Goal: Communication & Community: Answer question/provide support

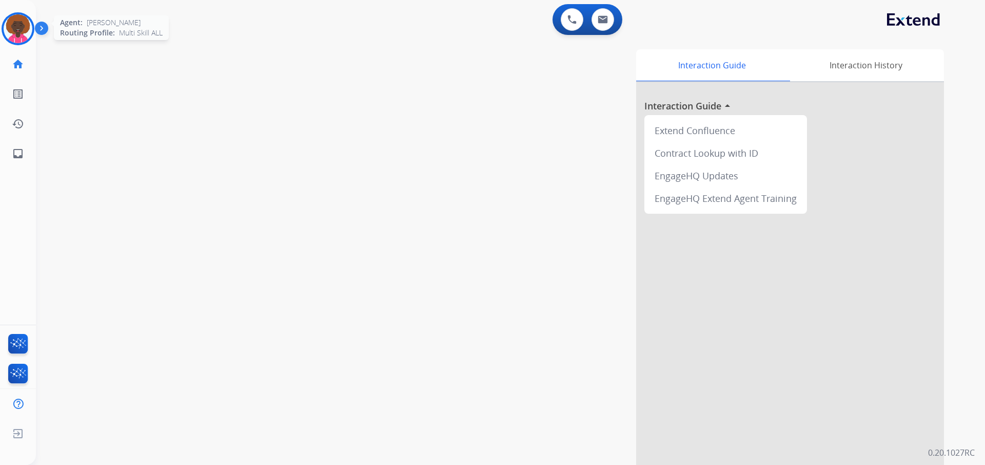
click at [9, 20] on img at bounding box center [18, 28] width 29 height 29
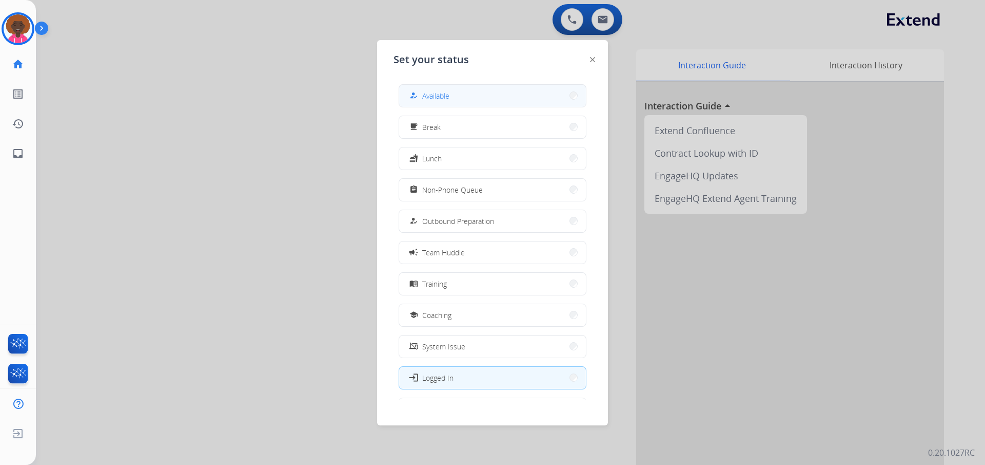
click at [453, 99] on button "how_to_reg Available" at bounding box center [492, 96] width 187 height 22
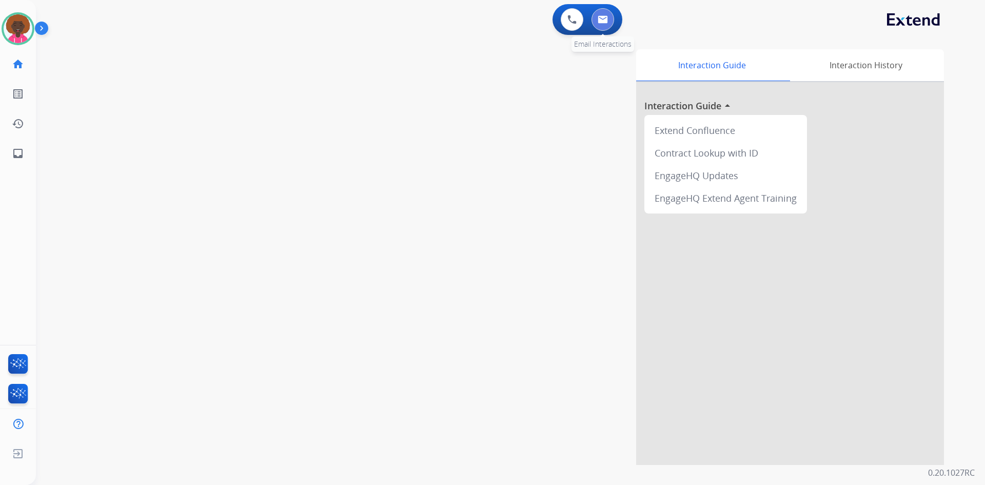
click at [593, 20] on button at bounding box center [603, 19] width 23 height 23
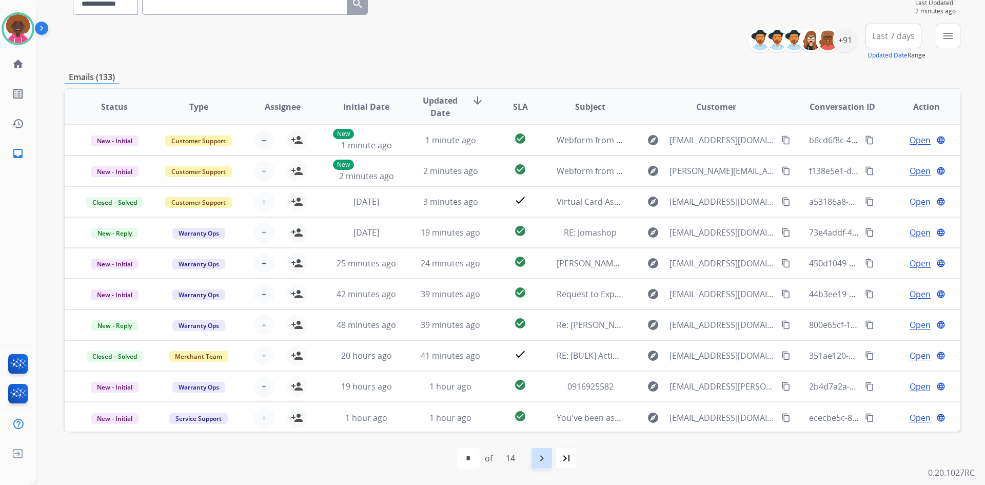
click at [536, 457] on div "navigate_next" at bounding box center [542, 458] width 23 height 23
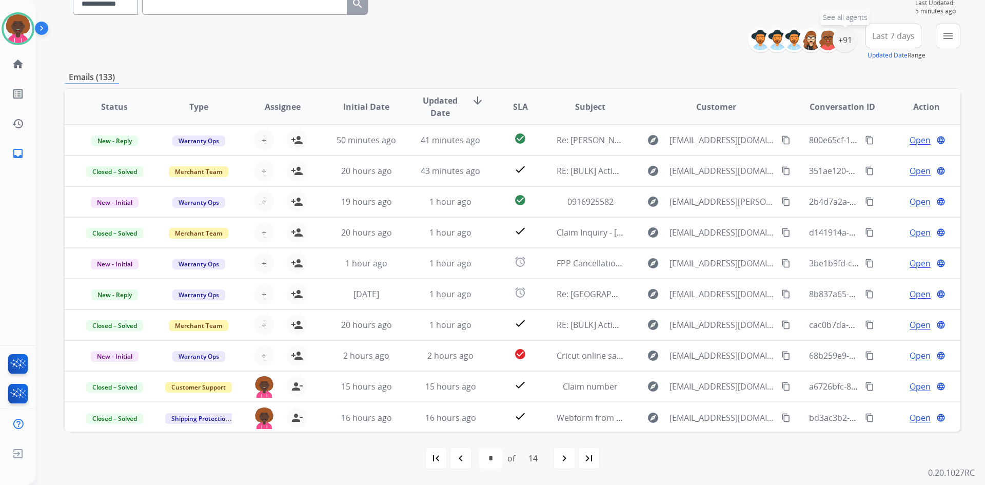
drag, startPoint x: 847, startPoint y: 40, endPoint x: 822, endPoint y: 52, distance: 28.2
click at [847, 40] on div "+91" at bounding box center [845, 40] width 25 height 25
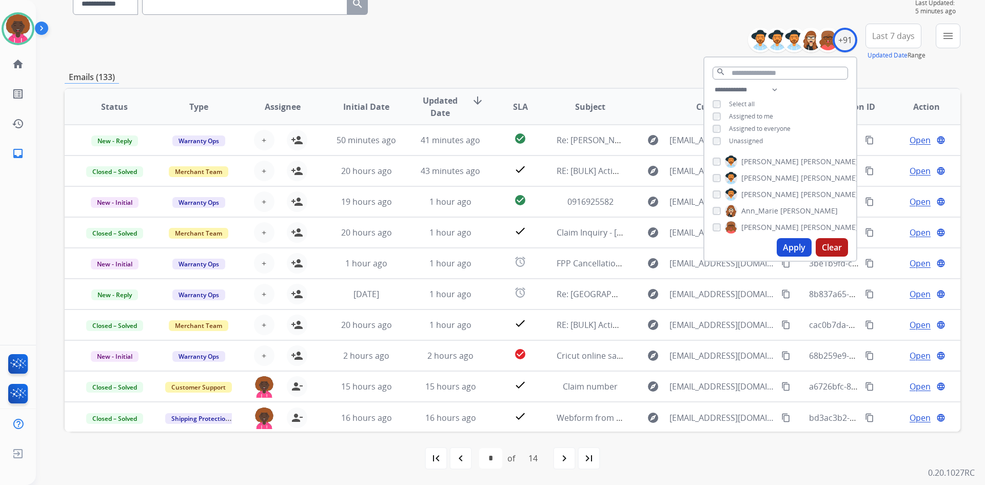
click at [713, 145] on div "**********" at bounding box center [781, 117] width 152 height 66
click at [786, 239] on button "Apply" at bounding box center [794, 247] width 35 height 18
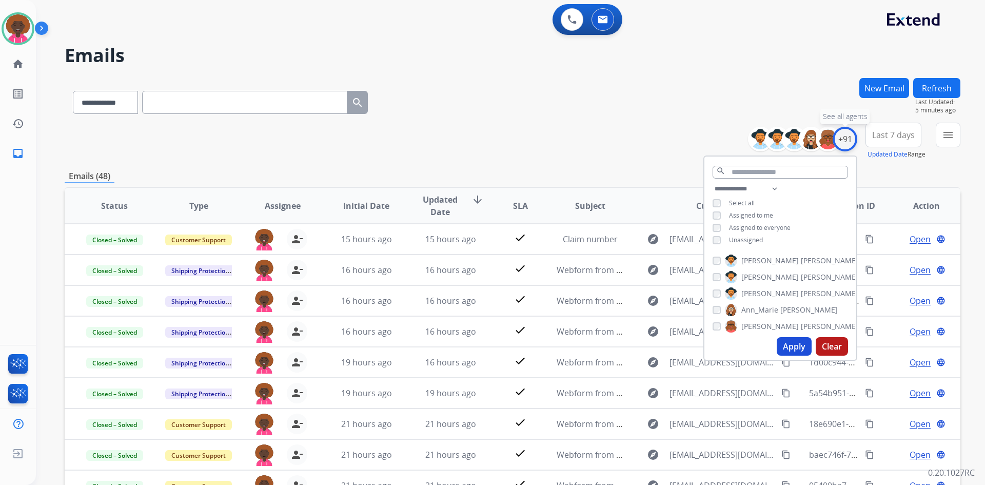
click at [846, 137] on div "+91" at bounding box center [845, 139] width 25 height 25
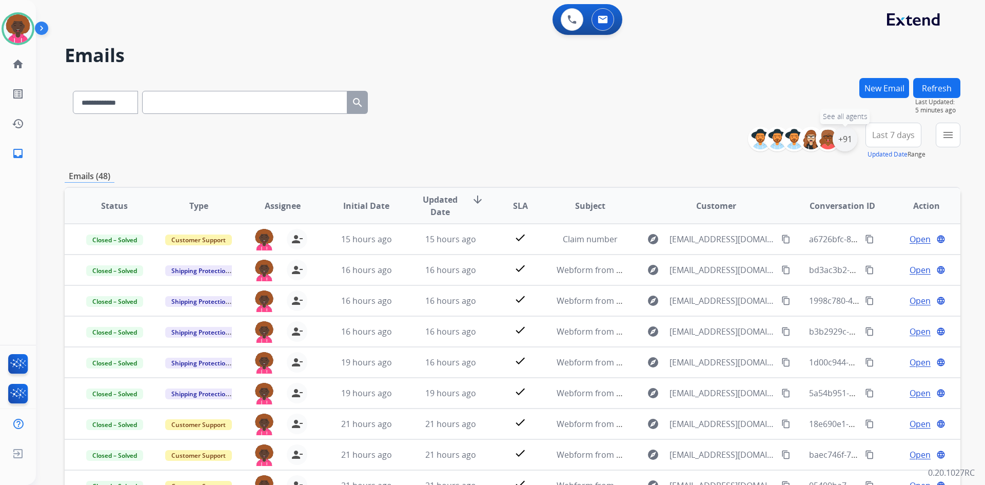
click at [846, 137] on div "+91" at bounding box center [845, 139] width 25 height 25
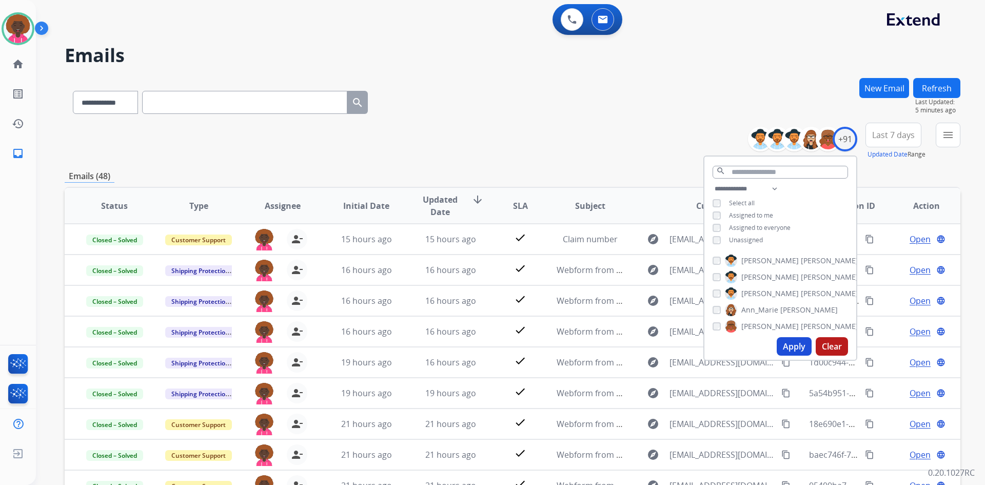
click at [714, 243] on div "**********" at bounding box center [781, 216] width 152 height 66
click at [795, 356] on div "Apply Clear" at bounding box center [781, 346] width 152 height 27
drag, startPoint x: 783, startPoint y: 344, endPoint x: 777, endPoint y: 345, distance: 6.2
click at [779, 343] on button "Apply" at bounding box center [794, 346] width 35 height 18
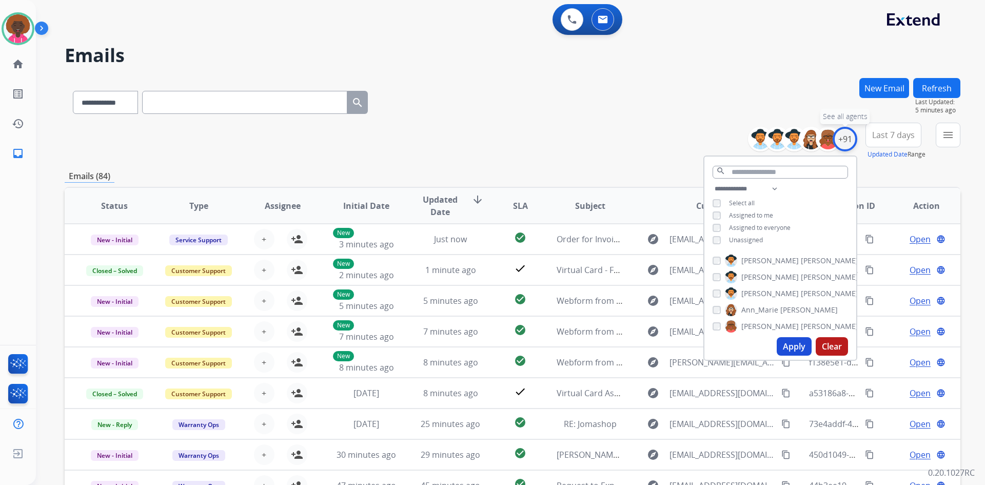
click at [847, 142] on div "+91" at bounding box center [845, 139] width 25 height 25
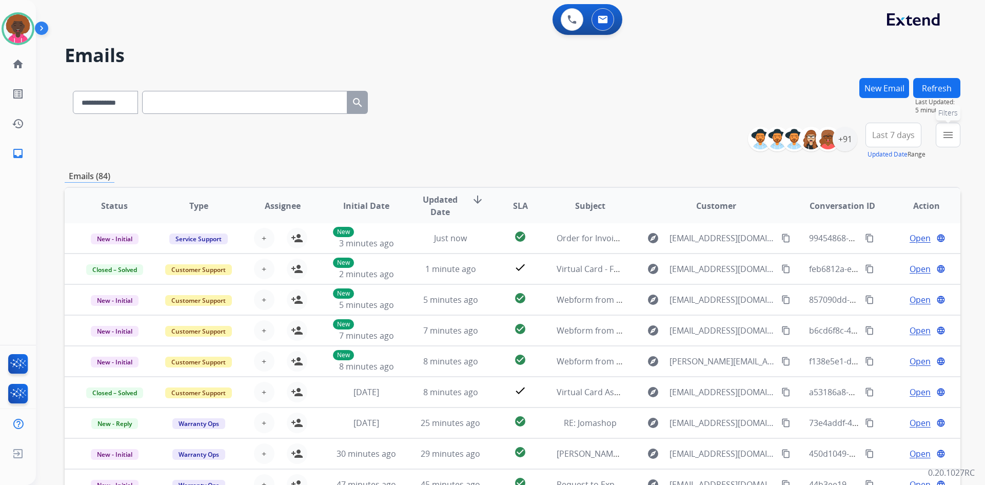
click at [951, 127] on button "menu Filters" at bounding box center [948, 135] width 25 height 25
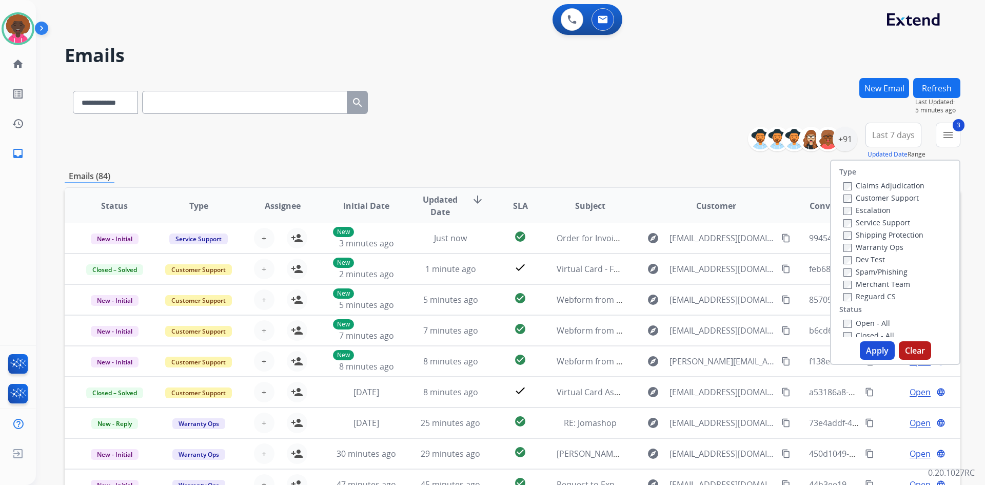
click at [861, 351] on button "Apply" at bounding box center [877, 350] width 35 height 18
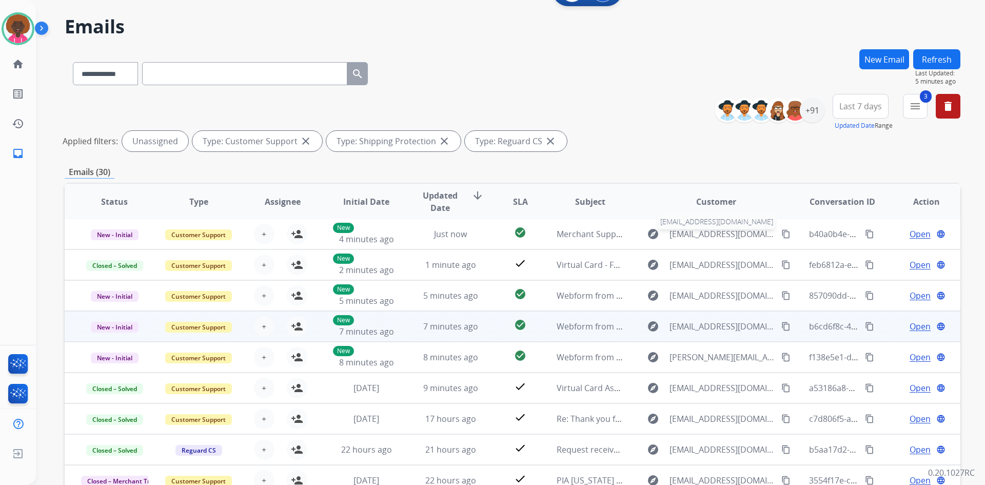
scroll to position [124, 0]
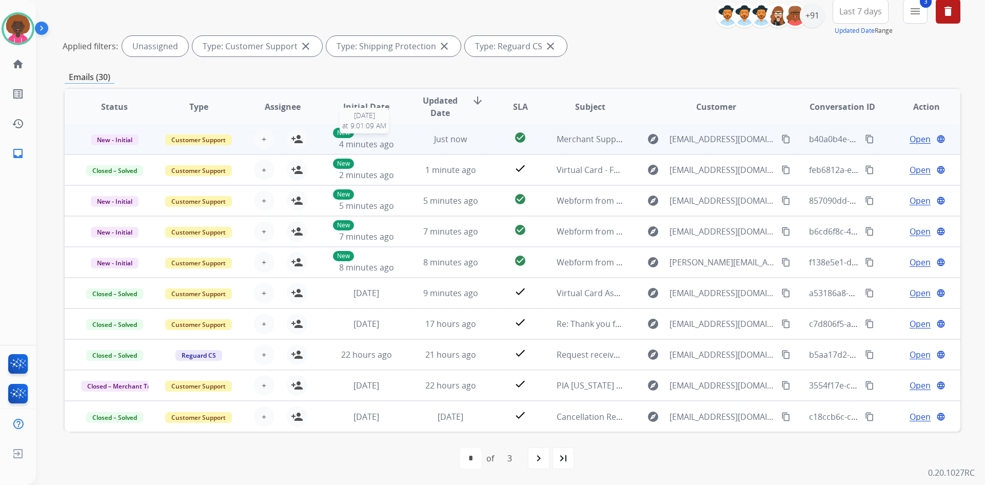
click at [359, 142] on span "4 minutes ago" at bounding box center [366, 144] width 55 height 11
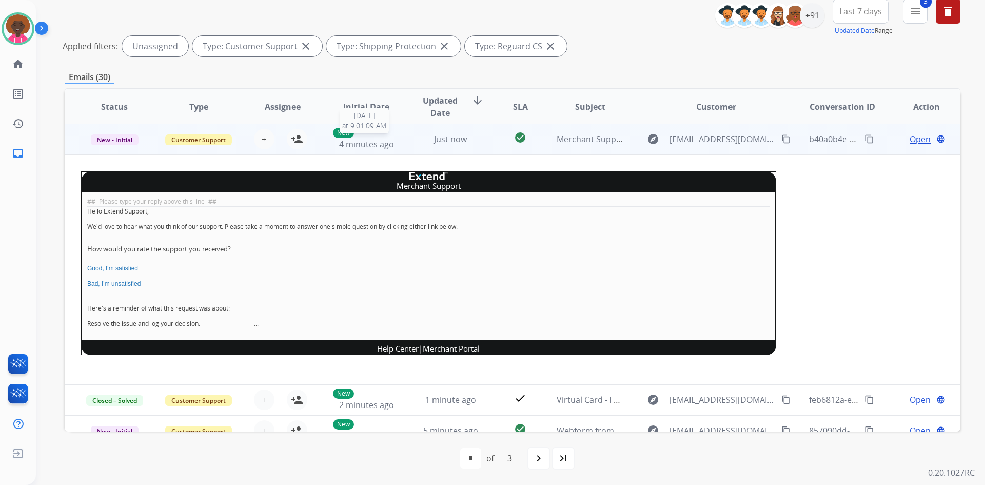
scroll to position [0, 0]
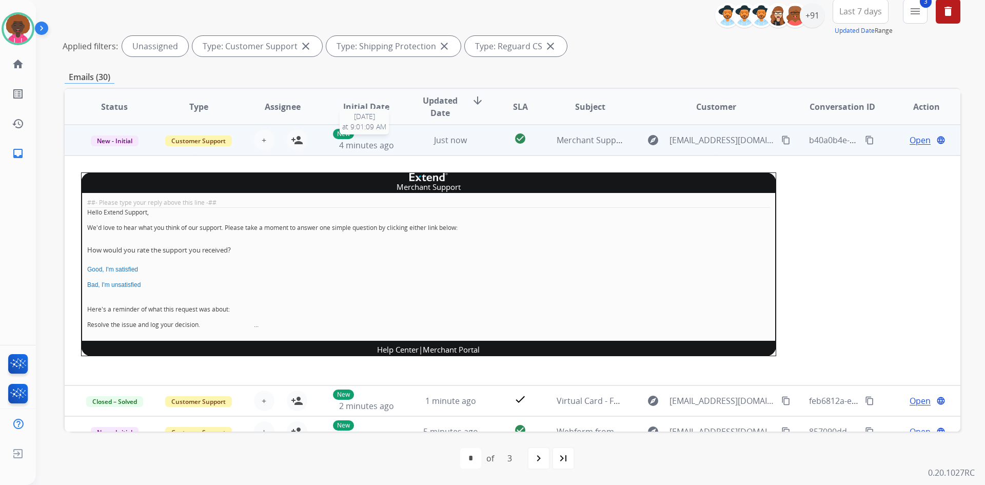
click at [359, 142] on span "4 minutes ago" at bounding box center [366, 145] width 55 height 11
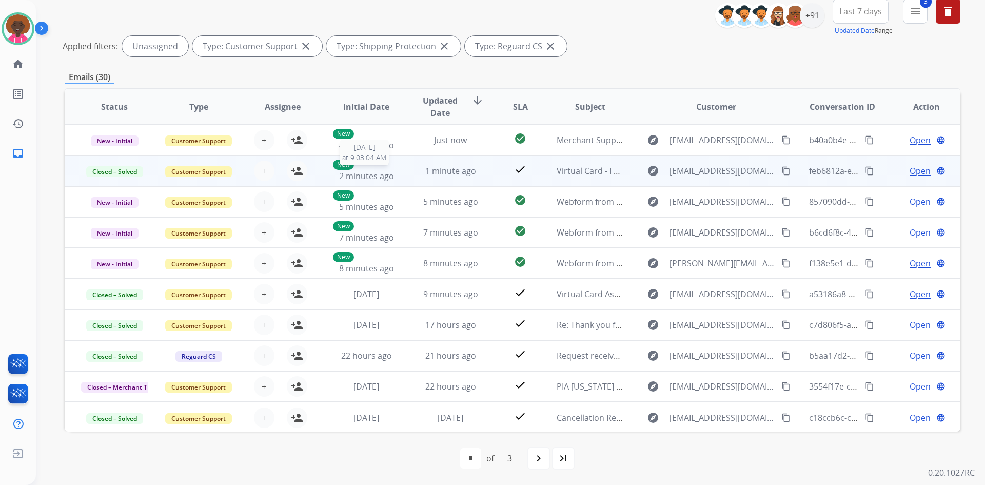
click at [361, 178] on span "2 minutes ago" at bounding box center [366, 175] width 55 height 11
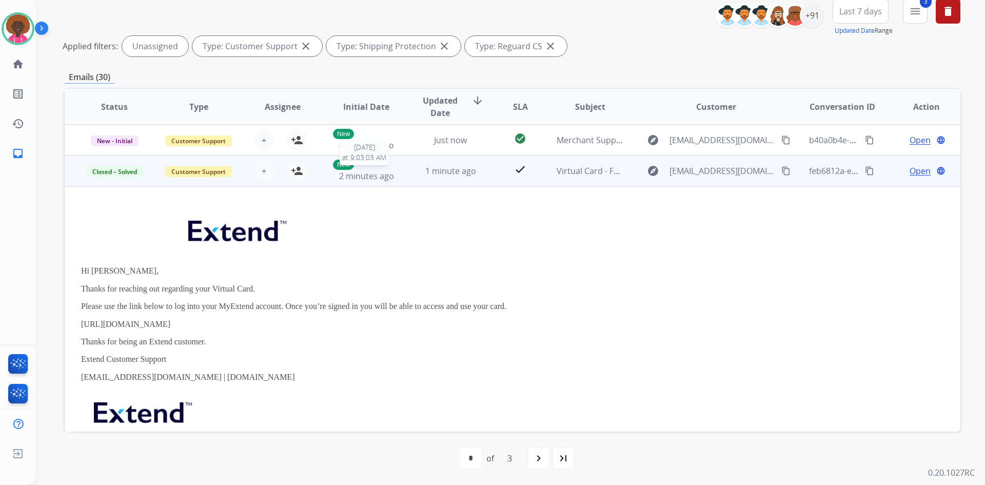
scroll to position [31, 0]
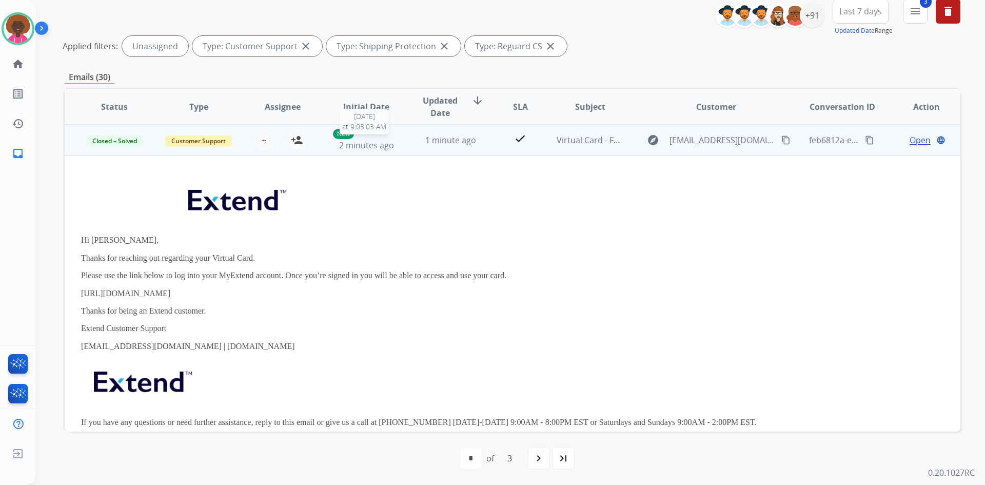
click at [364, 146] on span "2 minutes ago" at bounding box center [366, 145] width 55 height 11
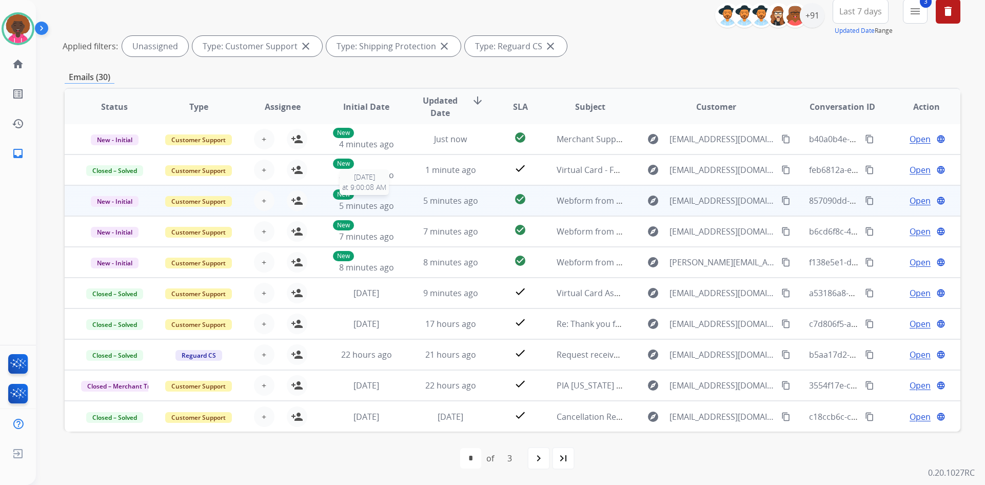
click at [371, 207] on span "5 minutes ago" at bounding box center [366, 205] width 55 height 11
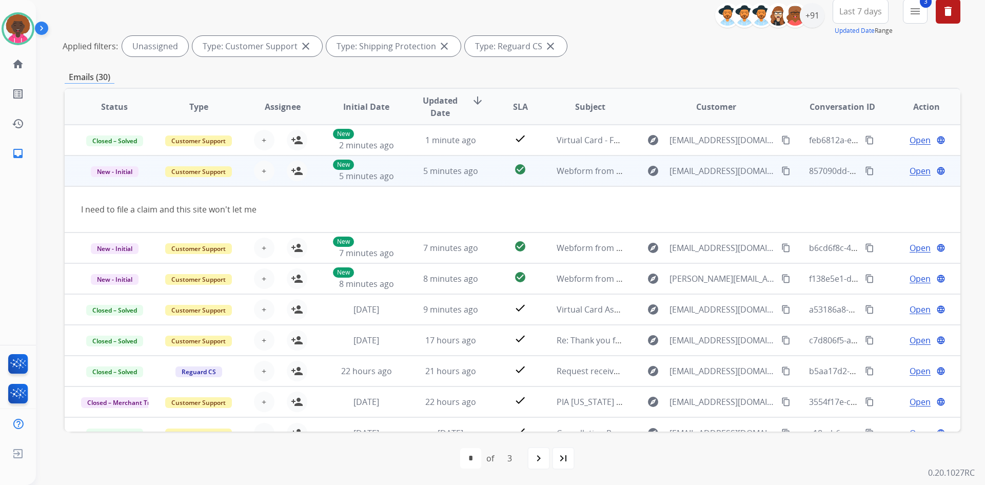
scroll to position [47, 0]
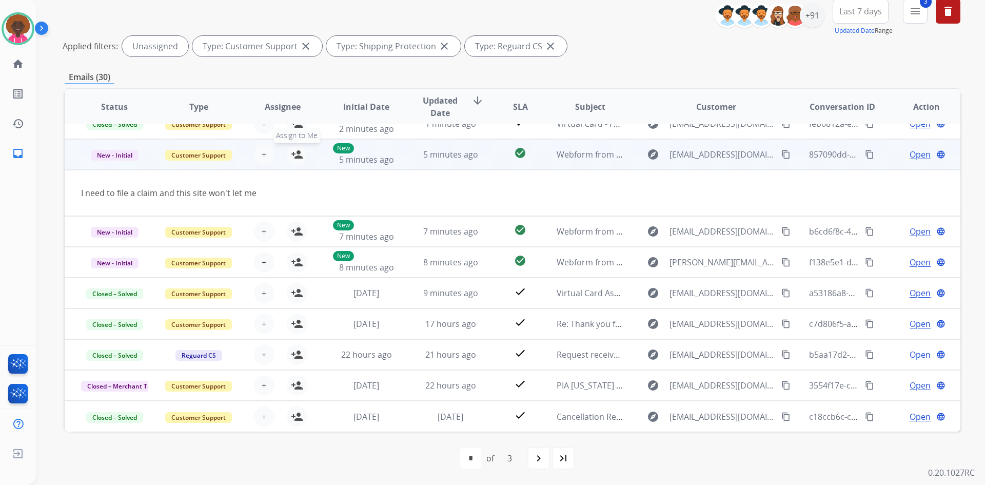
click at [295, 155] on mat-icon "person_add" at bounding box center [297, 154] width 12 height 12
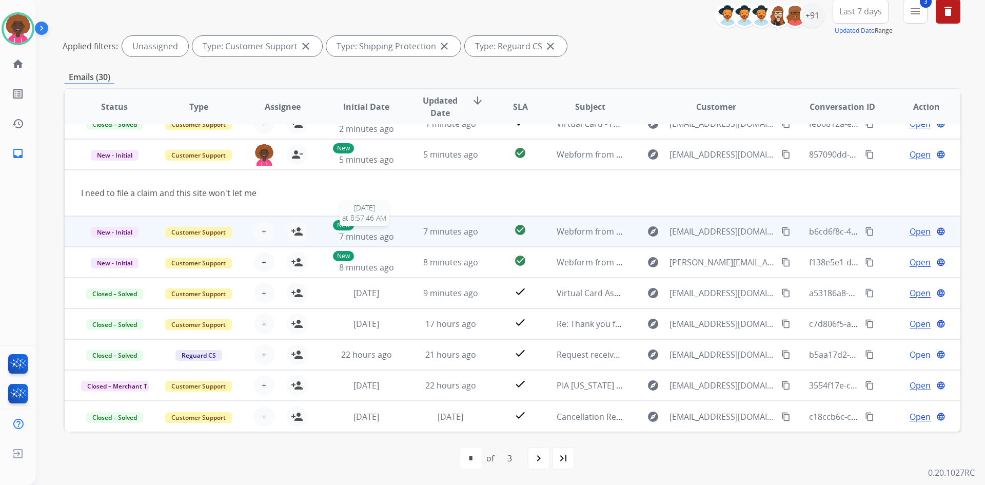
click at [363, 238] on span "7 minutes ago" at bounding box center [366, 236] width 55 height 11
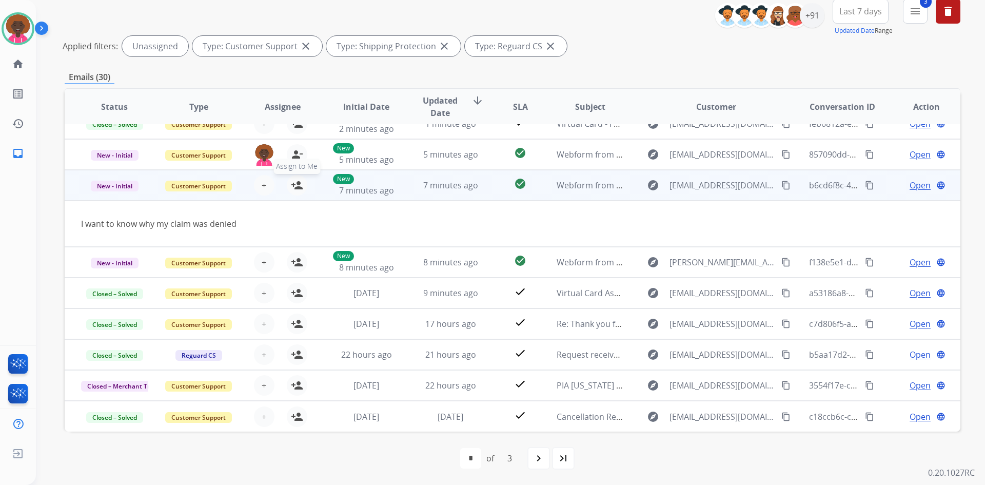
click at [298, 191] on mat-icon "person_add" at bounding box center [297, 185] width 12 height 12
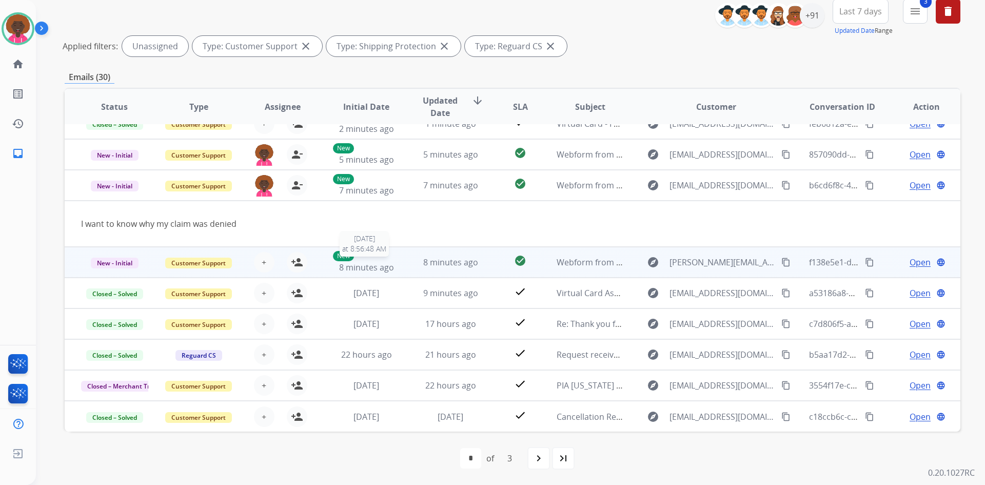
click at [378, 265] on span "8 minutes ago" at bounding box center [366, 267] width 55 height 11
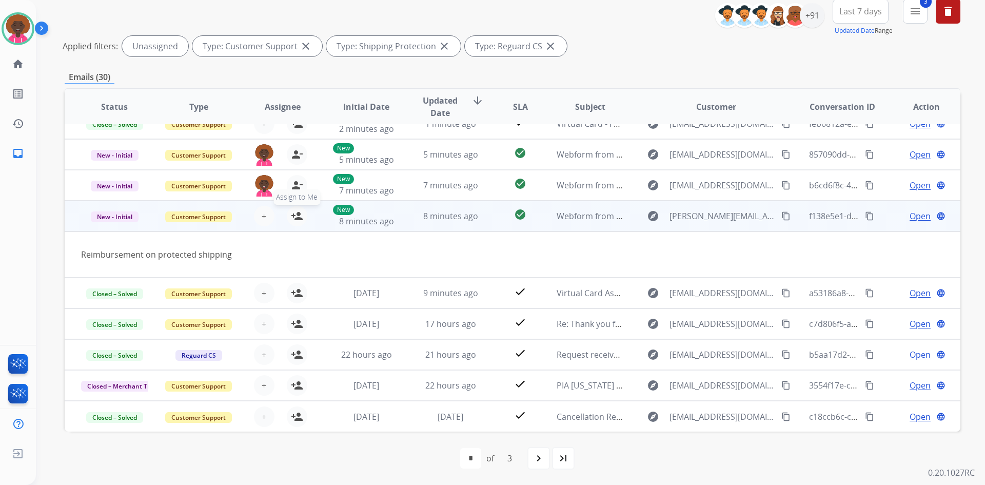
click at [298, 216] on mat-icon "person_add" at bounding box center [297, 216] width 12 height 12
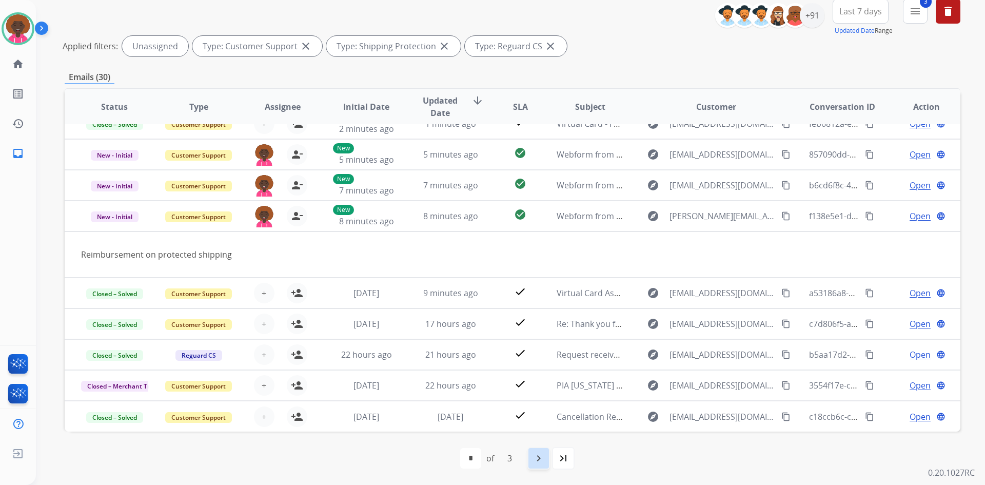
click at [543, 462] on mat-icon "navigate_next" at bounding box center [539, 458] width 12 height 12
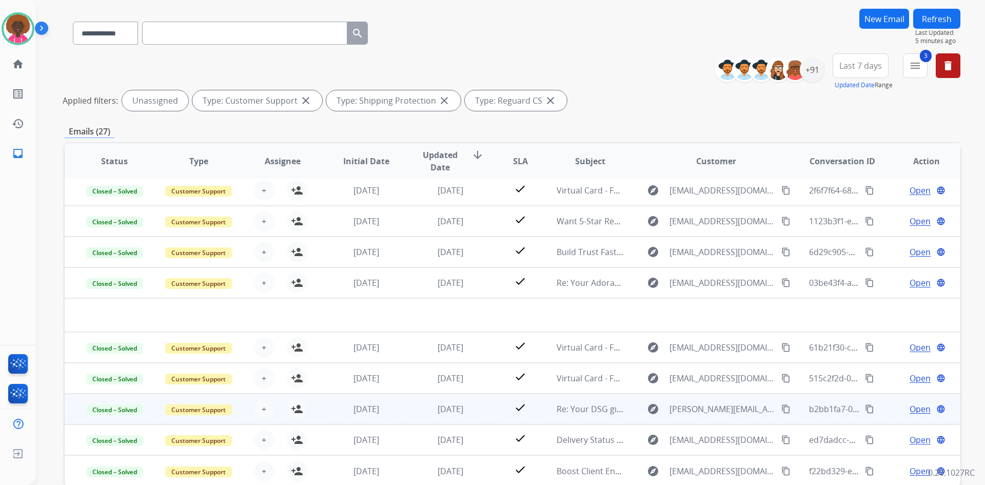
scroll to position [124, 0]
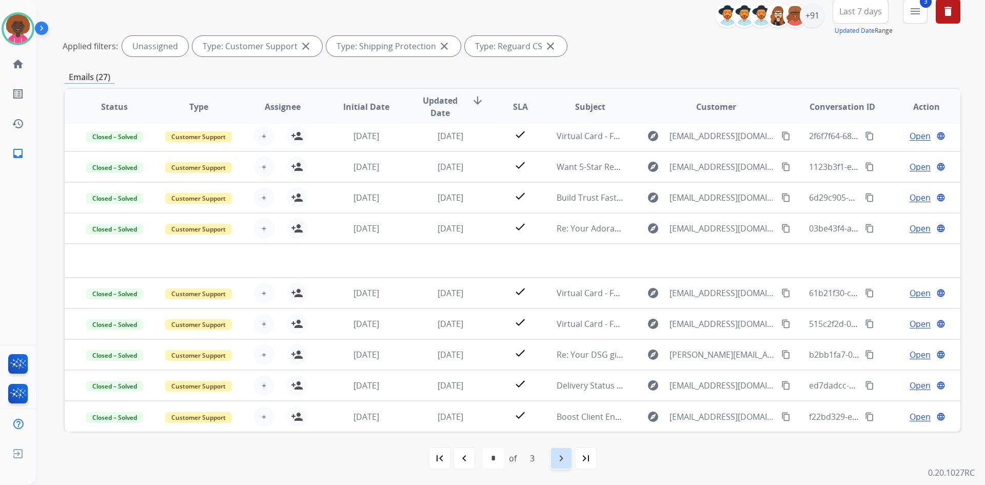
click at [559, 457] on mat-icon "navigate_next" at bounding box center [561, 458] width 12 height 12
select select "*"
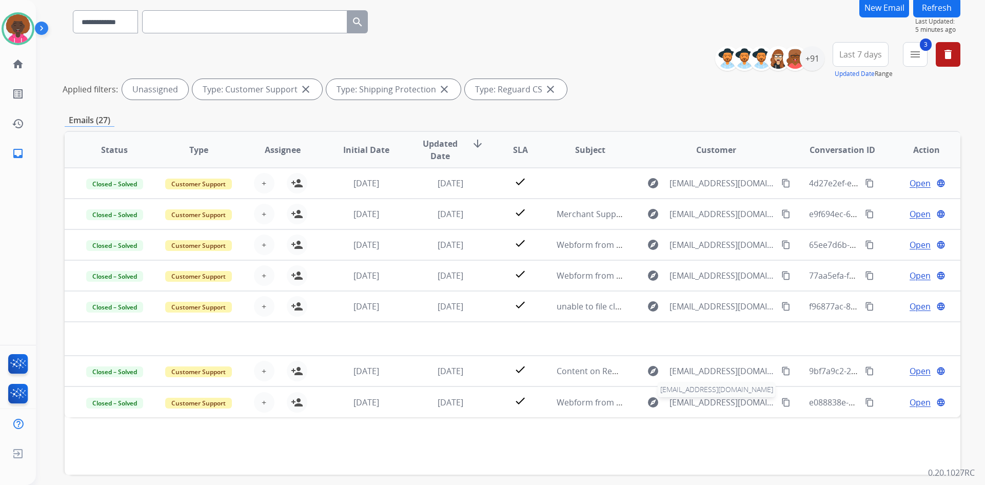
scroll to position [0, 0]
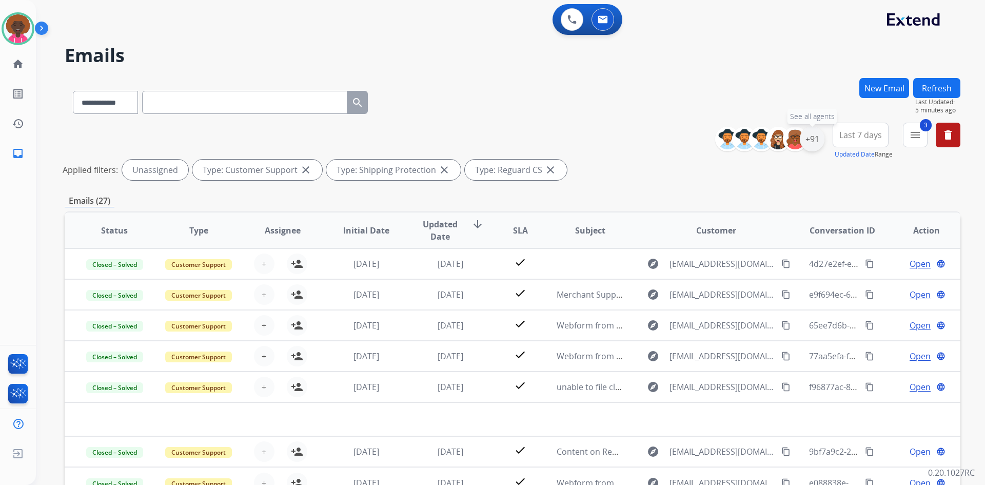
click at [810, 142] on div "+91" at bounding box center [812, 139] width 25 height 25
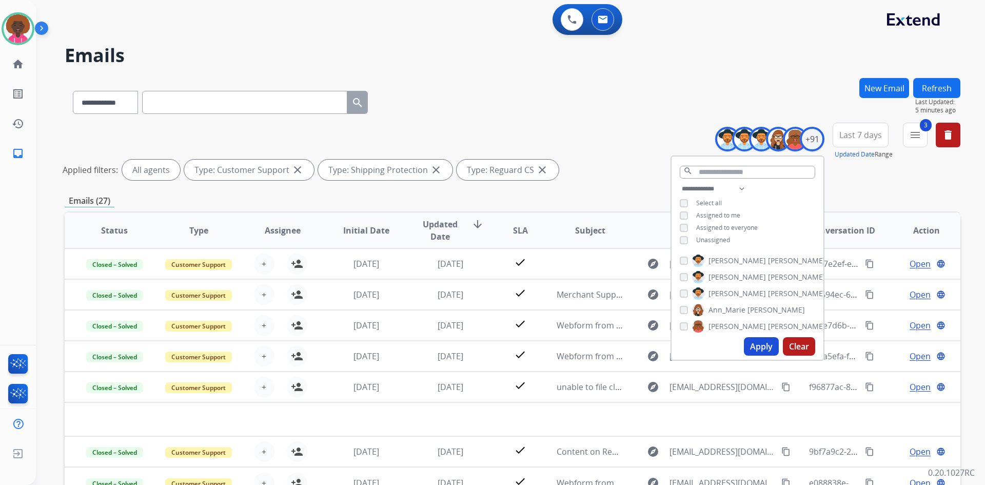
click at [675, 227] on div "**********" at bounding box center [748, 216] width 152 height 66
click at [582, 132] on div "**********" at bounding box center [513, 154] width 896 height 62
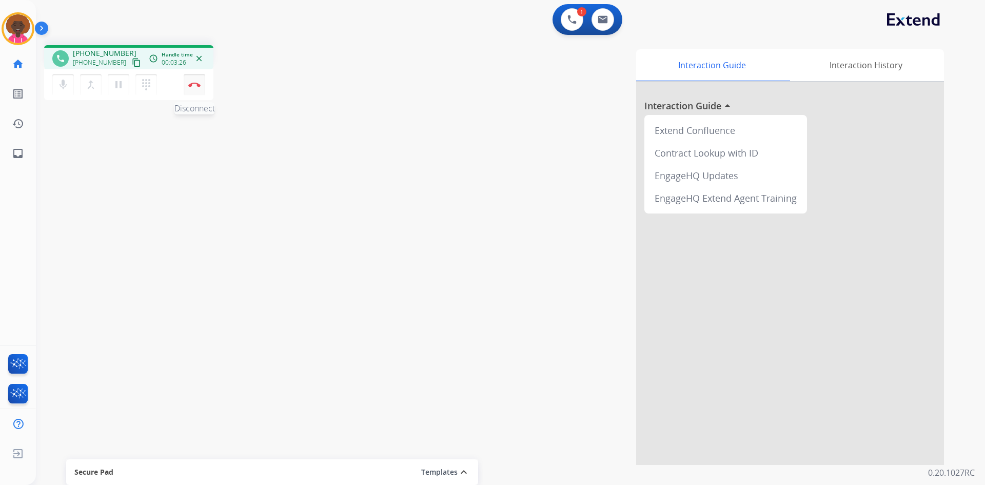
click at [203, 82] on button "Disconnect" at bounding box center [195, 85] width 22 height 22
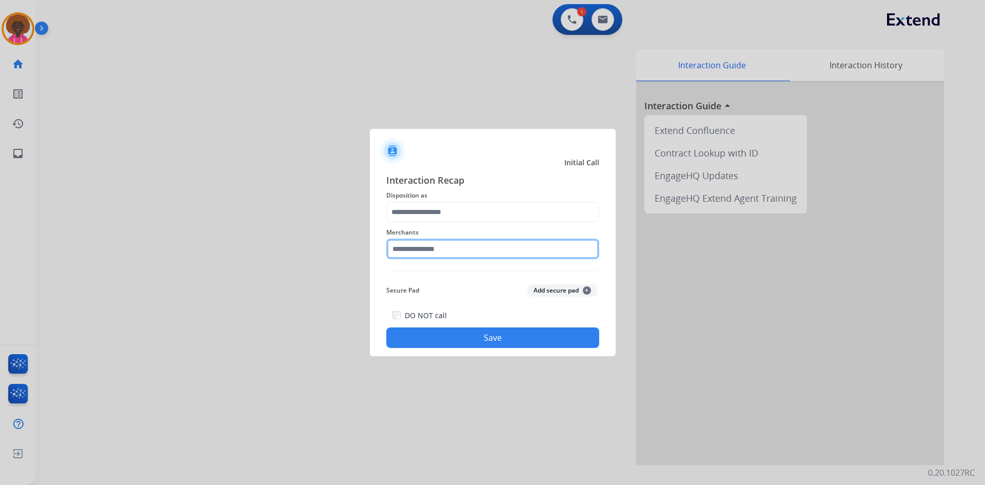
click at [425, 248] on input "text" at bounding box center [492, 249] width 213 height 21
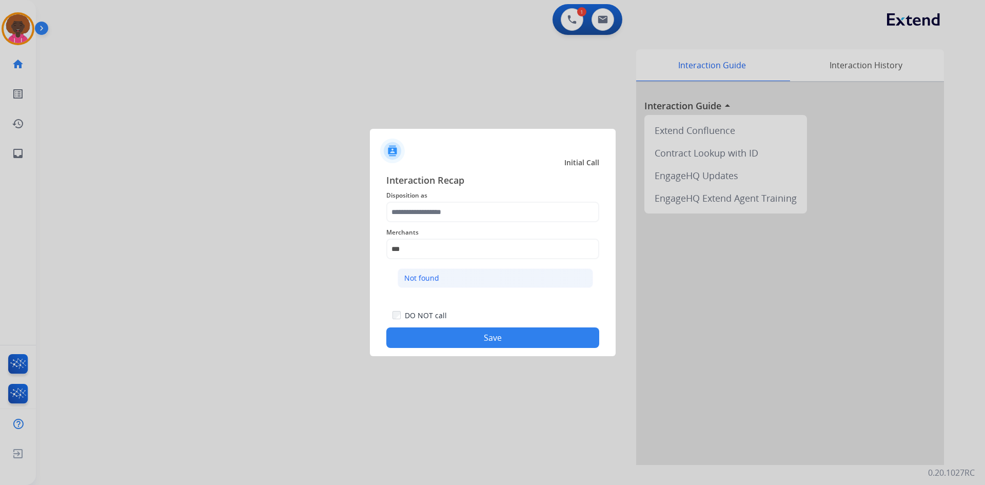
click at [435, 277] on div "Not found" at bounding box center [421, 278] width 35 height 10
type input "*********"
click at [444, 226] on div "Merchants *********" at bounding box center [492, 242] width 213 height 41
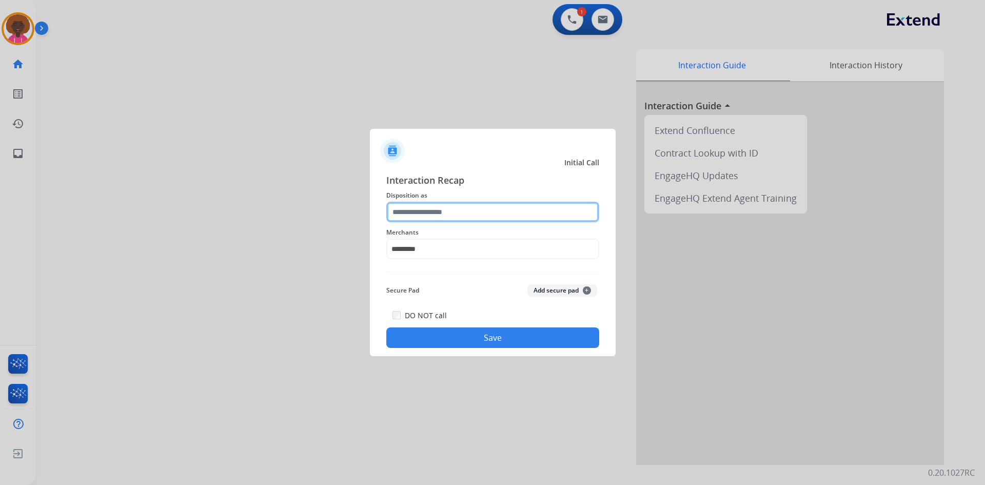
click at [451, 216] on input "text" at bounding box center [492, 212] width 213 height 21
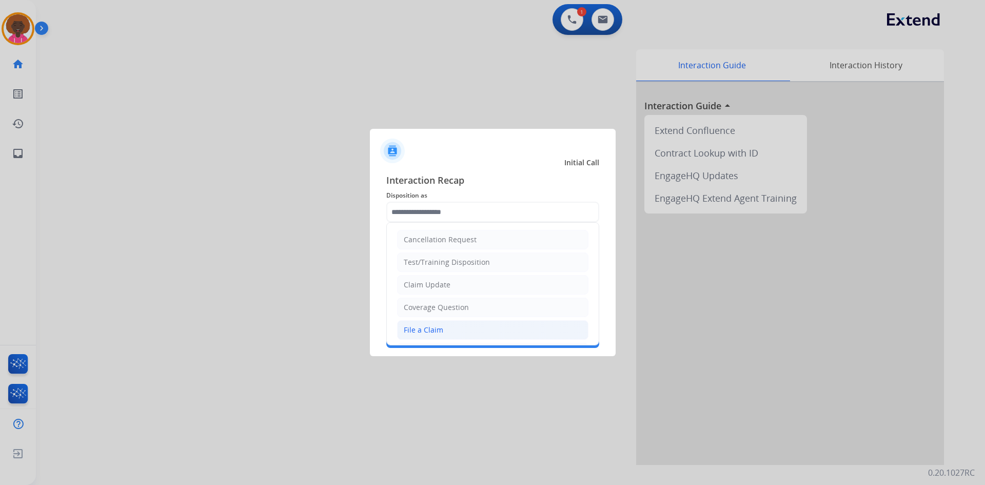
click at [452, 327] on li "File a Claim" at bounding box center [492, 330] width 191 height 20
type input "**********"
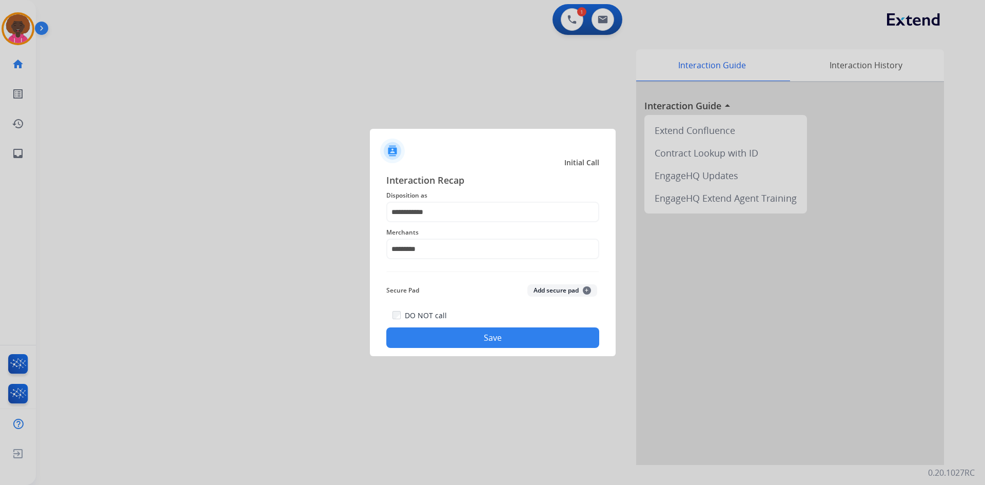
click at [477, 334] on button "Save" at bounding box center [492, 337] width 213 height 21
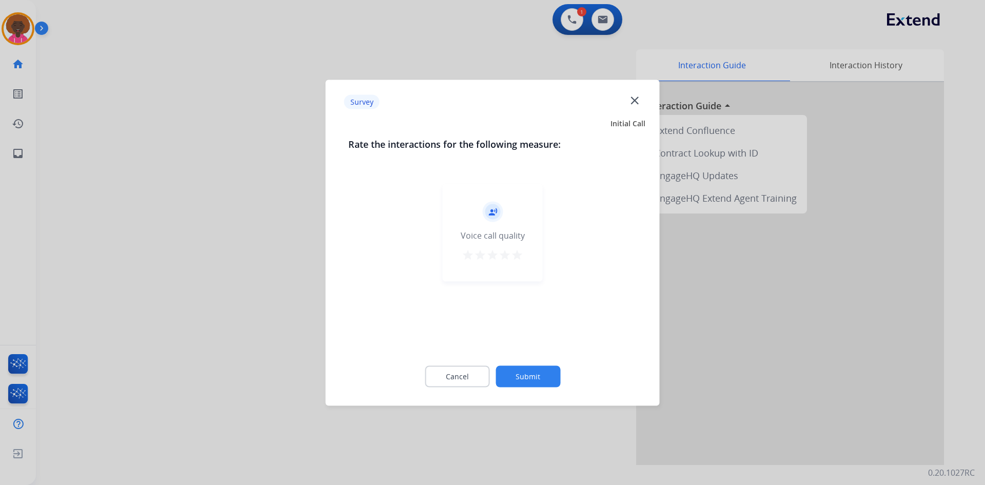
click at [518, 247] on div "record_voice_over Voice call quality star star star star star" at bounding box center [493, 233] width 100 height 98
click at [521, 251] on mat-icon "star" at bounding box center [517, 254] width 12 height 12
click at [514, 414] on div at bounding box center [492, 242] width 985 height 485
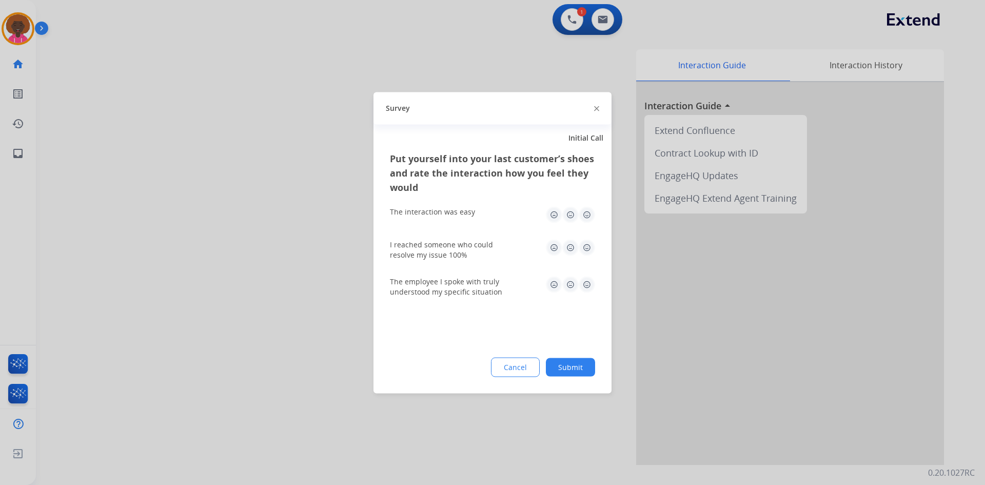
click at [594, 215] on div "Put yourself into your last customer’s shoes and rate the interaction how you f…" at bounding box center [493, 272] width 238 height 242
click at [580, 228] on div "The interaction was easy" at bounding box center [492, 214] width 205 height 33
click at [591, 212] on img at bounding box center [587, 214] width 16 height 16
click at [579, 248] on img at bounding box center [587, 247] width 16 height 16
drag, startPoint x: 586, startPoint y: 275, endPoint x: 594, endPoint y: 295, distance: 21.6
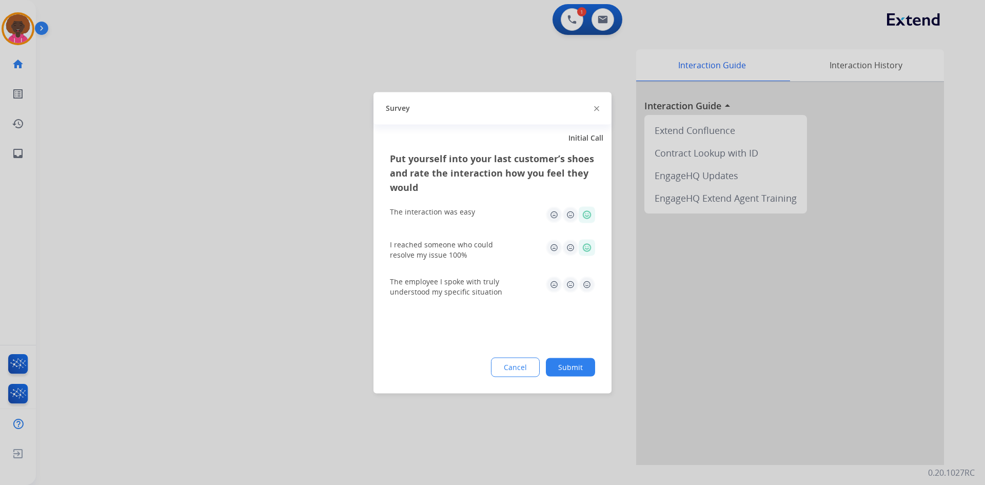
click at [586, 278] on div "The employee I spoke with truly understood my specific situation" at bounding box center [492, 286] width 205 height 37
drag, startPoint x: 602, startPoint y: 281, endPoint x: 579, endPoint y: 287, distance: 23.9
click at [596, 283] on div "Put yourself into your last customer’s shoes and rate the interaction how you f…" at bounding box center [493, 272] width 238 height 242
click at [588, 283] on img at bounding box center [587, 284] width 16 height 16
drag, startPoint x: 573, startPoint y: 393, endPoint x: 585, endPoint y: 374, distance: 22.4
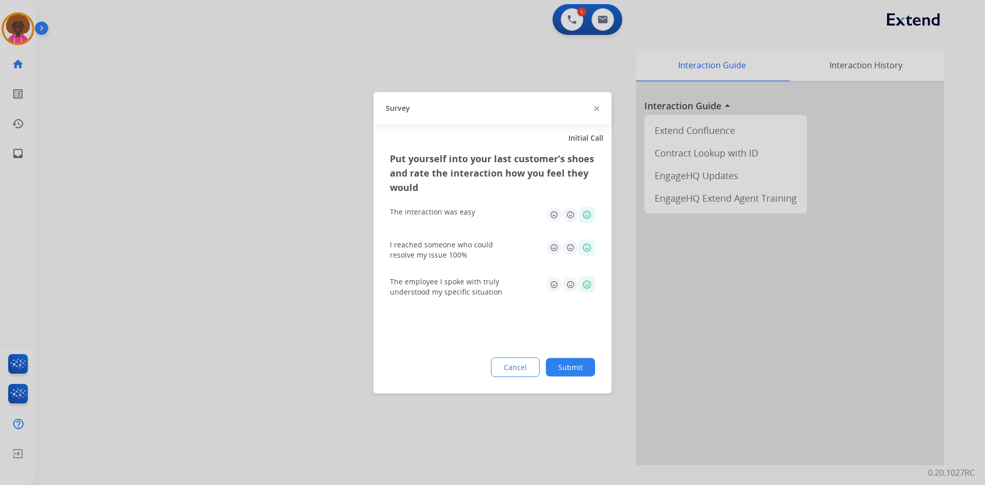
click at [0, 392] on app-survey "Survey Initial Call Put yourself into your last customer’s shoes and rate the i…" at bounding box center [0, 242] width 0 height 485
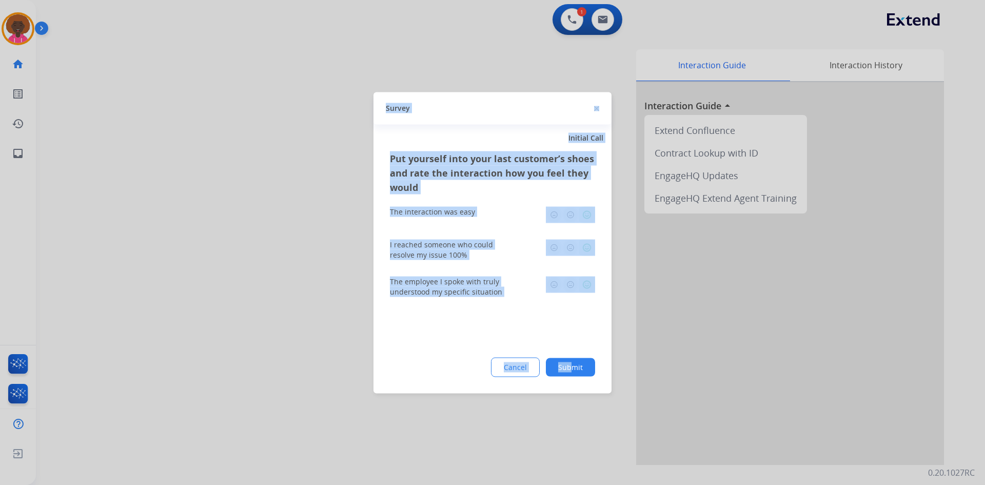
click at [588, 368] on button "Submit" at bounding box center [570, 367] width 49 height 18
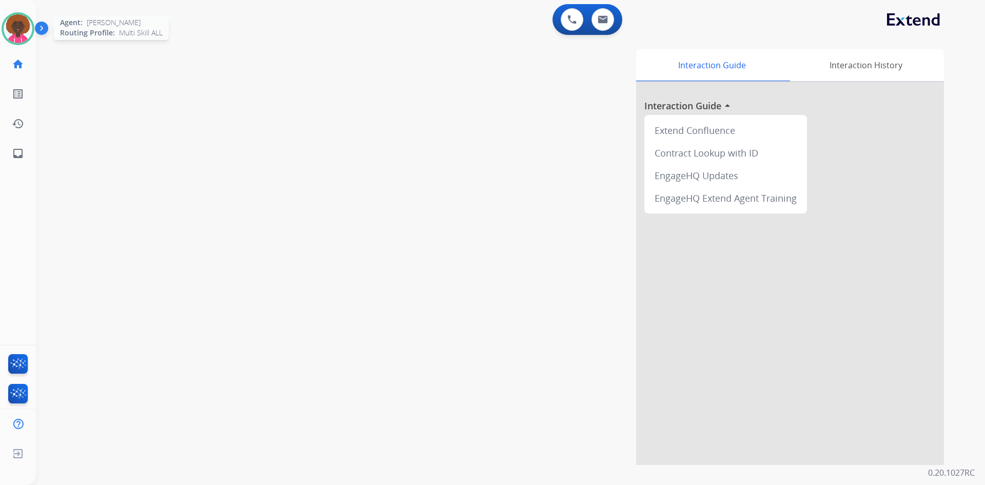
click at [21, 23] on img at bounding box center [18, 28] width 29 height 29
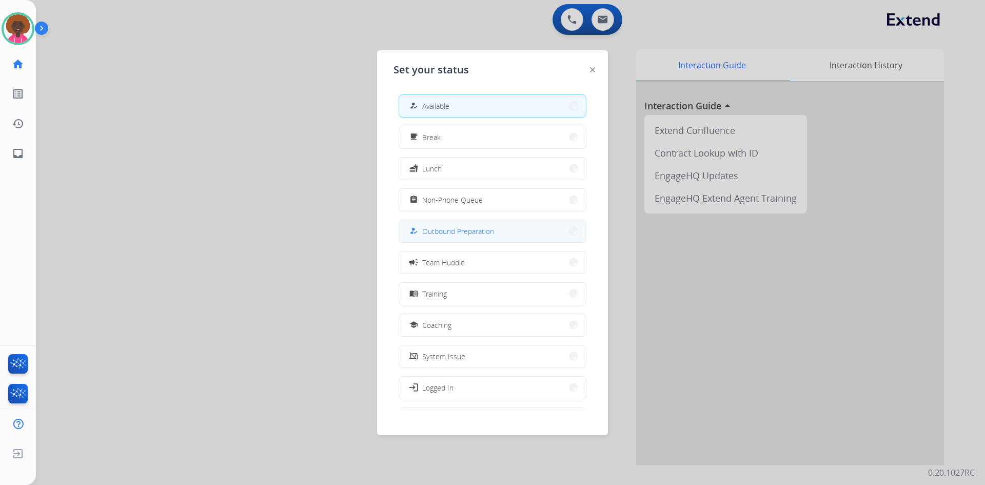
click at [457, 235] on span "Outbound Preparation" at bounding box center [458, 231] width 72 height 11
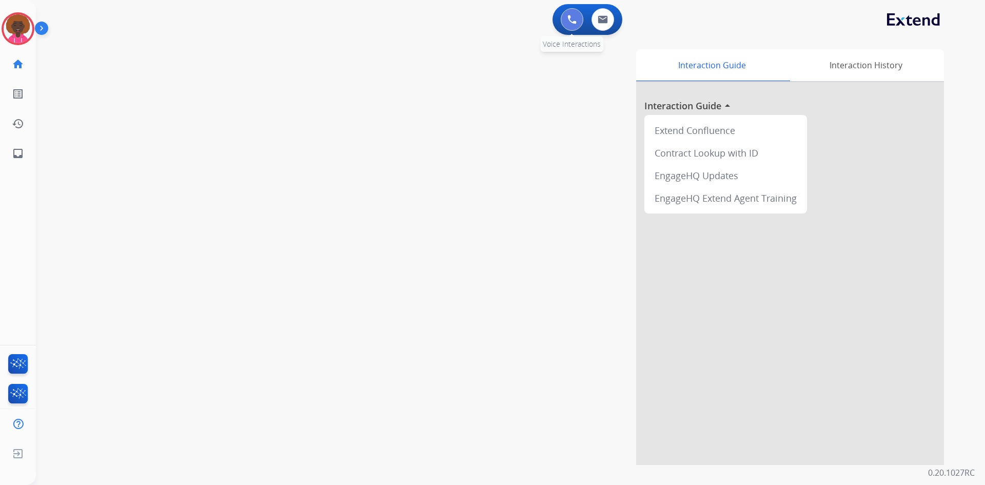
click at [562, 17] on button at bounding box center [572, 19] width 23 height 23
click at [573, 18] on img at bounding box center [572, 19] width 9 height 9
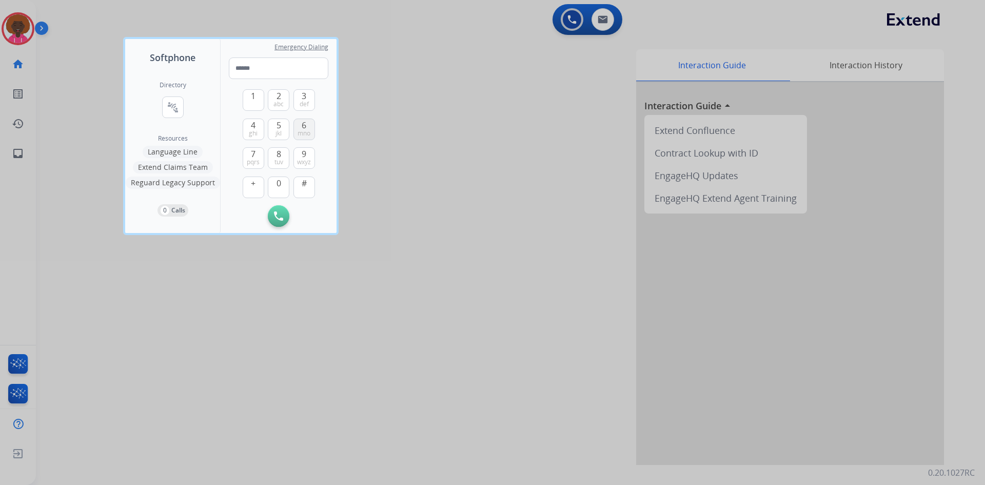
type input "**********"
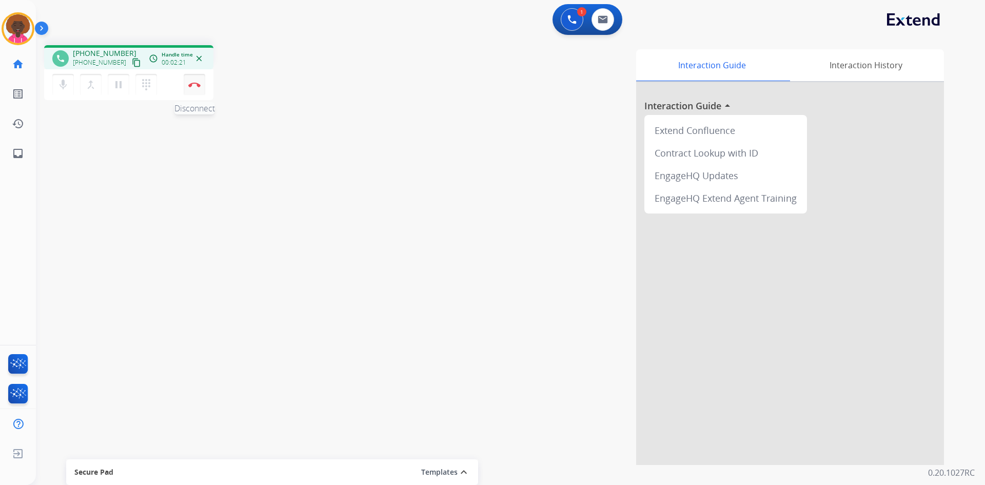
click at [193, 84] on img at bounding box center [194, 84] width 12 height 5
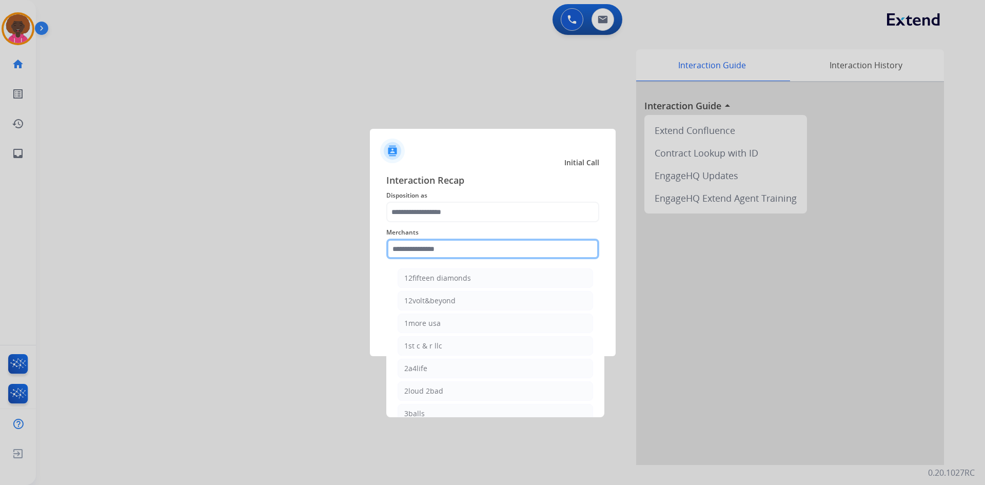
click at [447, 246] on input "text" at bounding box center [492, 249] width 213 height 21
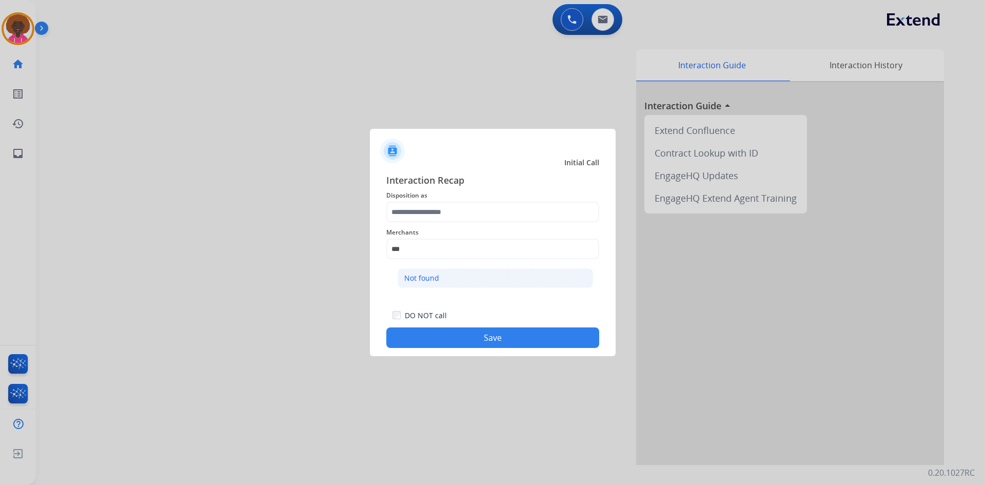
click at [510, 279] on li "Not found" at bounding box center [496, 278] width 196 height 20
type input "*********"
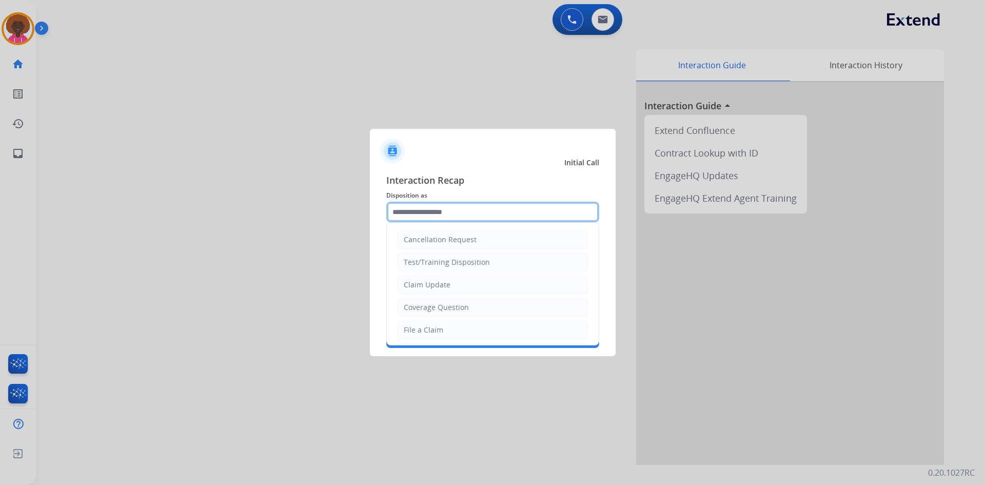
click at [473, 210] on input "text" at bounding box center [492, 212] width 213 height 21
type input "*"
click at [518, 148] on div at bounding box center [493, 147] width 246 height 36
click at [448, 217] on input "*" at bounding box center [492, 212] width 213 height 21
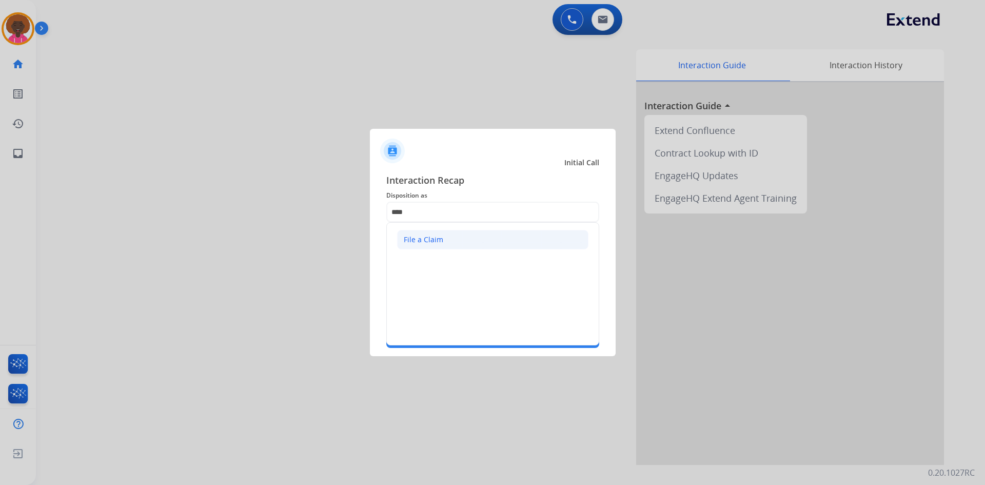
click at [425, 240] on div "File a Claim" at bounding box center [424, 240] width 40 height 10
type input "**********"
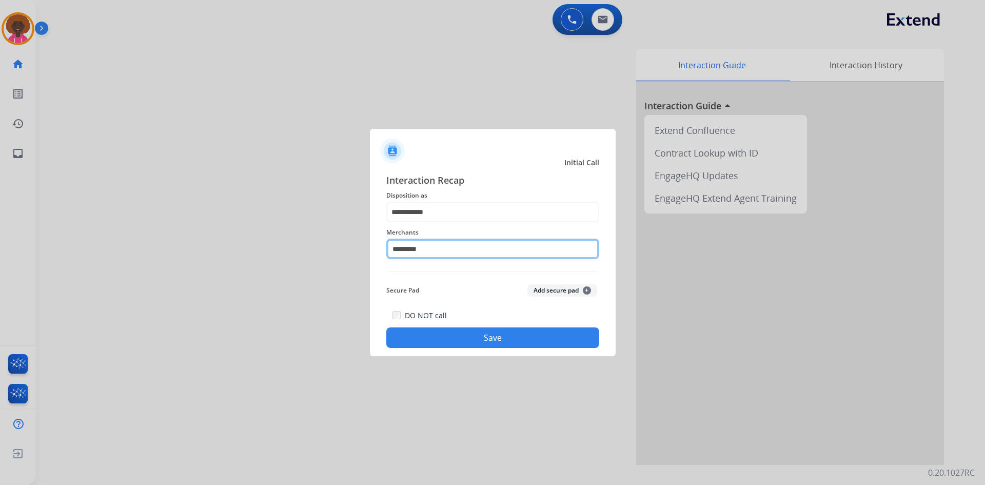
click at [447, 256] on input "*********" at bounding box center [492, 249] width 213 height 21
click at [0, 209] on app-contact-recap-modal "**********" at bounding box center [0, 242] width 0 height 485
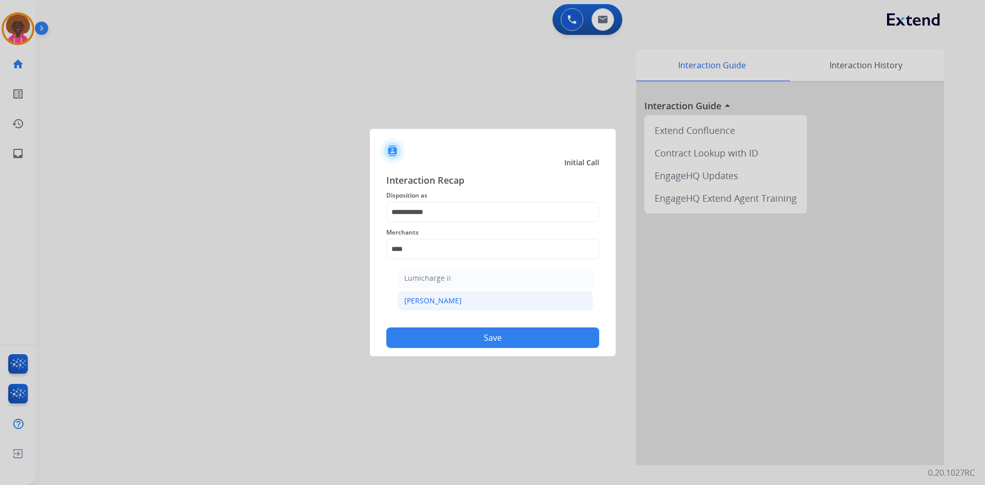
click at [430, 302] on div "[PERSON_NAME]" at bounding box center [432, 301] width 57 height 10
type input "********"
click at [479, 342] on button "Save" at bounding box center [492, 337] width 213 height 21
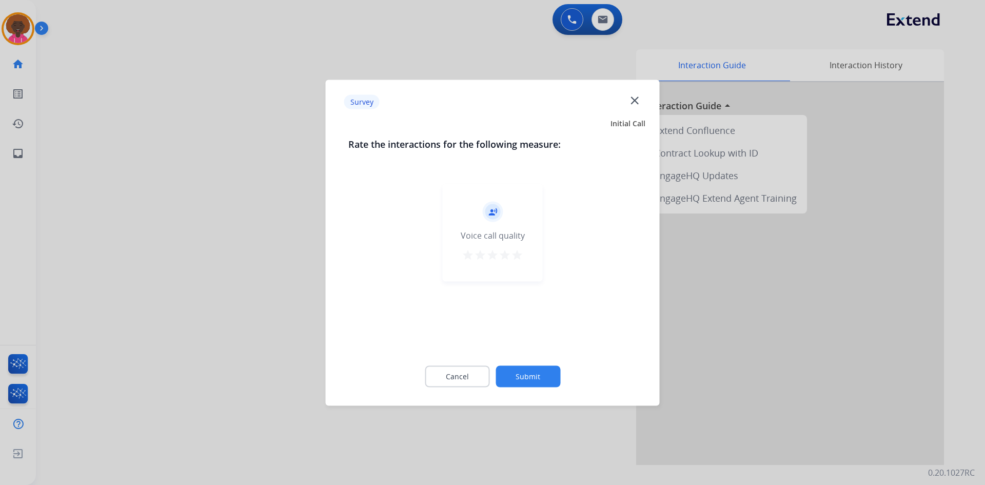
click at [519, 255] on mat-icon "star" at bounding box center [517, 254] width 12 height 12
click at [545, 364] on div "Cancel Submit" at bounding box center [493, 376] width 289 height 46
click at [526, 369] on button "Submit" at bounding box center [528, 376] width 65 height 22
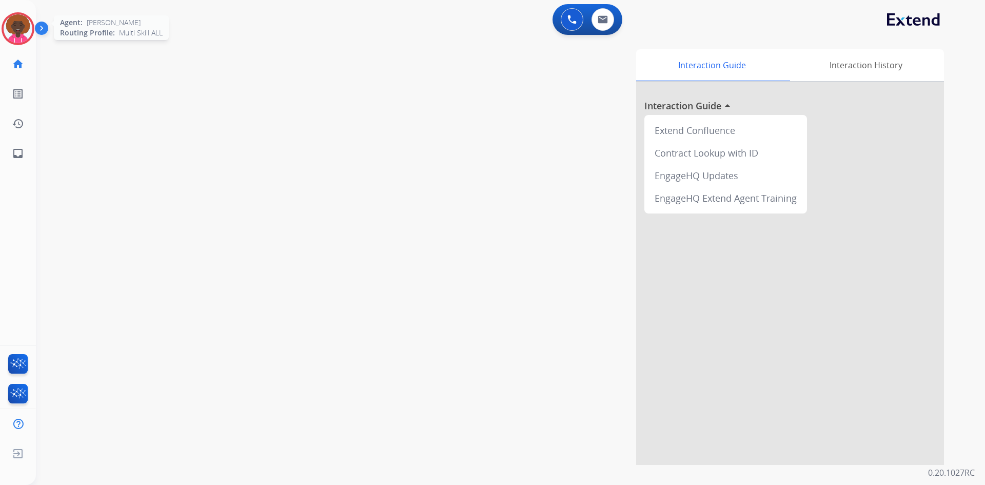
click at [16, 24] on img at bounding box center [18, 28] width 29 height 29
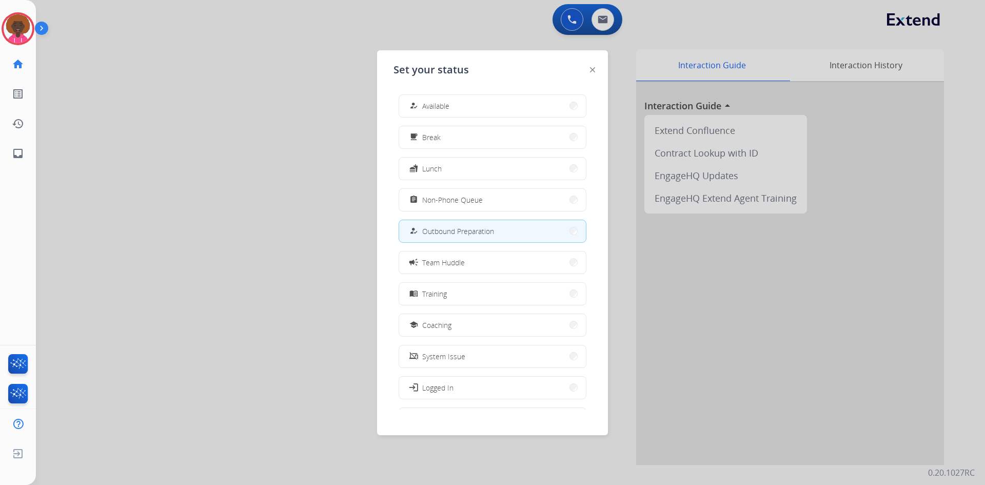
drag, startPoint x: 519, startPoint y: 196, endPoint x: 504, endPoint y: 195, distance: 15.9
click at [519, 196] on button "assignment Non-Phone Queue" at bounding box center [492, 200] width 187 height 22
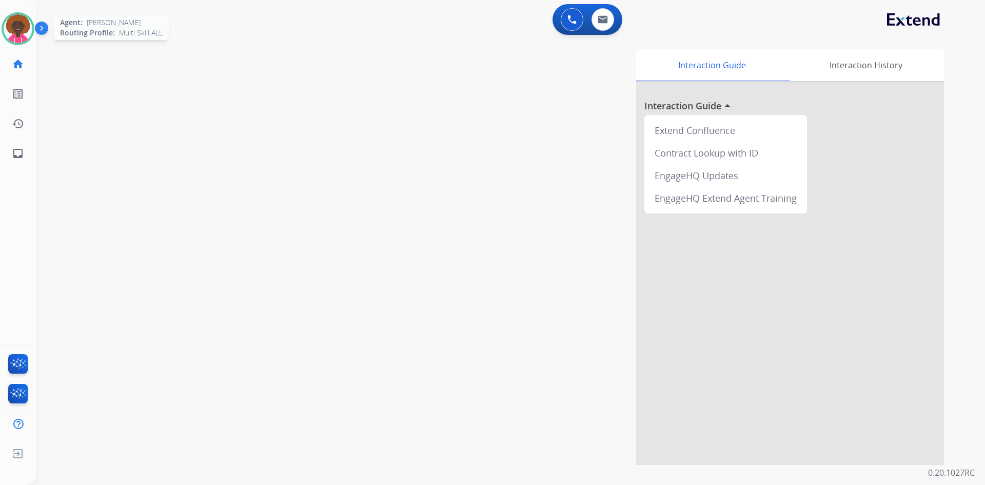
click at [7, 31] on img at bounding box center [18, 28] width 29 height 29
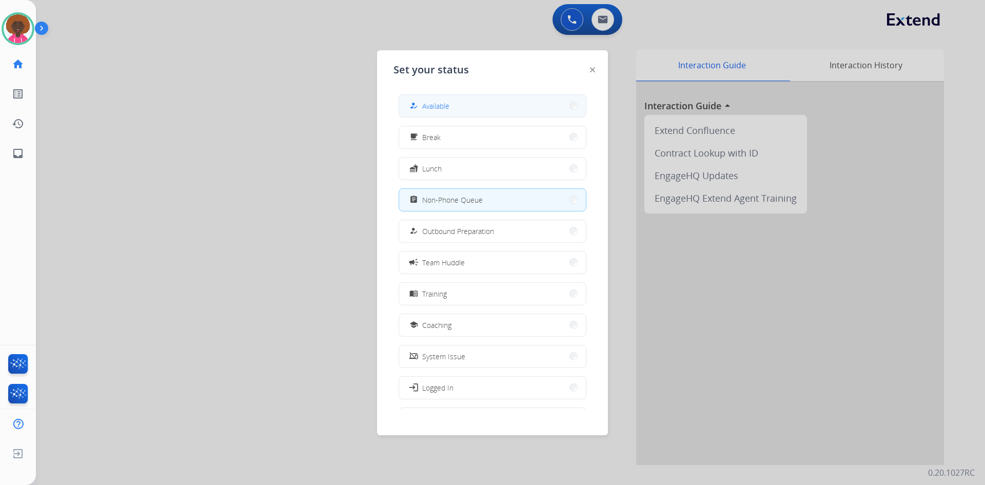
drag, startPoint x: 459, startPoint y: 84, endPoint x: 458, endPoint y: 99, distance: 14.9
click at [458, 86] on div "Set your status how_to_reg Available free_breakfast Break fastfood Lunch assign…" at bounding box center [492, 242] width 231 height 385
click at [457, 108] on button "how_to_reg Available" at bounding box center [492, 106] width 187 height 22
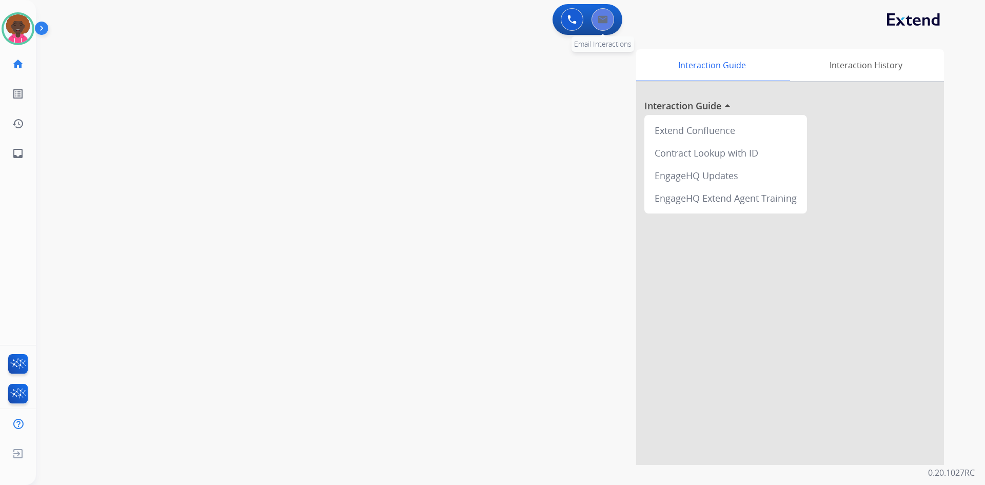
click at [608, 20] on button at bounding box center [603, 19] width 23 height 23
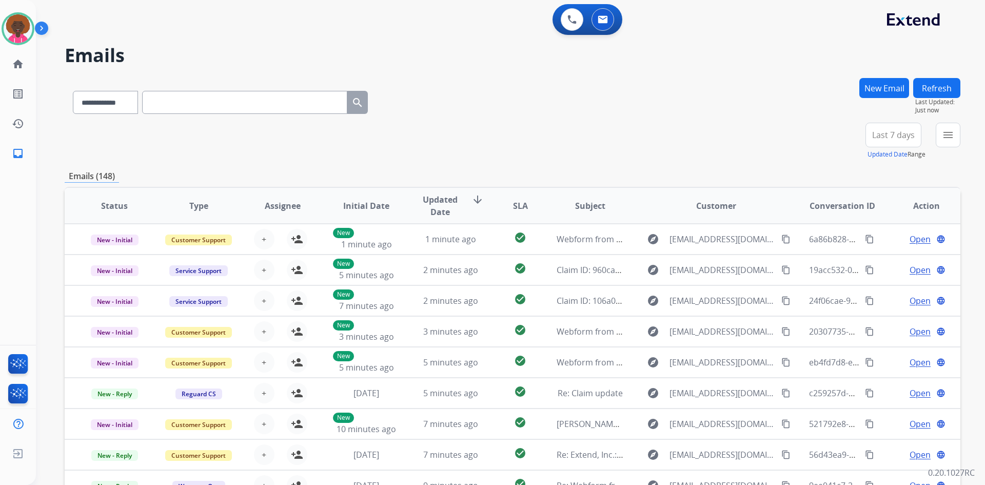
click at [888, 84] on button "New Email" at bounding box center [885, 88] width 50 height 20
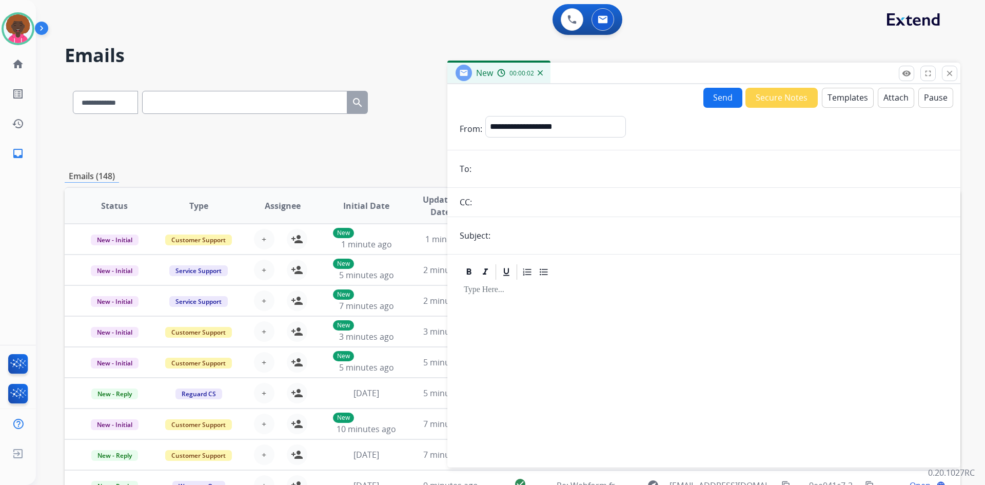
paste input "**********"
type input "**********"
click at [508, 242] on input "text" at bounding box center [721, 235] width 455 height 21
type input "**********"
click at [848, 98] on button "Templates" at bounding box center [848, 98] width 52 height 20
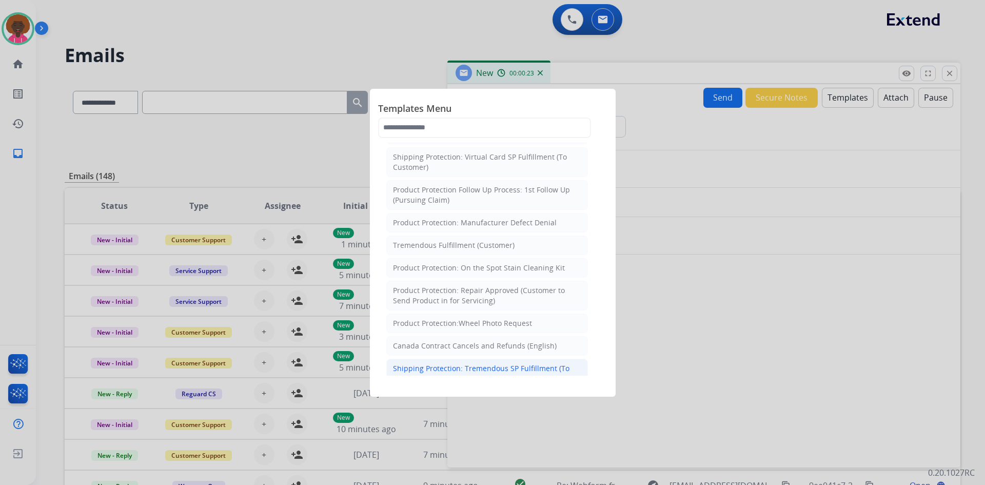
scroll to position [308, 0]
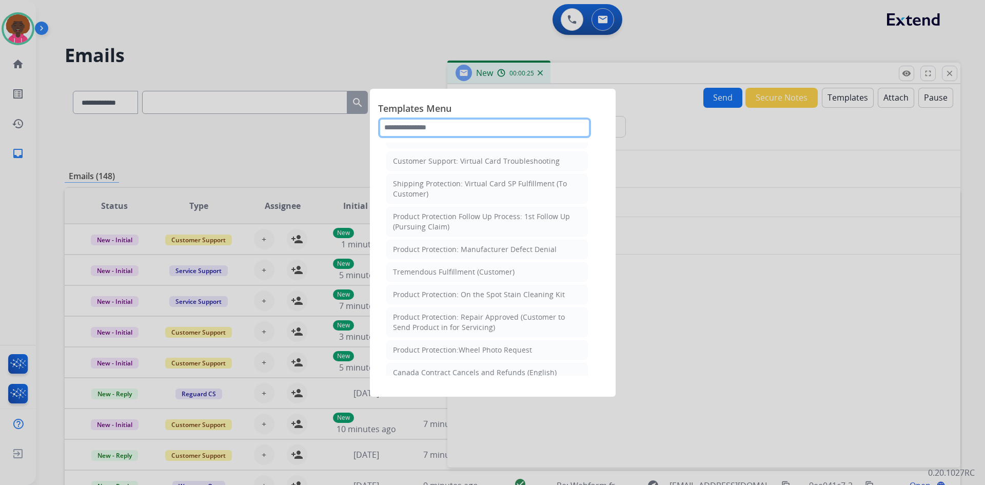
click at [457, 119] on input "text" at bounding box center [484, 128] width 213 height 21
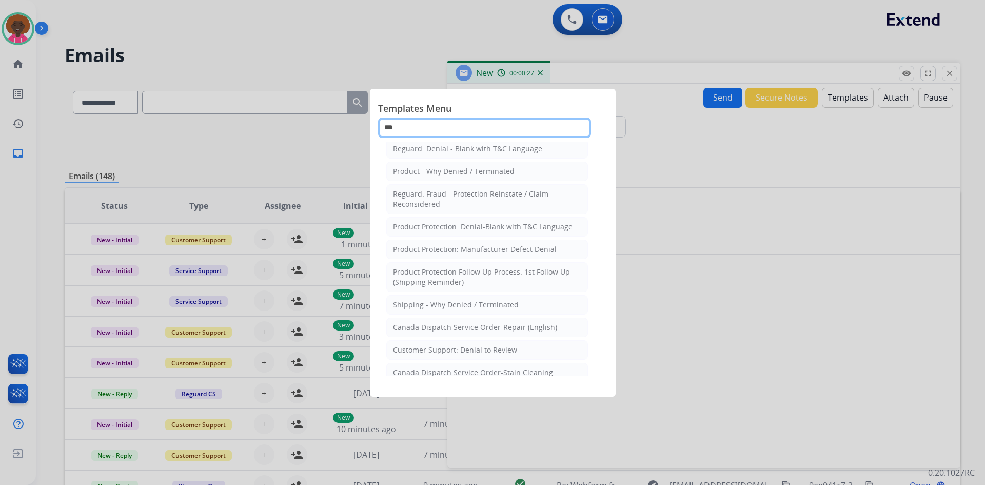
scroll to position [0, 0]
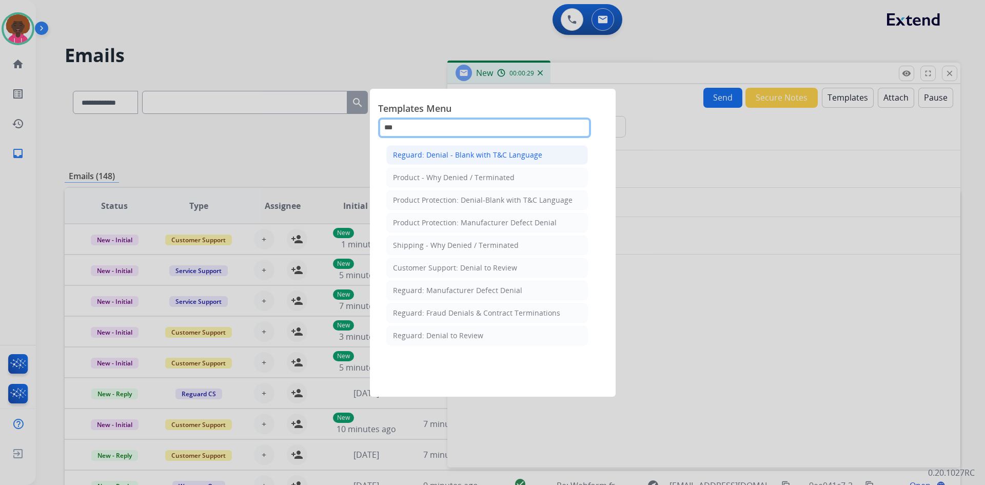
type input "***"
click at [514, 156] on div "Reguard: Denial - Blank with T&C Language" at bounding box center [467, 155] width 149 height 10
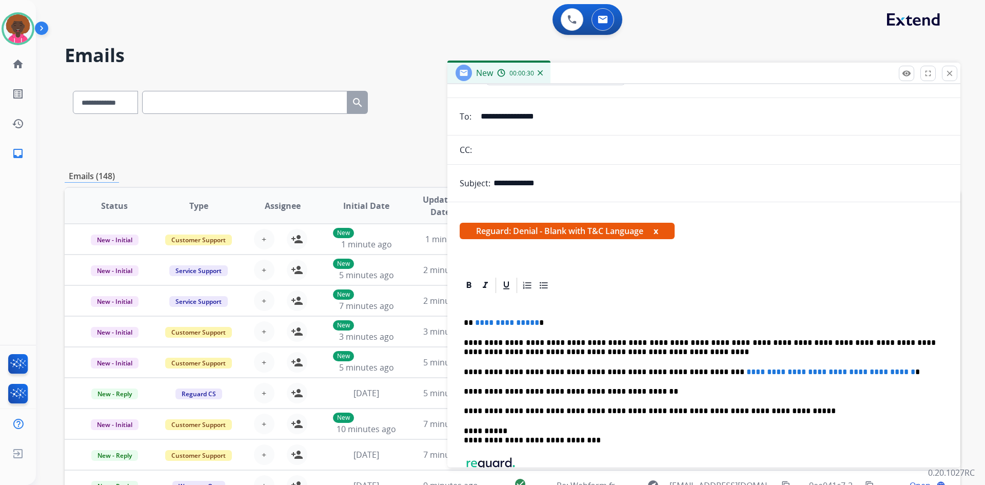
scroll to position [136, 0]
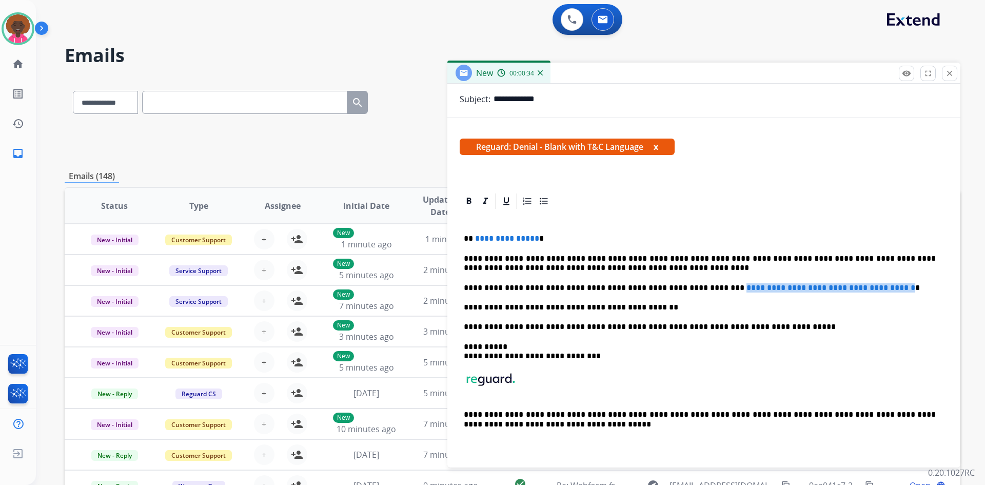
drag, startPoint x: 891, startPoint y: 288, endPoint x: 687, endPoint y: 286, distance: 203.8
click at [689, 286] on p "**********" at bounding box center [700, 287] width 472 height 9
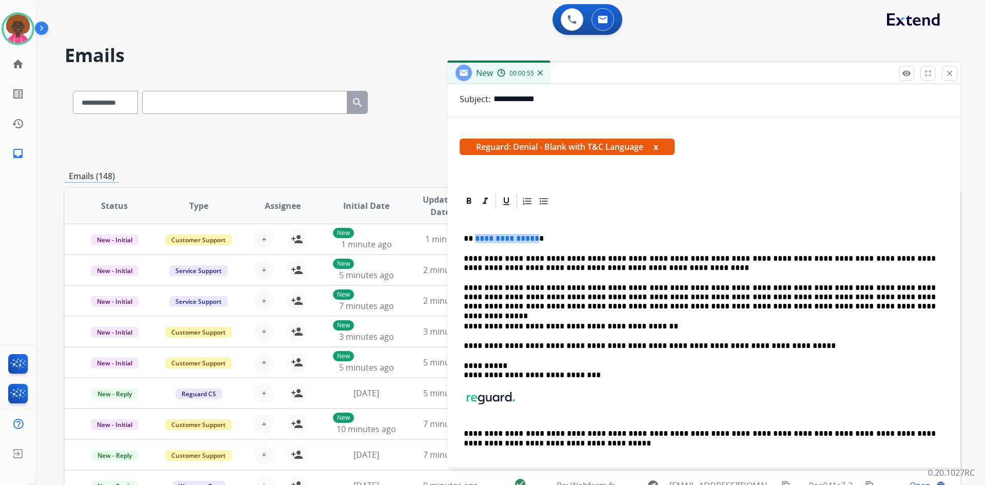
drag, startPoint x: 533, startPoint y: 238, endPoint x: 475, endPoint y: 236, distance: 58.1
click at [475, 236] on span "**********" at bounding box center [507, 239] width 64 height 8
click at [671, 311] on p "**********" at bounding box center [700, 297] width 472 height 28
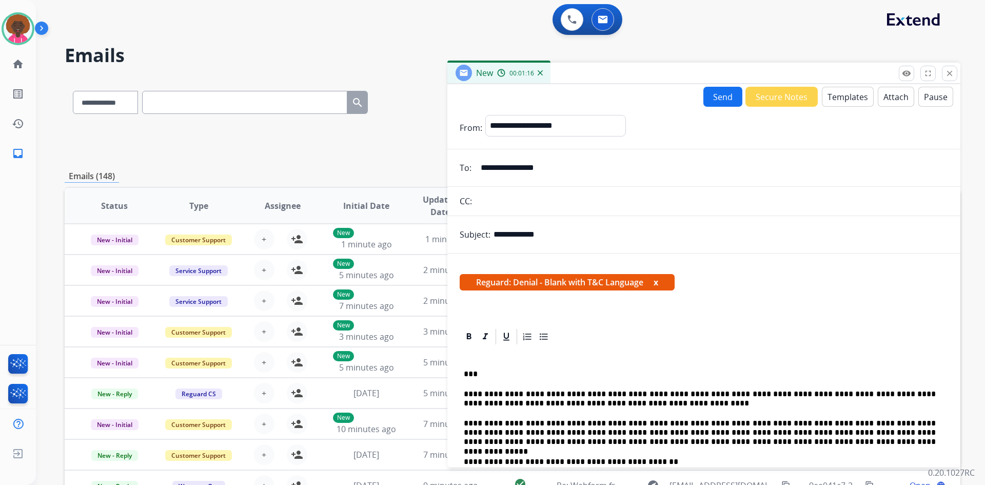
scroll to position [0, 0]
click at [891, 101] on button "Attach" at bounding box center [896, 97] width 36 height 20
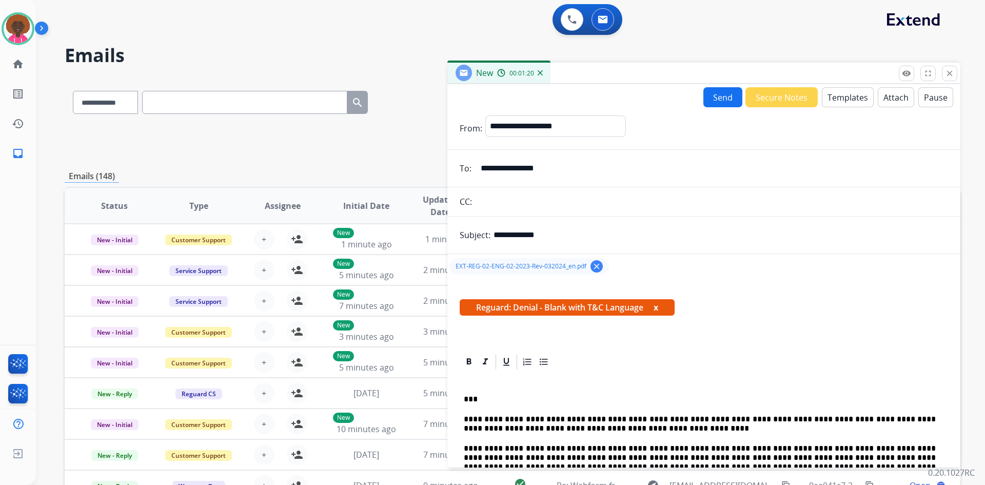
scroll to position [154, 0]
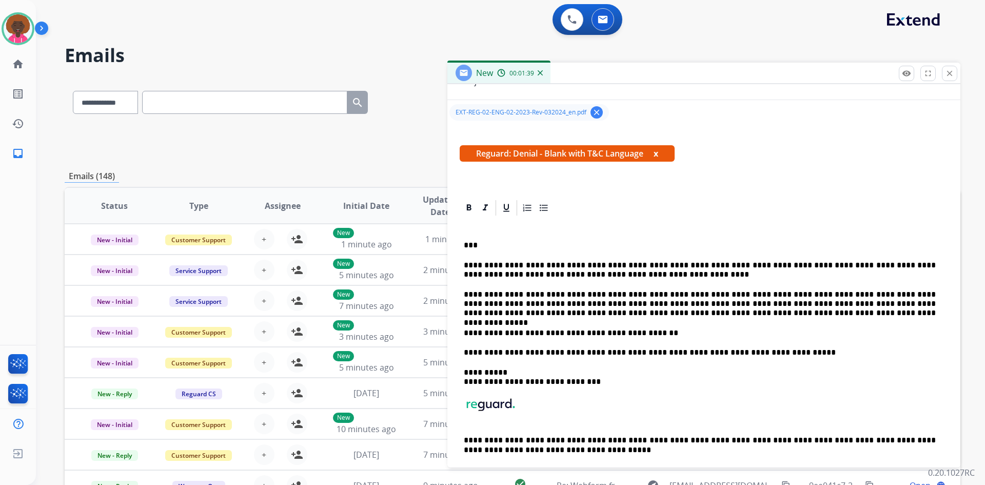
click at [673, 272] on p "**********" at bounding box center [700, 270] width 472 height 19
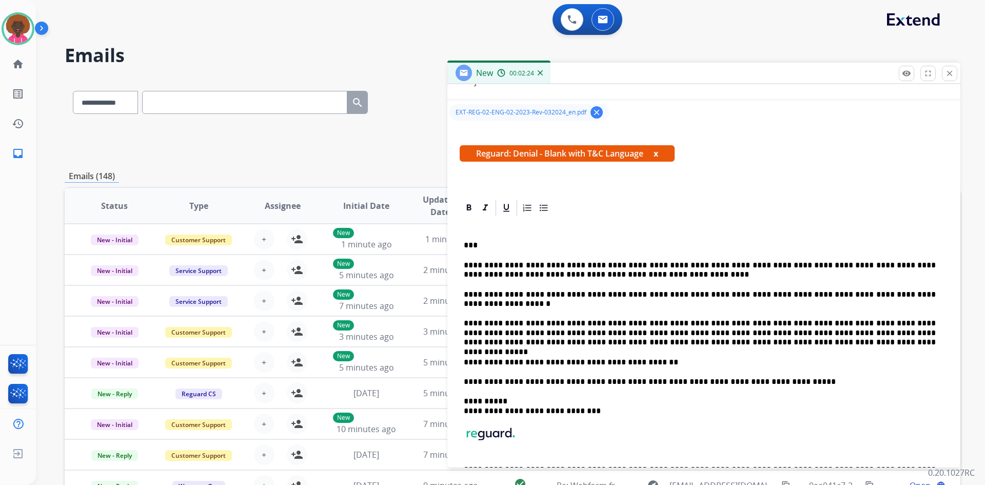
click at [574, 294] on p "**********" at bounding box center [700, 299] width 472 height 19
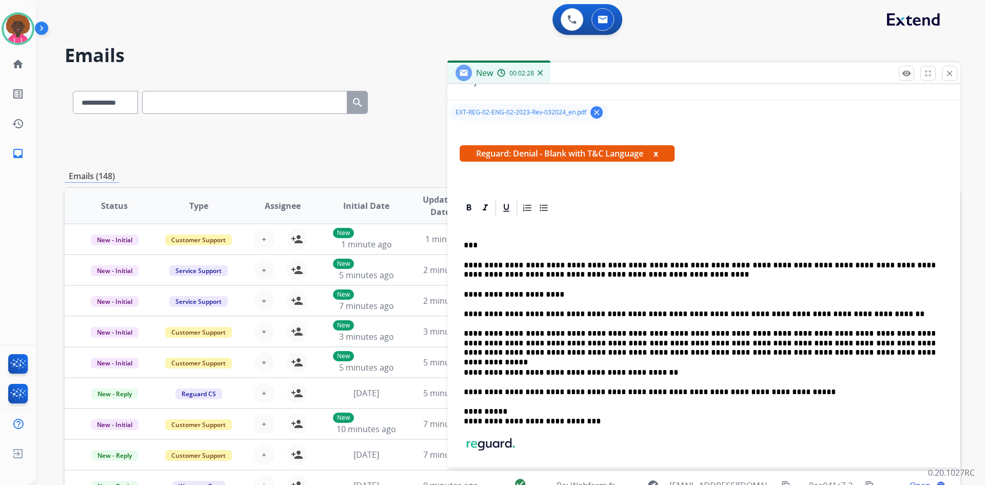
click at [602, 313] on p "**********" at bounding box center [700, 313] width 472 height 9
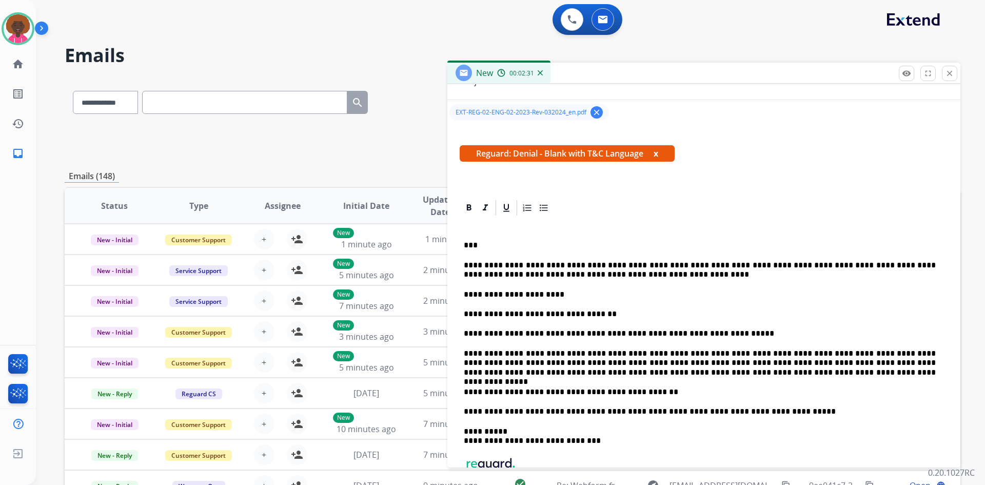
click at [600, 335] on p "**********" at bounding box center [700, 333] width 472 height 9
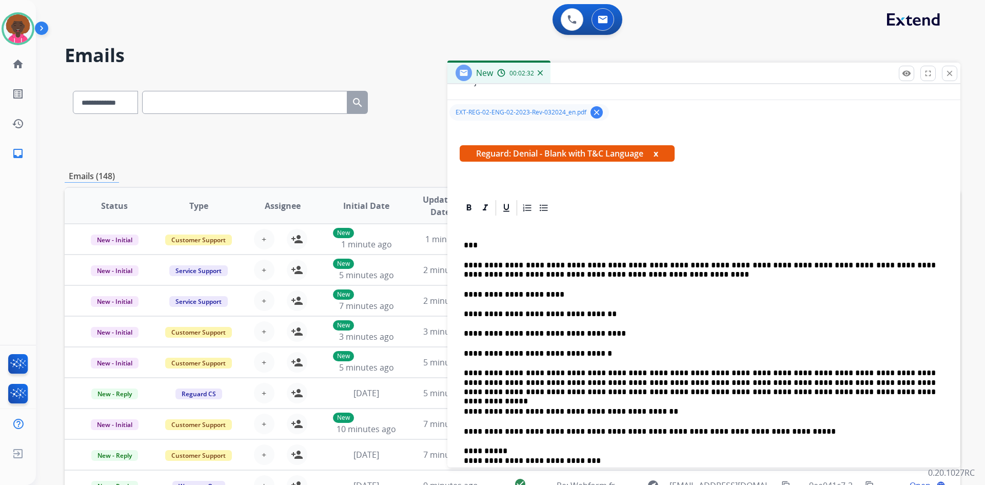
click at [604, 331] on p "**********" at bounding box center [700, 333] width 472 height 9
click at [607, 317] on p "**********" at bounding box center [700, 313] width 472 height 9
click at [467, 333] on p "**********" at bounding box center [700, 333] width 472 height 9
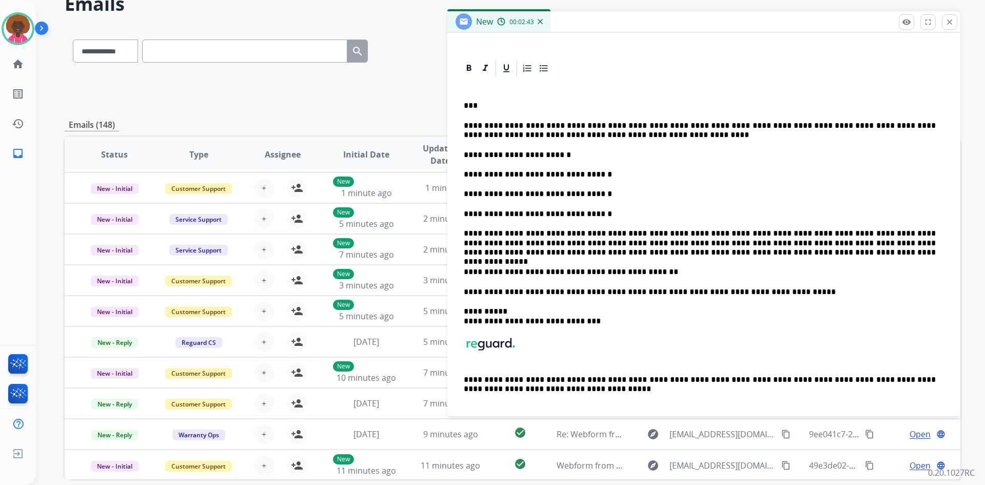
scroll to position [259, 0]
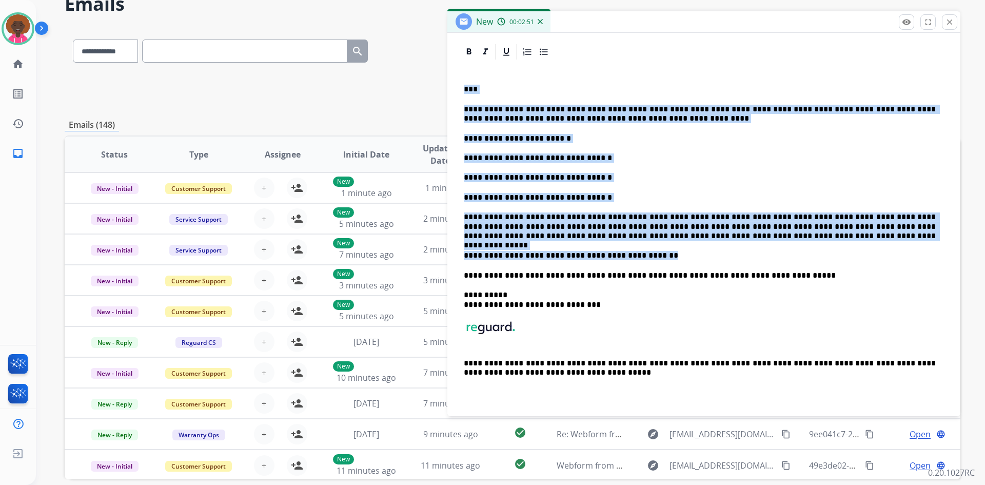
drag, startPoint x: 651, startPoint y: 258, endPoint x: 458, endPoint y: 87, distance: 257.5
click at [458, 87] on div "**********" at bounding box center [704, 226] width 513 height 366
copy div "**********"
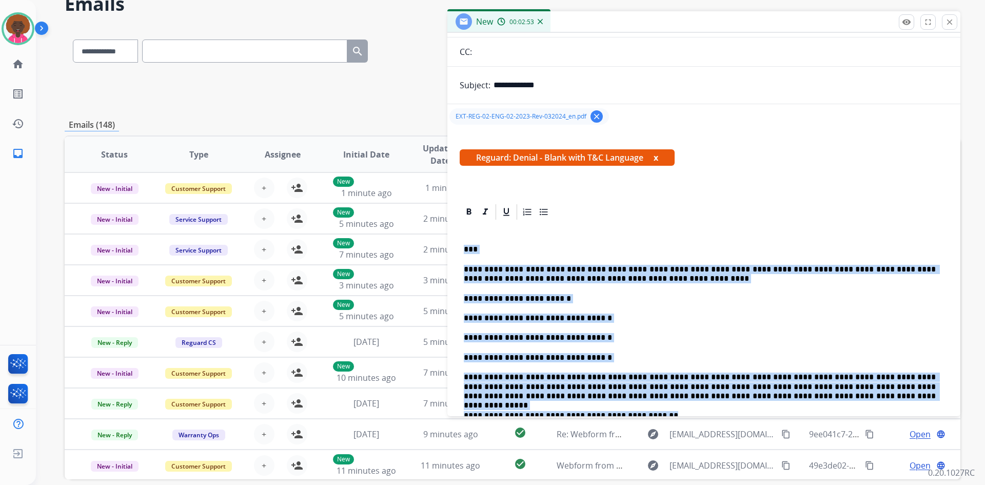
scroll to position [2, 0]
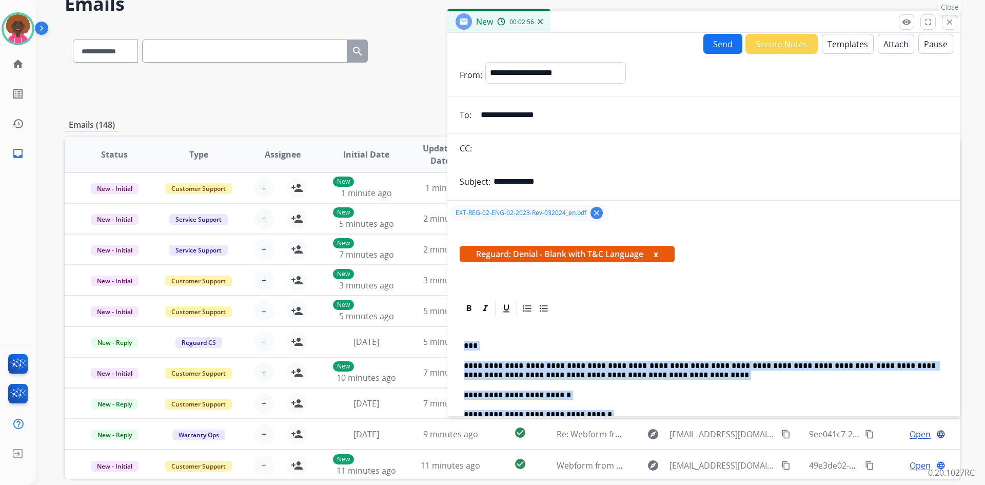
click at [952, 17] on button "close Close" at bounding box center [949, 21] width 15 height 15
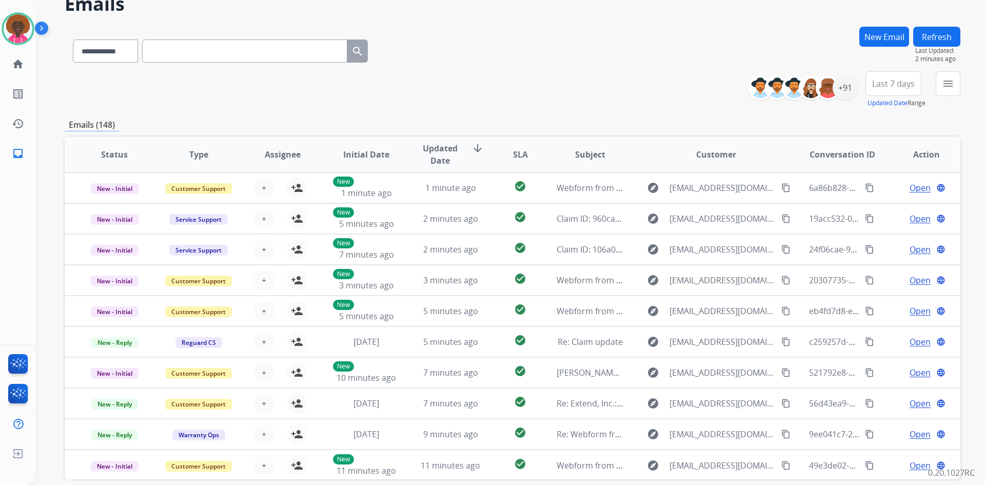
click at [879, 36] on button "New Email" at bounding box center [885, 37] width 50 height 20
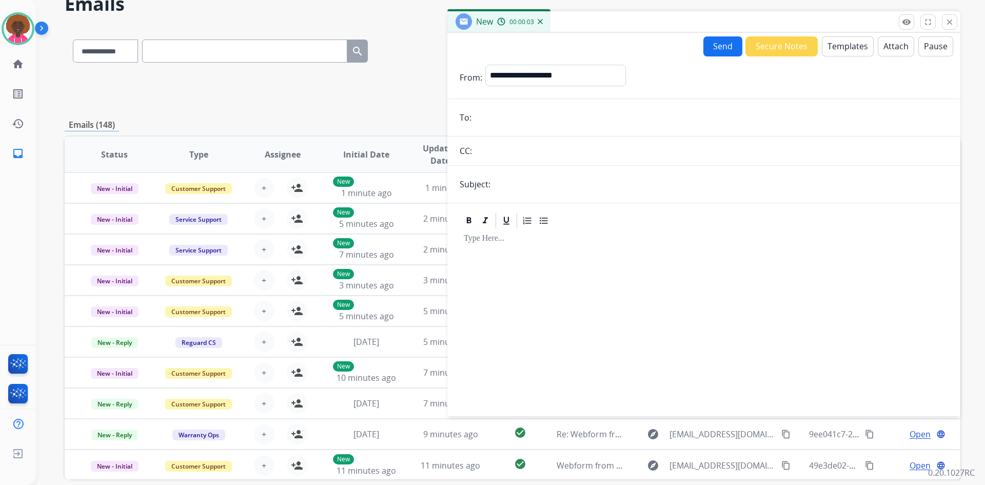
click at [837, 45] on button "Templates" at bounding box center [848, 46] width 52 height 20
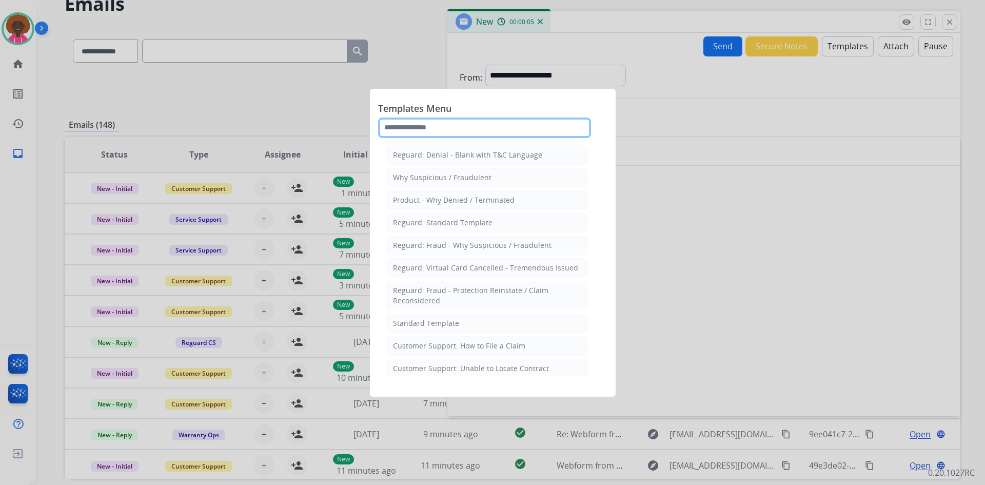
click at [439, 124] on input "text" at bounding box center [484, 128] width 213 height 21
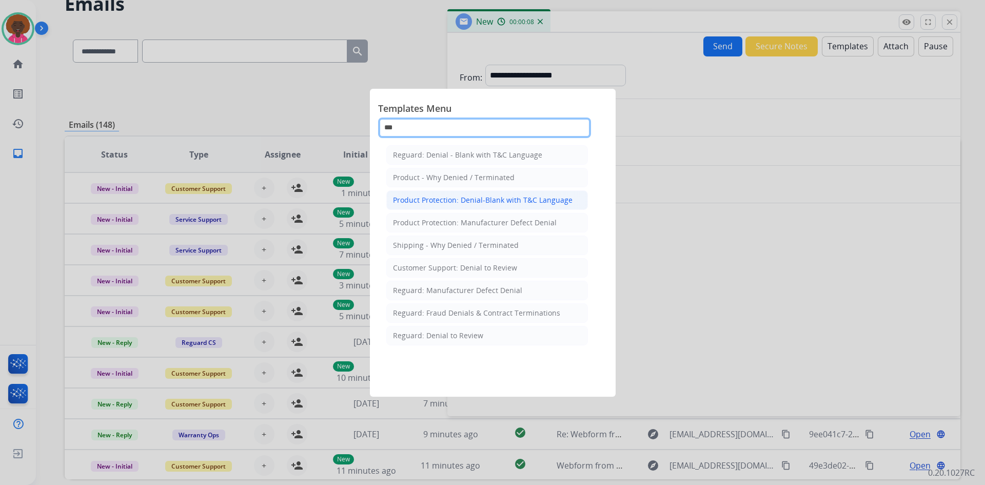
type input "***"
click at [527, 200] on div "Product Protection: Denial-Blank with T&C Language" at bounding box center [483, 200] width 180 height 10
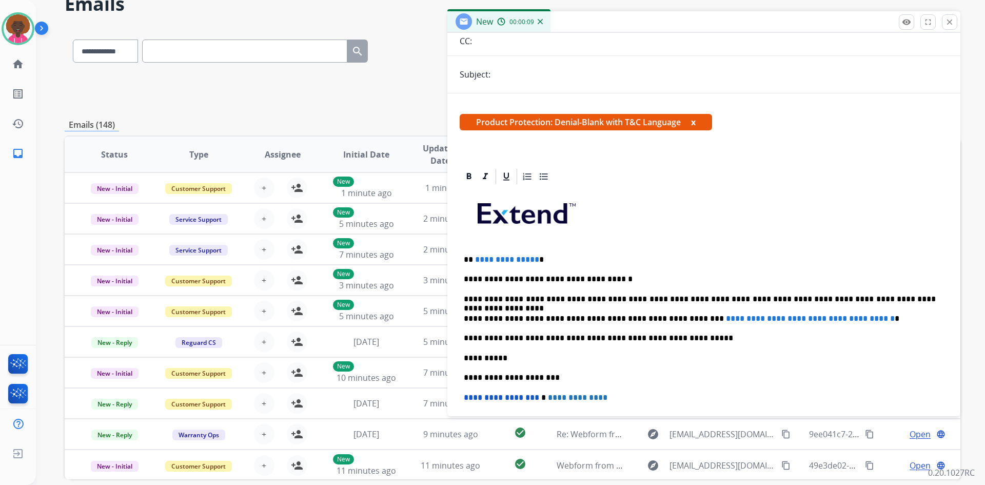
scroll to position [205, 0]
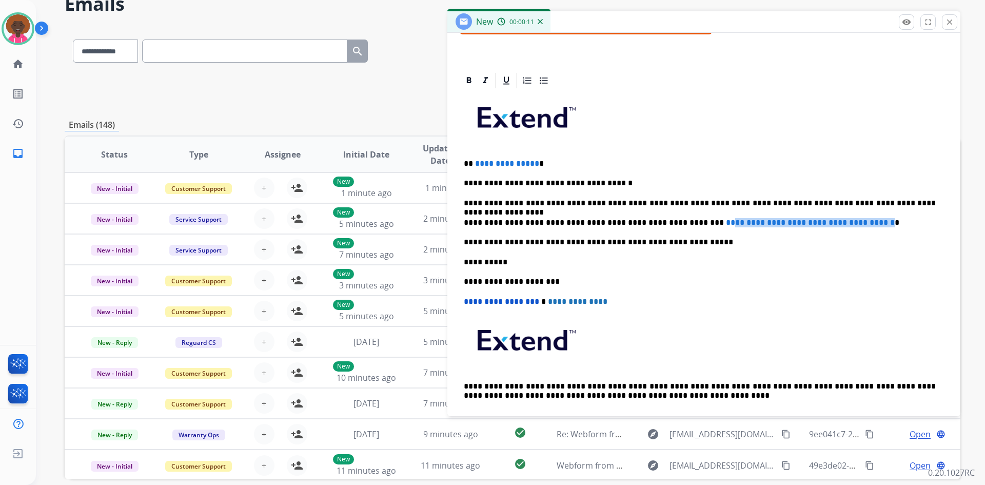
drag, startPoint x: 876, startPoint y: 224, endPoint x: 683, endPoint y: 215, distance: 193.7
click at [682, 212] on div "**********" at bounding box center [704, 262] width 489 height 344
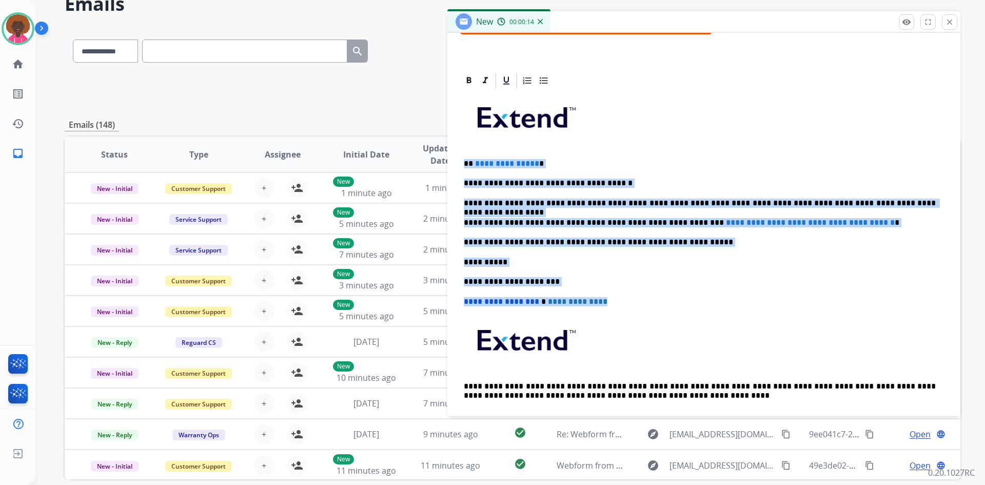
drag, startPoint x: 618, startPoint y: 319, endPoint x: 451, endPoint y: 162, distance: 229.9
click at [451, 162] on div "**********" at bounding box center [704, 251] width 513 height 360
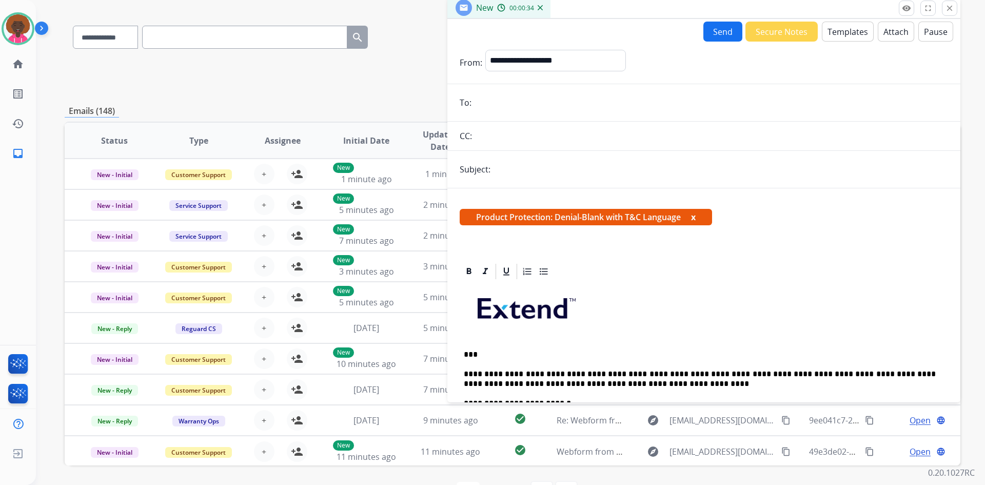
scroll to position [0, 0]
click at [500, 106] on input "email" at bounding box center [712, 103] width 474 height 21
paste input "**********"
type input "**********"
drag, startPoint x: 529, startPoint y: 55, endPoint x: 530, endPoint y: 70, distance: 14.9
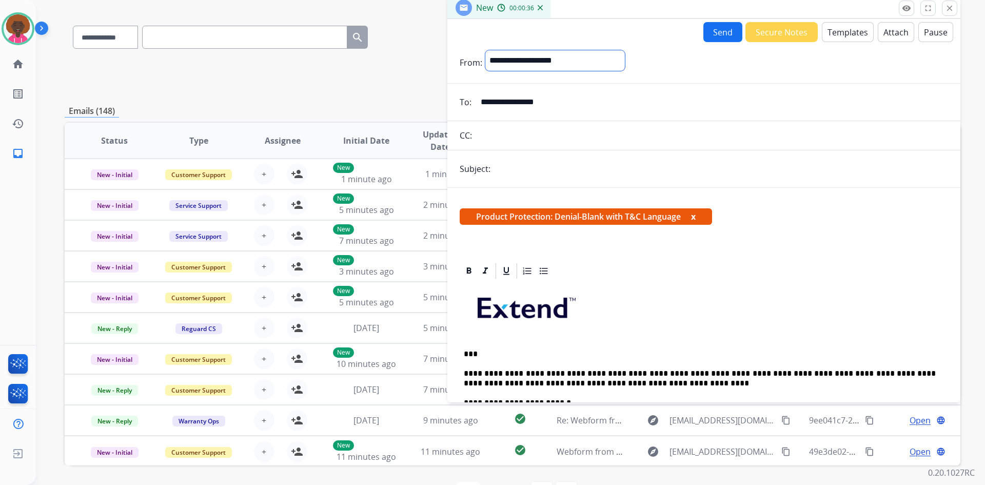
click at [529, 55] on select "**********" at bounding box center [556, 60] width 140 height 21
select select "**********"
click at [486, 50] on select "**********" at bounding box center [556, 60] width 140 height 21
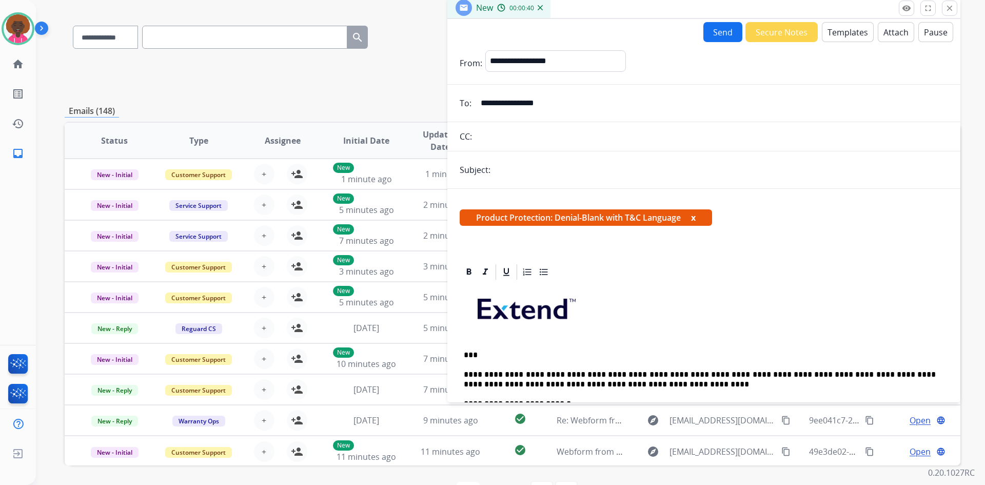
click at [502, 165] on input "text" at bounding box center [721, 170] width 455 height 21
type input "**********"
click at [515, 143] on input "text" at bounding box center [711, 136] width 473 height 21
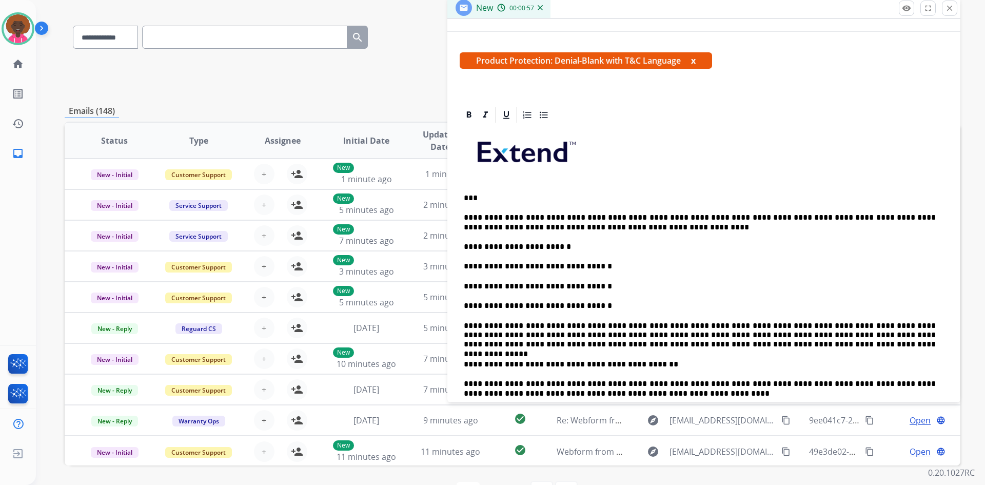
scroll to position [140, 0]
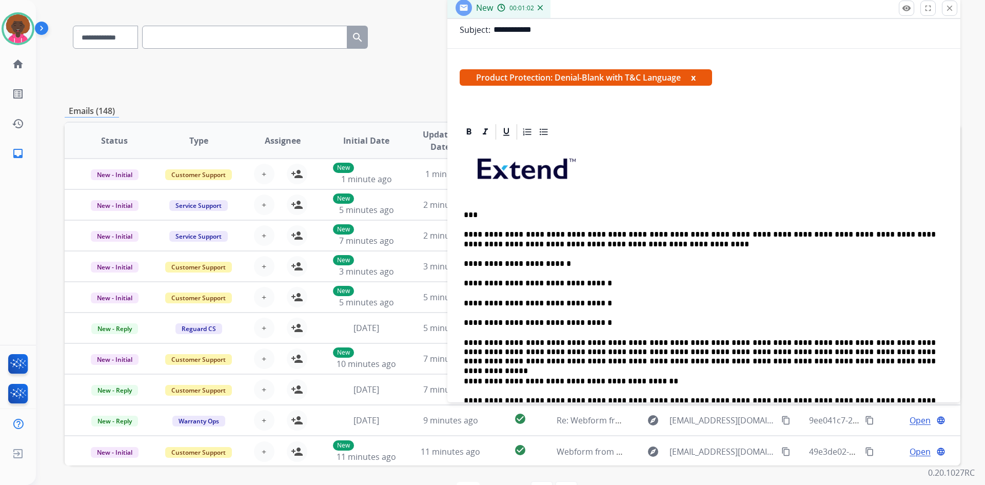
click at [622, 236] on p "**********" at bounding box center [700, 239] width 472 height 19
click at [493, 243] on p "**********" at bounding box center [700, 239] width 472 height 19
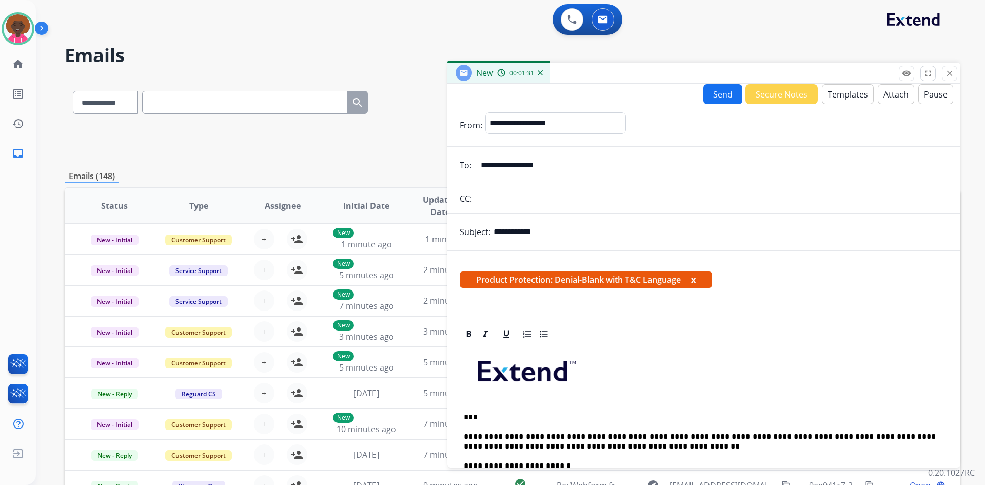
scroll to position [0, 0]
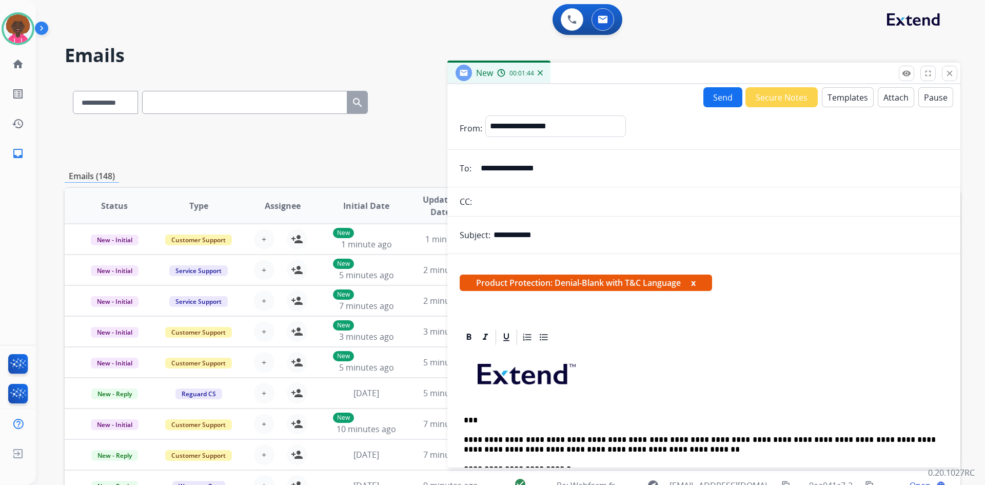
click at [707, 92] on button "Send" at bounding box center [723, 97] width 39 height 20
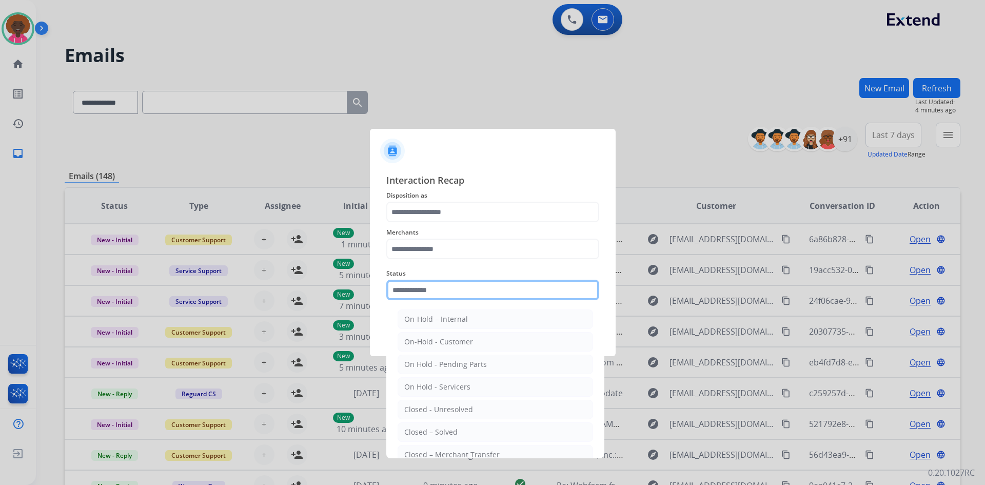
click at [464, 291] on input "text" at bounding box center [492, 290] width 213 height 21
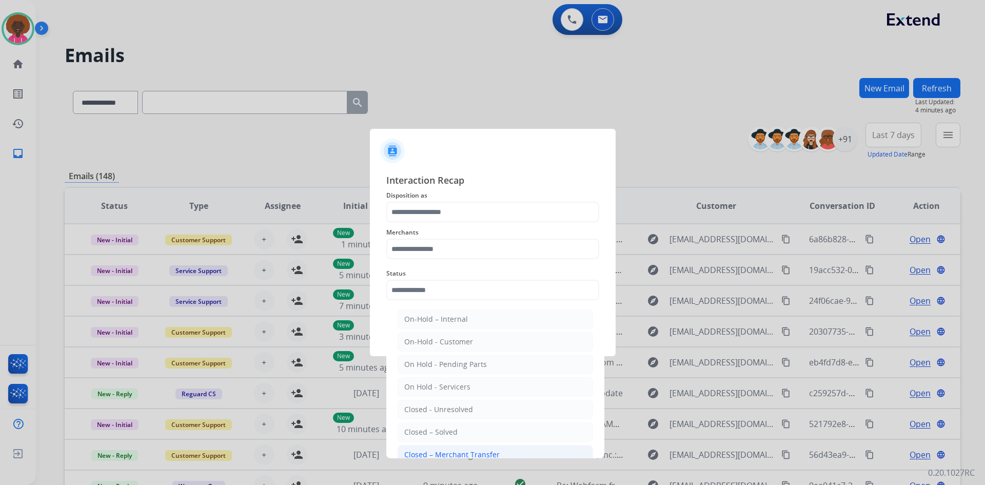
click at [422, 452] on div "Closed – Merchant Transfer" at bounding box center [451, 455] width 95 height 10
type input "**********"
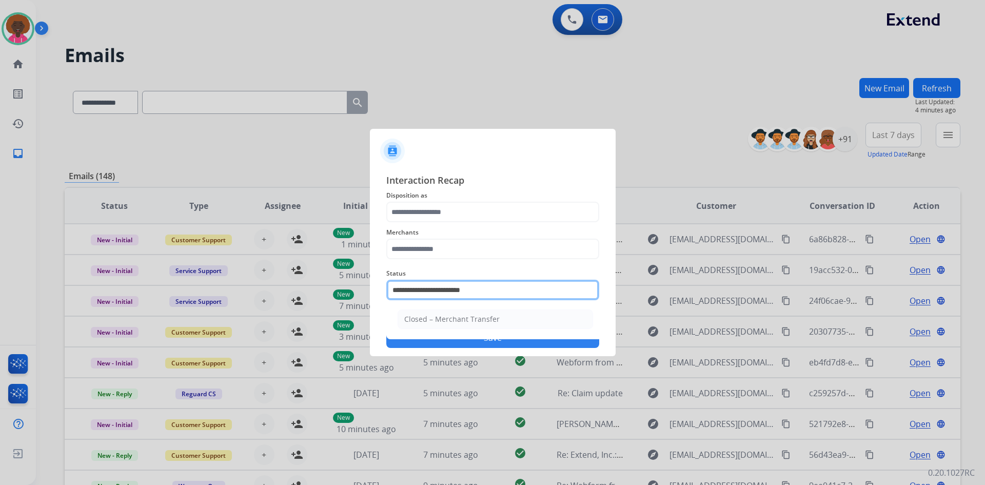
click at [470, 289] on input "**********" at bounding box center [492, 290] width 213 height 21
drag, startPoint x: 530, startPoint y: 291, endPoint x: 176, endPoint y: 245, distance: 357.7
click at [0, 245] on app-contact-recap-modal "**********" at bounding box center [0, 242] width 0 height 485
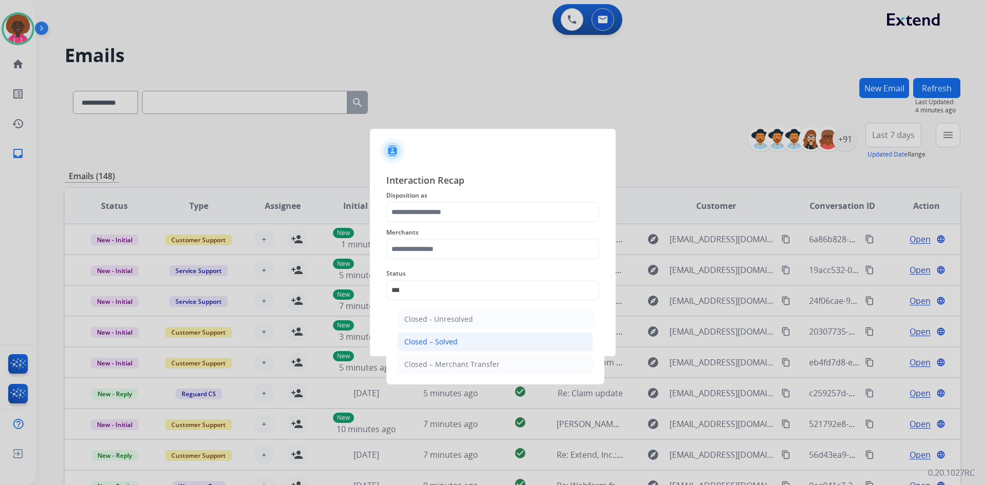
click at [459, 336] on li "Closed – Solved" at bounding box center [496, 342] width 196 height 20
type input "**********"
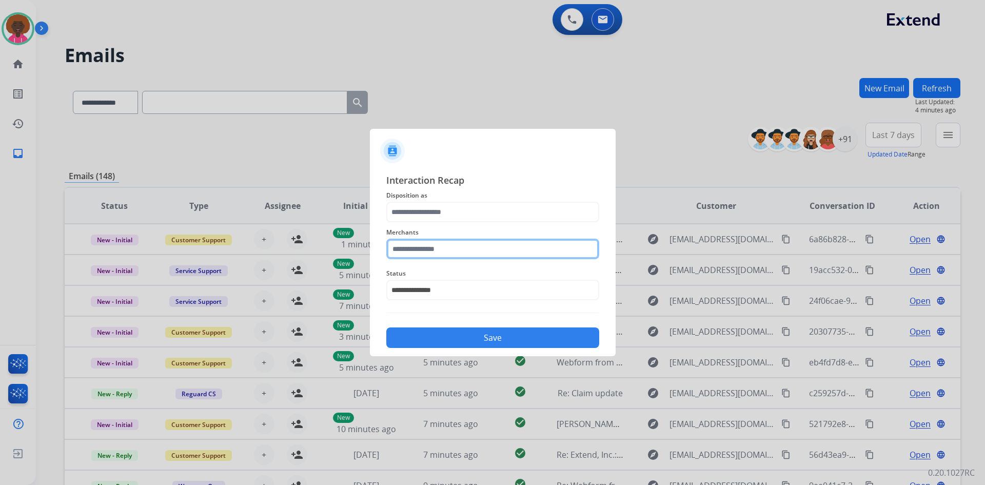
click at [448, 248] on input "text" at bounding box center [492, 249] width 213 height 21
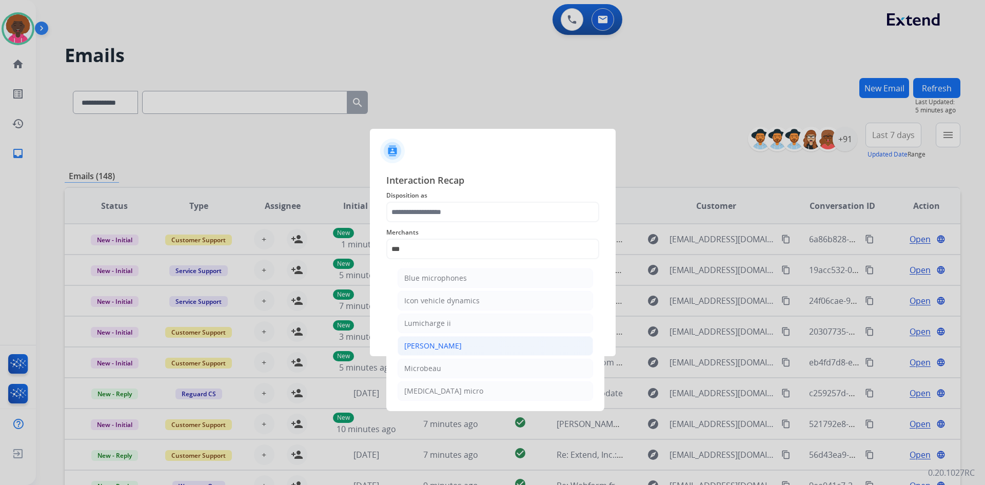
click at [436, 343] on li "[PERSON_NAME]" at bounding box center [496, 346] width 196 height 20
type input "********"
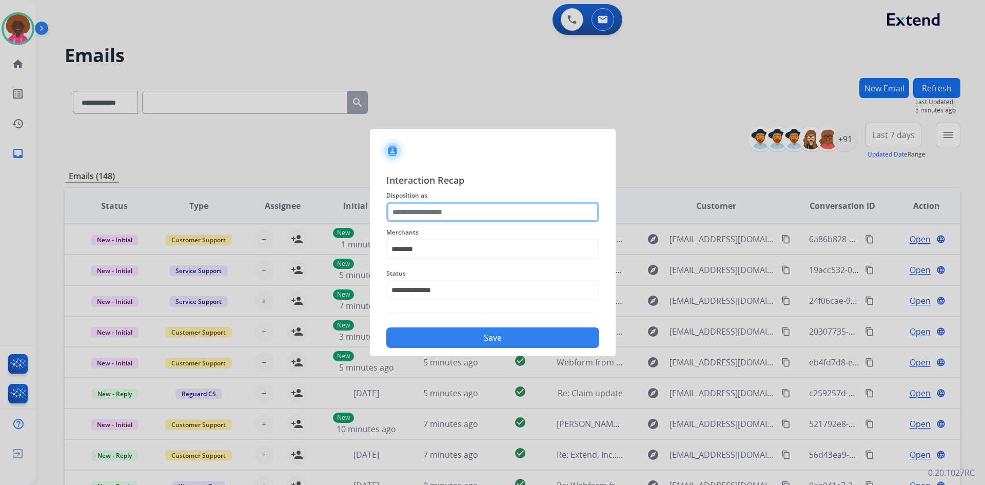
click at [454, 217] on input "text" at bounding box center [492, 212] width 213 height 21
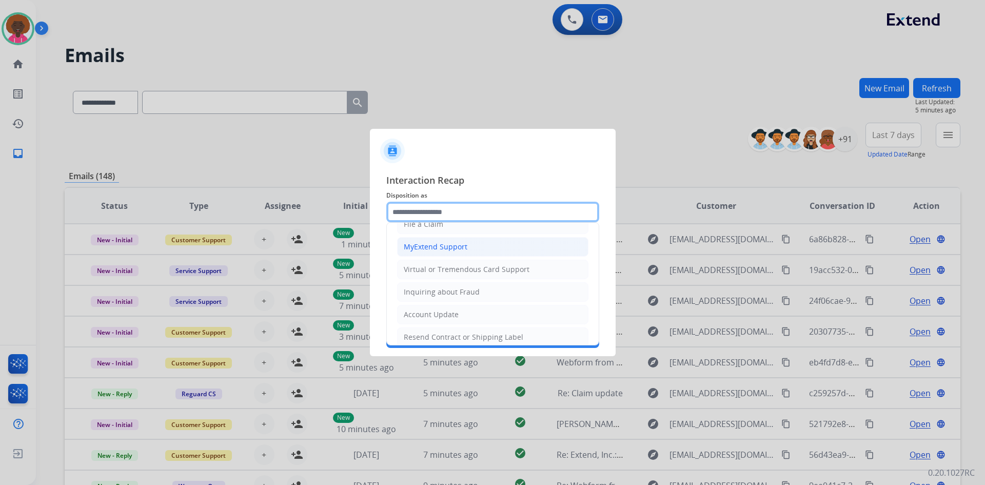
scroll to position [6, 0]
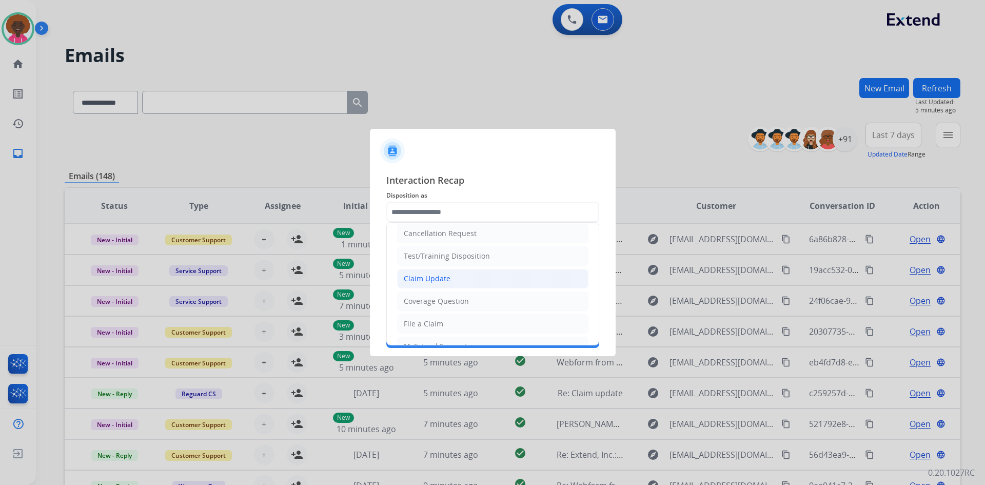
click at [428, 275] on div "Claim Update" at bounding box center [427, 279] width 47 height 10
type input "**********"
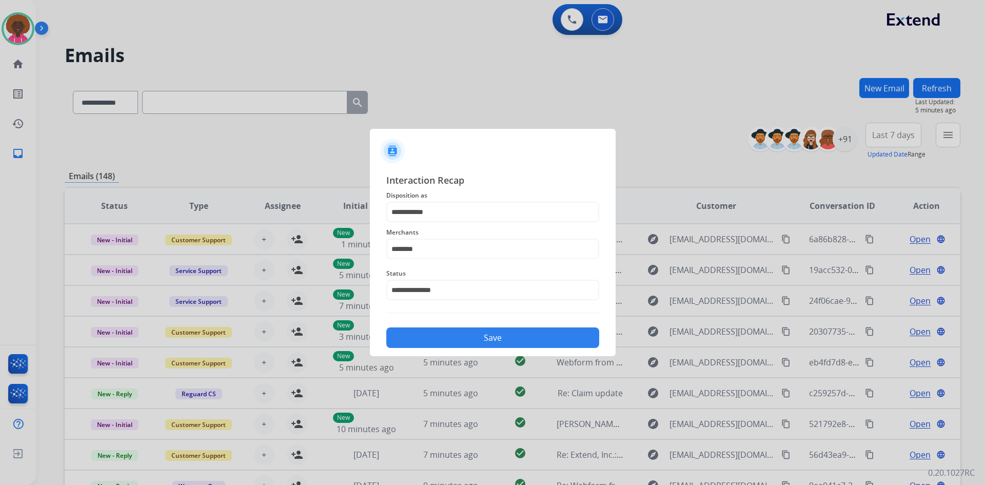
click at [471, 331] on button "Save" at bounding box center [492, 337] width 213 height 21
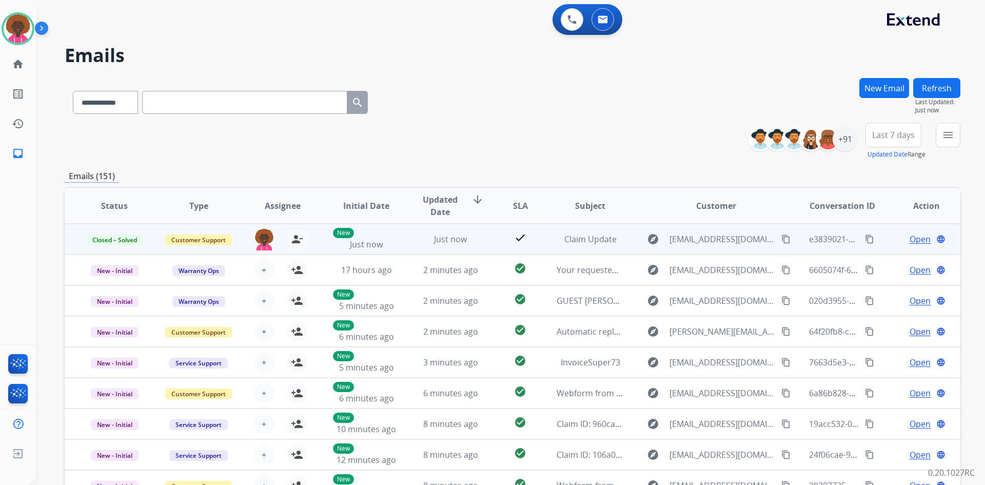
click at [868, 239] on button "content_copy" at bounding box center [870, 239] width 12 height 12
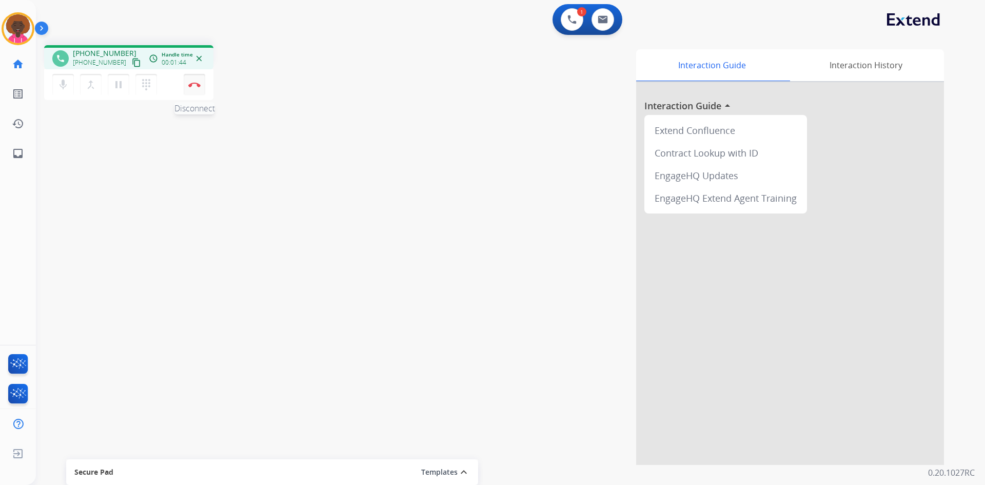
click at [198, 90] on button "Disconnect" at bounding box center [195, 85] width 22 height 22
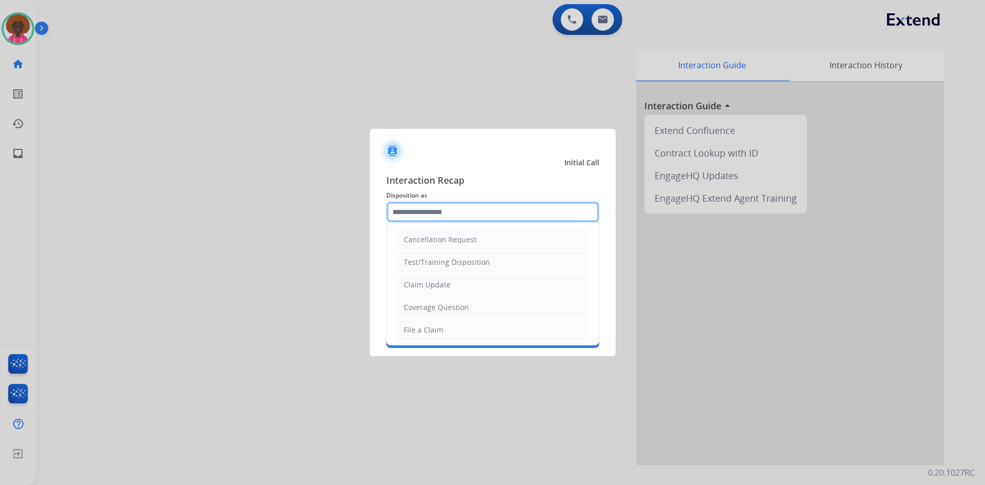
drag, startPoint x: 446, startPoint y: 211, endPoint x: 435, endPoint y: 233, distance: 23.6
click at [446, 211] on input "text" at bounding box center [492, 212] width 213 height 21
type input "***"
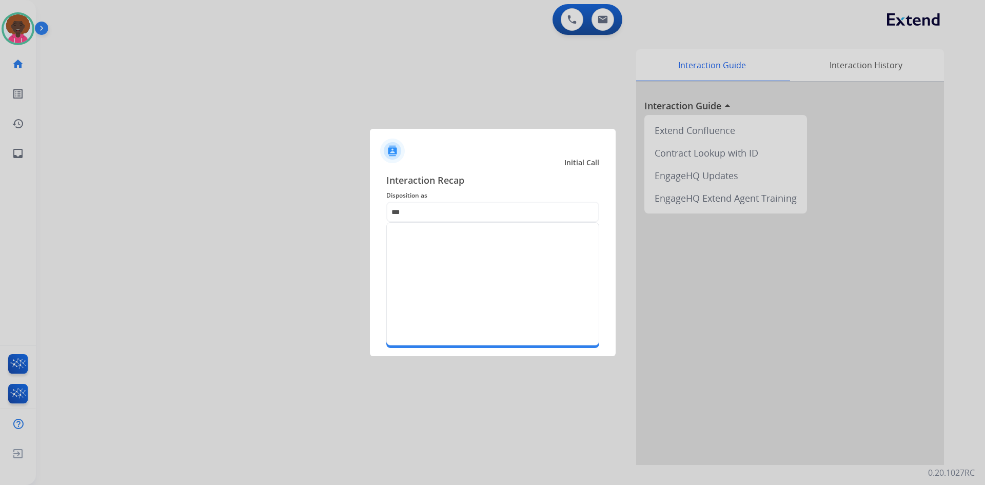
click at [483, 173] on span "Interaction Recap" at bounding box center [492, 181] width 213 height 16
drag, startPoint x: 492, startPoint y: 256, endPoint x: 574, endPoint y: 356, distance: 129.9
click at [530, 315] on div at bounding box center [492, 283] width 213 height 123
click at [575, 358] on div at bounding box center [492, 242] width 985 height 485
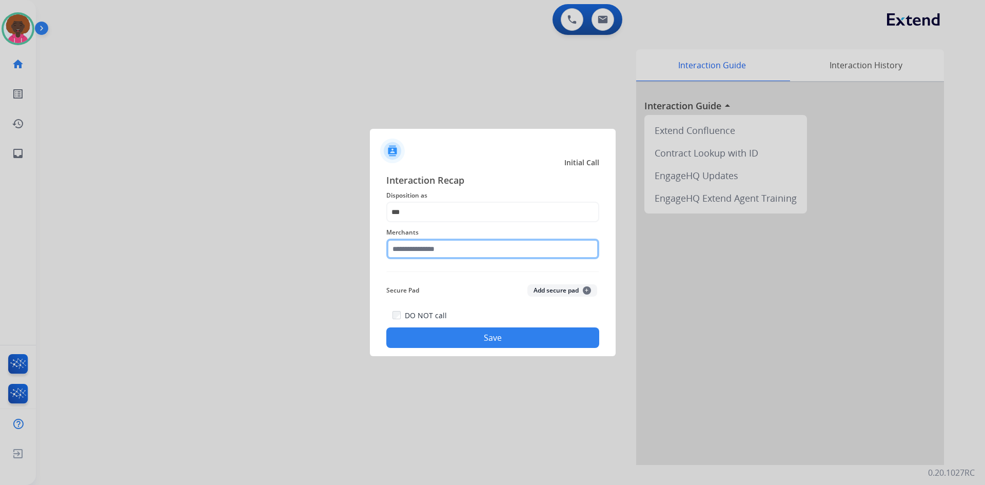
click at [470, 249] on input "text" at bounding box center [492, 249] width 213 height 21
type input "***"
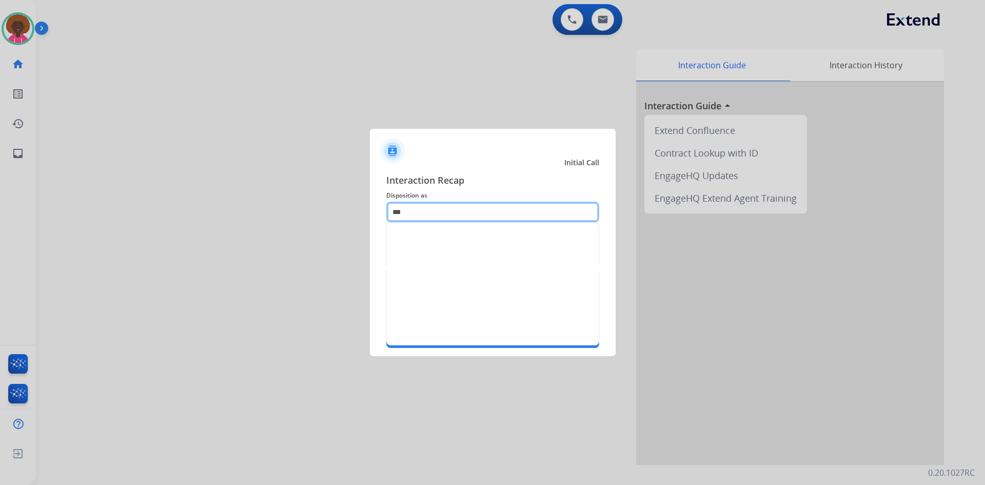
drag, startPoint x: 479, startPoint y: 211, endPoint x: 474, endPoint y: 213, distance: 5.4
click at [478, 212] on input "***" at bounding box center [492, 212] width 213 height 21
click at [469, 253] on div at bounding box center [492, 283] width 213 height 123
drag, startPoint x: 465, startPoint y: 207, endPoint x: 426, endPoint y: 203, distance: 39.2
click at [465, 207] on input "***" at bounding box center [492, 212] width 213 height 21
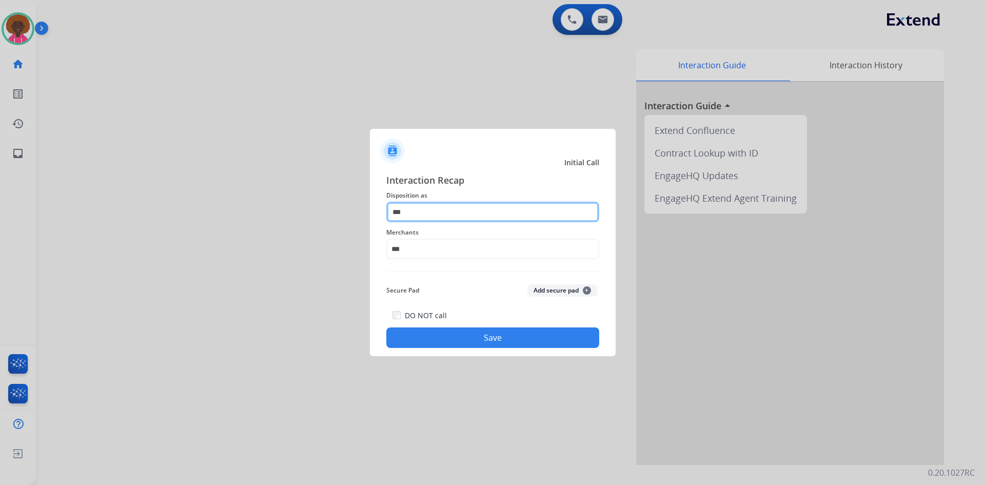
drag, startPoint x: 426, startPoint y: 203, endPoint x: 410, endPoint y: 205, distance: 16.0
click at [411, 205] on input "***" at bounding box center [492, 212] width 213 height 21
drag, startPoint x: 369, startPoint y: 205, endPoint x: 334, endPoint y: 195, distance: 36.2
click at [0, 195] on app-contact-recap-modal "Initial Call Interaction Recap Disposition as *** Merchants *** Secure Pad Add …" at bounding box center [0, 242] width 0 height 485
type input "*"
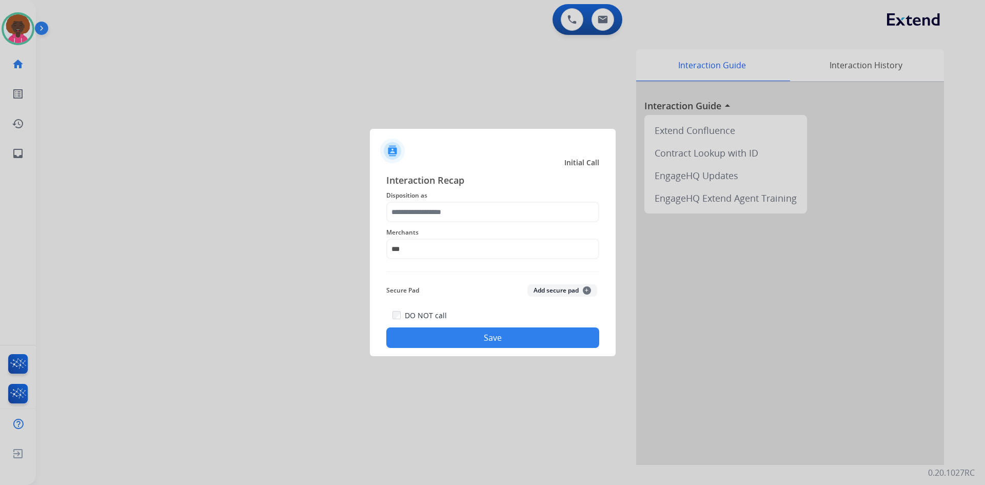
click at [526, 335] on button "Save" at bounding box center [492, 337] width 213 height 21
click at [484, 218] on input "text" at bounding box center [492, 212] width 213 height 21
click at [463, 203] on input "text" at bounding box center [492, 212] width 213 height 21
click at [457, 338] on button "Save" at bounding box center [492, 337] width 213 height 21
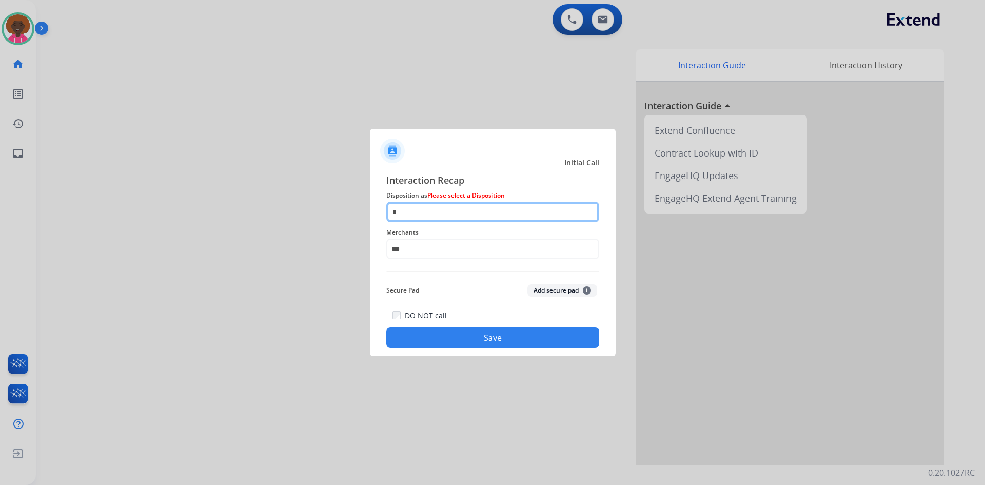
click at [461, 218] on input "*" at bounding box center [492, 212] width 213 height 21
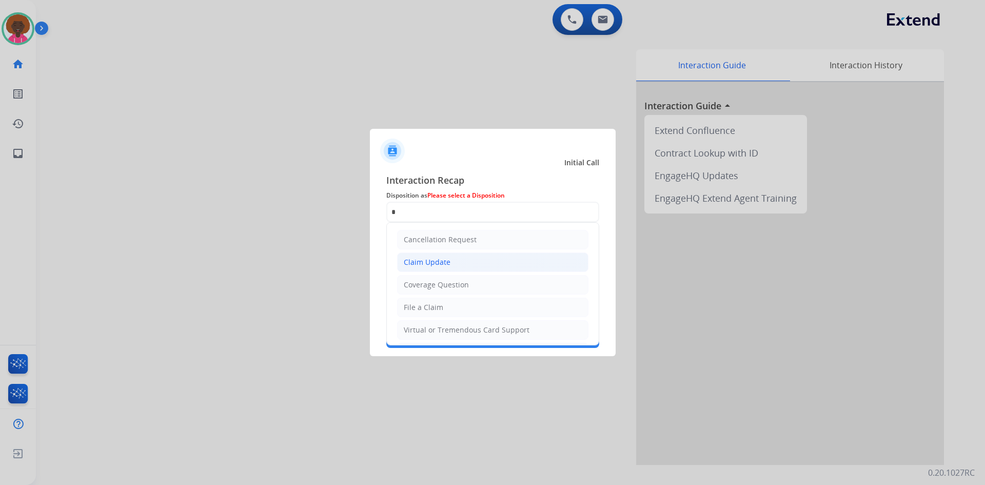
click at [449, 263] on div "Claim Update" at bounding box center [427, 262] width 47 height 10
type input "**********"
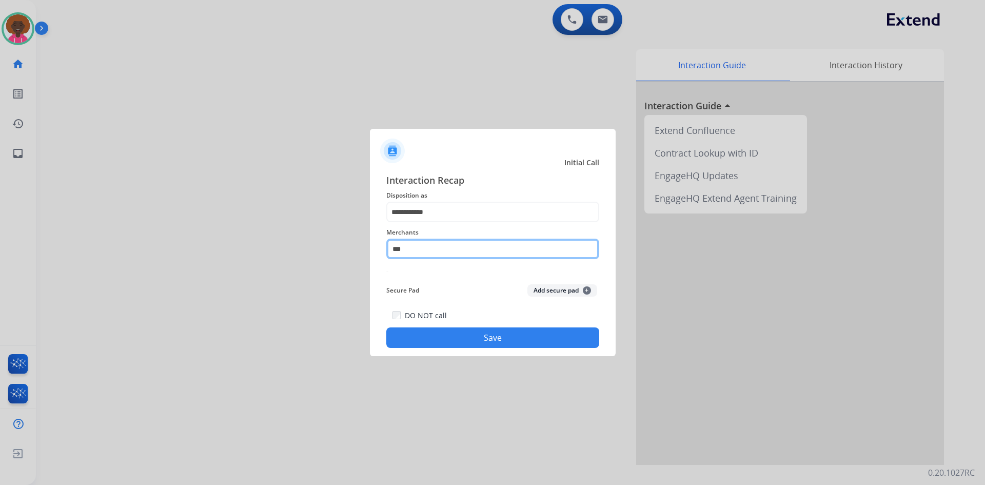
click at [443, 251] on input "***" at bounding box center [492, 249] width 213 height 21
click at [528, 339] on button "Save" at bounding box center [492, 337] width 213 height 21
click at [467, 247] on input "***" at bounding box center [492, 249] width 213 height 21
click at [467, 247] on input "text" at bounding box center [492, 249] width 213 height 21
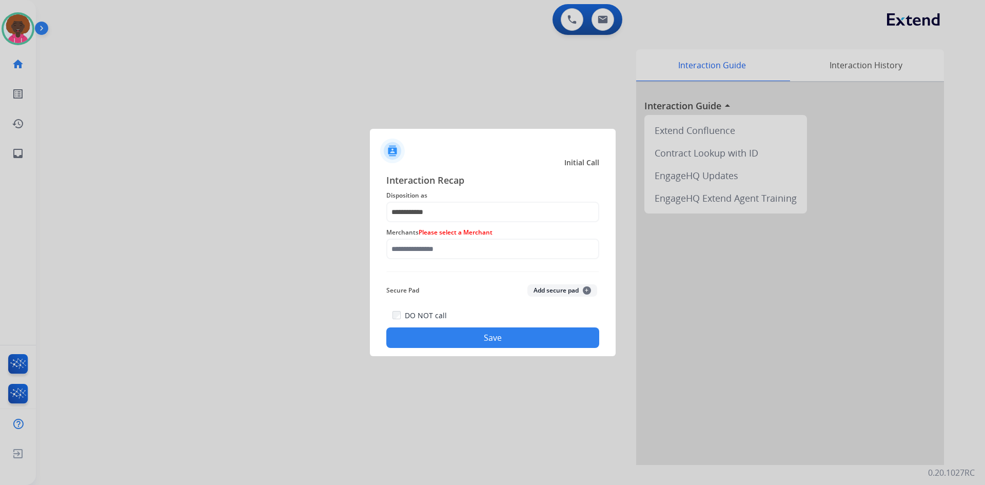
drag, startPoint x: 461, startPoint y: 343, endPoint x: 463, endPoint y: 339, distance: 5.3
click at [461, 343] on button "Save" at bounding box center [492, 337] width 213 height 21
click at [456, 251] on input "text" at bounding box center [492, 249] width 213 height 21
type input "*"
click at [458, 253] on input "*" at bounding box center [492, 249] width 213 height 21
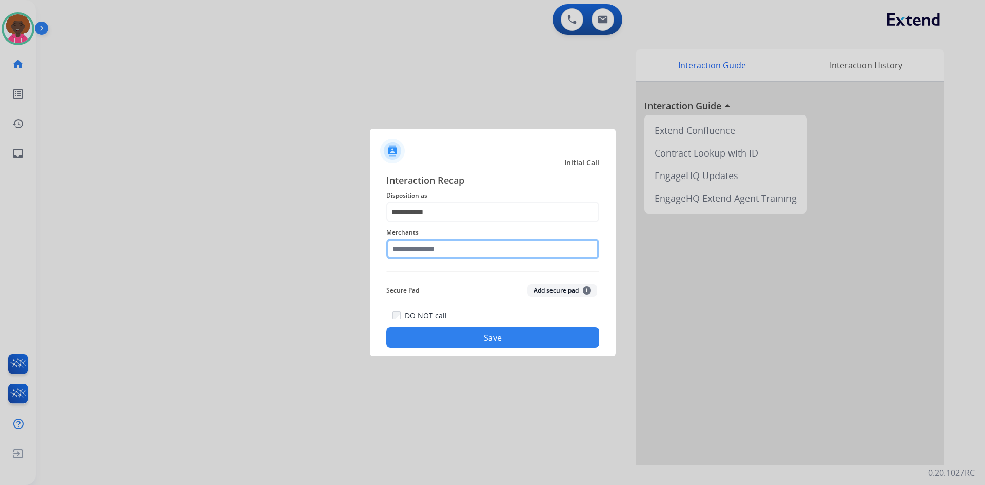
click at [458, 248] on input "text" at bounding box center [492, 249] width 213 height 21
click at [459, 350] on div "**********" at bounding box center [493, 260] width 246 height 191
click at [463, 336] on button "Save" at bounding box center [492, 337] width 213 height 21
click at [470, 248] on input "text" at bounding box center [492, 249] width 213 height 21
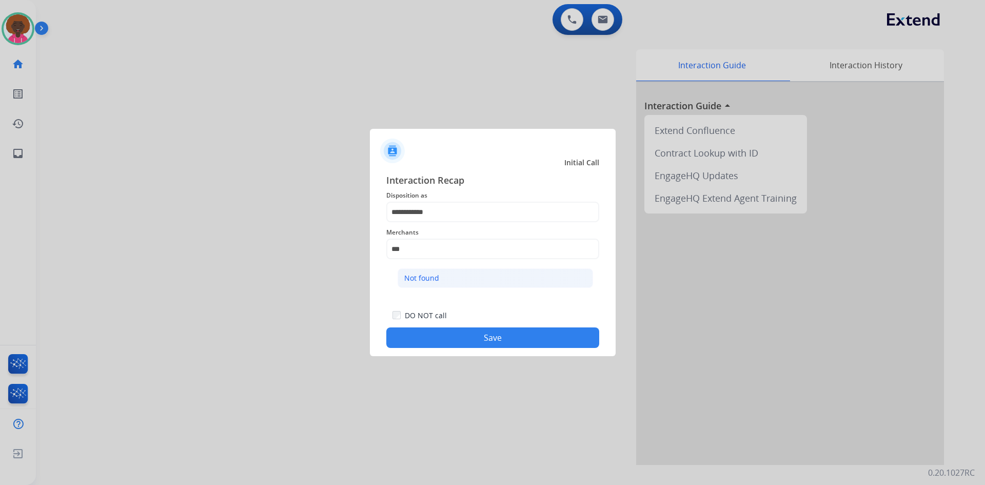
click at [474, 280] on li "Not found" at bounding box center [496, 278] width 196 height 20
type input "*********"
click at [476, 342] on button "Save" at bounding box center [492, 337] width 213 height 21
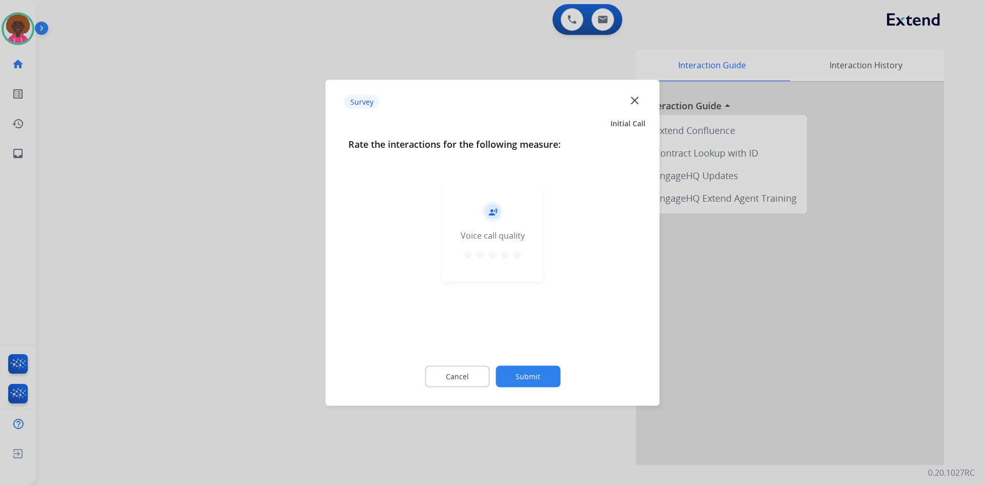
drag, startPoint x: 519, startPoint y: 268, endPoint x: 520, endPoint y: 281, distance: 12.3
click at [519, 270] on div "record_voice_over Voice call quality star star star star star" at bounding box center [493, 233] width 100 height 98
click at [521, 259] on mat-icon "star" at bounding box center [517, 254] width 12 height 12
click at [530, 368] on button "Submit" at bounding box center [528, 376] width 65 height 22
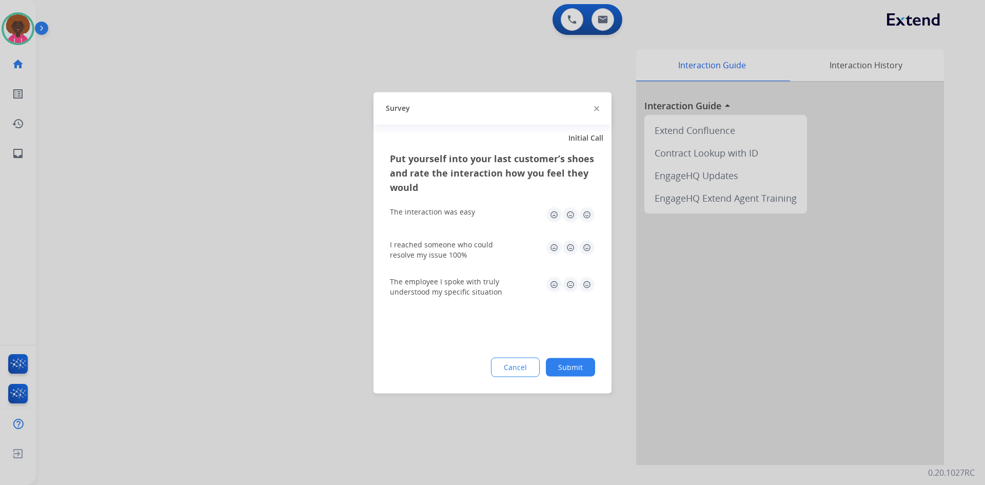
click at [584, 285] on img at bounding box center [587, 284] width 16 height 16
click at [588, 280] on img at bounding box center [587, 284] width 16 height 16
click at [589, 250] on img at bounding box center [587, 247] width 16 height 16
drag, startPoint x: 584, startPoint y: 198, endPoint x: 586, endPoint y: 221, distance: 22.7
click at [584, 202] on div "The interaction was easy" at bounding box center [492, 214] width 205 height 33
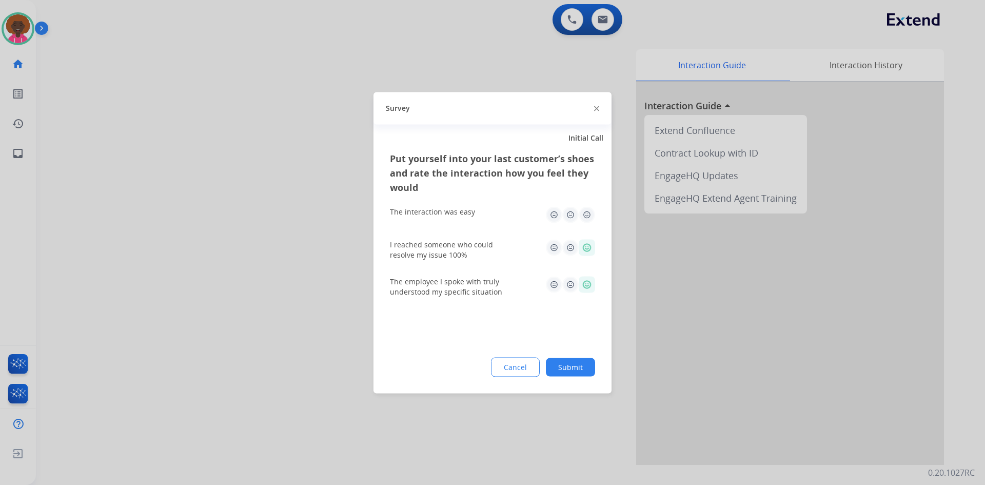
click at [586, 219] on img at bounding box center [587, 214] width 16 height 16
drag, startPoint x: 570, startPoint y: 414, endPoint x: 567, endPoint y: 444, distance: 30.4
click at [568, 439] on div at bounding box center [492, 242] width 985 height 485
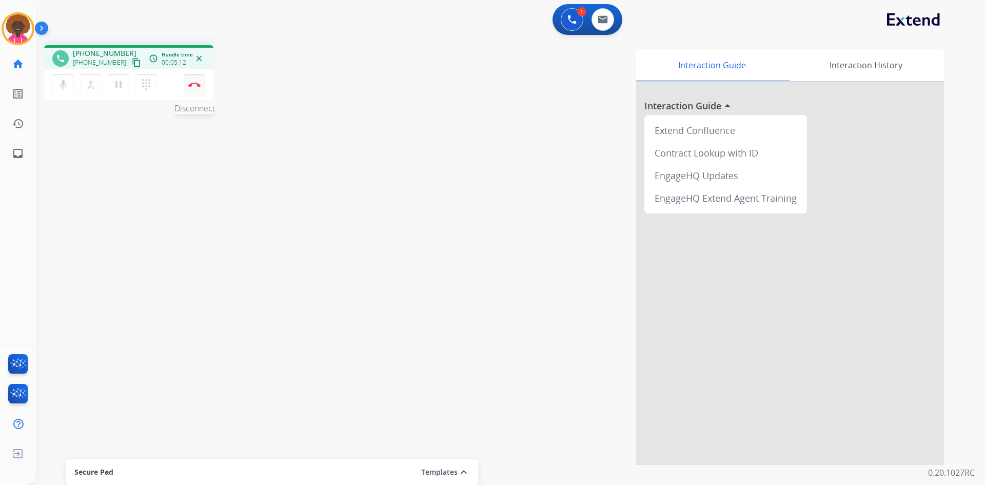
click at [190, 89] on button "Disconnect" at bounding box center [195, 85] width 22 height 22
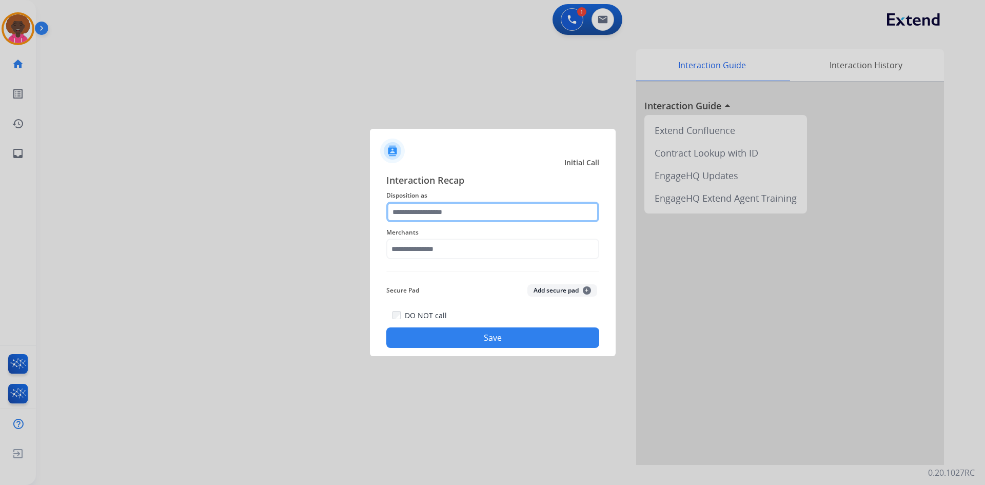
drag, startPoint x: 434, startPoint y: 210, endPoint x: 433, endPoint y: 219, distance: 8.8
click at [434, 214] on input "text" at bounding box center [492, 212] width 213 height 21
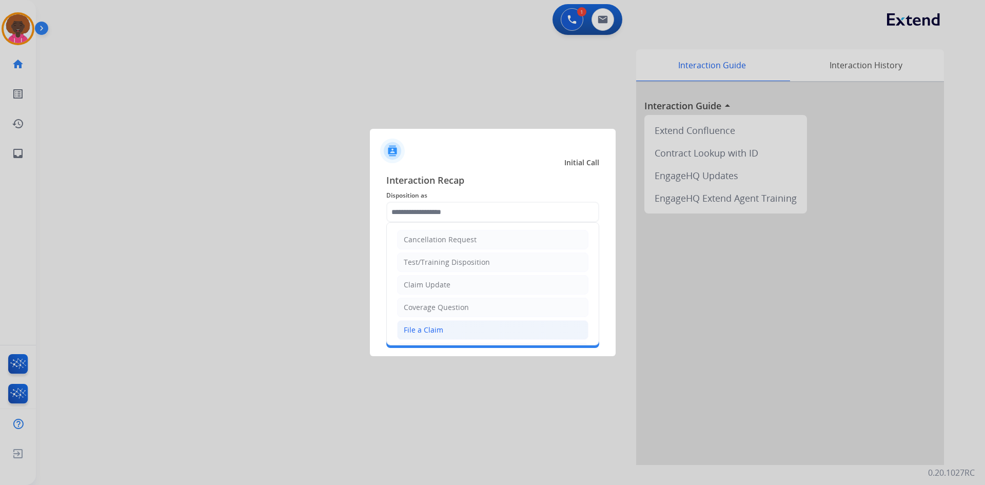
click at [430, 329] on div "File a Claim" at bounding box center [424, 330] width 40 height 10
type input "**********"
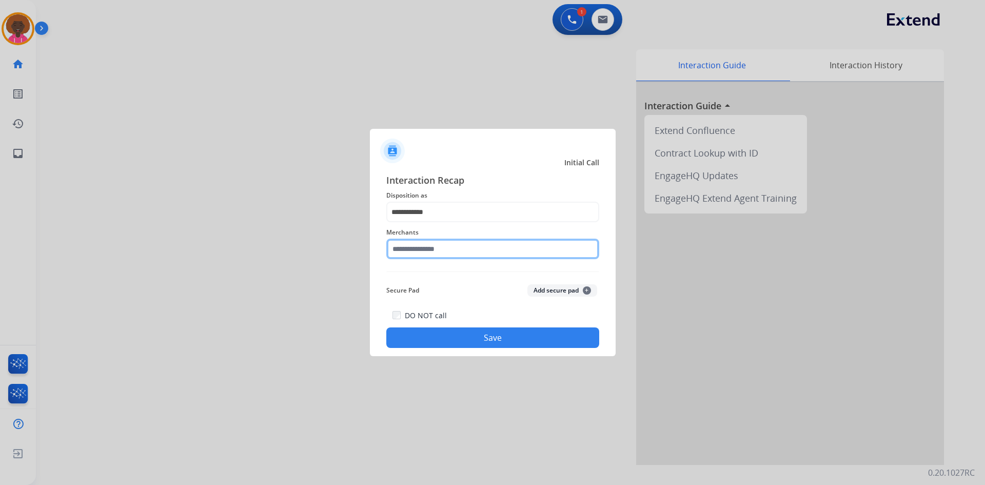
click at [456, 248] on input "text" at bounding box center [492, 249] width 213 height 21
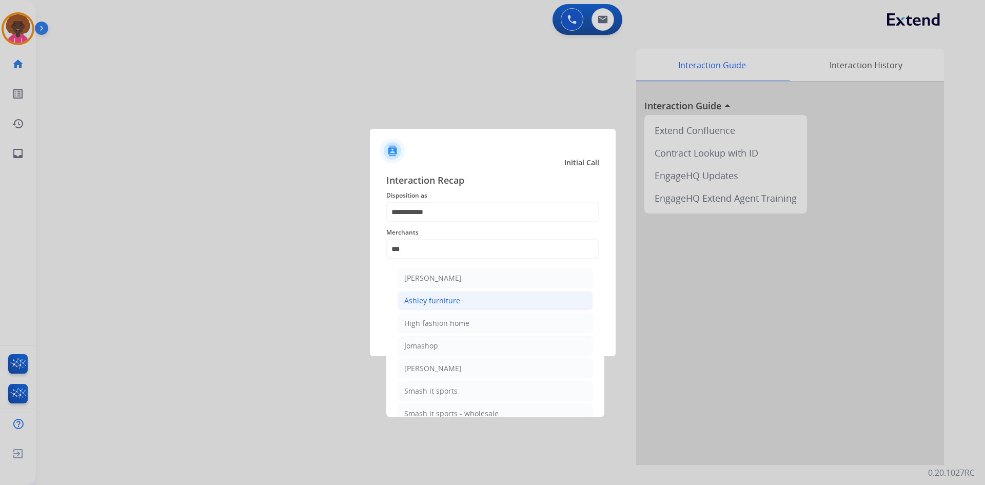
click at [420, 296] on div "Ashley furniture" at bounding box center [432, 301] width 56 height 10
type input "**********"
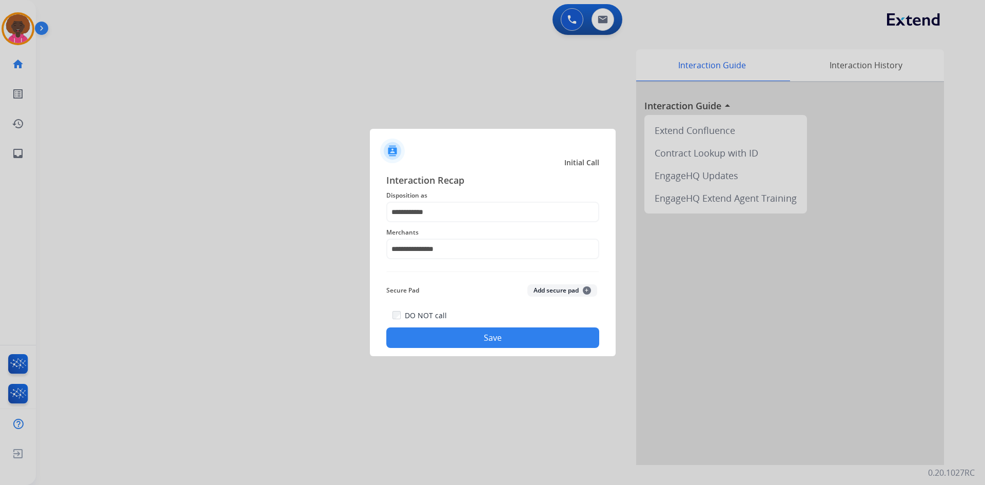
click at [454, 338] on button "Save" at bounding box center [492, 337] width 213 height 21
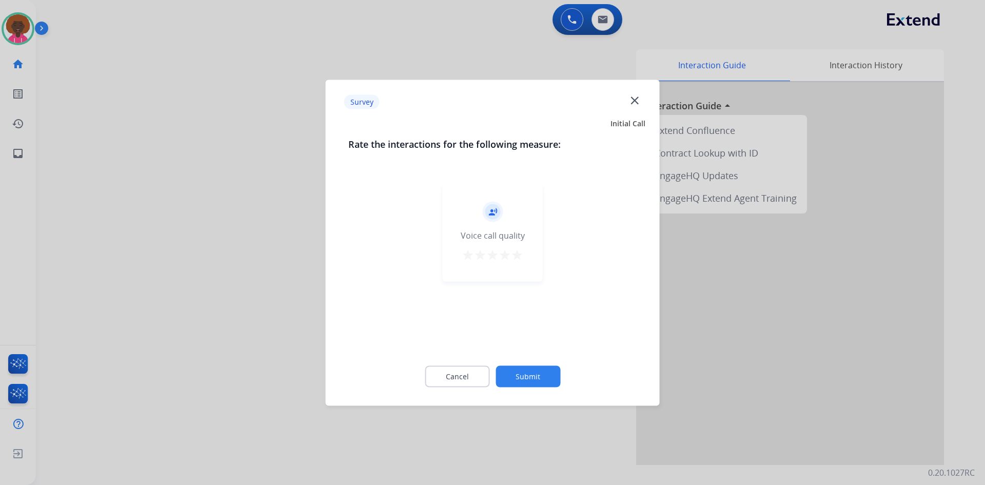
click at [517, 260] on button "star" at bounding box center [517, 255] width 12 height 15
click at [526, 370] on button "Submit" at bounding box center [528, 376] width 65 height 22
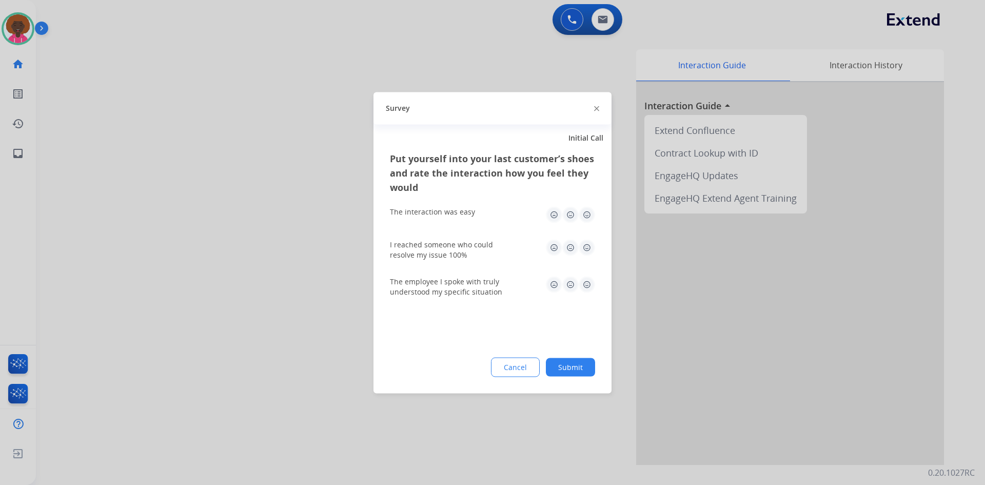
click at [590, 228] on div "The interaction was easy" at bounding box center [492, 214] width 205 height 33
click at [588, 217] on img at bounding box center [587, 214] width 16 height 16
click at [594, 267] on div "I reached someone who could resolve my issue 100%" at bounding box center [492, 249] width 205 height 37
click at [591, 254] on img at bounding box center [587, 247] width 16 height 16
drag, startPoint x: 588, startPoint y: 279, endPoint x: 588, endPoint y: 288, distance: 8.7
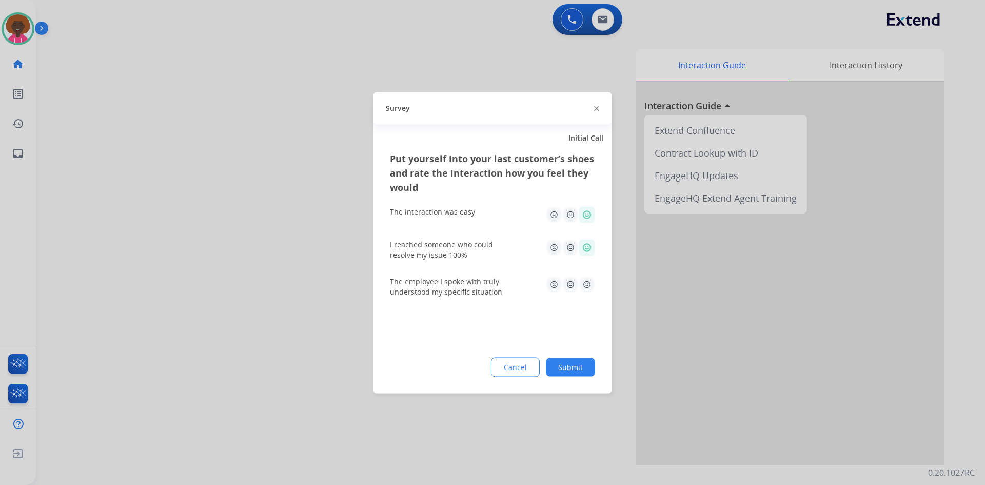
click at [588, 279] on img at bounding box center [587, 284] width 16 height 16
click at [565, 350] on div "Put yourself into your last customer’s shoes and rate the interaction how you f…" at bounding box center [493, 272] width 238 height 242
click at [580, 372] on button "Submit" at bounding box center [570, 367] width 49 height 18
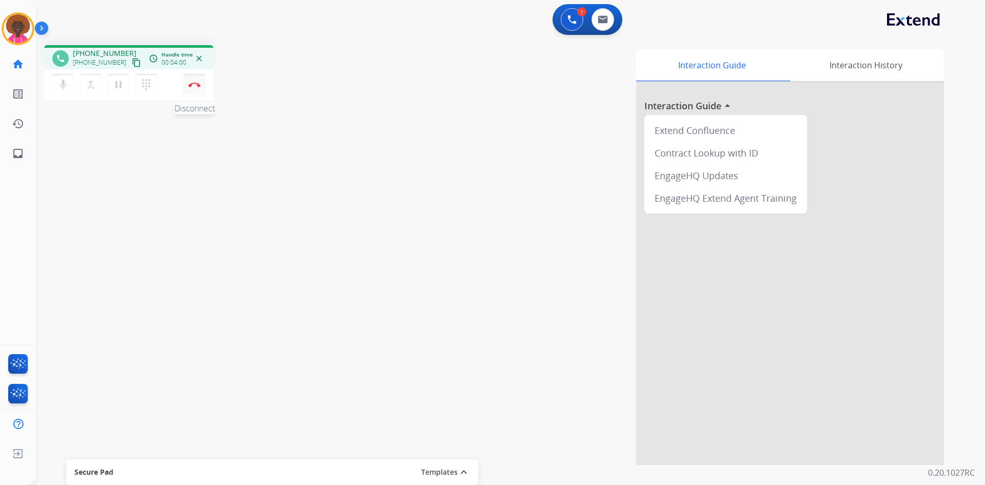
click at [196, 85] on img at bounding box center [194, 84] width 12 height 5
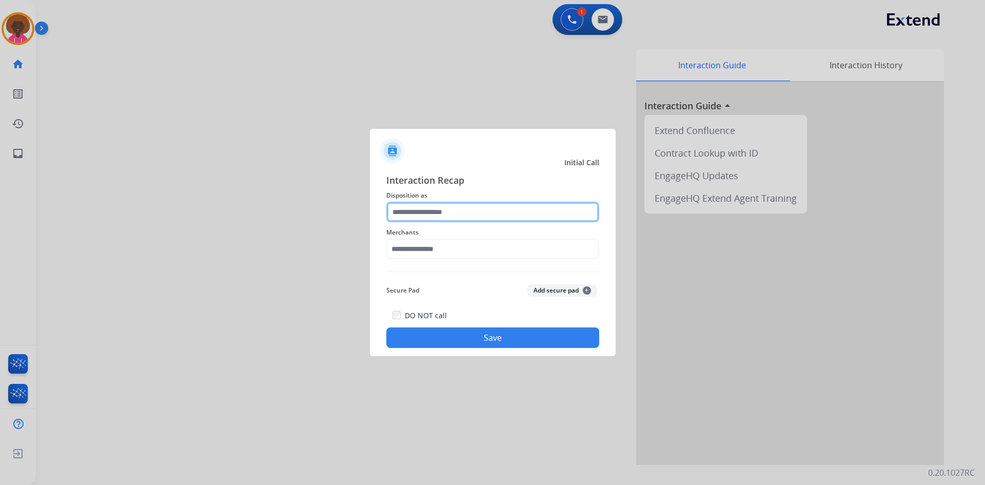
click at [425, 214] on input "text" at bounding box center [492, 212] width 213 height 21
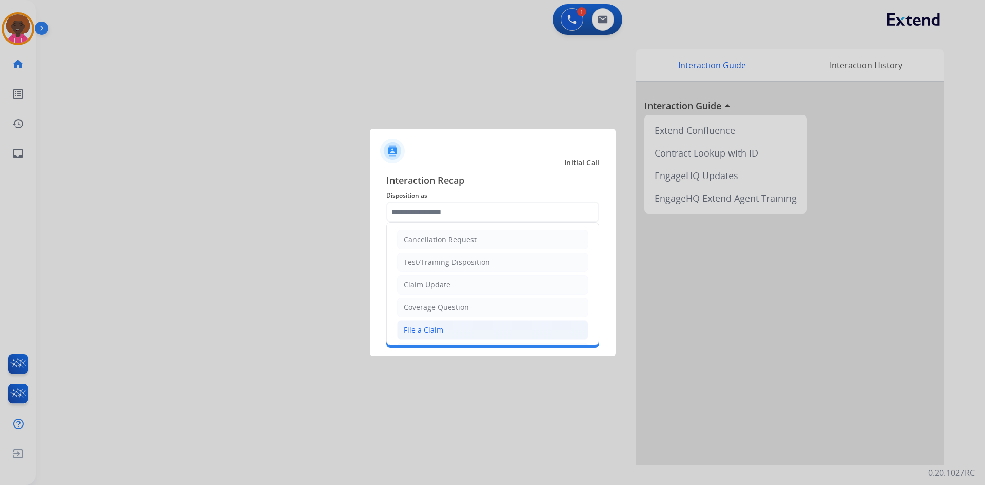
click at [428, 327] on div "File a Claim" at bounding box center [424, 330] width 40 height 10
type input "**********"
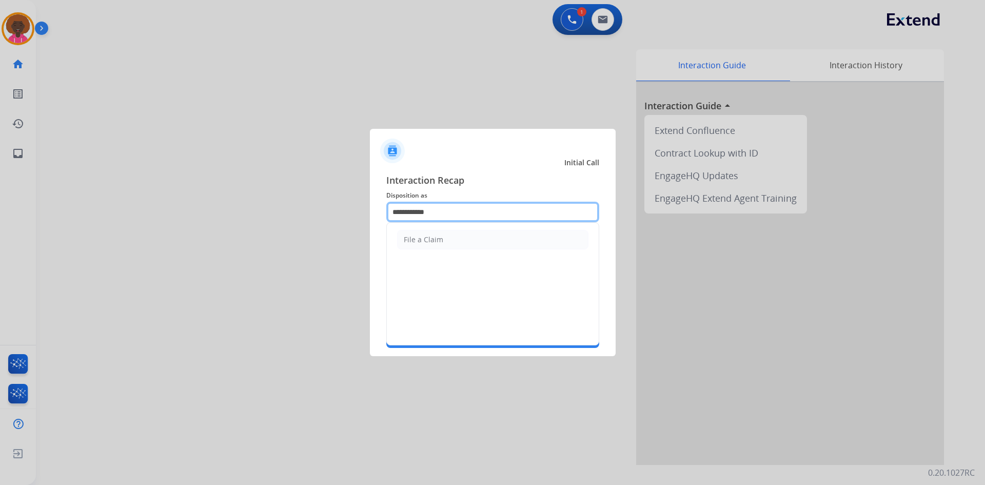
click at [420, 206] on input "**********" at bounding box center [492, 212] width 213 height 21
drag, startPoint x: 475, startPoint y: 218, endPoint x: 339, endPoint y: 191, distance: 138.5
click at [0, 191] on app-contact-recap-modal "**********" at bounding box center [0, 242] width 0 height 485
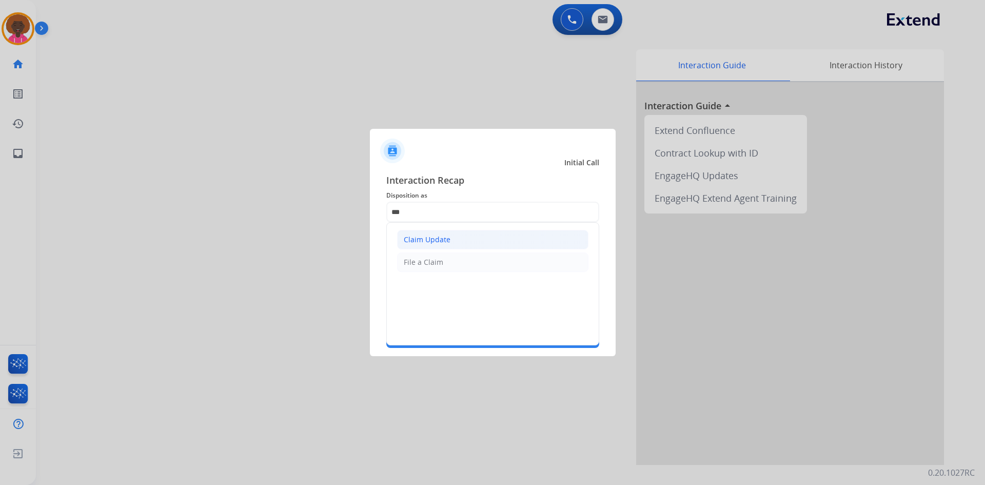
click at [416, 237] on div "Claim Update" at bounding box center [427, 240] width 47 height 10
type input "**********"
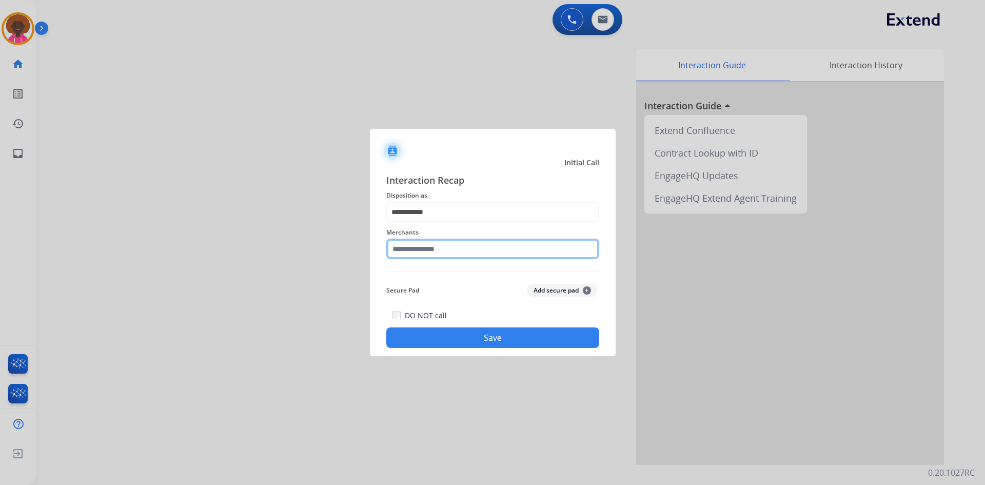
click at [423, 258] on input "text" at bounding box center [492, 249] width 213 height 21
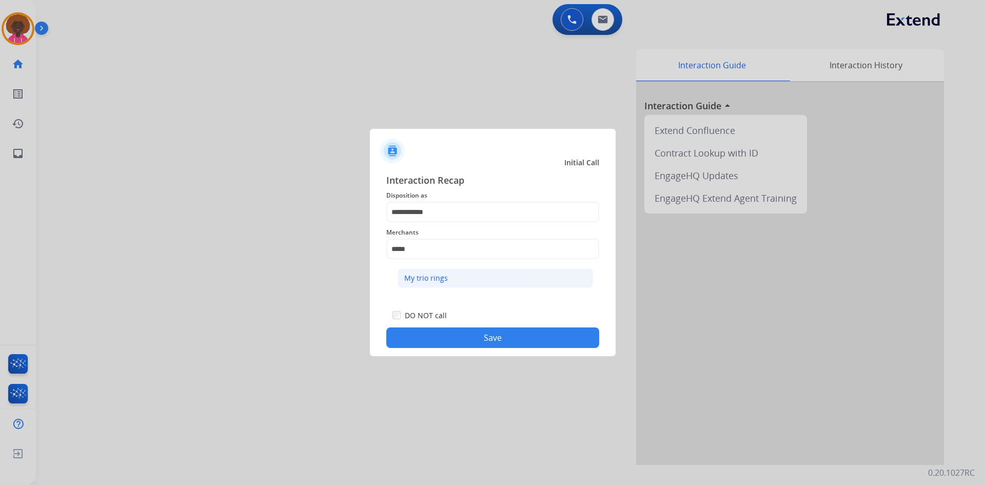
click at [458, 278] on li "My trio rings" at bounding box center [496, 278] width 196 height 20
type input "**********"
click at [472, 345] on button "Save" at bounding box center [492, 337] width 213 height 21
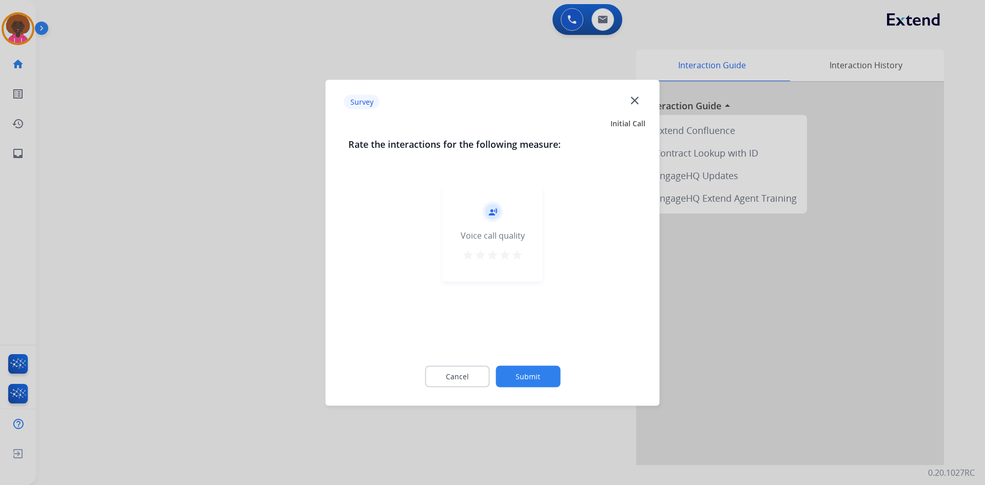
click at [518, 258] on mat-icon "star" at bounding box center [517, 254] width 12 height 12
click at [537, 374] on button "Submit" at bounding box center [528, 376] width 65 height 22
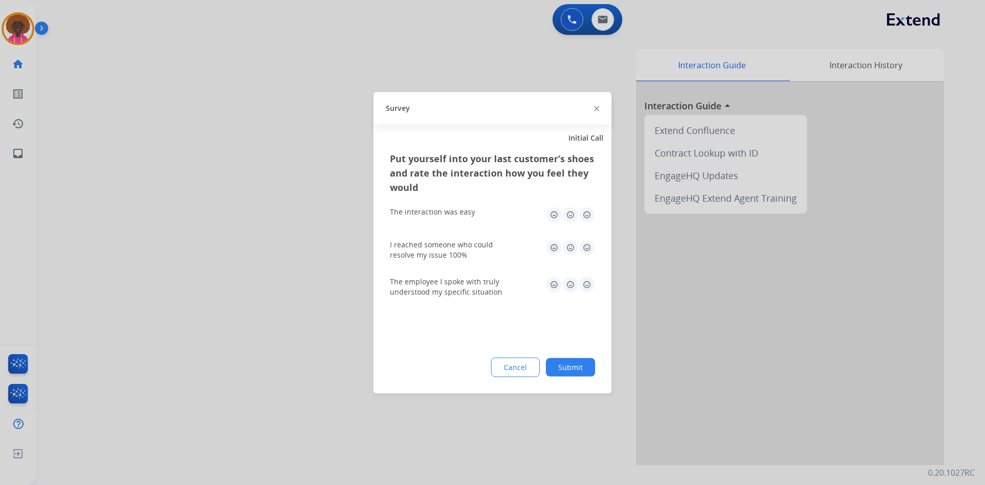
click at [594, 211] on img at bounding box center [587, 214] width 16 height 16
click at [588, 242] on img at bounding box center [587, 247] width 16 height 16
click at [588, 291] on img at bounding box center [587, 284] width 16 height 16
click at [577, 365] on button "Submit" at bounding box center [570, 367] width 49 height 18
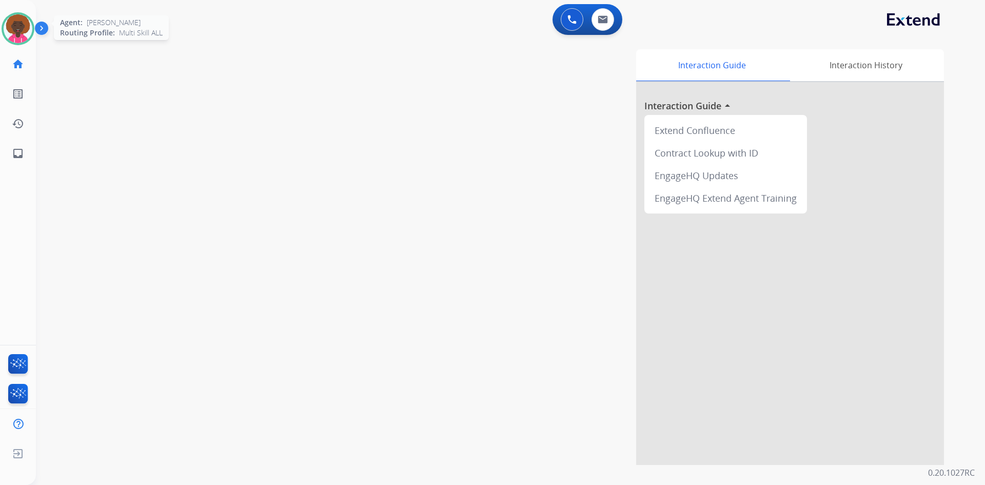
click at [24, 37] on img at bounding box center [18, 28] width 29 height 29
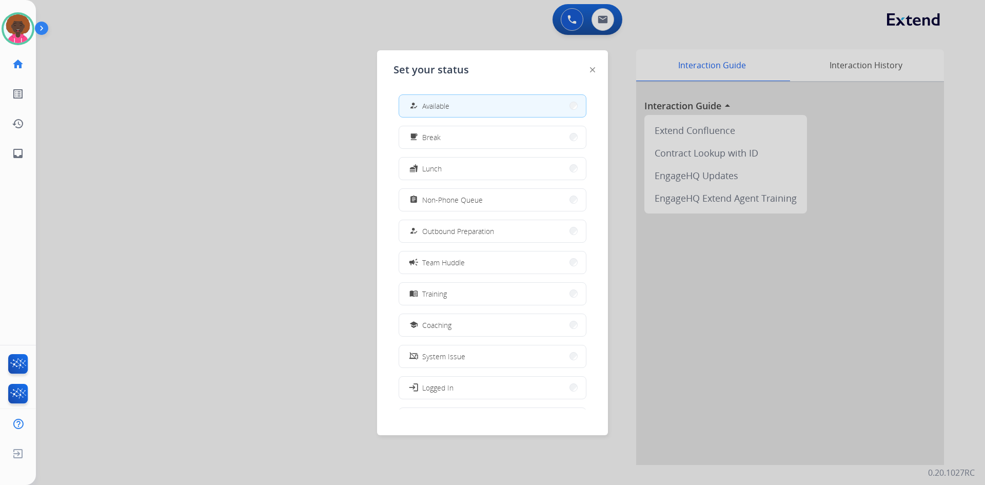
drag, startPoint x: 494, startPoint y: 199, endPoint x: 185, endPoint y: 13, distance: 360.3
click at [486, 200] on button "assignment Non-Phone Queue" at bounding box center [492, 200] width 187 height 22
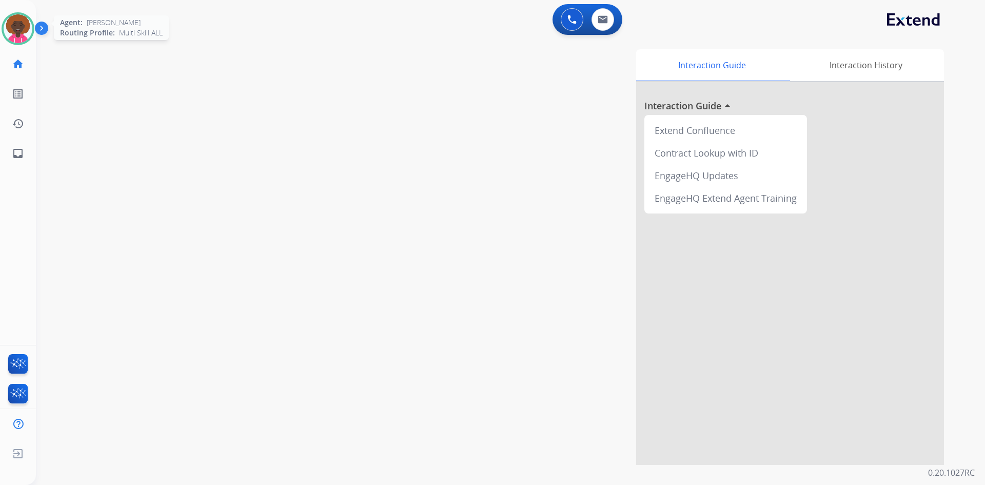
click at [16, 15] on img at bounding box center [18, 28] width 29 height 29
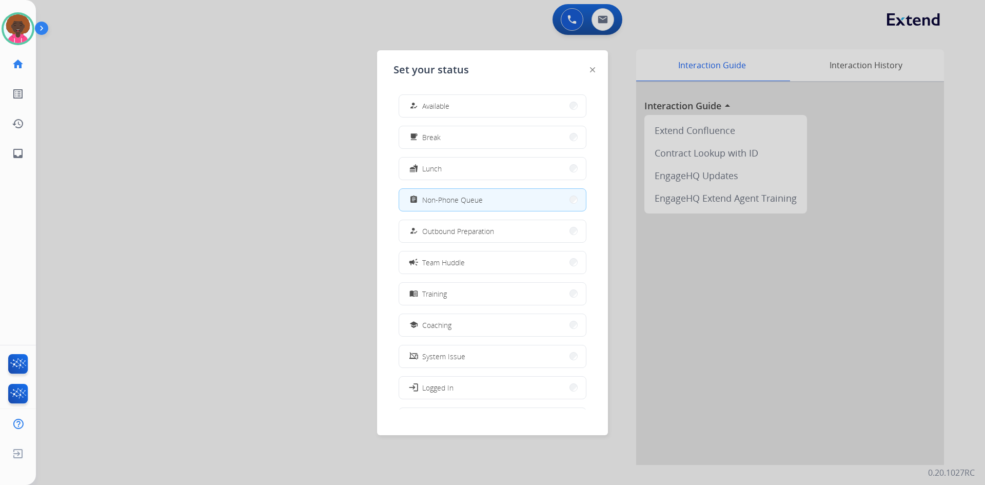
click at [349, 10] on div at bounding box center [492, 242] width 985 height 485
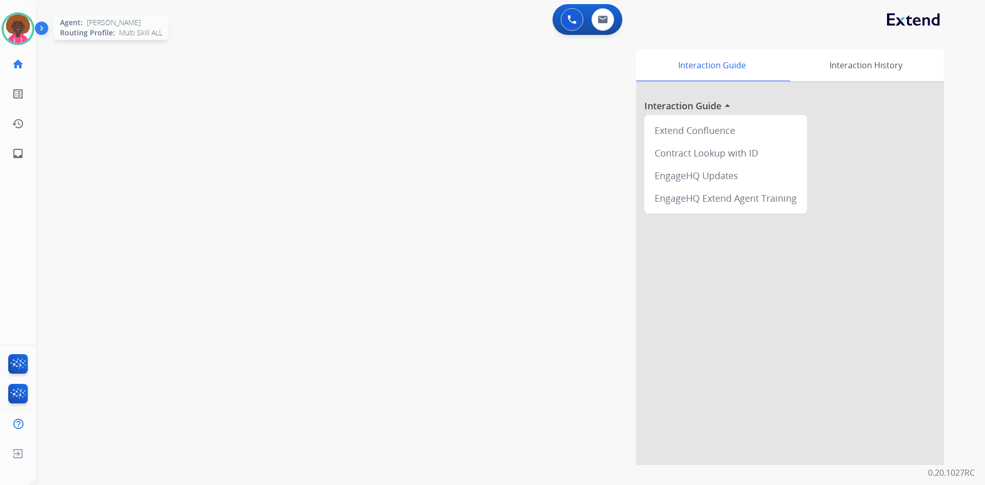
click at [7, 22] on img at bounding box center [18, 28] width 29 height 29
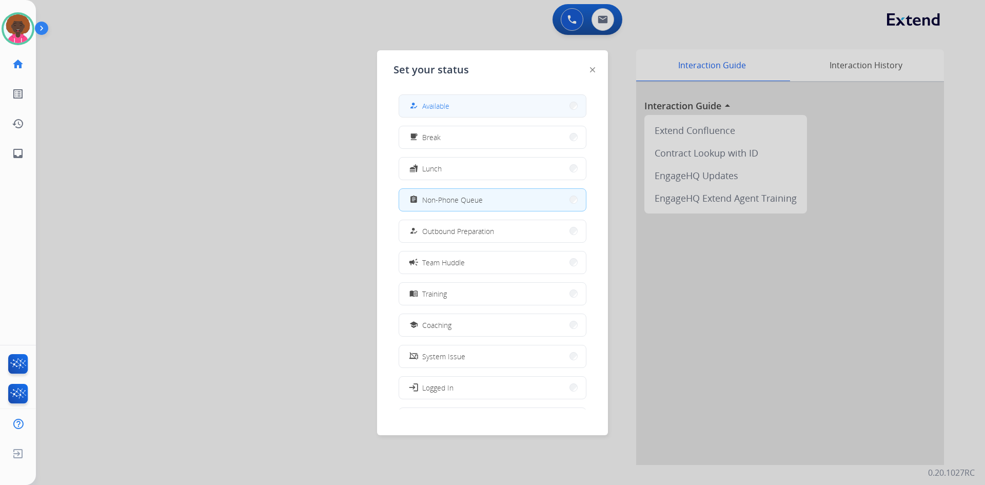
click at [474, 117] on div "how_to_reg Available" at bounding box center [493, 105] width 188 height 23
drag, startPoint x: 431, startPoint y: 104, endPoint x: 421, endPoint y: 99, distance: 11.3
click at [431, 104] on span "Available" at bounding box center [435, 106] width 27 height 11
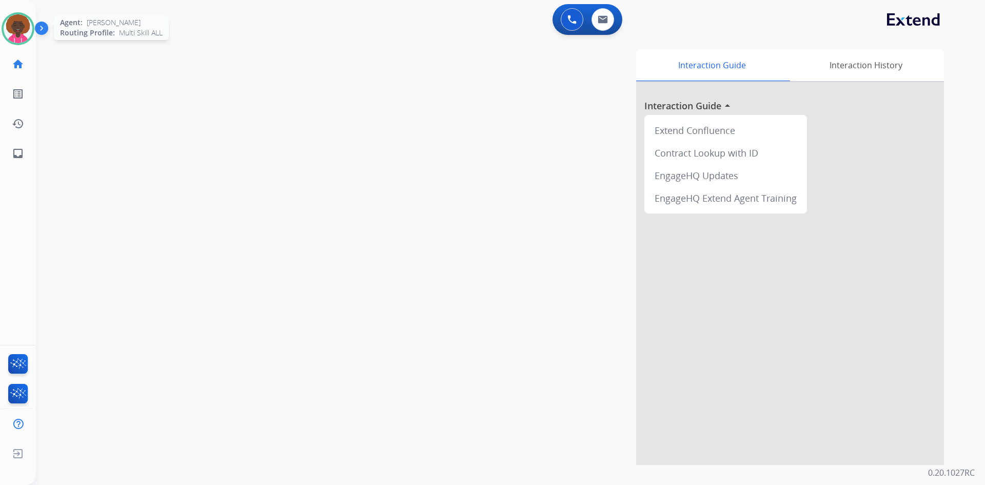
click at [11, 28] on img at bounding box center [18, 28] width 29 height 29
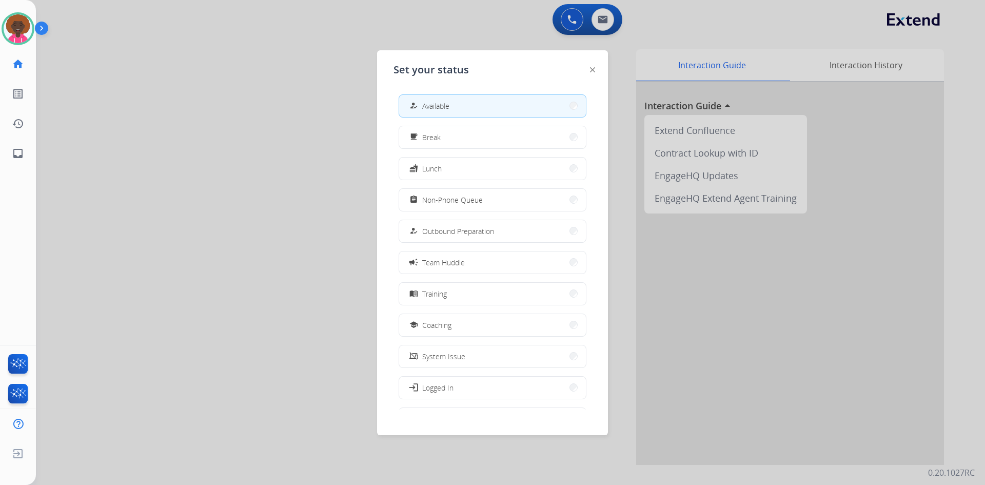
click at [599, 20] on div at bounding box center [492, 242] width 985 height 485
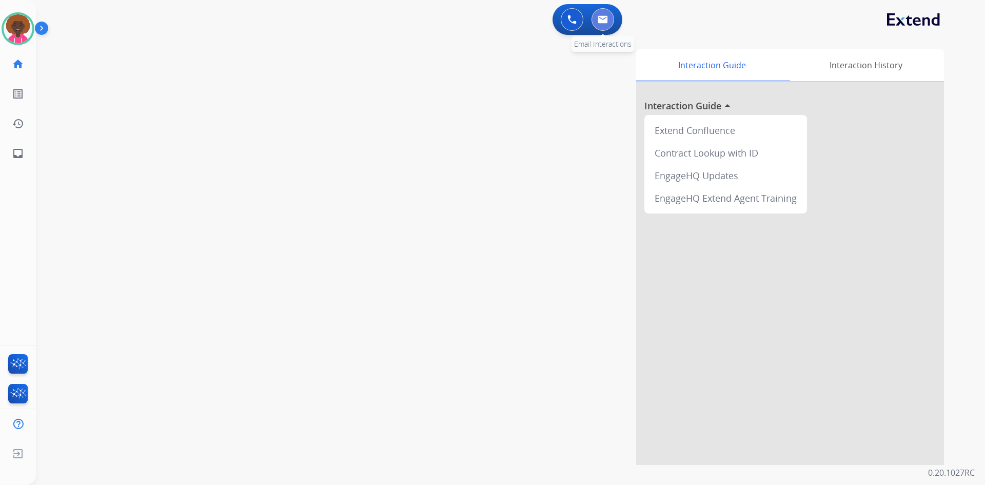
click at [612, 22] on button at bounding box center [603, 19] width 23 height 23
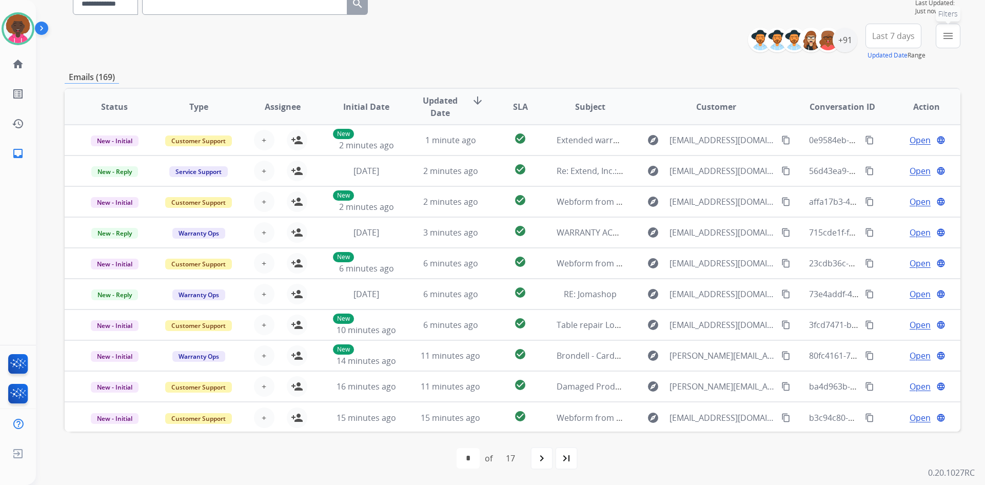
click at [939, 34] on button "menu Filters" at bounding box center [948, 36] width 25 height 25
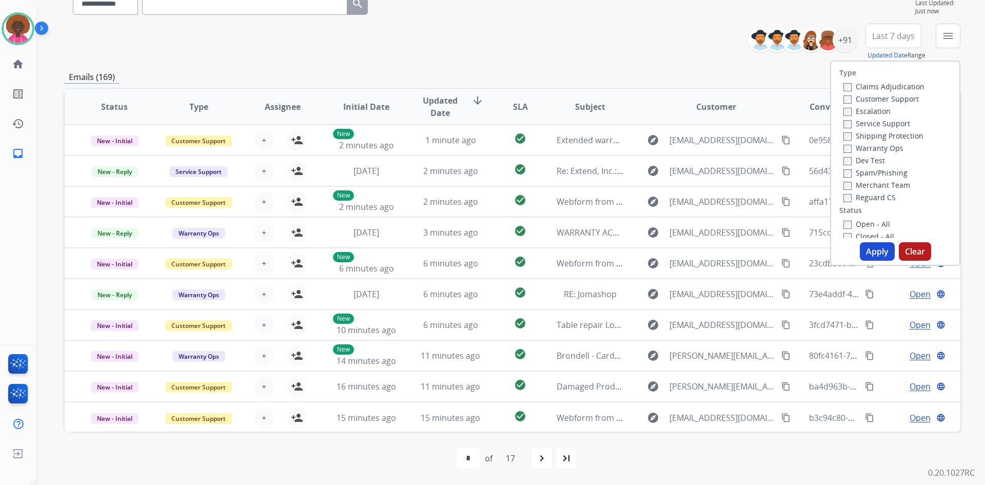
click at [845, 101] on label "Customer Support" at bounding box center [881, 99] width 75 height 10
click at [845, 187] on label "Merchant Team" at bounding box center [877, 185] width 67 height 10
click at [865, 251] on button "Apply" at bounding box center [877, 251] width 35 height 18
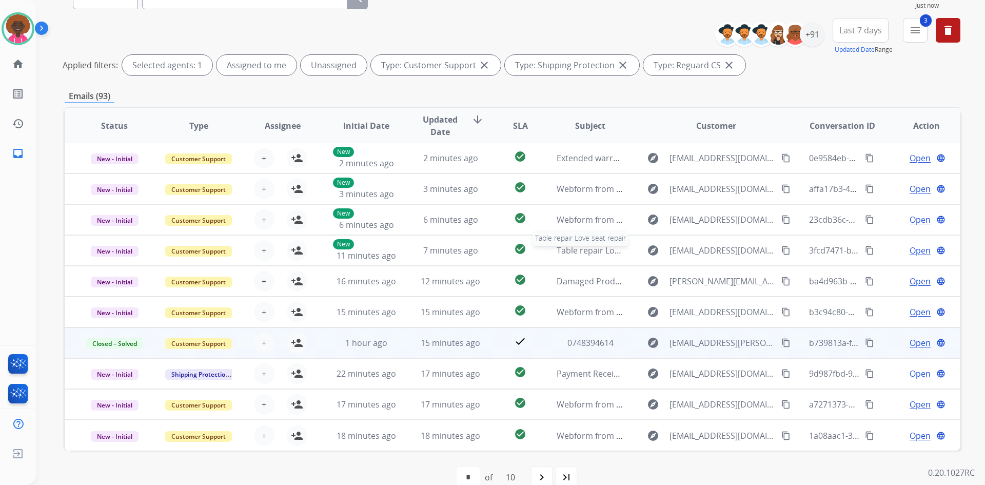
scroll to position [124, 0]
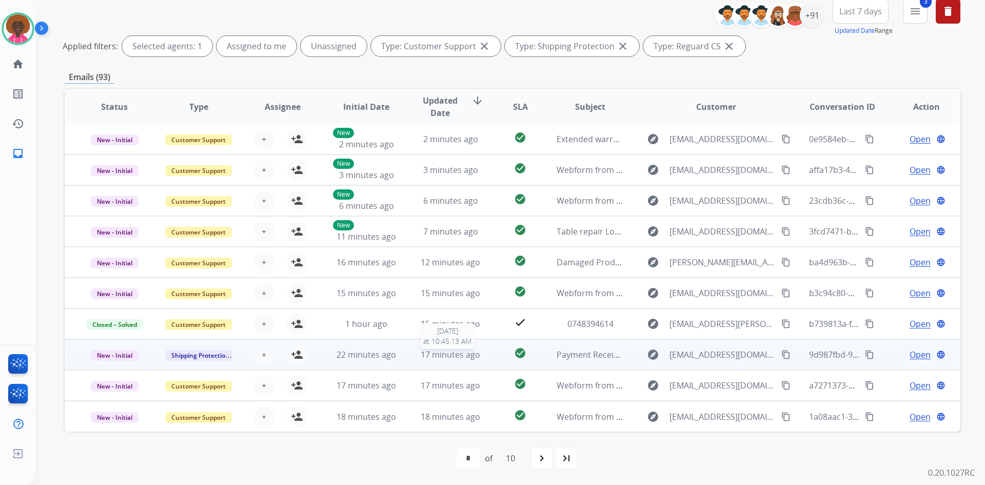
click at [426, 356] on span "17 minutes ago" at bounding box center [451, 354] width 60 height 11
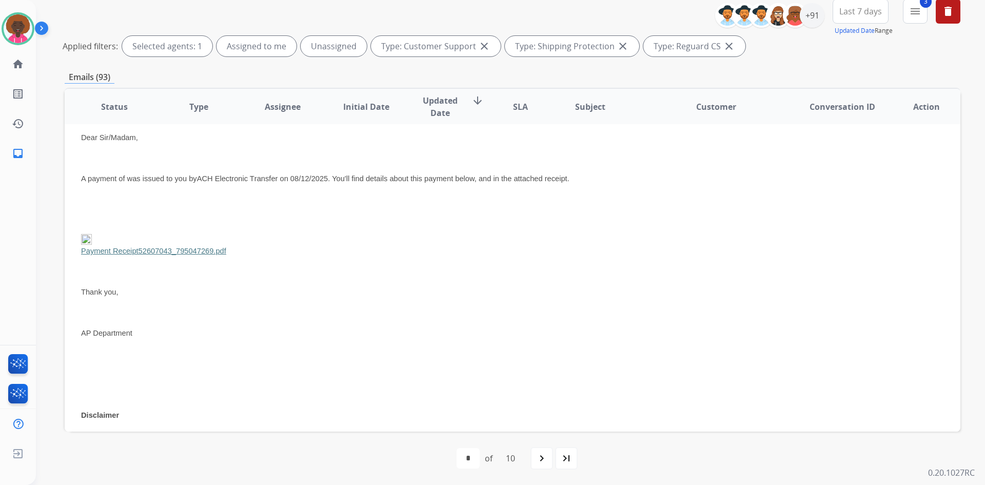
scroll to position [456, 0]
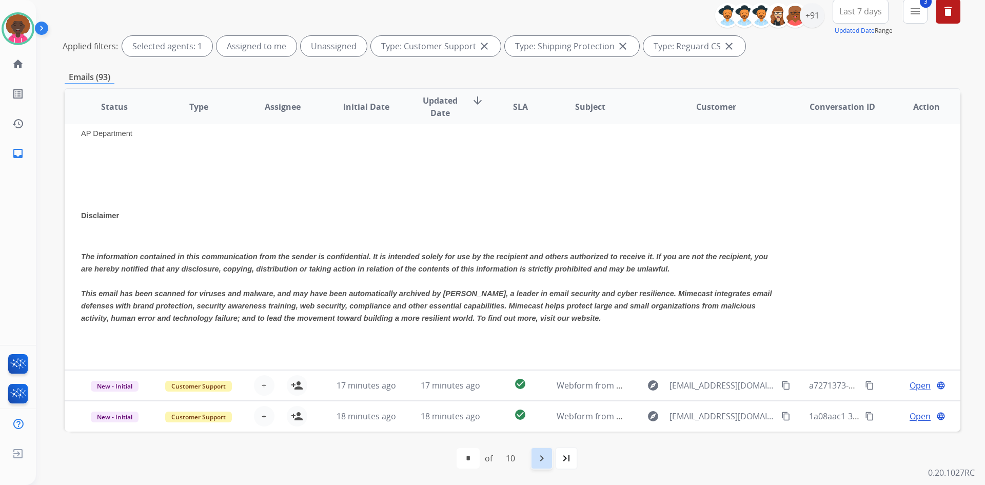
click at [541, 451] on div "navigate_next" at bounding box center [542, 458] width 23 height 23
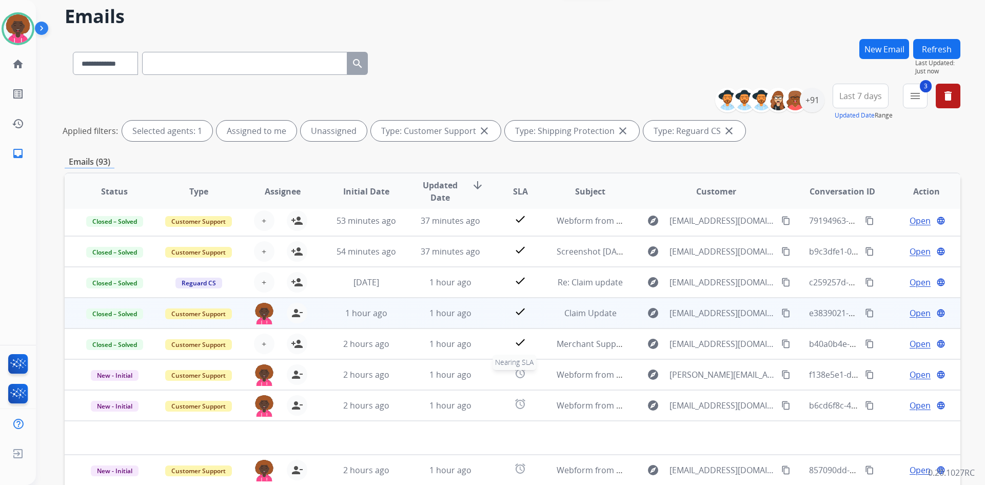
scroll to position [124, 0]
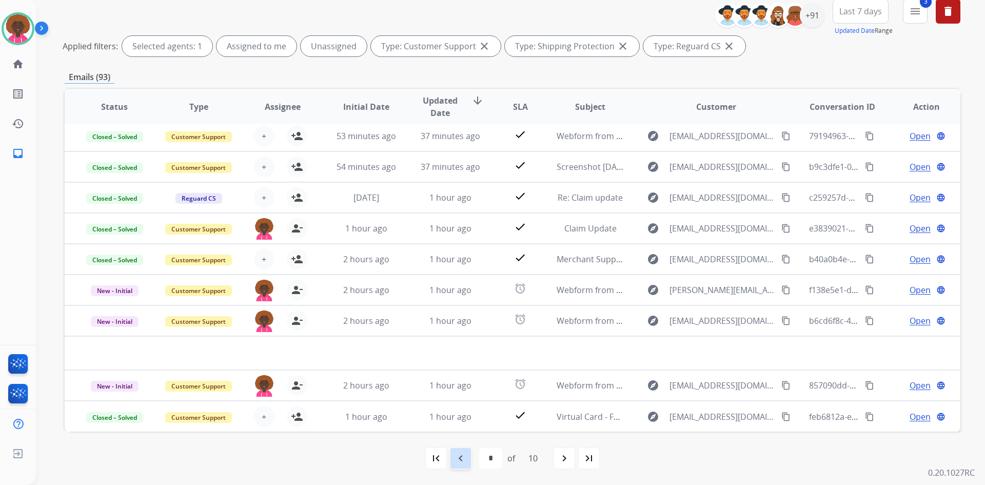
click at [461, 459] on mat-icon "navigate_before" at bounding box center [461, 458] width 12 height 12
select select "*"
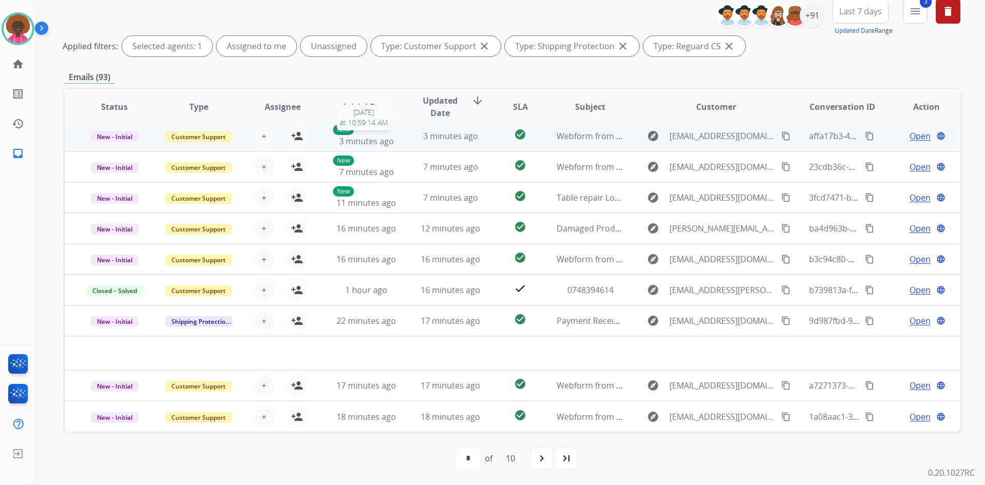
click at [361, 133] on div "New 3 minutes ago" at bounding box center [366, 136] width 67 height 23
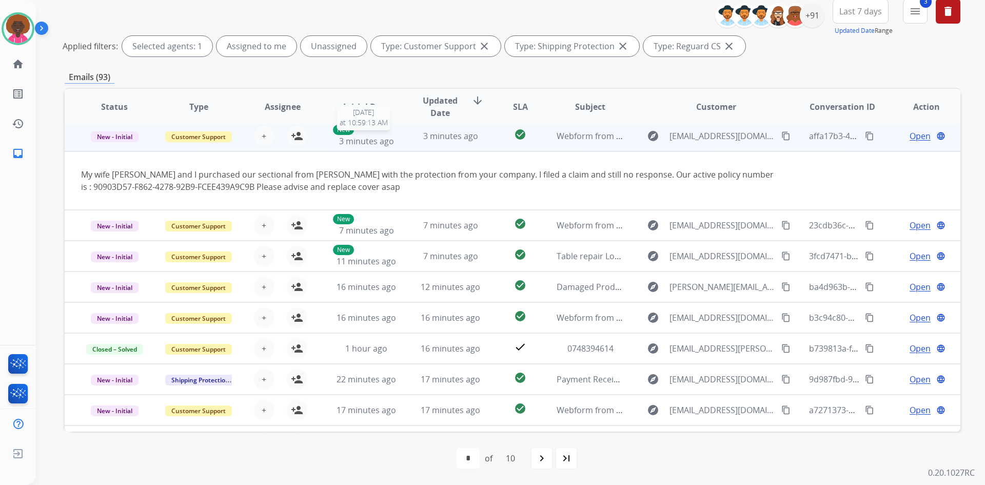
scroll to position [31, 0]
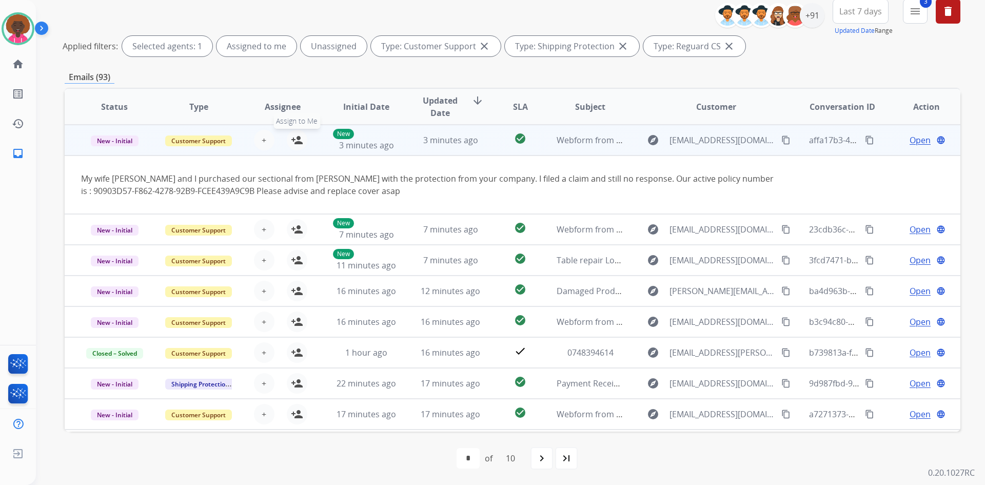
click at [301, 141] on mat-icon "person_add" at bounding box center [297, 140] width 12 height 12
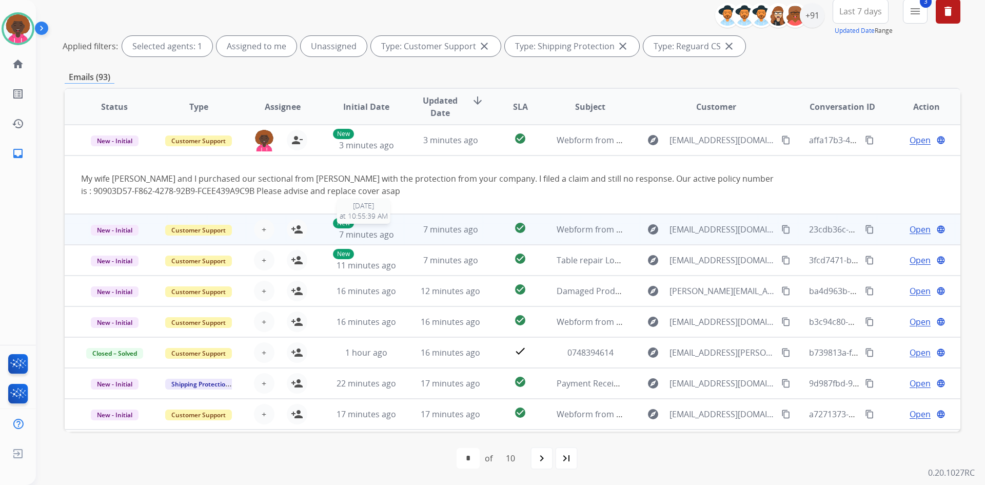
click at [395, 232] on div "New 7 minutes ago" at bounding box center [366, 229] width 67 height 23
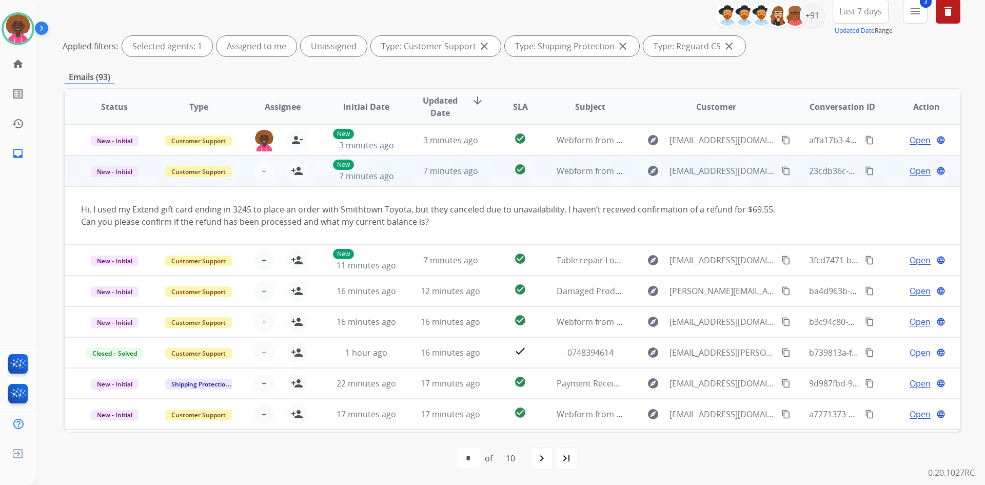
scroll to position [60, 0]
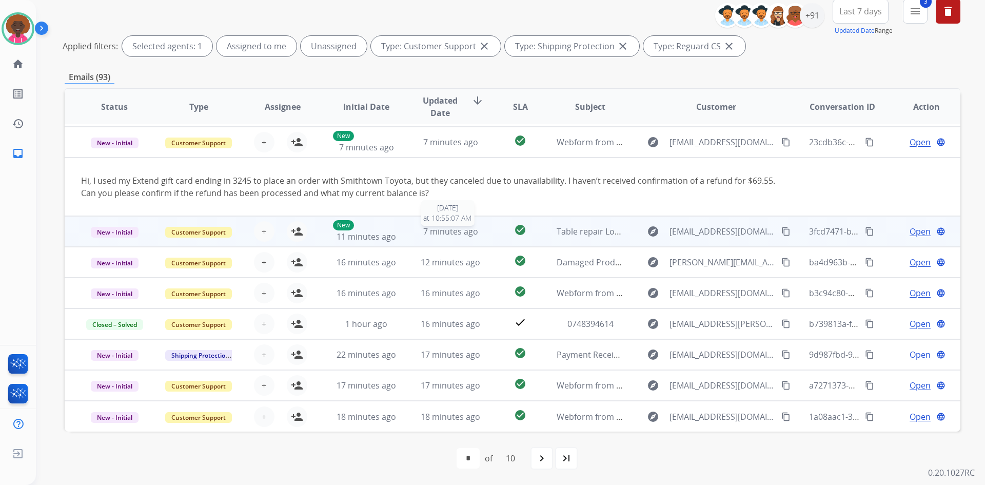
click at [417, 230] on div "7 minutes ago" at bounding box center [450, 231] width 67 height 12
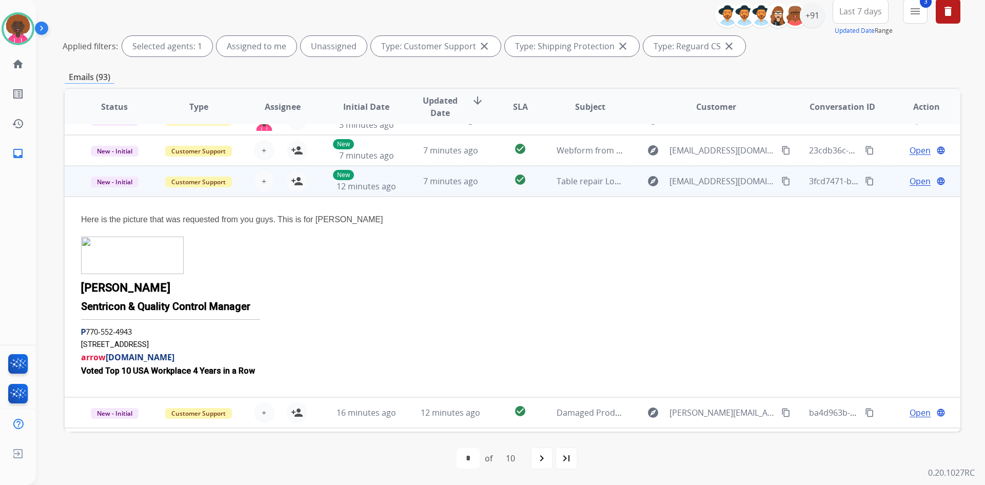
scroll to position [92, 0]
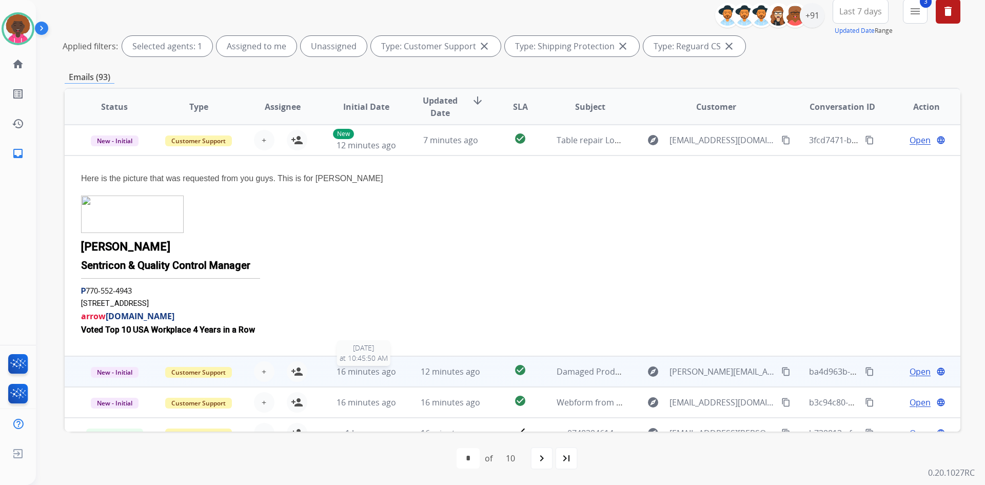
click at [379, 369] on span "16 minutes ago" at bounding box center [367, 371] width 60 height 11
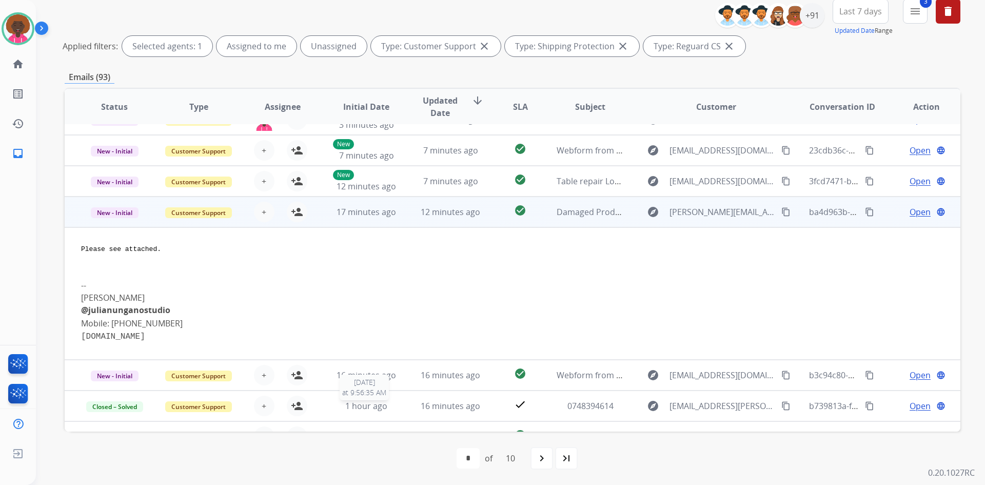
scroll to position [123, 0]
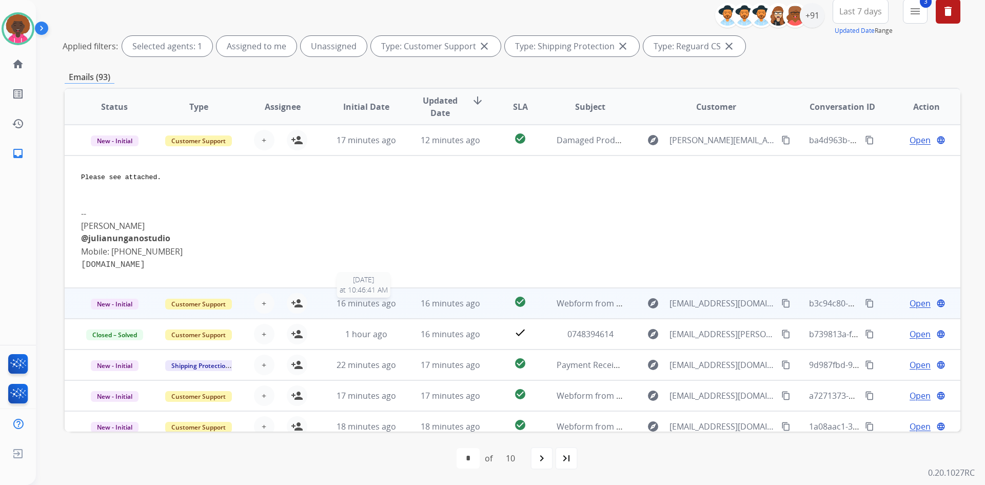
click at [378, 302] on span "16 minutes ago" at bounding box center [367, 303] width 60 height 11
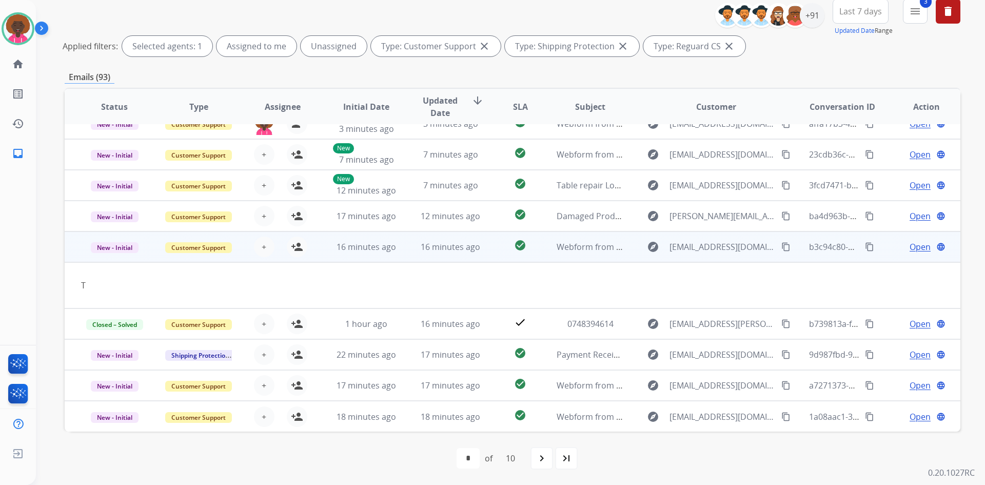
scroll to position [47, 0]
click at [302, 250] on button "person_add Assign to Me" at bounding box center [297, 247] width 21 height 21
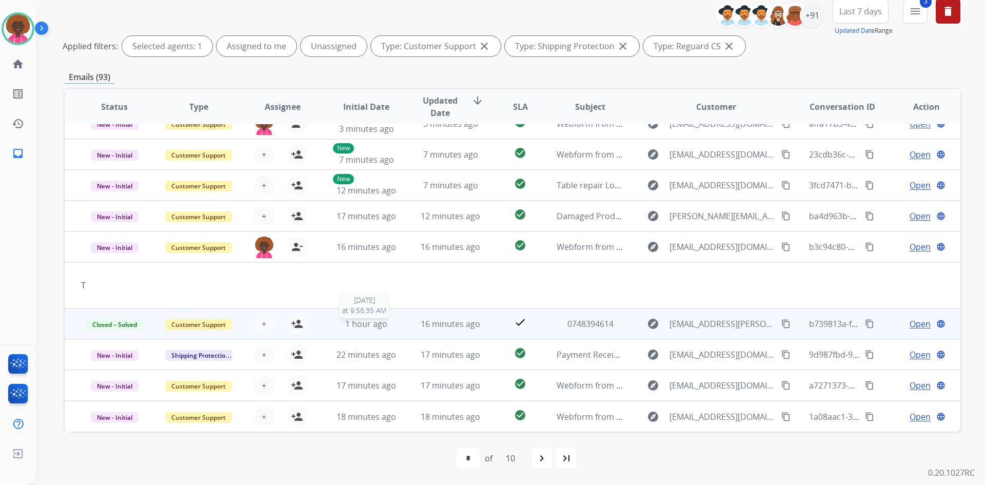
click at [389, 329] on div "1 hour ago" at bounding box center [366, 324] width 67 height 12
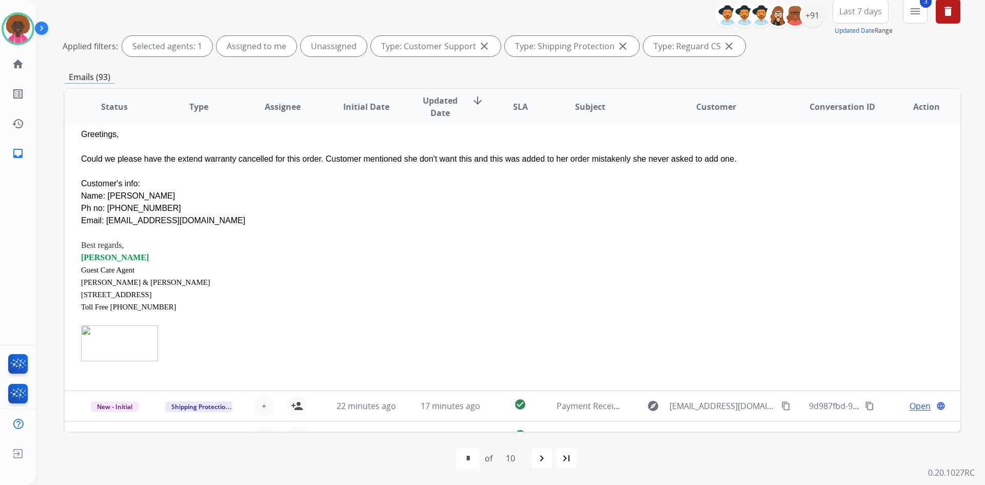
scroll to position [280, 0]
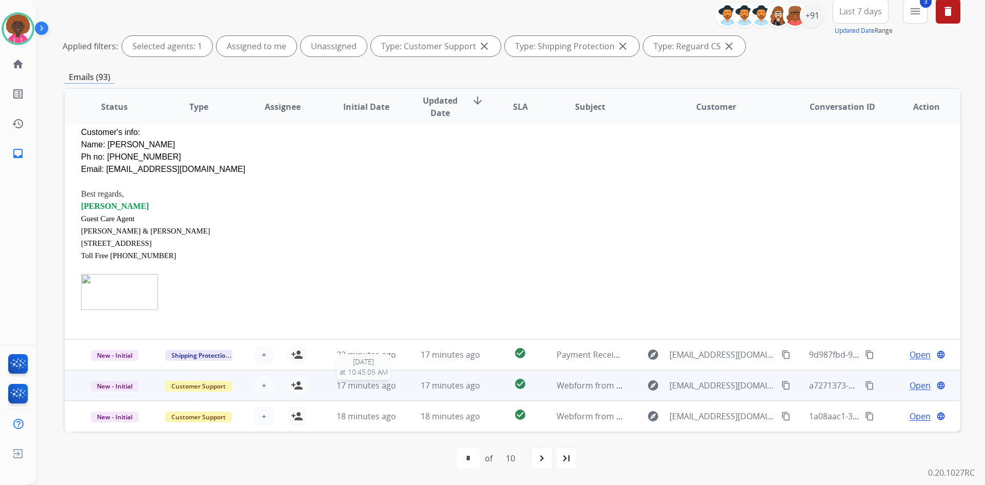
click at [349, 390] on span "17 minutes ago" at bounding box center [367, 385] width 60 height 11
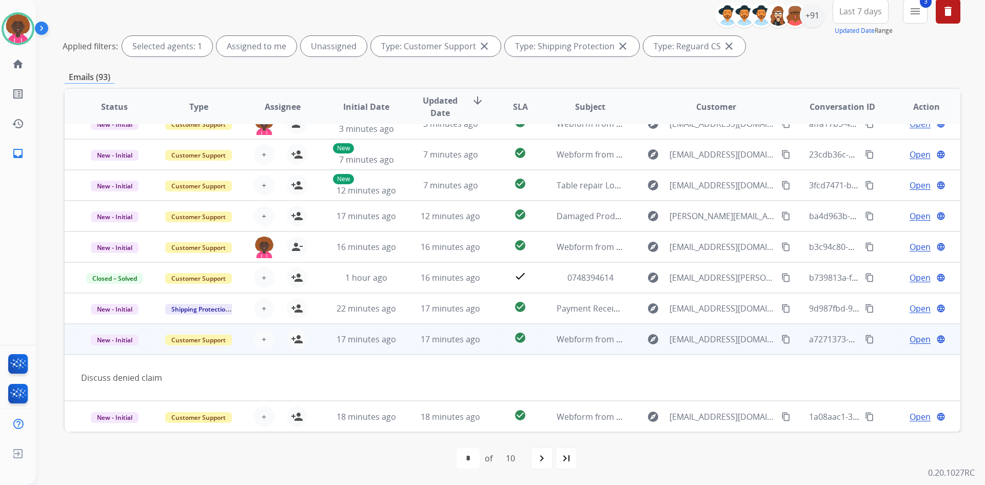
scroll to position [47, 0]
click at [301, 337] on button "person_add Assign to Me" at bounding box center [297, 339] width 21 height 21
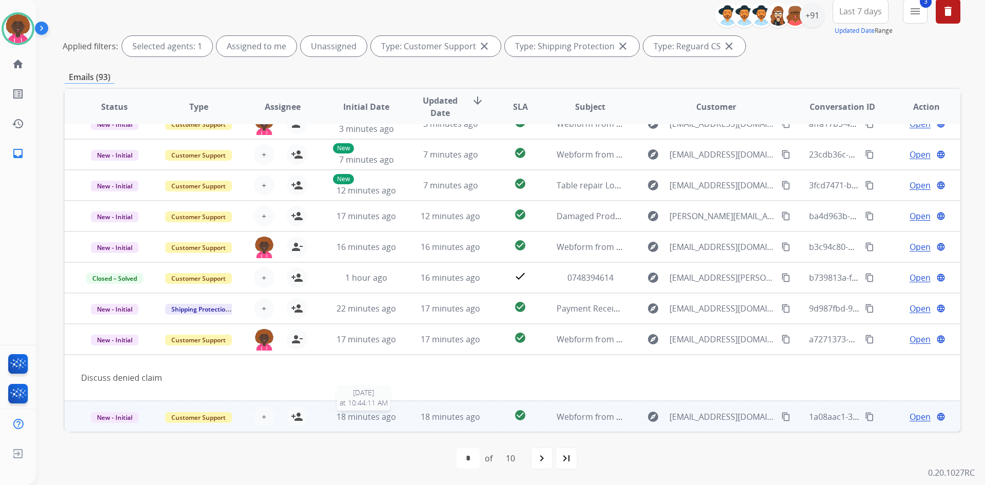
click at [373, 419] on span "18 minutes ago" at bounding box center [367, 416] width 60 height 11
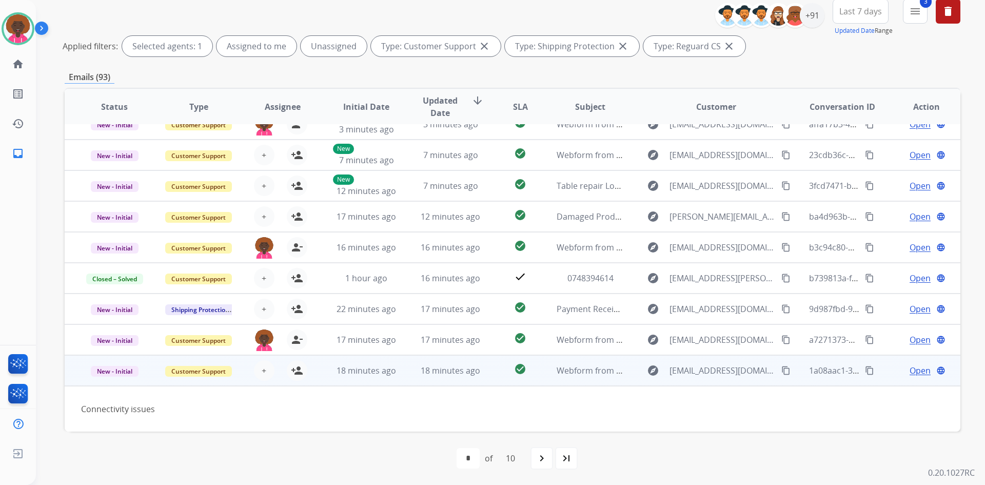
scroll to position [47, 0]
click at [295, 375] on mat-icon "person_add" at bounding box center [297, 370] width 12 height 12
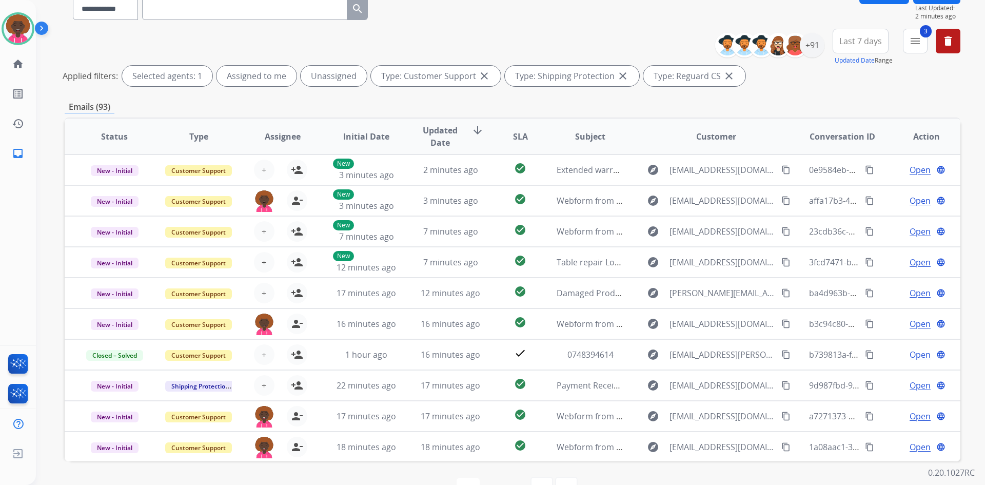
scroll to position [0, 0]
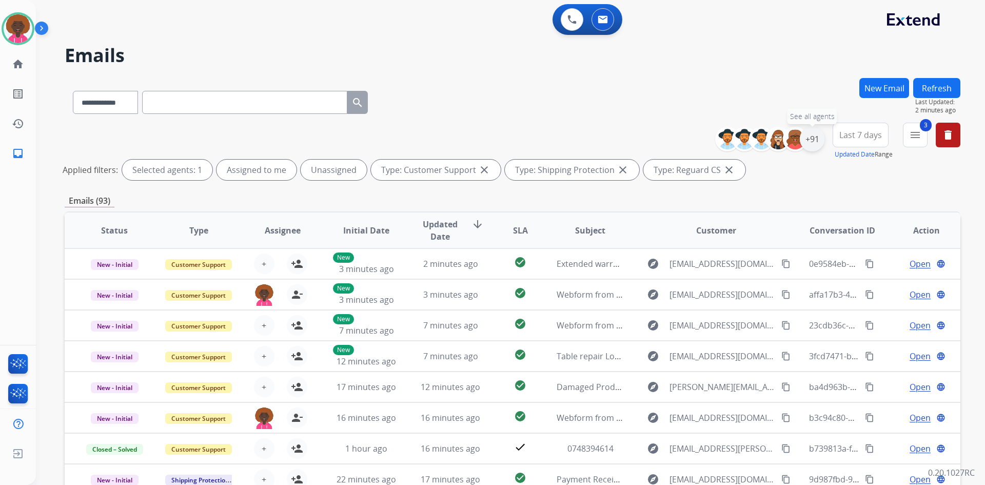
drag, startPoint x: 818, startPoint y: 141, endPoint x: 803, endPoint y: 149, distance: 16.6
click at [817, 143] on div "+91" at bounding box center [812, 139] width 25 height 25
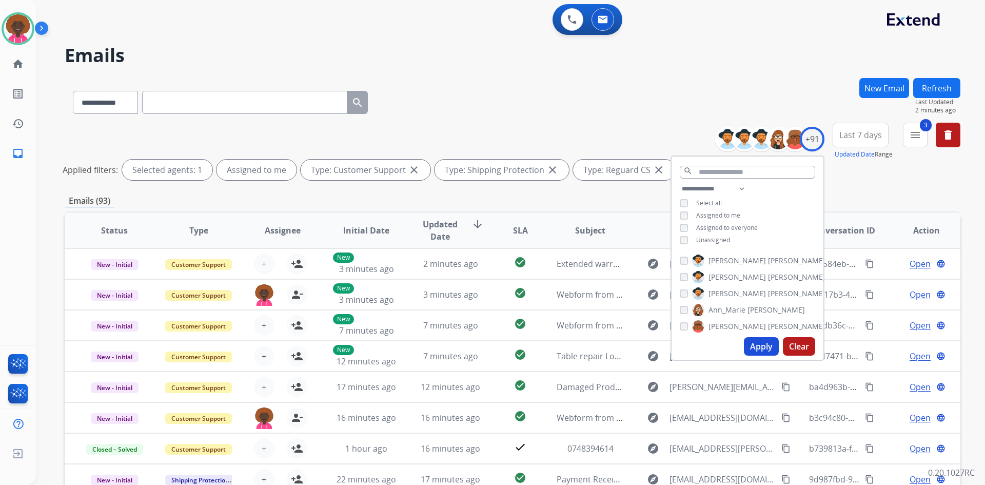
click at [763, 339] on button "Apply" at bounding box center [761, 346] width 35 height 18
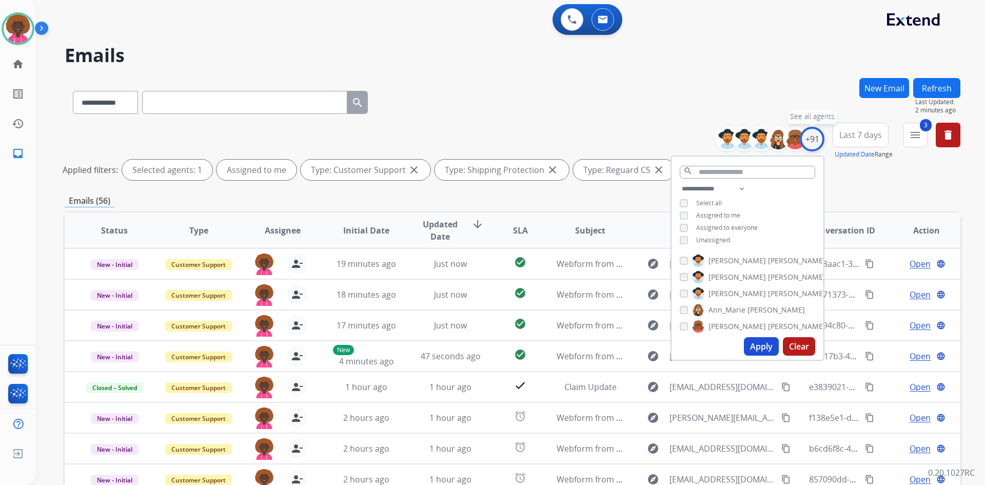
click at [808, 134] on div "+91" at bounding box center [812, 139] width 25 height 25
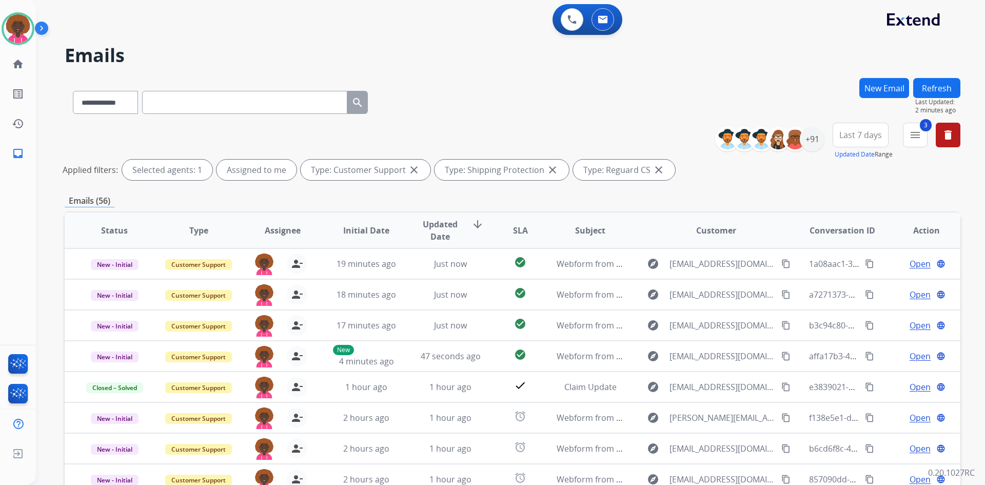
drag, startPoint x: 654, startPoint y: 165, endPoint x: 579, endPoint y: 171, distance: 74.7
click at [654, 166] on mat-icon "close" at bounding box center [659, 170] width 12 height 12
click at [548, 171] on mat-icon "close" at bounding box center [553, 170] width 12 height 12
click at [412, 170] on mat-icon "close" at bounding box center [414, 170] width 12 height 12
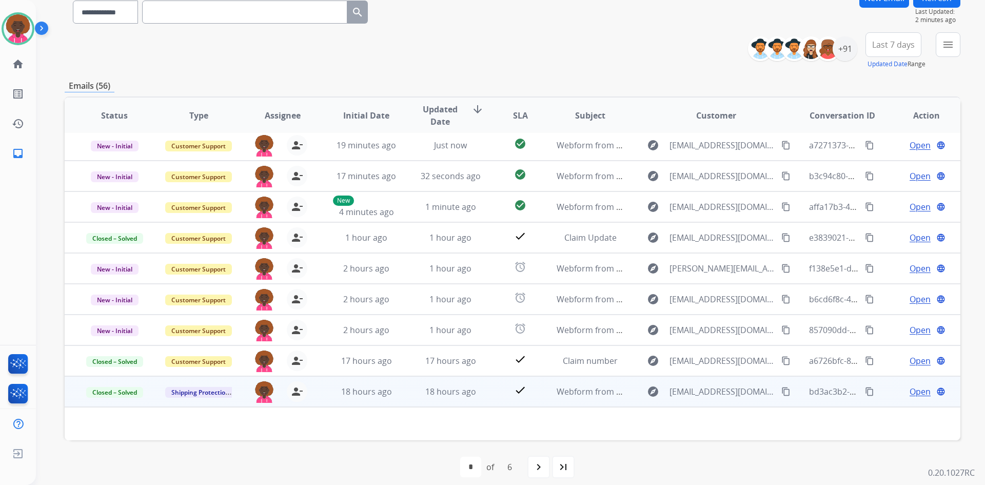
scroll to position [99, 0]
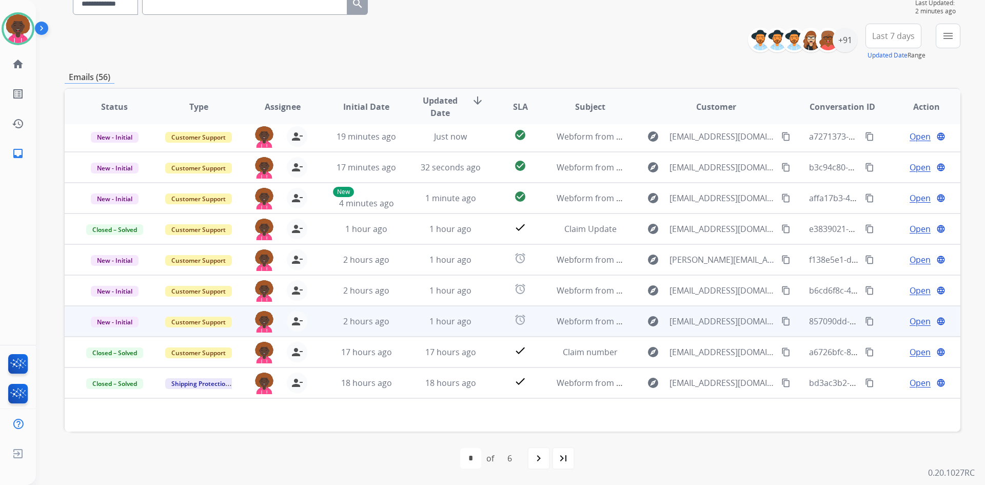
click at [462, 314] on td "1 hour ago" at bounding box center [443, 321] width 84 height 31
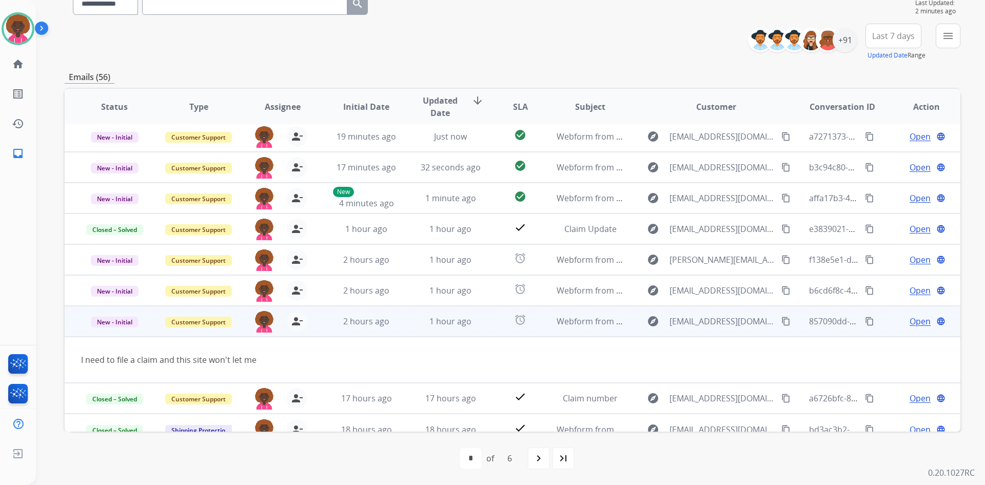
scroll to position [47, 0]
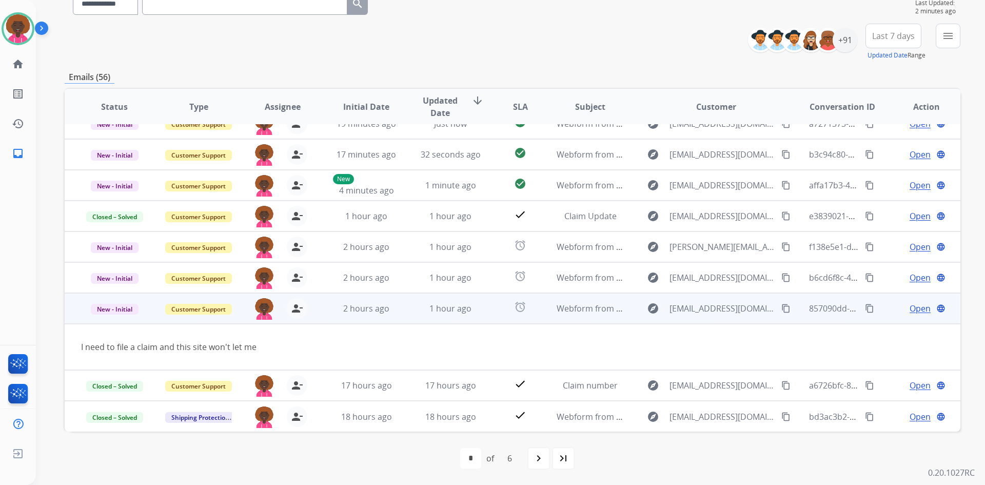
click at [919, 308] on span "Open" at bounding box center [920, 308] width 21 height 12
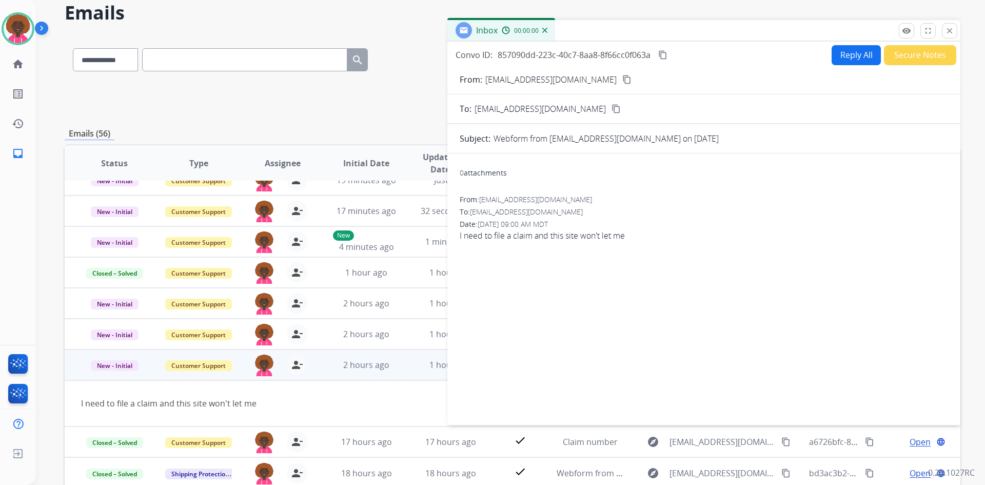
scroll to position [0, 0]
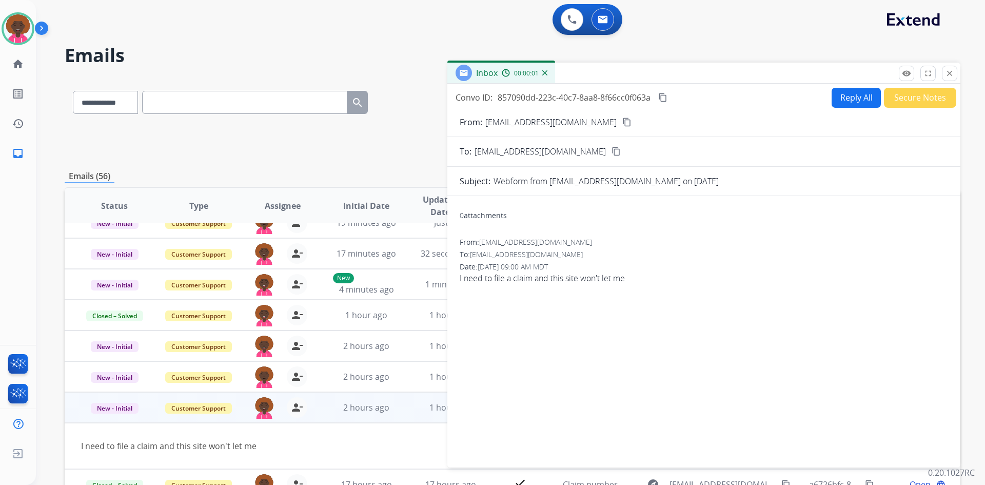
click at [848, 104] on button "Reply All" at bounding box center [856, 98] width 49 height 20
select select "**********"
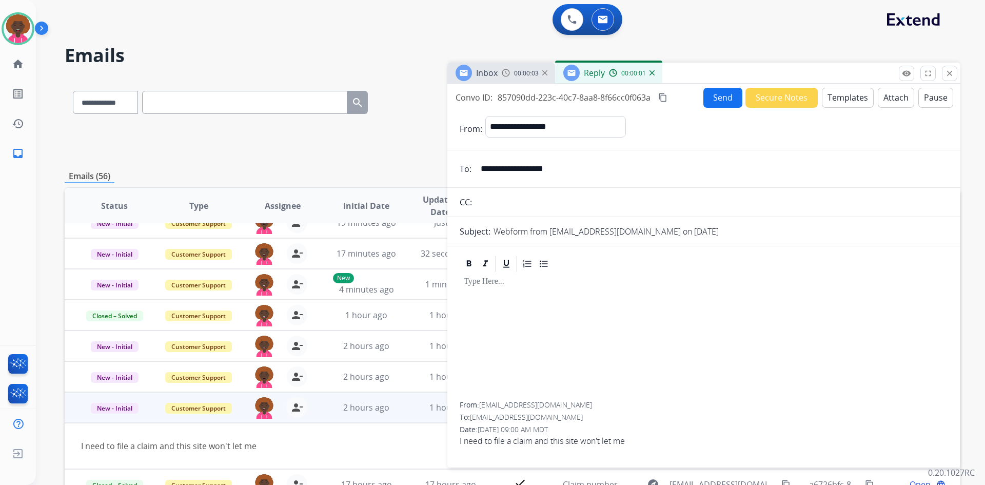
click at [844, 101] on button "Templates" at bounding box center [848, 98] width 52 height 20
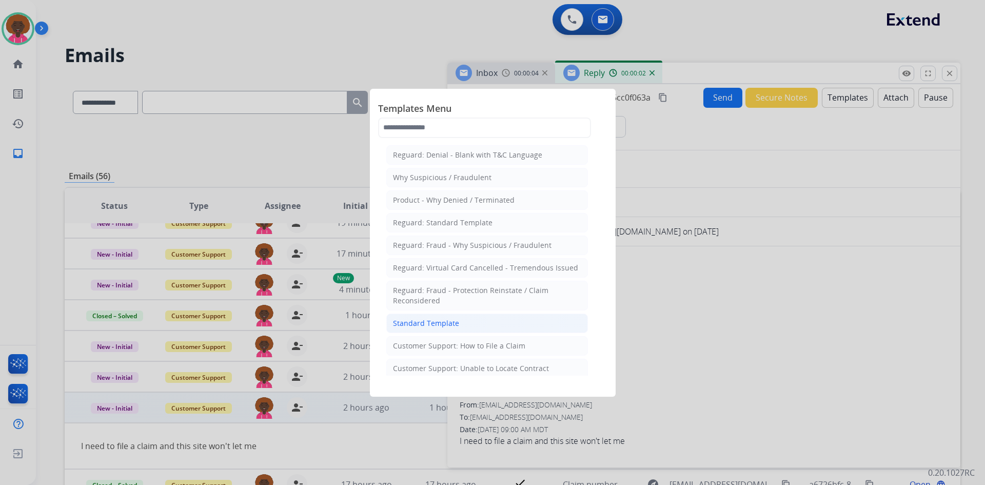
click at [452, 321] on div "Standard Template" at bounding box center [426, 323] width 66 height 10
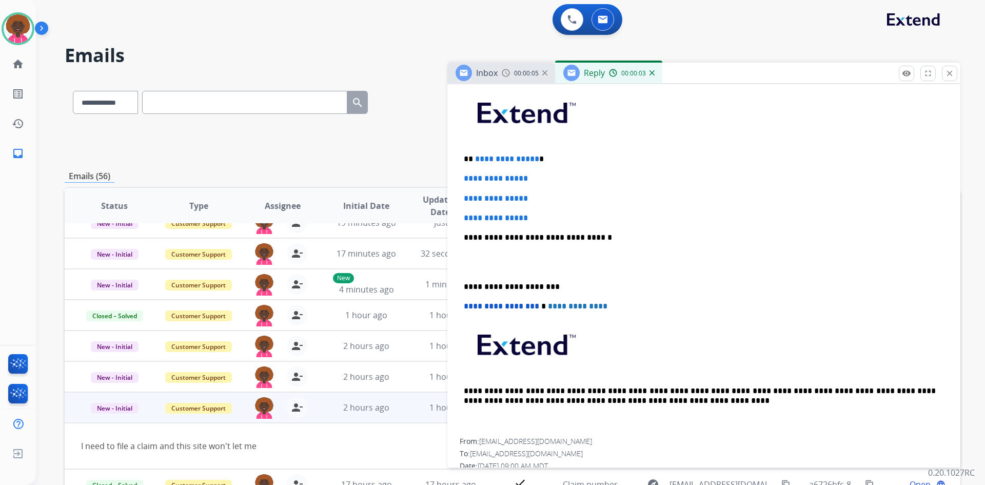
scroll to position [257, 0]
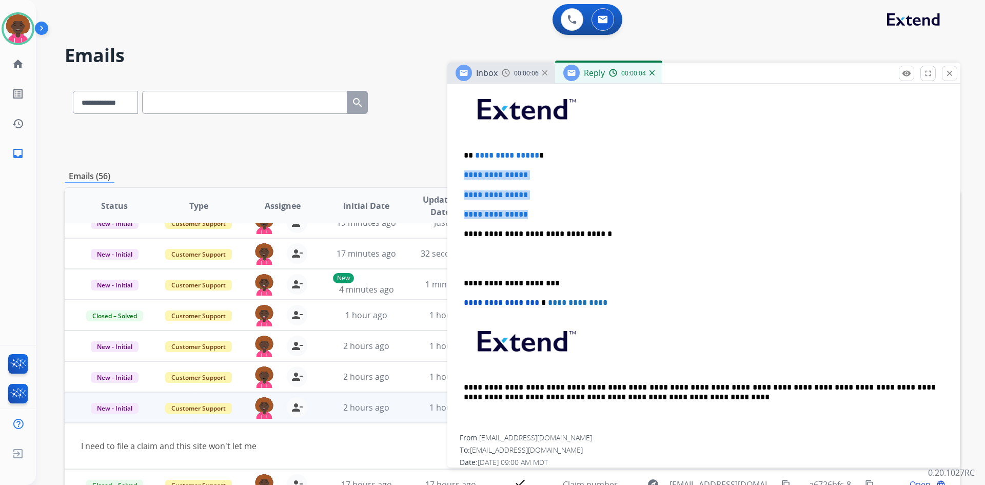
drag, startPoint x: 541, startPoint y: 214, endPoint x: 445, endPoint y: 175, distance: 103.8
click at [445, 175] on div "**********" at bounding box center [513, 331] width 896 height 506
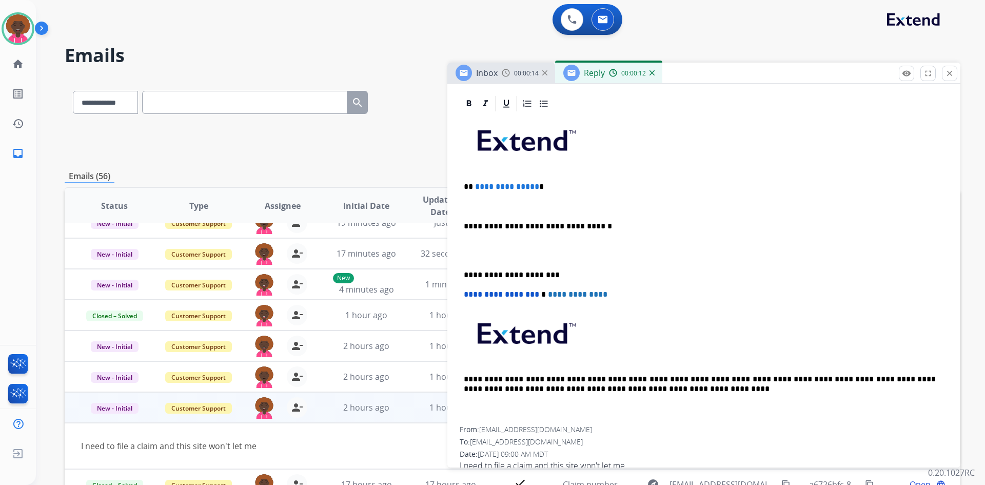
scroll to position [245, 0]
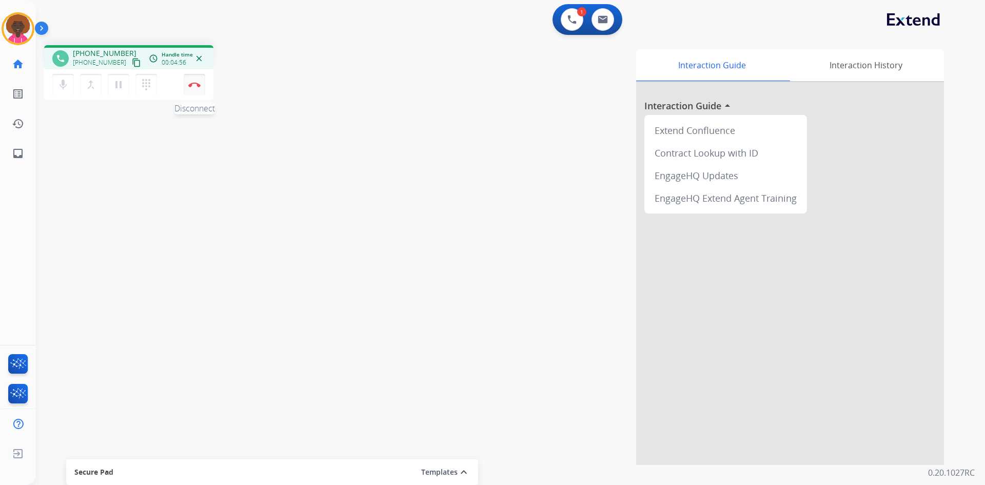
click at [191, 82] on img at bounding box center [194, 84] width 12 height 5
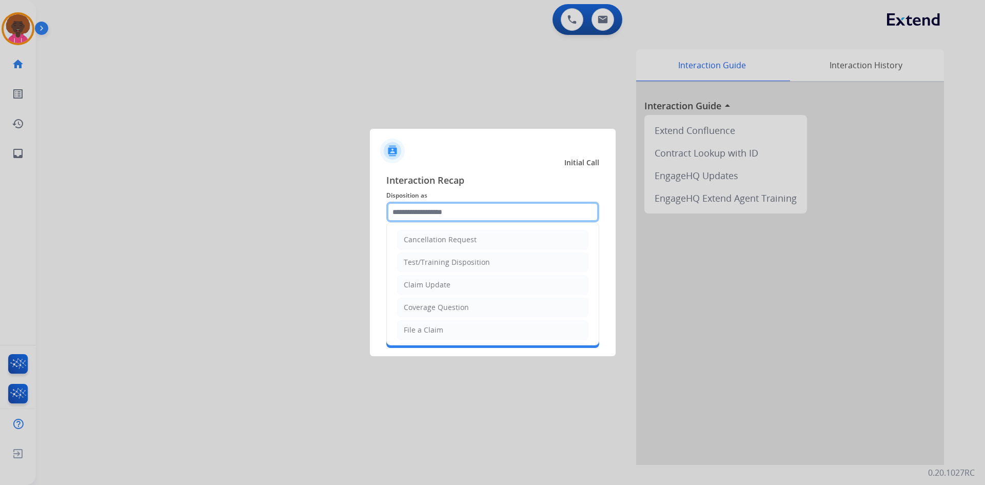
click at [454, 212] on input "text" at bounding box center [492, 212] width 213 height 21
drag, startPoint x: 418, startPoint y: 334, endPoint x: 429, endPoint y: 318, distance: 19.4
click at [418, 331] on div "File a Claim" at bounding box center [424, 330] width 40 height 10
type input "**********"
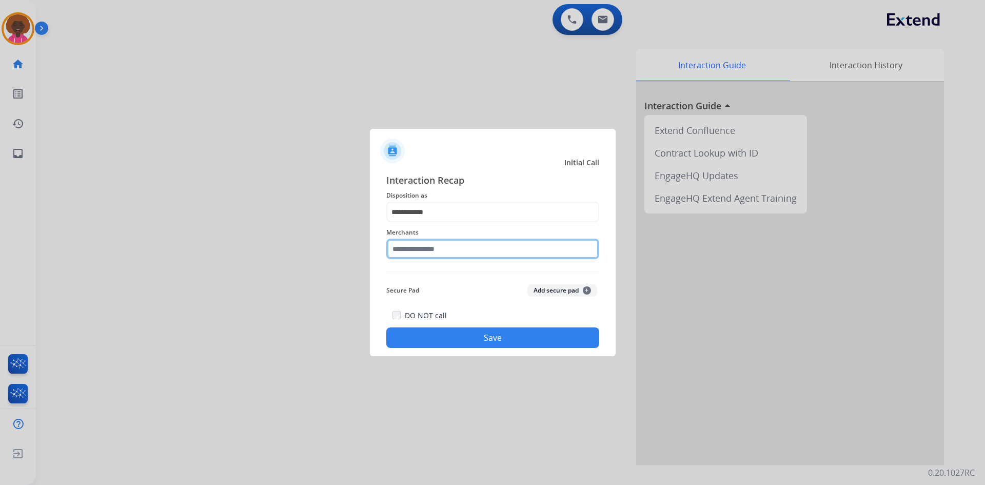
click at [463, 249] on input "text" at bounding box center [492, 249] width 213 height 21
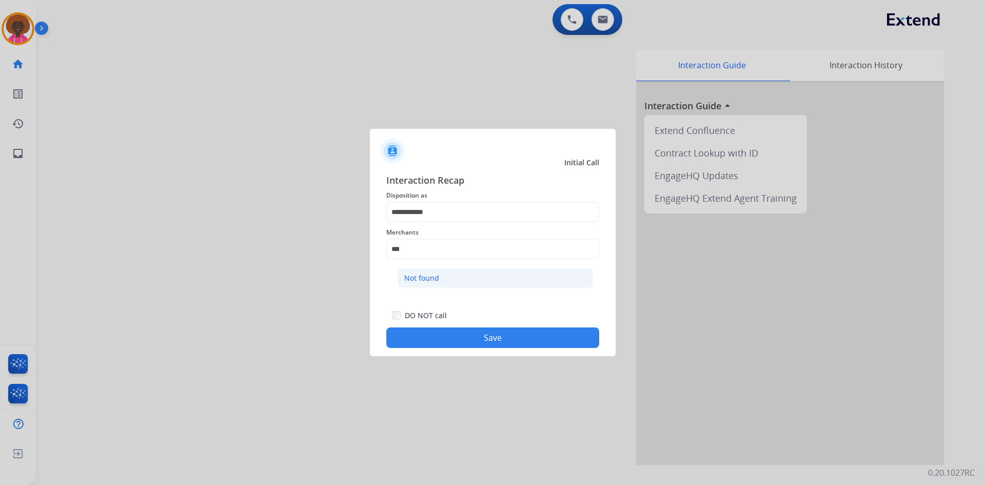
click at [454, 275] on li "Not found" at bounding box center [496, 278] width 196 height 20
type input "*********"
click at [533, 340] on button "Save" at bounding box center [492, 337] width 213 height 21
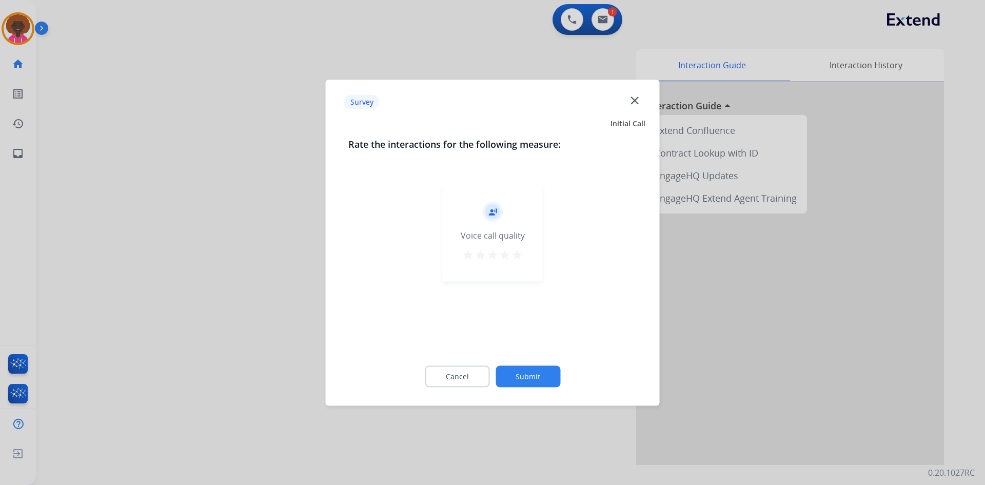
click at [519, 255] on mat-icon "star" at bounding box center [517, 254] width 12 height 12
click at [547, 375] on button "Submit" at bounding box center [528, 376] width 65 height 22
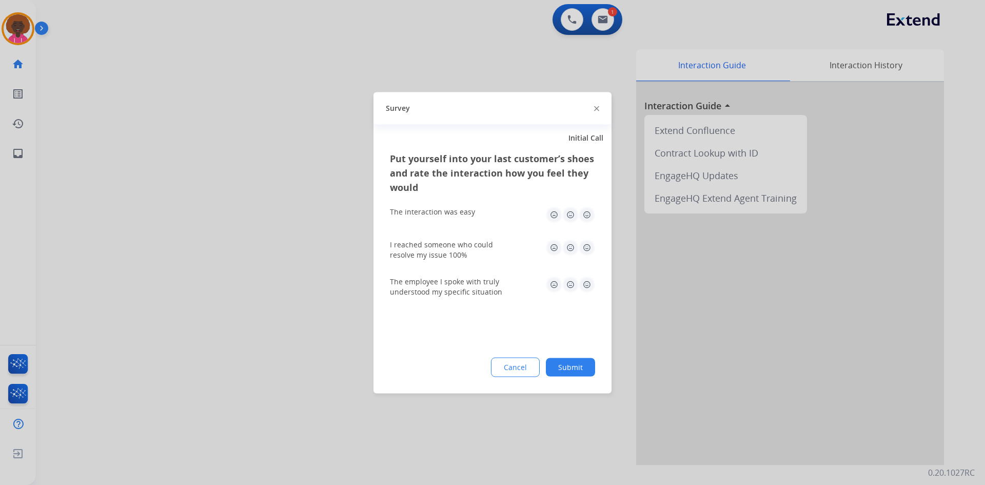
click at [588, 224] on div "The interaction was easy" at bounding box center [492, 214] width 205 height 33
click at [589, 217] on img at bounding box center [587, 214] width 16 height 16
click at [587, 245] on img at bounding box center [587, 247] width 16 height 16
click at [582, 300] on div "The employee I spoke with truly understood my specific situation" at bounding box center [492, 286] width 205 height 37
click at [588, 292] on img at bounding box center [587, 284] width 16 height 16
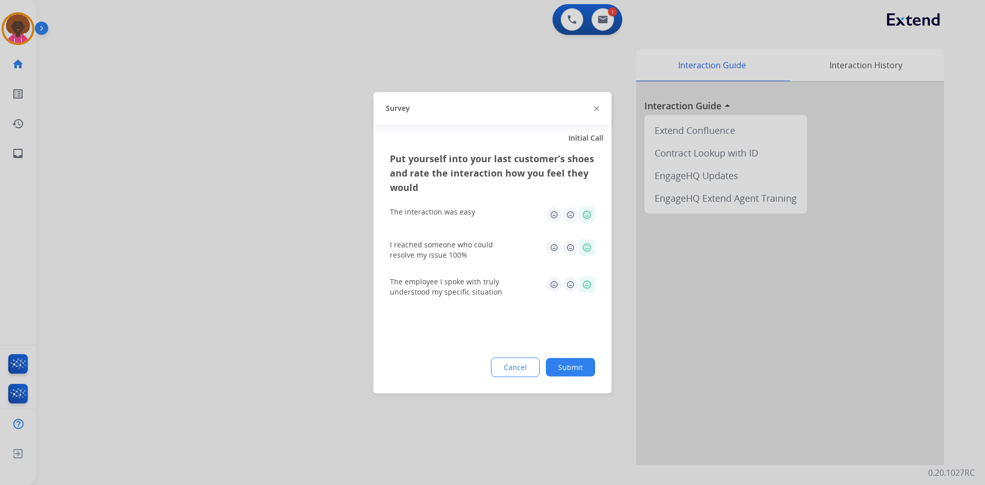
drag, startPoint x: 570, startPoint y: 353, endPoint x: 582, endPoint y: 369, distance: 19.8
click at [570, 353] on div "Put yourself into your last customer’s shoes and rate the interaction how you f…" at bounding box center [493, 272] width 238 height 242
click at [582, 369] on button "Submit" at bounding box center [570, 367] width 49 height 18
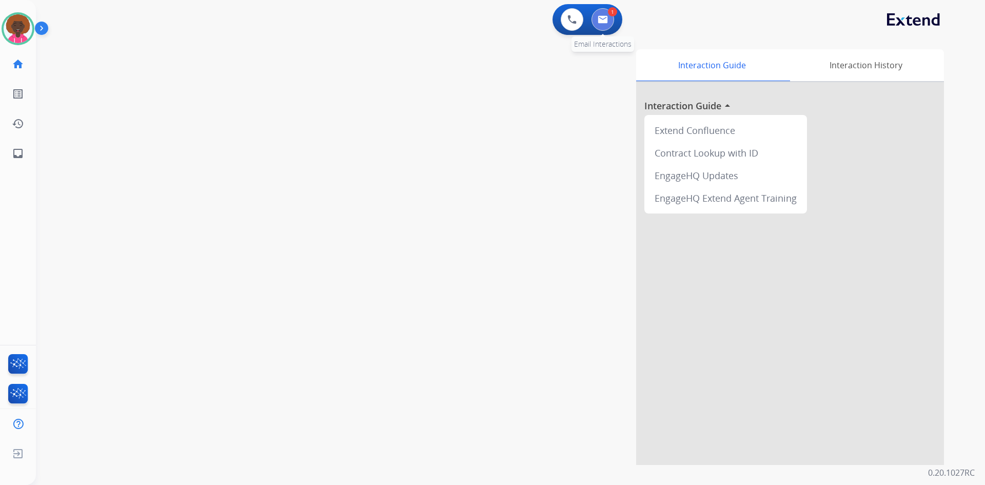
click at [601, 20] on img at bounding box center [603, 19] width 10 height 8
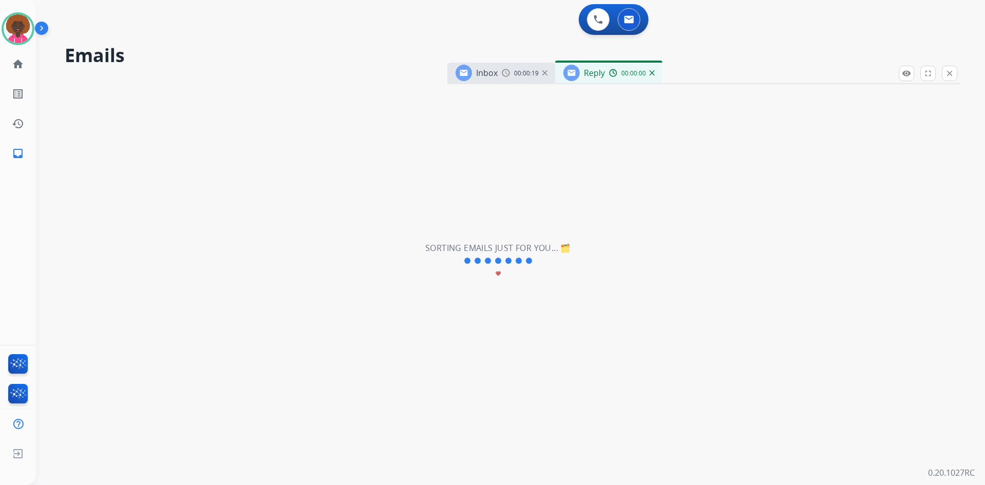
select select "**********"
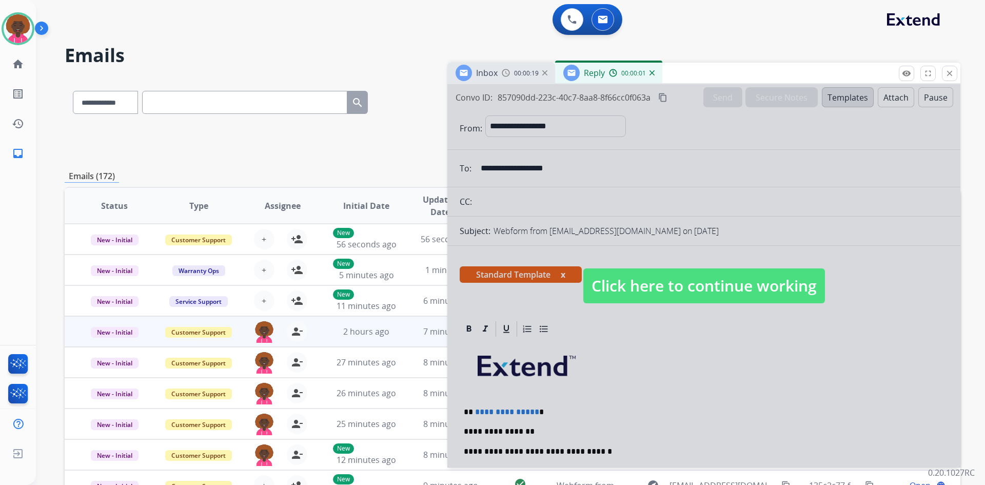
click at [743, 276] on span "Click here to continue working" at bounding box center [705, 285] width 242 height 35
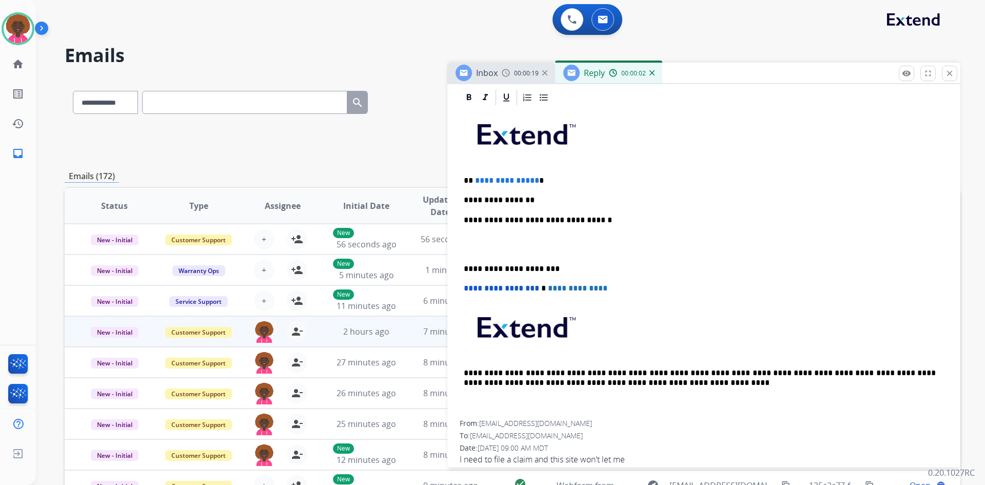
scroll to position [245, 0]
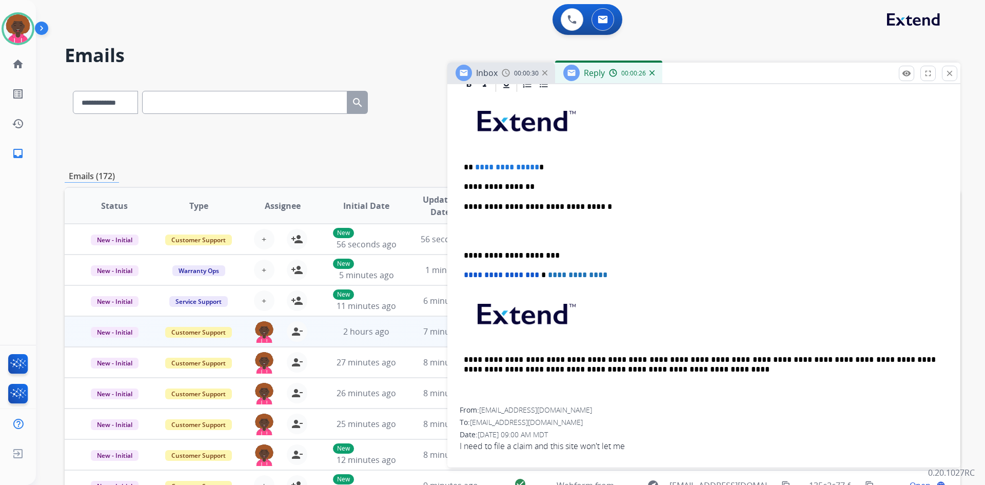
click at [571, 189] on p "**********" at bounding box center [700, 186] width 472 height 9
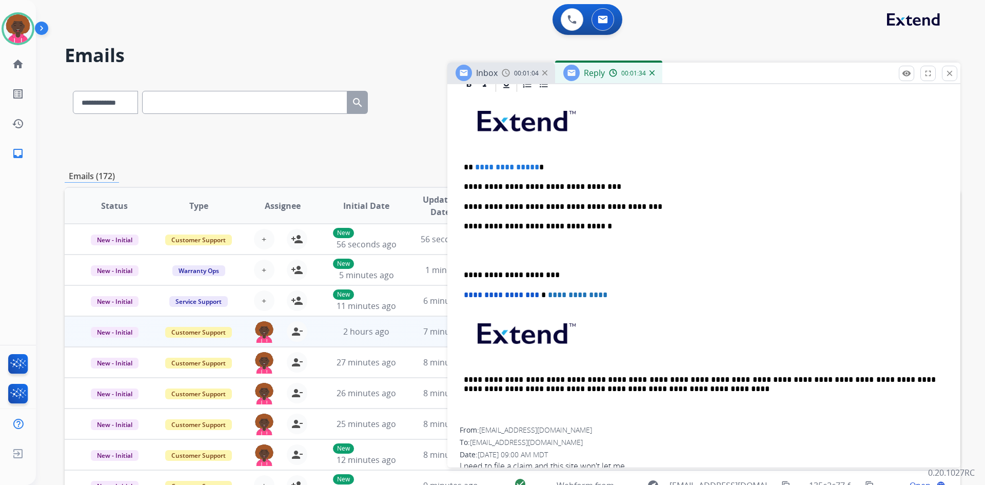
click at [622, 207] on p "**********" at bounding box center [700, 206] width 472 height 9
click at [672, 206] on p "**********" at bounding box center [700, 206] width 472 height 9
click at [537, 254] on p at bounding box center [704, 250] width 480 height 19
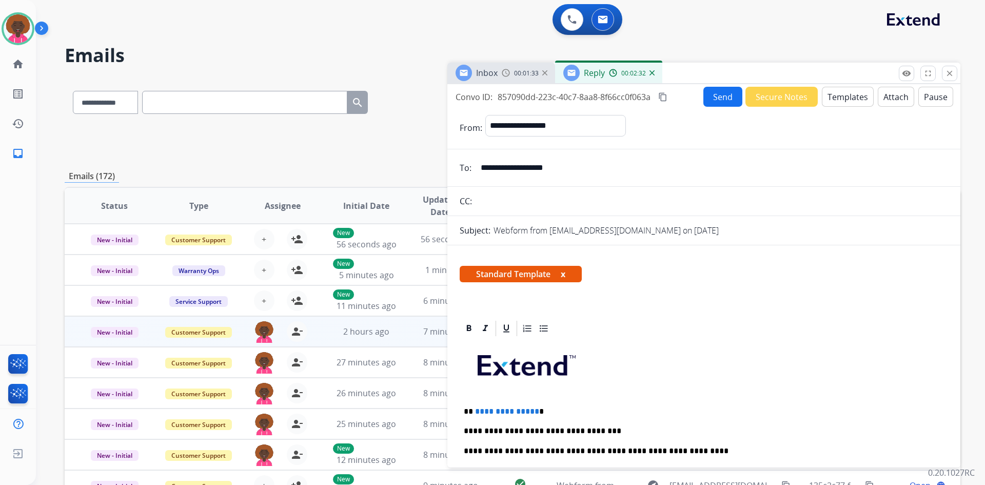
scroll to position [0, 0]
drag, startPoint x: 572, startPoint y: 172, endPoint x: 442, endPoint y: 158, distance: 130.7
click at [442, 158] on div "**********" at bounding box center [513, 331] width 896 height 506
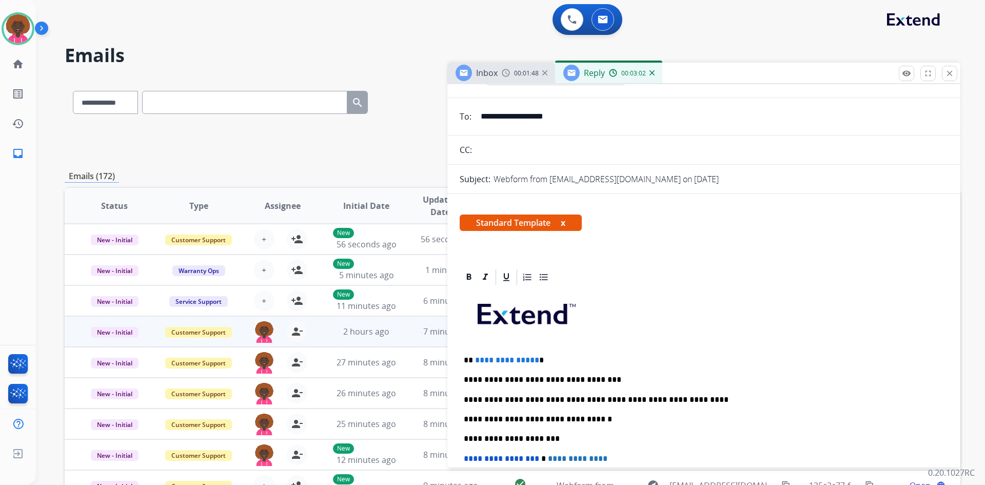
scroll to position [154, 0]
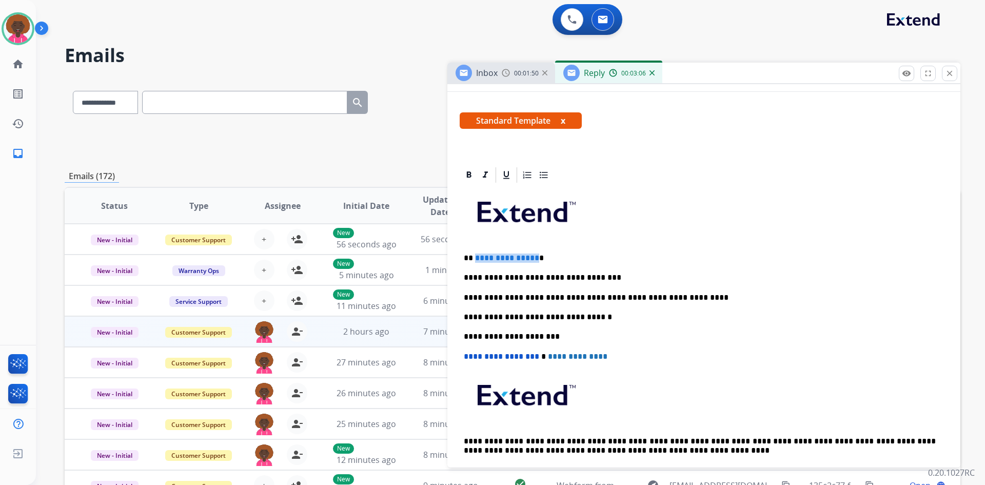
drag, startPoint x: 533, startPoint y: 257, endPoint x: 475, endPoint y: 255, distance: 58.0
click at [475, 255] on span "**********" at bounding box center [507, 258] width 64 height 8
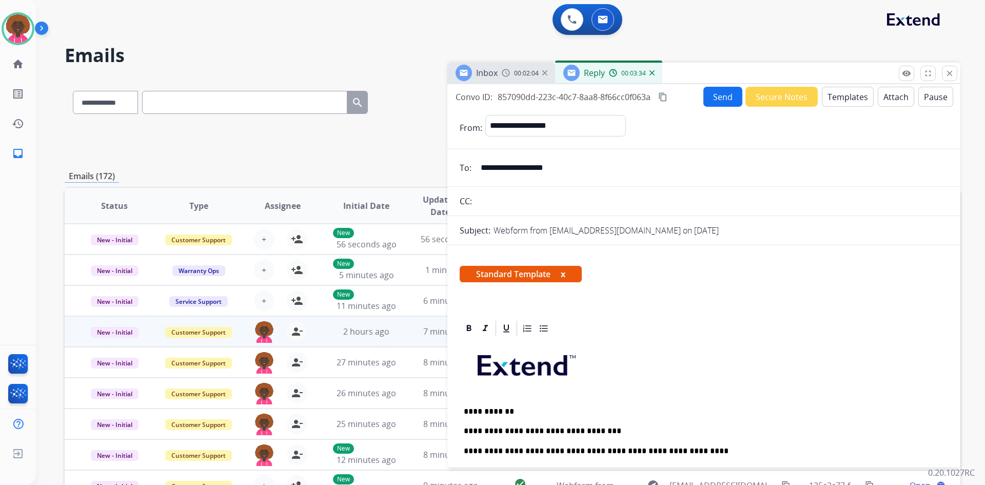
scroll to position [0, 0]
click at [721, 97] on button "Send" at bounding box center [723, 97] width 39 height 20
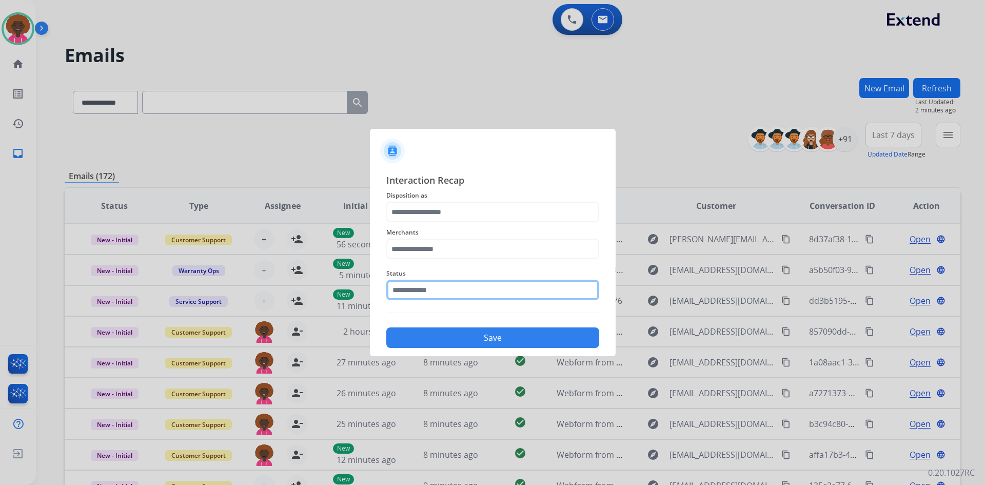
click at [509, 292] on input "text" at bounding box center [492, 290] width 213 height 21
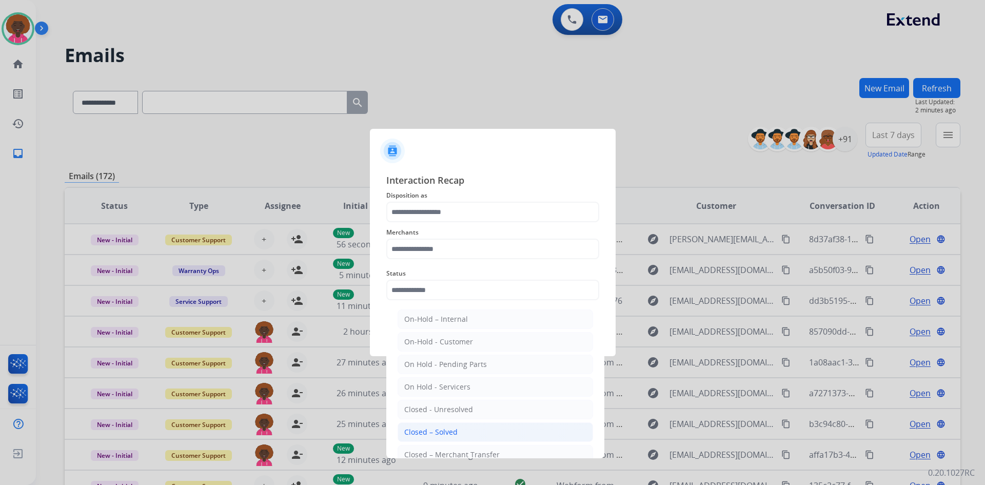
click at [435, 438] on li "Closed – Solved" at bounding box center [496, 432] width 196 height 20
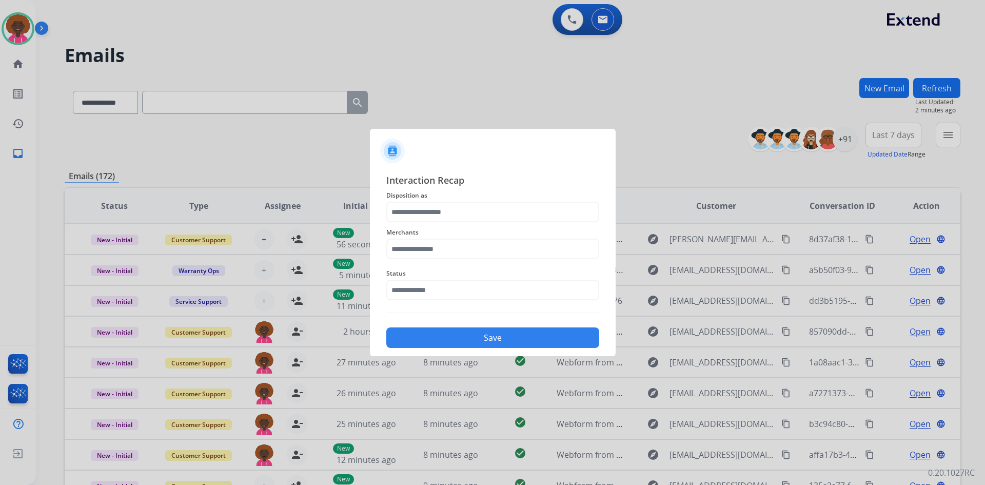
type input "**********"
click at [472, 256] on input "text" at bounding box center [492, 249] width 213 height 21
click at [443, 286] on li "Not found" at bounding box center [496, 278] width 196 height 20
type input "*********"
click at [425, 216] on input "text" at bounding box center [492, 212] width 213 height 21
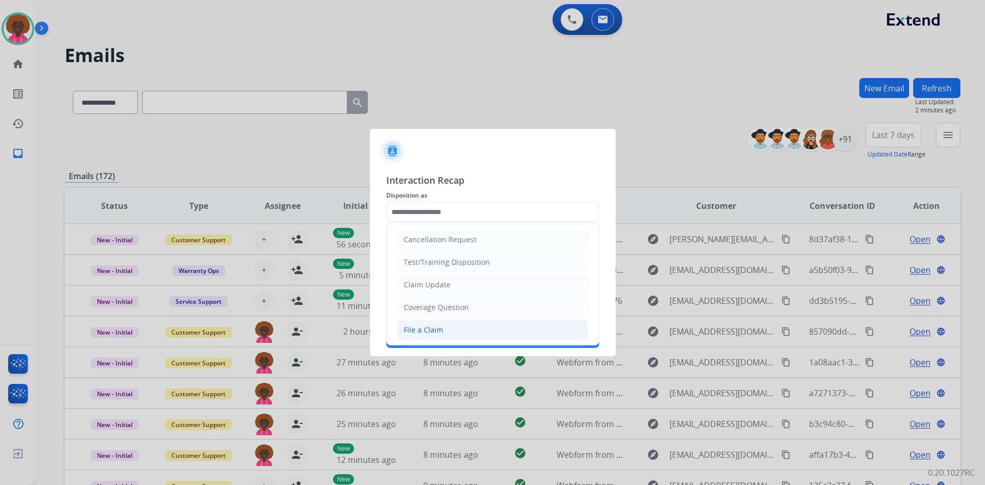
click at [423, 333] on div "File a Claim" at bounding box center [424, 330] width 40 height 10
type input "**********"
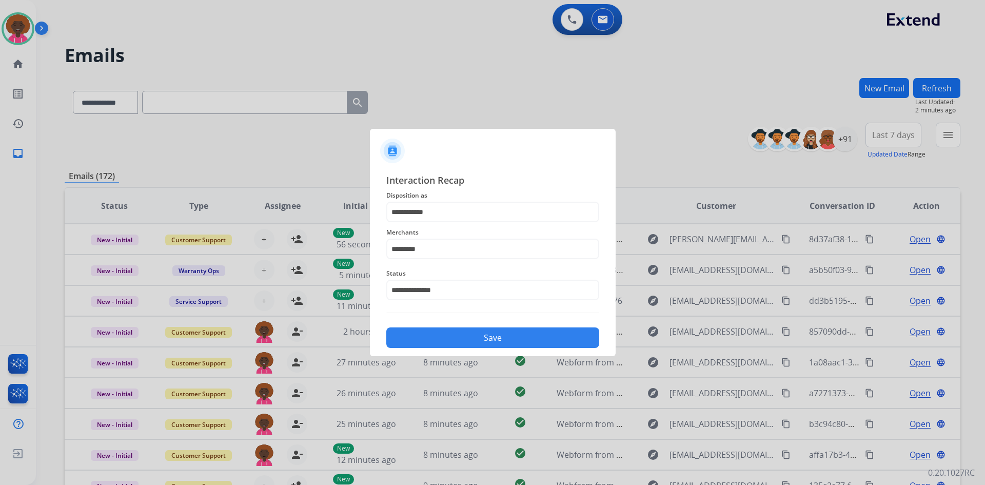
click at [463, 341] on button "Save" at bounding box center [492, 337] width 213 height 21
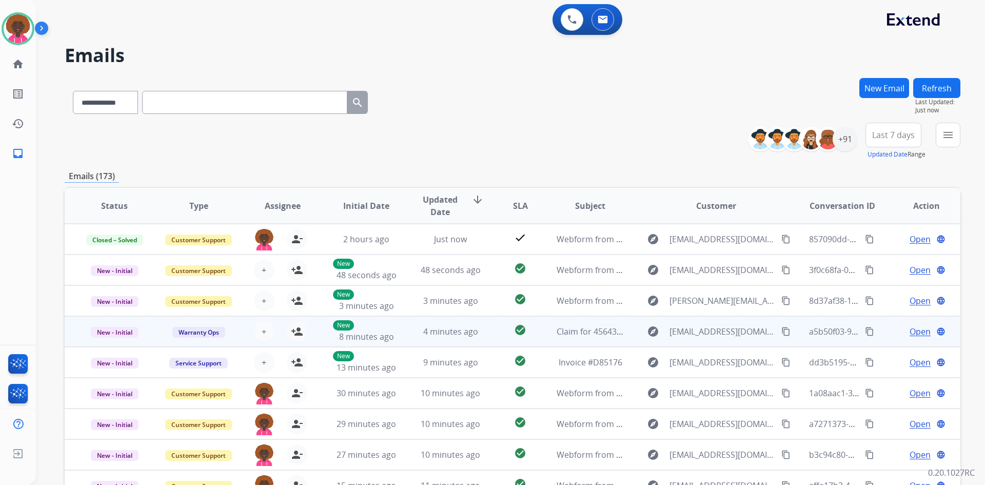
scroll to position [1, 0]
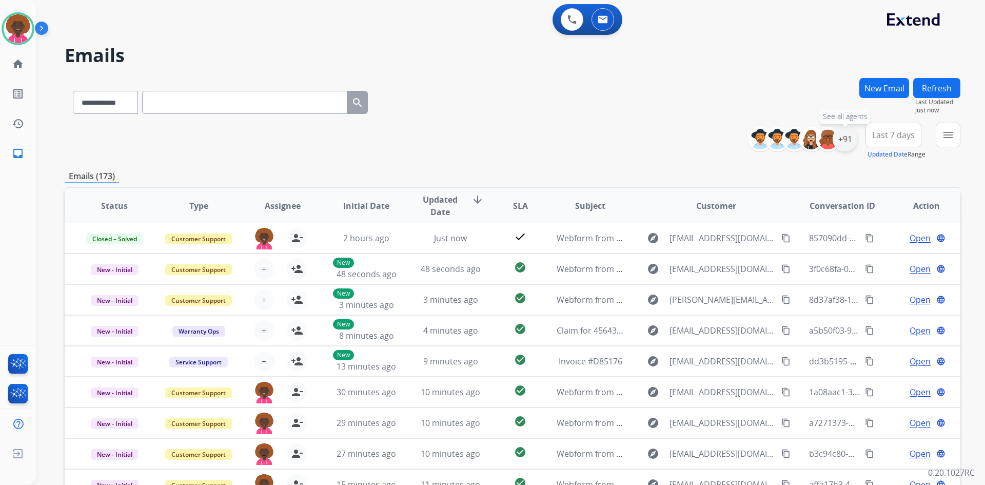
click at [845, 137] on div "+91" at bounding box center [845, 139] width 25 height 25
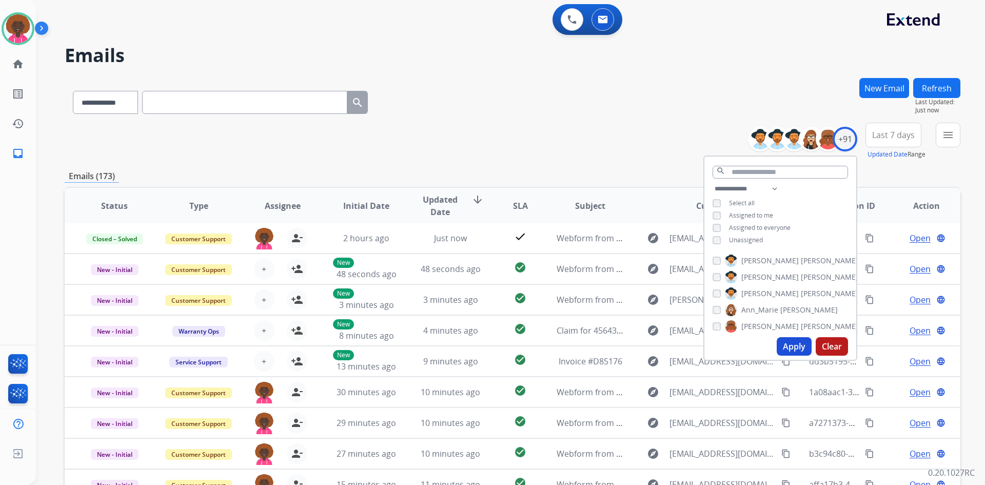
drag, startPoint x: 792, startPoint y: 337, endPoint x: 798, endPoint y: 347, distance: 12.2
click at [791, 337] on div "Apply Clear" at bounding box center [781, 346] width 152 height 27
drag, startPoint x: 799, startPoint y: 347, endPoint x: 797, endPoint y: 336, distance: 12.0
click at [799, 347] on button "Apply" at bounding box center [794, 346] width 35 height 18
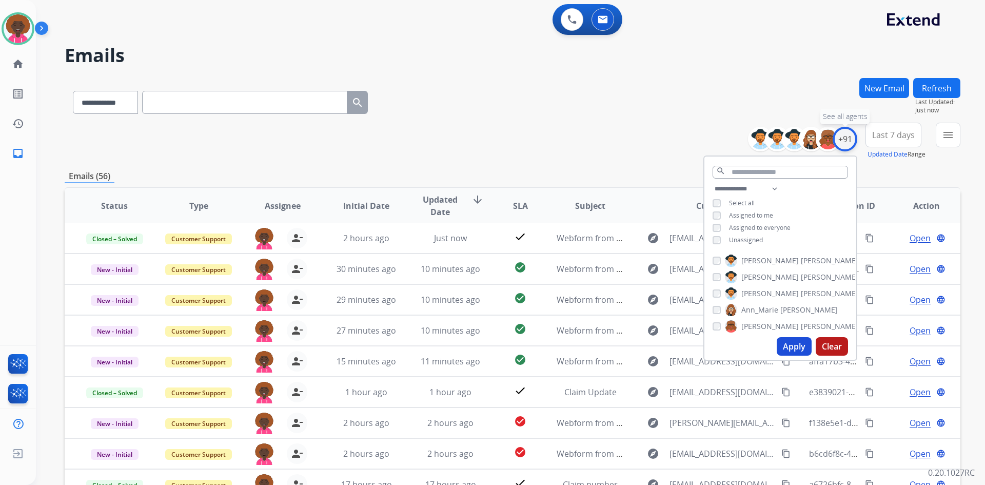
click at [847, 131] on div "+91" at bounding box center [845, 139] width 25 height 25
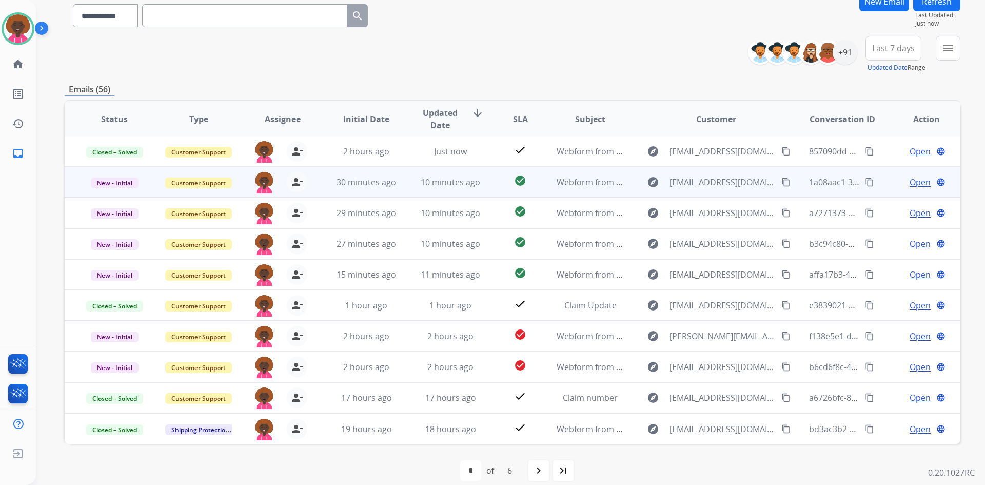
scroll to position [99, 0]
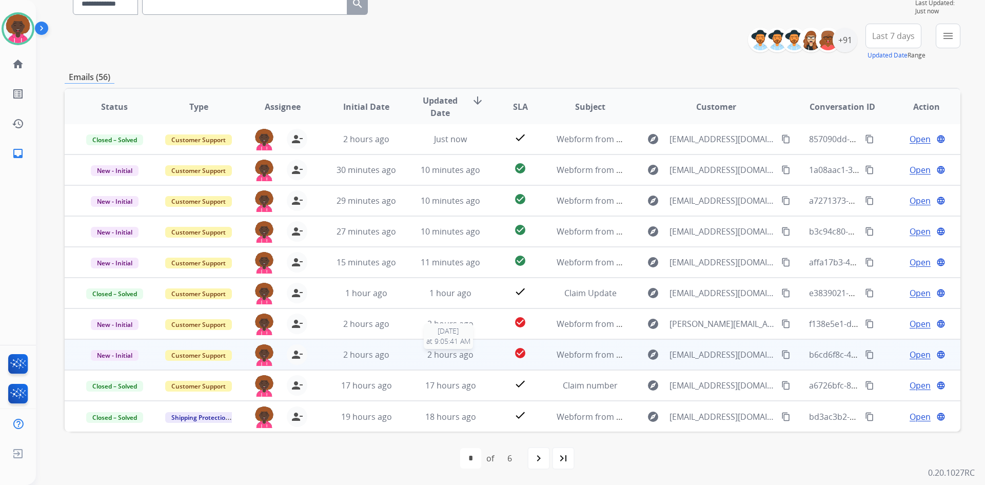
click at [456, 354] on span "2 hours ago" at bounding box center [451, 354] width 46 height 11
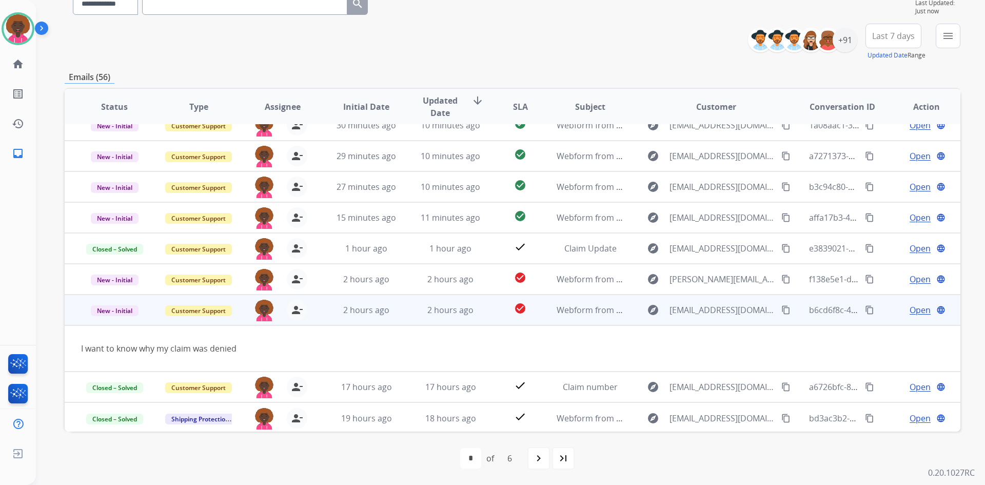
scroll to position [47, 0]
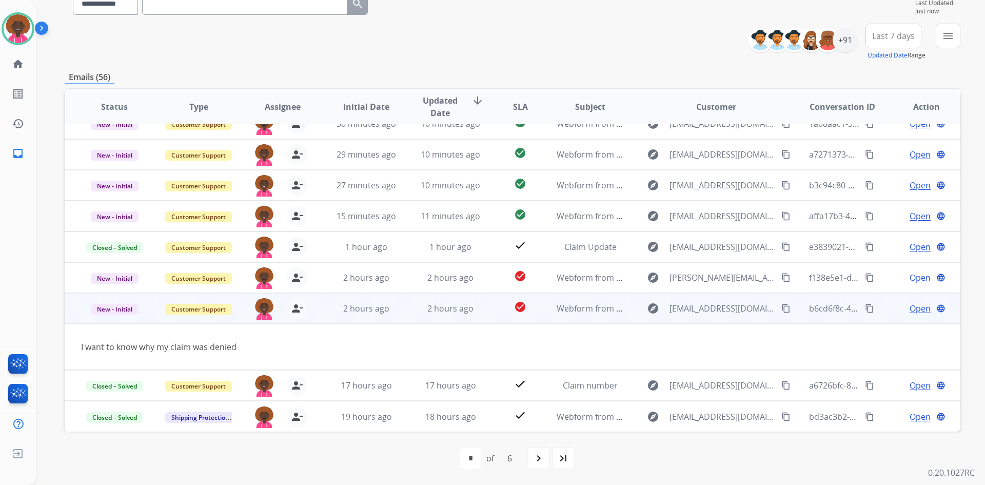
click at [782, 307] on mat-icon "content_copy" at bounding box center [786, 308] width 9 height 9
click at [917, 311] on span "Open" at bounding box center [920, 308] width 21 height 12
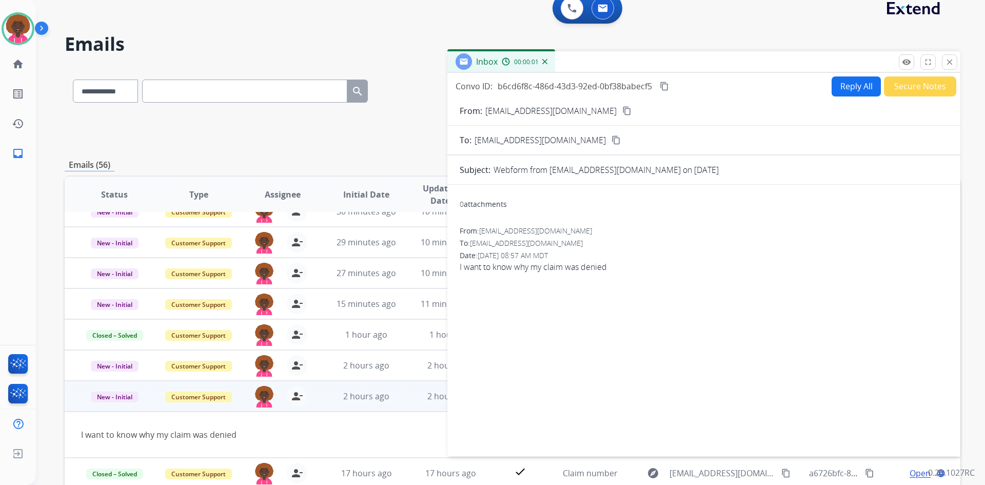
scroll to position [0, 0]
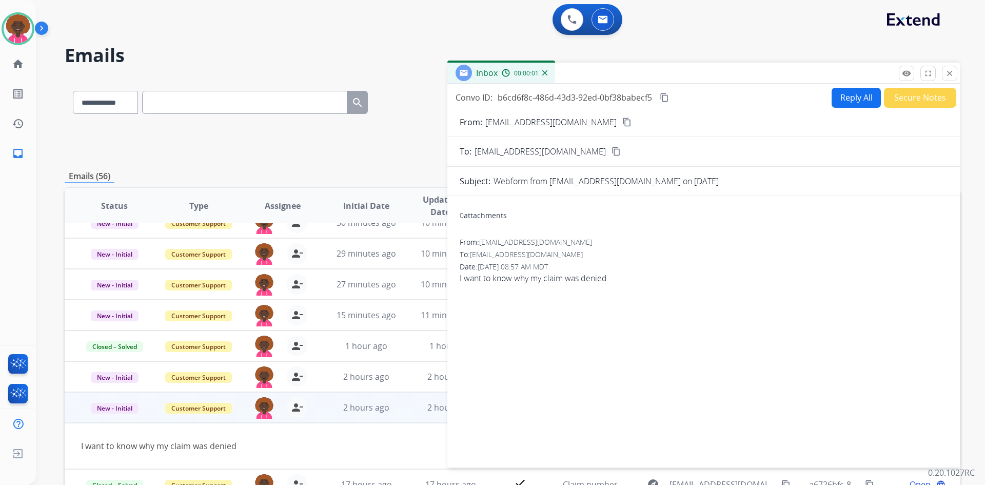
click at [921, 102] on button "Secure Notes" at bounding box center [920, 98] width 72 height 20
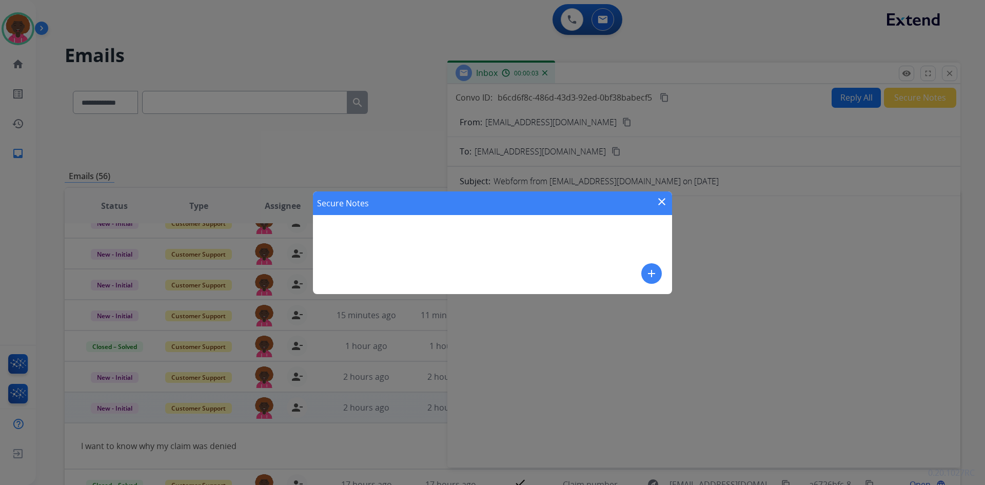
click at [656, 272] on mat-icon "add" at bounding box center [652, 273] width 12 height 12
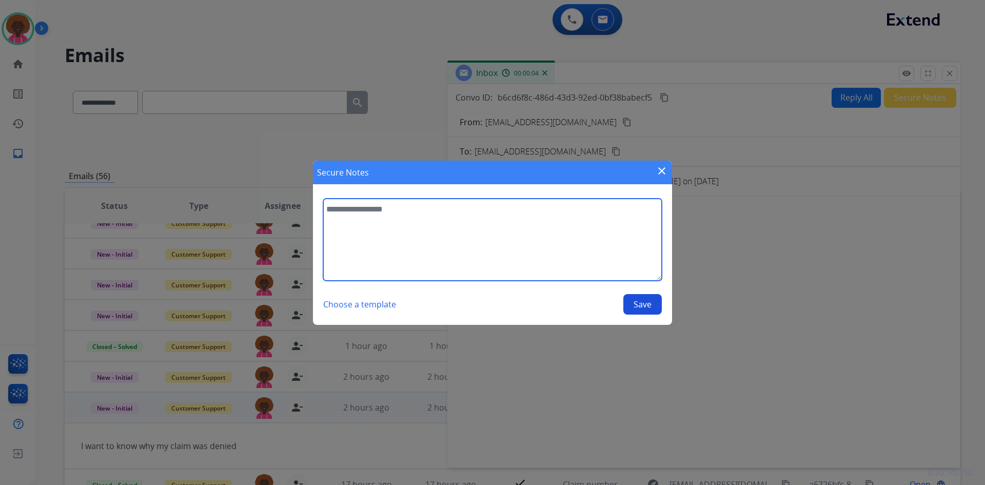
click at [554, 253] on textarea at bounding box center [492, 240] width 339 height 82
click at [403, 212] on textarea "**********" at bounding box center [492, 240] width 339 height 82
click at [410, 214] on textarea "**********" at bounding box center [492, 240] width 339 height 82
type textarea "**********"
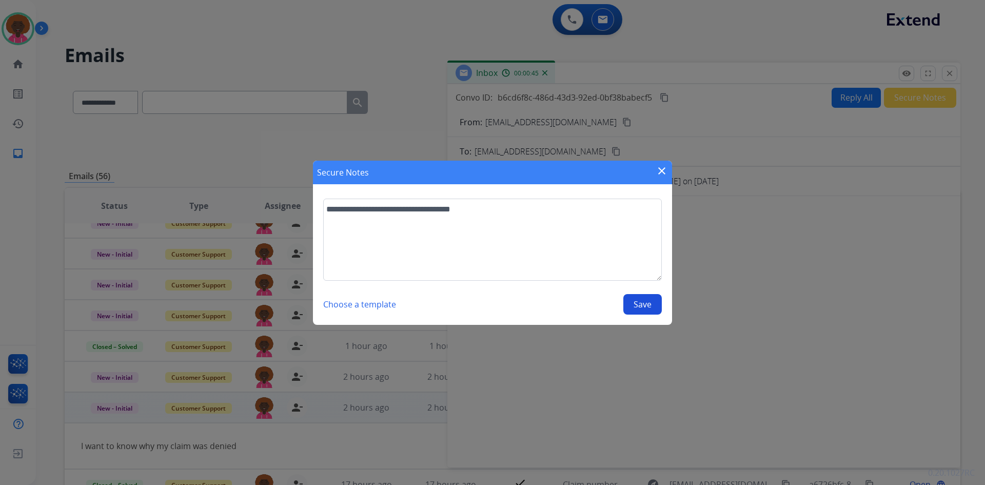
click at [646, 313] on button "Save" at bounding box center [643, 304] width 38 height 21
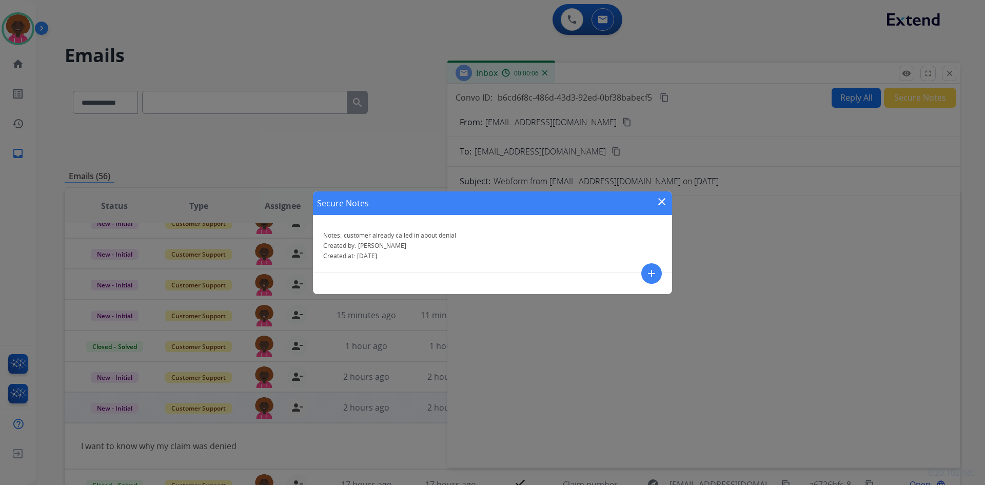
click at [664, 207] on mat-icon "close" at bounding box center [662, 202] width 12 height 12
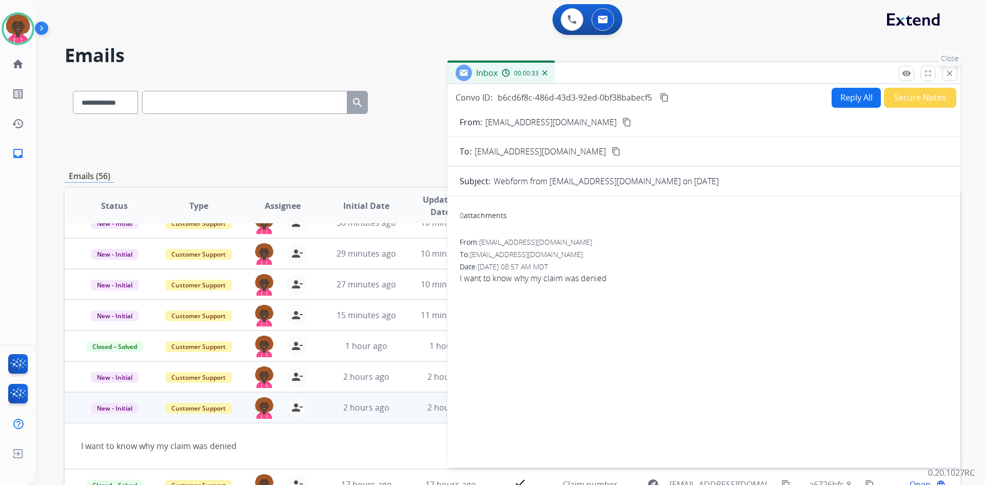
click at [946, 73] on mat-icon "close" at bounding box center [949, 73] width 9 height 9
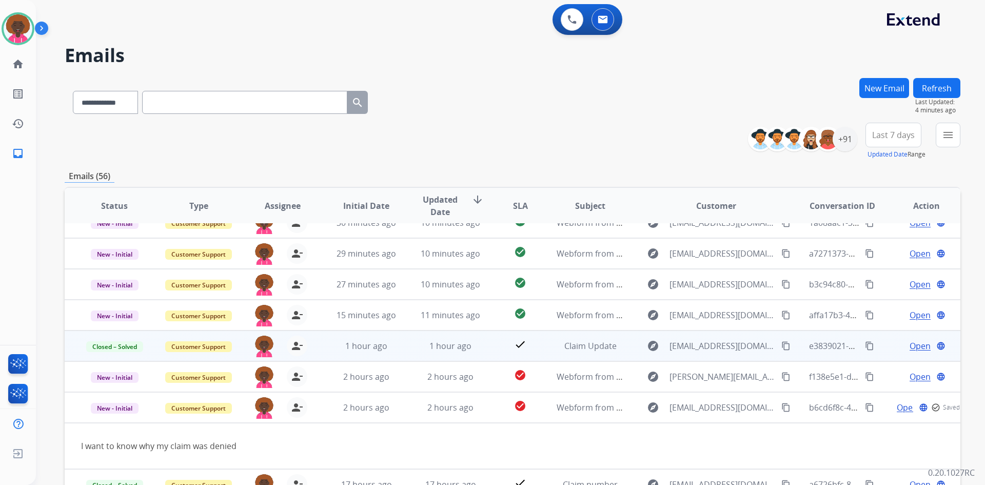
click at [117, 400] on td "New - Initial" at bounding box center [107, 407] width 84 height 31
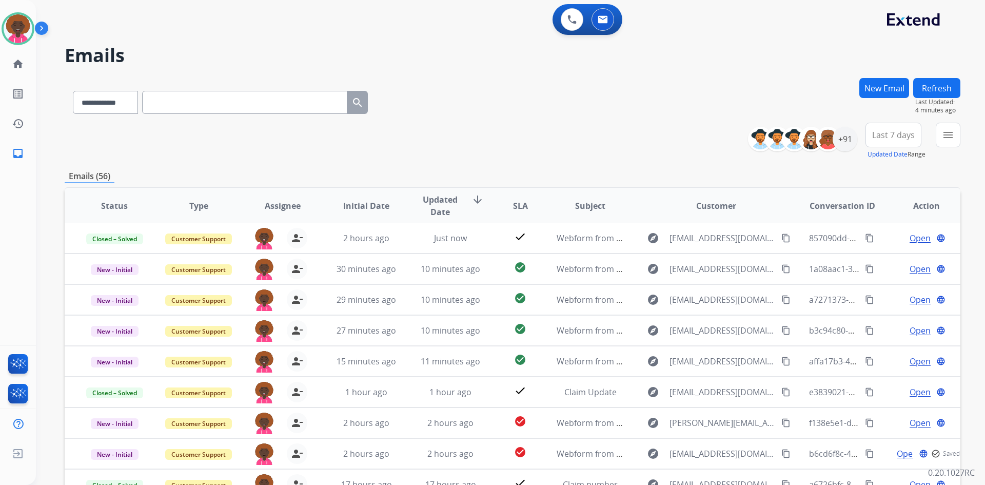
scroll to position [99, 0]
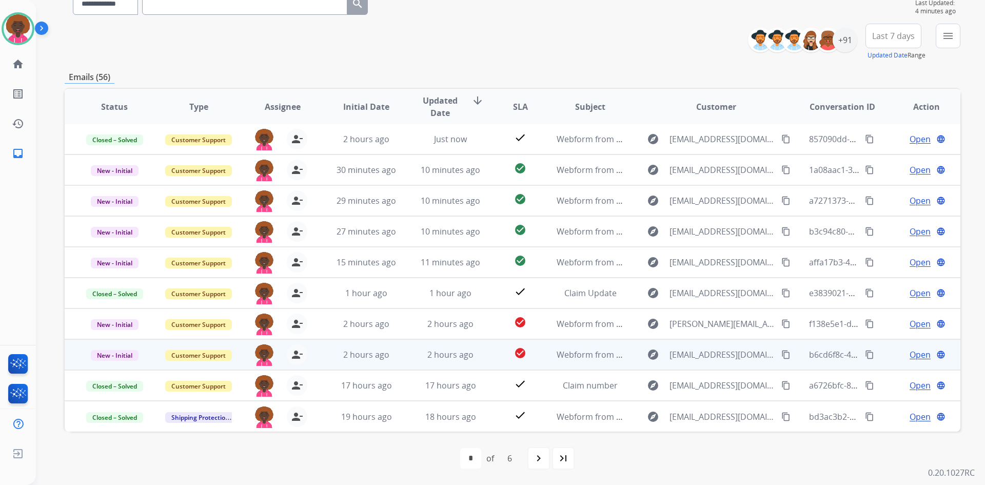
click at [136, 365] on td "New - Initial" at bounding box center [107, 354] width 84 height 31
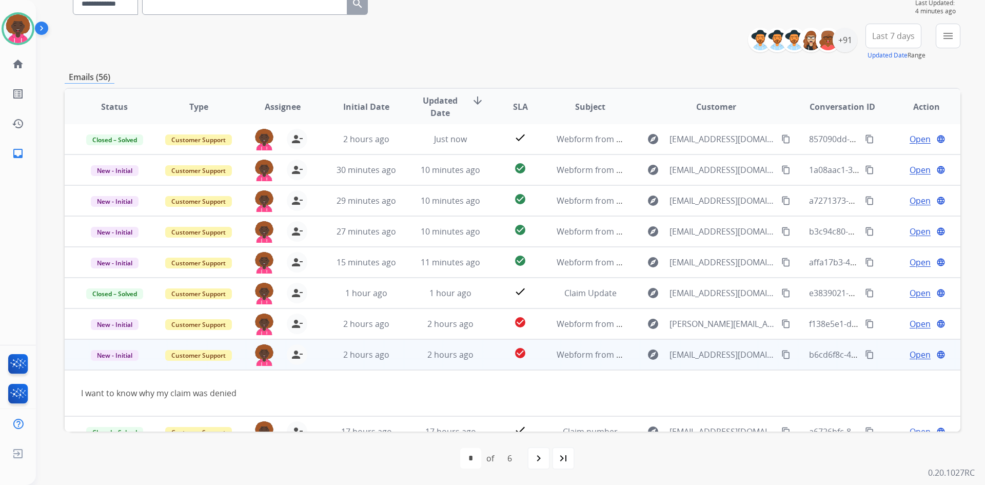
scroll to position [47, 0]
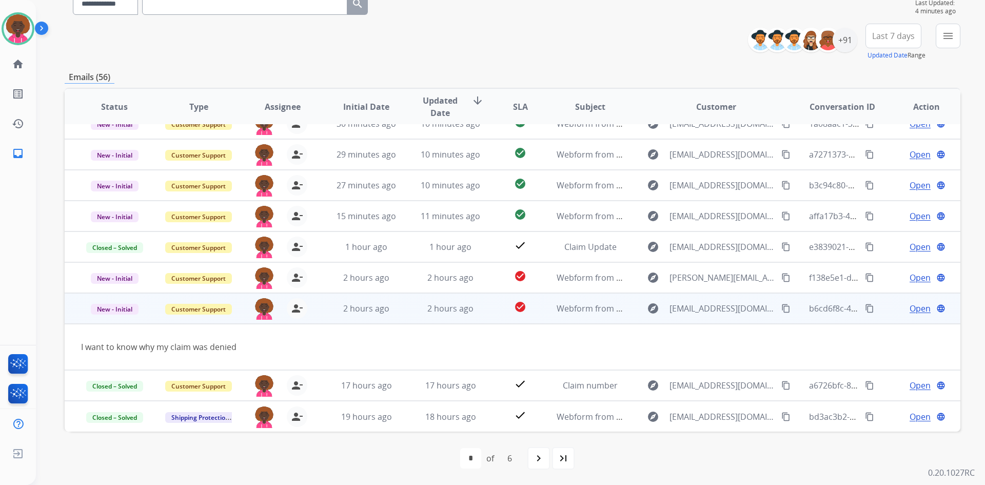
click at [124, 315] on td "New - Initial" at bounding box center [107, 308] width 84 height 31
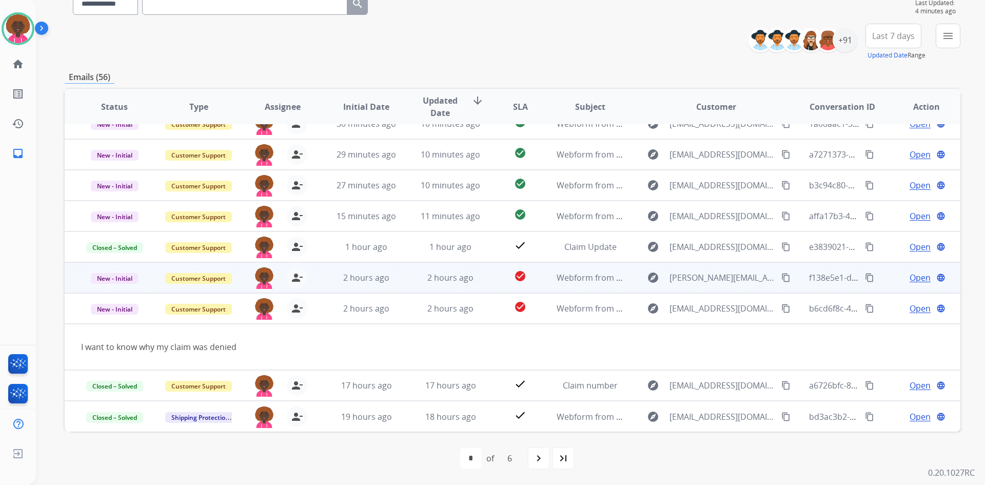
scroll to position [1, 0]
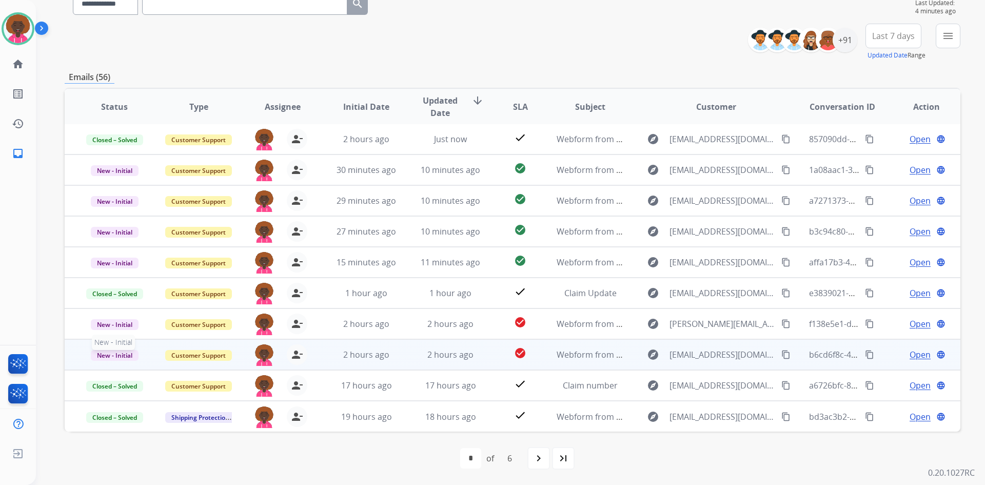
click at [127, 359] on span "New - Initial" at bounding box center [115, 355] width 48 height 11
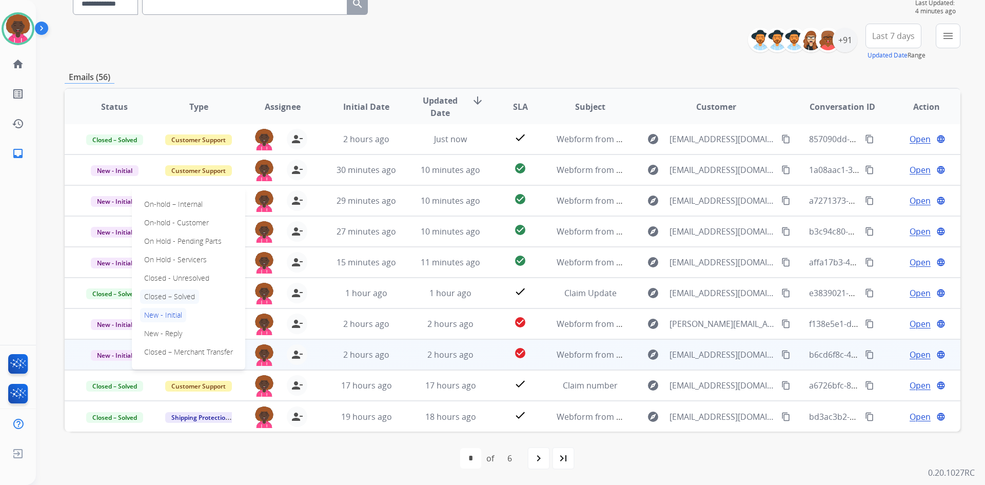
click at [180, 300] on p "Closed – Solved" at bounding box center [169, 296] width 59 height 14
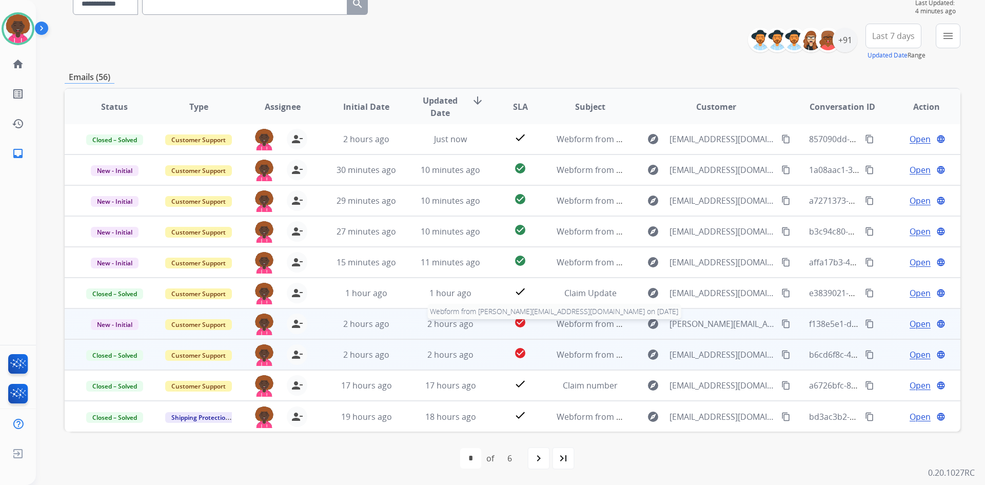
click at [574, 324] on span "Webform from lathen.2720@icloud.com on 08/12/2025" at bounding box center [705, 323] width 296 height 11
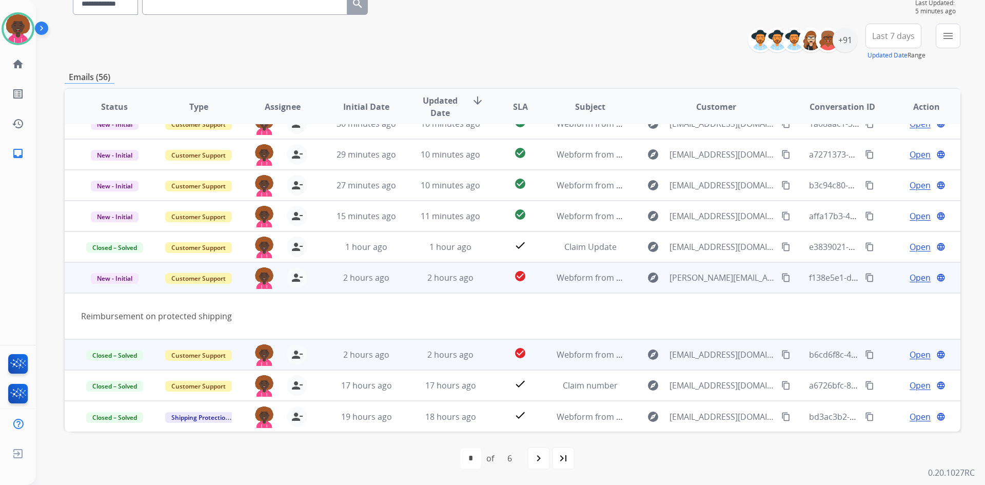
click at [782, 274] on mat-icon "content_copy" at bounding box center [786, 277] width 9 height 9
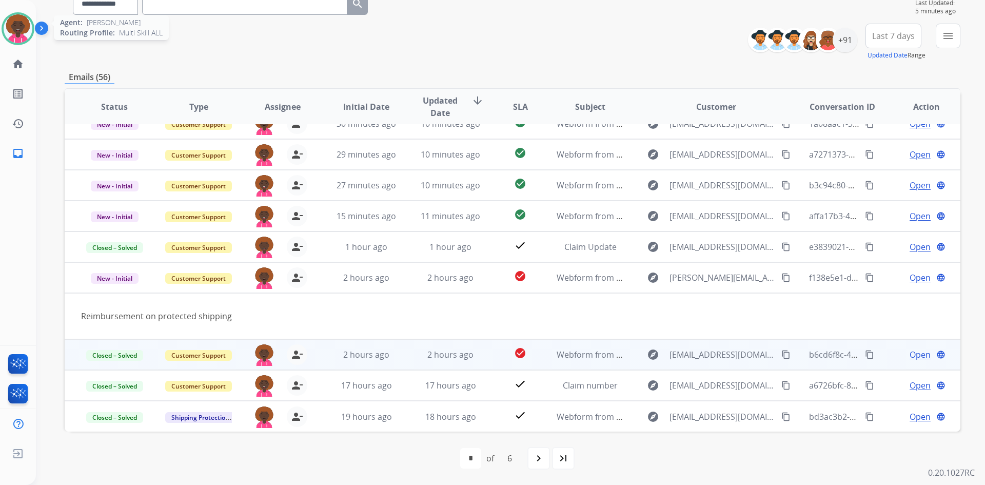
click at [20, 24] on img at bounding box center [18, 28] width 29 height 29
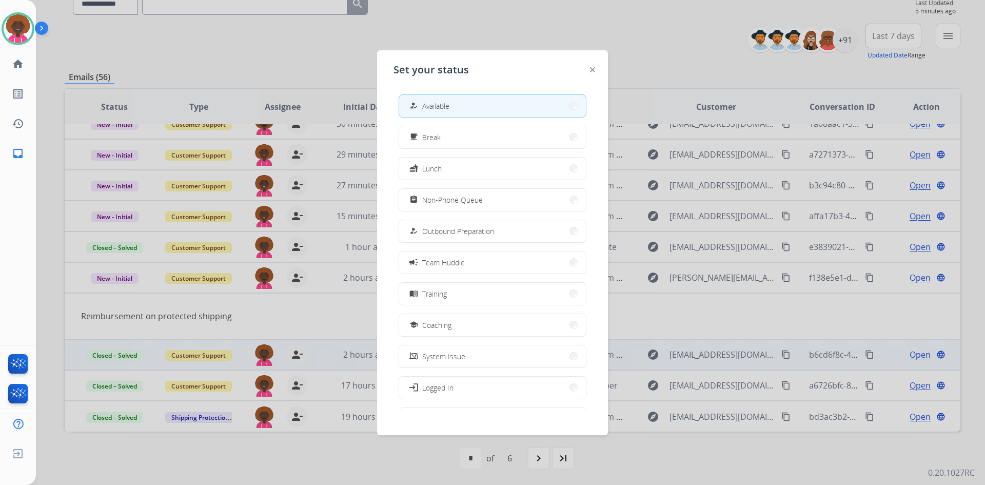
click at [598, 63] on div "Set your status how_to_reg Available free_breakfast Break fastfood Lunch assign…" at bounding box center [492, 242] width 231 height 385
click at [591, 67] on div "Set your status how_to_reg Available free_breakfast Break fastfood Lunch assign…" at bounding box center [492, 242] width 231 height 385
click at [586, 68] on div "Set your status how_to_reg Available free_breakfast Break fastfood Lunch assign…" at bounding box center [492, 242] width 231 height 385
click at [594, 65] on div at bounding box center [592, 69] width 5 height 12
click at [594, 70] on img at bounding box center [592, 69] width 5 height 5
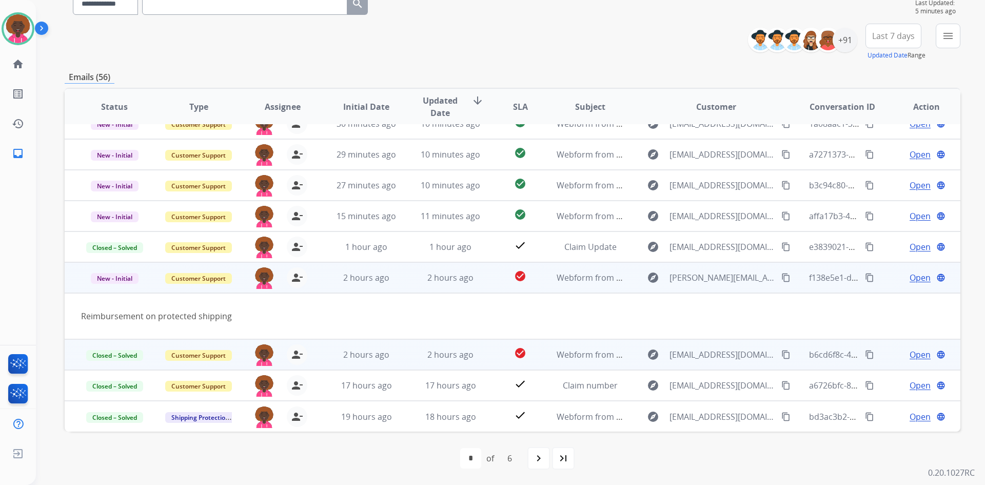
click at [780, 276] on button "content_copy" at bounding box center [786, 278] width 12 height 12
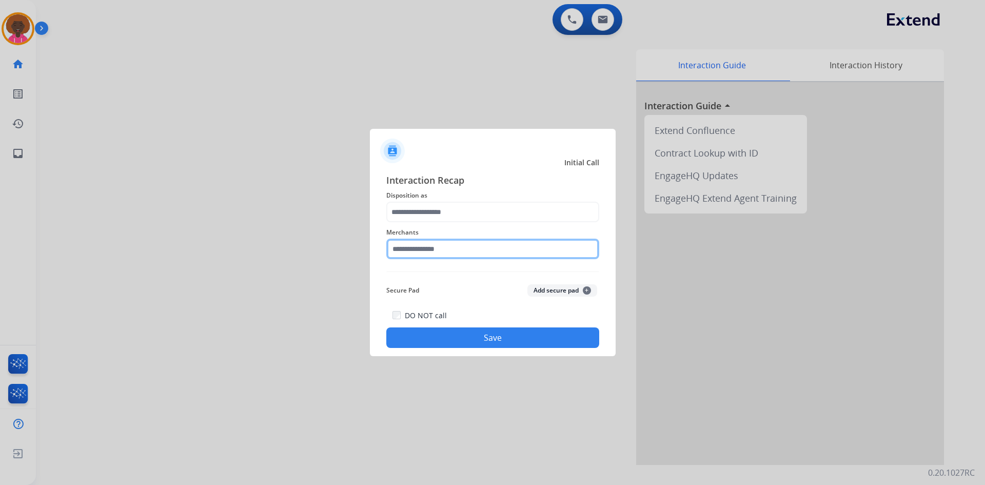
click at [458, 242] on input "text" at bounding box center [492, 249] width 213 height 21
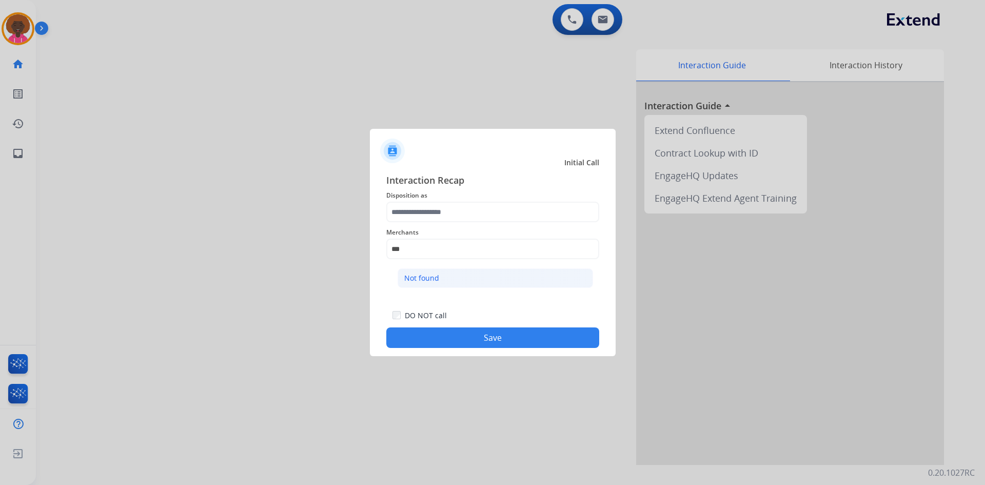
click at [447, 282] on li "Not found" at bounding box center [496, 278] width 196 height 20
type input "*********"
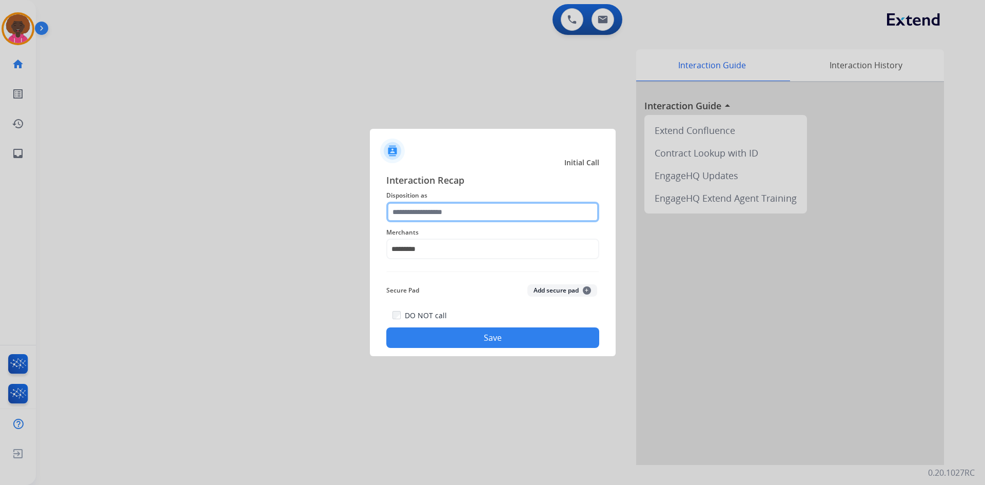
click at [454, 220] on input "text" at bounding box center [492, 212] width 213 height 21
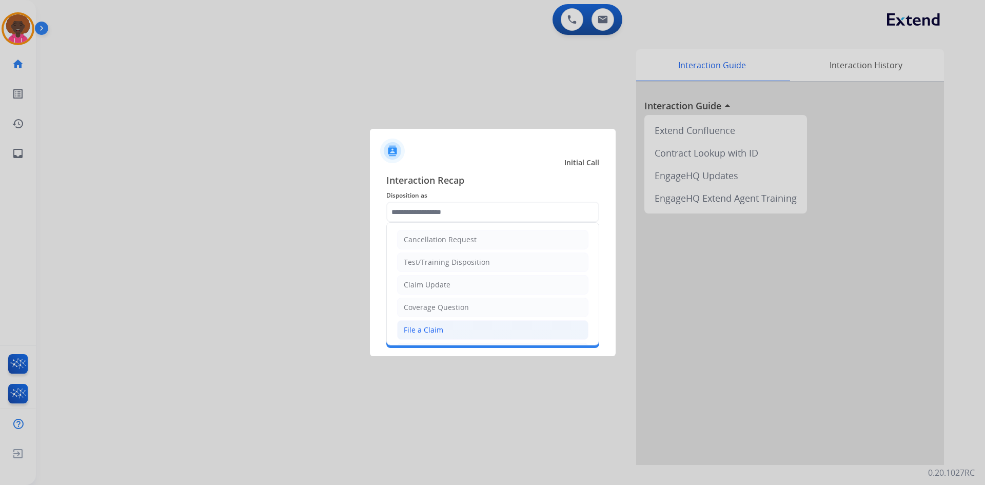
click at [435, 325] on div "File a Claim" at bounding box center [424, 330] width 40 height 10
type input "**********"
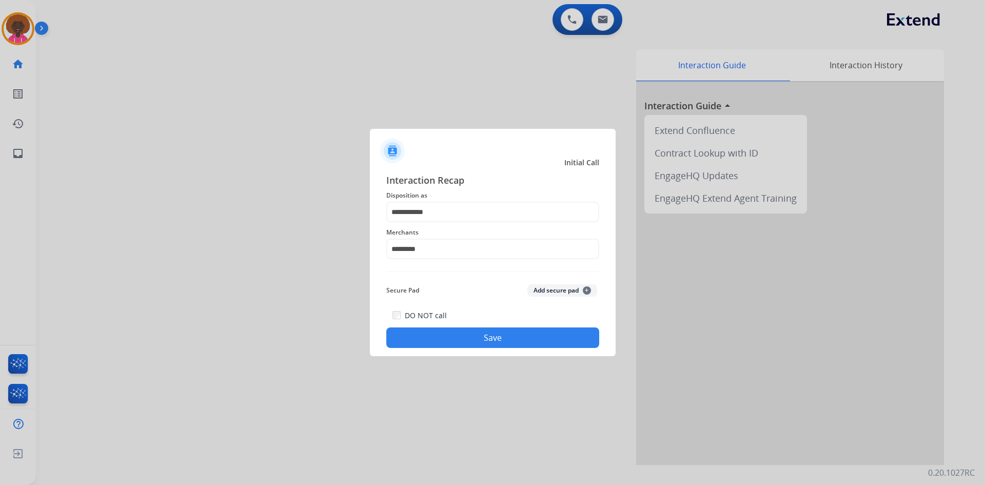
click at [463, 328] on button "Save" at bounding box center [492, 337] width 213 height 21
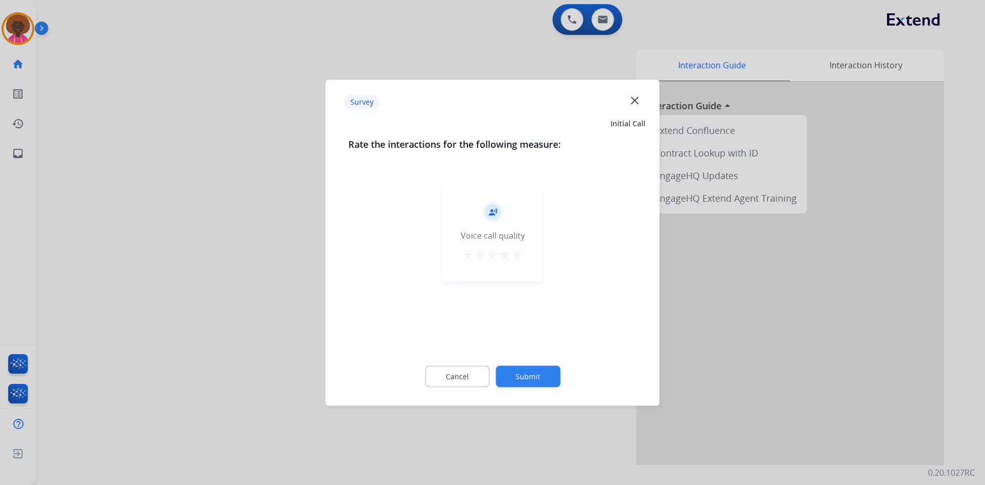
click at [524, 253] on div "record_voice_over Voice call quality star star star star star" at bounding box center [493, 233] width 100 height 98
click at [522, 260] on mat-icon "star" at bounding box center [517, 254] width 12 height 12
click at [541, 367] on button "Submit" at bounding box center [528, 376] width 65 height 22
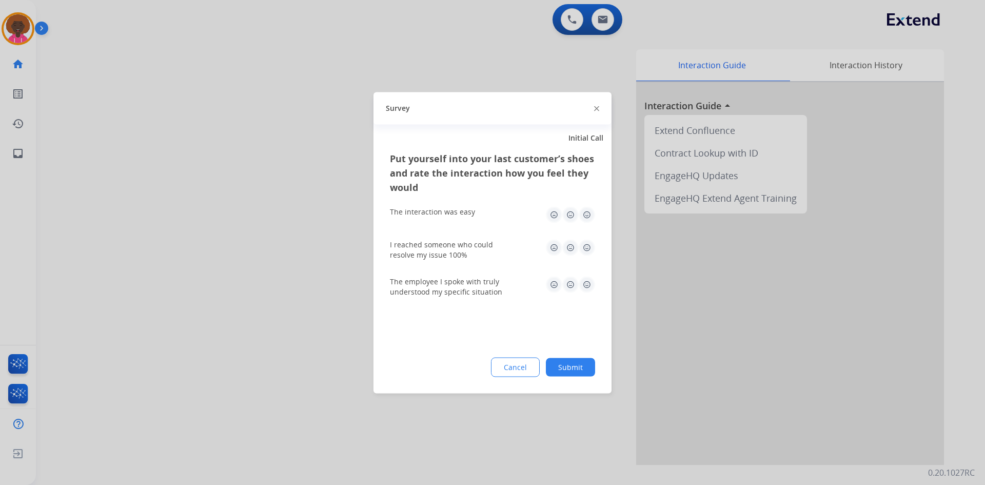
click at [586, 215] on img at bounding box center [587, 214] width 16 height 16
click at [588, 246] on img at bounding box center [587, 247] width 16 height 16
drag, startPoint x: 579, startPoint y: 281, endPoint x: 582, endPoint y: 287, distance: 7.0
click at [580, 281] on img at bounding box center [587, 284] width 16 height 16
click at [585, 369] on button "Submit" at bounding box center [570, 367] width 49 height 18
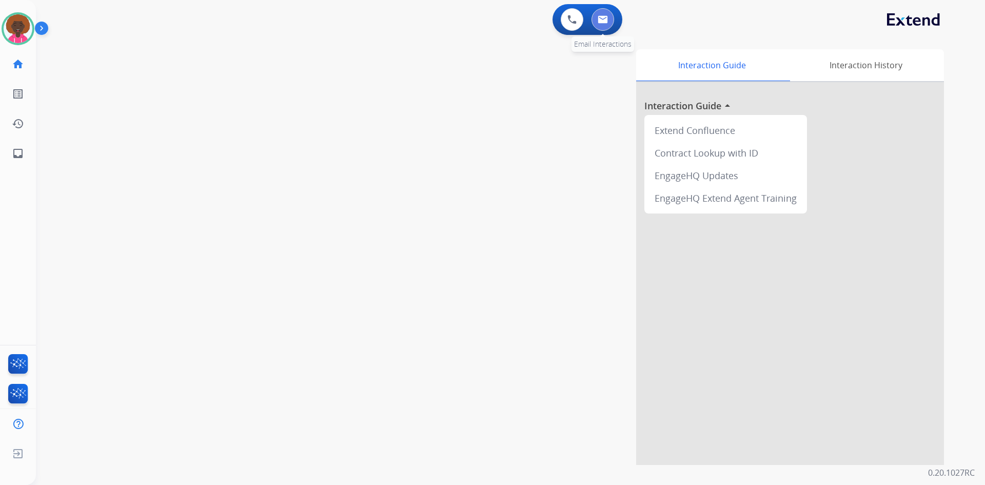
click at [602, 22] on img at bounding box center [603, 19] width 10 height 8
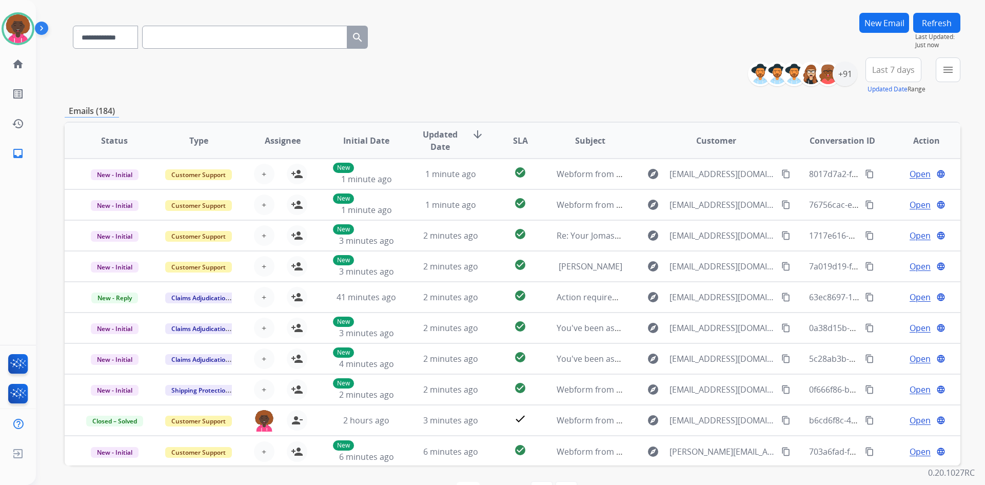
scroll to position [99, 0]
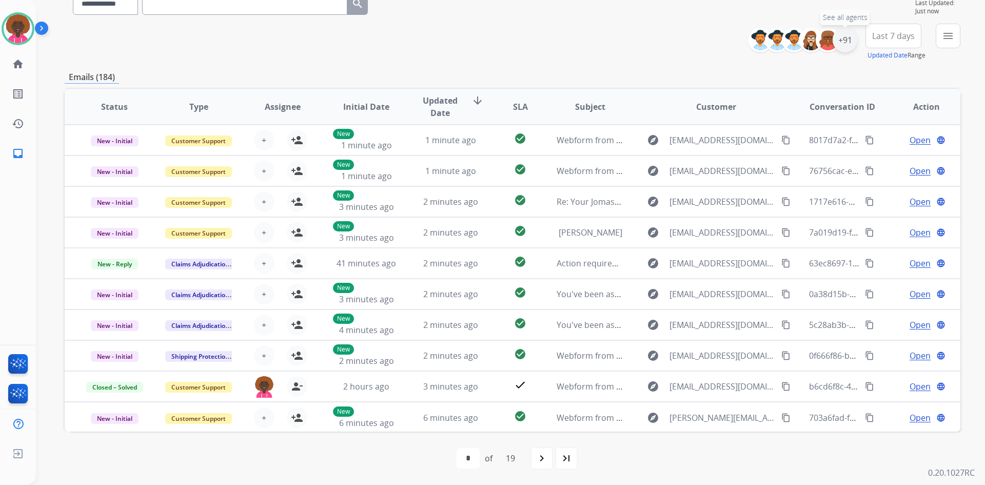
drag, startPoint x: 848, startPoint y: 44, endPoint x: 844, endPoint y: 48, distance: 6.2
click at [848, 46] on div "+91" at bounding box center [845, 40] width 25 height 25
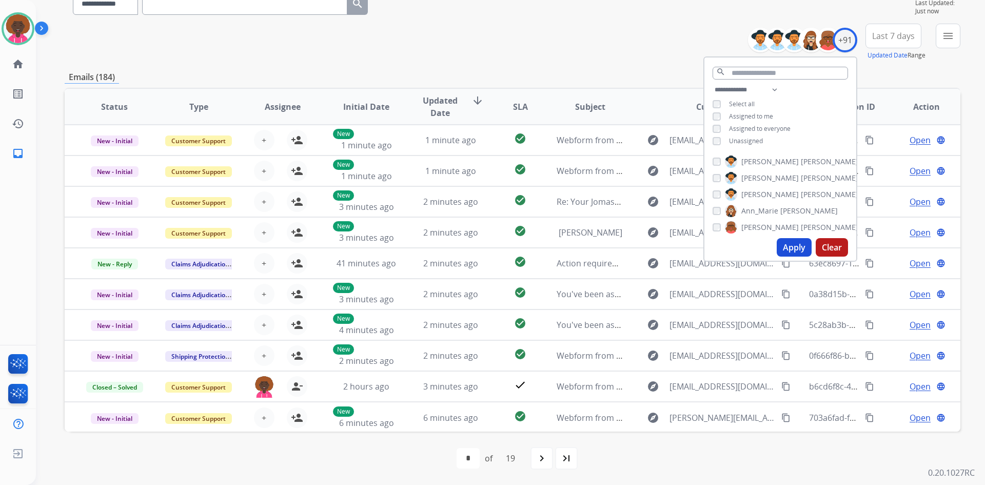
click at [718, 135] on div "**********" at bounding box center [781, 117] width 152 height 66
click at [783, 246] on button "Apply" at bounding box center [794, 247] width 35 height 18
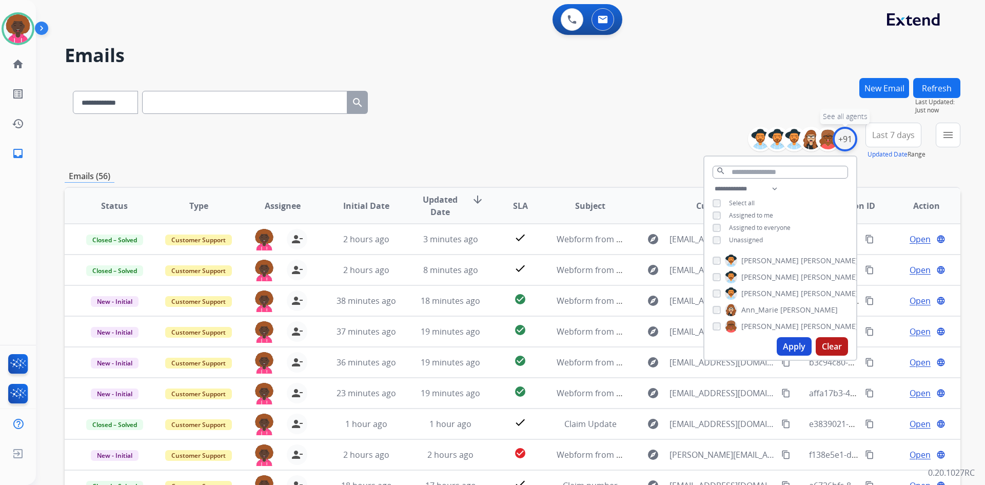
click at [846, 135] on div "+91" at bounding box center [845, 139] width 25 height 25
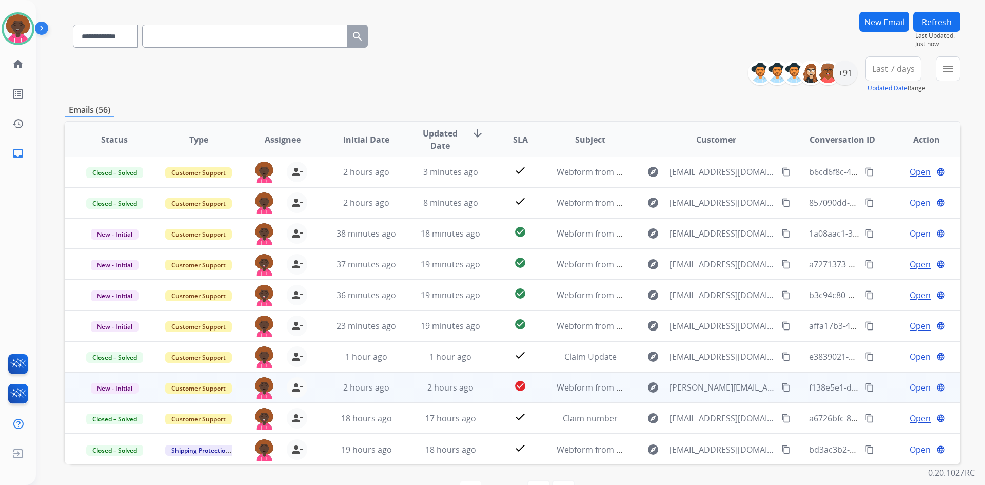
scroll to position [99, 0]
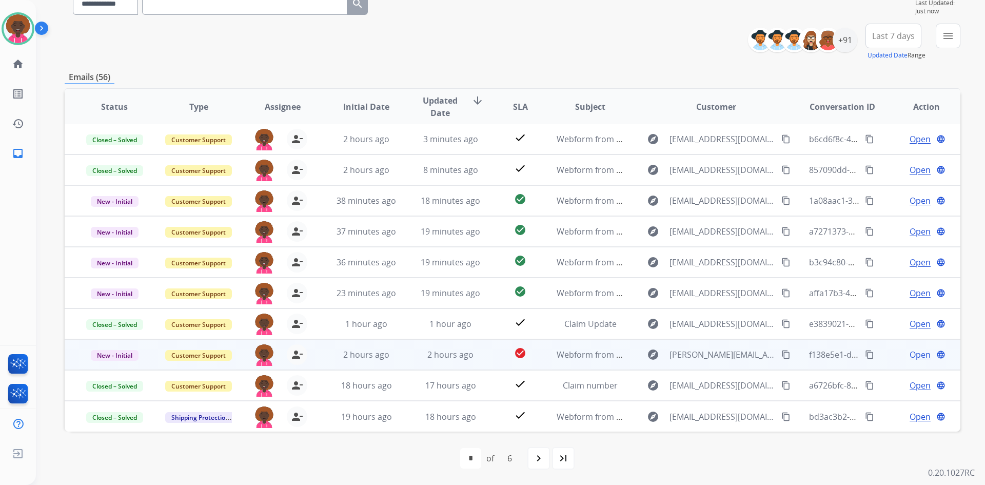
click at [780, 351] on button "content_copy" at bounding box center [786, 355] width 12 height 12
click at [916, 357] on span "Open" at bounding box center [920, 355] width 21 height 12
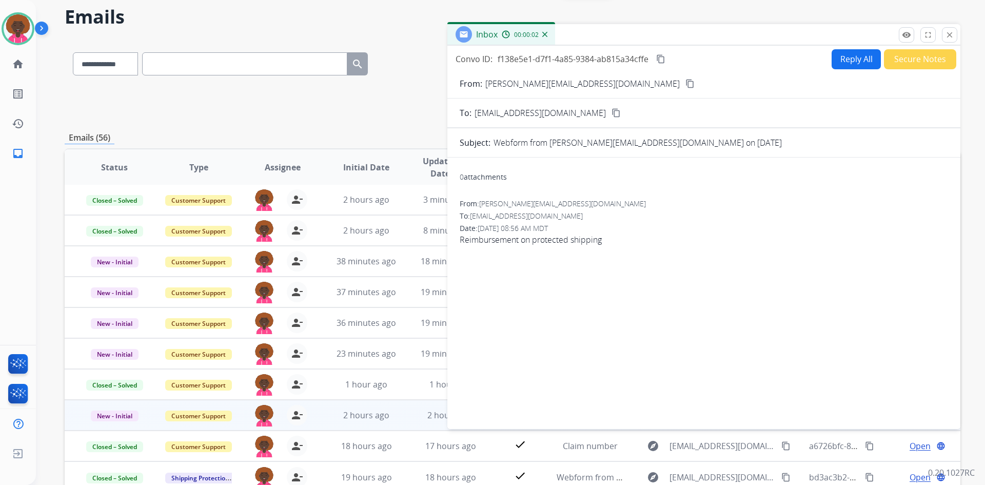
scroll to position [0, 0]
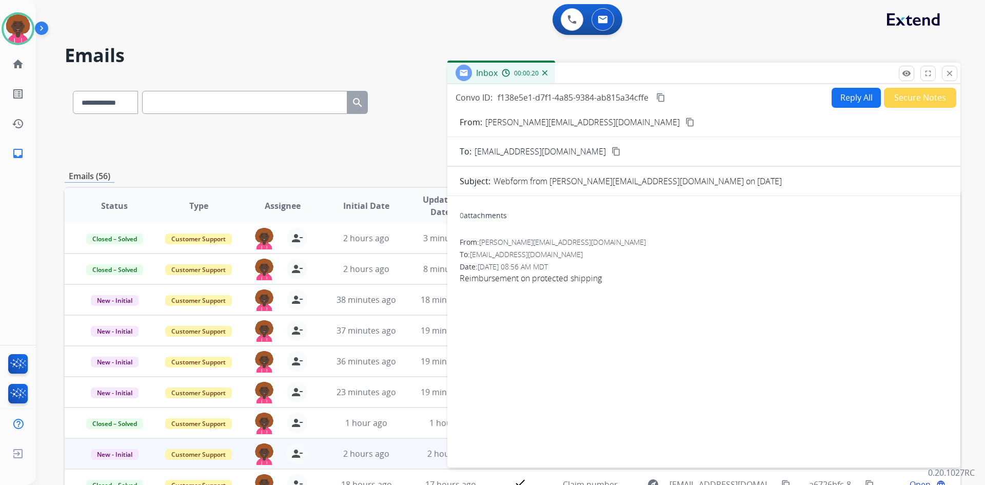
click at [848, 95] on button "Reply All" at bounding box center [856, 98] width 49 height 20
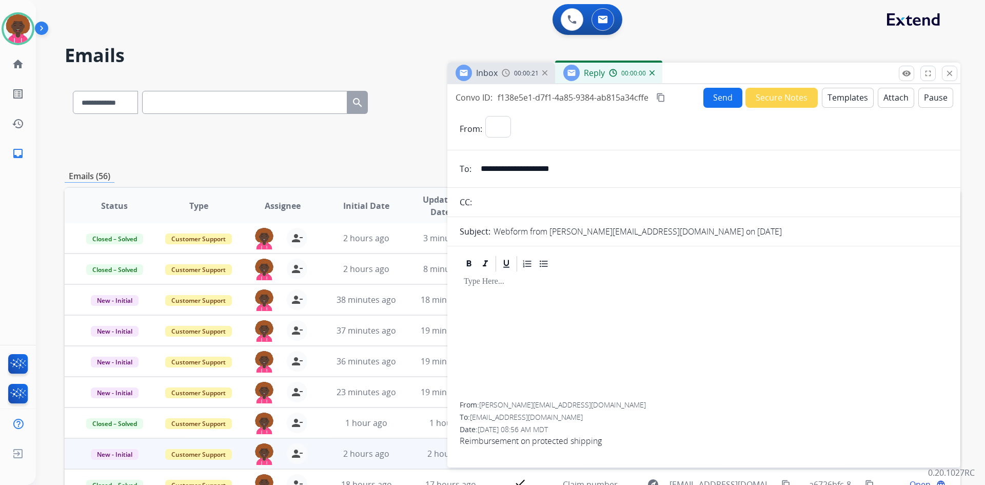
select select "**********"
click at [830, 99] on button "Templates" at bounding box center [848, 98] width 52 height 20
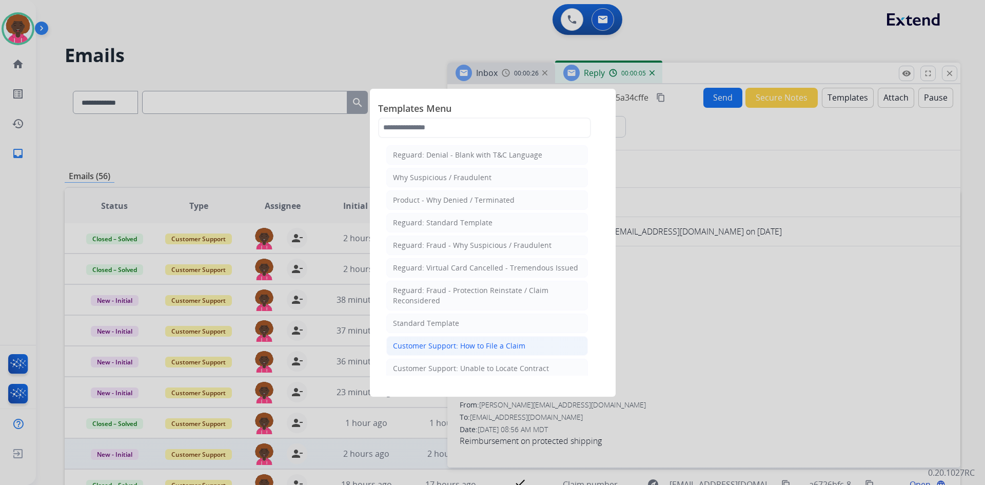
click at [497, 345] on div "Customer Support: How to File a Claim" at bounding box center [459, 346] width 132 height 10
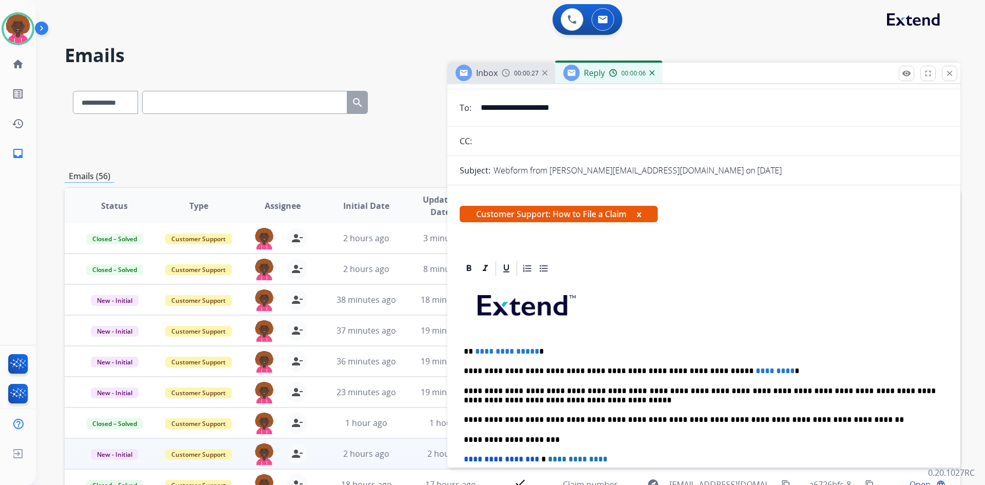
scroll to position [154, 0]
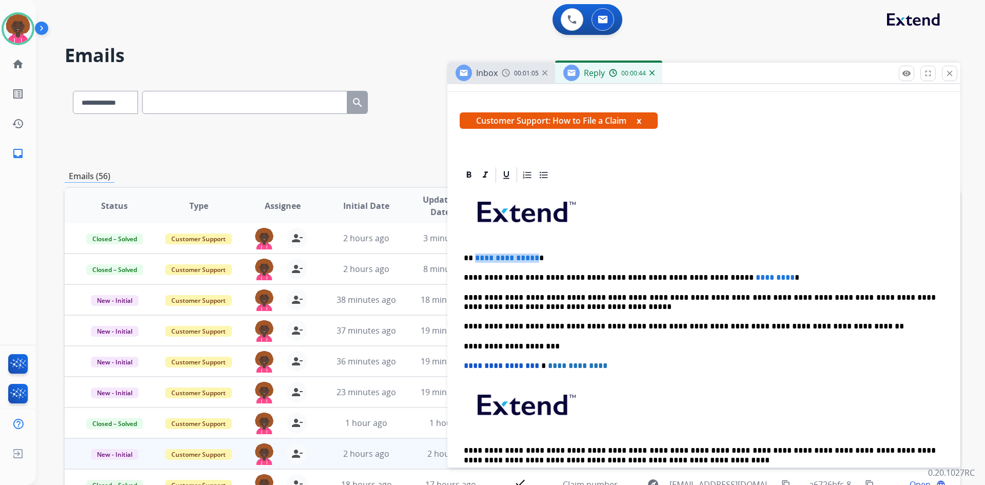
drag, startPoint x: 532, startPoint y: 258, endPoint x: 475, endPoint y: 248, distance: 58.3
click at [475, 248] on div "**********" at bounding box center [704, 341] width 489 height 314
drag, startPoint x: 744, startPoint y: 276, endPoint x: 670, endPoint y: 273, distance: 73.5
click at [670, 273] on p "**********" at bounding box center [700, 277] width 472 height 9
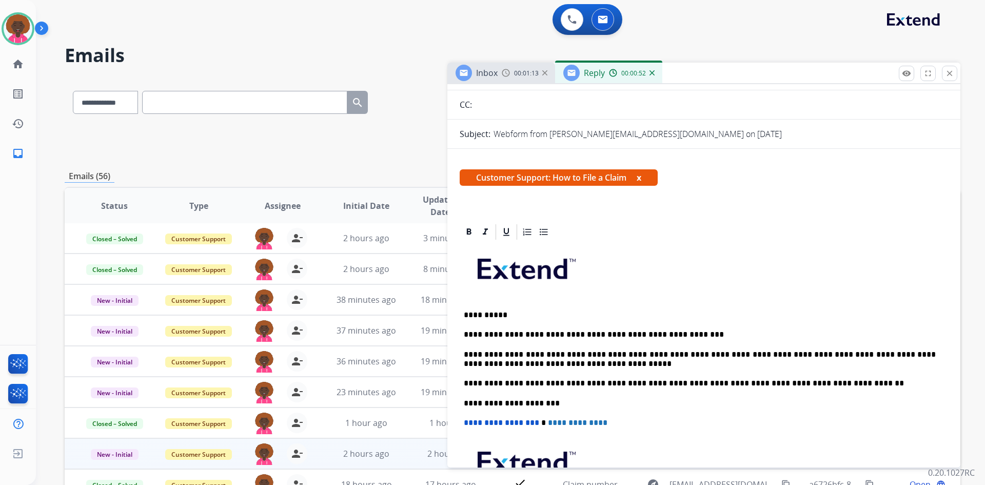
scroll to position [0, 0]
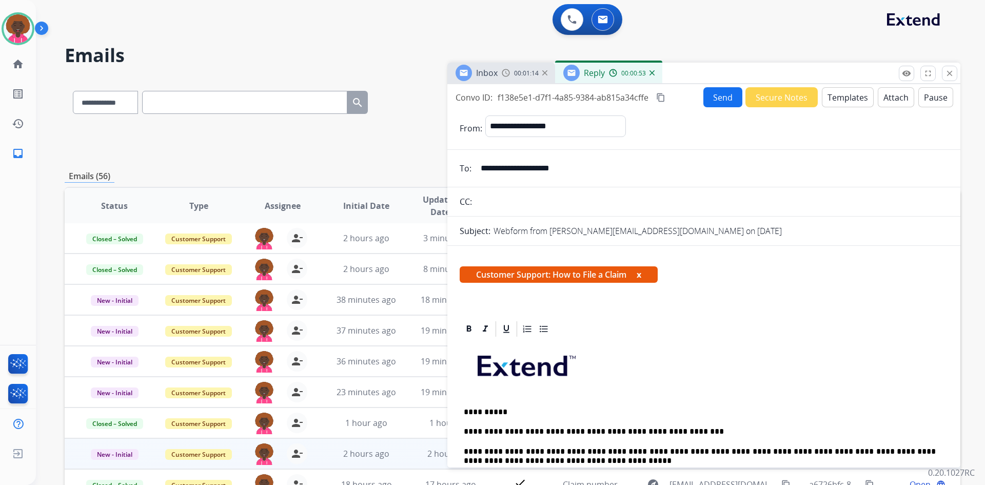
click at [709, 98] on button "Send" at bounding box center [723, 97] width 39 height 20
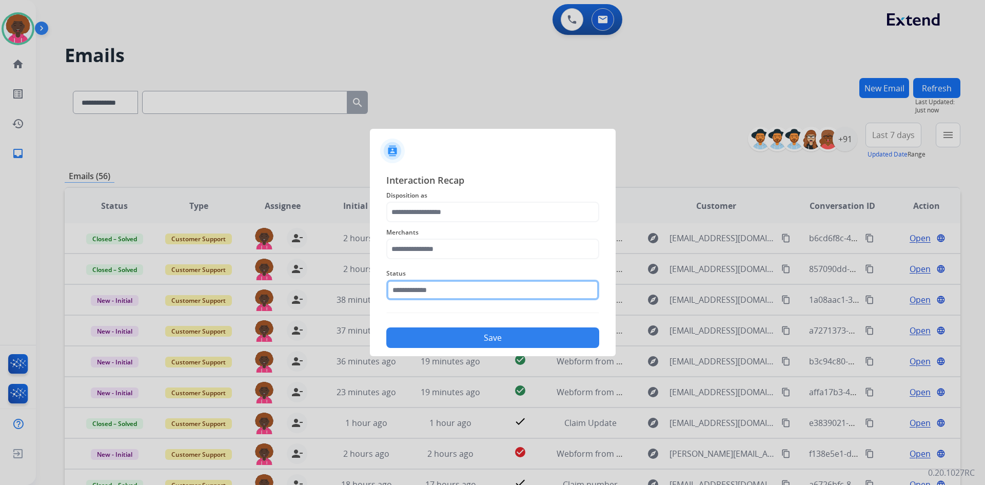
click at [459, 292] on input "text" at bounding box center [492, 290] width 213 height 21
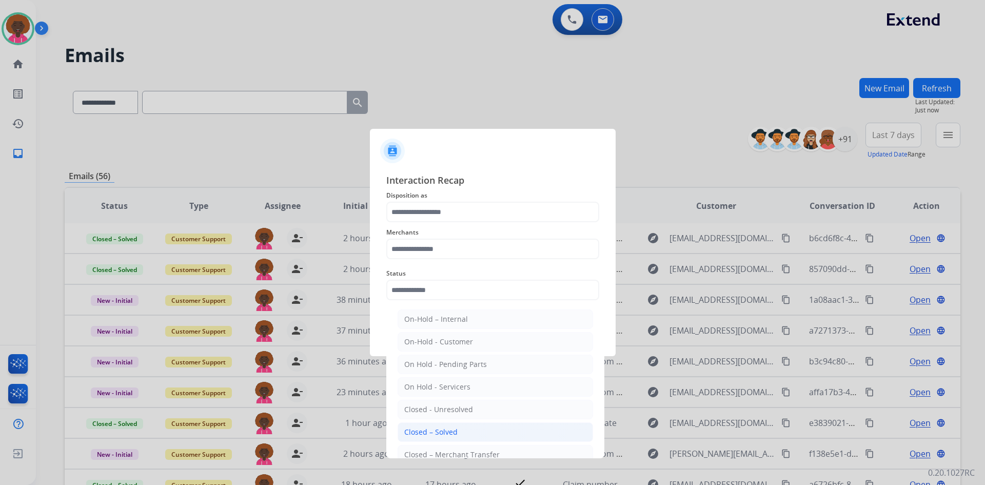
click at [436, 434] on div "Closed – Solved" at bounding box center [430, 432] width 53 height 10
type input "**********"
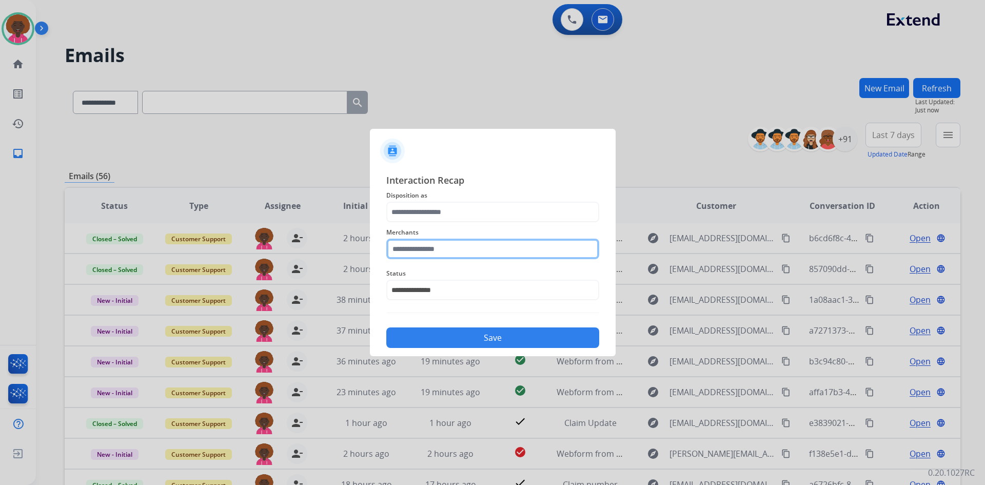
click at [482, 242] on input "text" at bounding box center [492, 249] width 213 height 21
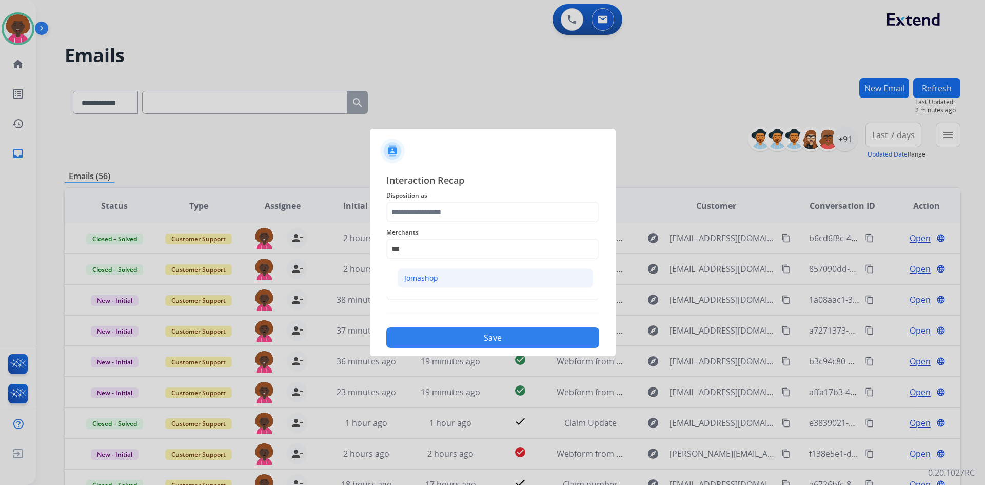
click at [453, 280] on li "Jomashop" at bounding box center [496, 278] width 196 height 20
type input "********"
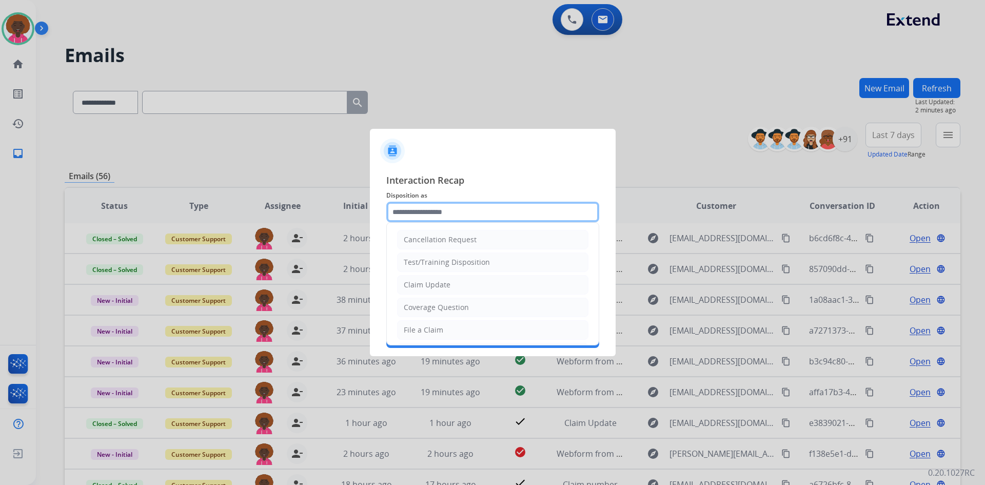
click at [455, 210] on input "text" at bounding box center [492, 212] width 213 height 21
drag, startPoint x: 443, startPoint y: 332, endPoint x: 461, endPoint y: 336, distance: 18.5
click at [443, 335] on li "File a Claim" at bounding box center [492, 330] width 191 height 20
type input "**********"
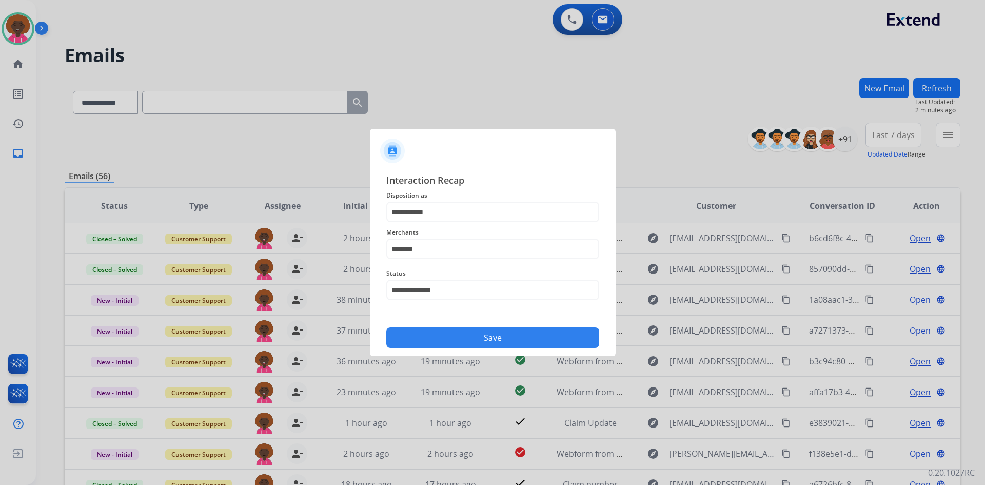
click at [465, 336] on button "Save" at bounding box center [492, 337] width 213 height 21
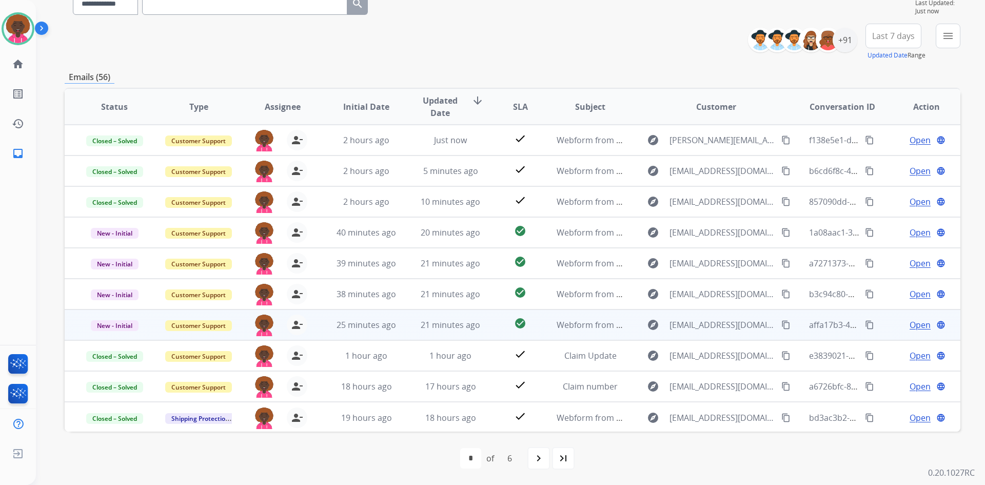
drag, startPoint x: 486, startPoint y: 325, endPoint x: 496, endPoint y: 327, distance: 9.9
click at [486, 325] on td "check_circle" at bounding box center [513, 324] width 56 height 31
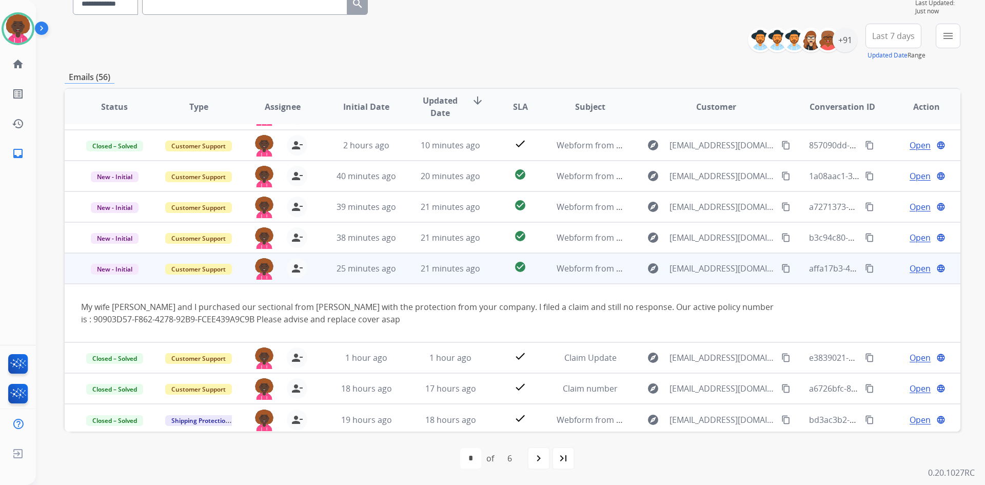
scroll to position [60, 0]
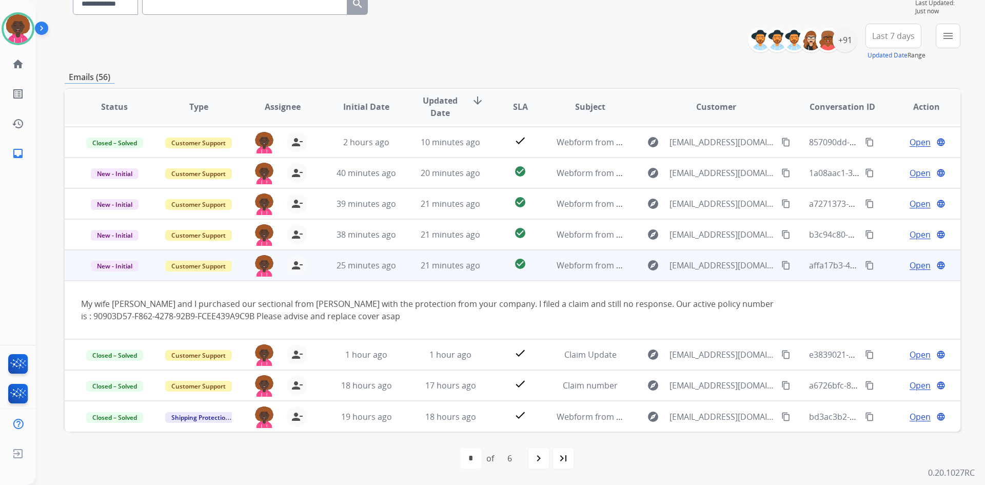
click at [782, 265] on mat-icon "content_copy" at bounding box center [786, 265] width 9 height 9
drag, startPoint x: 248, startPoint y: 318, endPoint x: 80, endPoint y: 315, distance: 168.4
click at [80, 315] on td "My wife Lisa Renee Van Pelt and I purchased our sectional from Ashley with the …" at bounding box center [429, 310] width 728 height 59
copy div "90903D57-F862-4278-92B9-FCEE439A9C9B"
click at [781, 268] on div "explore bdvanpelt72@gmail.com content_copy" at bounding box center [716, 265] width 151 height 16
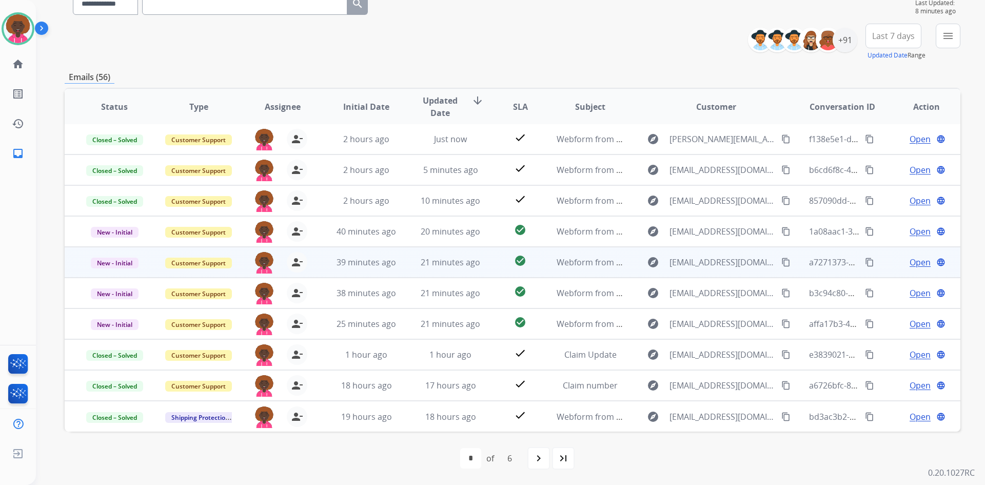
scroll to position [1, 0]
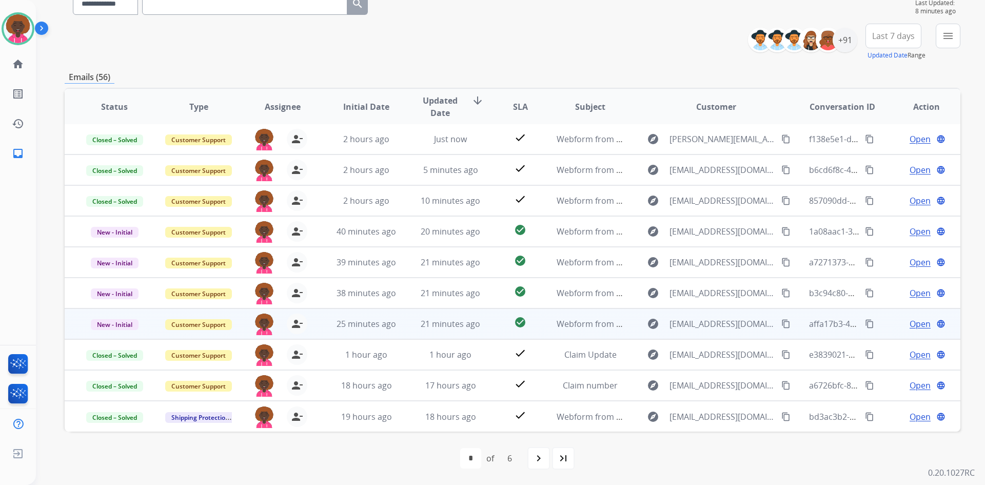
drag, startPoint x: 776, startPoint y: 323, endPoint x: 759, endPoint y: 318, distance: 17.2
click at [782, 323] on mat-icon "content_copy" at bounding box center [786, 323] width 9 height 9
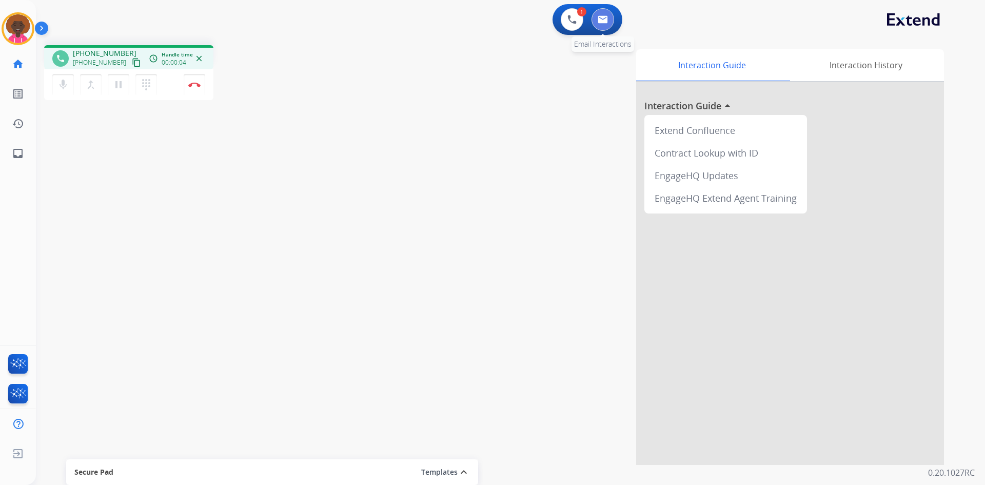
click at [601, 16] on img at bounding box center [603, 19] width 10 height 8
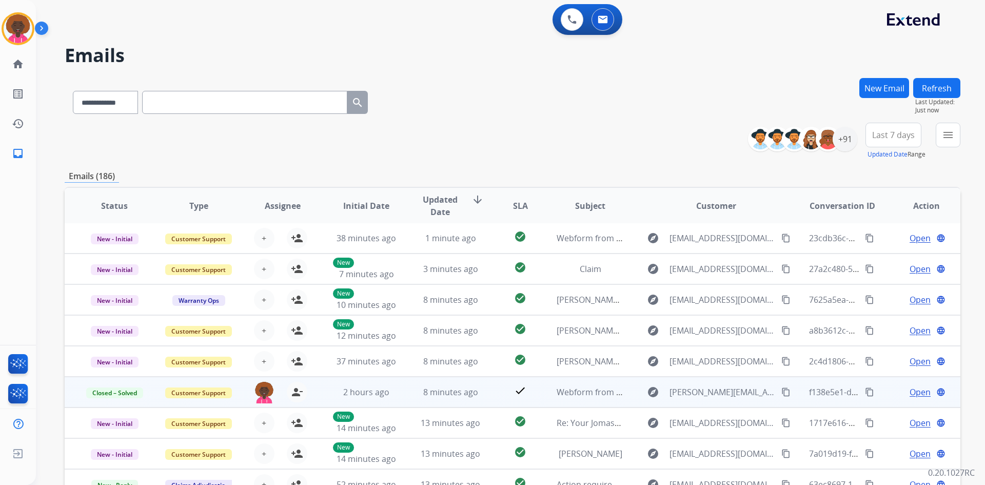
scroll to position [99, 0]
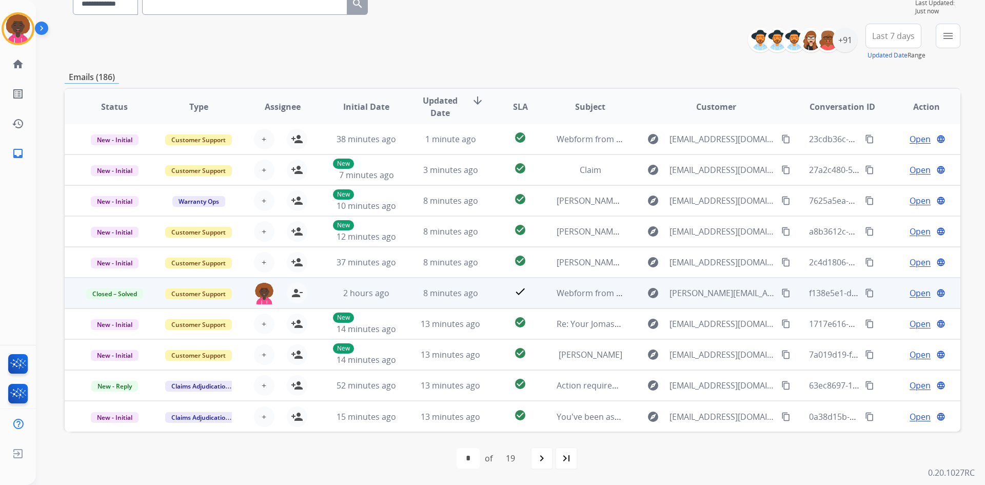
click at [915, 292] on span "Open" at bounding box center [920, 293] width 21 height 12
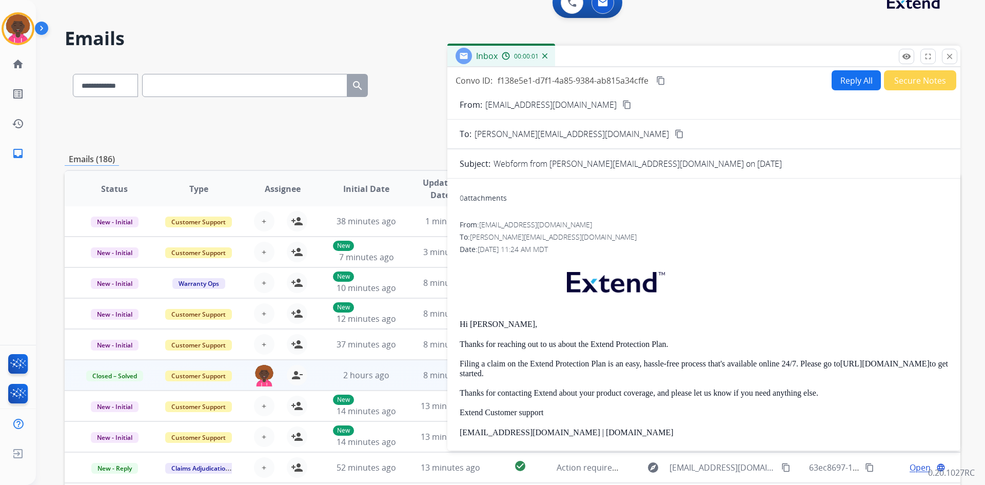
scroll to position [0, 0]
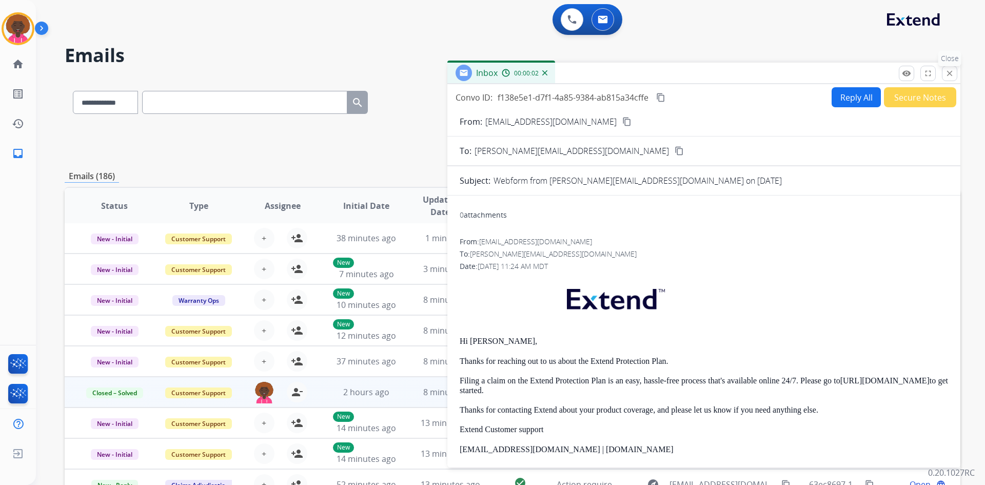
click at [951, 78] on mat-icon "close" at bounding box center [949, 73] width 9 height 9
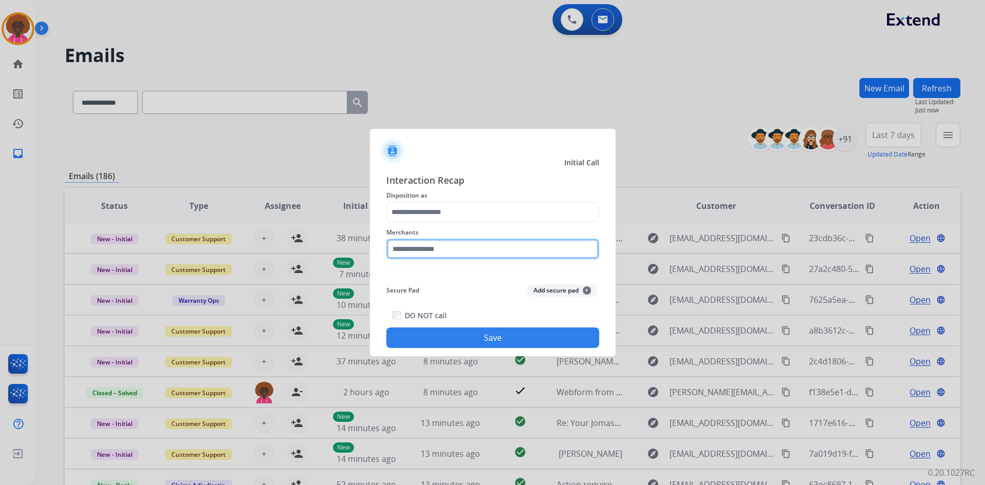
click at [431, 246] on input "text" at bounding box center [492, 249] width 213 height 21
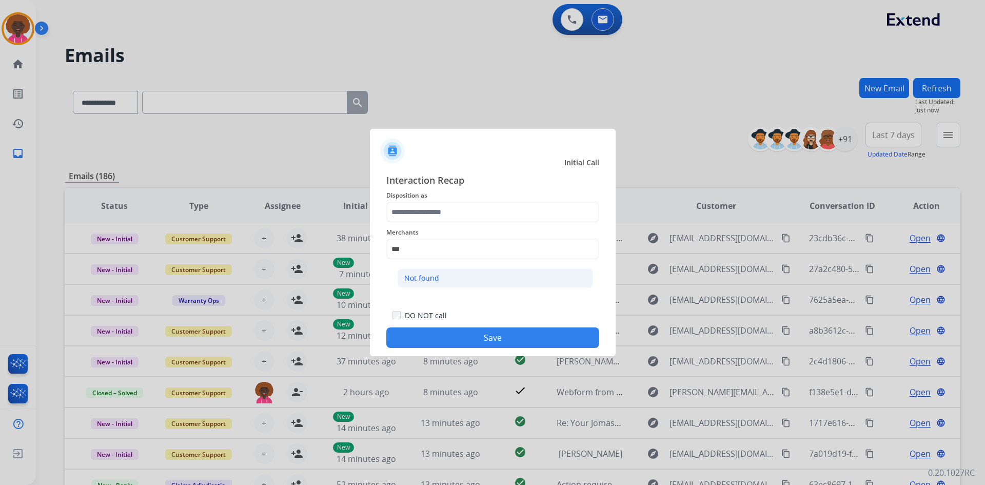
click at [436, 283] on div "Not found" at bounding box center [421, 278] width 35 height 10
type input "*********"
click at [481, 225] on div "Merchants *********" at bounding box center [492, 242] width 213 height 41
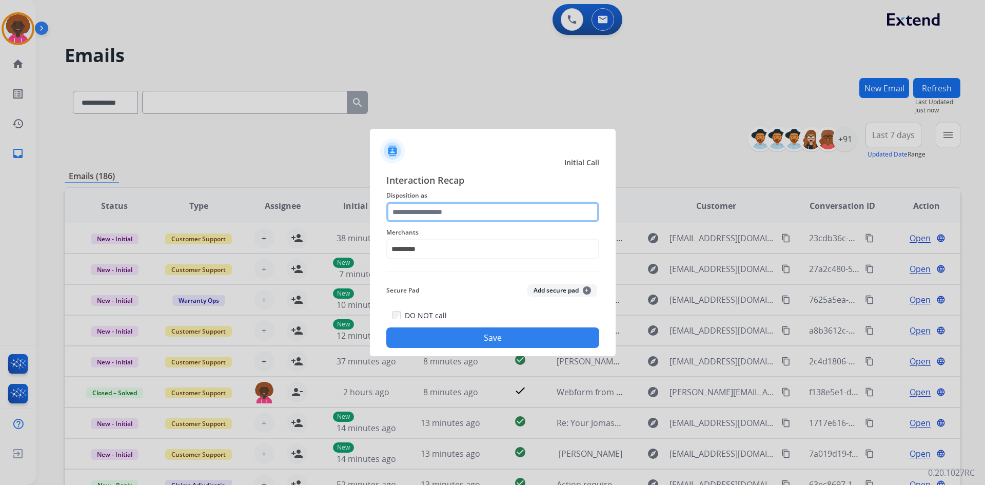
drag, startPoint x: 475, startPoint y: 207, endPoint x: 473, endPoint y: 214, distance: 6.8
click at [474, 209] on input "text" at bounding box center [492, 212] width 213 height 21
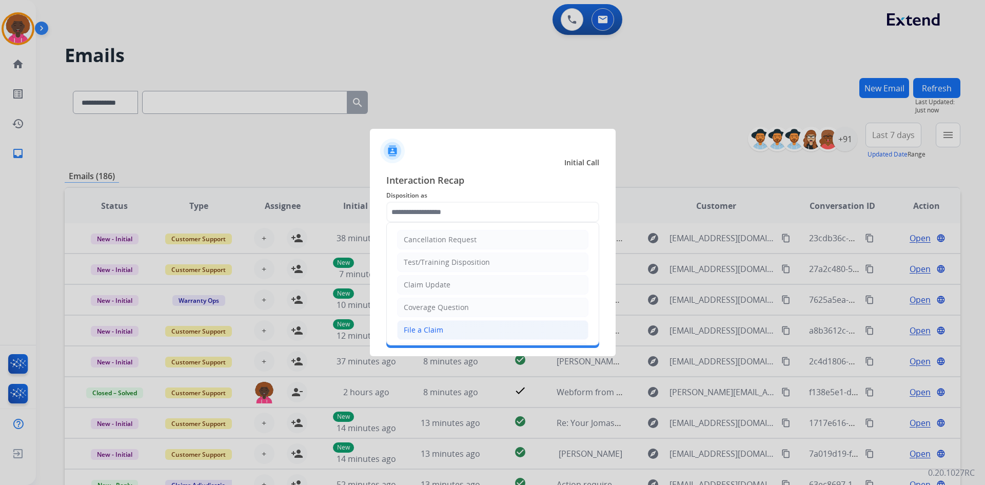
click at [424, 325] on div "File a Claim" at bounding box center [424, 330] width 40 height 10
type input "**********"
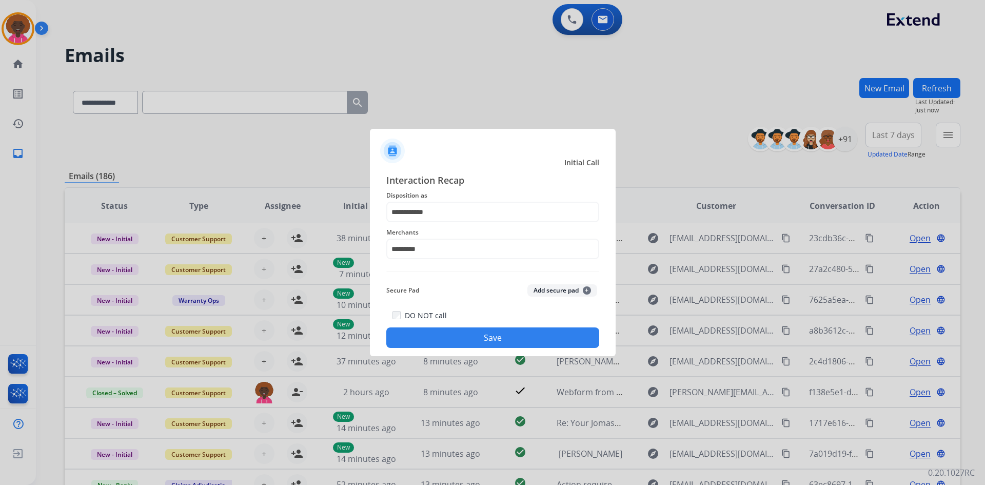
click at [486, 324] on div "DO NOT call Save" at bounding box center [492, 328] width 213 height 39
click at [509, 338] on button "Save" at bounding box center [492, 337] width 213 height 21
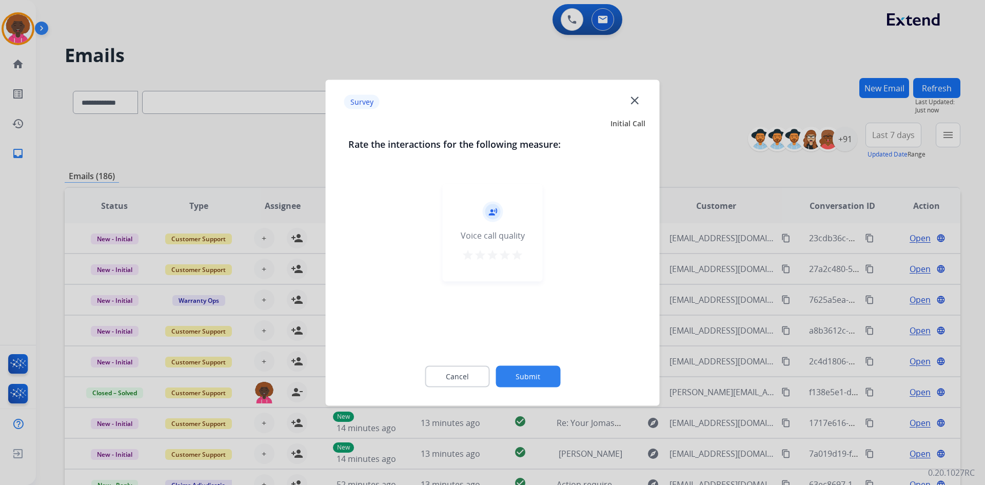
click at [535, 265] on div "record_voice_over Voice call quality star star star star star" at bounding box center [493, 233] width 100 height 98
click at [518, 251] on mat-icon "star" at bounding box center [517, 254] width 12 height 12
drag, startPoint x: 519, startPoint y: 364, endPoint x: 556, endPoint y: 386, distance: 42.9
click at [521, 372] on div "Cancel Submit" at bounding box center [493, 376] width 289 height 46
click at [556, 386] on button "Submit" at bounding box center [528, 376] width 65 height 22
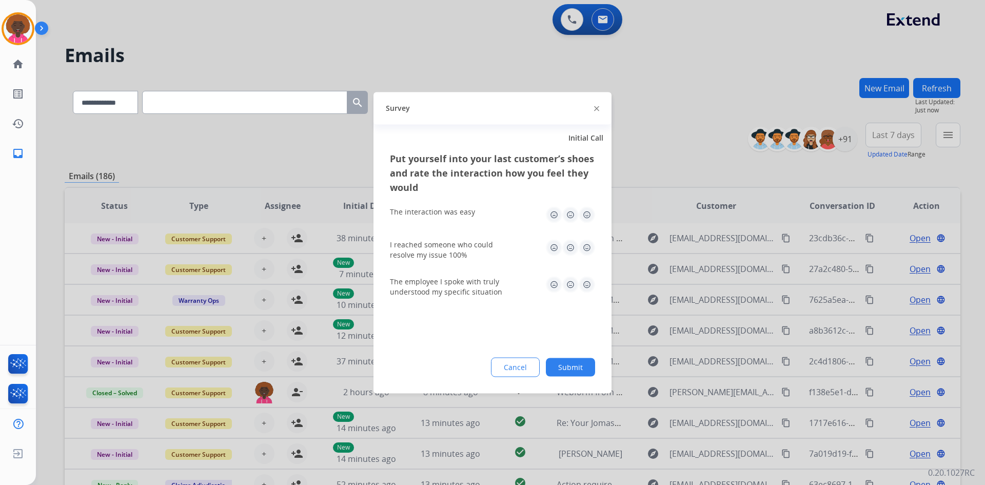
drag, startPoint x: 589, startPoint y: 213, endPoint x: 584, endPoint y: 233, distance: 20.2
click at [588, 215] on img at bounding box center [587, 214] width 16 height 16
drag, startPoint x: 582, startPoint y: 251, endPoint x: 588, endPoint y: 263, distance: 13.3
click at [582, 251] on img at bounding box center [587, 247] width 16 height 16
click at [583, 281] on div "The employee I spoke with truly understood my specific situation" at bounding box center [492, 286] width 205 height 37
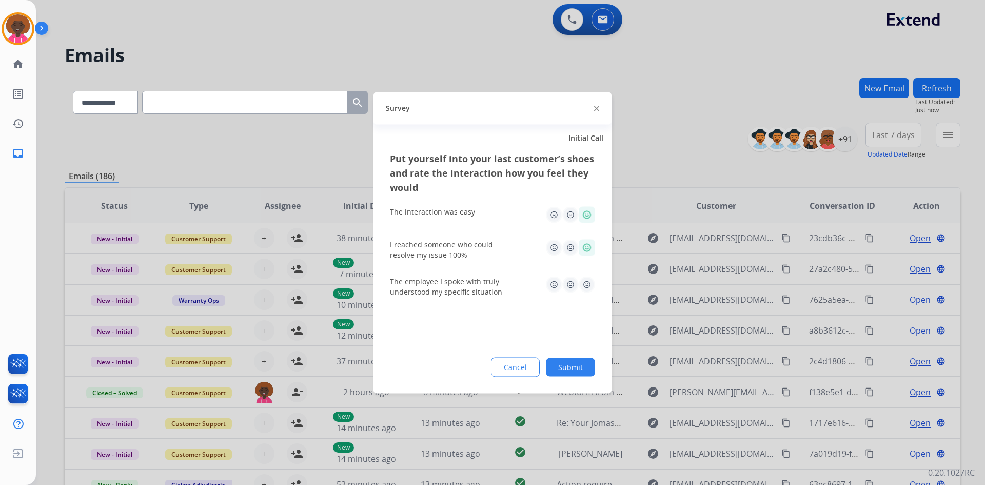
click at [578, 352] on div "Put yourself into your last customer’s shoes and rate the interaction how you f…" at bounding box center [493, 272] width 238 height 242
click at [576, 363] on button "Submit" at bounding box center [570, 367] width 49 height 18
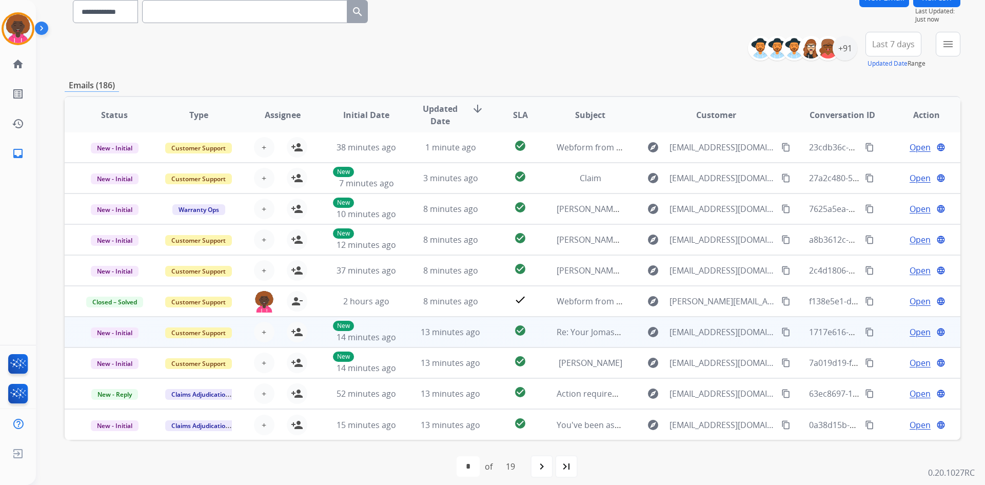
scroll to position [99, 0]
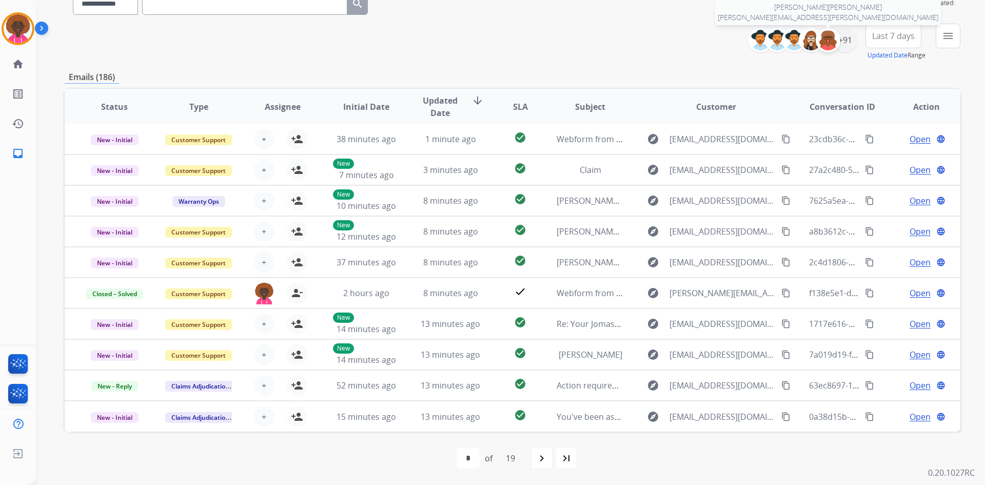
click at [838, 38] on div at bounding box center [828, 40] width 25 height 25
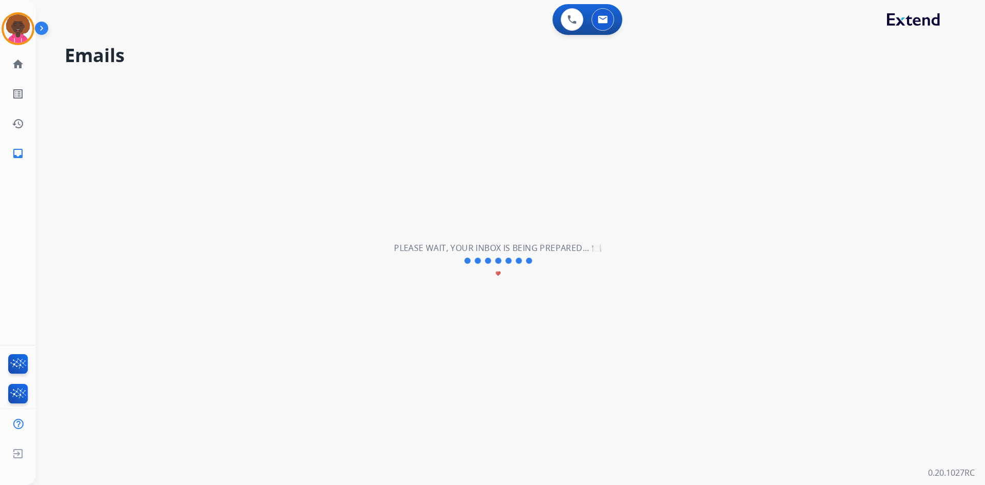
scroll to position [0, 0]
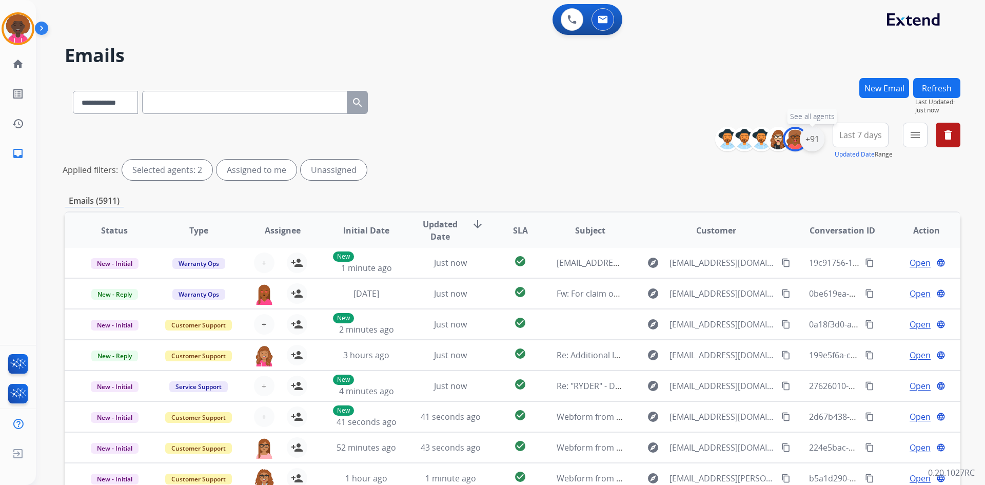
click at [815, 142] on div "+91" at bounding box center [812, 139] width 25 height 25
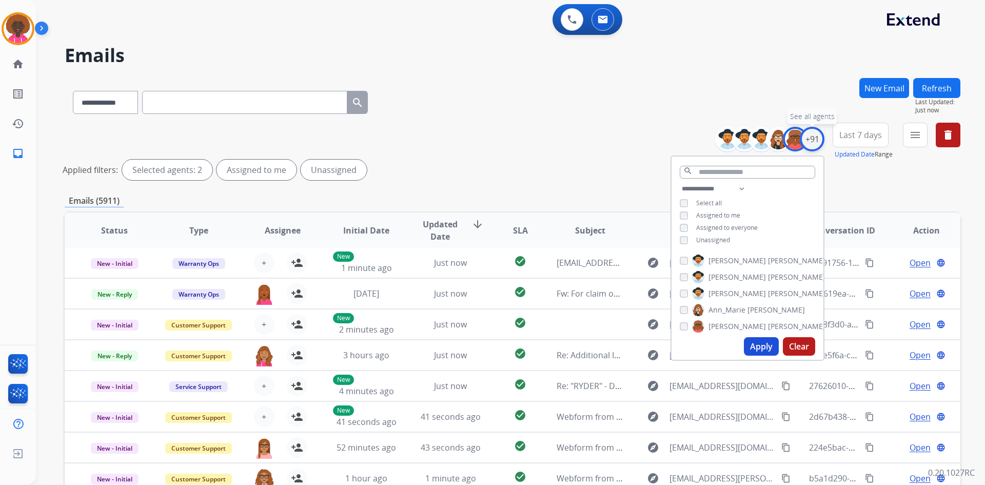
click at [800, 143] on div "+91" at bounding box center [812, 139] width 25 height 25
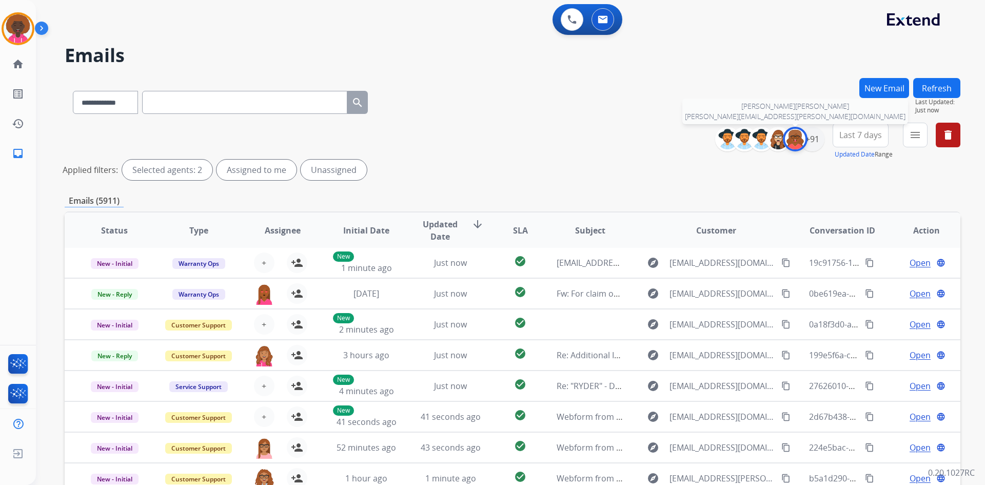
click at [798, 145] on img at bounding box center [795, 139] width 21 height 21
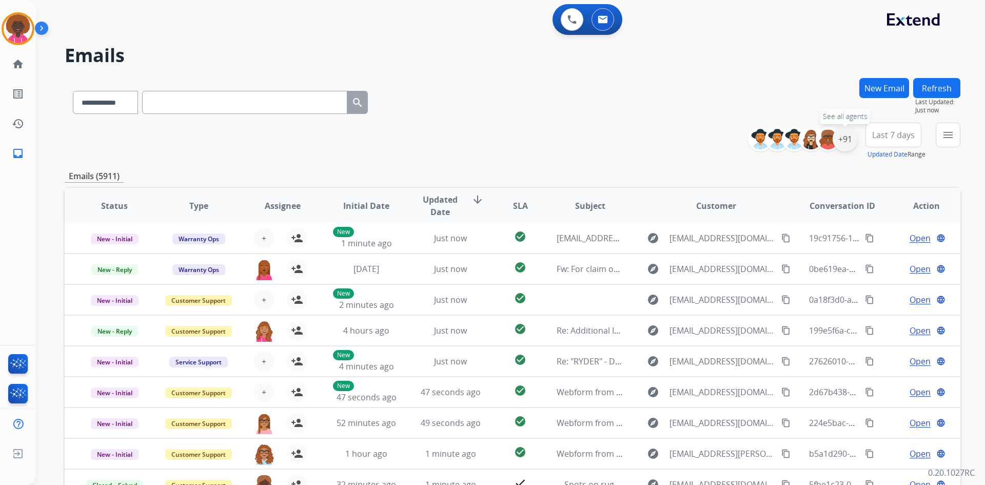
click at [839, 145] on div "+91" at bounding box center [845, 139] width 25 height 25
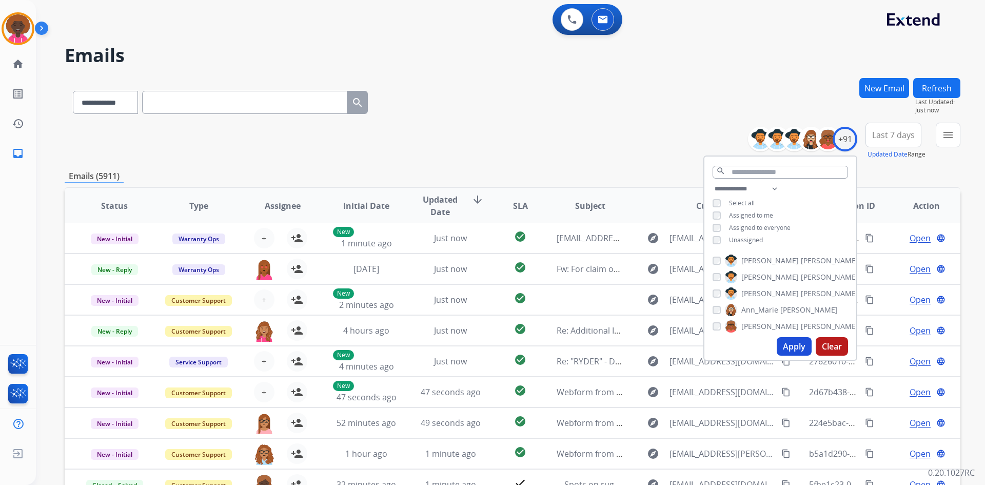
click at [796, 351] on button "Apply" at bounding box center [794, 346] width 35 height 18
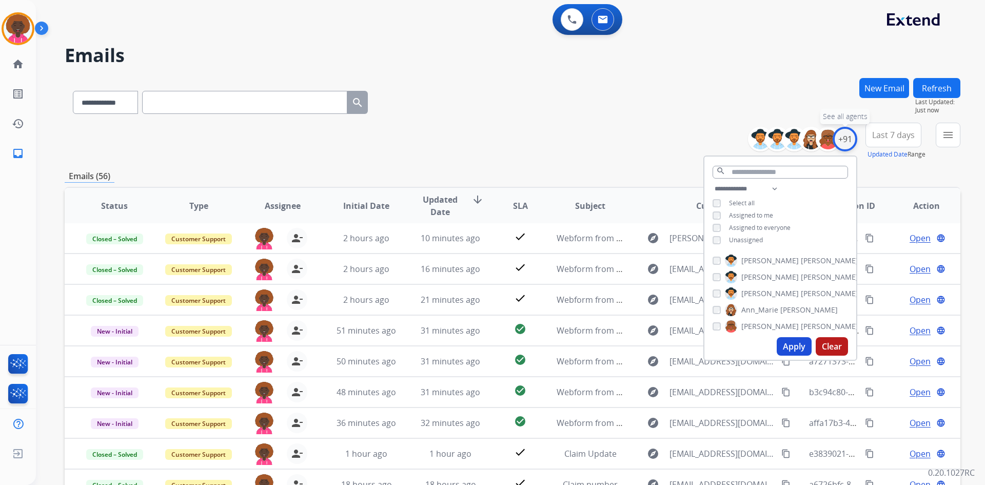
click at [844, 139] on div "+91" at bounding box center [845, 139] width 25 height 25
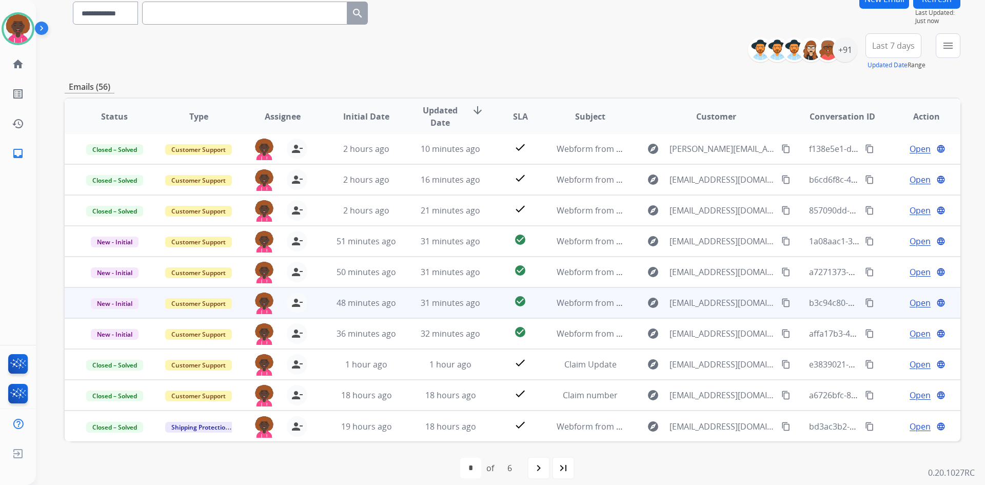
scroll to position [99, 0]
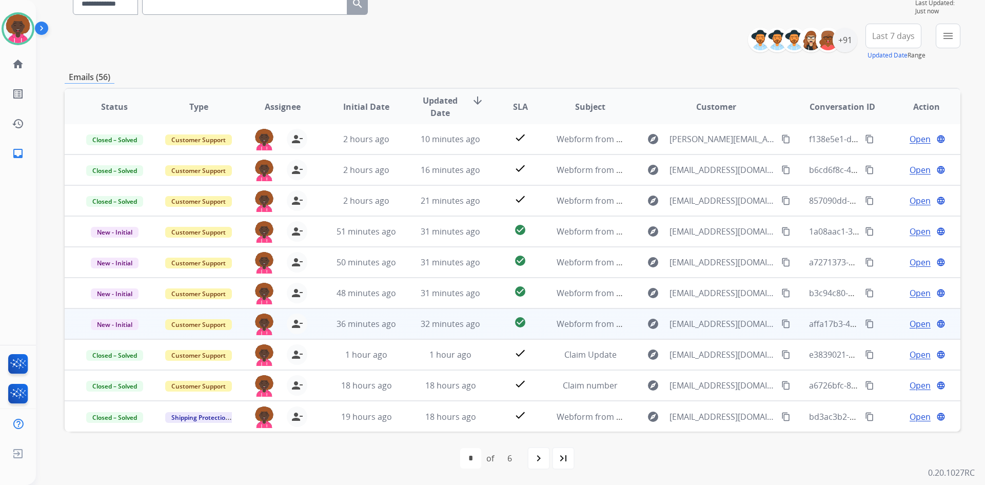
click at [911, 325] on span "Open" at bounding box center [920, 324] width 21 height 12
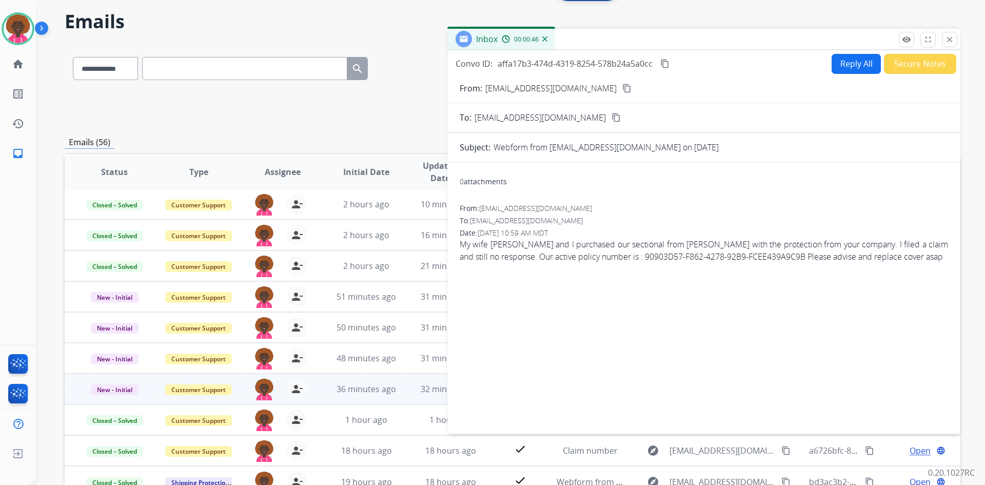
scroll to position [0, 0]
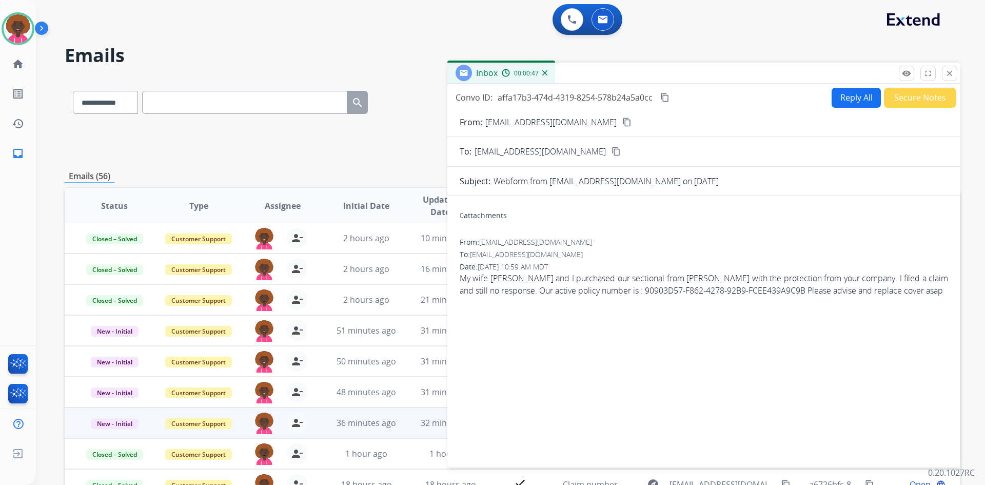
drag, startPoint x: 853, startPoint y: 84, endPoint x: 842, endPoint y: 94, distance: 14.9
click at [853, 86] on div "Convo ID: affa17b3-474d-4319-8254-578b24a5a0cc content_copy Reply All Secure No…" at bounding box center [704, 273] width 513 height 379
click at [849, 109] on form "From: bdvanpelt72@gmail.com content_copy To: support@extend.com content_copy Su…" at bounding box center [704, 286] width 513 height 356
click at [852, 99] on button "Reply All" at bounding box center [856, 98] width 49 height 20
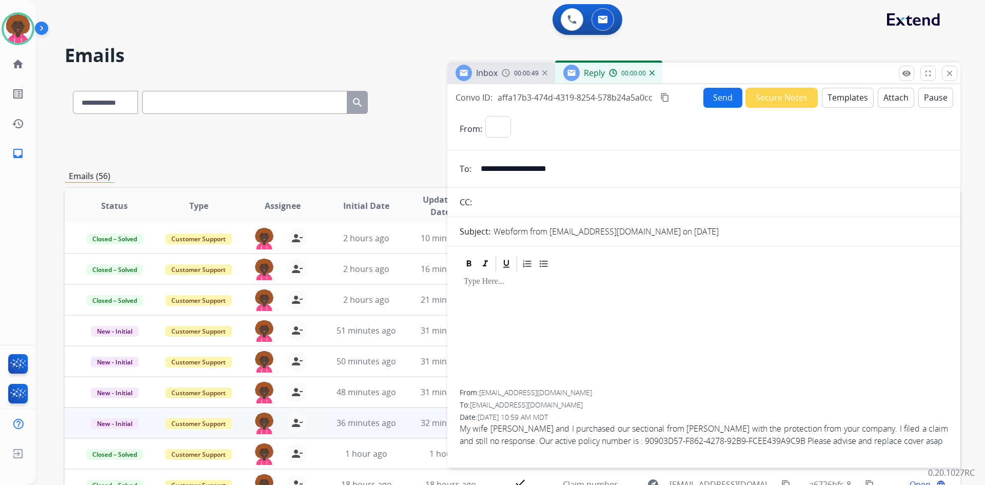
select select "**********"
click at [834, 99] on button "Templates" at bounding box center [848, 98] width 52 height 20
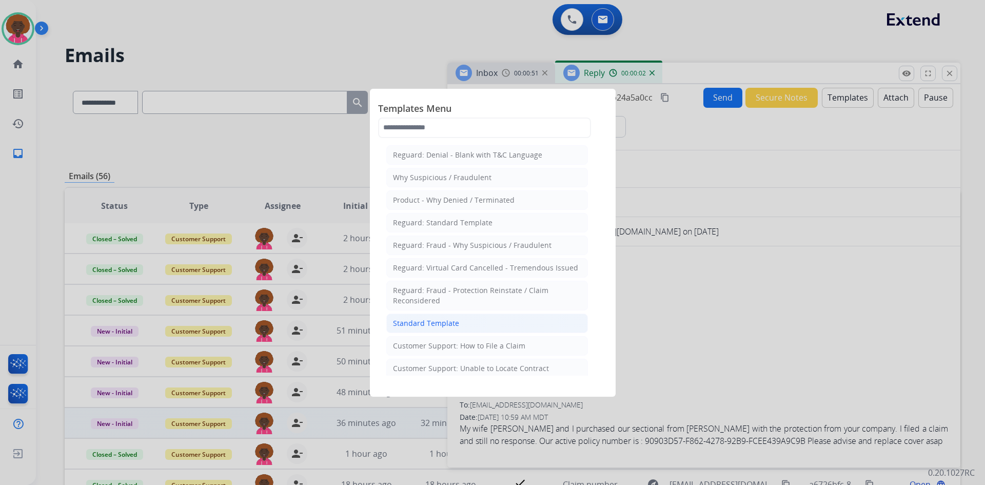
click at [475, 326] on li "Standard Template" at bounding box center [487, 324] width 202 height 20
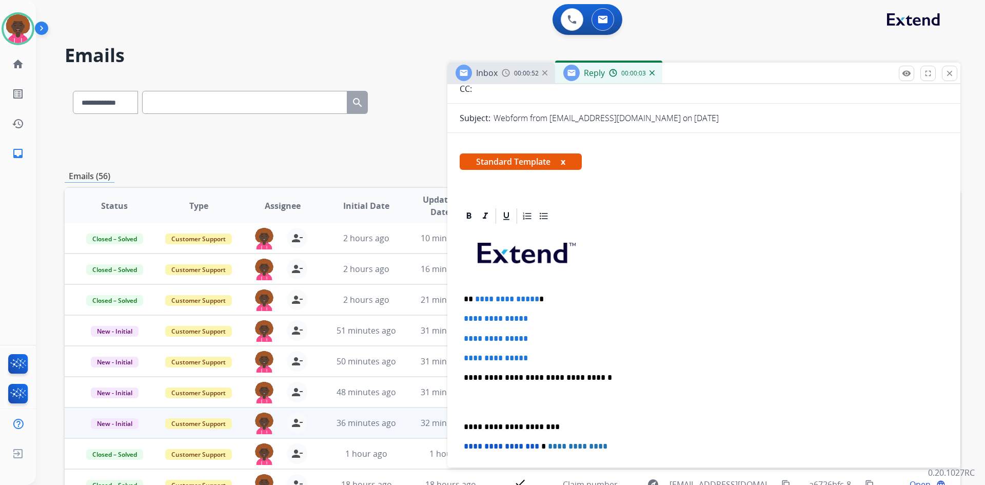
scroll to position [205, 0]
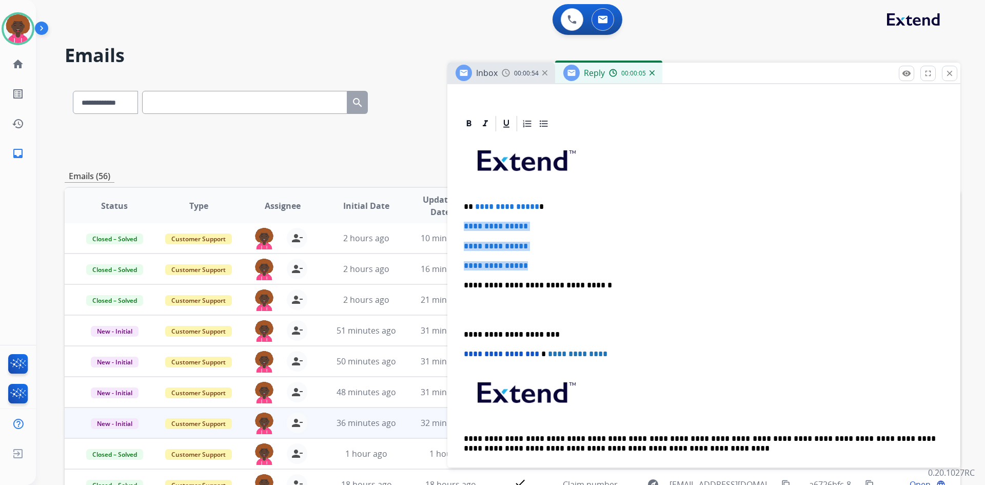
drag, startPoint x: 536, startPoint y: 264, endPoint x: 448, endPoint y: 224, distance: 96.5
click at [448, 224] on div "**********" at bounding box center [704, 332] width 513 height 437
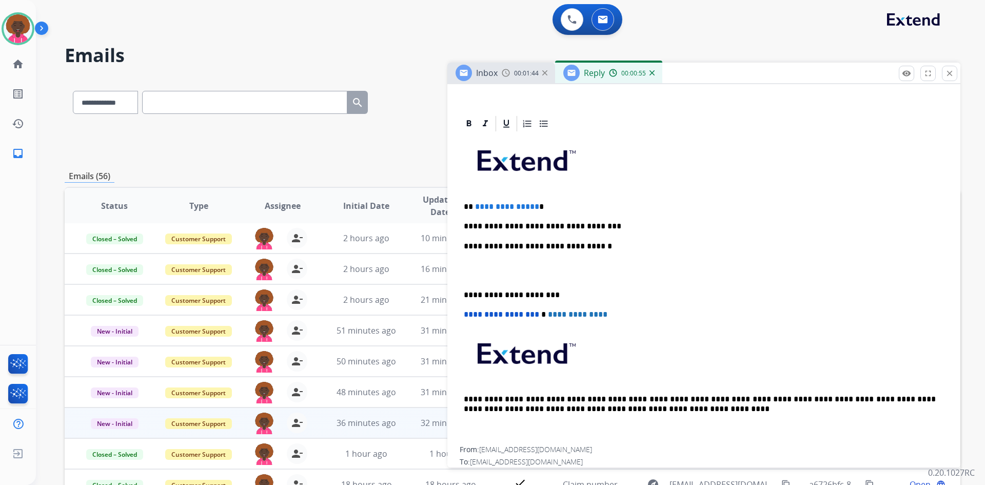
click at [495, 229] on p "**********" at bounding box center [700, 226] width 472 height 9
click at [624, 228] on p "**********" at bounding box center [700, 226] width 472 height 9
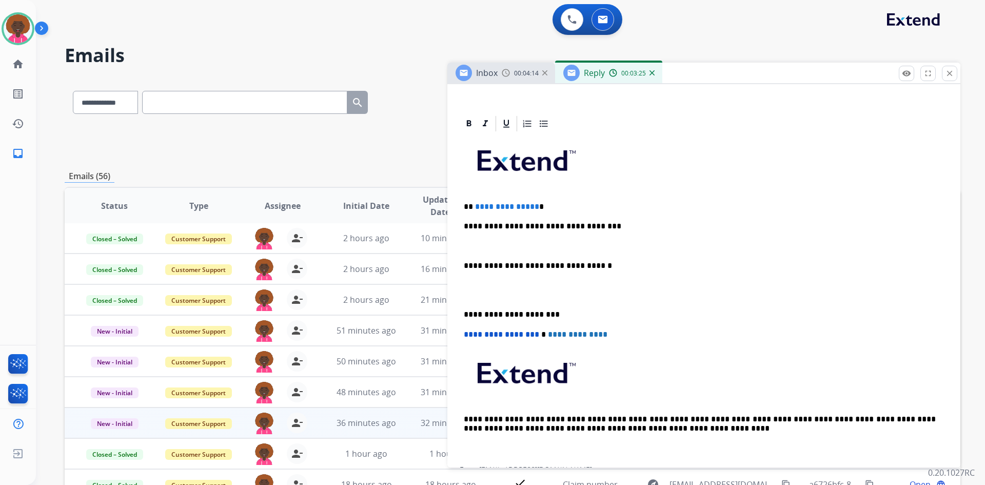
drag, startPoint x: 665, startPoint y: 237, endPoint x: 660, endPoint y: 238, distance: 5.7
click at [665, 237] on div "**********" at bounding box center [704, 300] width 489 height 334
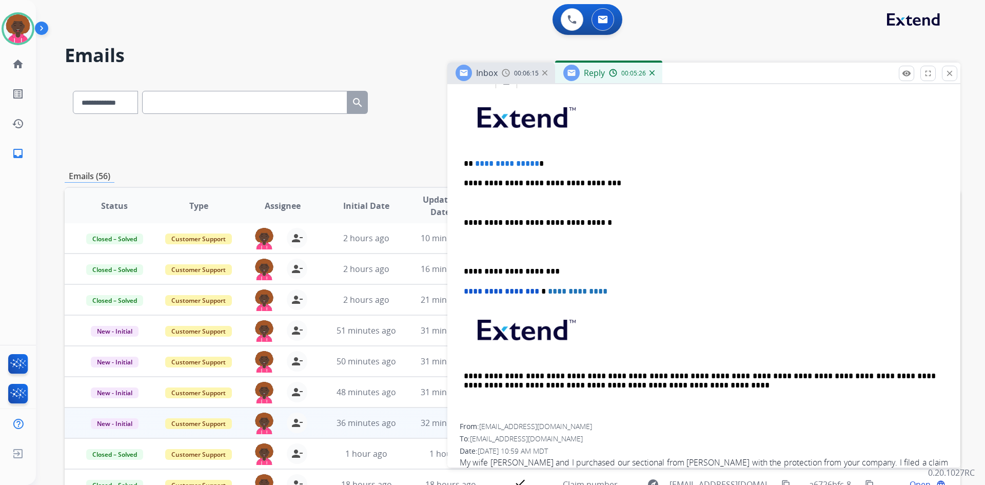
scroll to position [226, 0]
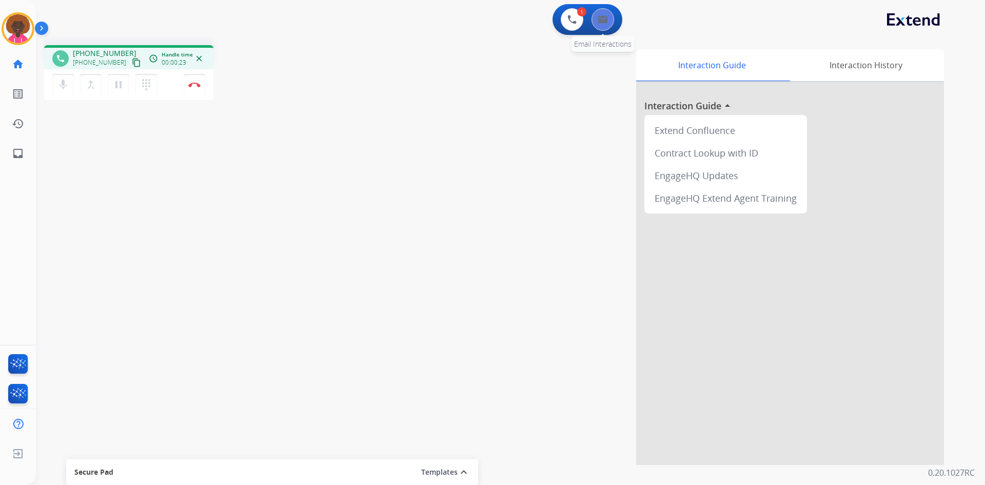
click at [594, 15] on button at bounding box center [603, 19] width 23 height 23
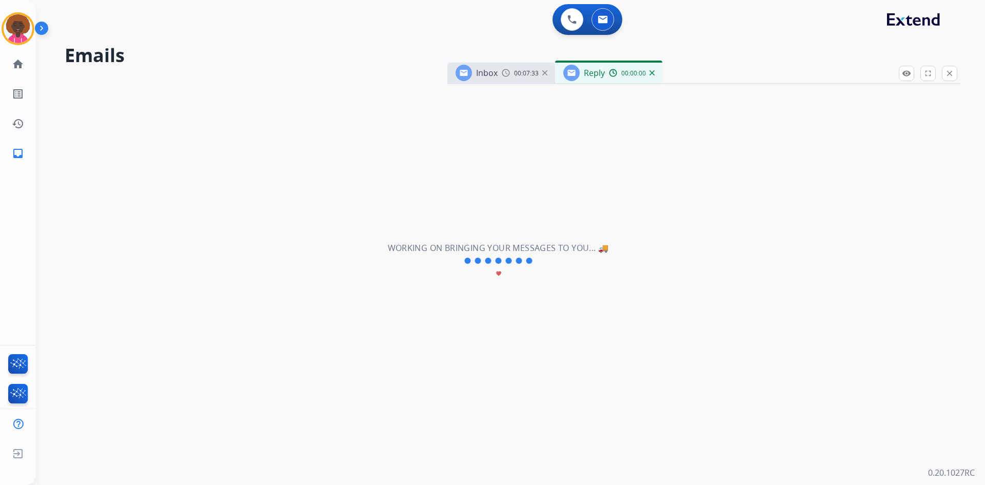
select select "**********"
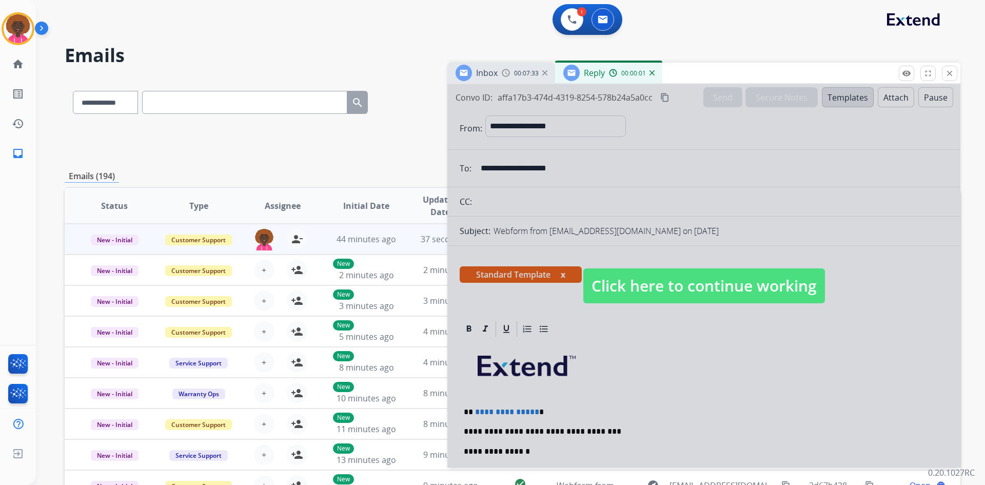
click at [647, 265] on div at bounding box center [704, 275] width 513 height 383
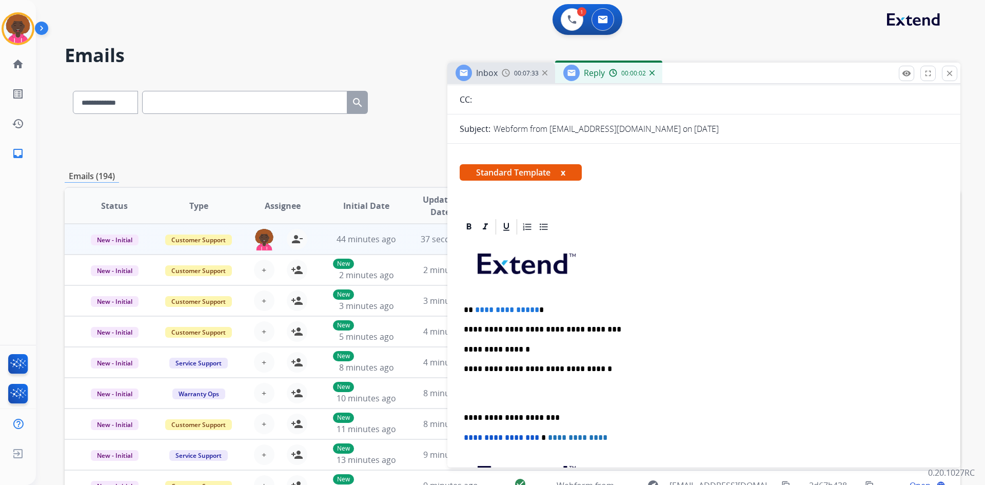
scroll to position [103, 0]
click at [541, 355] on div "**********" at bounding box center [704, 403] width 489 height 334
click at [541, 347] on p "**********" at bounding box center [700, 348] width 472 height 9
click at [507, 407] on div "**********" at bounding box center [704, 403] width 489 height 334
click at [503, 400] on p at bounding box center [704, 392] width 480 height 19
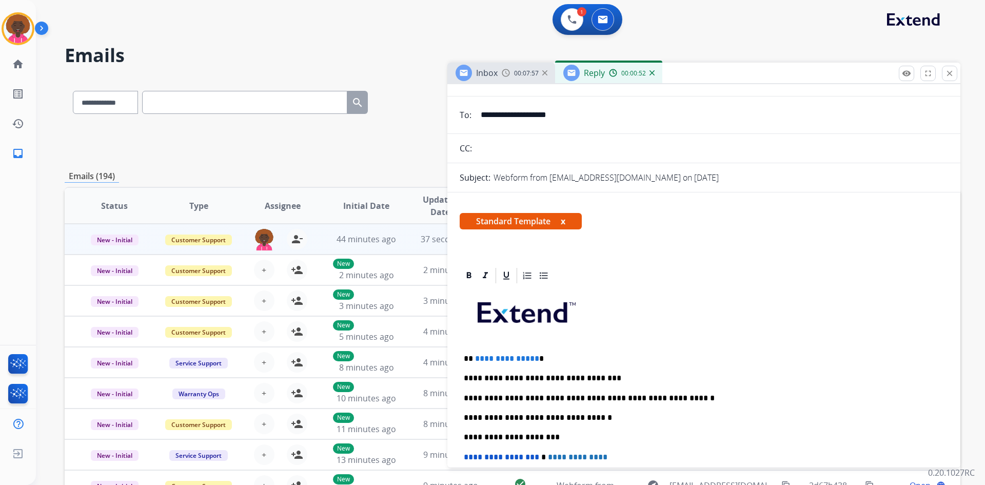
scroll to position [0, 0]
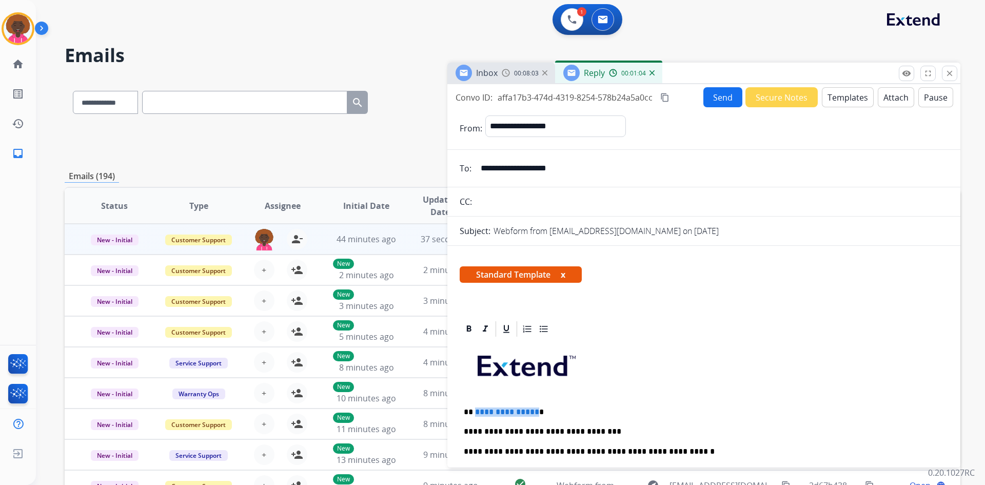
drag, startPoint x: 534, startPoint y: 411, endPoint x: 475, endPoint y: 405, distance: 58.7
click at [475, 405] on div "**********" at bounding box center [704, 490] width 489 height 304
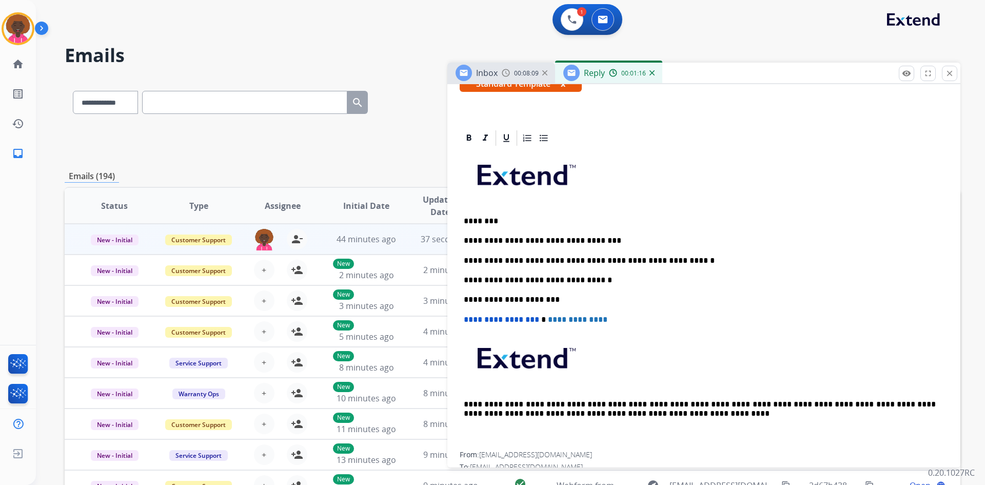
scroll to position [205, 0]
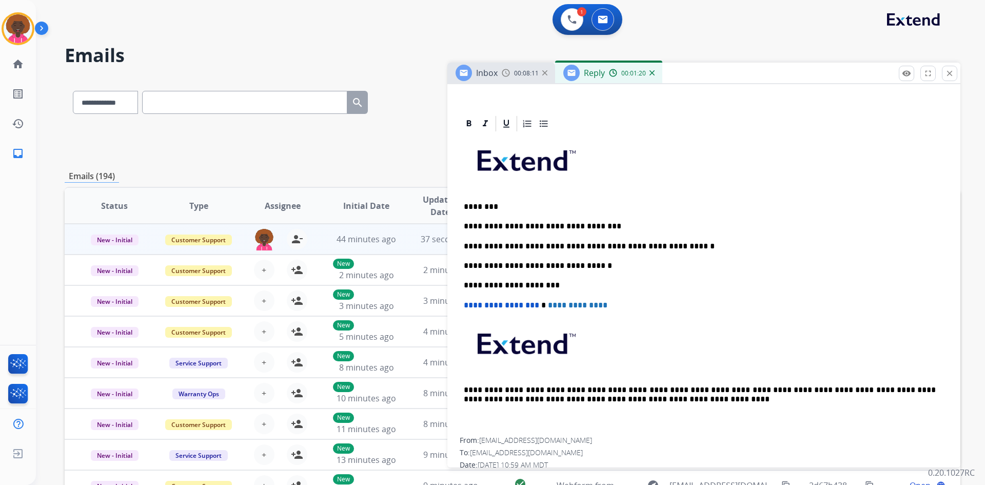
click at [587, 246] on p "**********" at bounding box center [700, 246] width 472 height 9
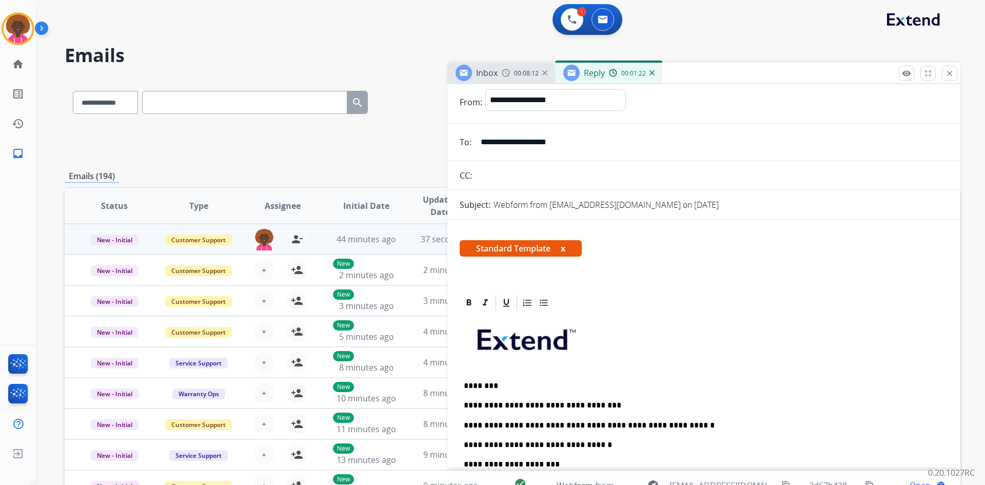
scroll to position [0, 0]
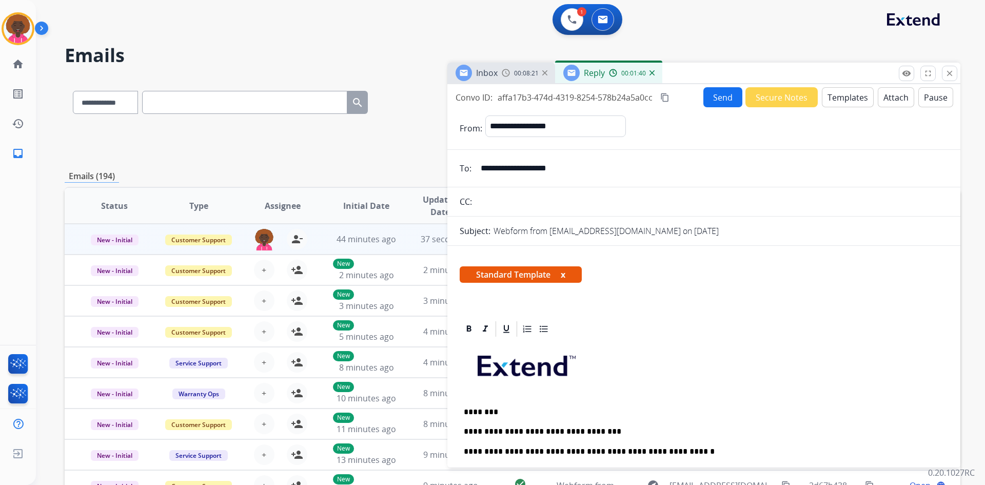
click at [710, 100] on button "Send" at bounding box center [723, 97] width 39 height 20
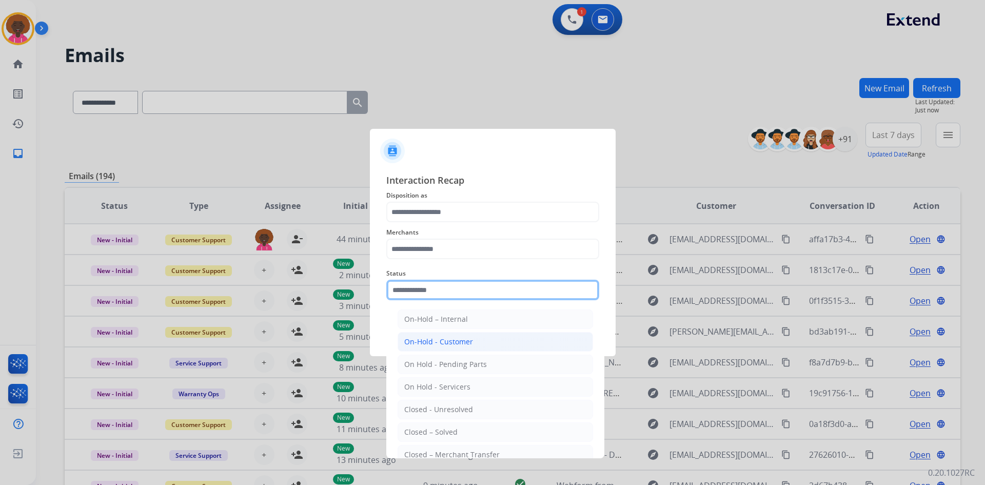
drag, startPoint x: 421, startPoint y: 292, endPoint x: 449, endPoint y: 350, distance: 65.0
click at [423, 300] on input "text" at bounding box center [492, 290] width 213 height 21
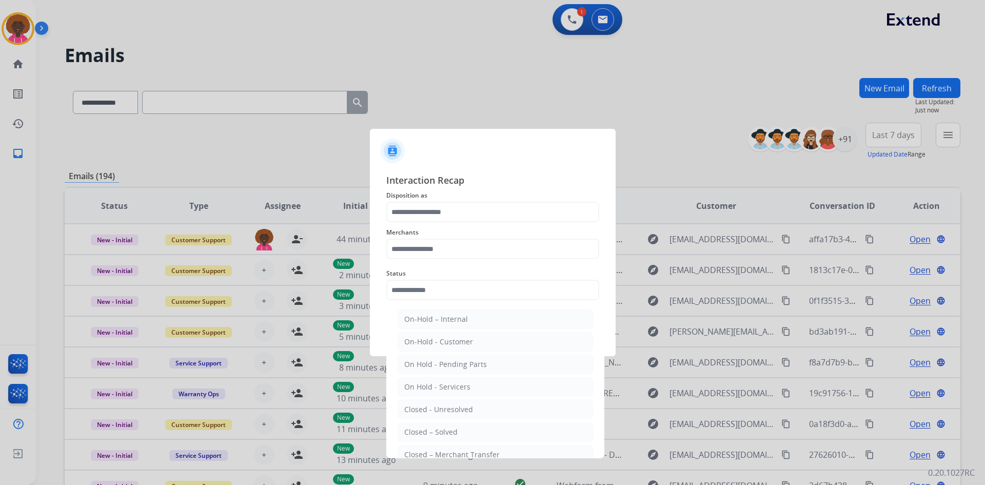
drag, startPoint x: 439, startPoint y: 435, endPoint x: 420, endPoint y: 320, distance: 117.0
click at [439, 435] on div "Closed – Solved" at bounding box center [430, 432] width 53 height 10
type input "**********"
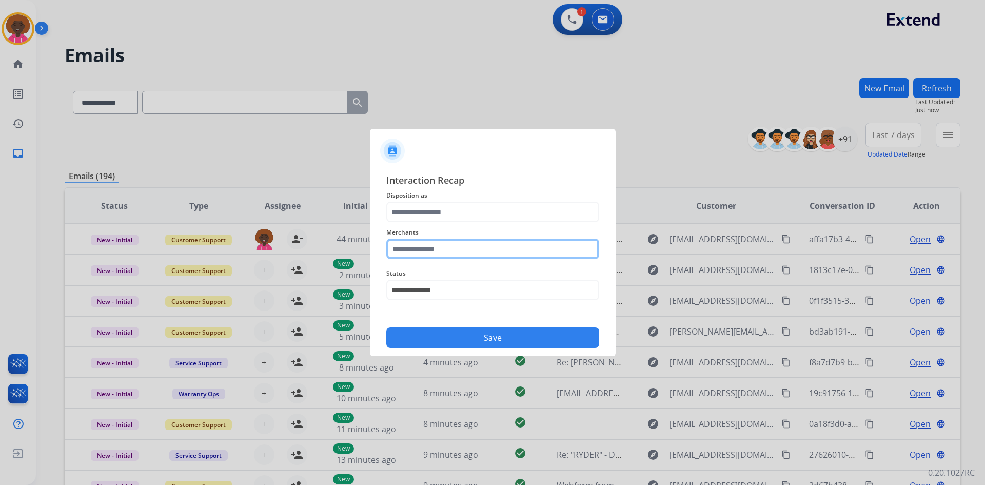
click at [438, 253] on input "text" at bounding box center [492, 249] width 213 height 21
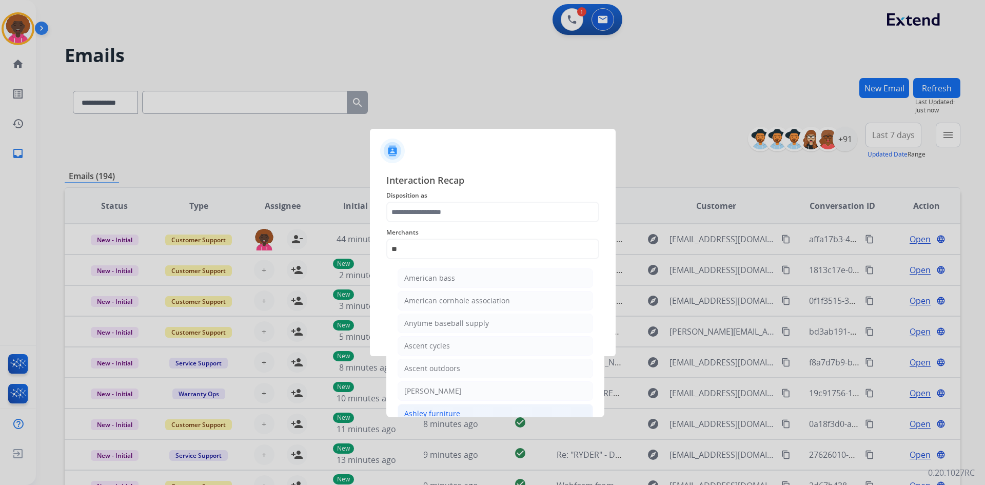
click at [443, 410] on div "Ashley furniture" at bounding box center [432, 414] width 56 height 10
type input "**********"
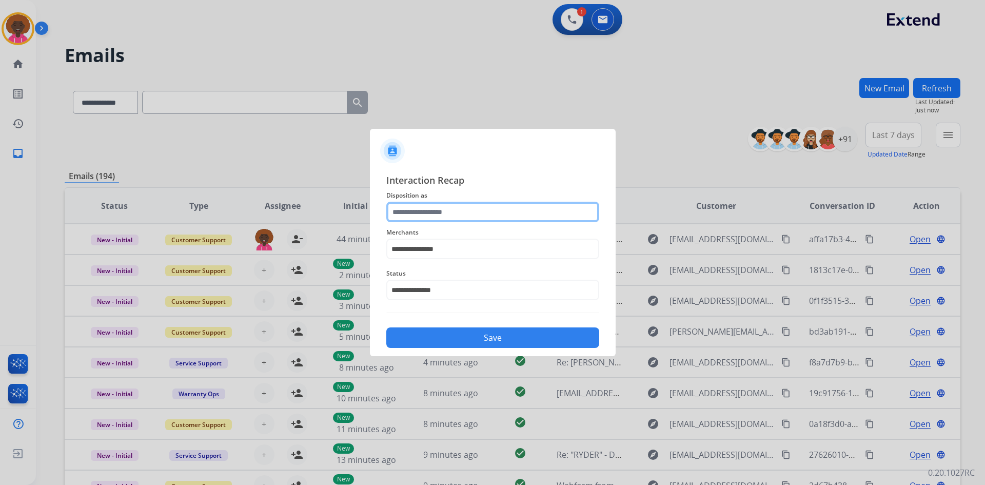
click at [449, 206] on input "text" at bounding box center [492, 212] width 213 height 21
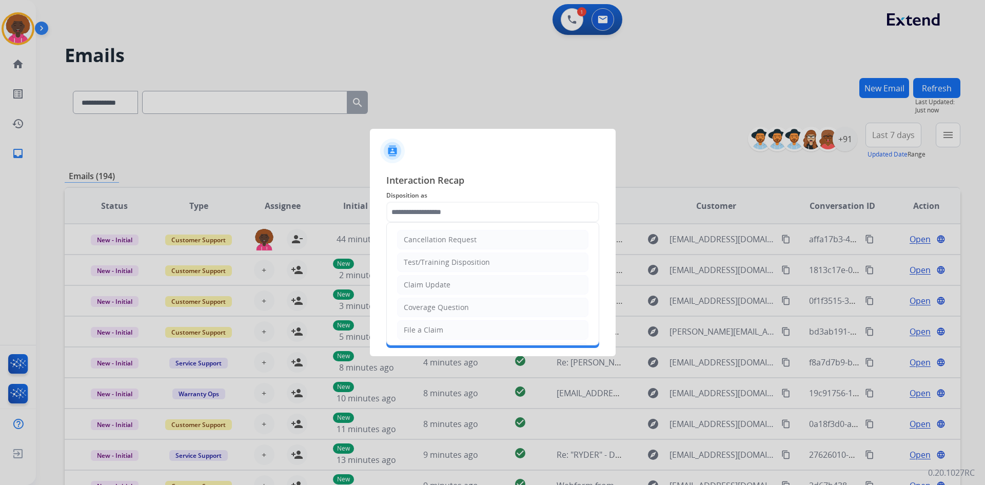
drag, startPoint x: 456, startPoint y: 327, endPoint x: 460, endPoint y: 332, distance: 6.2
click at [459, 330] on li "File a Claim" at bounding box center [492, 330] width 191 height 20
type input "**********"
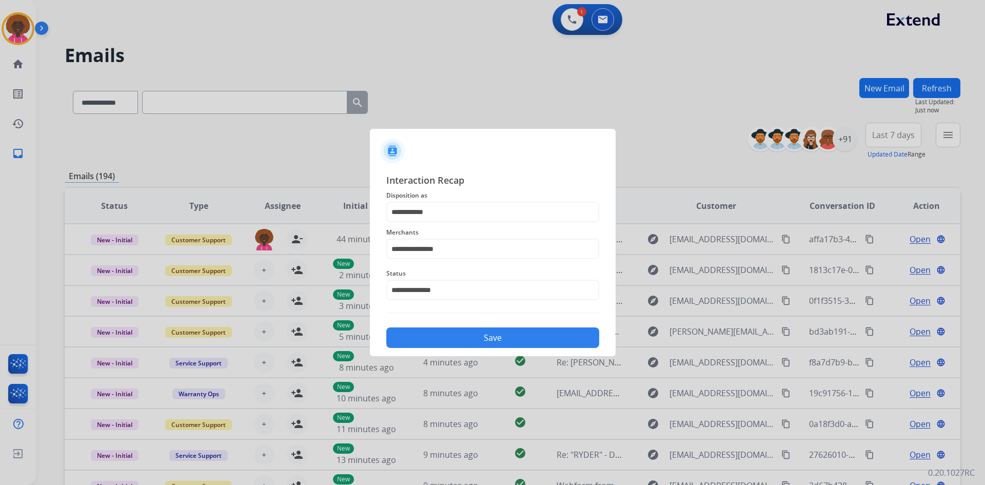
click at [509, 336] on button "Save" at bounding box center [492, 337] width 213 height 21
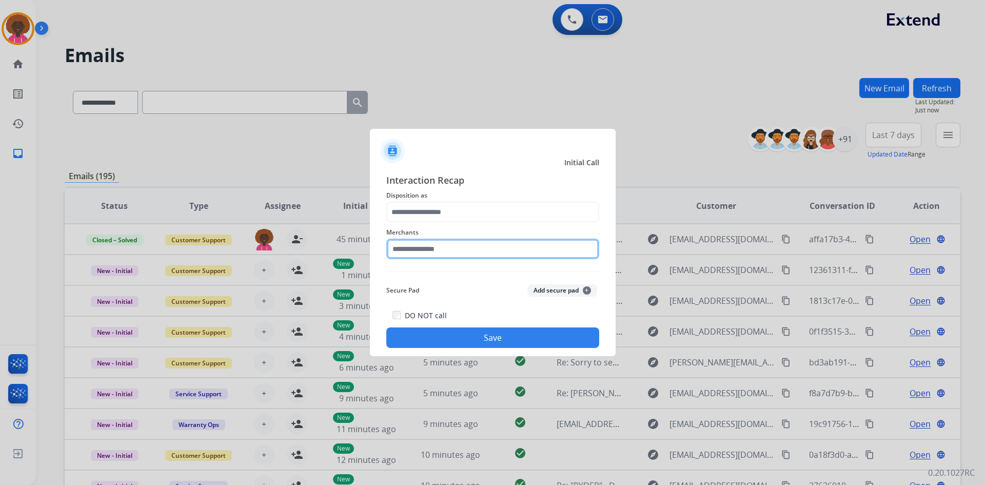
click at [485, 246] on input "text" at bounding box center [492, 249] width 213 height 21
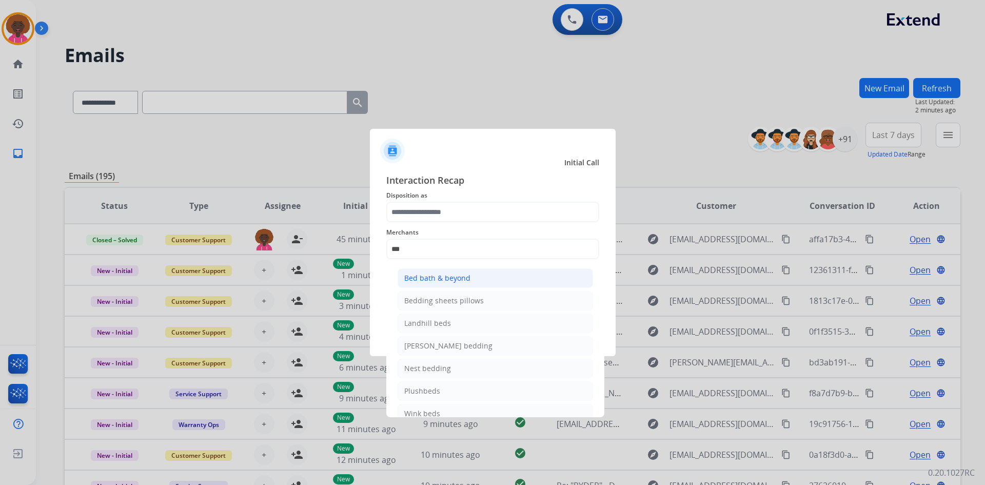
click at [440, 275] on div "Bed bath & beyond" at bounding box center [437, 278] width 66 height 10
type input "**********"
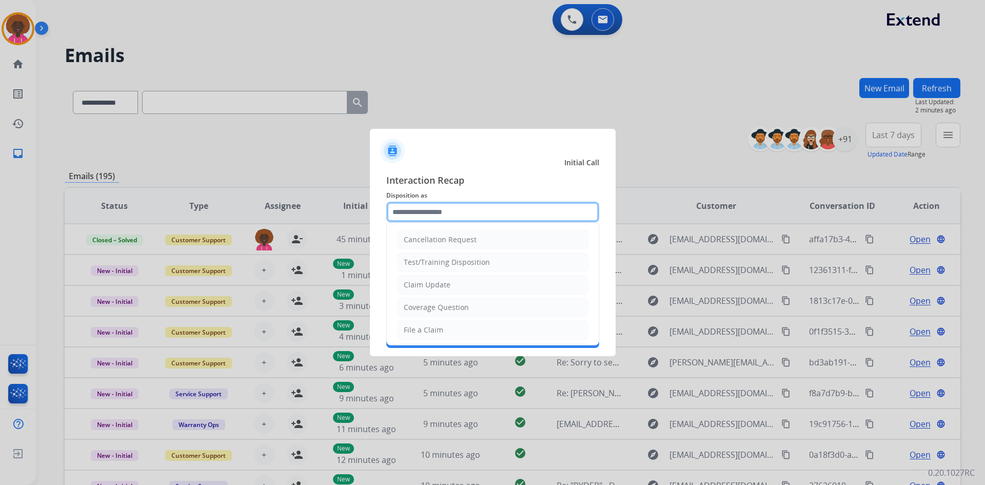
click at [448, 217] on input "text" at bounding box center [492, 212] width 213 height 21
click at [463, 330] on li "File a Claim" at bounding box center [492, 330] width 191 height 20
type input "**********"
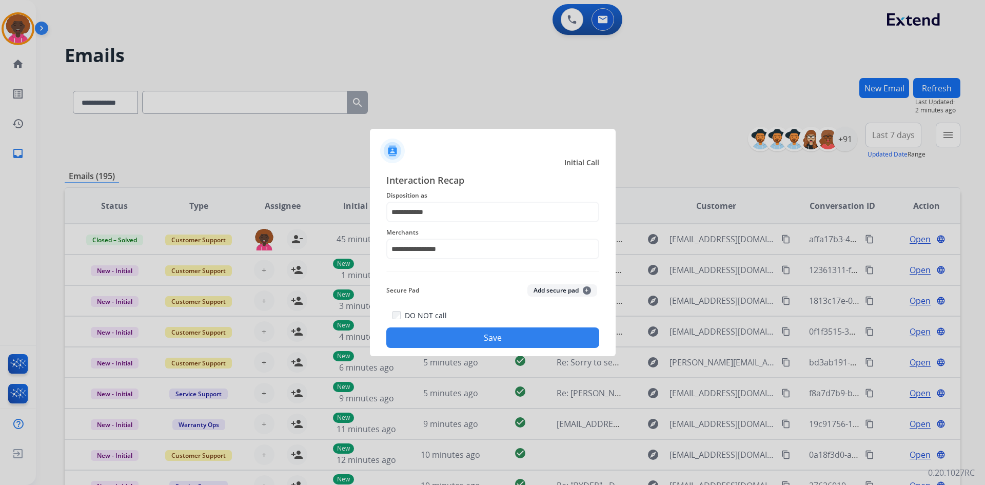
click at [483, 322] on div "DO NOT call Save" at bounding box center [492, 328] width 213 height 39
click at [478, 342] on button "Save" at bounding box center [492, 337] width 213 height 21
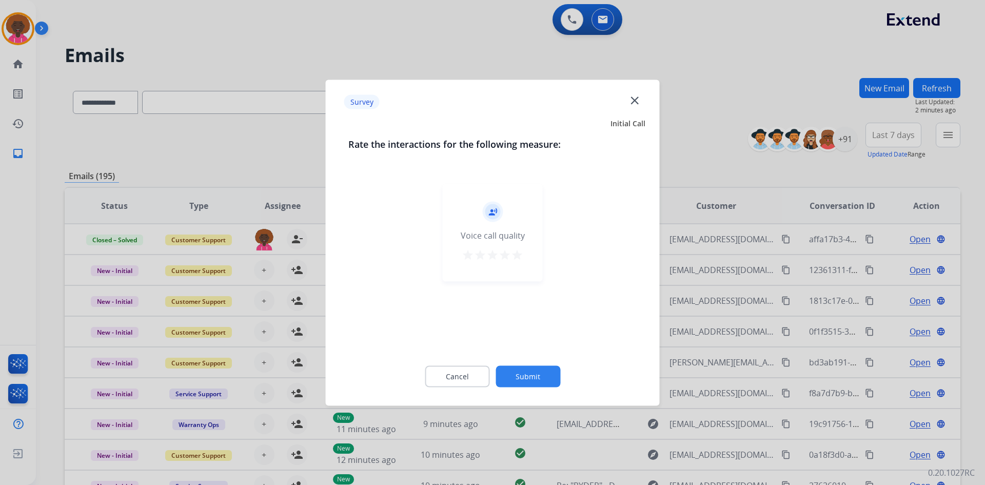
click at [531, 253] on div "record_voice_over Voice call quality star star star star star" at bounding box center [493, 233] width 100 height 98
click at [520, 256] on mat-icon "star" at bounding box center [517, 254] width 12 height 12
click at [537, 382] on button "Submit" at bounding box center [528, 376] width 65 height 22
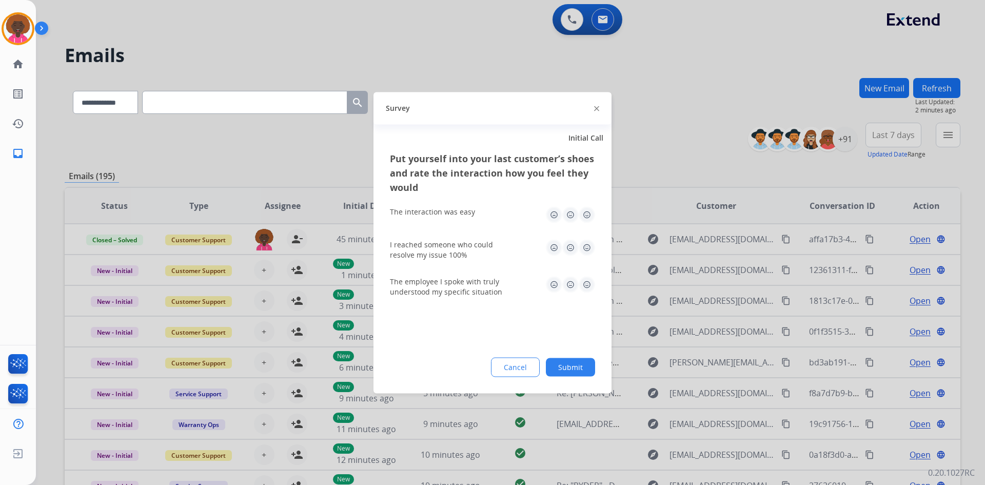
click at [580, 217] on img at bounding box center [587, 214] width 16 height 16
click at [586, 254] on img at bounding box center [587, 247] width 16 height 16
drag, startPoint x: 587, startPoint y: 300, endPoint x: 587, endPoint y: 291, distance: 8.7
click at [587, 299] on div "The employee I spoke with truly understood my specific situation" at bounding box center [492, 286] width 205 height 37
drag, startPoint x: 587, startPoint y: 289, endPoint x: 582, endPoint y: 335, distance: 46.0
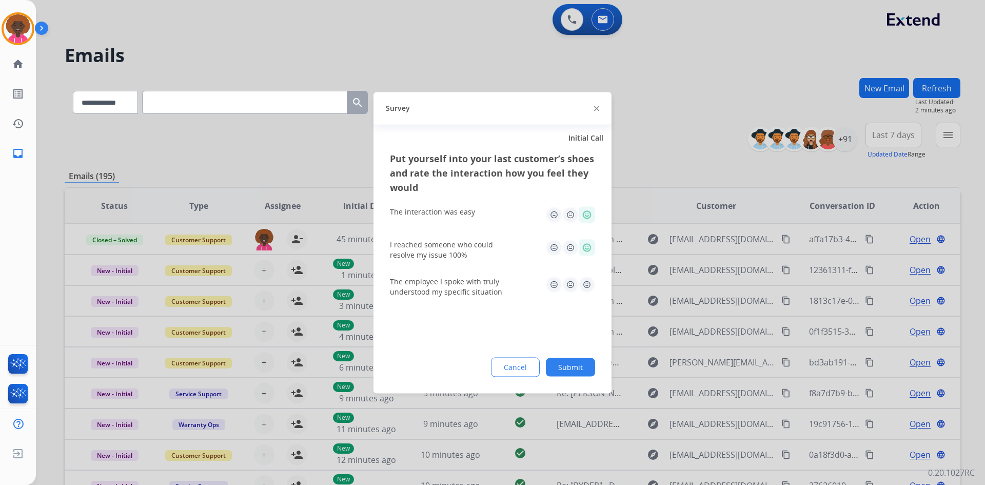
click at [587, 291] on img at bounding box center [587, 284] width 16 height 16
click at [579, 362] on button "Submit" at bounding box center [570, 367] width 49 height 18
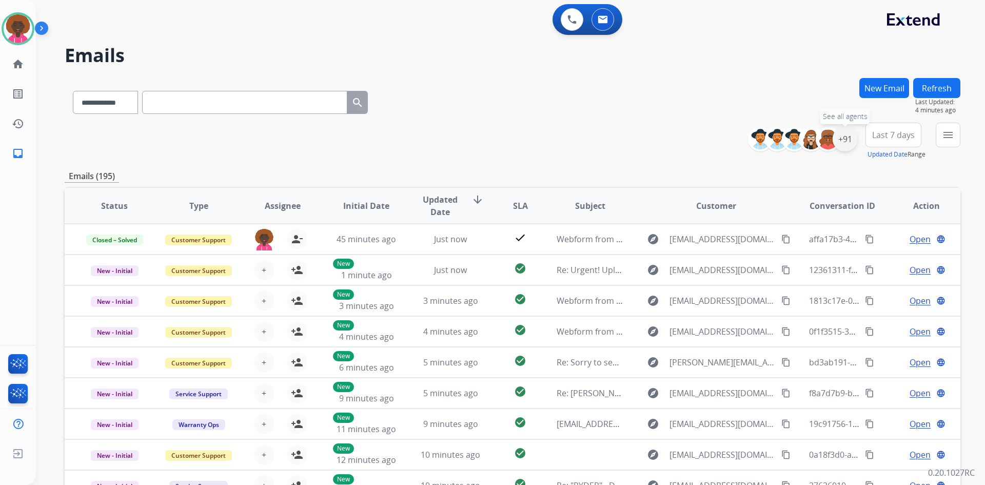
click at [844, 138] on div "+91" at bounding box center [845, 139] width 25 height 25
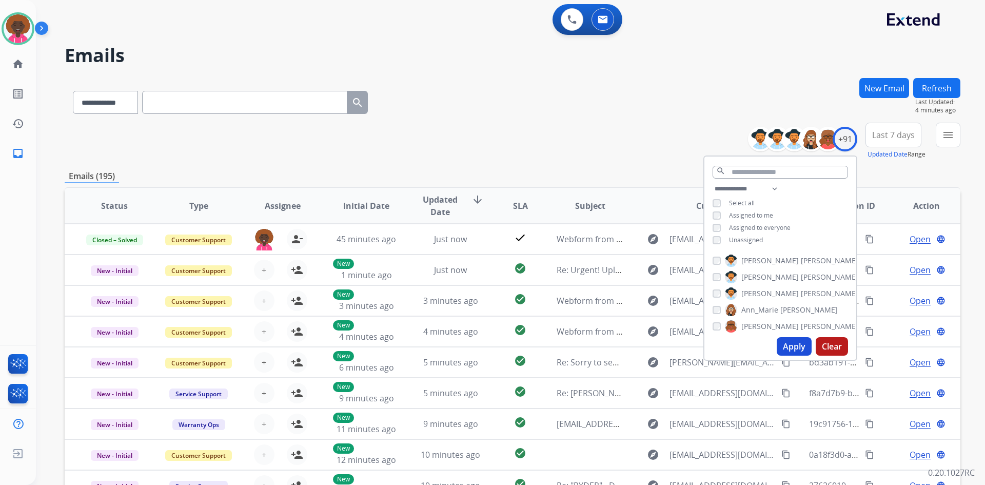
click at [801, 352] on button "Apply" at bounding box center [794, 346] width 35 height 18
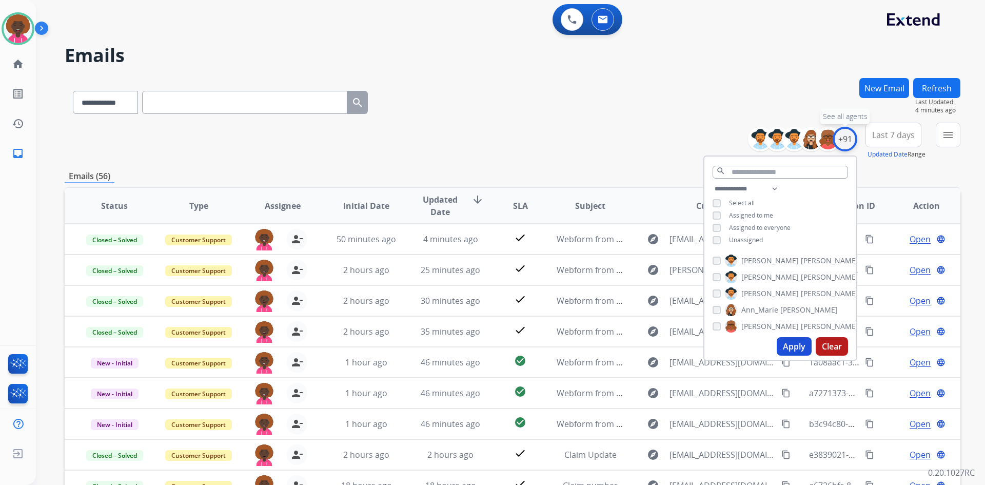
click at [843, 135] on div "+91" at bounding box center [845, 139] width 25 height 25
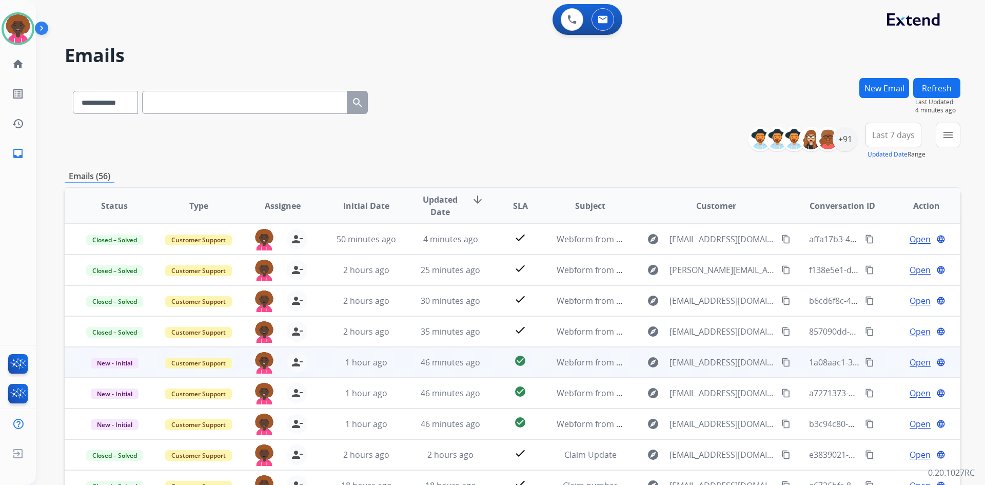
click at [456, 373] on td "46 minutes ago" at bounding box center [443, 362] width 84 height 31
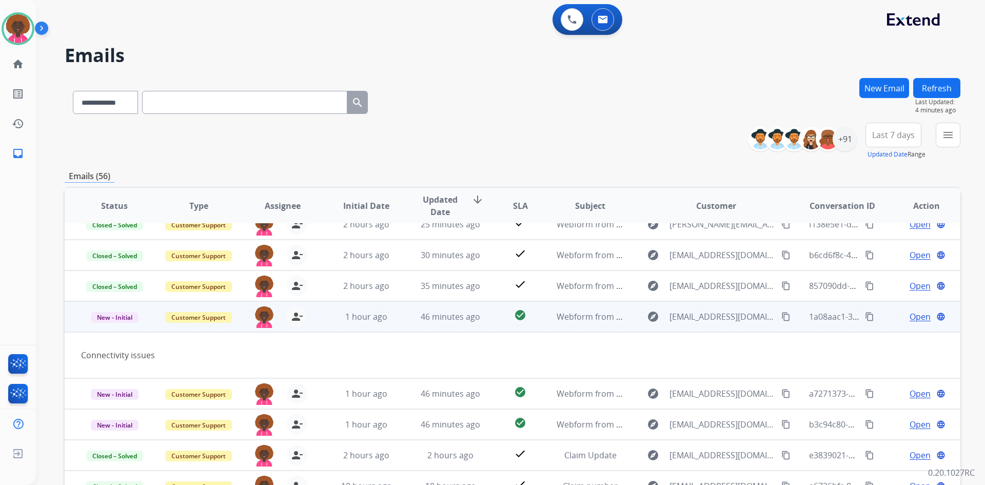
scroll to position [47, 0]
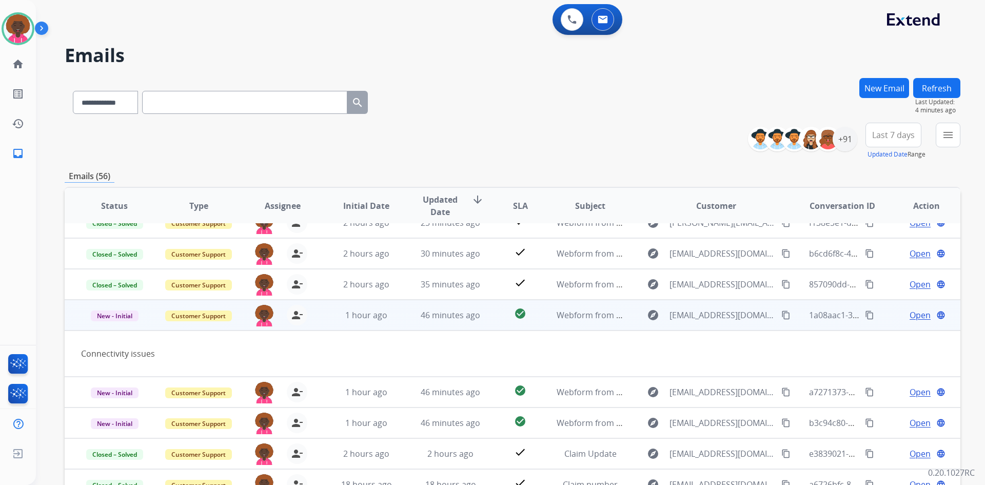
click at [916, 318] on span "Open" at bounding box center [920, 315] width 21 height 12
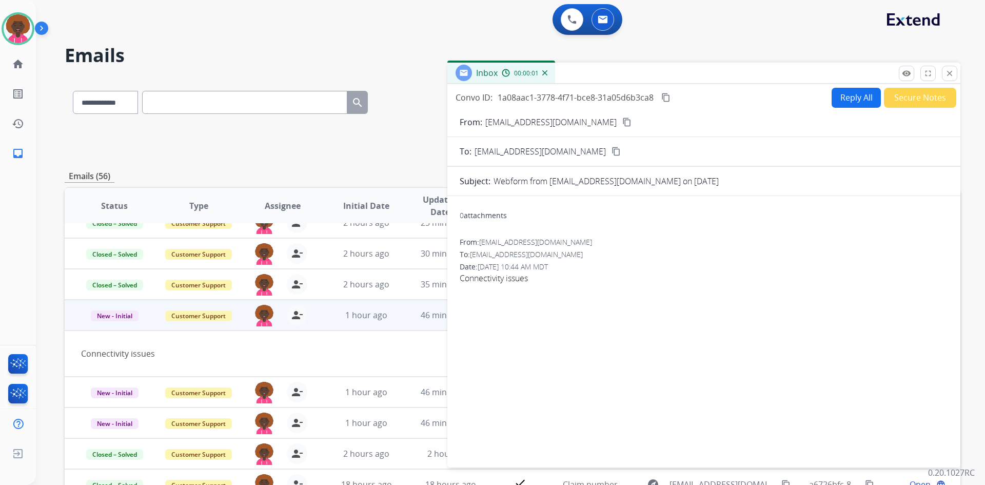
click at [846, 96] on button "Reply All" at bounding box center [856, 98] width 49 height 20
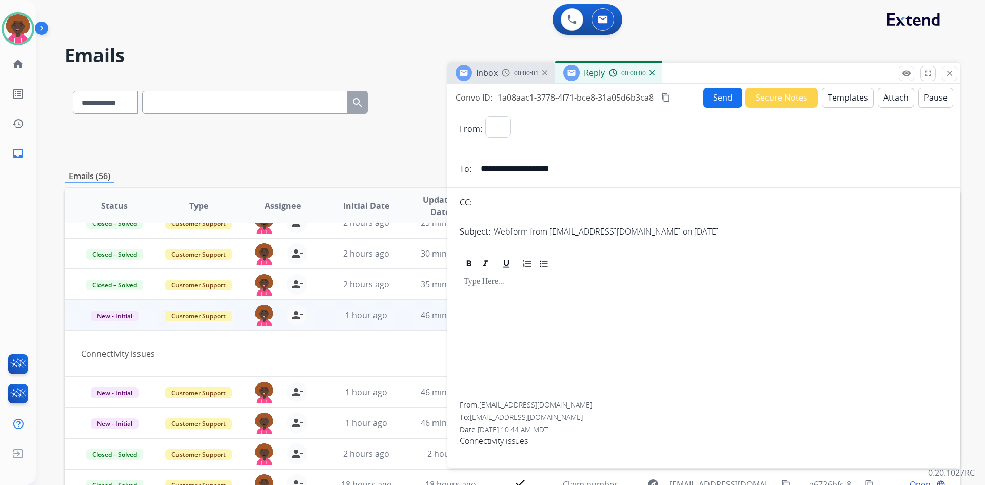
select select "**********"
click at [841, 94] on button "Templates" at bounding box center [848, 98] width 52 height 20
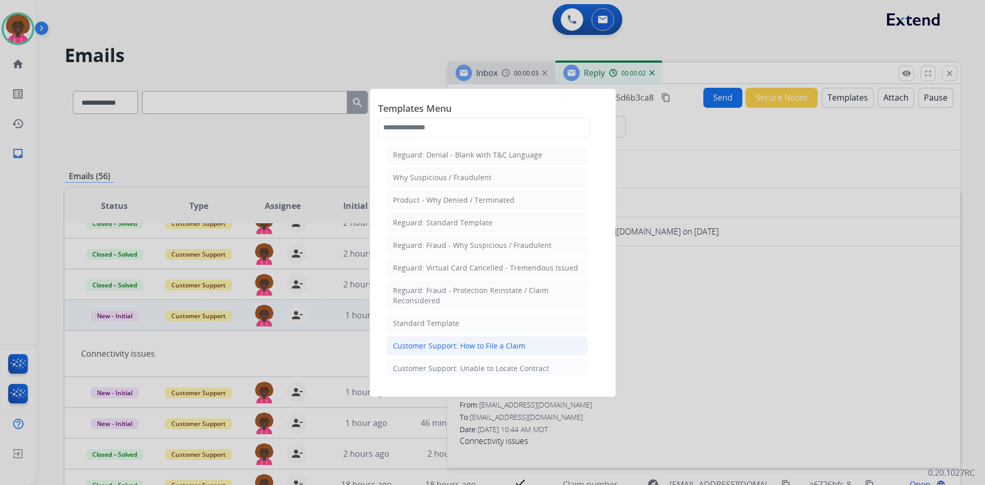
click at [501, 348] on div "Customer Support: How to File a Claim" at bounding box center [459, 346] width 132 height 10
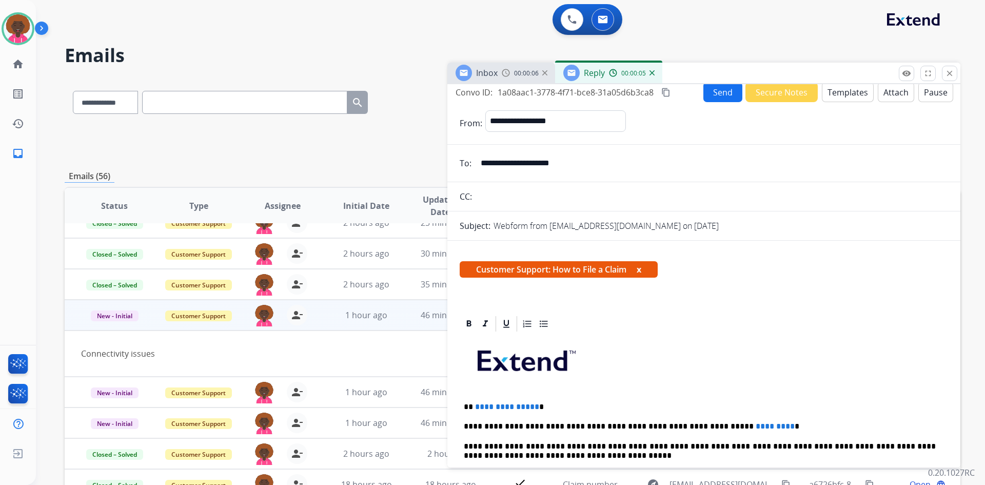
scroll to position [0, 0]
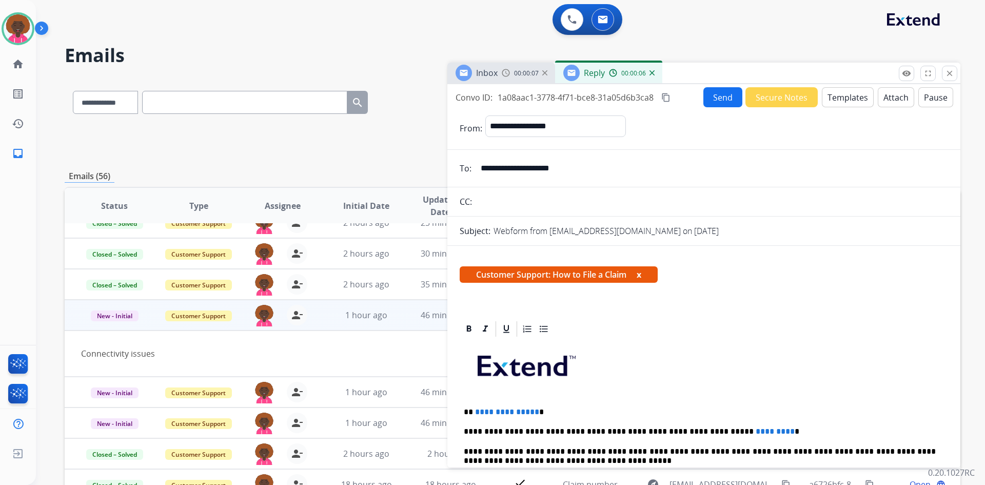
drag, startPoint x: 585, startPoint y: 168, endPoint x: 472, endPoint y: 164, distance: 112.5
click at [472, 164] on div "**********" at bounding box center [704, 168] width 513 height 21
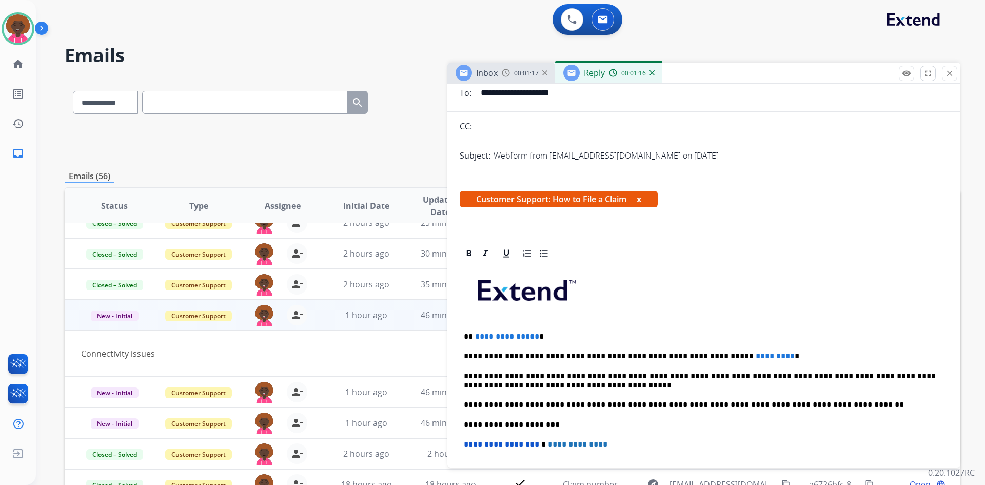
scroll to position [103, 0]
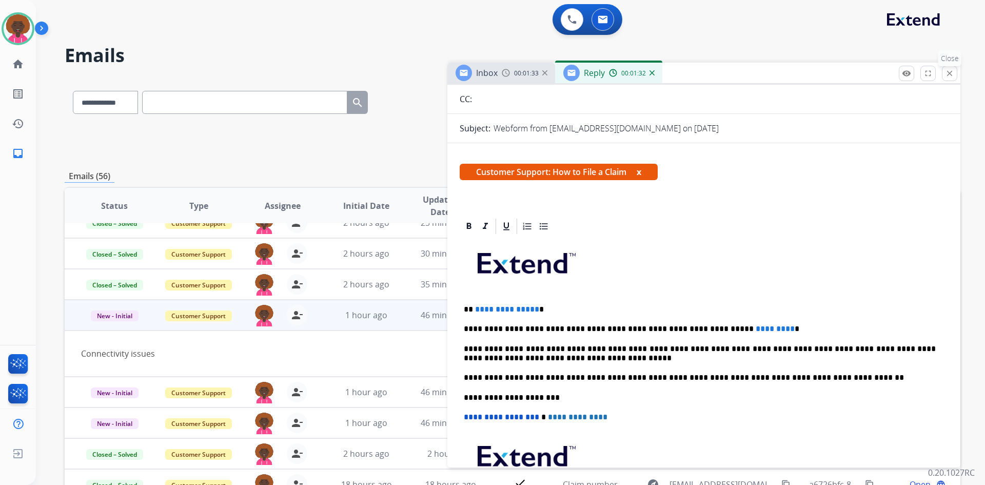
click at [946, 76] on mat-icon "close" at bounding box center [949, 73] width 9 height 9
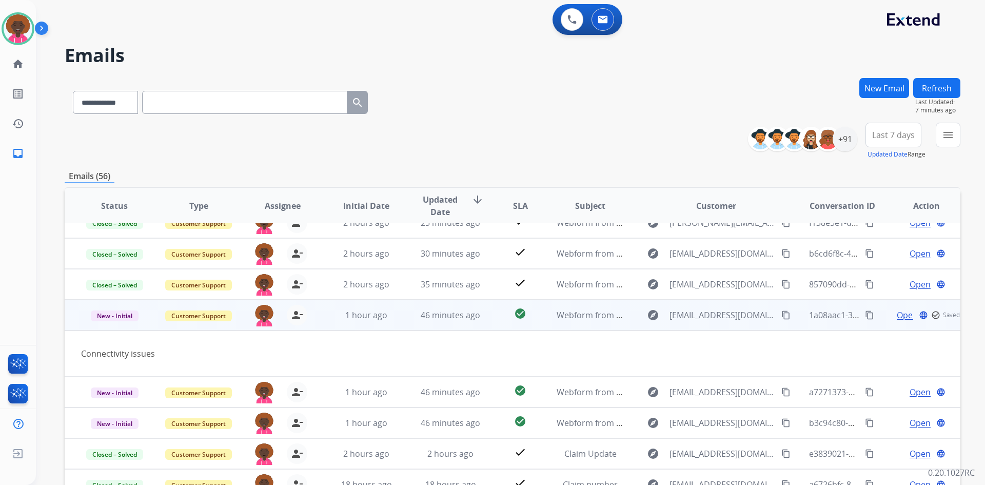
click at [897, 314] on span "Open" at bounding box center [907, 315] width 21 height 12
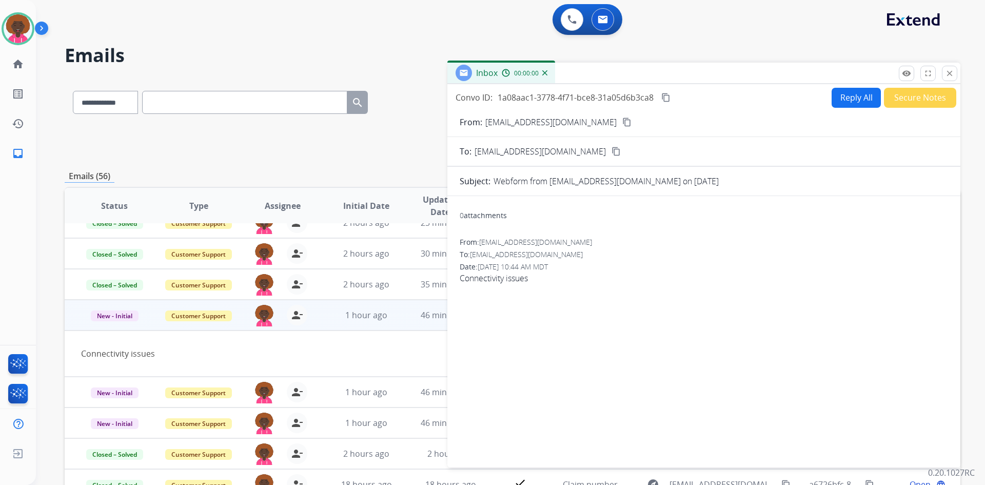
click at [901, 101] on button "Secure Notes" at bounding box center [920, 98] width 72 height 20
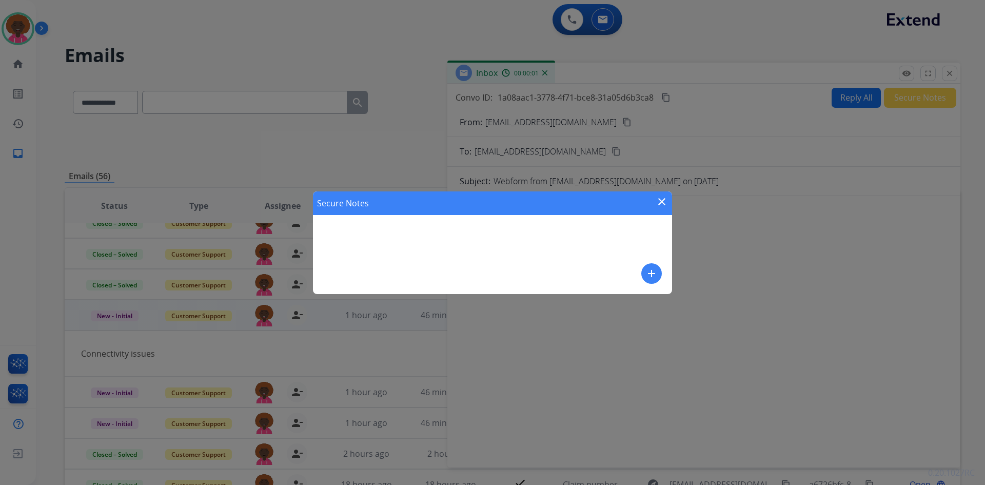
click at [651, 273] on mat-icon "add" at bounding box center [652, 273] width 12 height 12
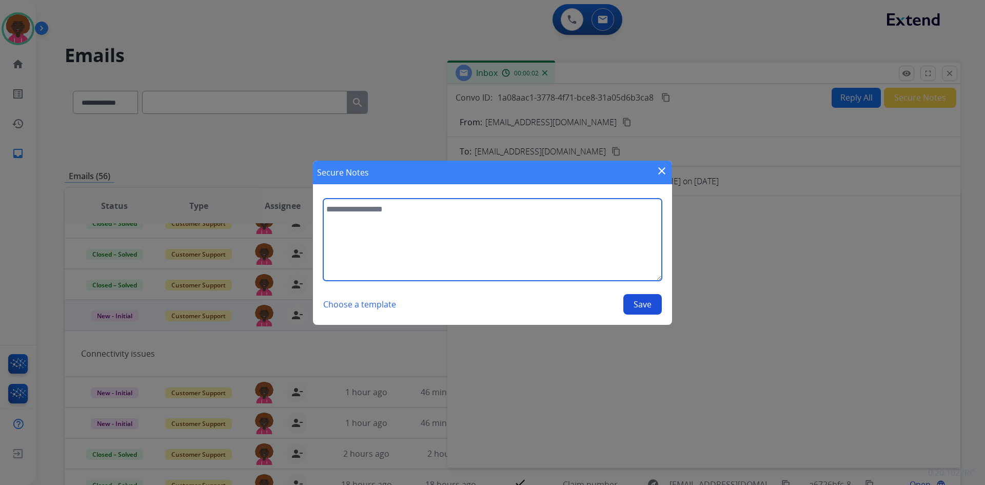
click at [434, 242] on textarea at bounding box center [492, 240] width 339 height 82
type textarea "**********"
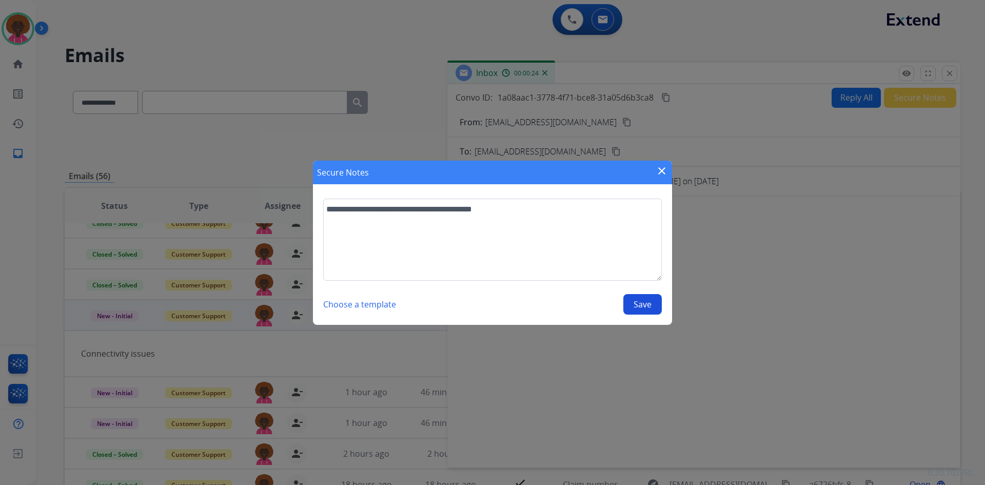
click at [638, 303] on button "Save" at bounding box center [643, 304] width 38 height 21
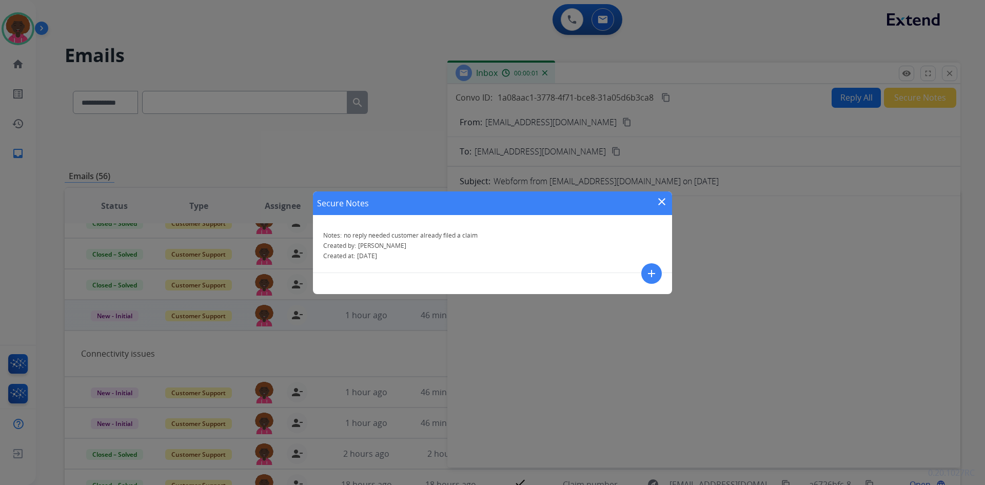
click at [664, 197] on mat-icon "close" at bounding box center [662, 202] width 12 height 12
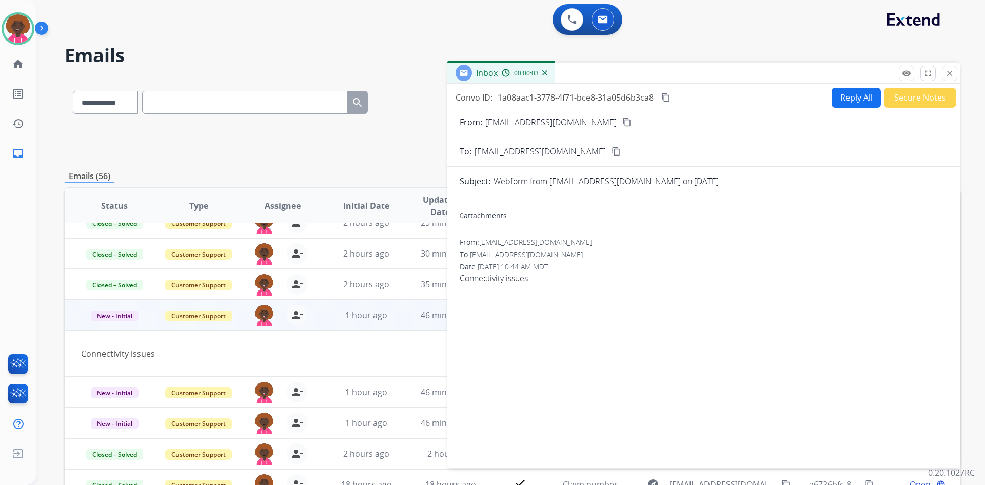
drag, startPoint x: 944, startPoint y: 76, endPoint x: 805, endPoint y: 111, distance: 143.5
click at [942, 88] on div "Inbox 00:00:03 Convo ID: 1a08aac1-3778-4f71-bce8-31a05d6b3ca8 content_copy Repl…" at bounding box center [704, 265] width 513 height 405
click at [947, 70] on mat-icon "close" at bounding box center [949, 73] width 9 height 9
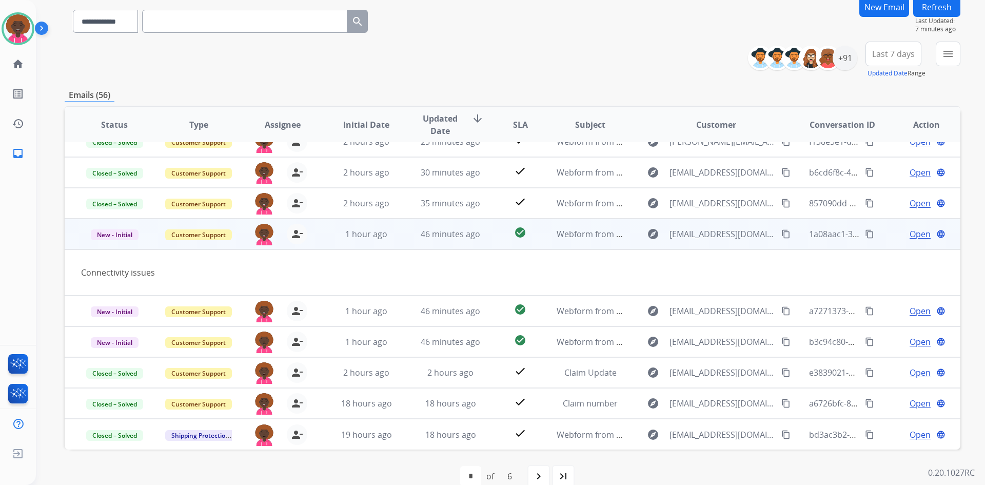
scroll to position [99, 0]
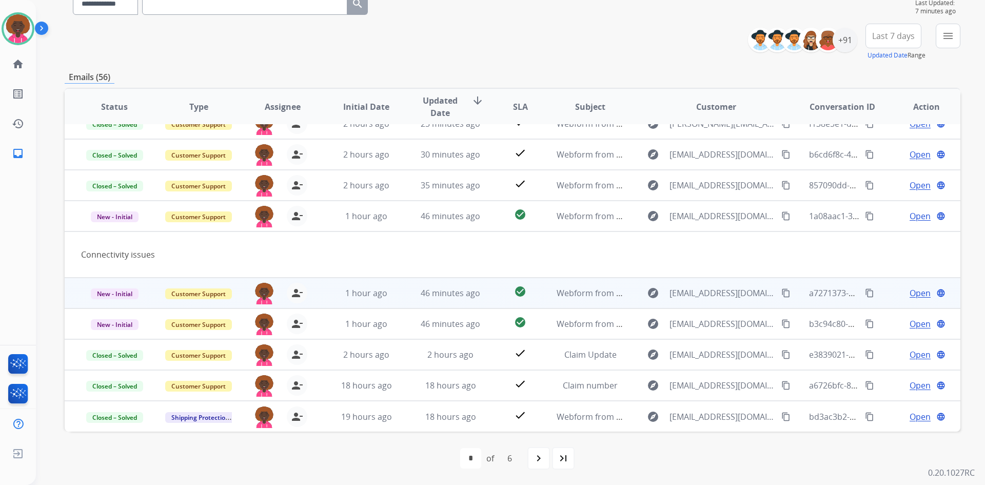
click at [421, 300] on td "46 minutes ago" at bounding box center [443, 293] width 84 height 31
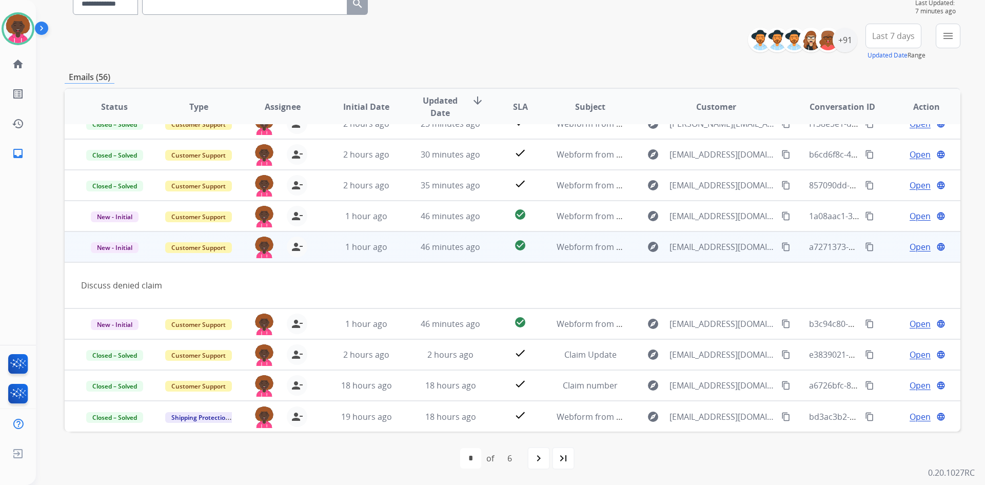
click at [785, 249] on button "content_copy" at bounding box center [786, 247] width 12 height 12
click at [923, 243] on span "Open" at bounding box center [920, 247] width 21 height 12
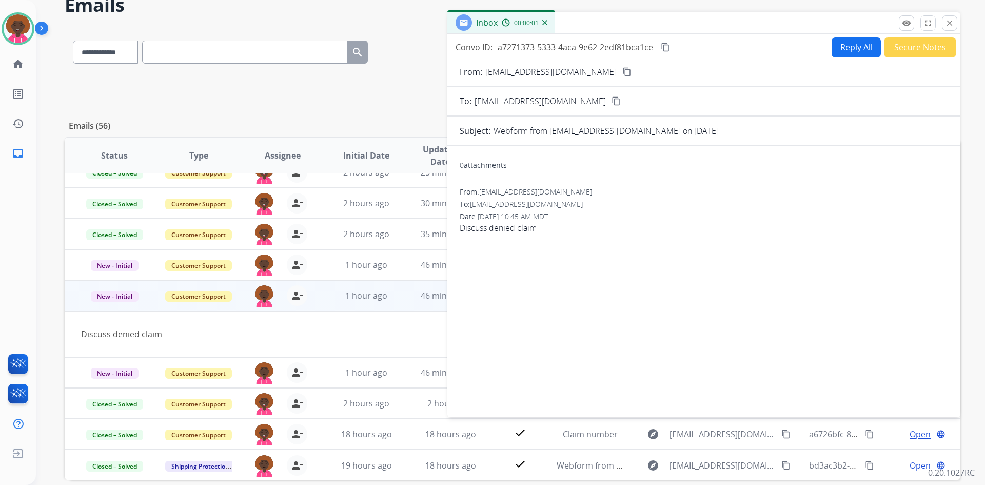
scroll to position [0, 0]
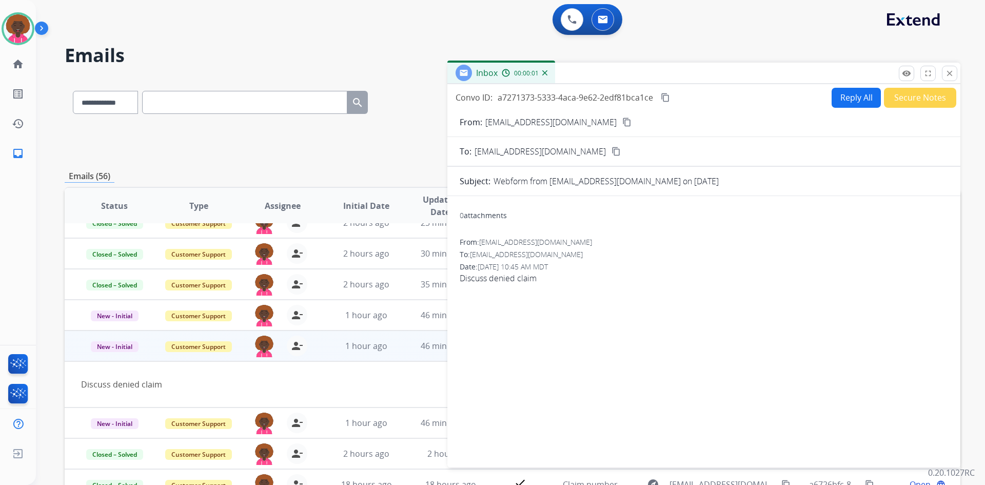
drag, startPoint x: 844, startPoint y: 87, endPoint x: 844, endPoint y: 93, distance: 6.2
click at [844, 93] on button "Reply All" at bounding box center [856, 98] width 49 height 20
select select "**********"
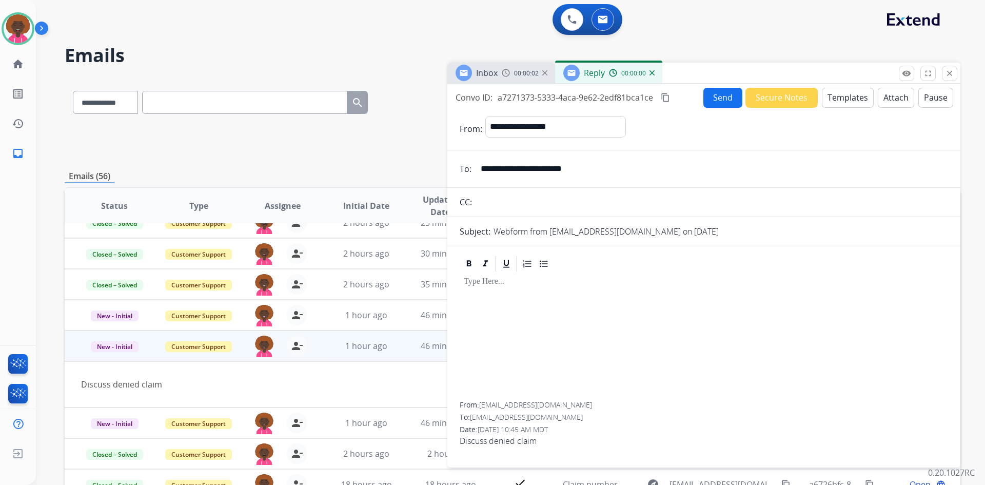
click at [836, 100] on button "Templates" at bounding box center [848, 98] width 52 height 20
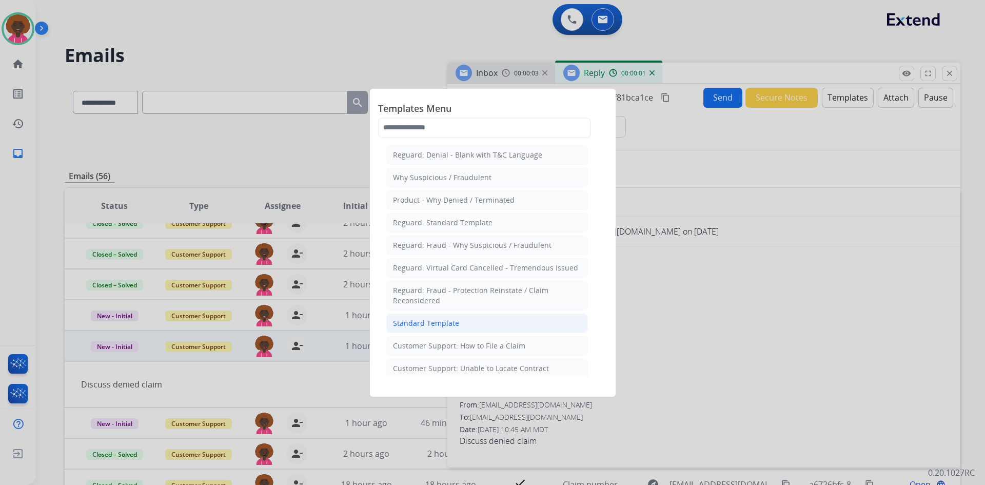
click at [486, 327] on li "Standard Template" at bounding box center [487, 324] width 202 height 20
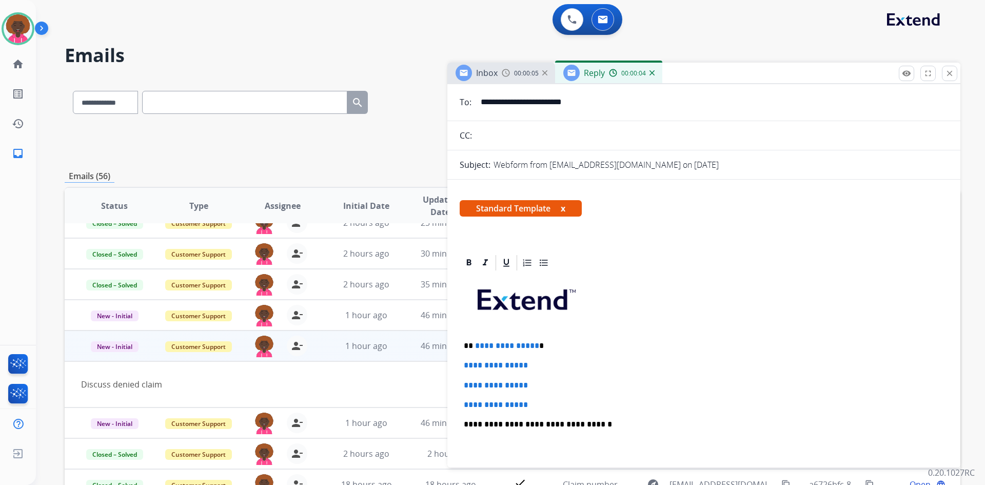
scroll to position [205, 0]
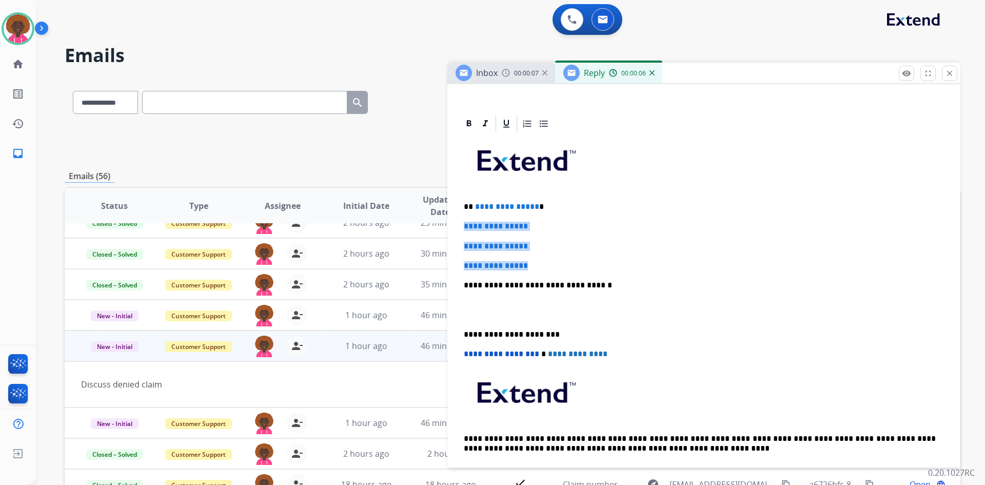
drag, startPoint x: 549, startPoint y: 264, endPoint x: 458, endPoint y: 228, distance: 98.4
click at [458, 228] on div "**********" at bounding box center [704, 326] width 513 height 425
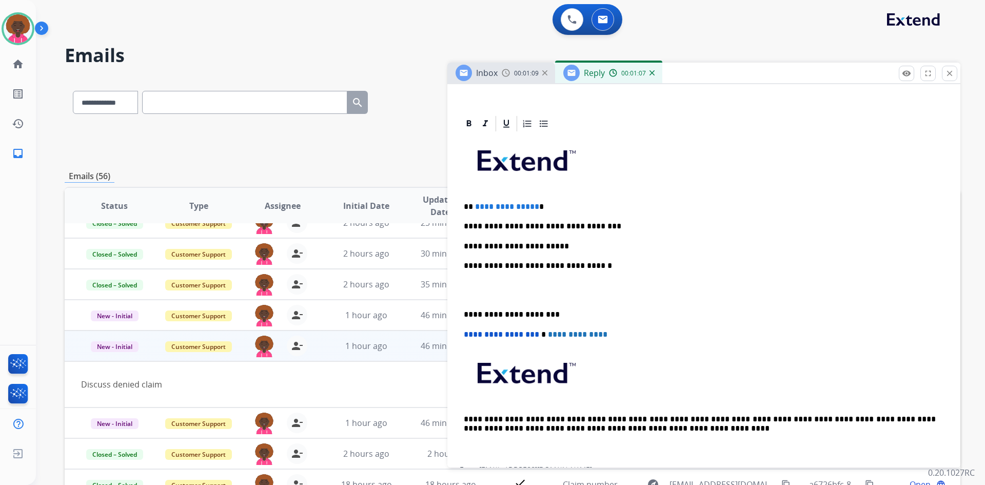
click at [531, 250] on p "**********" at bounding box center [700, 246] width 472 height 9
click at [487, 291] on p at bounding box center [704, 290] width 480 height 19
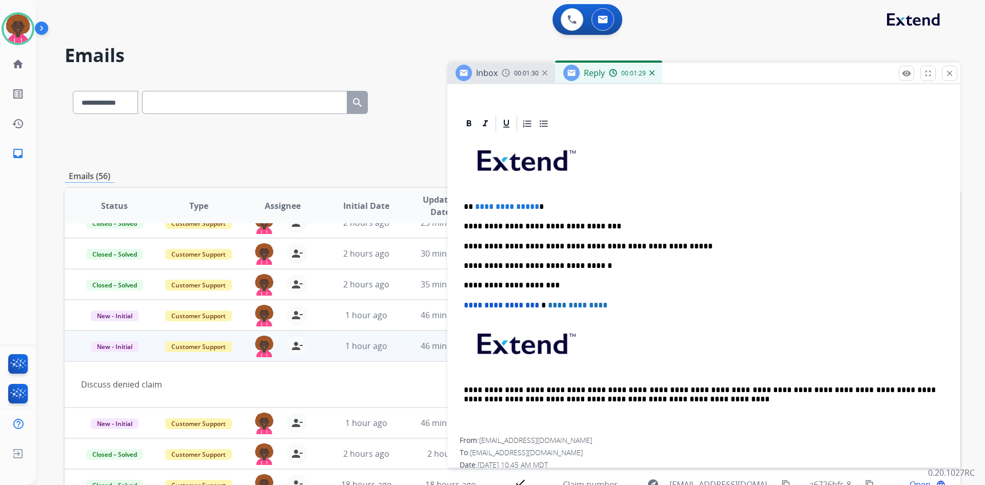
click at [481, 245] on p "**********" at bounding box center [700, 246] width 472 height 9
click at [663, 247] on p "**********" at bounding box center [700, 246] width 472 height 9
drag, startPoint x: 532, startPoint y: 206, endPoint x: 475, endPoint y: 205, distance: 57.5
click at [475, 205] on span "**********" at bounding box center [507, 207] width 64 height 8
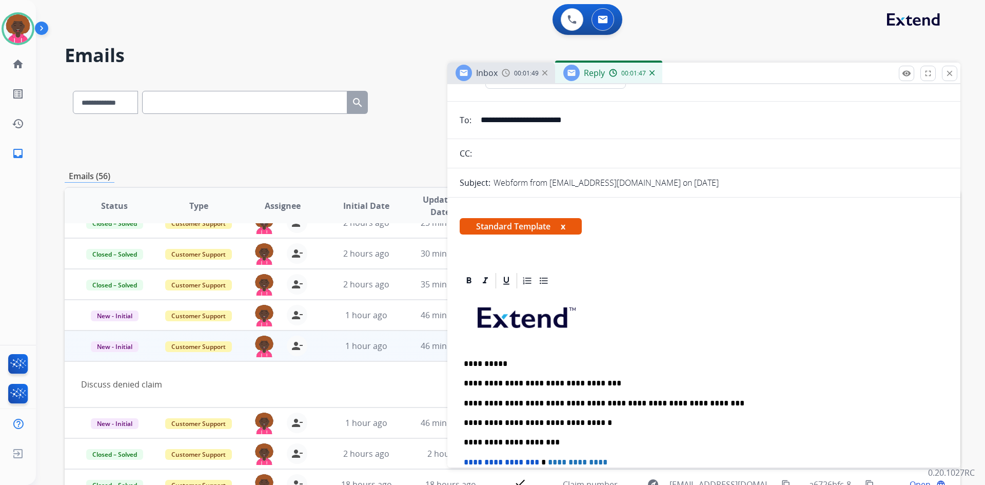
scroll to position [0, 0]
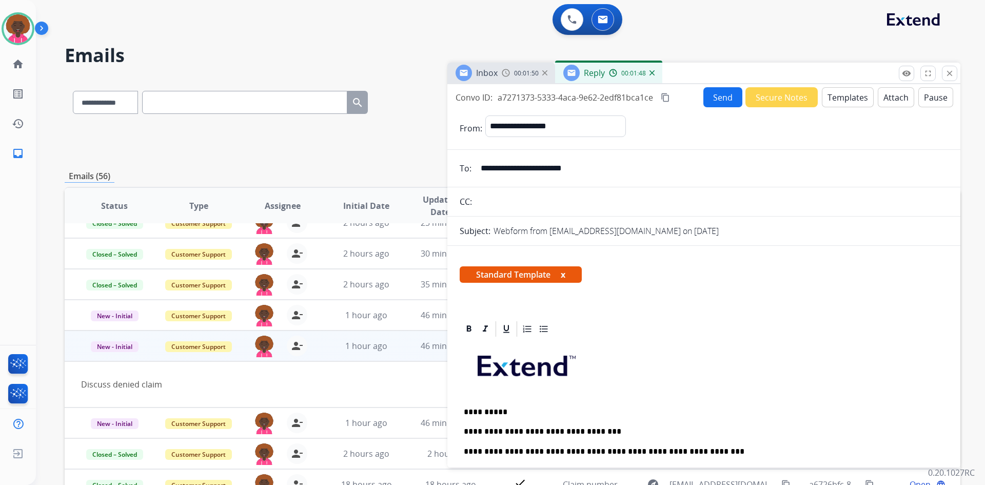
click at [719, 90] on button "Send" at bounding box center [723, 97] width 39 height 20
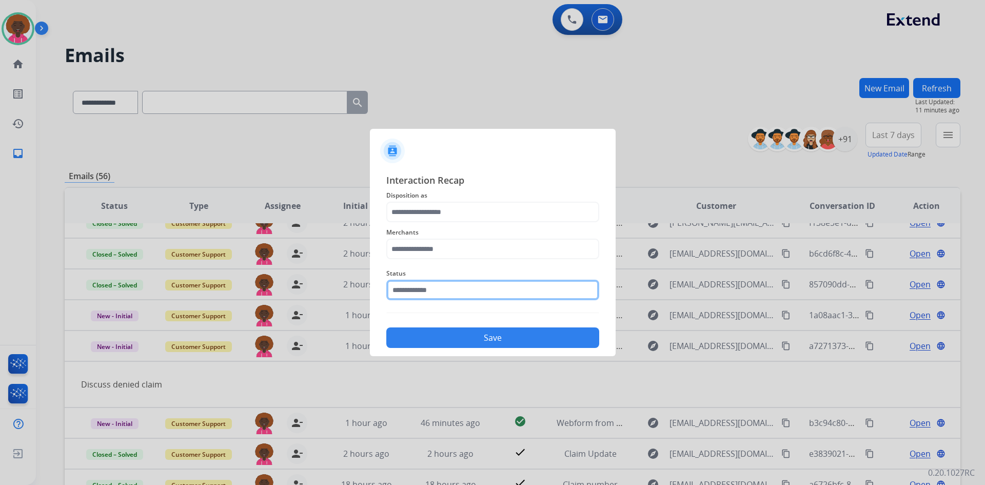
click at [425, 285] on input "text" at bounding box center [492, 290] width 213 height 21
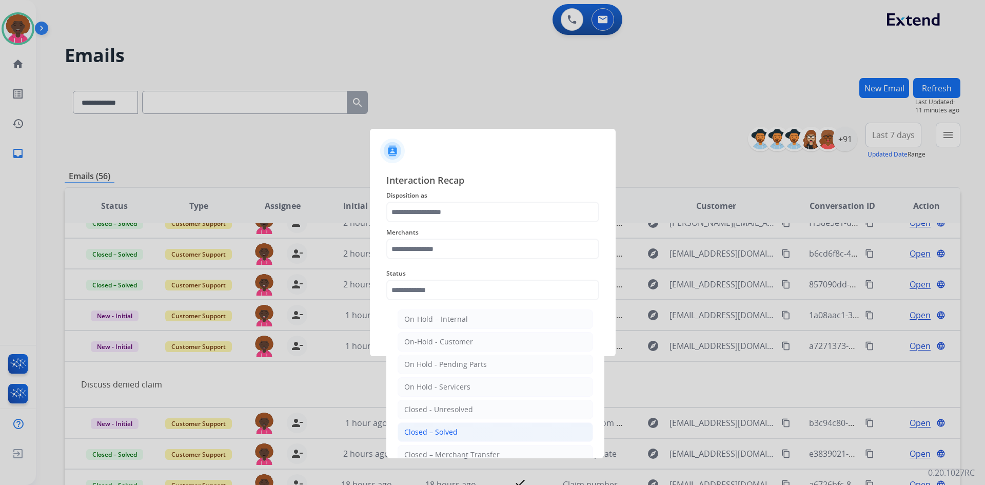
drag, startPoint x: 428, startPoint y: 432, endPoint x: 423, endPoint y: 320, distance: 112.0
click at [428, 431] on div "Closed – Solved" at bounding box center [430, 432] width 53 height 10
type input "**********"
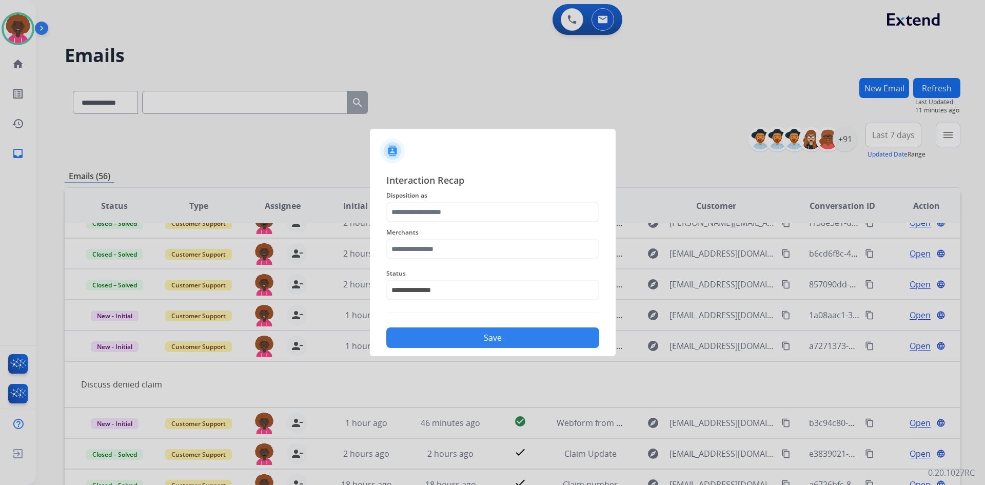
drag, startPoint x: 427, startPoint y: 227, endPoint x: 427, endPoint y: 238, distance: 10.3
click at [427, 237] on span "Merchants" at bounding box center [492, 232] width 213 height 12
click at [426, 253] on input "text" at bounding box center [492, 249] width 213 height 21
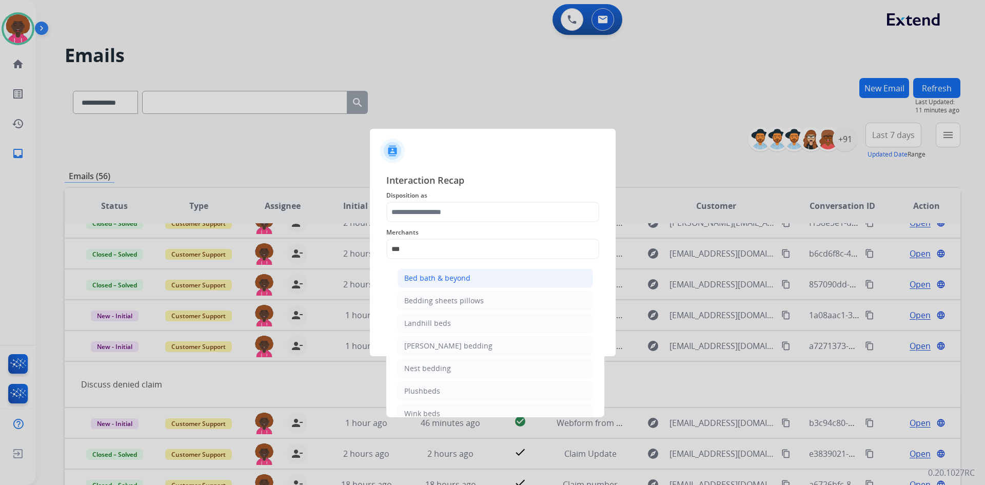
click at [448, 279] on div "Bed bath & beyond" at bounding box center [437, 278] width 66 height 10
type input "**********"
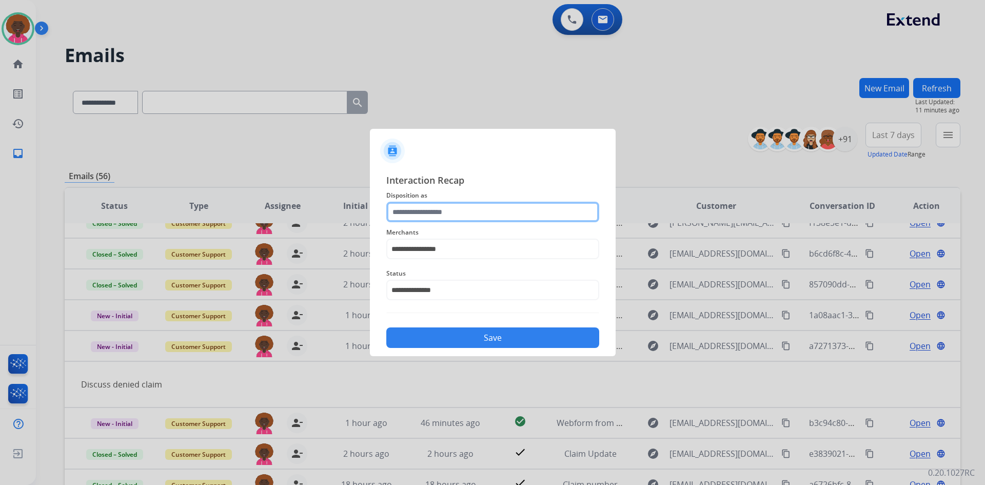
click at [471, 218] on input "text" at bounding box center [492, 212] width 213 height 21
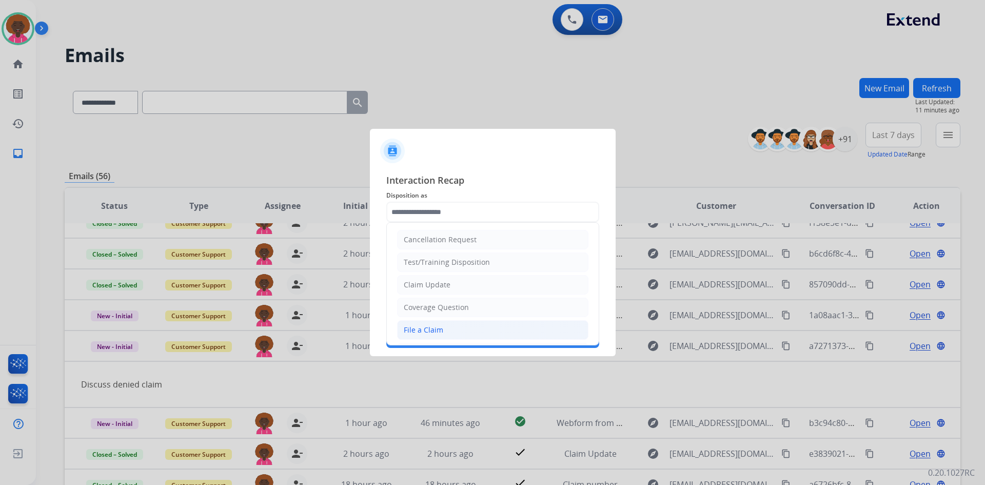
click at [448, 330] on li "File a Claim" at bounding box center [492, 330] width 191 height 20
type input "**********"
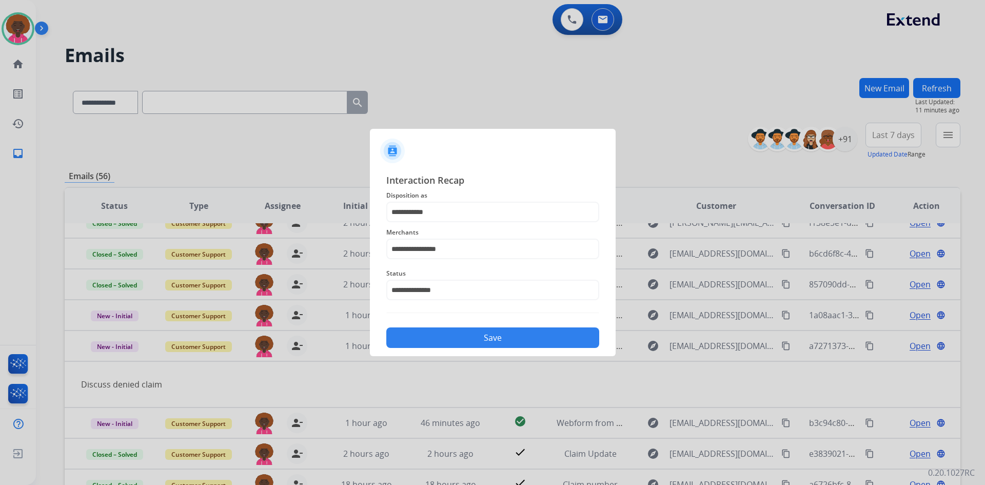
click at [489, 325] on div "Save" at bounding box center [492, 334] width 213 height 27
click at [478, 346] on button "Save" at bounding box center [492, 337] width 213 height 21
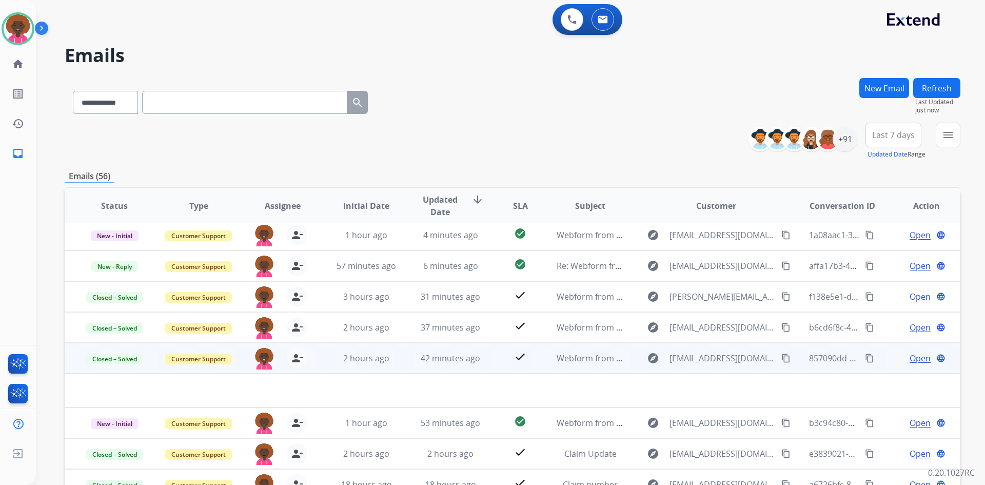
scroll to position [51, 0]
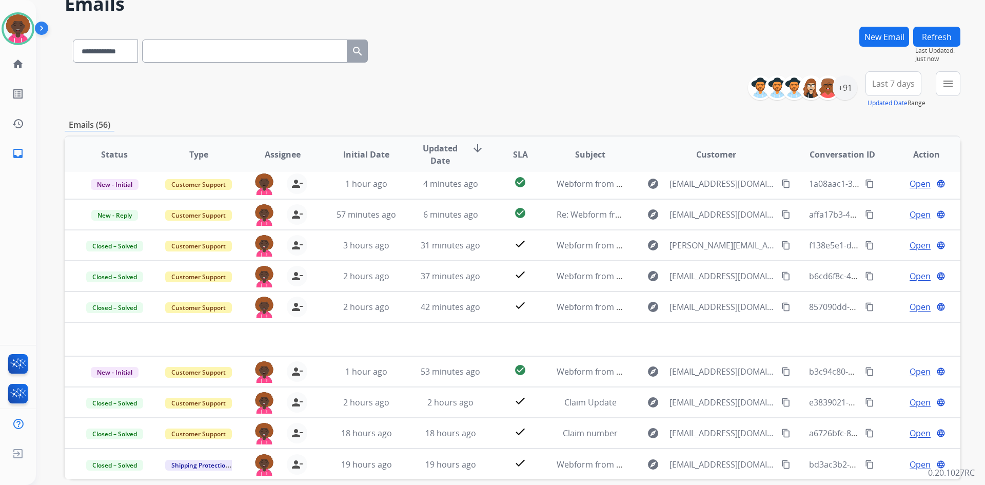
click at [856, 93] on div "+91" at bounding box center [807, 87] width 102 height 25
drag, startPoint x: 850, startPoint y: 92, endPoint x: 842, endPoint y: 89, distance: 9.3
click at [844, 89] on div "+91" at bounding box center [845, 87] width 25 height 25
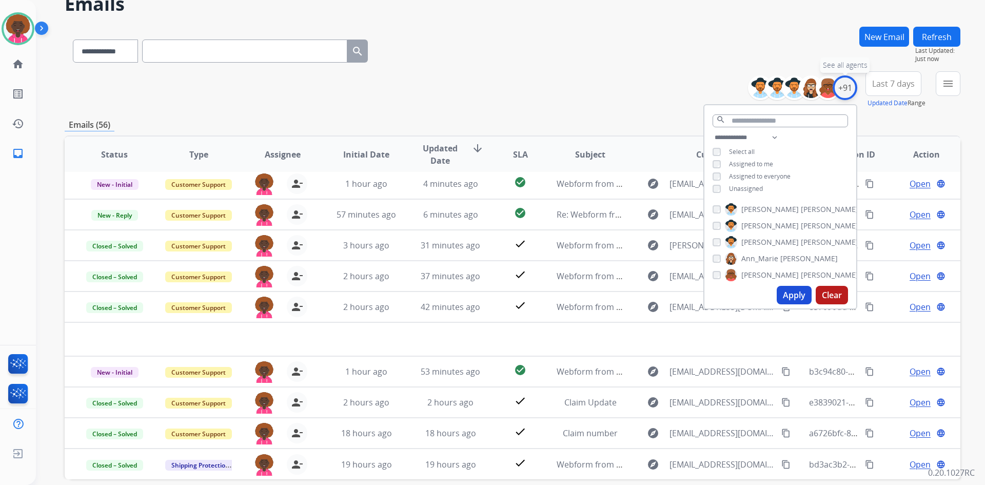
click at [837, 88] on div "+91" at bounding box center [845, 87] width 25 height 25
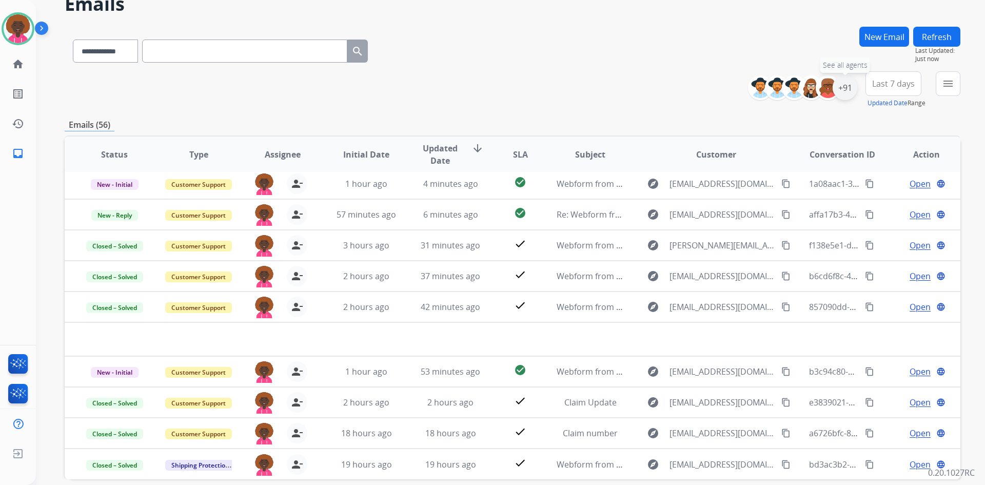
click at [847, 81] on div "+91" at bounding box center [845, 87] width 25 height 25
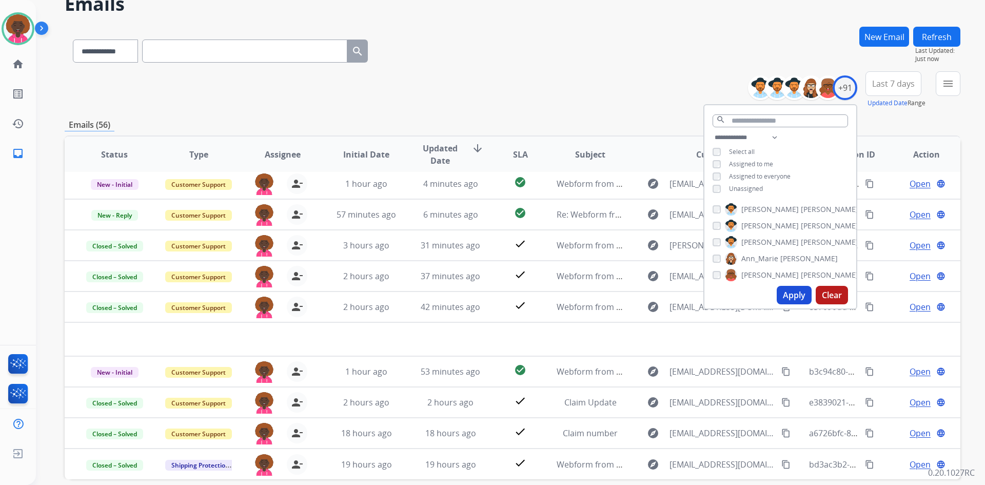
drag, startPoint x: 785, startPoint y: 295, endPoint x: 780, endPoint y: 291, distance: 7.0
click at [786, 295] on button "Apply" at bounding box center [794, 295] width 35 height 18
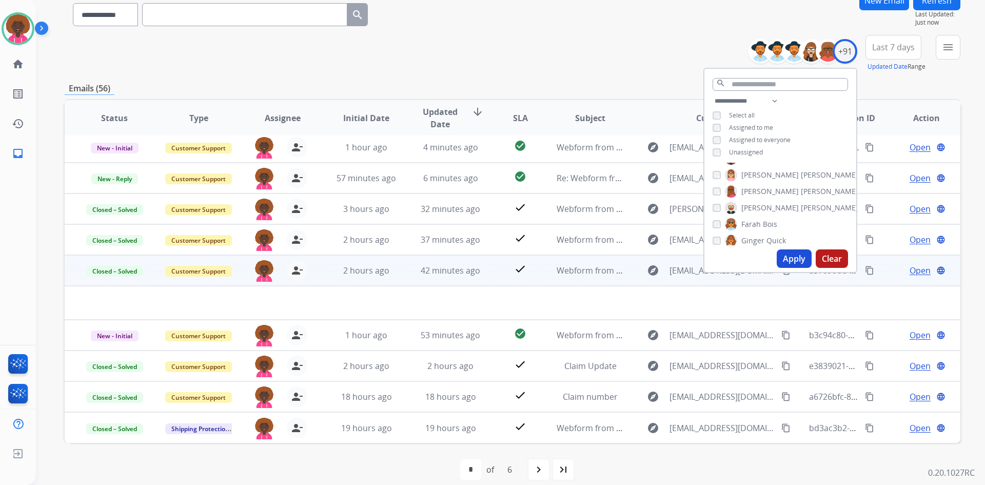
scroll to position [99, 0]
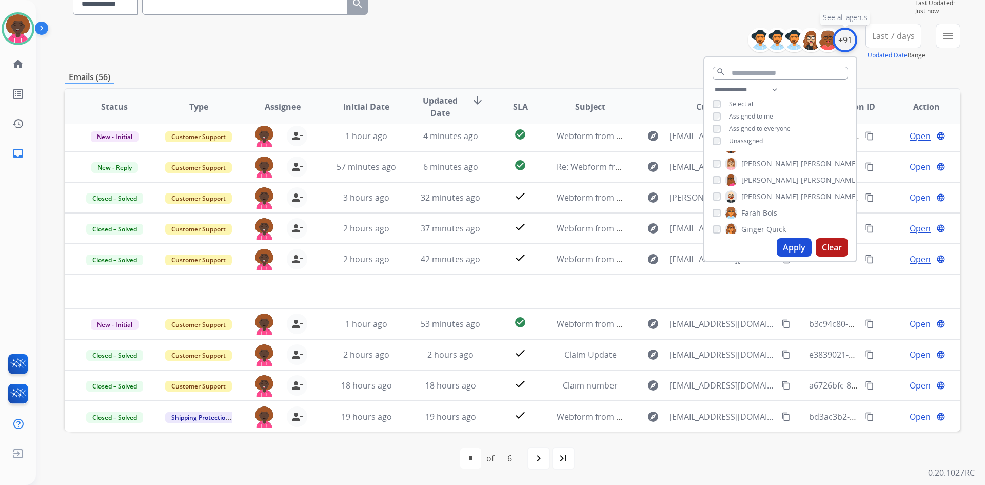
click at [852, 35] on div "+91" at bounding box center [845, 40] width 25 height 25
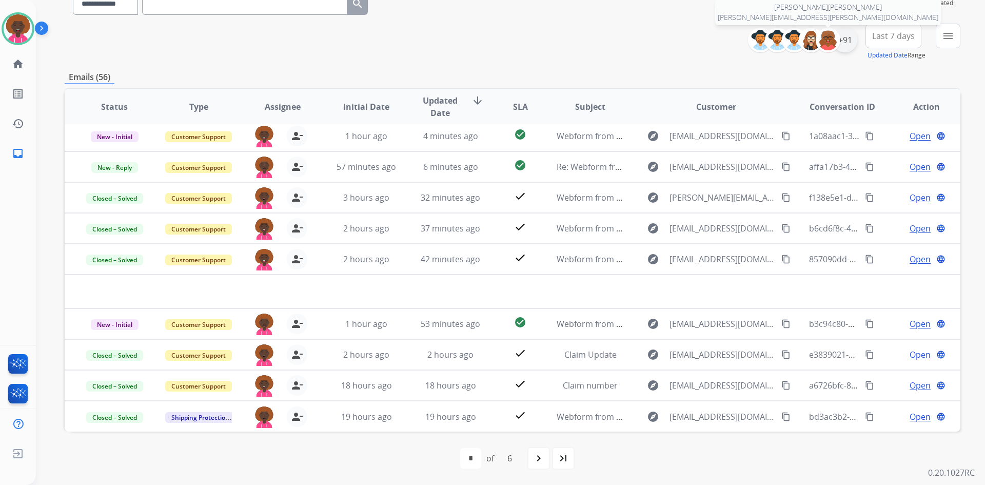
click at [841, 38] on div "+91" at bounding box center [845, 40] width 25 height 25
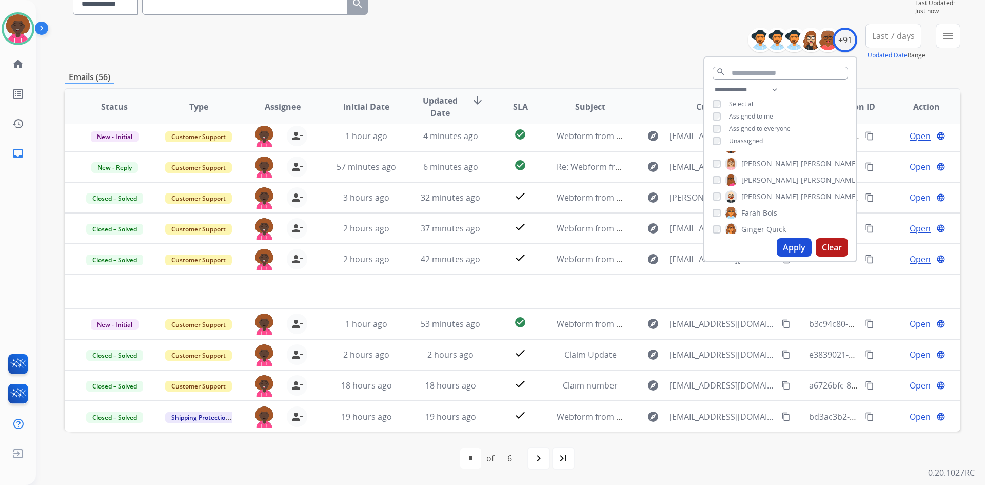
click at [796, 258] on div "Apply Clear" at bounding box center [781, 247] width 152 height 27
click at [794, 250] on button "Apply" at bounding box center [794, 247] width 35 height 18
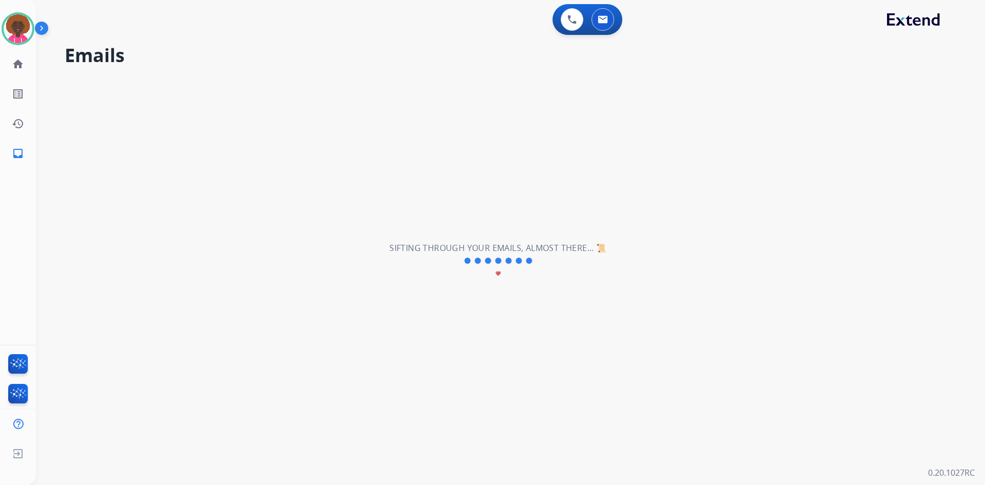
scroll to position [0, 0]
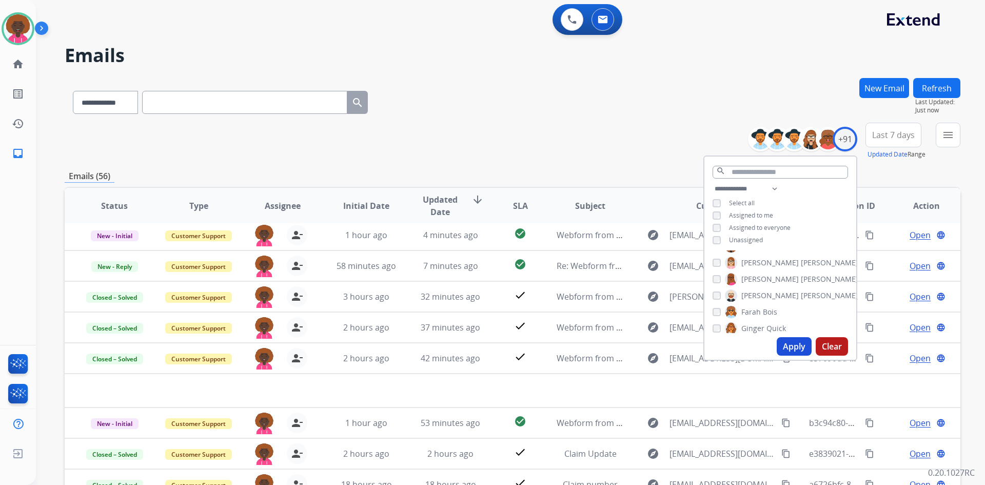
click at [768, 319] on div "Alexis Martinez Alexis_ Martinez Amanda Baez Ann_Marie Lopez Artheria Robinson …" at bounding box center [781, 291] width 152 height 83
click at [790, 342] on button "Apply" at bounding box center [794, 346] width 35 height 18
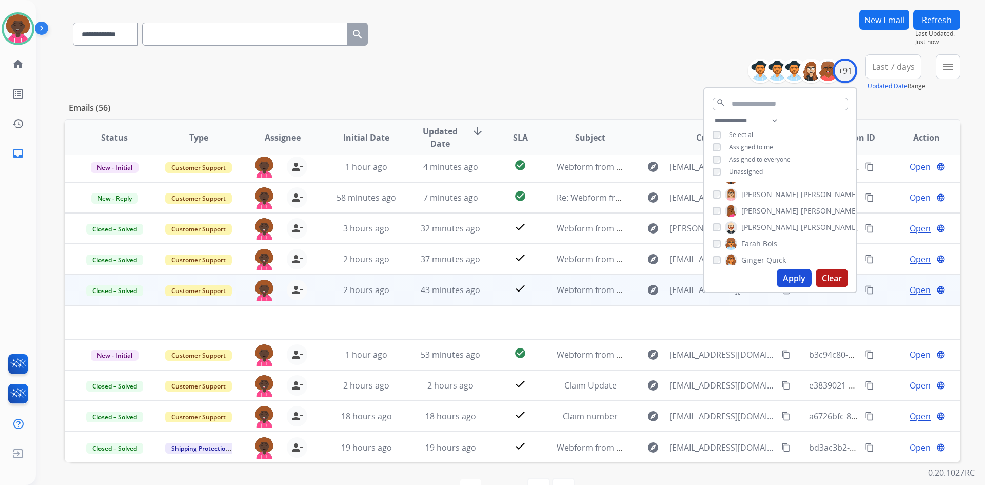
scroll to position [99, 0]
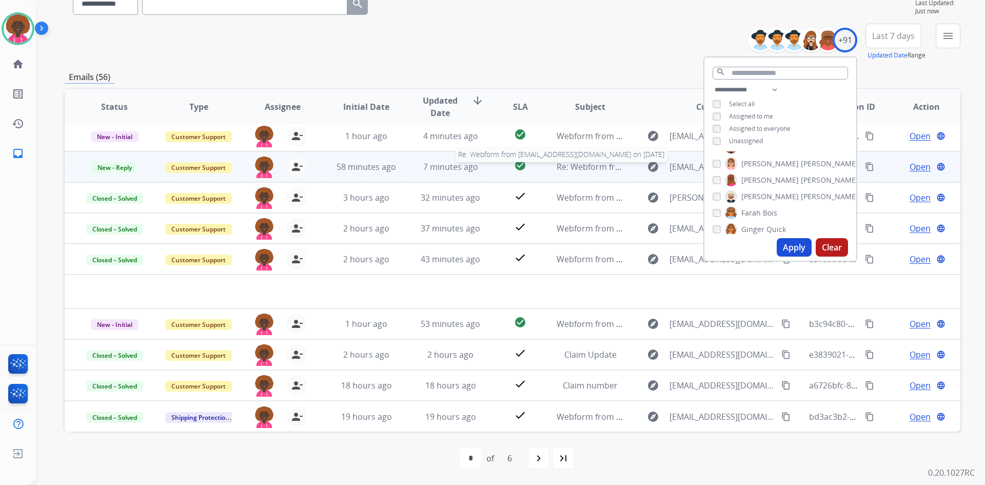
click at [591, 170] on span "Re: Webform from bdvanpelt72@gmail.com on 08/12/2025" at bounding box center [680, 166] width 246 height 11
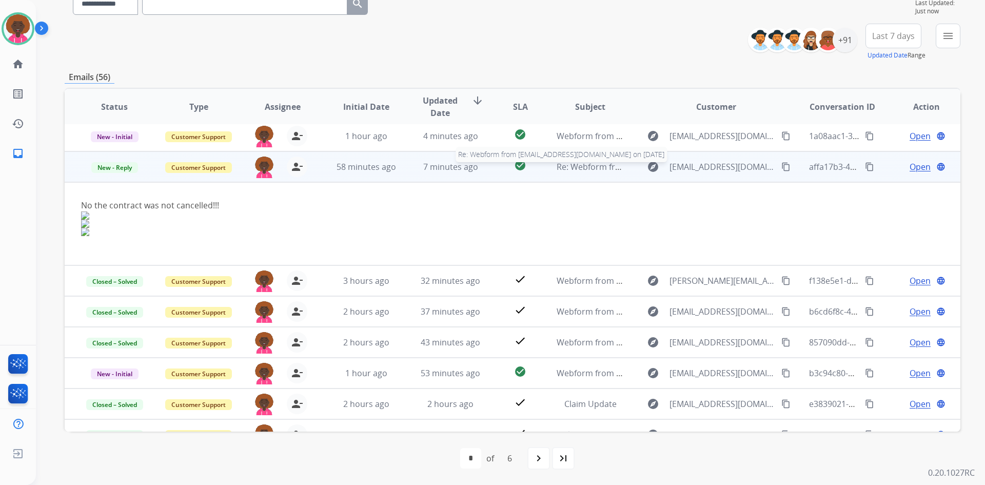
scroll to position [62, 0]
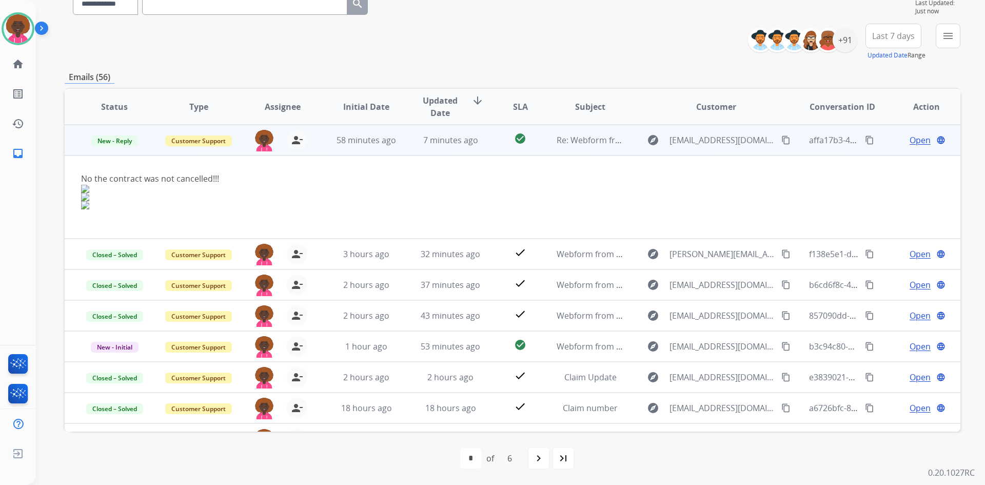
click at [910, 138] on span "Open" at bounding box center [920, 140] width 21 height 12
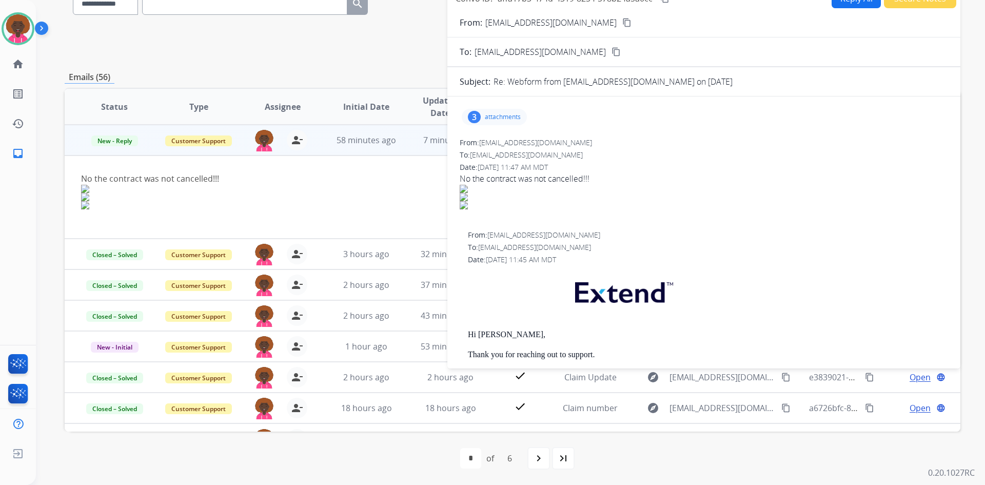
click at [491, 110] on div "3 attachments" at bounding box center [494, 117] width 65 height 16
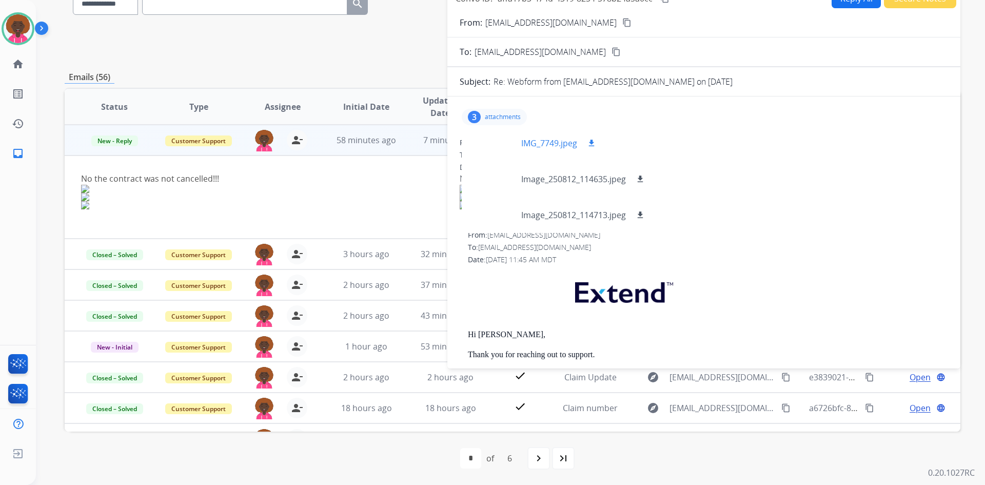
click at [536, 143] on p "IMG_7749.jpeg" at bounding box center [549, 143] width 56 height 12
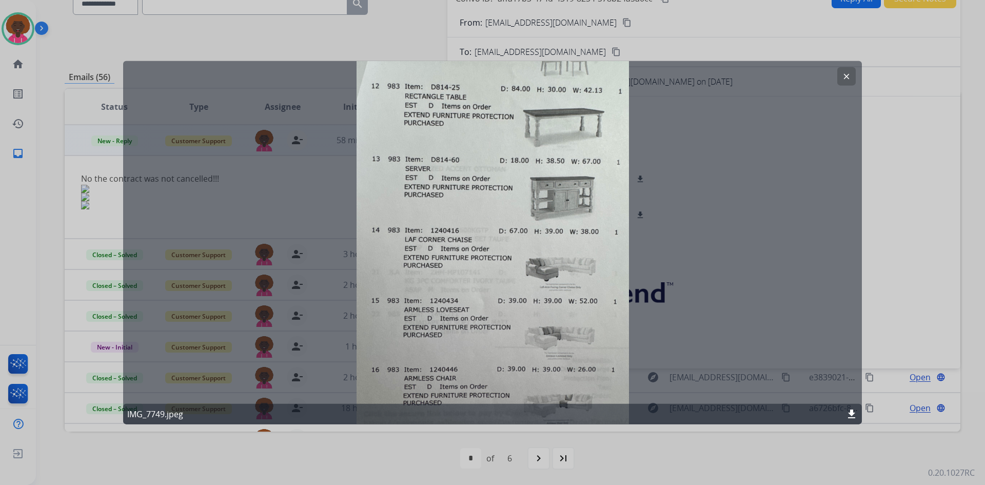
click at [891, 180] on div at bounding box center [492, 242] width 985 height 485
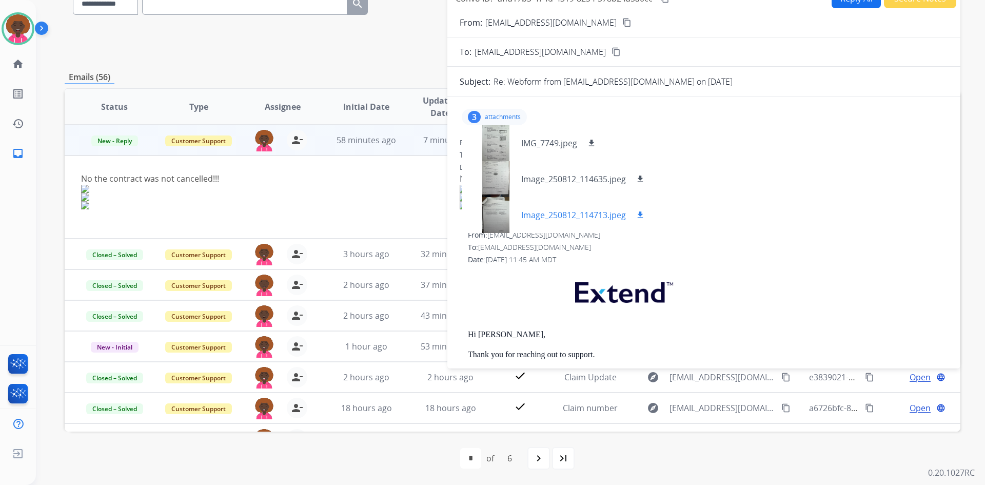
click at [603, 217] on p "Image_250812_114713.jpeg" at bounding box center [573, 215] width 105 height 12
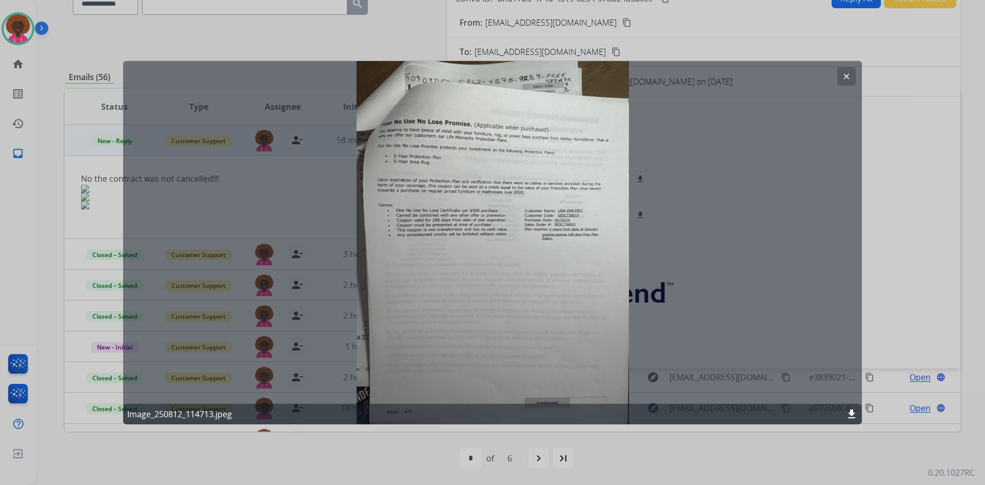
click at [771, 222] on div "clear Image_250812_114713.jpeg download" at bounding box center [492, 243] width 739 height 364
click at [841, 74] on button "clear" at bounding box center [847, 76] width 18 height 18
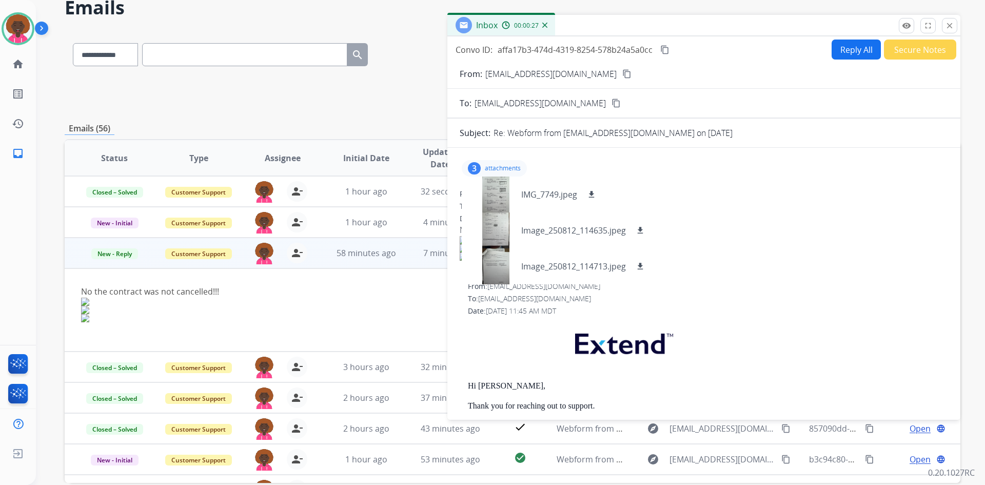
scroll to position [0, 0]
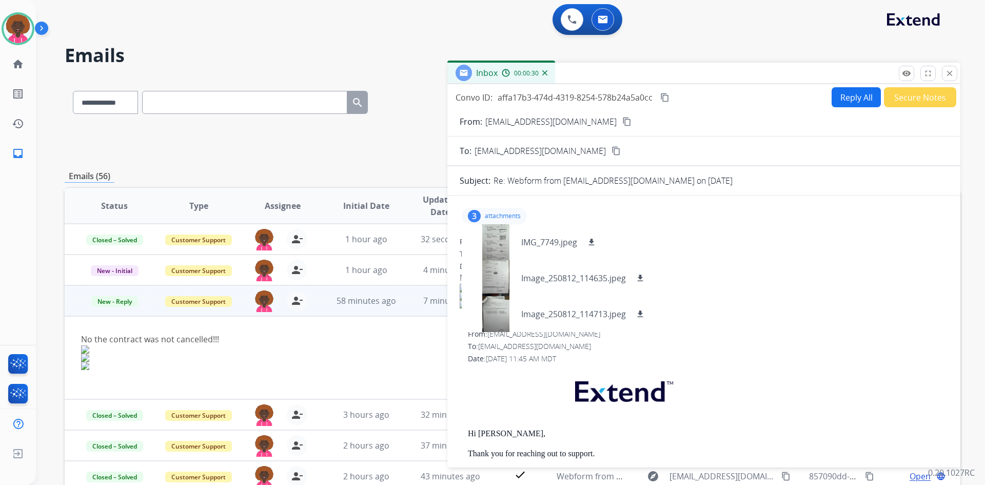
click at [623, 118] on mat-icon "content_copy" at bounding box center [627, 121] width 9 height 9
click at [11, 25] on img at bounding box center [18, 28] width 29 height 29
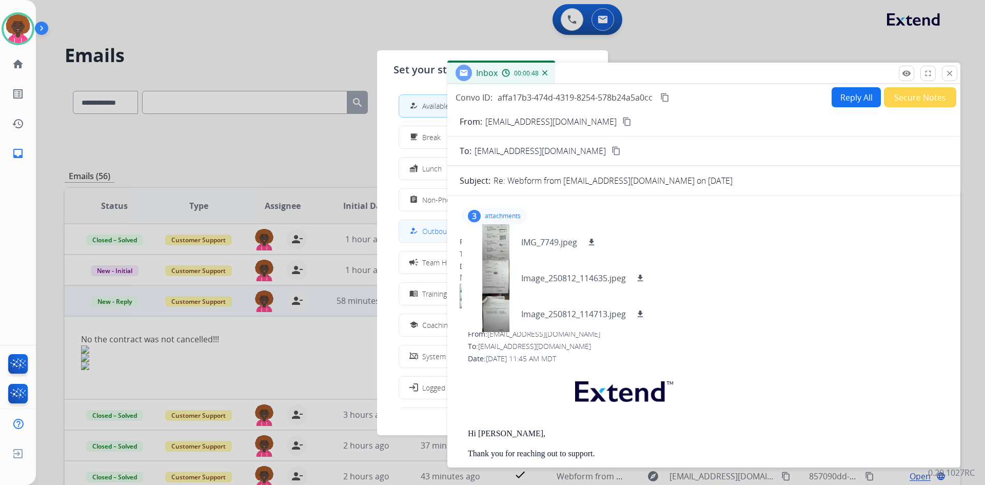
click at [435, 231] on span "Outbound Preparation" at bounding box center [458, 231] width 72 height 11
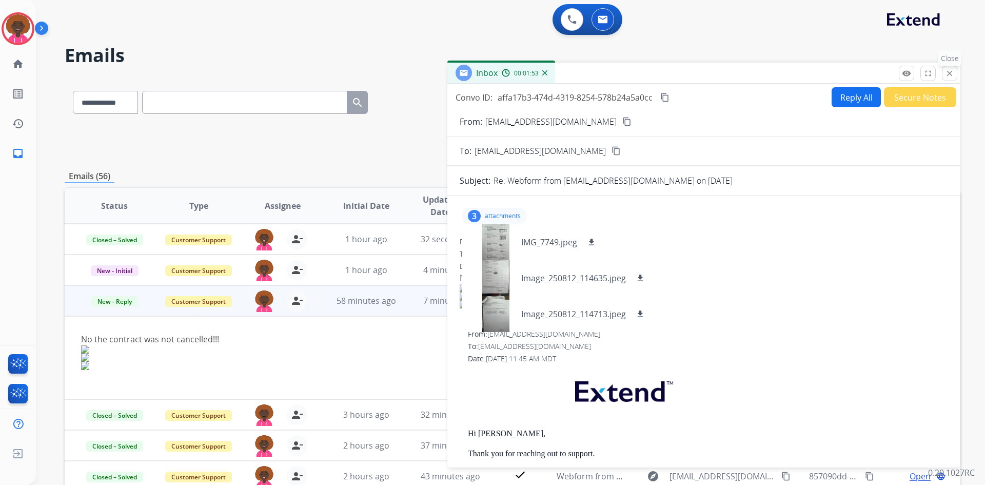
click at [949, 73] on mat-icon "close" at bounding box center [949, 73] width 9 height 9
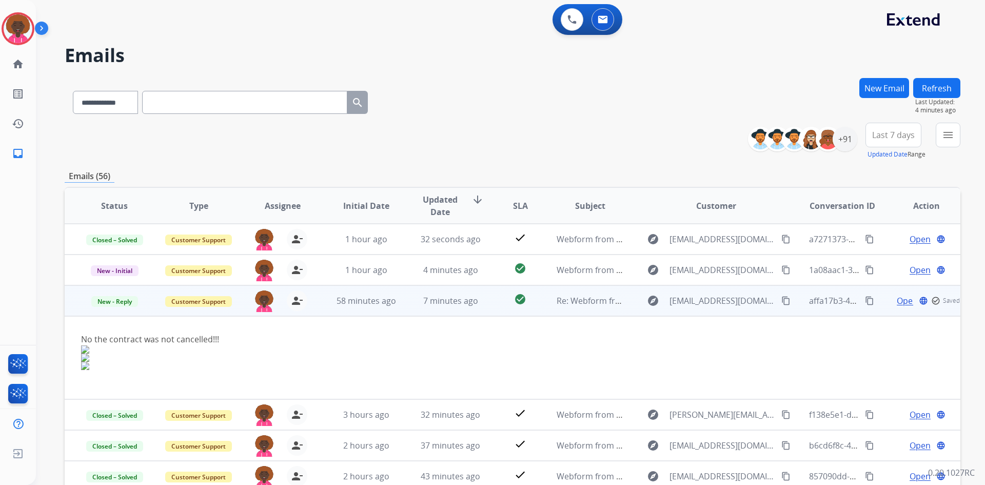
click at [899, 306] on div "Open language check_circle_outline Saved" at bounding box center [926, 301] width 67 height 12
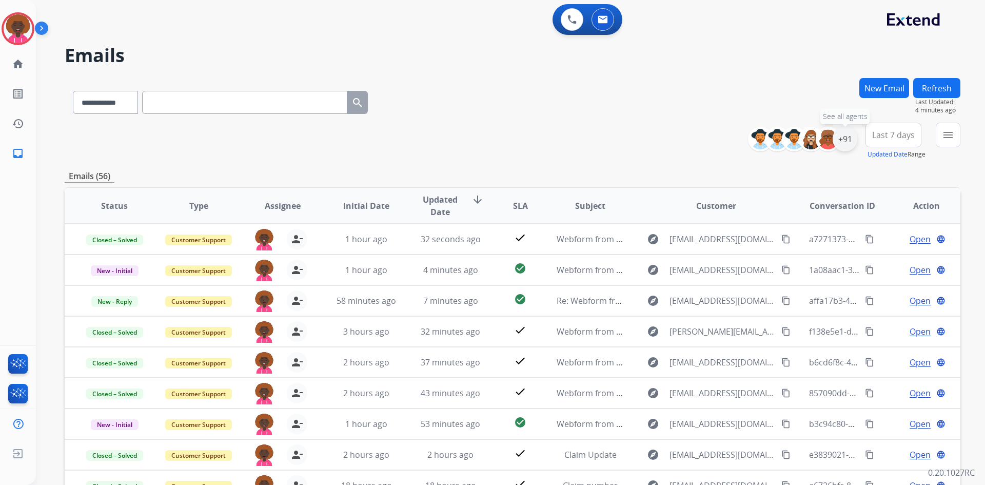
click at [843, 142] on div "+91" at bounding box center [845, 139] width 25 height 25
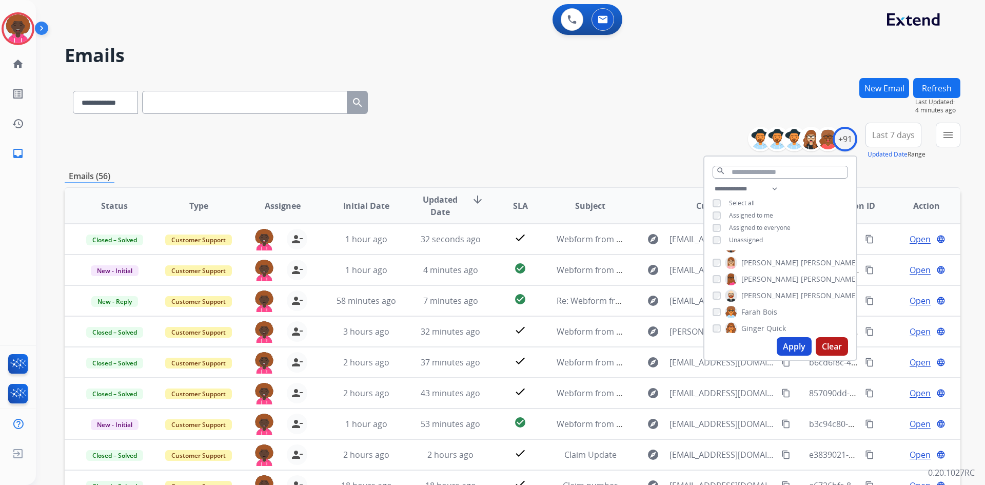
click at [798, 346] on button "Apply" at bounding box center [794, 346] width 35 height 18
drag, startPoint x: 795, startPoint y: 344, endPoint x: 787, endPoint y: 339, distance: 9.5
click at [788, 340] on button "Apply" at bounding box center [794, 346] width 35 height 18
click at [842, 145] on div "+91" at bounding box center [845, 139] width 25 height 25
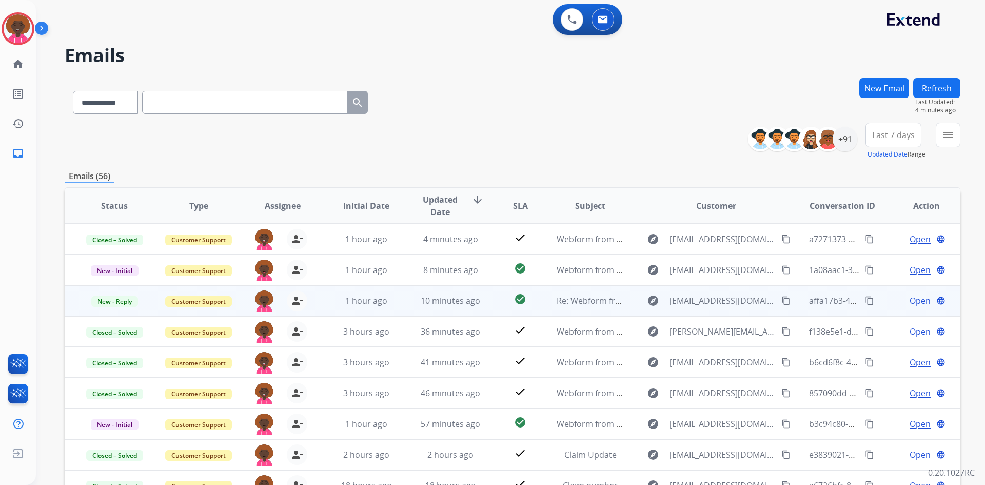
click at [913, 299] on span "Open" at bounding box center [920, 301] width 21 height 12
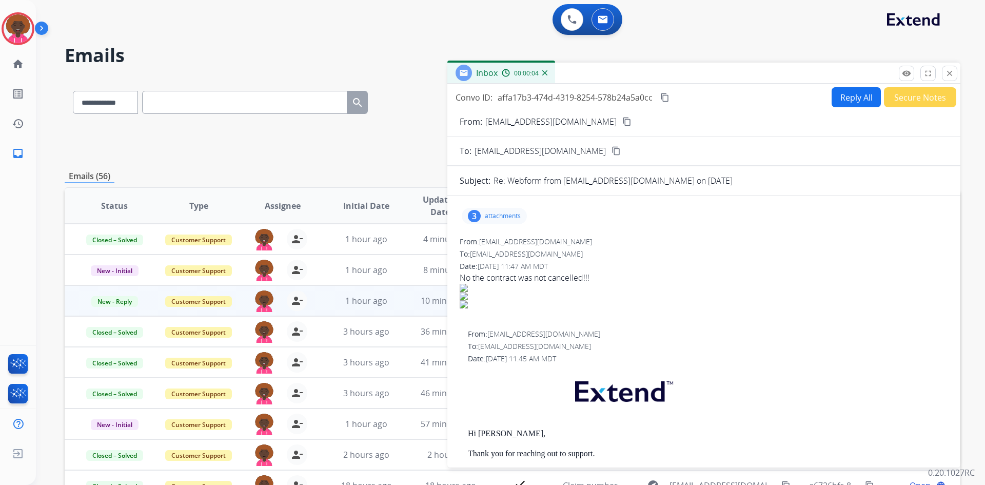
click at [900, 105] on button "Secure Notes" at bounding box center [920, 97] width 72 height 20
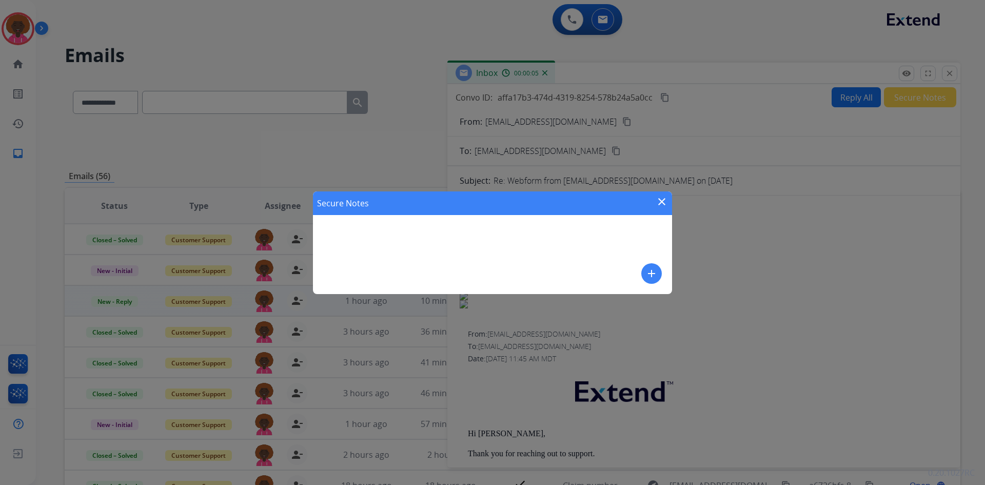
click at [648, 270] on mat-icon "add" at bounding box center [652, 273] width 12 height 12
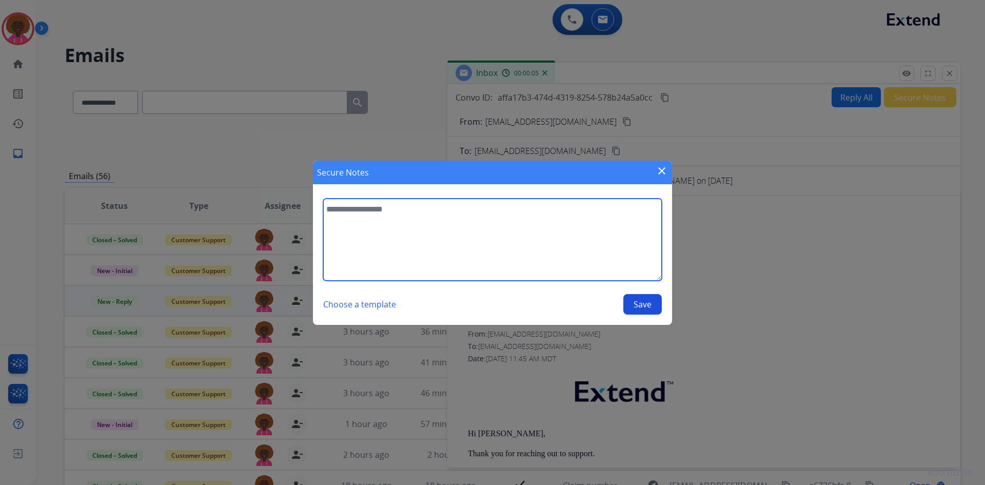
click at [397, 254] on textarea at bounding box center [492, 240] width 339 height 82
click at [442, 213] on textarea "**********" at bounding box center [492, 240] width 339 height 82
type textarea "**********"
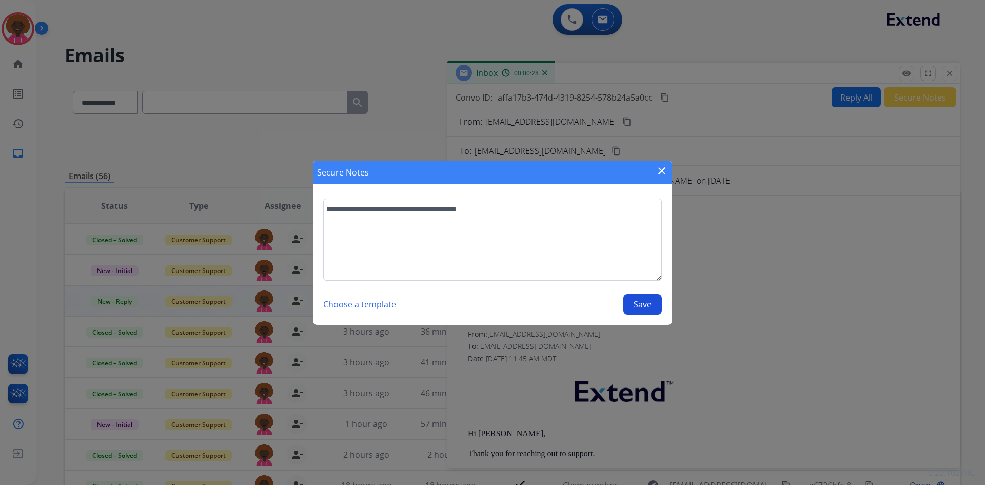
click at [636, 304] on button "Save" at bounding box center [643, 304] width 38 height 21
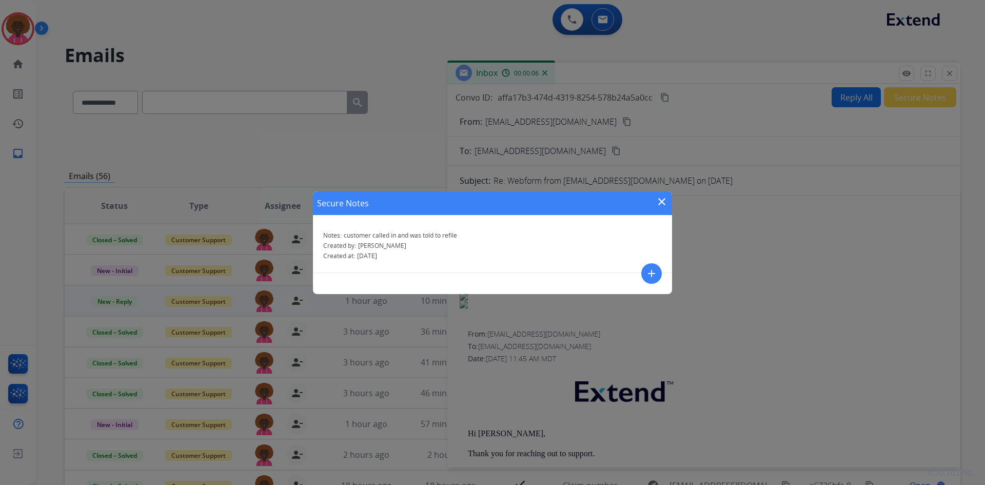
click at [857, 209] on div "Secure Notes close Notes: customer called in and was told to refile Created by:…" at bounding box center [492, 242] width 985 height 485
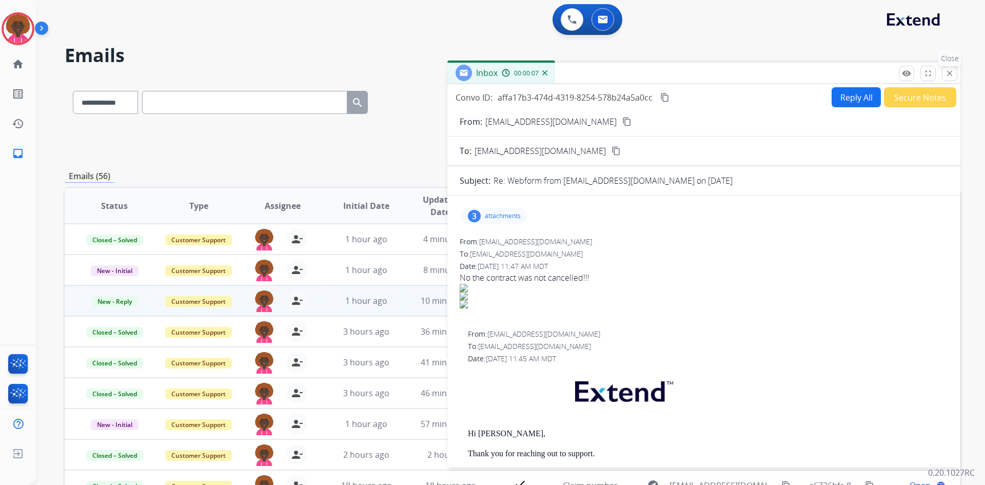
drag, startPoint x: 952, startPoint y: 67, endPoint x: 664, endPoint y: 148, distance: 298.6
click at [952, 68] on button "close Close" at bounding box center [949, 73] width 15 height 15
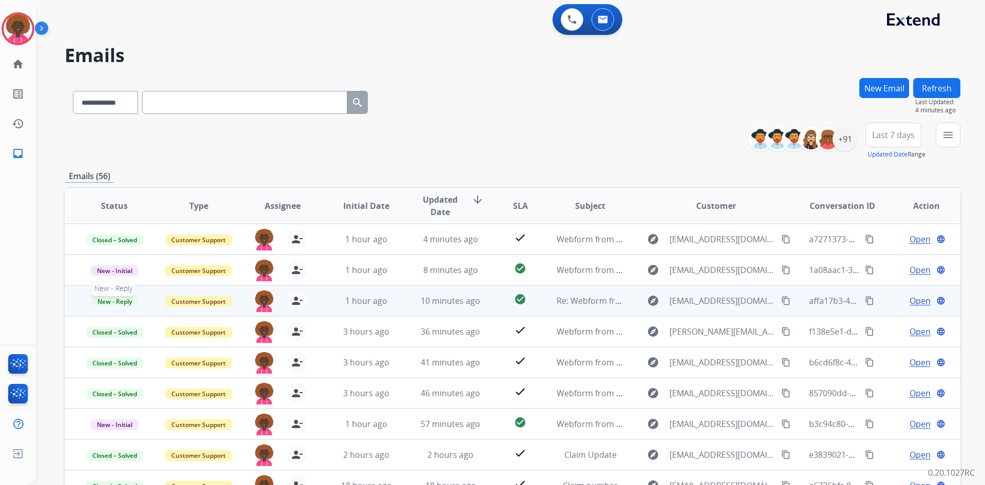
click at [114, 300] on span "New - Reply" at bounding box center [114, 301] width 47 height 11
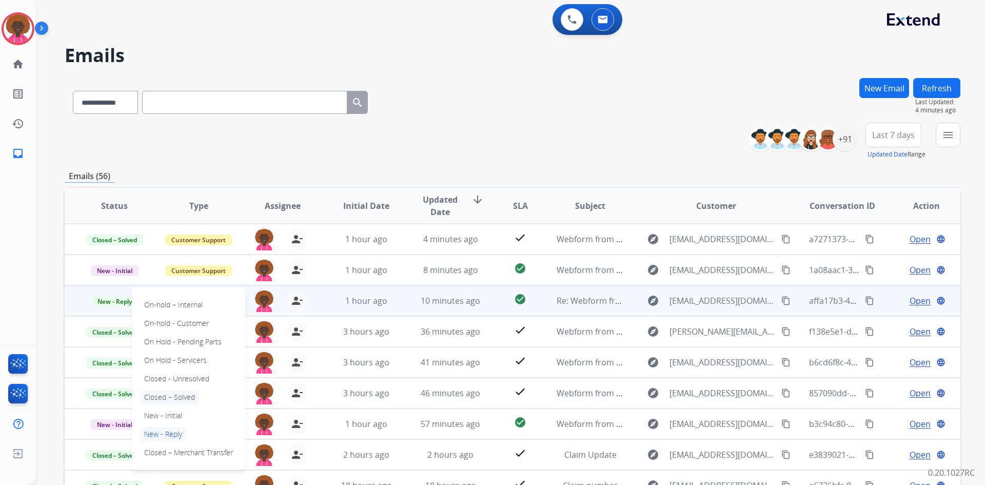
click at [184, 398] on p "Closed – Solved" at bounding box center [169, 397] width 59 height 14
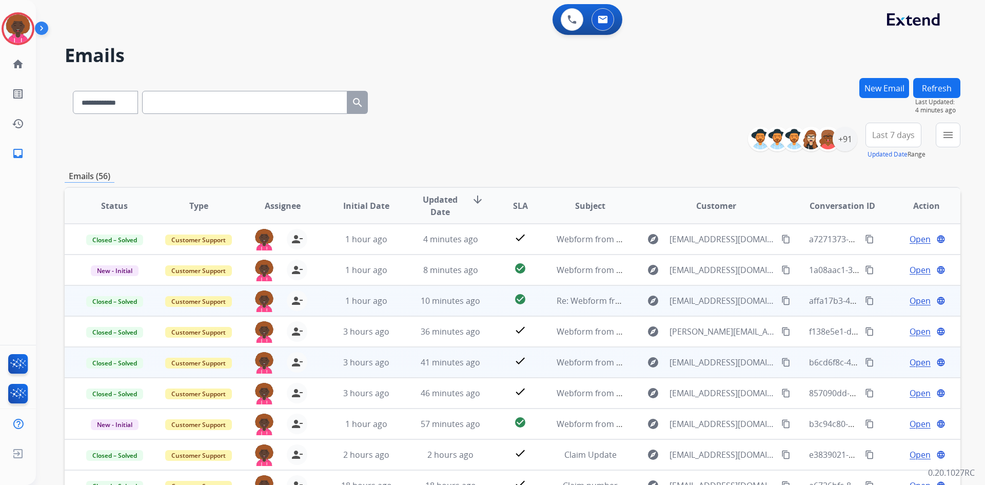
scroll to position [1, 0]
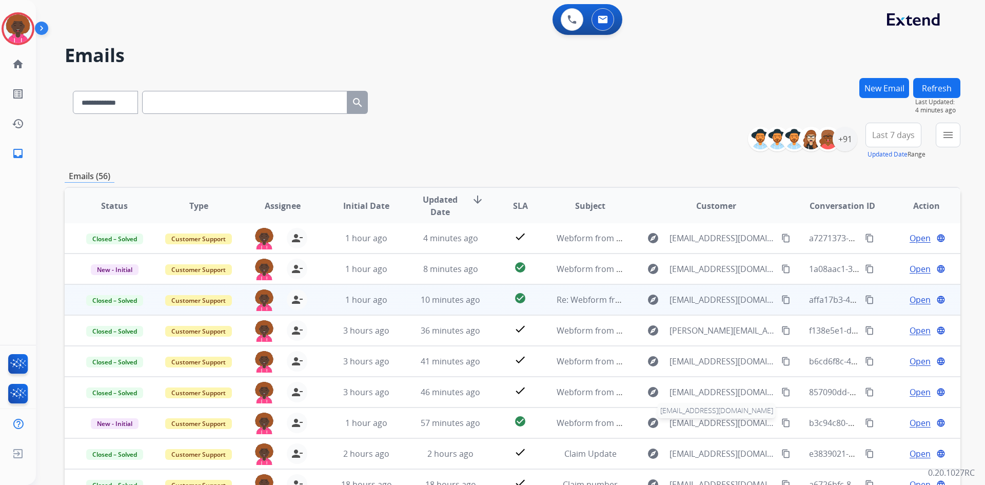
click at [670, 422] on span "badlandsrogerkathy@yahoo.com" at bounding box center [723, 423] width 106 height 12
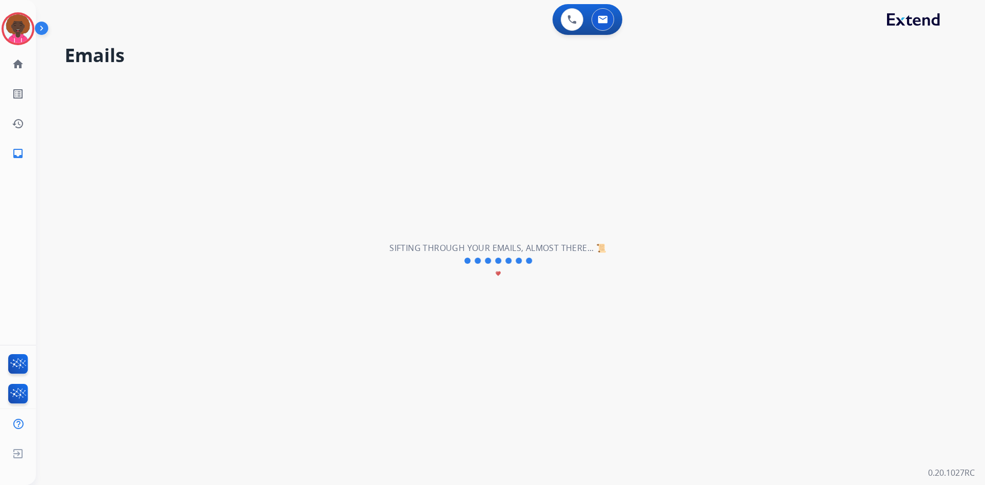
scroll to position [0, 0]
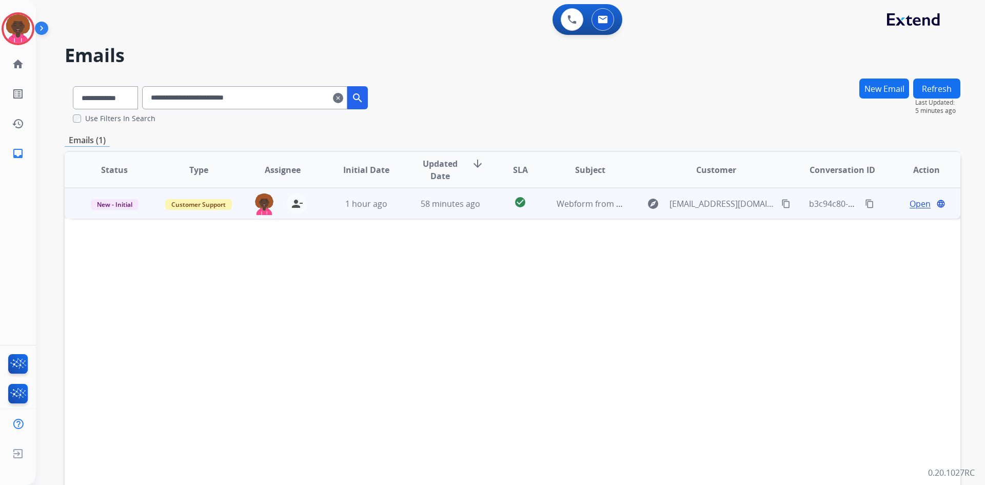
click at [914, 205] on span "Open" at bounding box center [920, 204] width 21 height 12
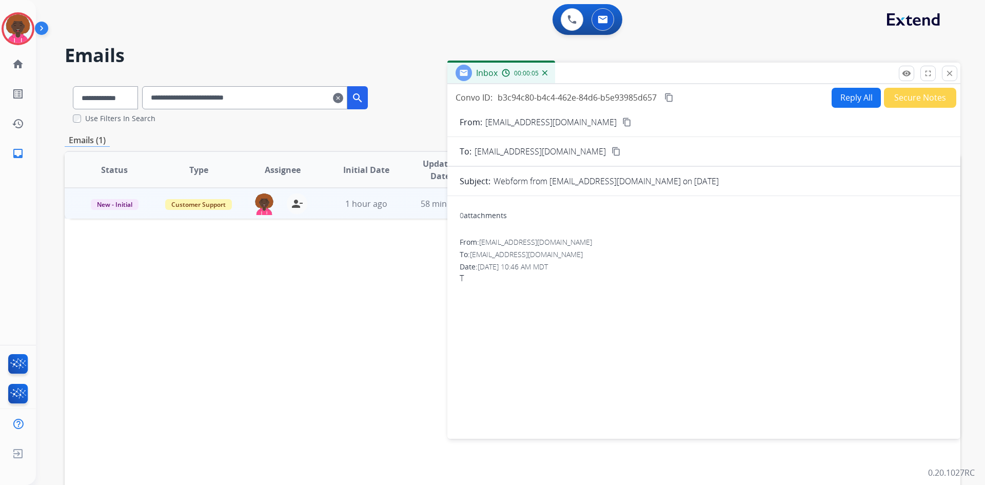
click at [897, 99] on button "Secure Notes" at bounding box center [920, 98] width 72 height 20
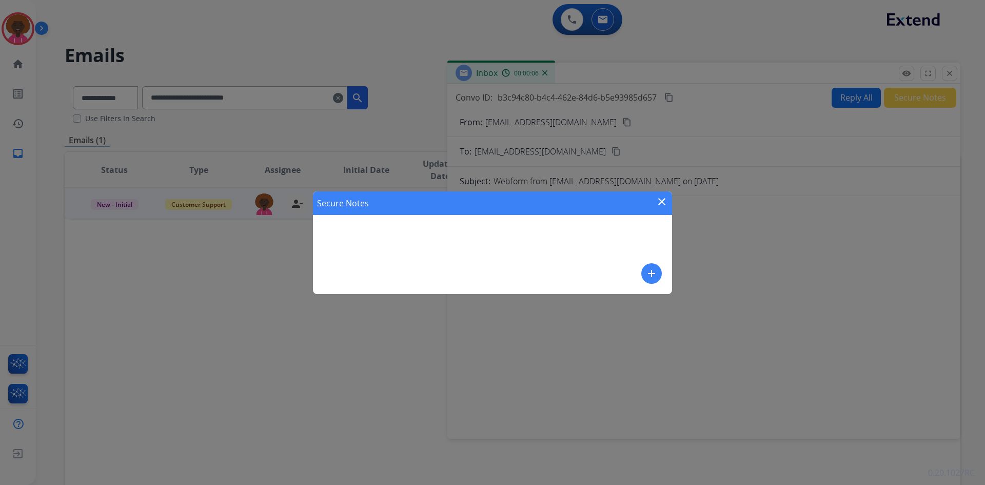
click at [654, 276] on mat-icon "add" at bounding box center [652, 273] width 12 height 12
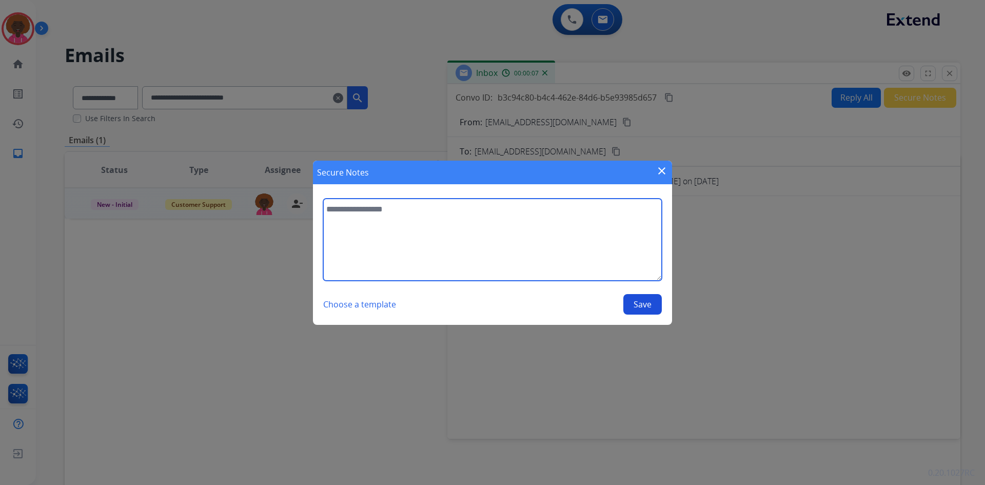
click at [510, 261] on textarea at bounding box center [492, 240] width 339 height 82
type textarea "**********"
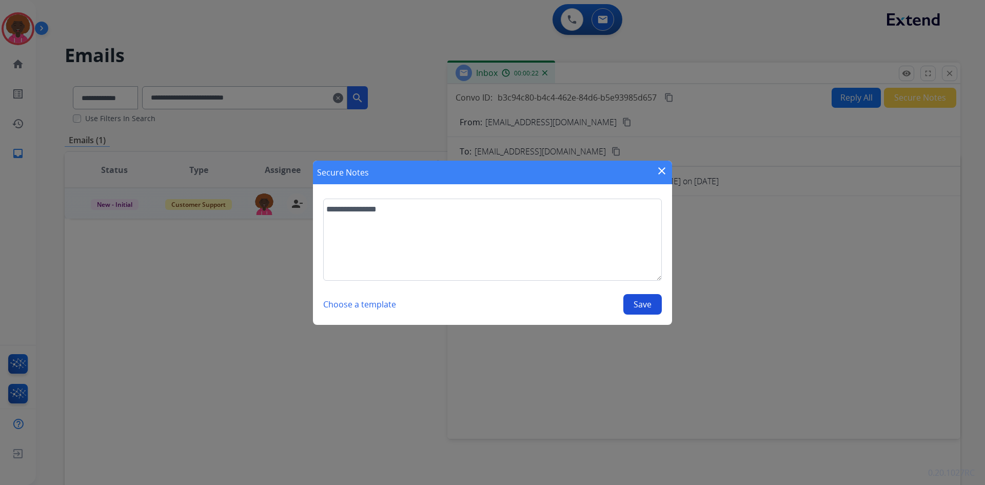
click at [645, 306] on button "Save" at bounding box center [643, 304] width 38 height 21
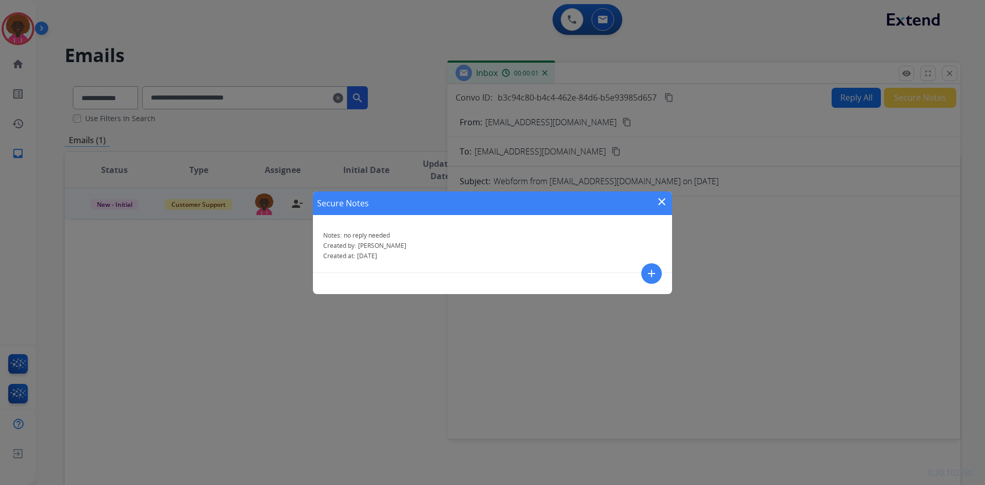
click at [660, 202] on mat-icon "close" at bounding box center [662, 202] width 12 height 12
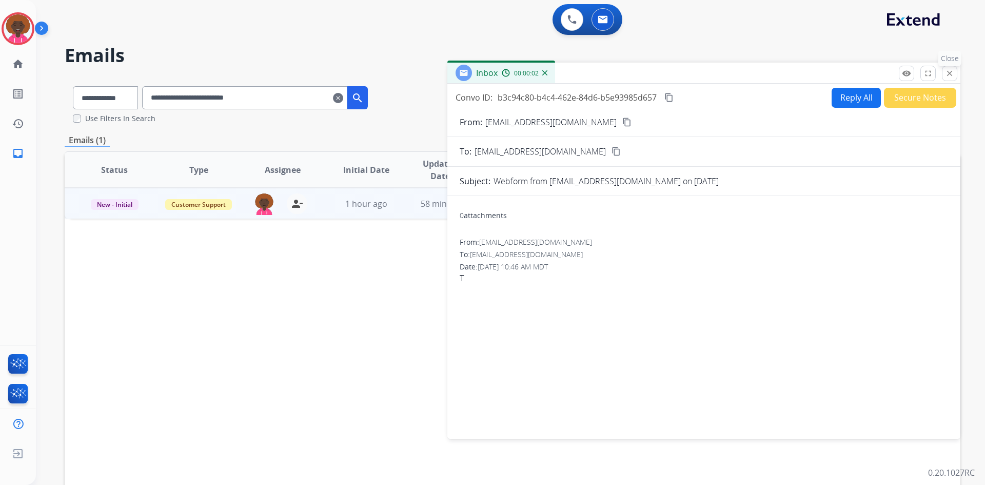
click at [947, 73] on mat-icon "close" at bounding box center [949, 73] width 9 height 9
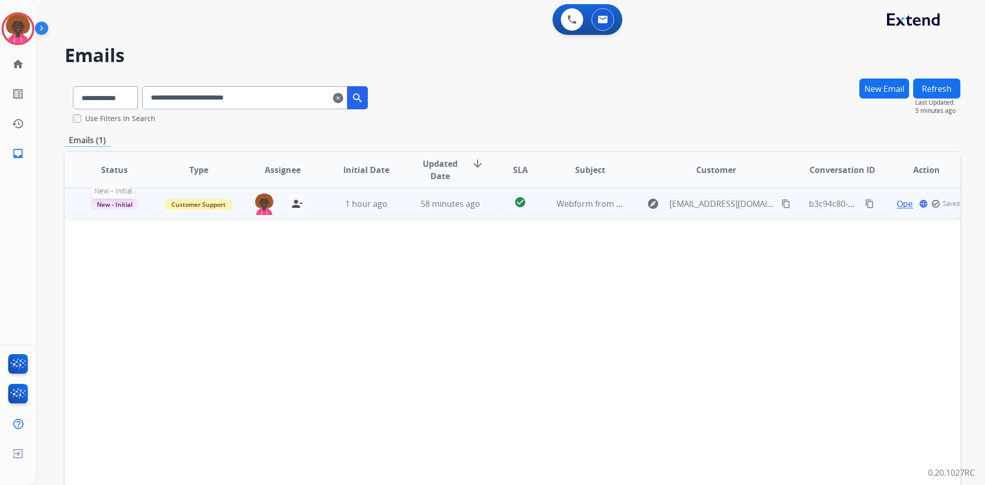
click at [118, 203] on span "New - Initial" at bounding box center [115, 204] width 48 height 11
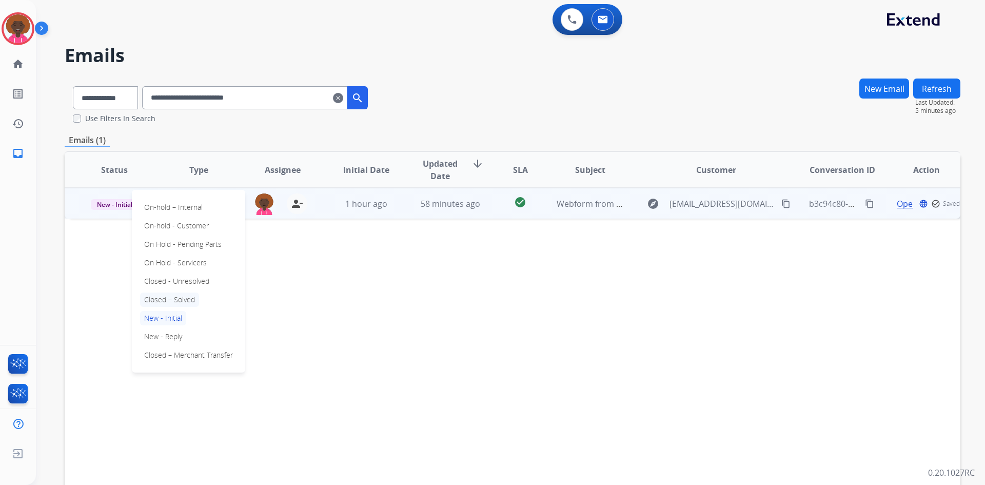
click at [173, 298] on p "Closed – Solved" at bounding box center [169, 300] width 59 height 14
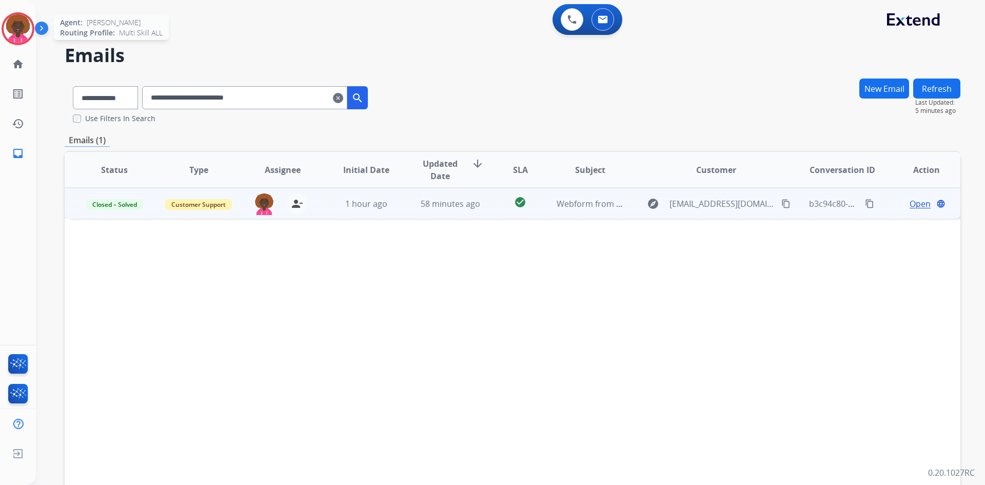
click at [16, 28] on img at bounding box center [18, 28] width 29 height 29
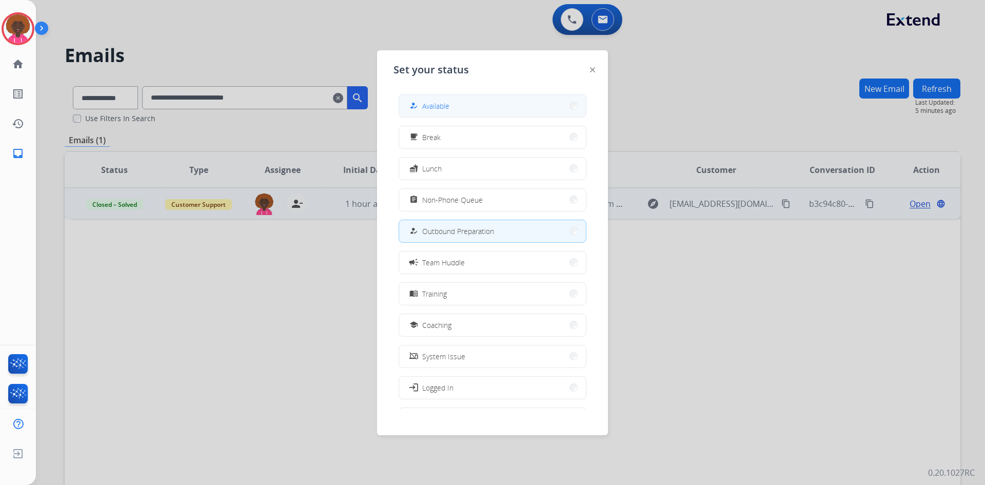
click at [459, 104] on button "how_to_reg Available" at bounding box center [492, 106] width 187 height 22
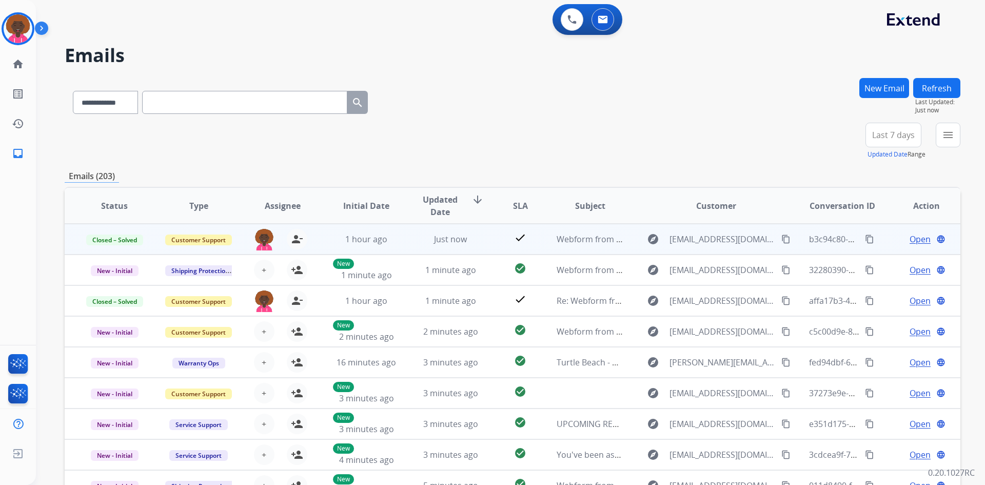
scroll to position [1, 0]
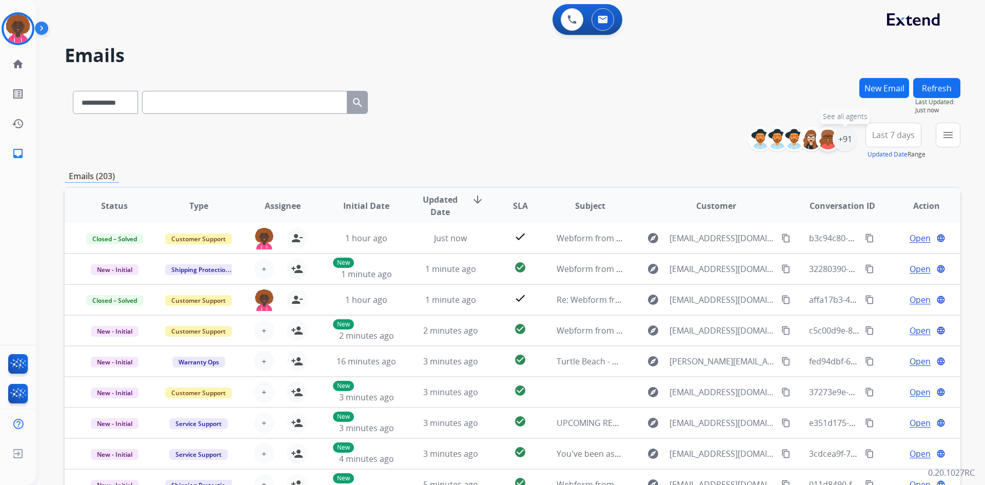
drag, startPoint x: 847, startPoint y: 137, endPoint x: 824, endPoint y: 144, distance: 23.5
click at [844, 139] on div "+91" at bounding box center [845, 139] width 25 height 25
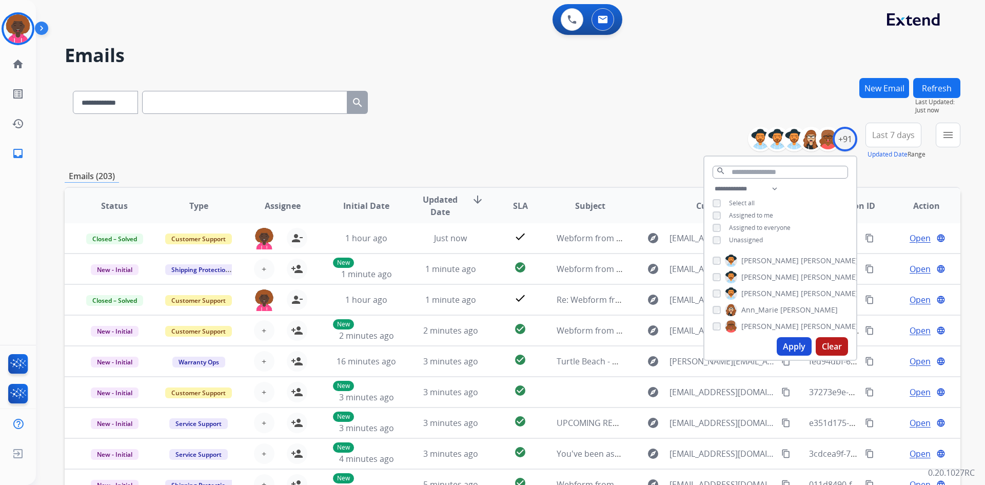
click at [793, 345] on button "Apply" at bounding box center [794, 346] width 35 height 18
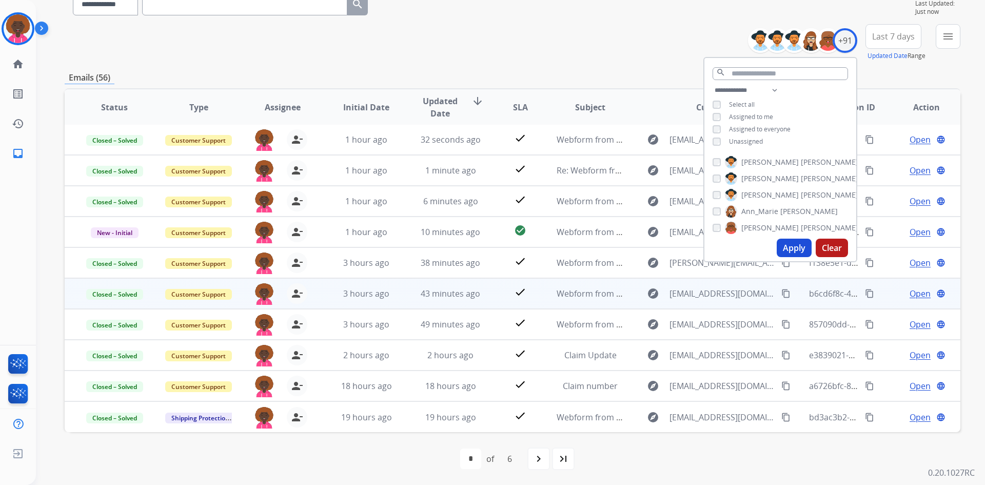
scroll to position [99, 0]
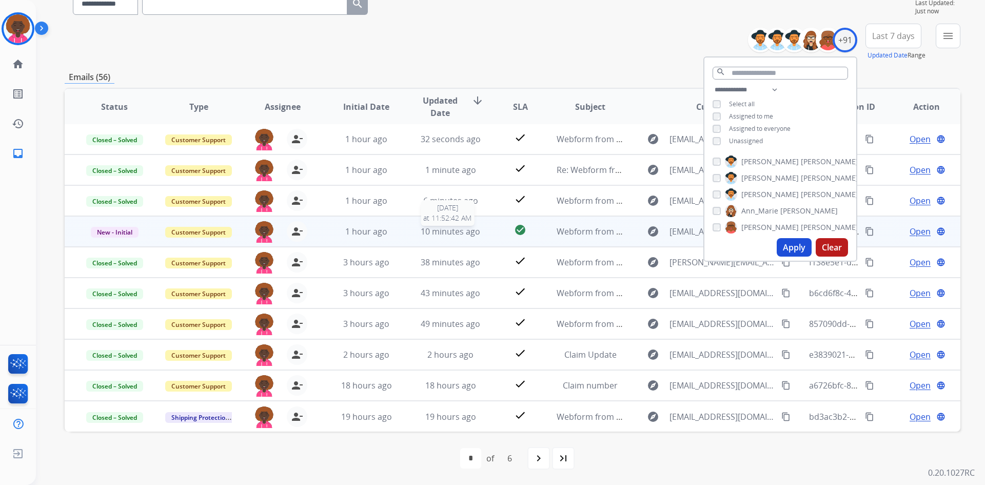
click at [465, 233] on span "10 minutes ago" at bounding box center [451, 231] width 60 height 11
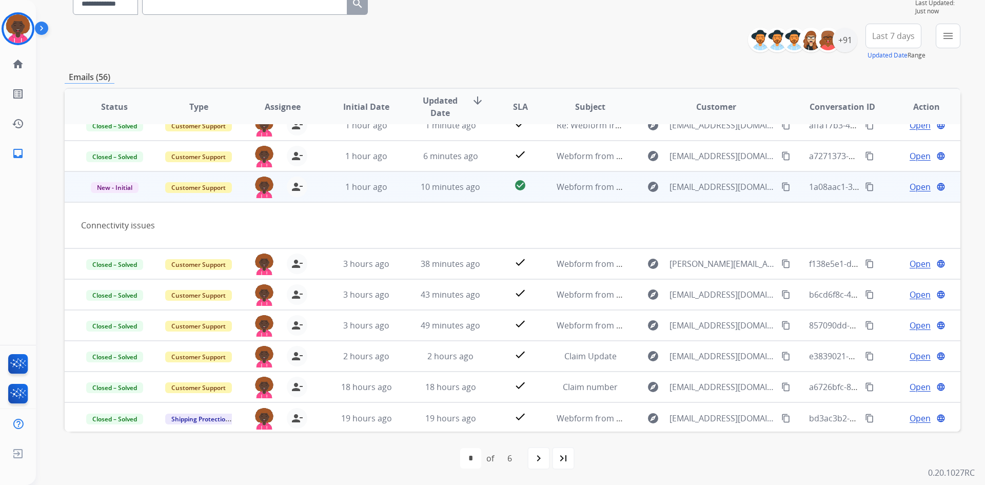
scroll to position [47, 0]
click at [911, 183] on span "Open" at bounding box center [920, 185] width 21 height 12
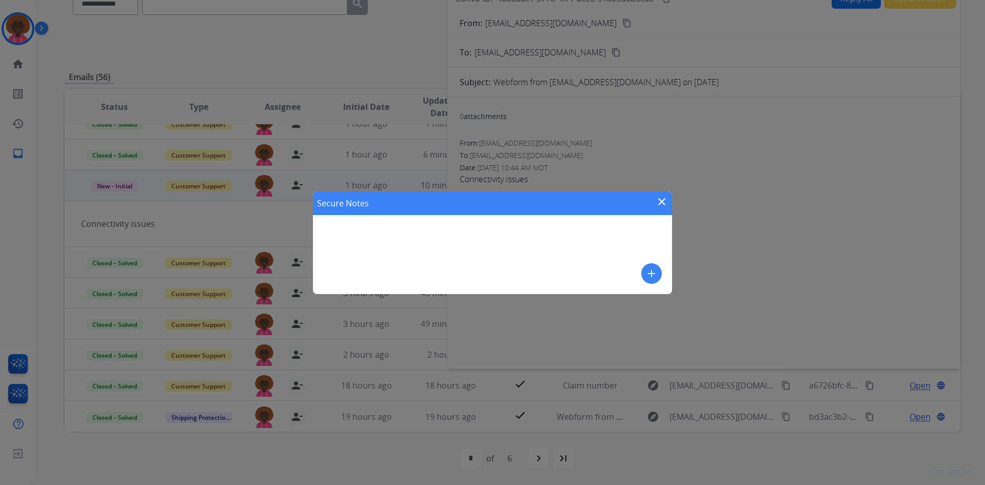
click at [662, 200] on mat-icon "close" at bounding box center [662, 202] width 12 height 12
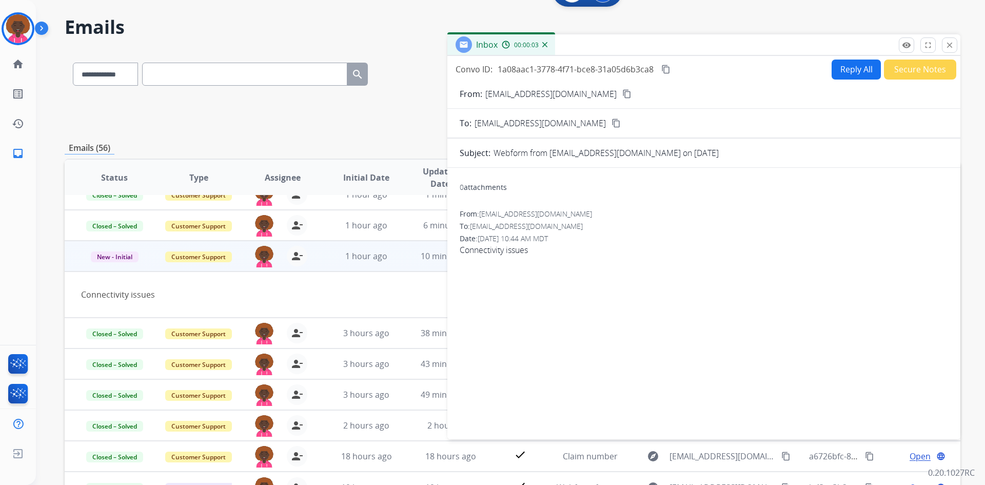
scroll to position [0, 0]
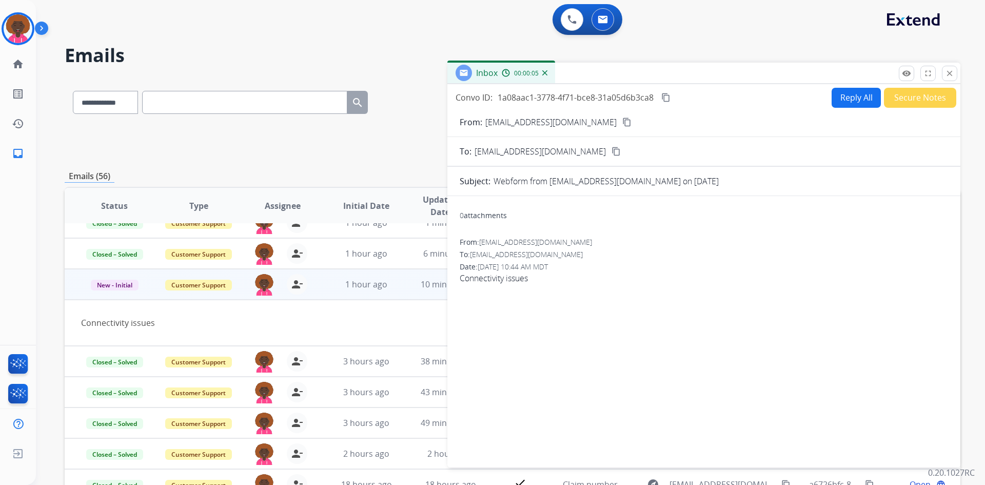
click at [623, 121] on mat-icon "content_copy" at bounding box center [627, 122] width 9 height 9
click at [832, 98] on button "Reply All" at bounding box center [856, 98] width 49 height 20
select select "**********"
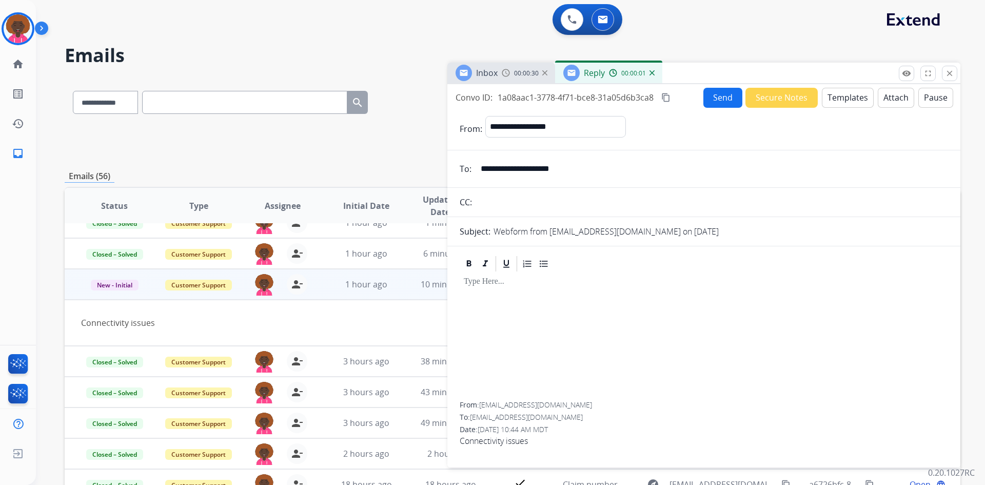
click at [854, 104] on button "Templates" at bounding box center [848, 98] width 52 height 20
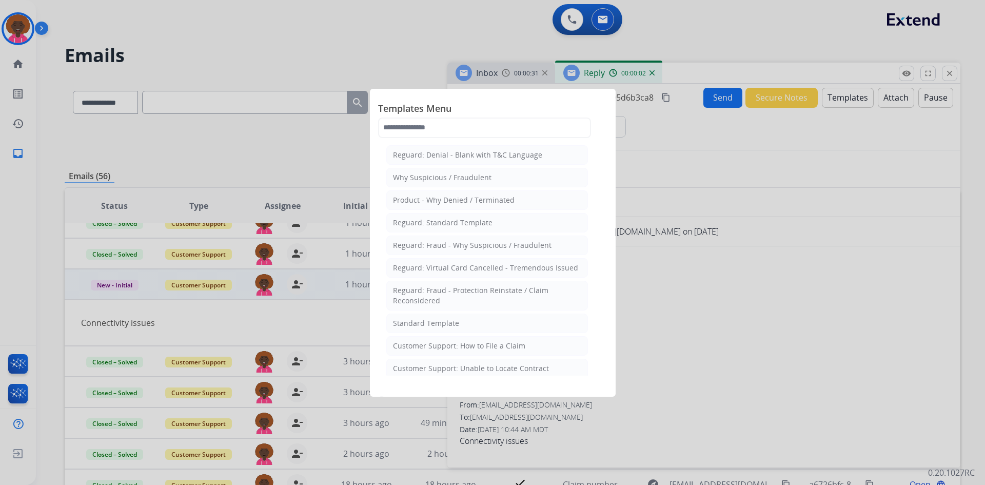
click at [801, 250] on div at bounding box center [492, 242] width 985 height 485
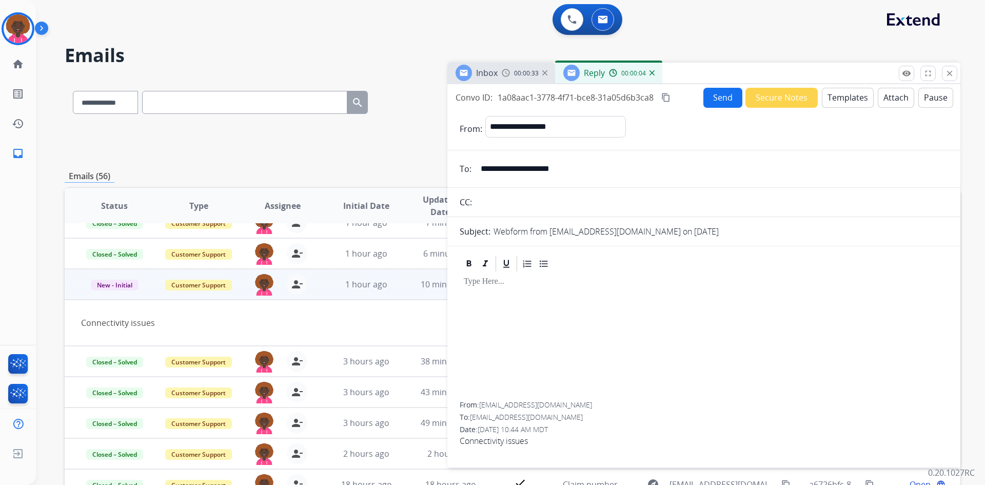
click at [788, 104] on button "Secure Notes" at bounding box center [782, 98] width 72 height 20
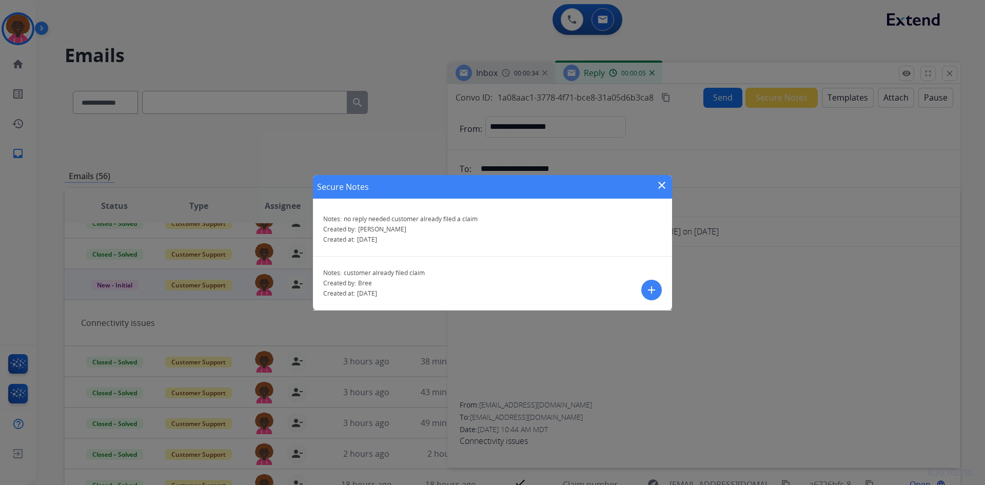
click at [665, 277] on div "Notes: customer already filed claim Created by: Bree Created at: 08/12/2025" at bounding box center [492, 284] width 359 height 54
click at [637, 270] on div "Notes: customer already filed claim" at bounding box center [492, 273] width 339 height 8
click at [663, 182] on mat-icon "close" at bounding box center [662, 185] width 12 height 12
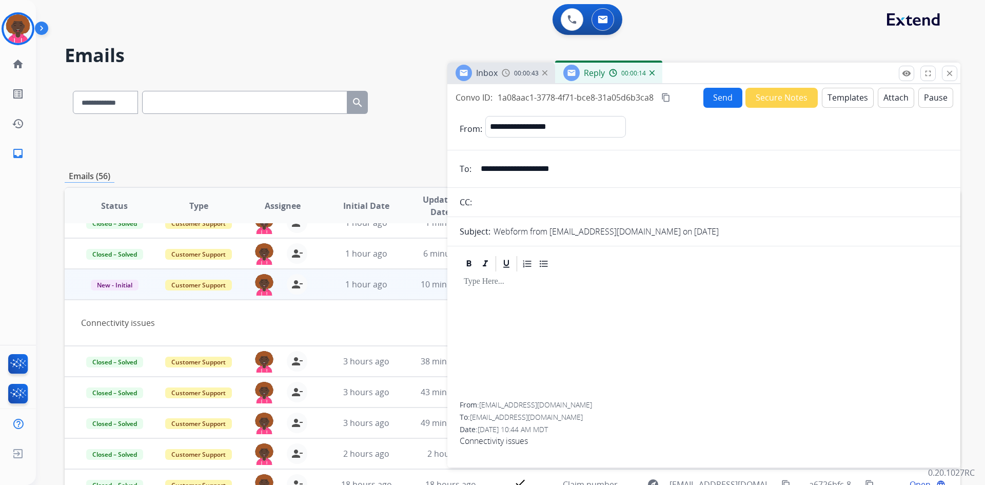
click at [951, 74] on mat-icon "close" at bounding box center [949, 73] width 9 height 9
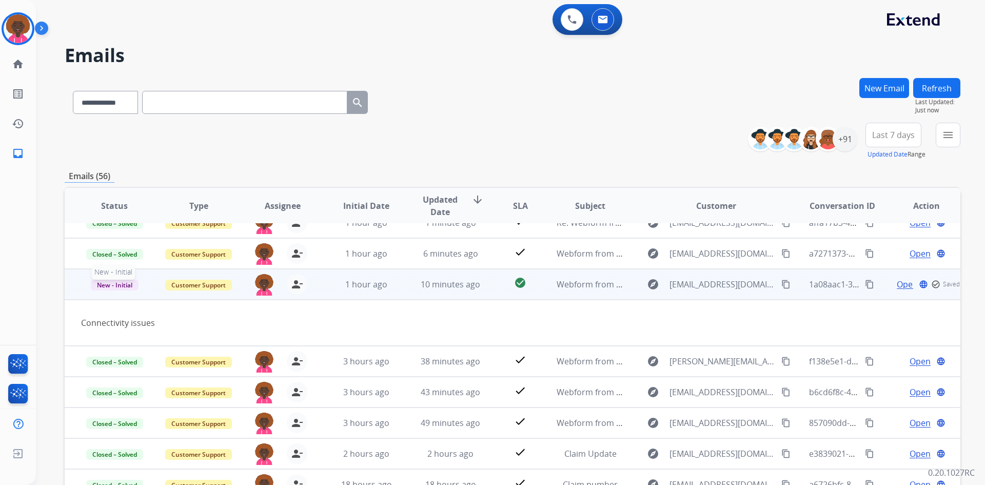
click at [102, 284] on span "New - Initial" at bounding box center [115, 285] width 48 height 11
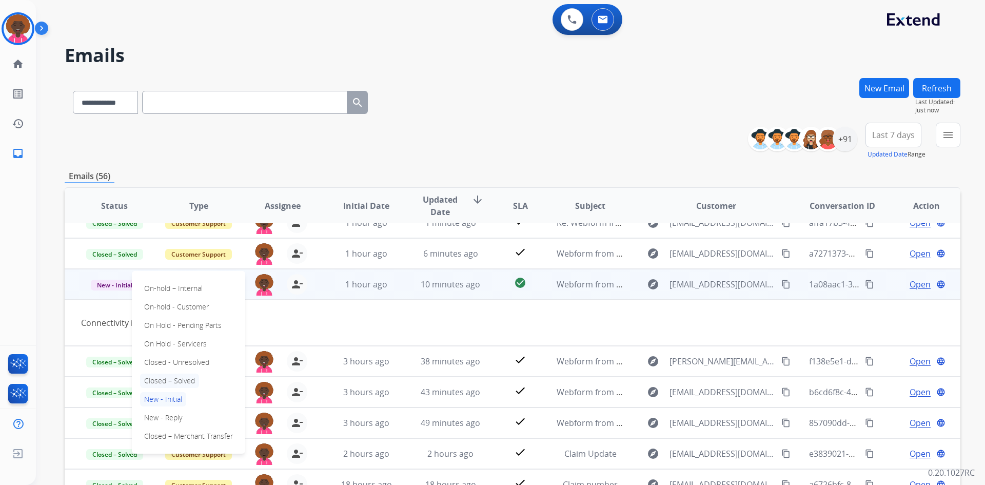
click at [181, 377] on p "Closed – Solved" at bounding box center [169, 381] width 59 height 14
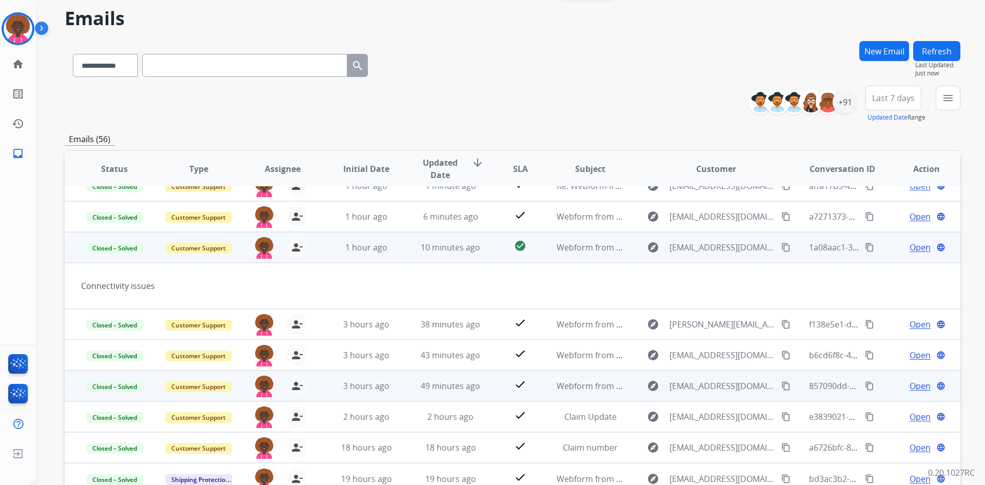
scroll to position [99, 0]
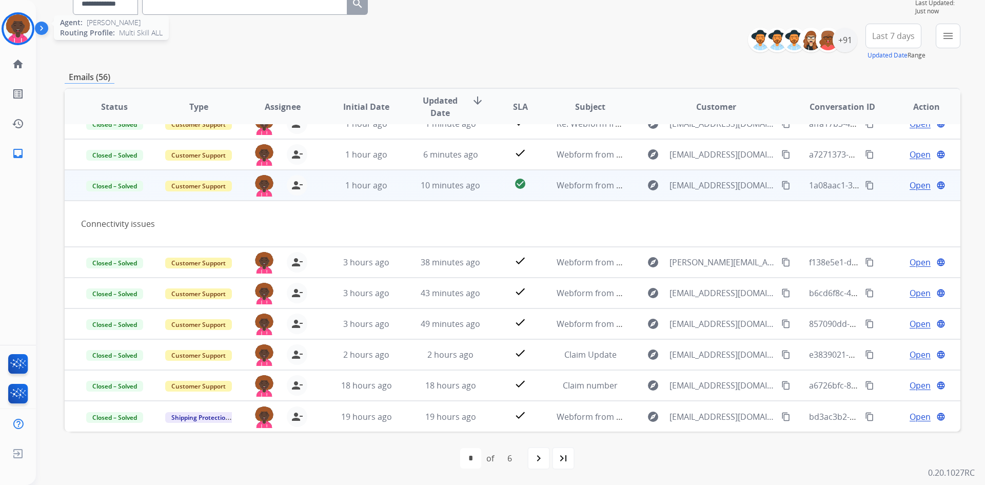
click at [16, 31] on img at bounding box center [18, 28] width 29 height 29
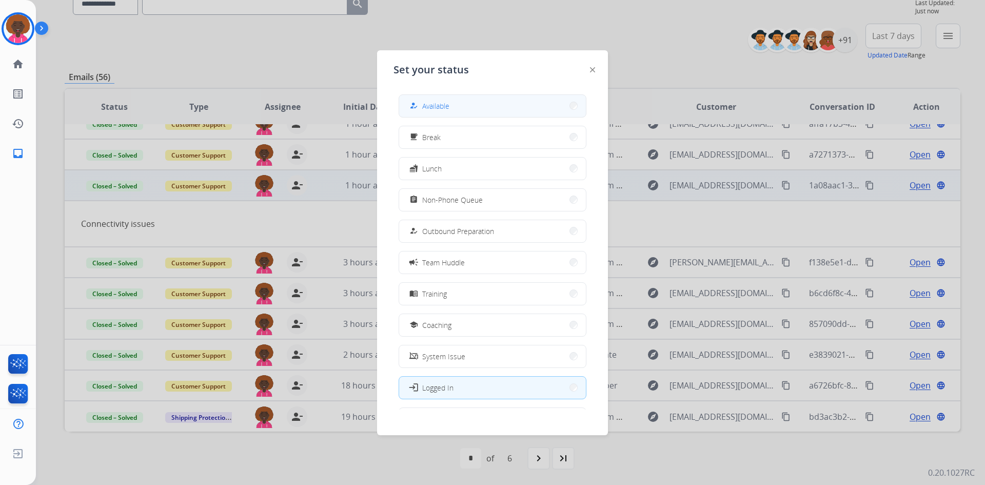
click at [430, 102] on span "Available" at bounding box center [435, 106] width 27 height 11
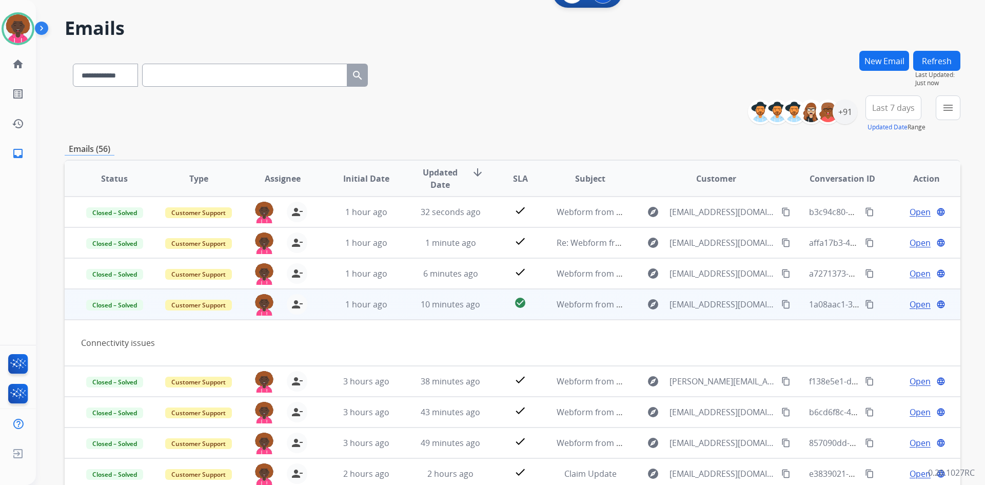
scroll to position [0, 0]
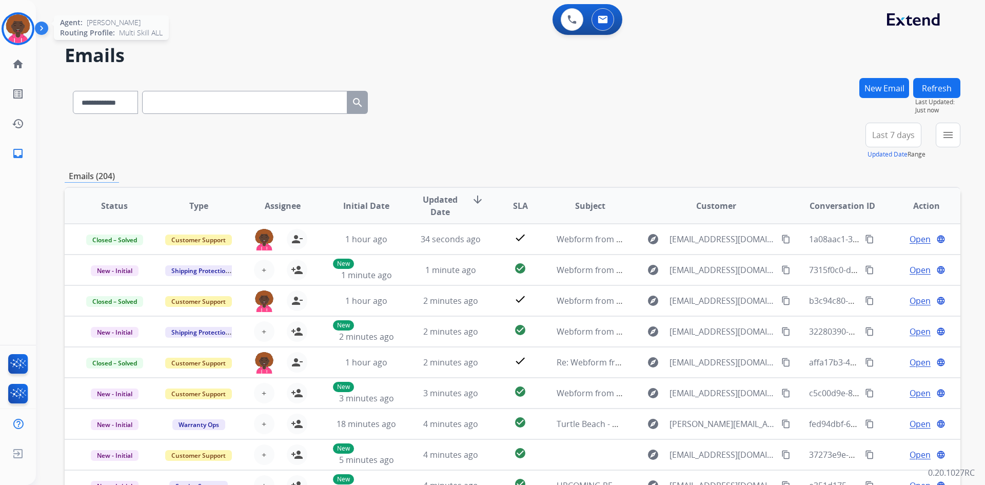
click at [10, 30] on img at bounding box center [18, 28] width 29 height 29
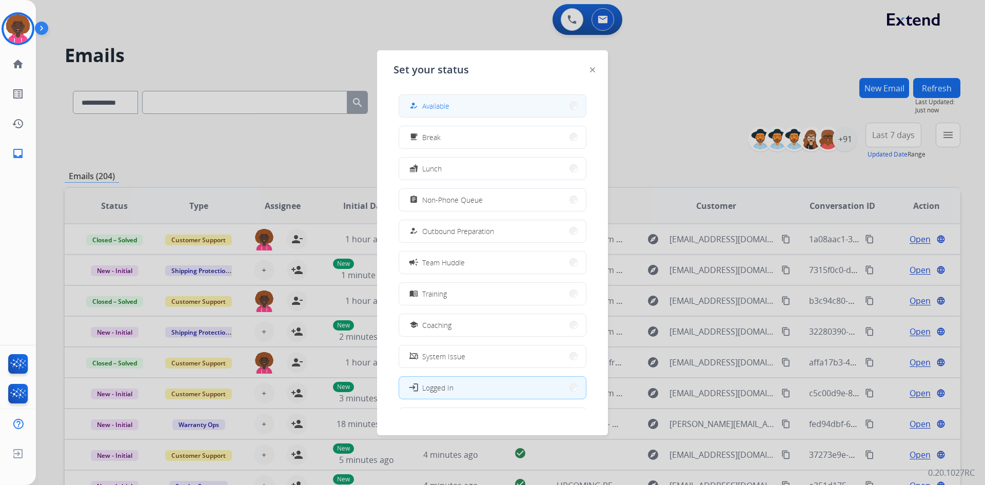
click at [500, 97] on button "how_to_reg Available" at bounding box center [492, 106] width 187 height 22
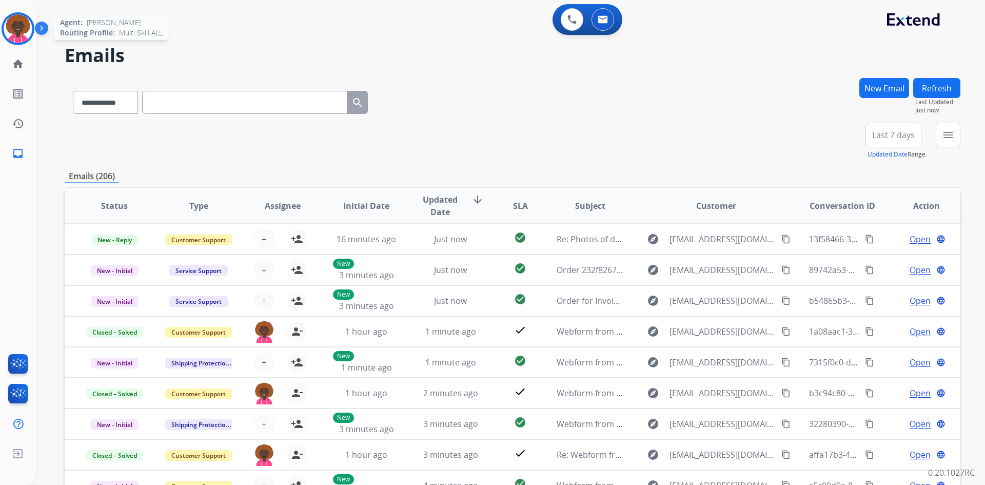
click at [21, 37] on img at bounding box center [18, 28] width 29 height 29
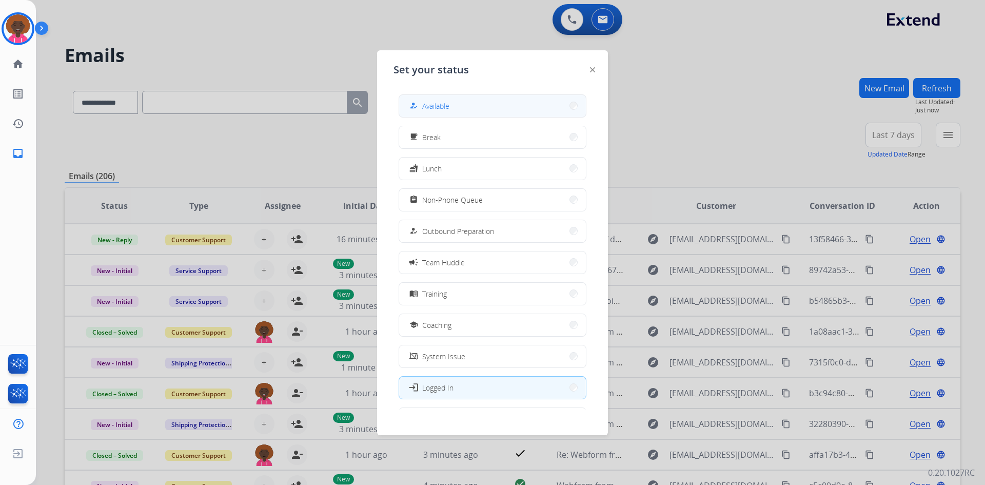
click at [454, 109] on button "how_to_reg Available" at bounding box center [492, 106] width 187 height 22
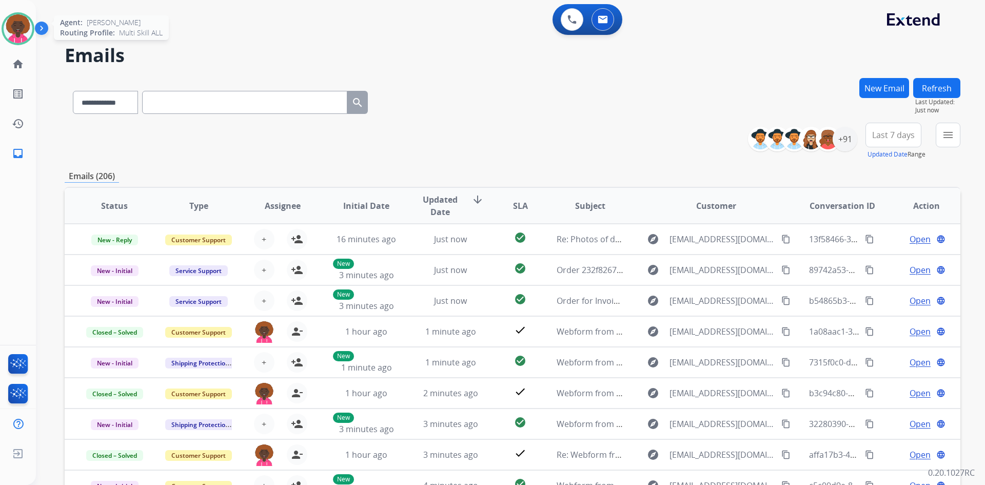
click at [25, 30] on img at bounding box center [18, 28] width 29 height 29
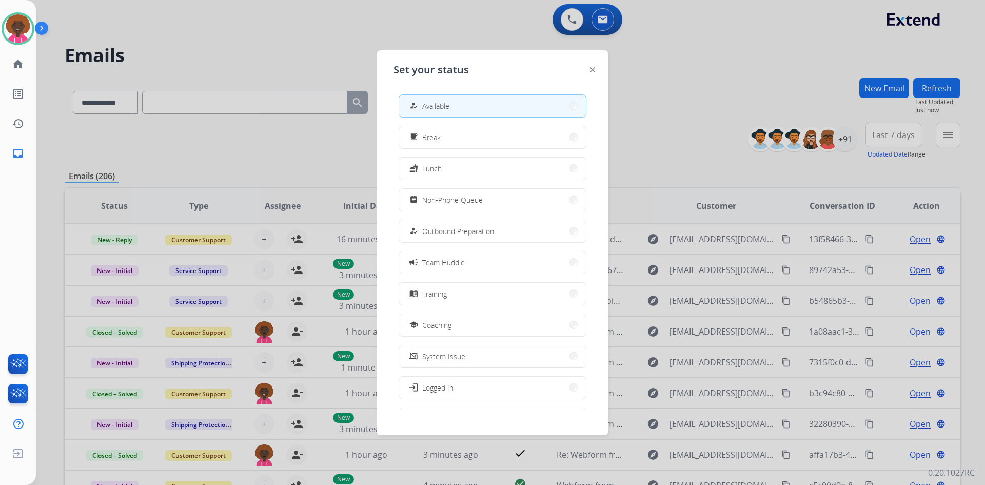
click at [678, 102] on div at bounding box center [492, 242] width 985 height 485
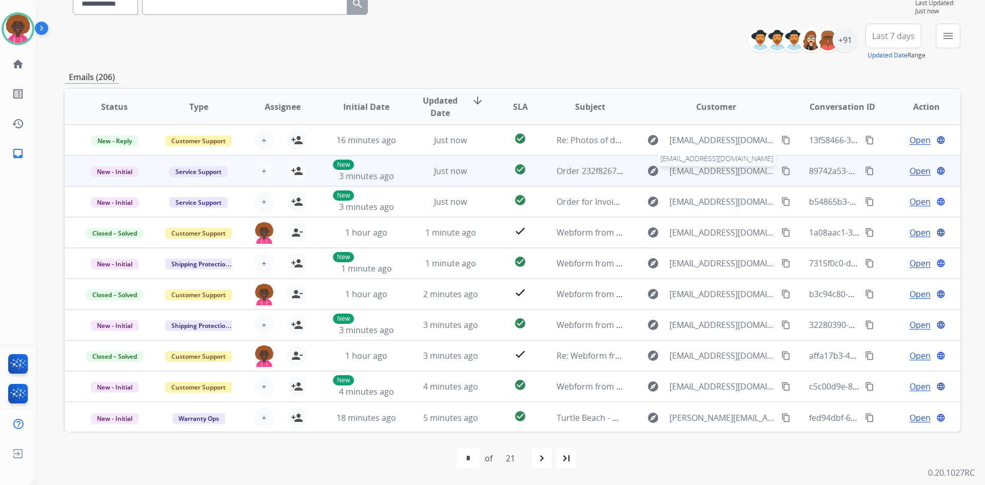
scroll to position [1, 0]
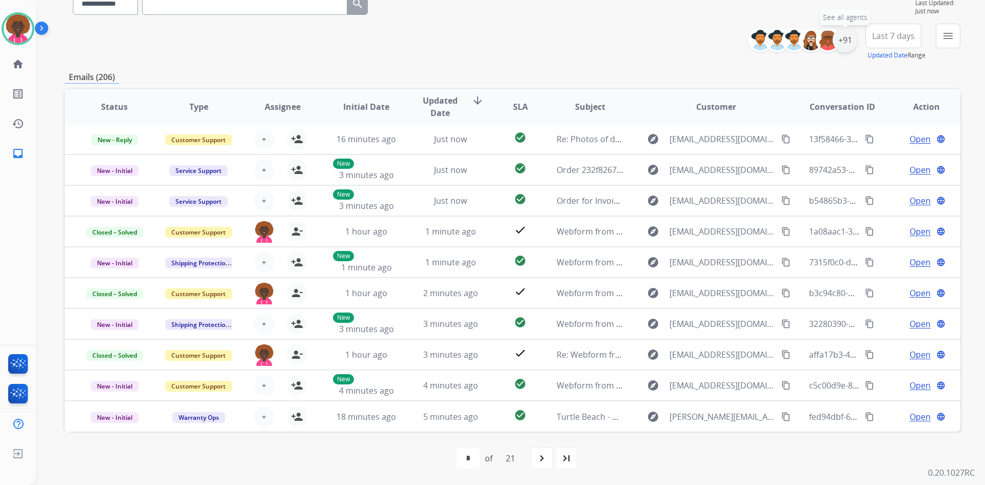
click at [847, 48] on div "+91" at bounding box center [845, 40] width 25 height 25
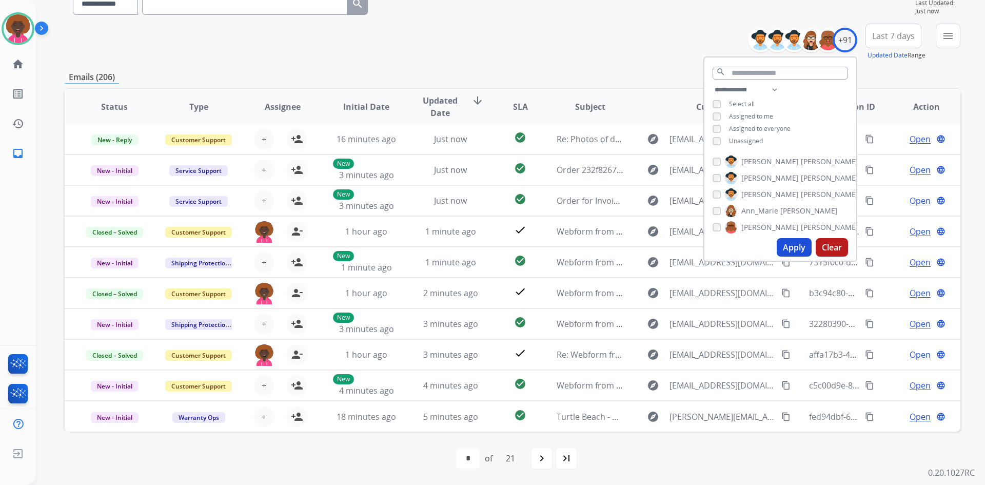
click at [793, 245] on button "Apply" at bounding box center [794, 247] width 35 height 18
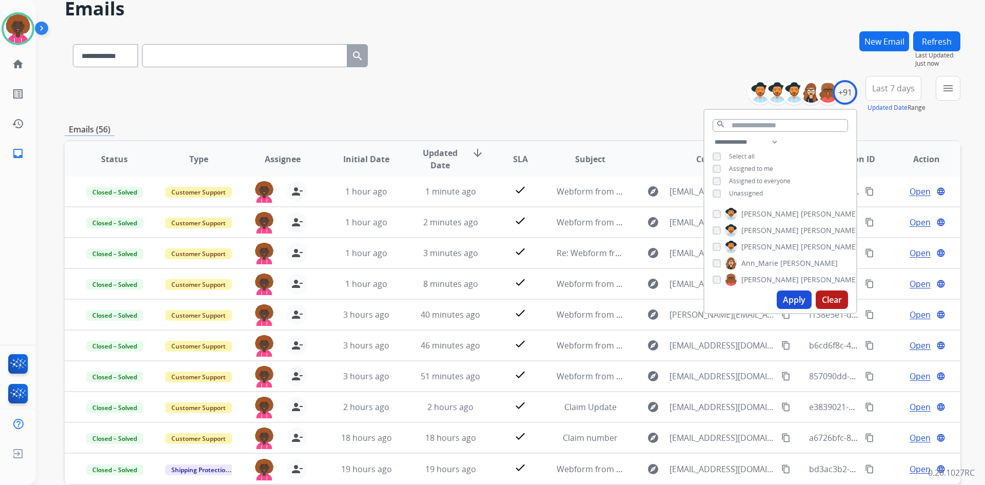
scroll to position [99, 0]
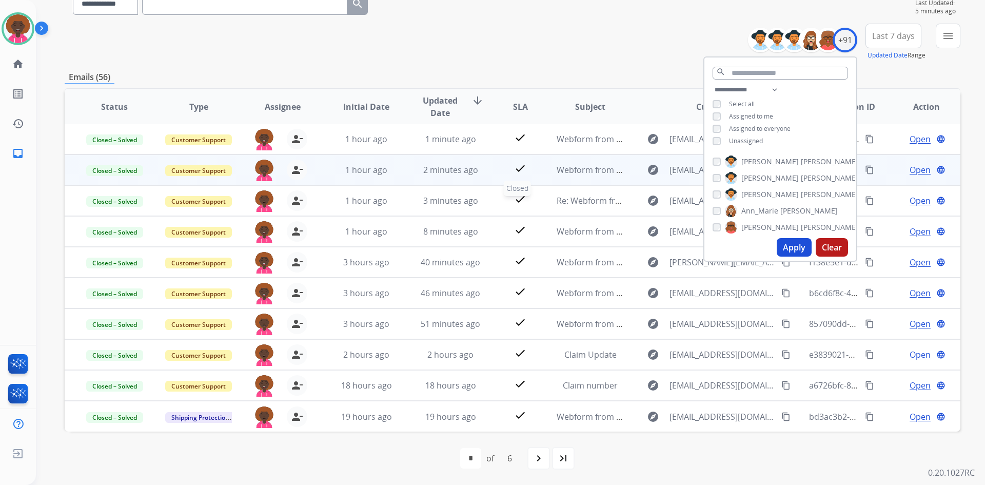
click at [509, 154] on td "check" at bounding box center [513, 169] width 56 height 31
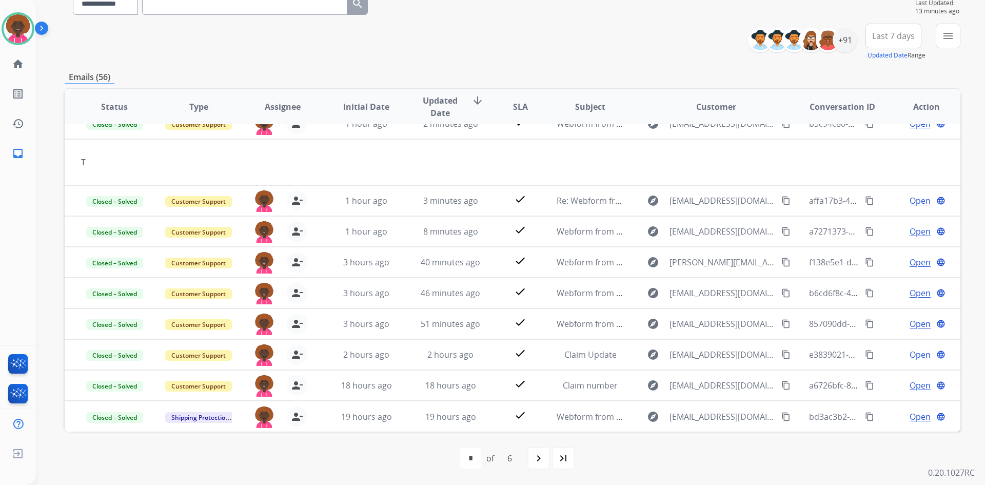
click at [17, 46] on div "Stephanie Available Edit Avatar Agent: Stephanie Routing Profile: Multi Skill A…" at bounding box center [18, 84] width 36 height 168
click at [21, 36] on img at bounding box center [18, 28] width 29 height 29
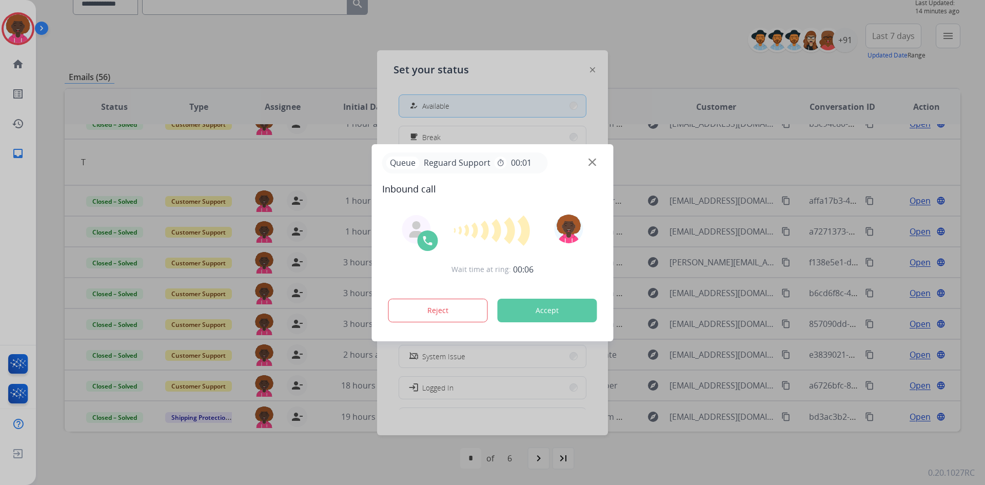
click at [443, 71] on div at bounding box center [492, 242] width 985 height 485
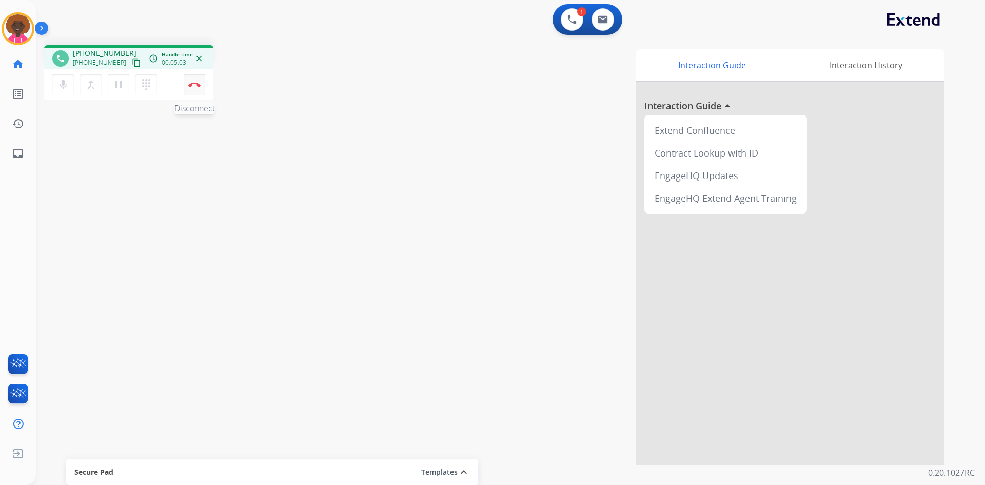
click at [188, 92] on button "Disconnect" at bounding box center [195, 85] width 22 height 22
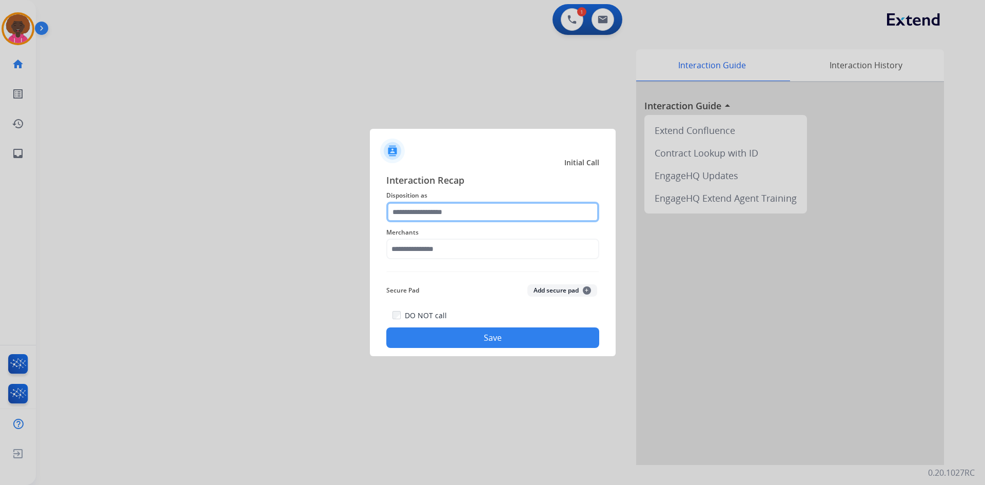
click at [409, 212] on input "text" at bounding box center [492, 212] width 213 height 21
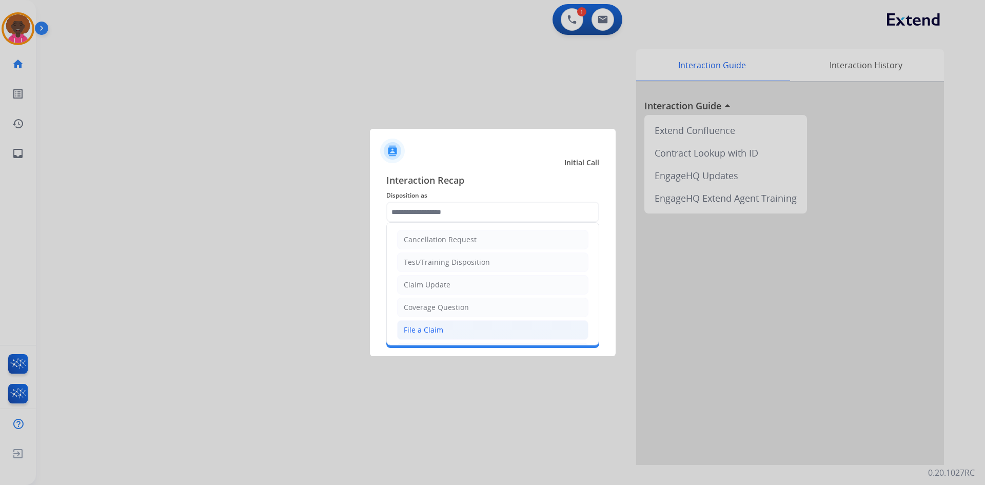
click at [425, 330] on div "File a Claim" at bounding box center [424, 330] width 40 height 10
type input "**********"
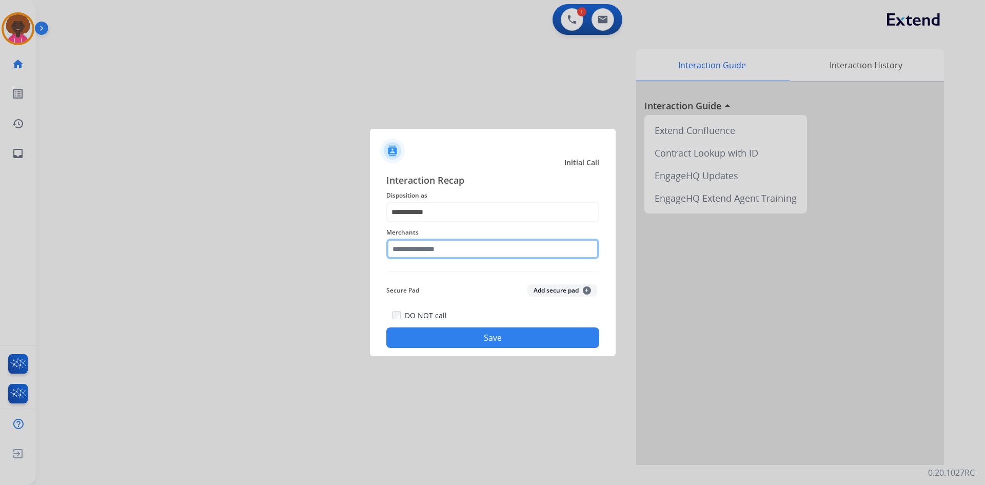
drag, startPoint x: 424, startPoint y: 246, endPoint x: 426, endPoint y: 251, distance: 5.4
click at [423, 250] on input "text" at bounding box center [492, 249] width 213 height 21
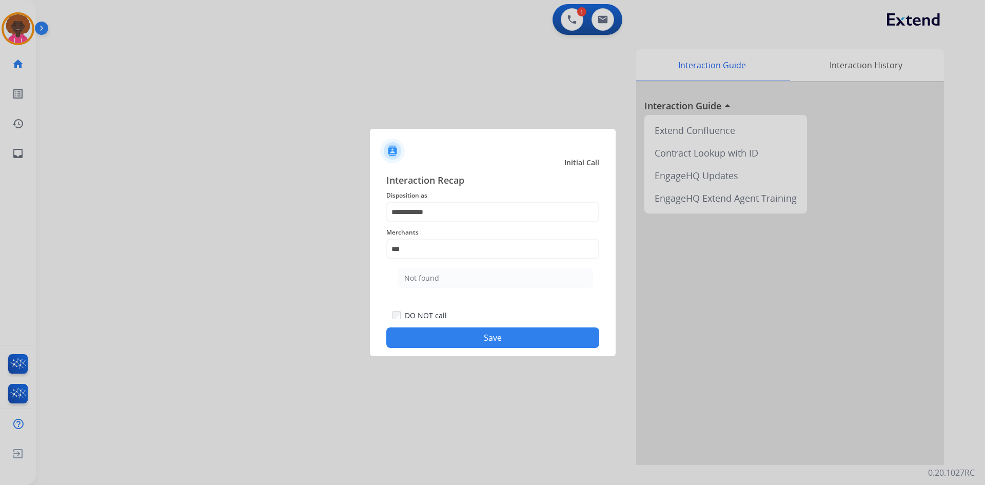
click at [397, 281] on ul "Not found" at bounding box center [496, 280] width 202 height 35
click at [433, 279] on div "Not found" at bounding box center [421, 278] width 35 height 10
type input "*********"
click at [528, 343] on button "Save" at bounding box center [492, 337] width 213 height 21
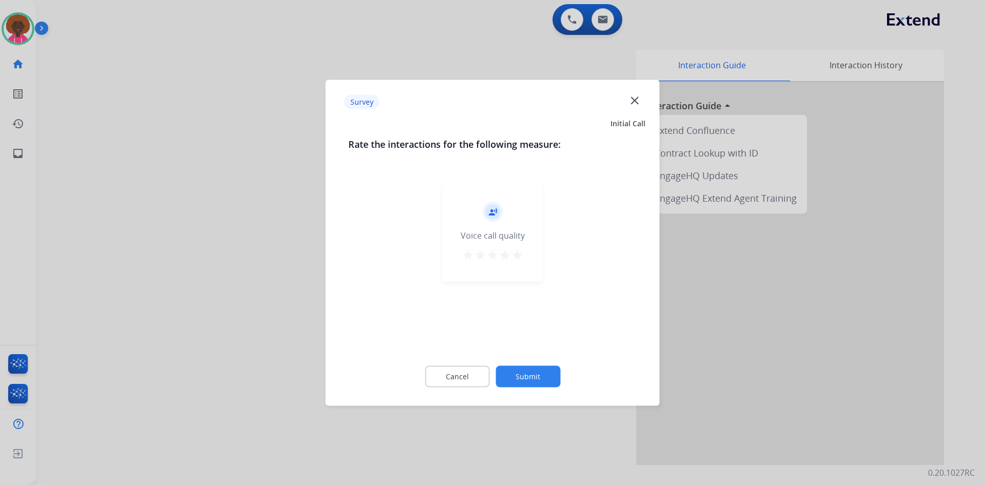
drag, startPoint x: 513, startPoint y: 250, endPoint x: 518, endPoint y: 258, distance: 8.8
click at [513, 253] on mat-icon "star" at bounding box center [517, 254] width 12 height 12
click at [526, 379] on button "Submit" at bounding box center [528, 376] width 65 height 22
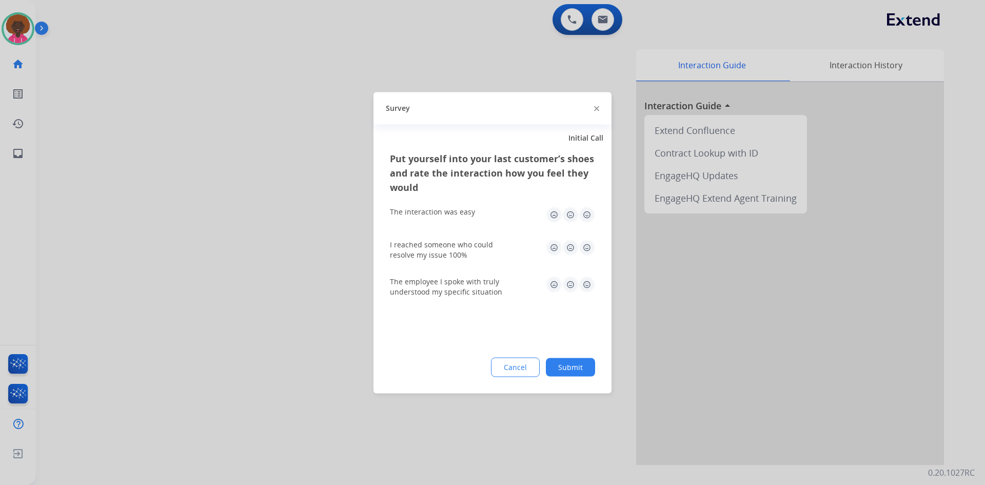
click at [584, 211] on img at bounding box center [587, 214] width 16 height 16
click at [587, 246] on img at bounding box center [587, 247] width 16 height 16
click at [587, 287] on img at bounding box center [587, 284] width 16 height 16
click at [579, 365] on button "Submit" at bounding box center [570, 367] width 49 height 18
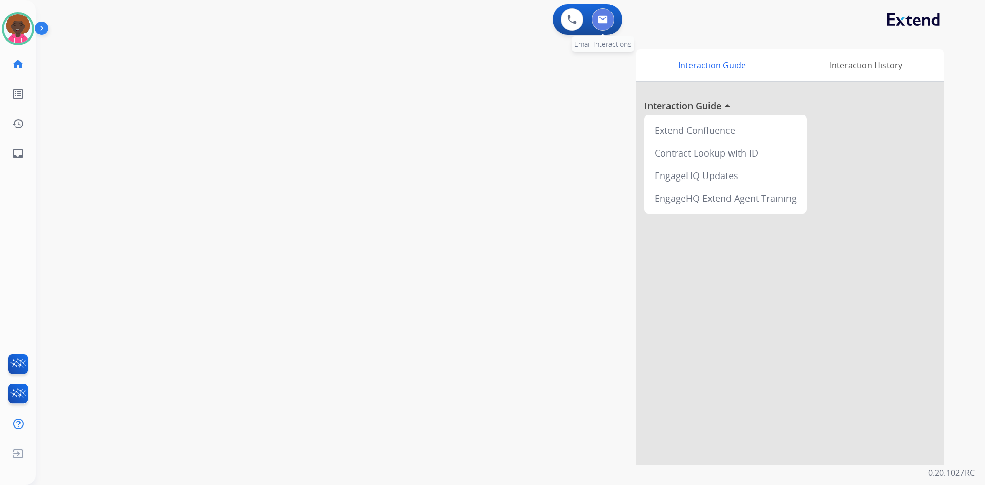
click at [608, 15] on button at bounding box center [603, 19] width 23 height 23
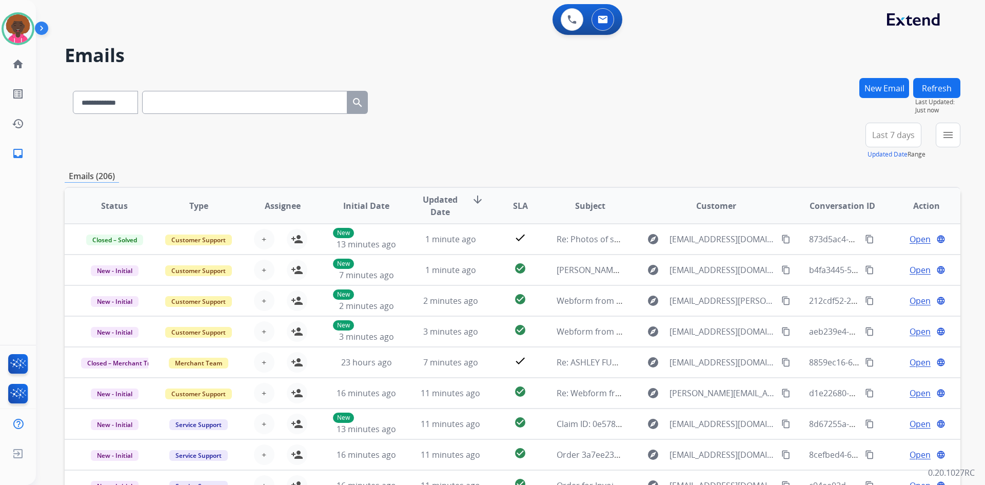
click at [893, 91] on button "New Email" at bounding box center [885, 88] width 50 height 20
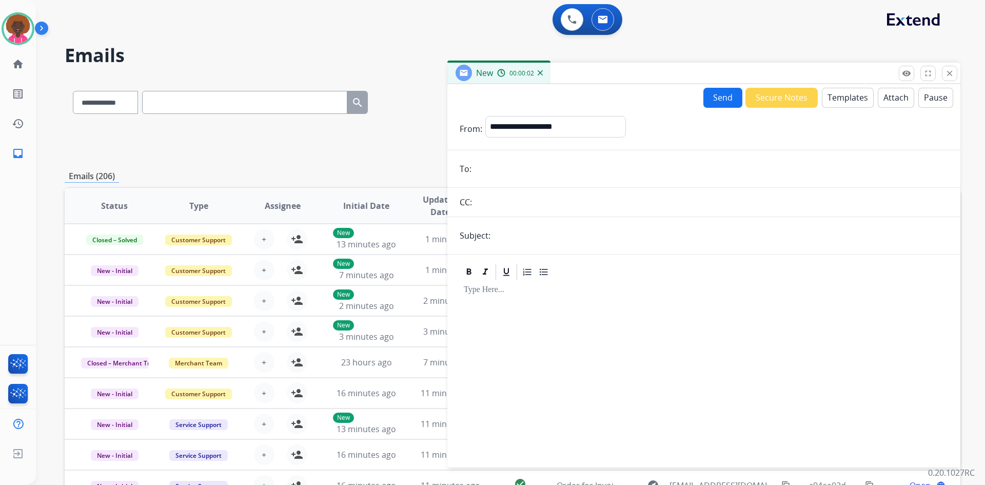
click at [492, 169] on input "email" at bounding box center [712, 169] width 474 height 21
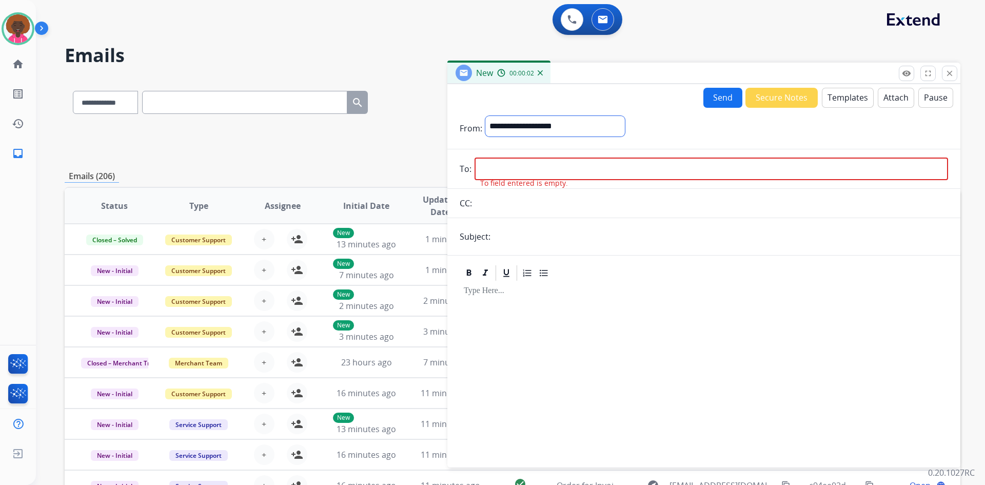
click at [544, 128] on select "**********" at bounding box center [556, 126] width 140 height 21
select select "**********"
click at [486, 116] on select "**********" at bounding box center [556, 126] width 140 height 21
click at [512, 176] on input "email" at bounding box center [712, 170] width 474 height 23
paste input "**********"
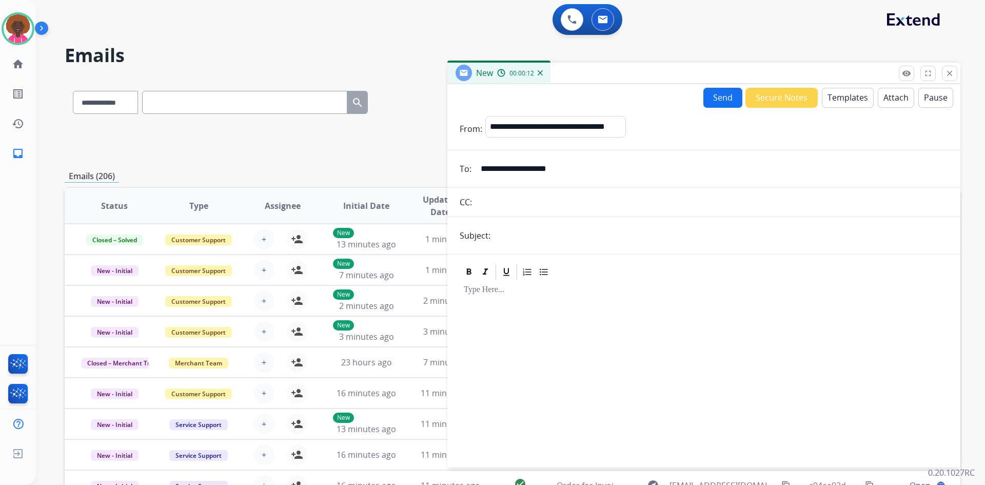
type input "**********"
click at [538, 200] on input "text" at bounding box center [711, 202] width 473 height 21
click at [512, 250] on form "**********" at bounding box center [704, 286] width 513 height 356
click at [523, 238] on input "text" at bounding box center [721, 235] width 455 height 21
click at [556, 238] on input "**********" at bounding box center [721, 235] width 455 height 21
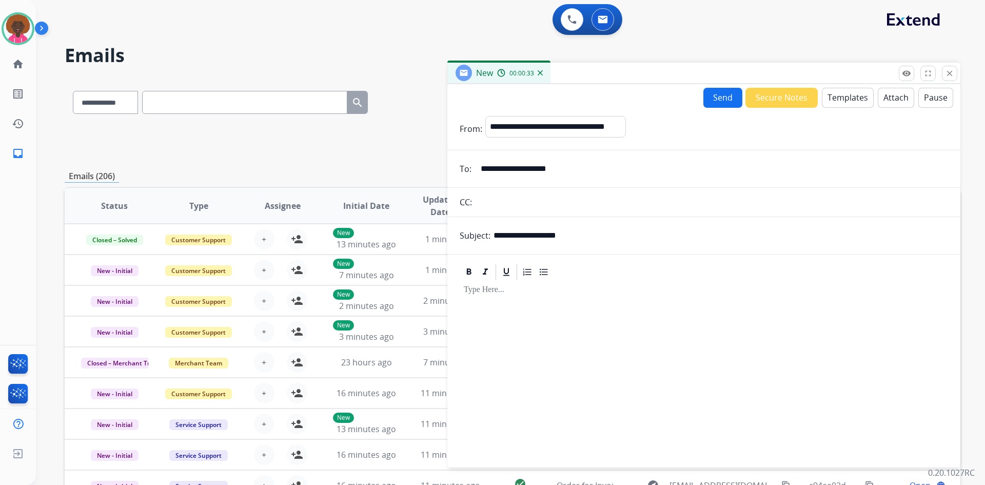
click at [563, 235] on input "**********" at bounding box center [721, 235] width 455 height 21
click at [628, 244] on input "**********" at bounding box center [721, 235] width 455 height 21
click at [579, 241] on input "**********" at bounding box center [721, 235] width 455 height 21
click at [545, 232] on input "**********" at bounding box center [721, 235] width 455 height 21
click at [592, 235] on input "**********" at bounding box center [721, 235] width 455 height 21
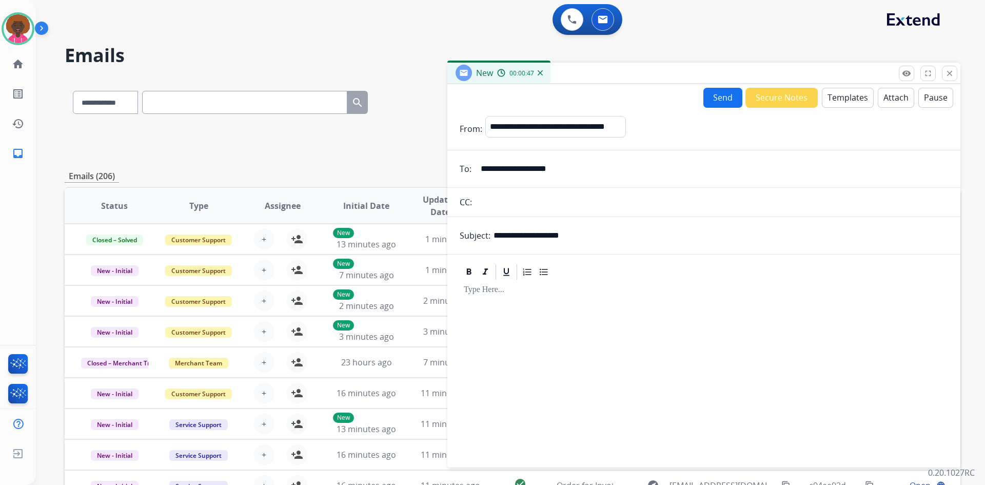
type input "**********"
click at [648, 275] on div at bounding box center [704, 272] width 489 height 18
click at [841, 93] on button "Templates" at bounding box center [848, 98] width 52 height 20
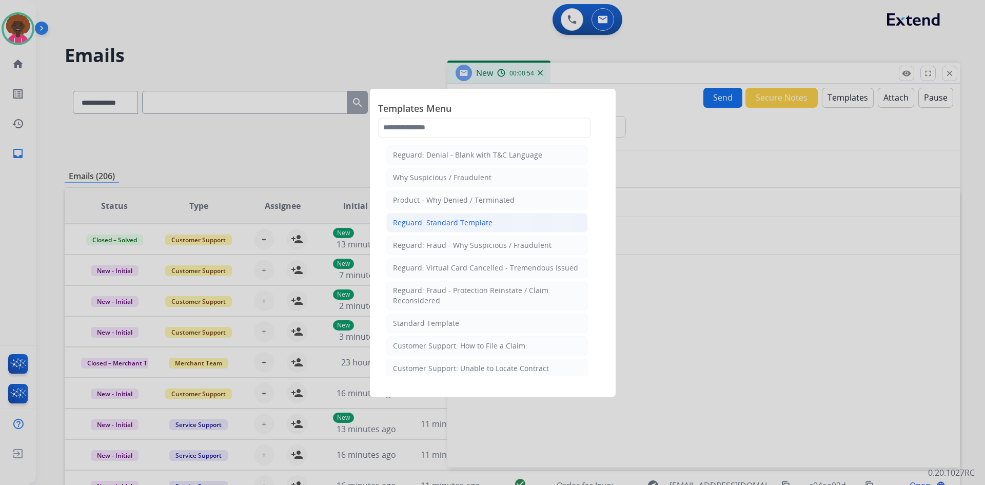
click at [489, 227] on div "Reguard: Standard Template" at bounding box center [443, 223] width 100 height 10
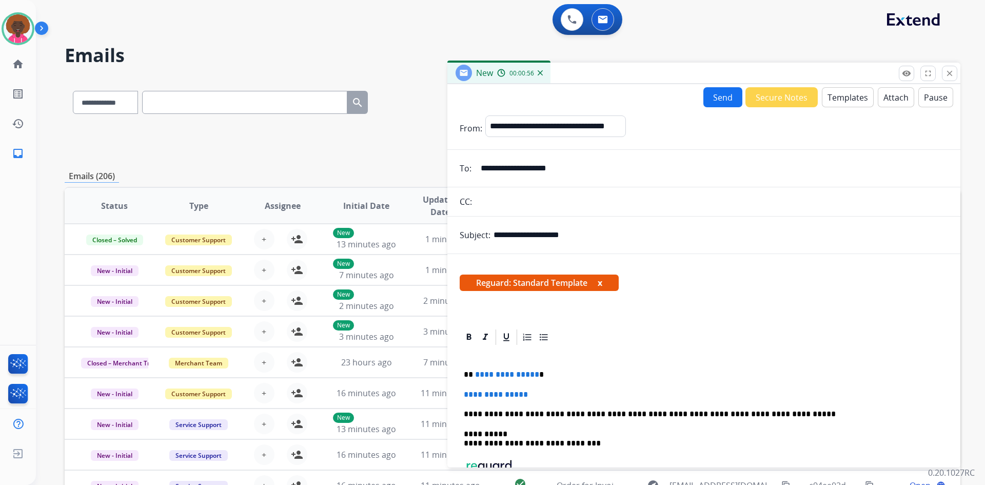
click at [854, 94] on button "Templates" at bounding box center [848, 97] width 52 height 20
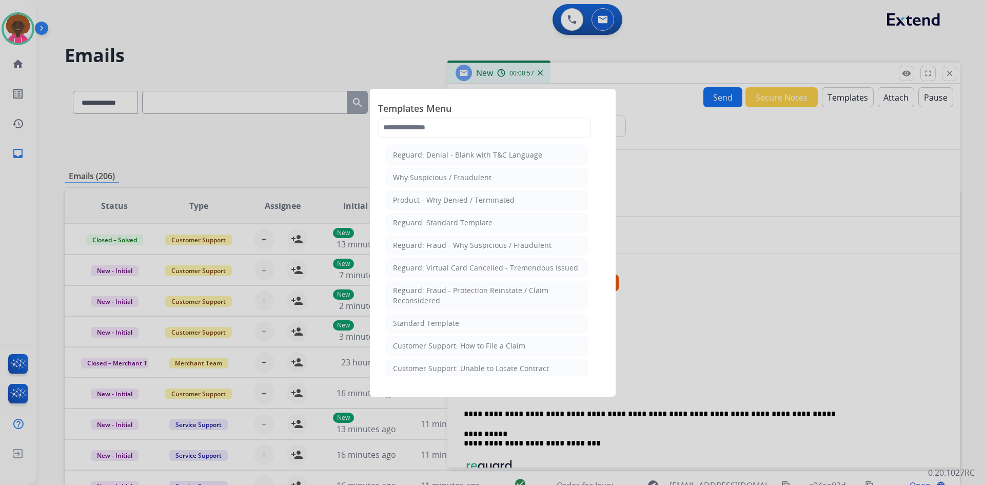
click at [887, 95] on div at bounding box center [492, 242] width 985 height 485
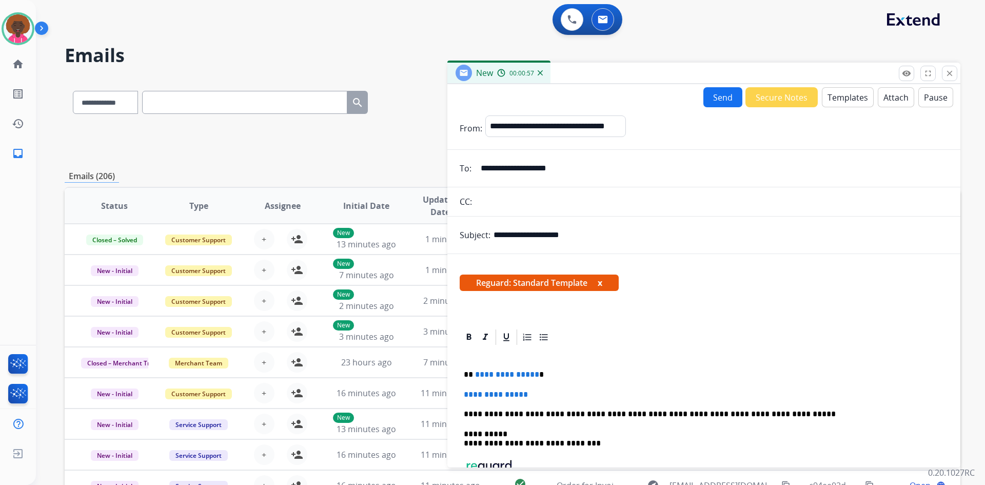
click at [887, 95] on button "Attach" at bounding box center [896, 97] width 36 height 20
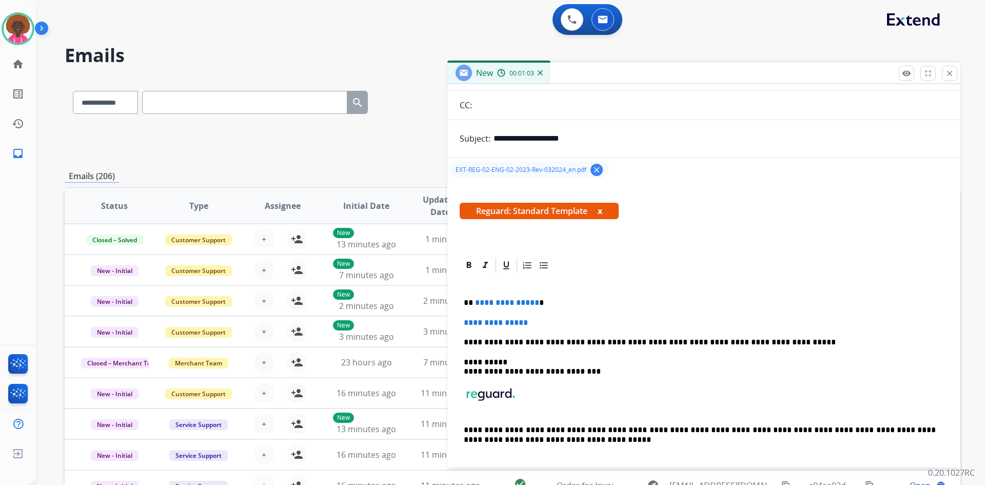
scroll to position [112, 0]
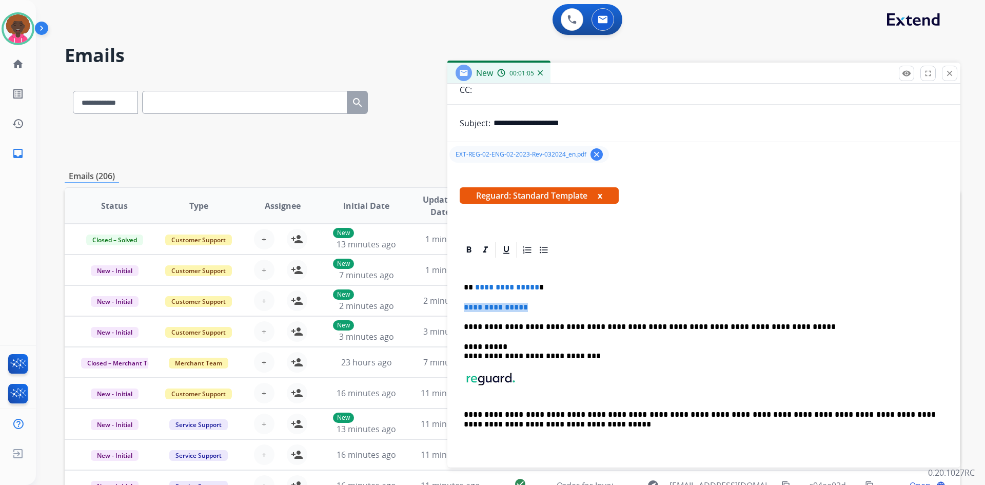
drag, startPoint x: 534, startPoint y: 307, endPoint x: 529, endPoint y: 323, distance: 16.2
click at [463, 302] on div "**********" at bounding box center [704, 360] width 489 height 203
click at [681, 311] on p "**********" at bounding box center [700, 307] width 472 height 9
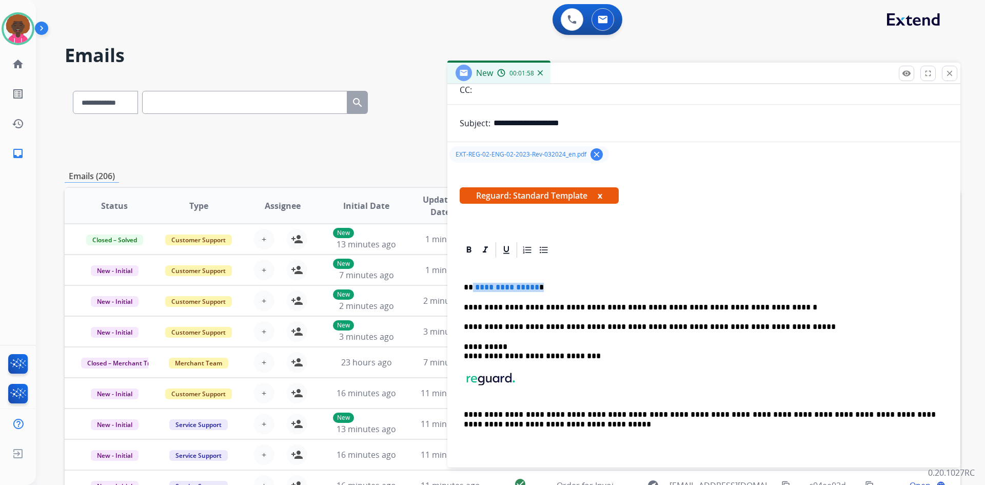
drag, startPoint x: 535, startPoint y: 285, endPoint x: 473, endPoint y: 286, distance: 62.6
click at [473, 286] on p "**********" at bounding box center [700, 287] width 472 height 9
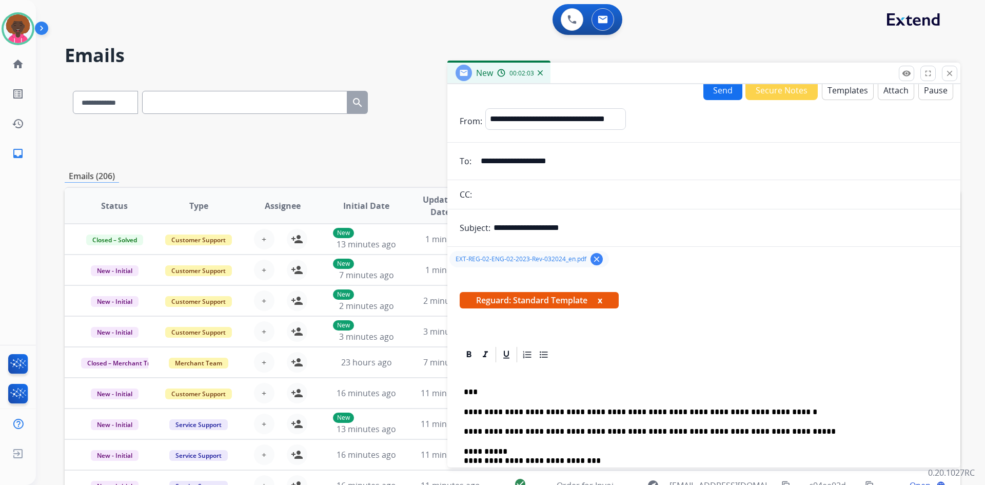
scroll to position [0, 0]
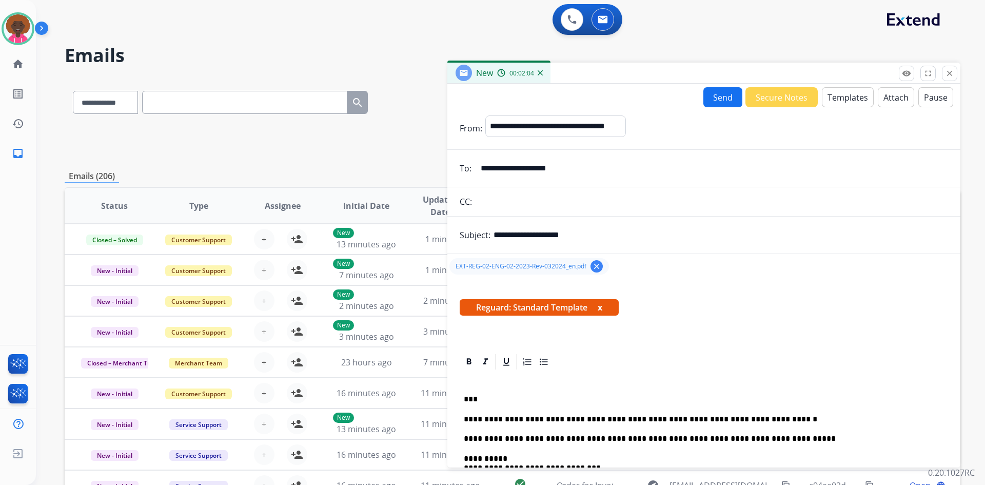
click at [725, 100] on button "Send" at bounding box center [723, 97] width 39 height 20
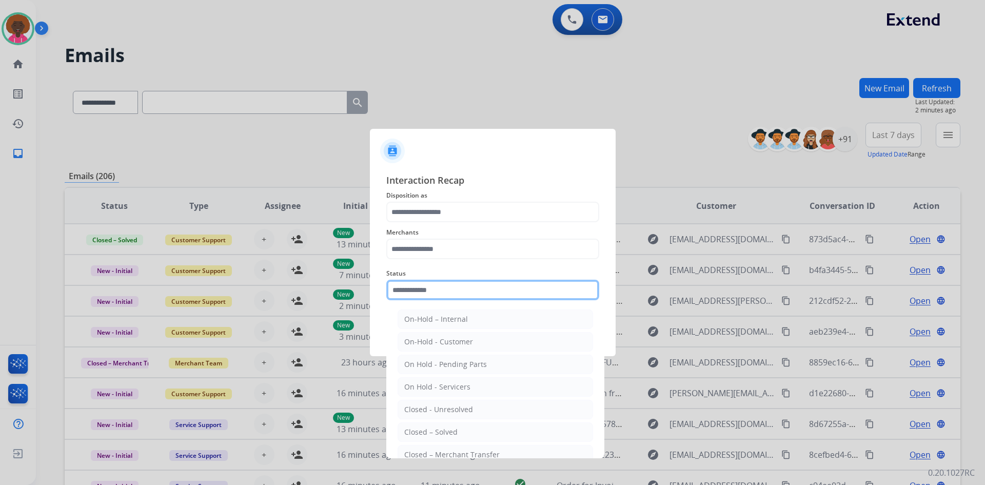
click at [430, 299] on input "text" at bounding box center [492, 290] width 213 height 21
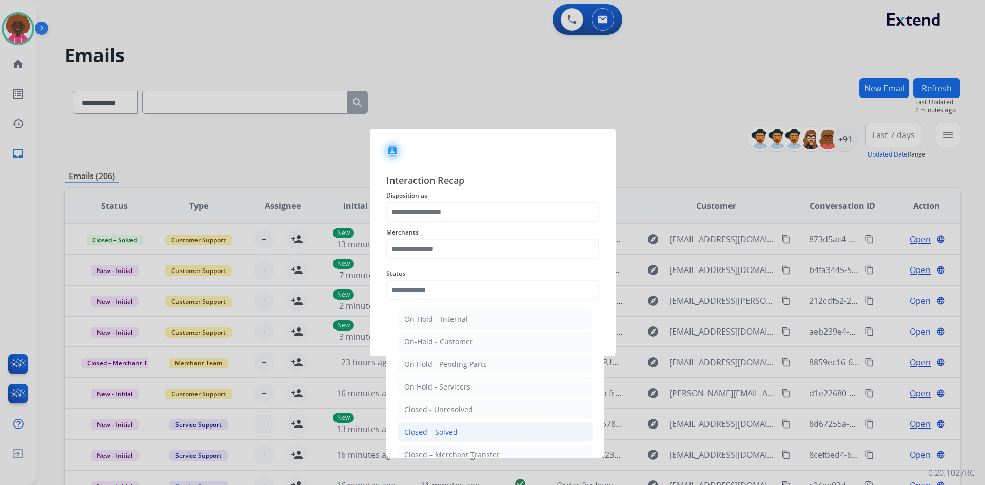
click at [455, 433] on div "Closed – Solved" at bounding box center [430, 432] width 53 height 10
type input "**********"
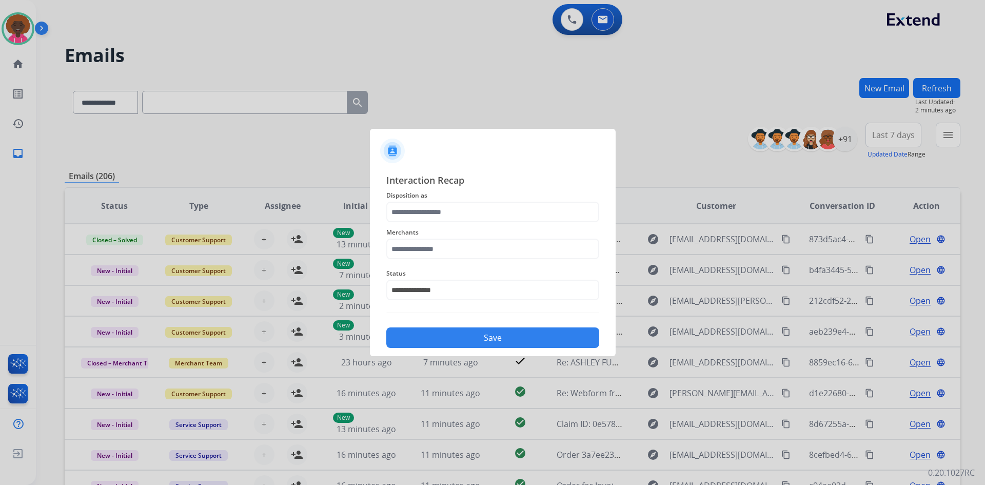
drag, startPoint x: 464, startPoint y: 236, endPoint x: 460, endPoint y: 241, distance: 7.0
click at [462, 239] on div "Merchants" at bounding box center [492, 242] width 213 height 41
click at [454, 254] on input "text" at bounding box center [492, 249] width 213 height 21
click at [436, 282] on div "Not found" at bounding box center [421, 278] width 35 height 10
type input "*********"
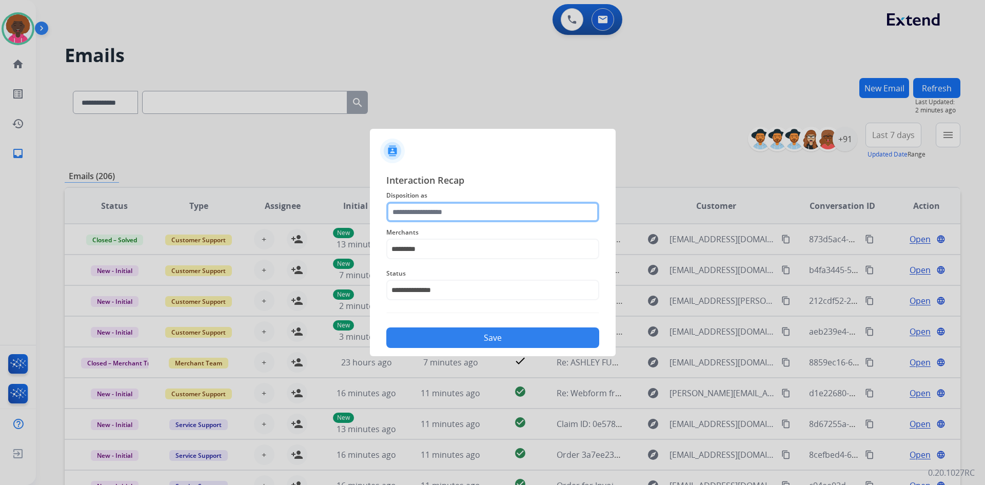
click at [437, 207] on input "text" at bounding box center [492, 212] width 213 height 21
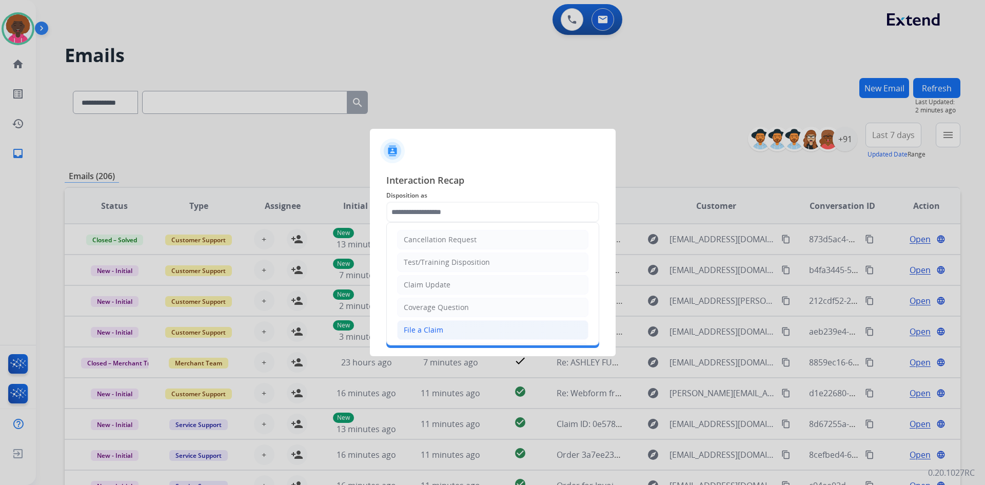
click at [428, 329] on div "File a Claim" at bounding box center [424, 330] width 40 height 10
type input "**********"
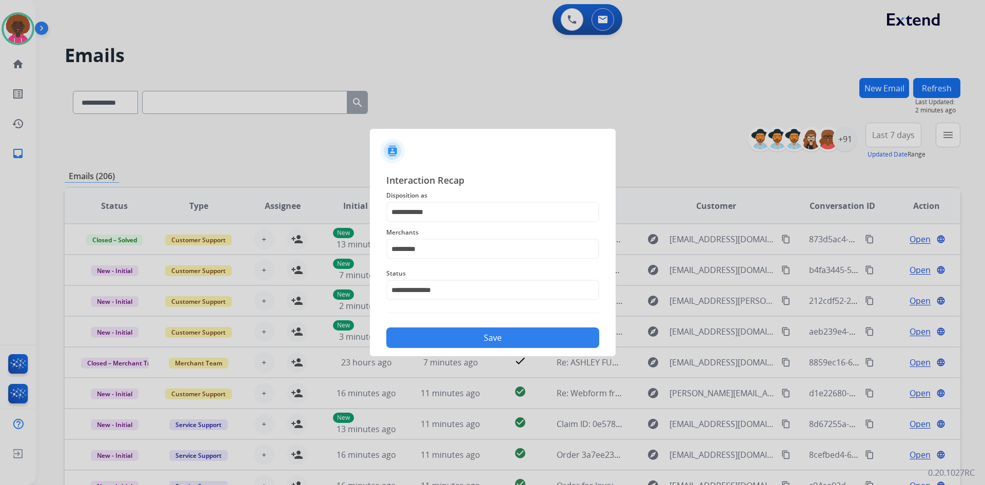
click at [455, 327] on div "Save" at bounding box center [492, 334] width 213 height 27
click at [458, 336] on button "Save" at bounding box center [492, 337] width 213 height 21
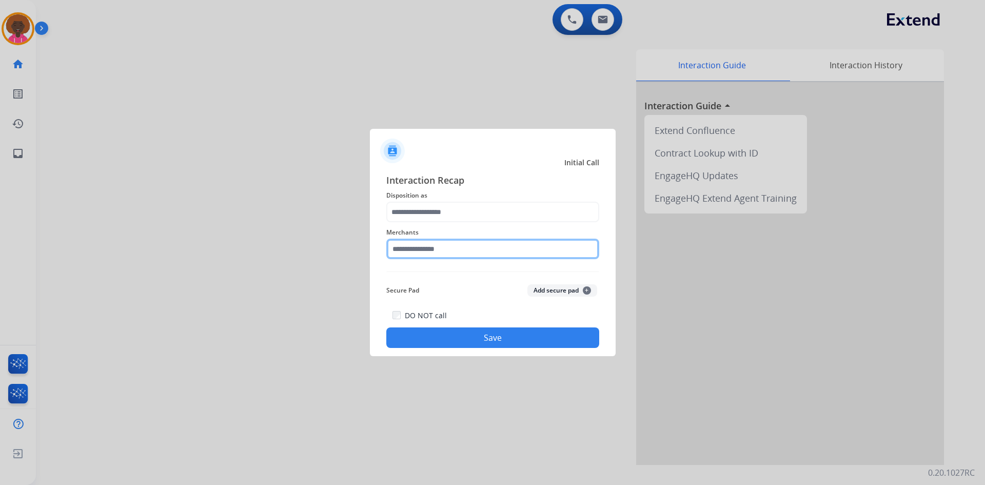
click at [489, 254] on input "text" at bounding box center [492, 249] width 213 height 21
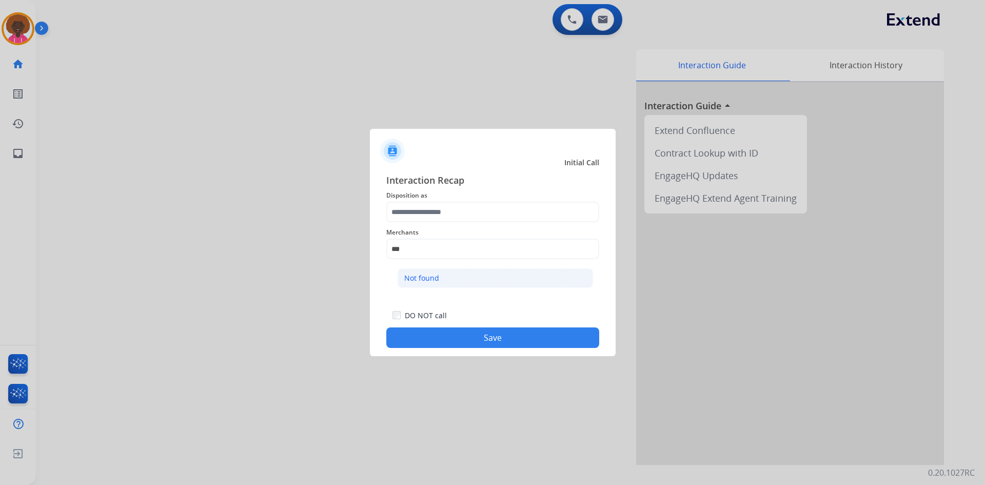
click at [441, 274] on li "Not found" at bounding box center [496, 278] width 196 height 20
type input "*********"
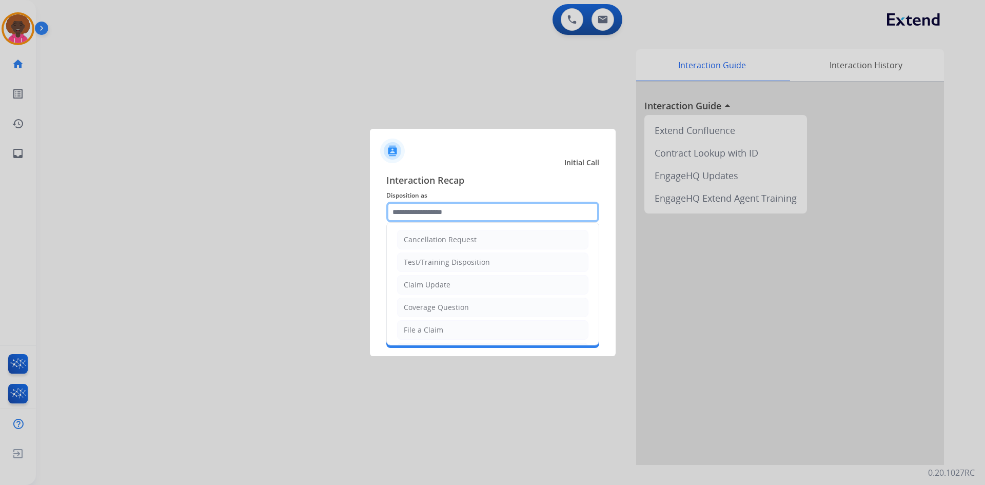
click at [432, 217] on input "text" at bounding box center [492, 212] width 213 height 21
click at [443, 326] on li "File a Claim" at bounding box center [492, 330] width 191 height 20
type input "**********"
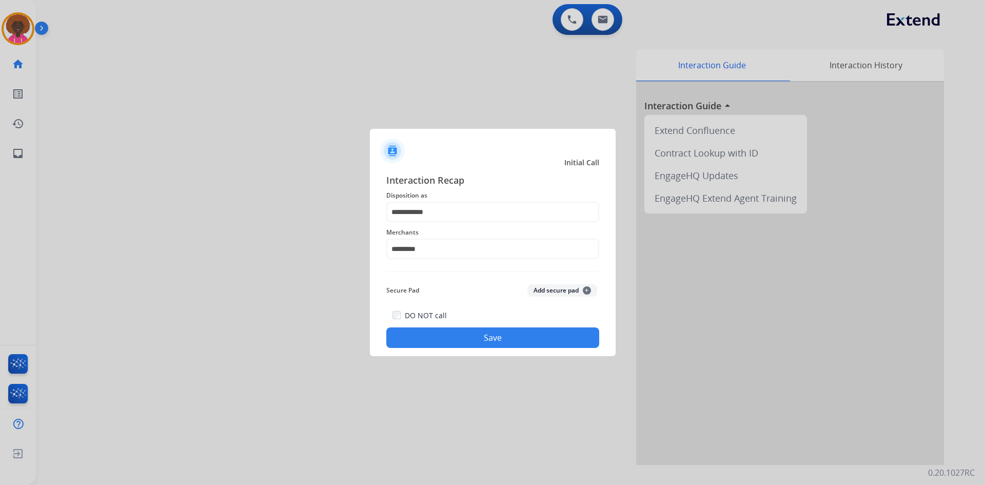
click at [462, 330] on button "Save" at bounding box center [492, 337] width 213 height 21
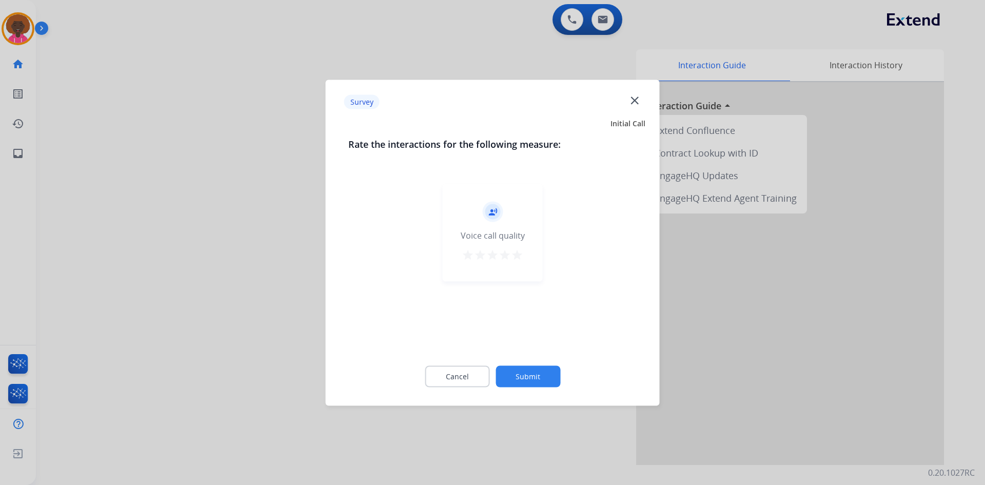
click at [523, 256] on mat-icon "star" at bounding box center [517, 254] width 12 height 12
drag, startPoint x: 539, startPoint y: 349, endPoint x: 532, endPoint y: 382, distance: 34.2
click at [536, 361] on div "Rate the interactions for the following measure: record_voice_over Voice call q…" at bounding box center [493, 268] width 322 height 263
click at [533, 386] on button "Submit" at bounding box center [528, 376] width 65 height 22
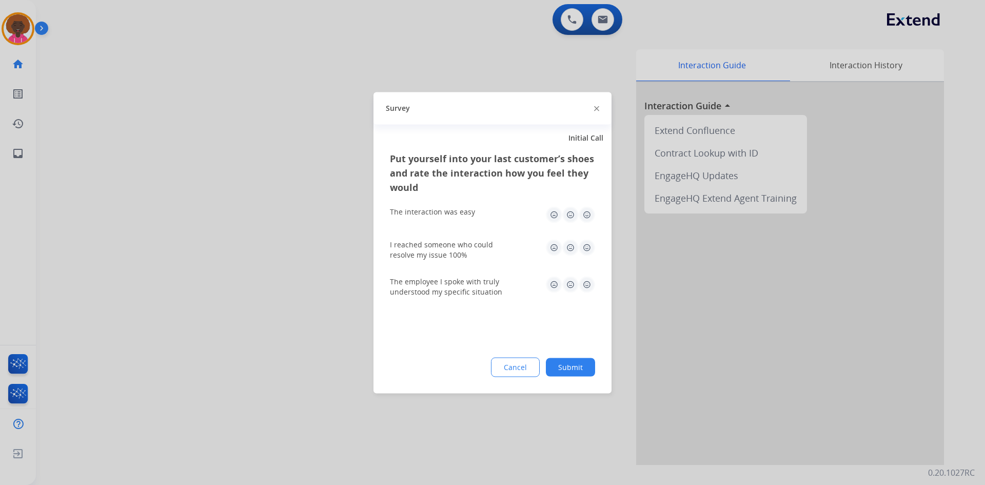
click at [588, 225] on div "The interaction was easy" at bounding box center [492, 214] width 205 height 33
click at [586, 247] on img at bounding box center [587, 247] width 16 height 16
click at [583, 214] on img at bounding box center [587, 214] width 16 height 16
click at [583, 278] on img at bounding box center [587, 284] width 16 height 16
drag, startPoint x: 585, startPoint y: 284, endPoint x: 586, endPoint y: 294, distance: 9.9
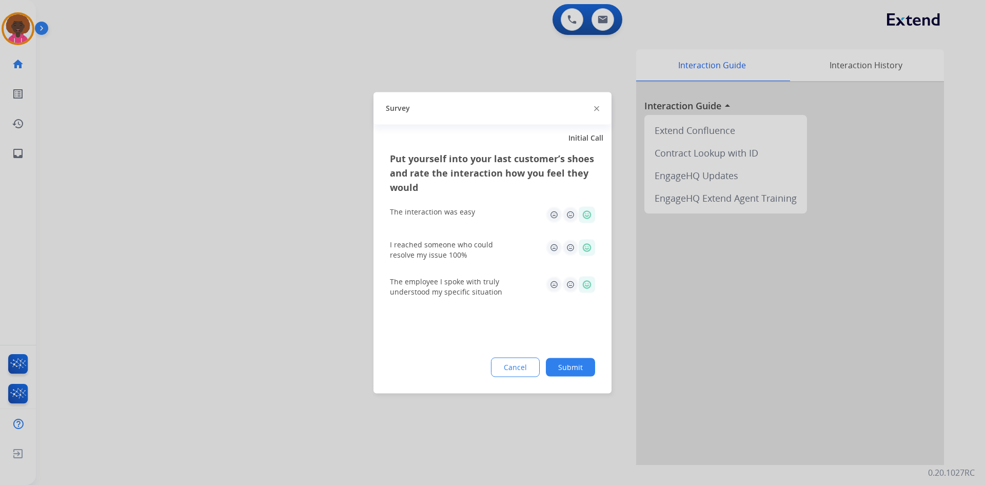
click at [585, 284] on img at bounding box center [587, 284] width 16 height 16
click at [577, 371] on button "Submit" at bounding box center [570, 367] width 49 height 18
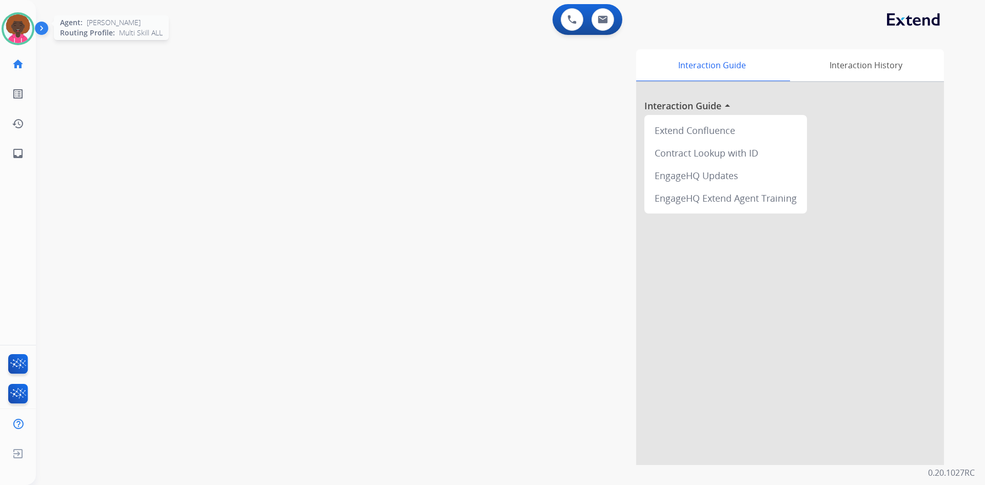
click at [20, 45] on div at bounding box center [18, 28] width 33 height 33
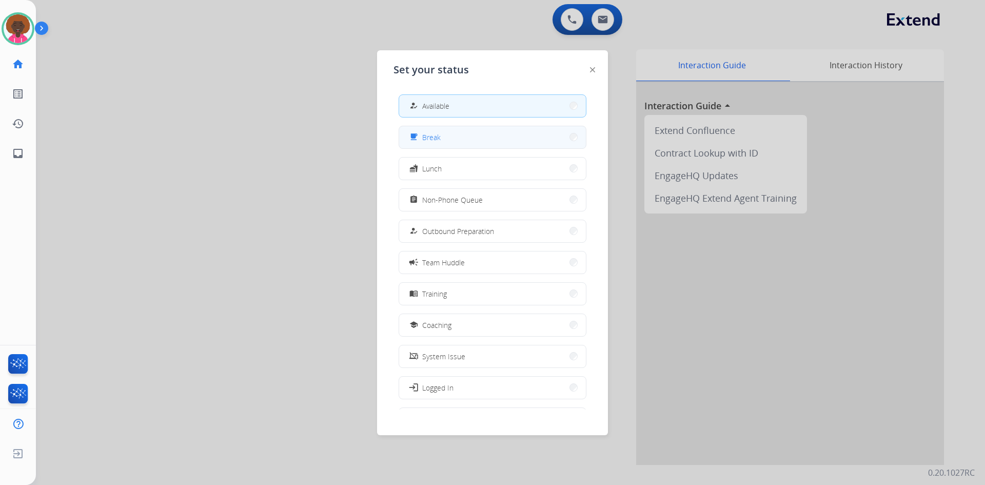
click at [461, 144] on button "free_breakfast Break" at bounding box center [492, 137] width 187 height 22
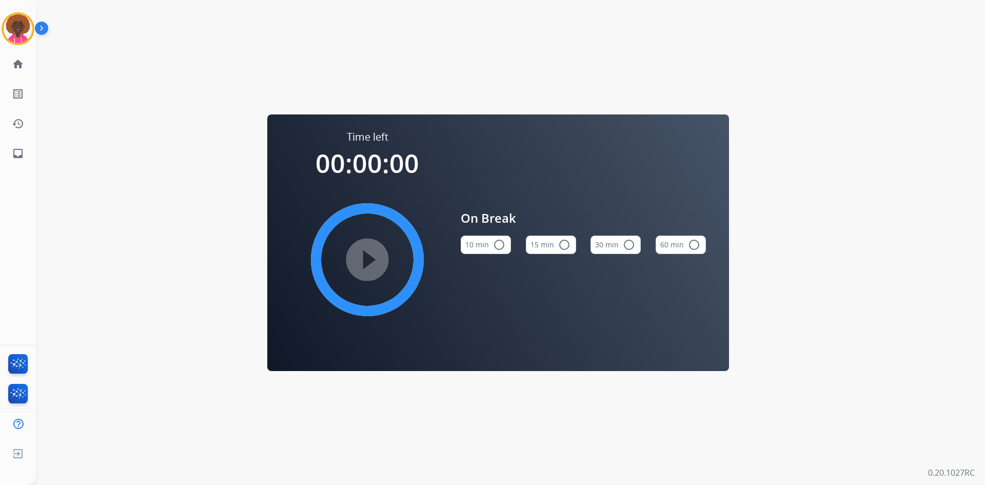
click at [576, 251] on div "10 min radio_button_unchecked 15 min radio_button_unchecked 30 min radio_button…" at bounding box center [583, 244] width 245 height 35
click at [559, 246] on mat-icon "radio_button_unchecked" at bounding box center [564, 245] width 12 height 12
click at [374, 254] on mat-icon "play_circle_filled" at bounding box center [367, 260] width 12 height 12
click at [27, 26] on img at bounding box center [18, 28] width 29 height 29
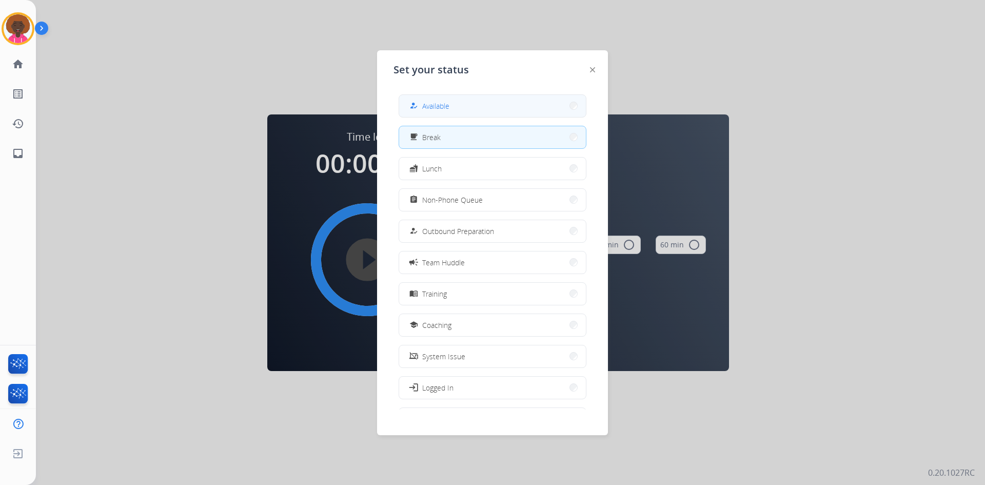
click at [479, 100] on button "how_to_reg Available" at bounding box center [492, 106] width 187 height 22
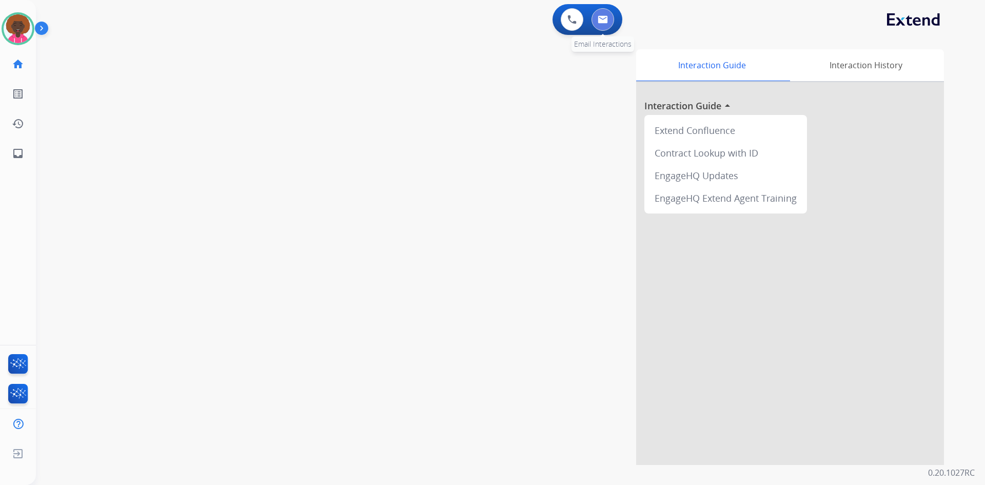
click at [604, 19] on img at bounding box center [603, 19] width 10 height 8
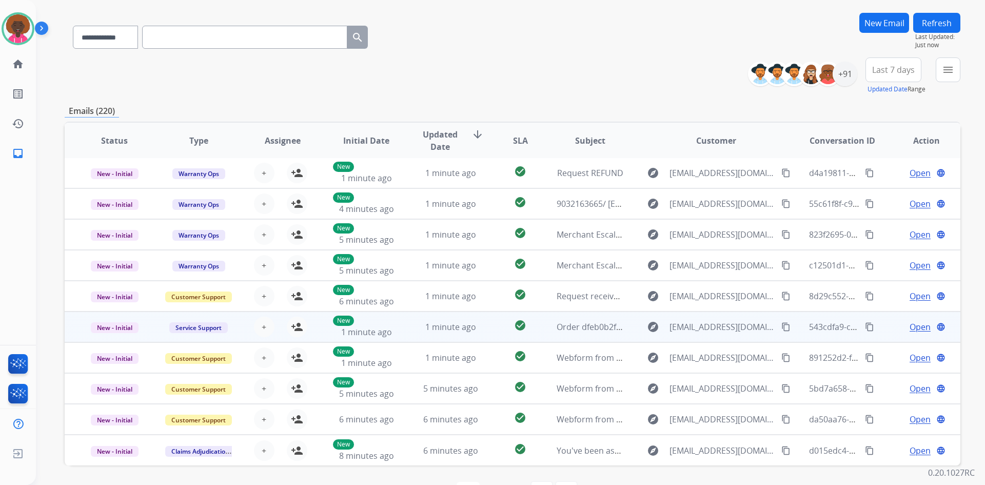
scroll to position [99, 0]
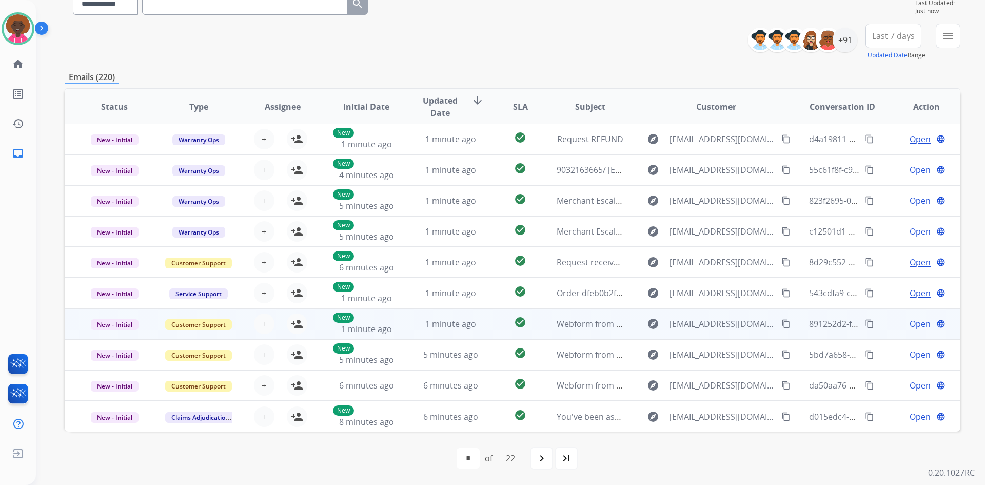
click at [438, 330] on td "1 minute ago" at bounding box center [443, 323] width 84 height 31
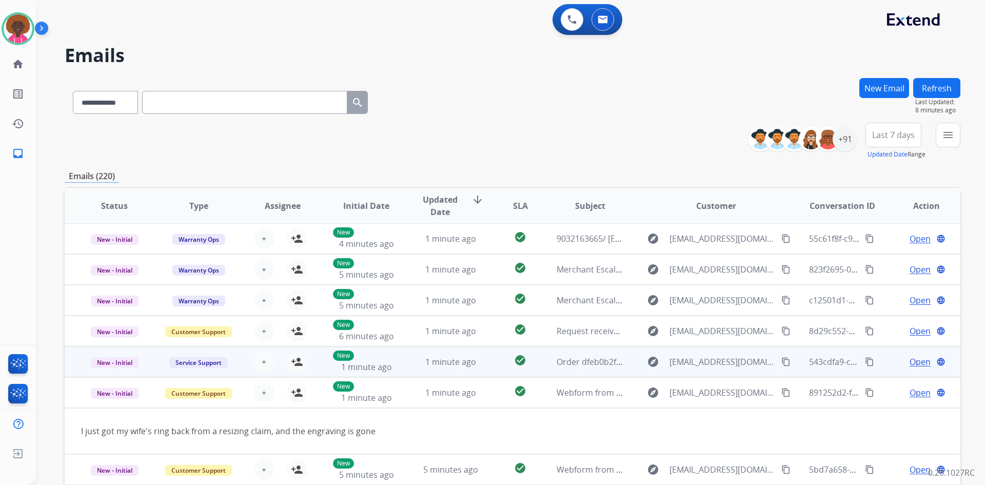
scroll to position [47, 0]
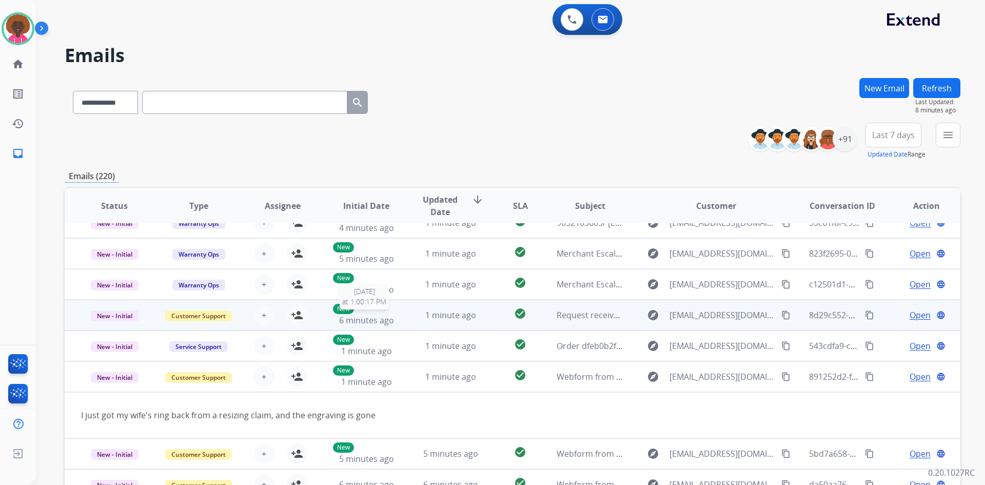
click at [384, 310] on div "New 6 minutes ago" at bounding box center [366, 315] width 67 height 23
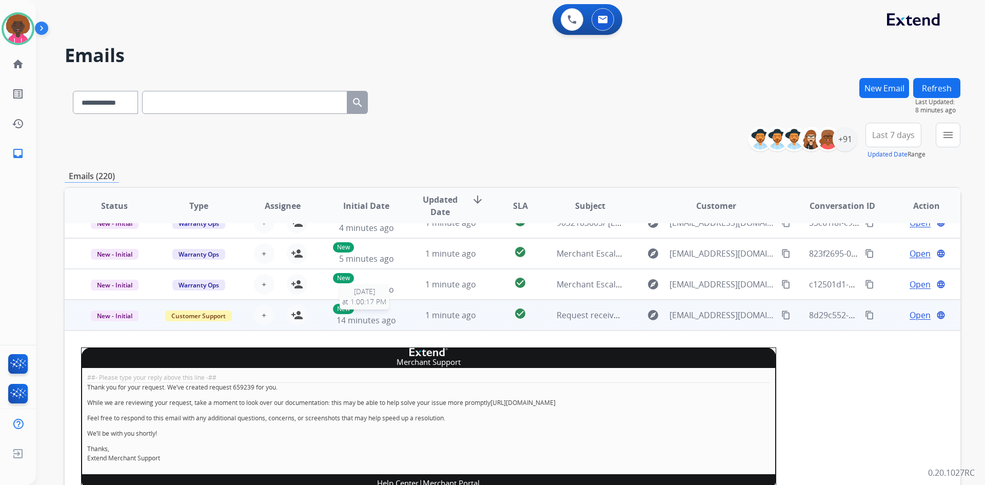
scroll to position [123, 0]
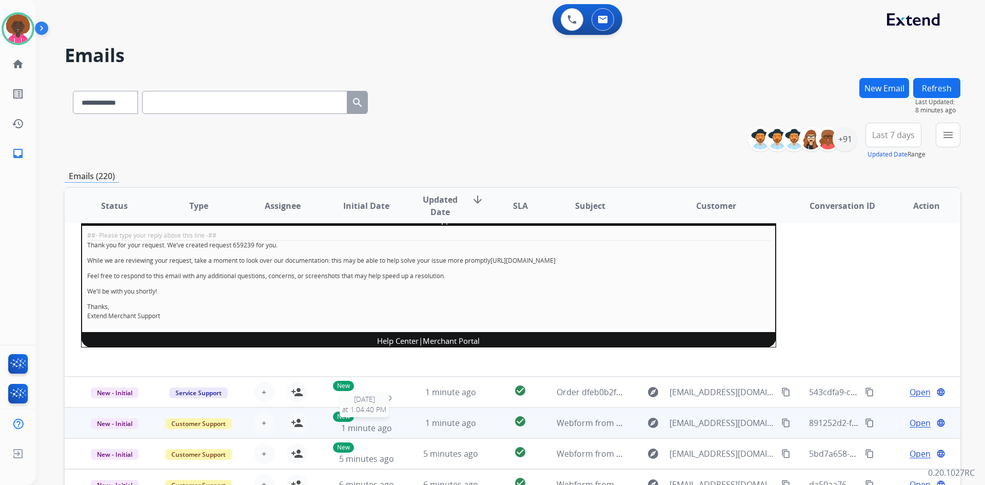
click at [366, 430] on span "1 minute ago" at bounding box center [366, 427] width 51 height 11
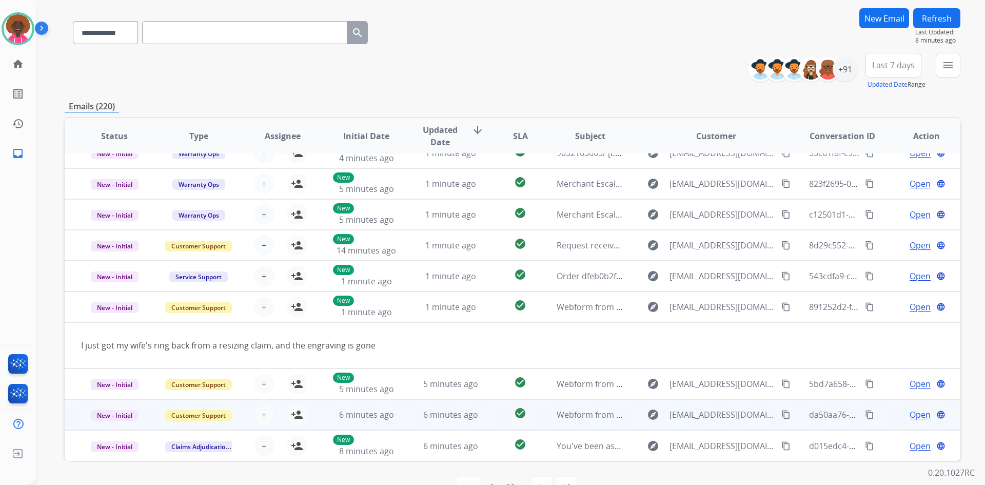
scroll to position [99, 0]
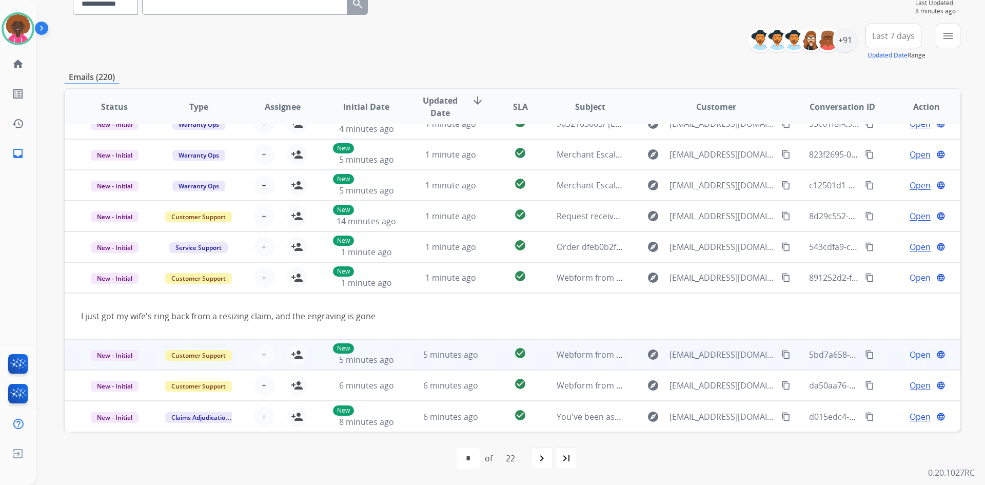
click at [380, 370] on td "New 5 minutes ago" at bounding box center [359, 354] width 84 height 31
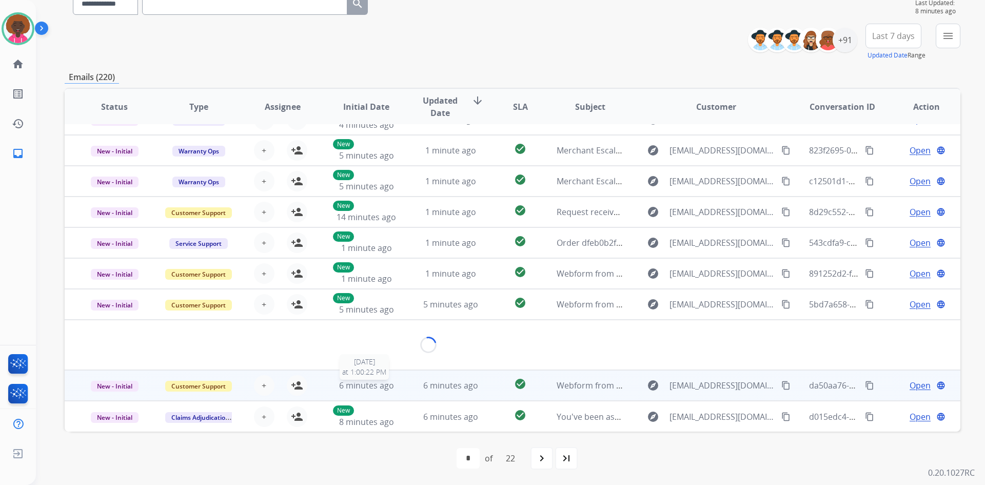
scroll to position [47, 0]
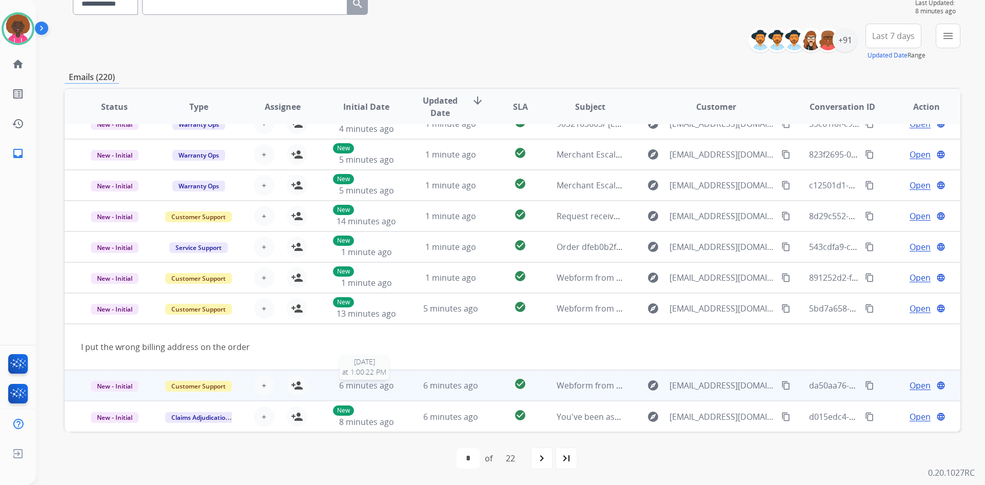
click at [386, 381] on span "6 minutes ago" at bounding box center [366, 385] width 55 height 11
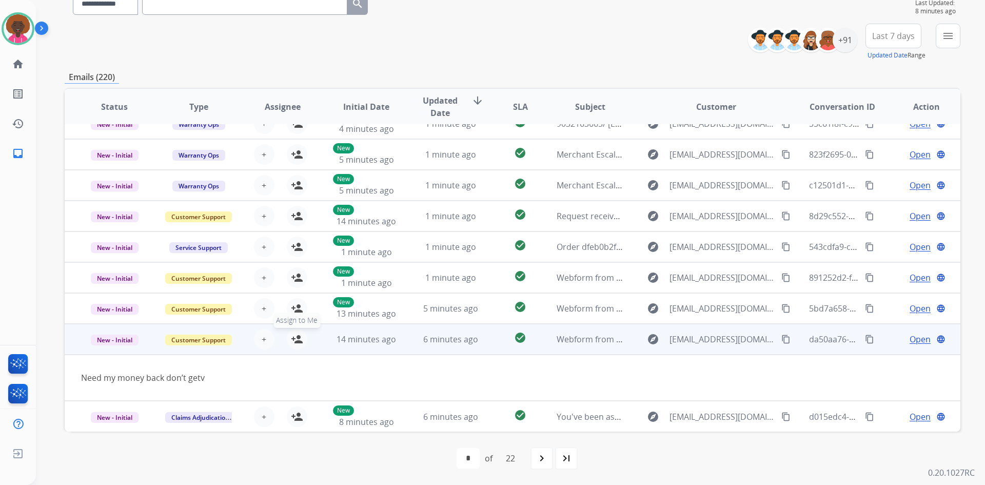
click at [291, 334] on mat-icon "person_add" at bounding box center [297, 339] width 12 height 12
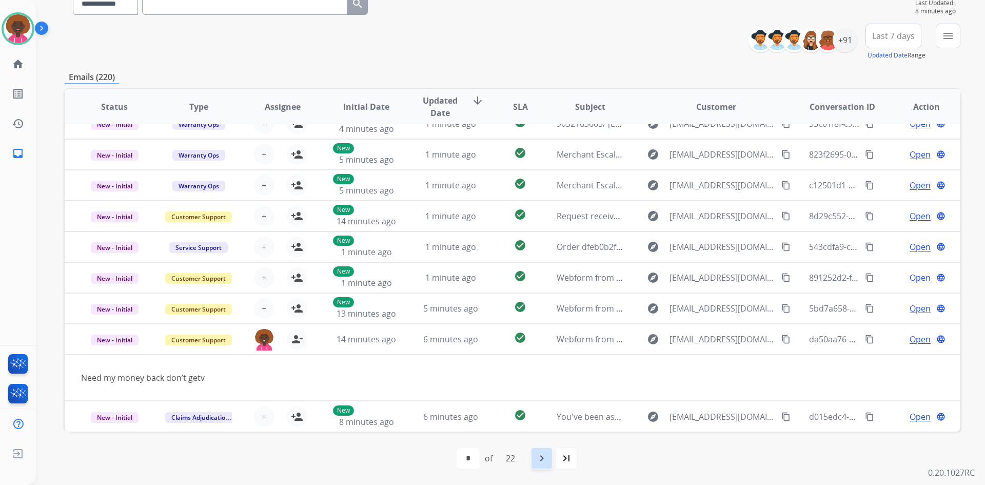
click at [532, 457] on div "first_page navigate_before * * * * * * * * * ** ** ** ** ** ** ** ** ** ** ** *…" at bounding box center [513, 458] width 896 height 21
click at [545, 454] on mat-icon "navigate_next" at bounding box center [542, 458] width 12 height 12
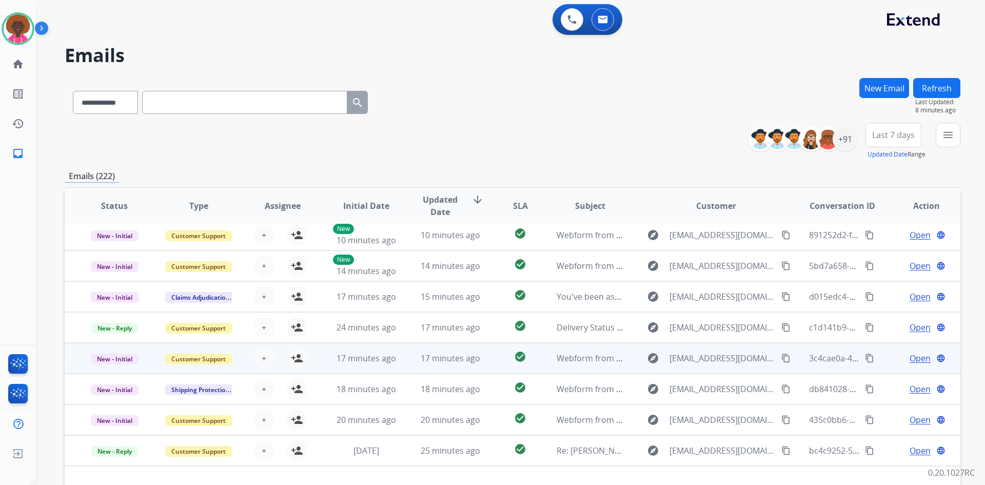
scroll to position [35, 0]
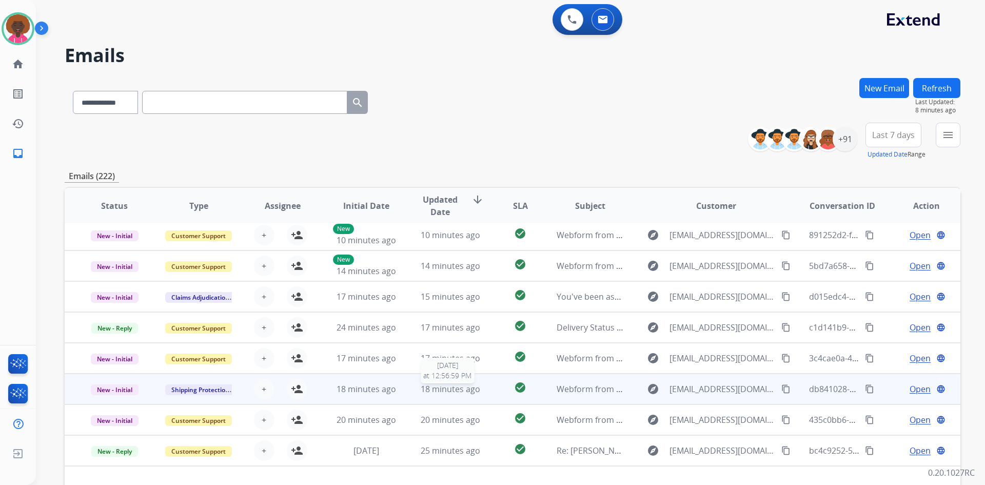
click at [479, 394] on div "18 minutes ago" at bounding box center [450, 389] width 67 height 12
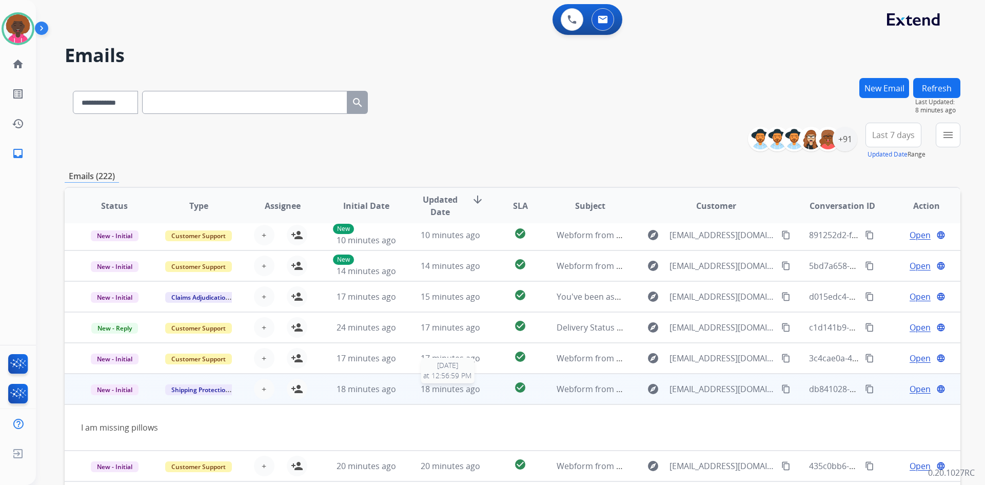
scroll to position [47, 0]
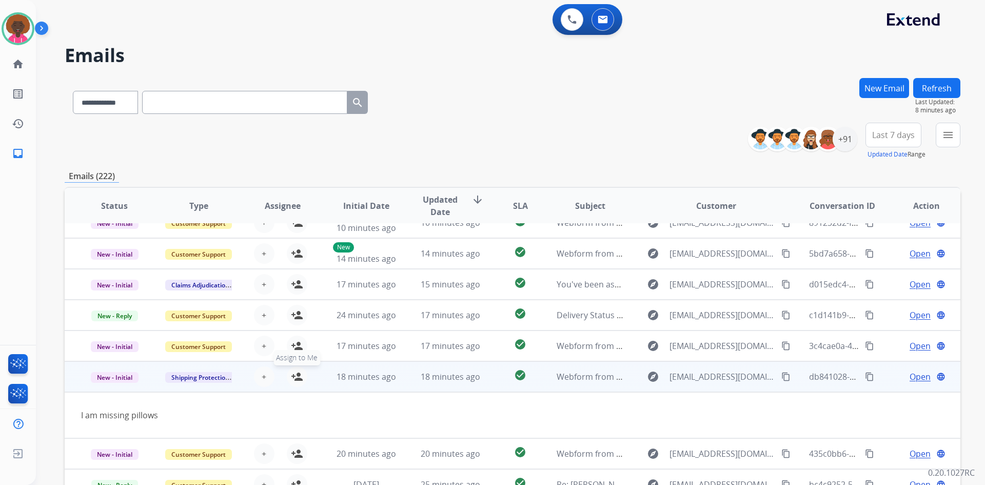
click at [291, 378] on mat-icon "person_add" at bounding box center [297, 377] width 12 height 12
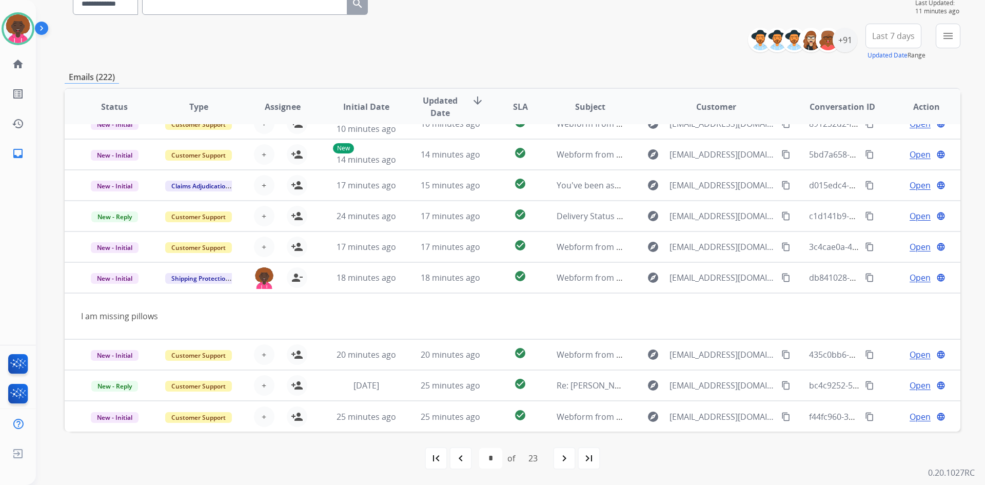
click at [557, 461] on div "navigate_next" at bounding box center [564, 458] width 23 height 23
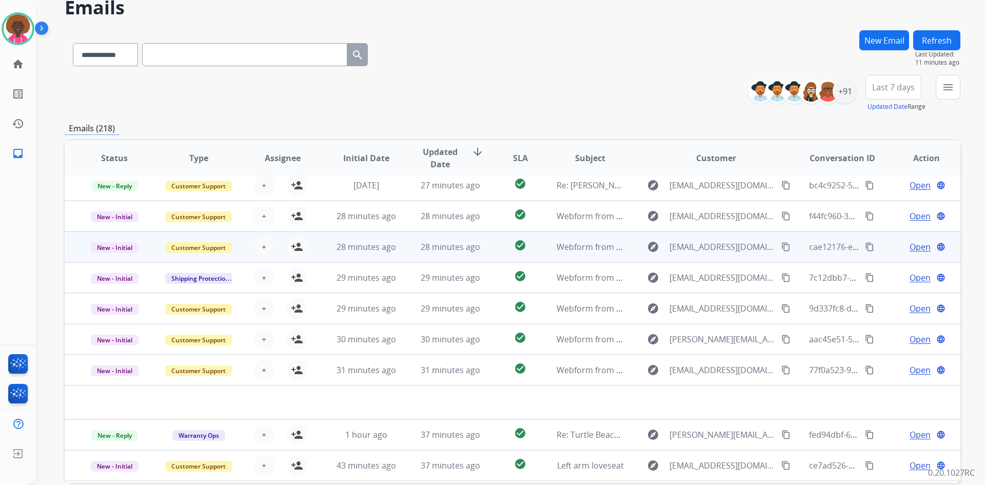
scroll to position [0, 0]
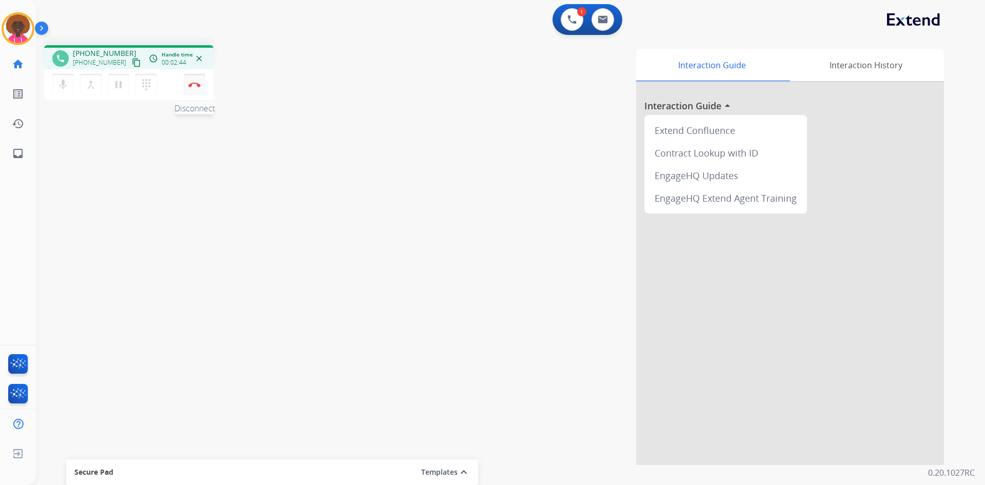
click at [200, 85] on img at bounding box center [194, 84] width 12 height 5
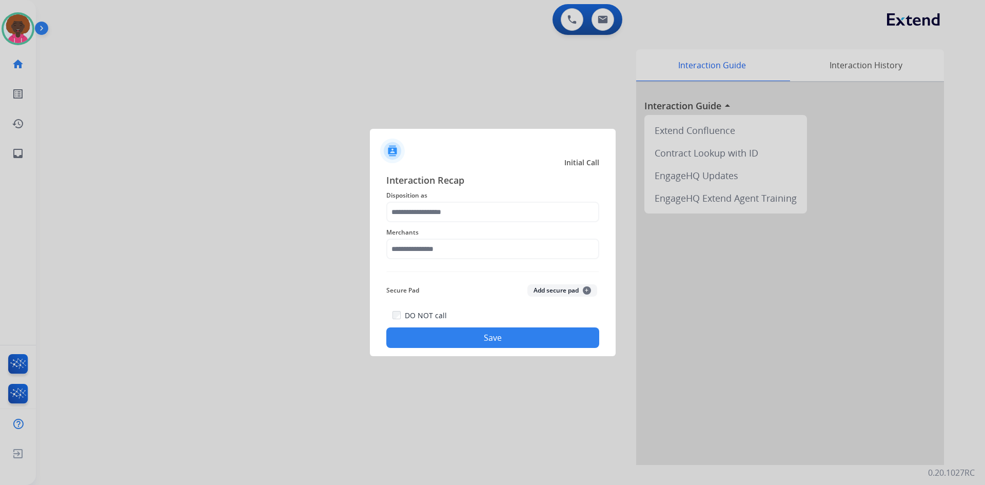
click at [398, 267] on div "Interaction Recap Disposition as Merchants Secure Pad Add secure pad + DO NOT c…" at bounding box center [492, 260] width 213 height 175
click at [402, 261] on div "Merchants" at bounding box center [492, 242] width 213 height 41
click at [401, 253] on input "text" at bounding box center [492, 249] width 213 height 21
click at [495, 281] on li "Not found" at bounding box center [496, 278] width 196 height 20
type input "*********"
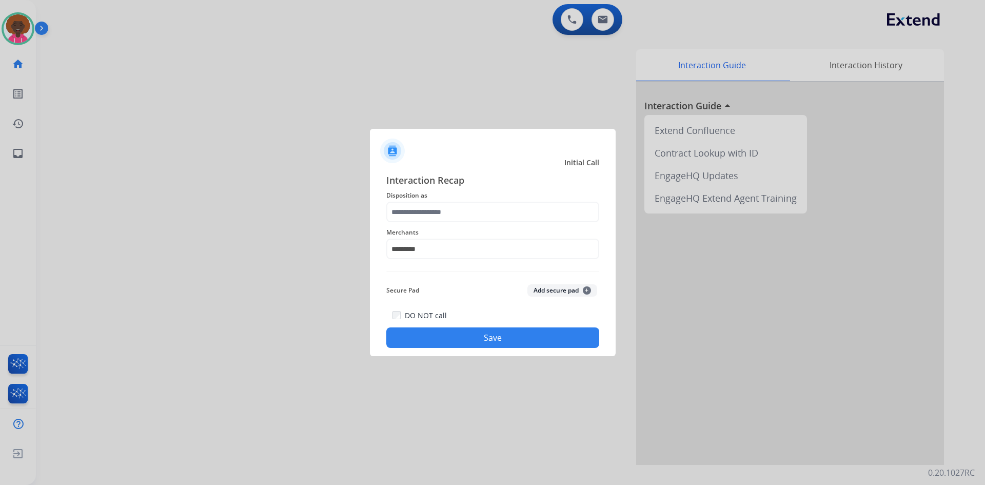
click at [471, 234] on span "Merchants" at bounding box center [492, 232] width 213 height 12
click at [473, 228] on span "Merchants" at bounding box center [492, 232] width 213 height 12
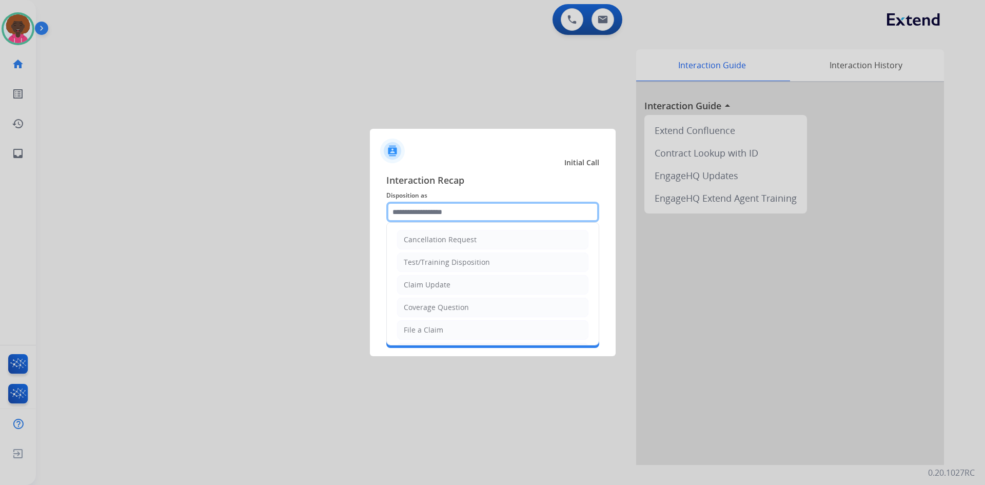
drag, startPoint x: 476, startPoint y: 207, endPoint x: 512, endPoint y: 359, distance: 155.6
click at [476, 208] on input "text" at bounding box center [492, 212] width 213 height 21
click at [486, 333] on li "File a Claim" at bounding box center [492, 330] width 191 height 20
type input "**********"
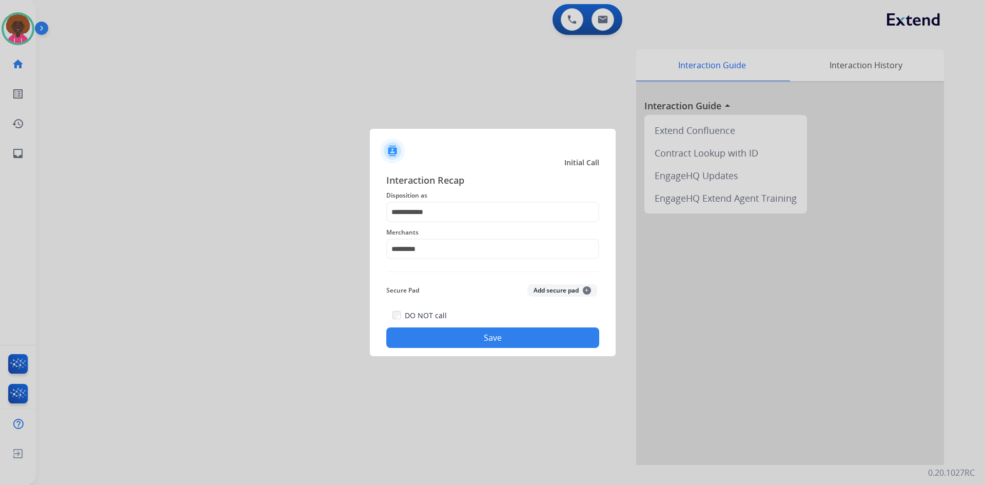
click at [519, 343] on button "Save" at bounding box center [492, 337] width 213 height 21
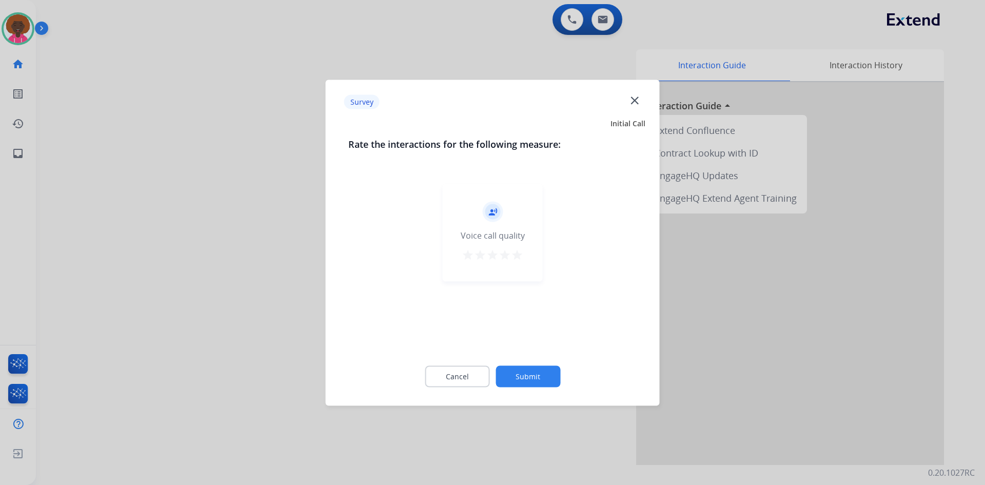
drag, startPoint x: 526, startPoint y: 258, endPoint x: 541, endPoint y: 245, distance: 20.0
click at [528, 258] on div "record_voice_over Voice call quality star star star star star" at bounding box center [493, 233] width 100 height 98
drag, startPoint x: 530, startPoint y: 248, endPoint x: 529, endPoint y: 262, distance: 13.4
click at [530, 254] on div "record_voice_over Voice call quality star star star star star" at bounding box center [493, 233] width 100 height 98
click at [528, 262] on div "record_voice_over Voice call quality star star star star star" at bounding box center [493, 233] width 100 height 98
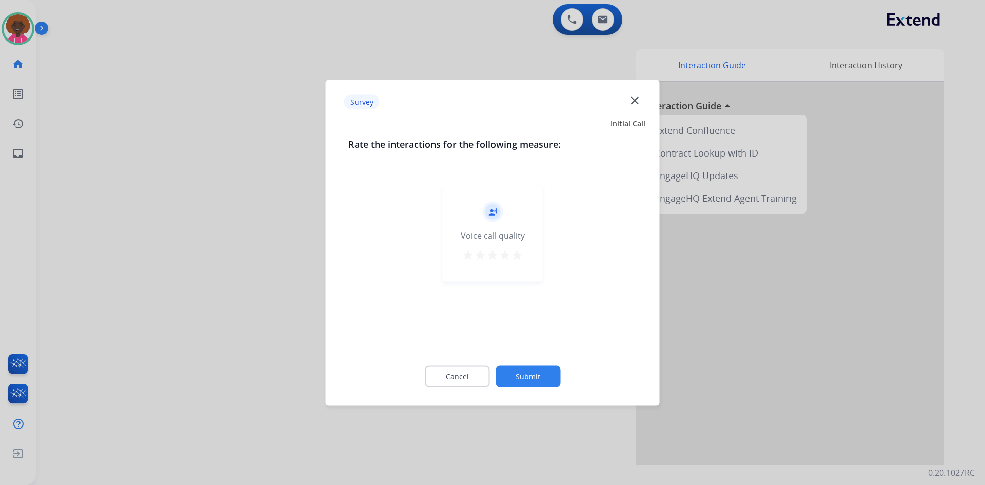
drag, startPoint x: 522, startPoint y: 262, endPoint x: 517, endPoint y: 262, distance: 5.2
click at [519, 262] on button "star" at bounding box center [517, 255] width 12 height 15
drag, startPoint x: 517, startPoint y: 262, endPoint x: 508, endPoint y: 280, distance: 20.0
click at [515, 265] on div "record_voice_over Voice call quality star star star star star" at bounding box center [493, 233] width 100 height 98
click at [542, 370] on button "Submit" at bounding box center [528, 376] width 65 height 22
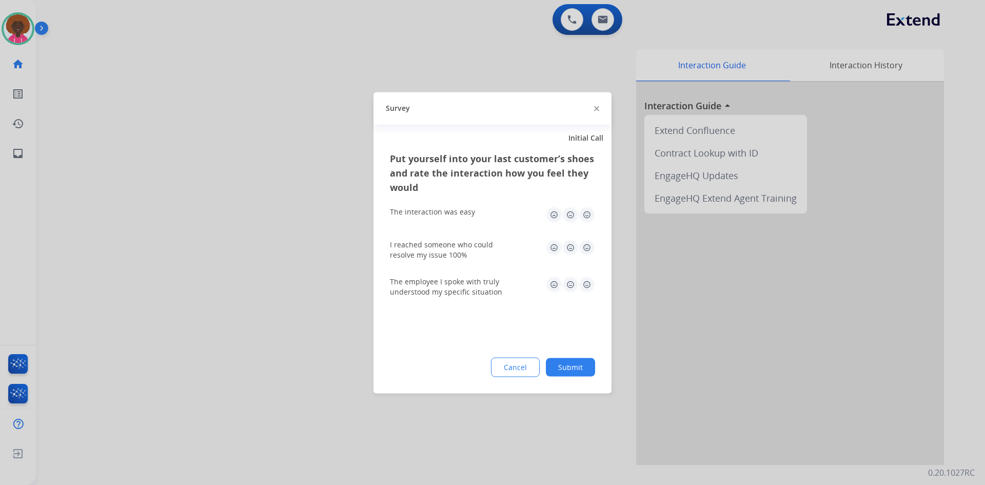
drag, startPoint x: 603, startPoint y: 244, endPoint x: 591, endPoint y: 220, distance: 27.1
click at [599, 241] on div "Put yourself into your last customer’s shoes and rate the interaction how you f…" at bounding box center [493, 272] width 238 height 242
click at [584, 239] on div "I reached someone who could resolve my issue 100%" at bounding box center [492, 249] width 205 height 37
click at [583, 214] on img at bounding box center [587, 214] width 16 height 16
drag, startPoint x: 582, startPoint y: 245, endPoint x: 585, endPoint y: 266, distance: 20.7
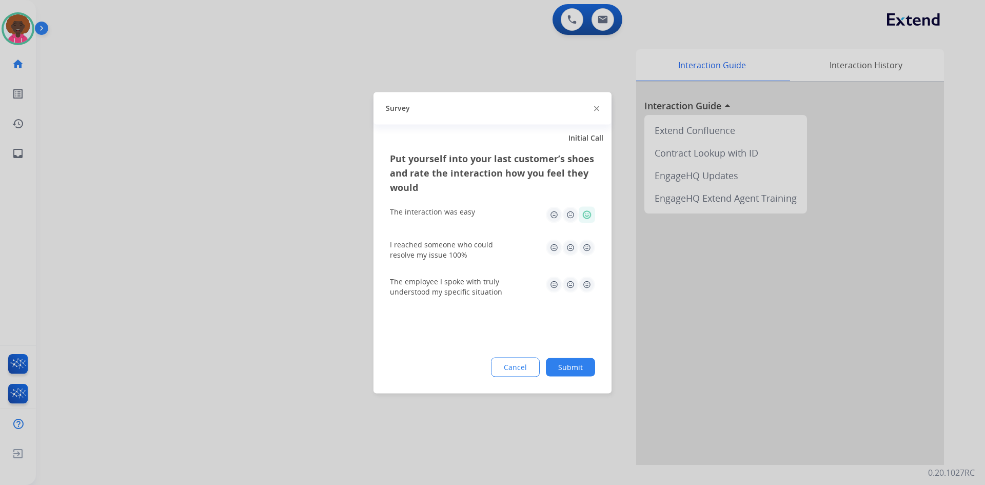
click at [582, 246] on img at bounding box center [587, 247] width 16 height 16
click at [594, 282] on img at bounding box center [587, 284] width 16 height 16
click at [569, 374] on button "Submit" at bounding box center [570, 367] width 49 height 18
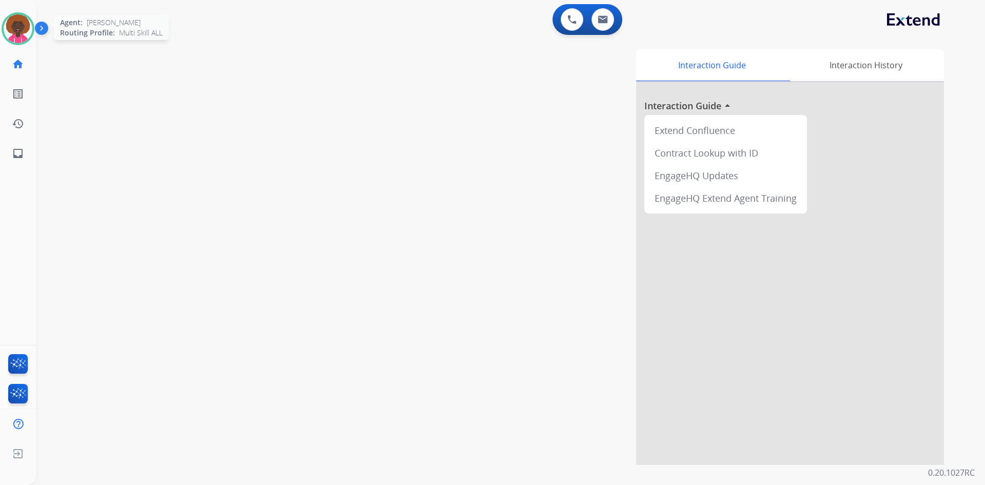
click at [20, 29] on img at bounding box center [18, 28] width 29 height 29
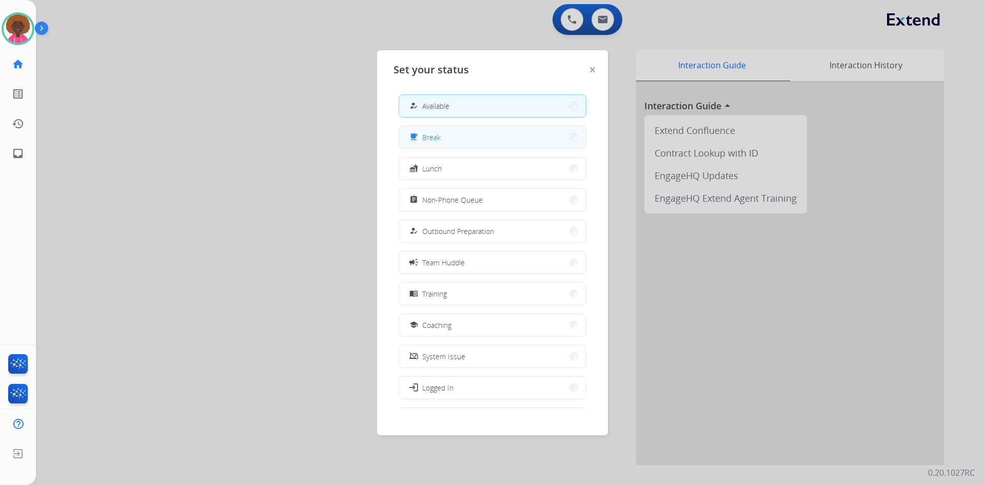
click at [442, 135] on button "free_breakfast Break" at bounding box center [492, 137] width 187 height 22
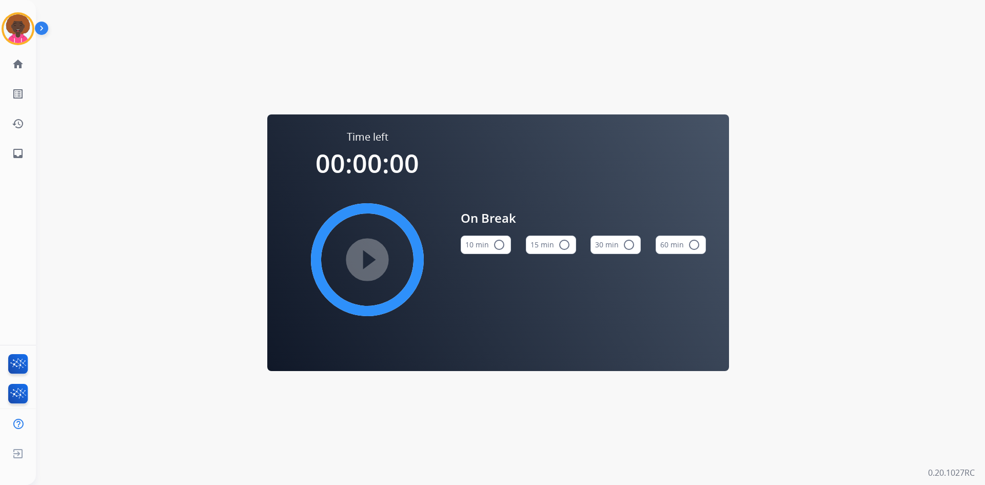
drag, startPoint x: 28, startPoint y: 26, endPoint x: 35, endPoint y: 26, distance: 7.2
click at [28, 26] on img at bounding box center [18, 28] width 29 height 29
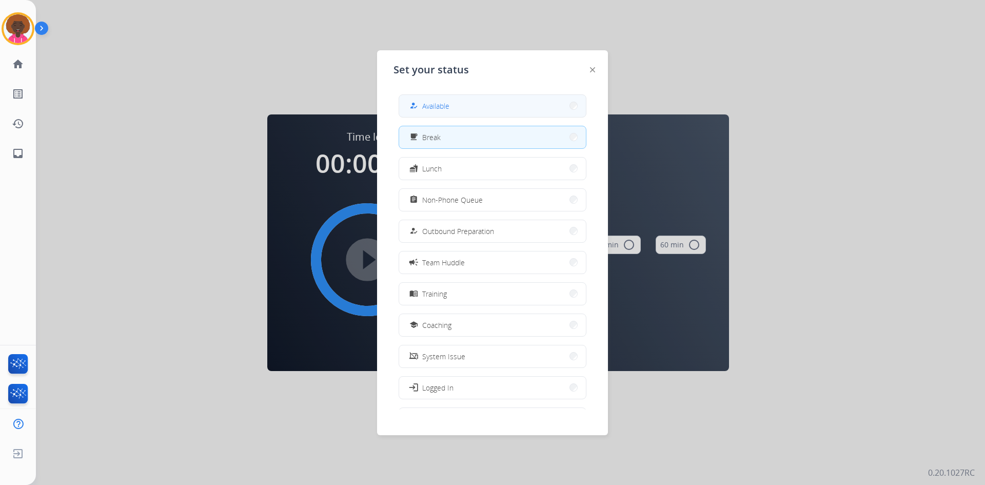
click at [459, 102] on button "how_to_reg Available" at bounding box center [492, 106] width 187 height 22
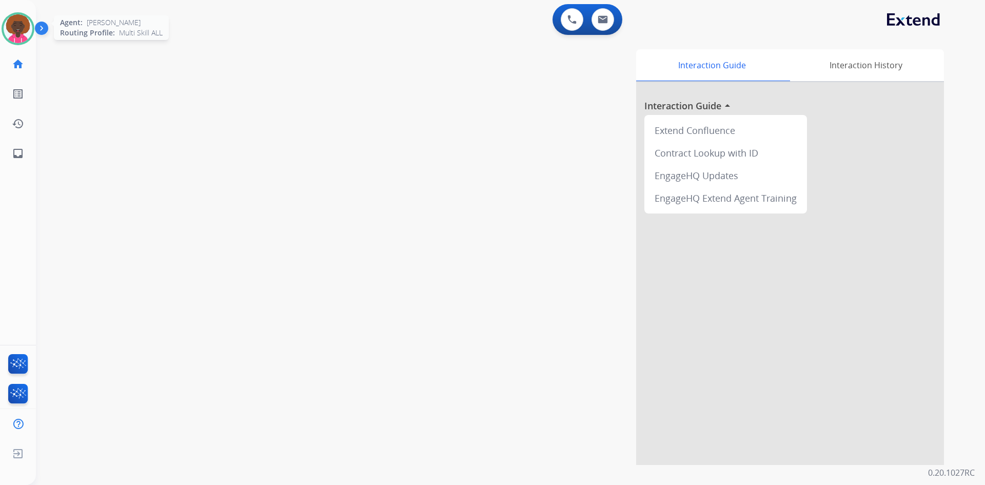
click at [9, 30] on img at bounding box center [18, 28] width 29 height 29
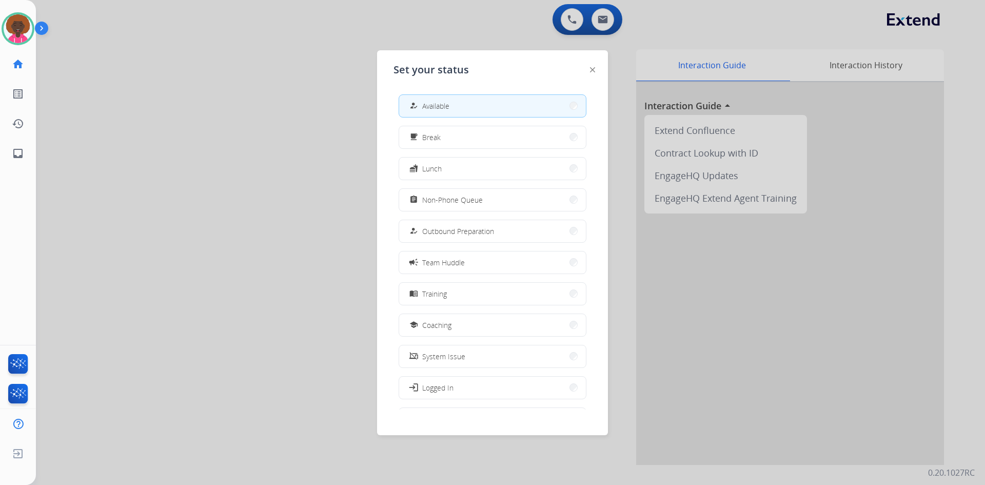
click at [597, 24] on div at bounding box center [492, 242] width 985 height 485
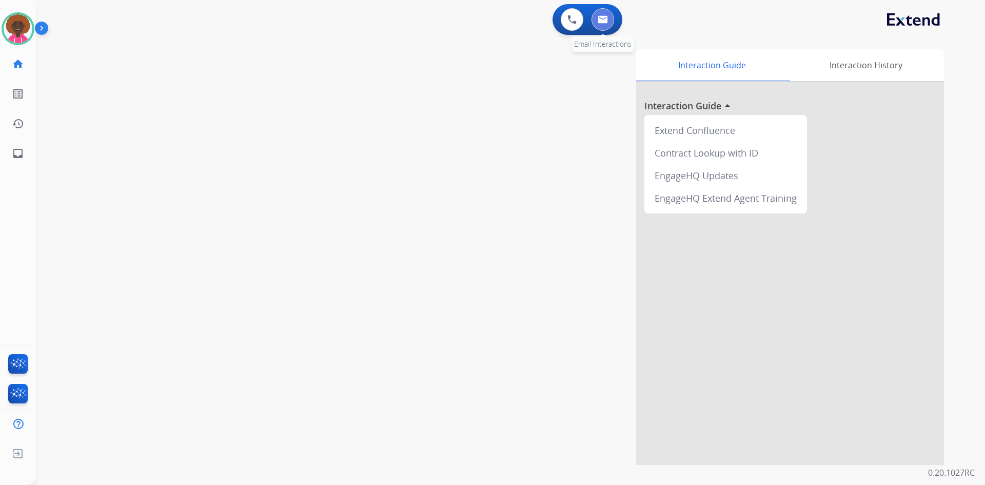
click at [605, 17] on img at bounding box center [603, 19] width 10 height 8
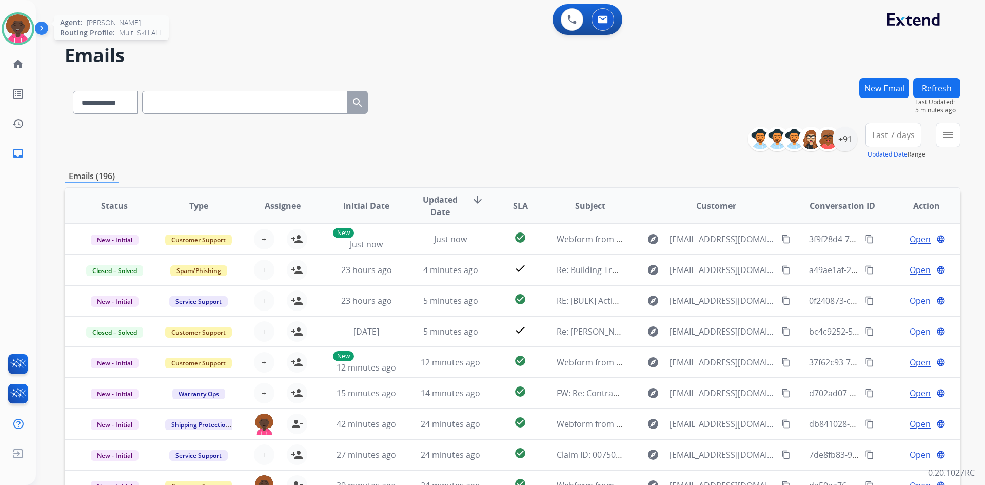
click at [10, 19] on img at bounding box center [18, 28] width 29 height 29
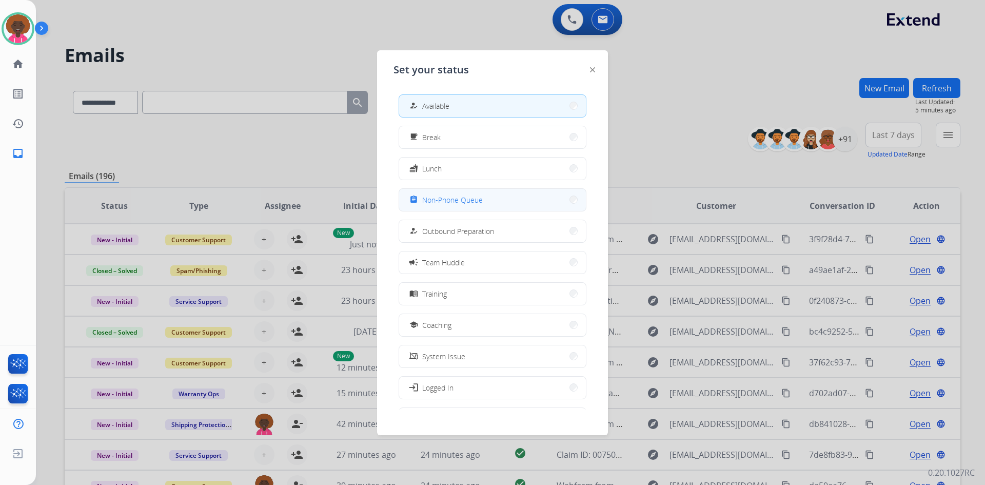
click at [533, 198] on button "assignment Non-Phone Queue" at bounding box center [492, 200] width 187 height 22
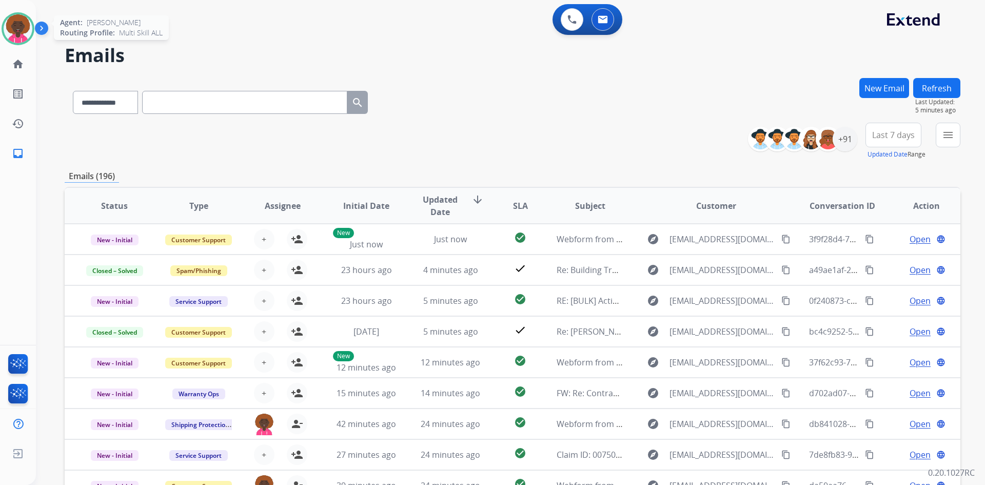
click at [23, 27] on img at bounding box center [18, 28] width 29 height 29
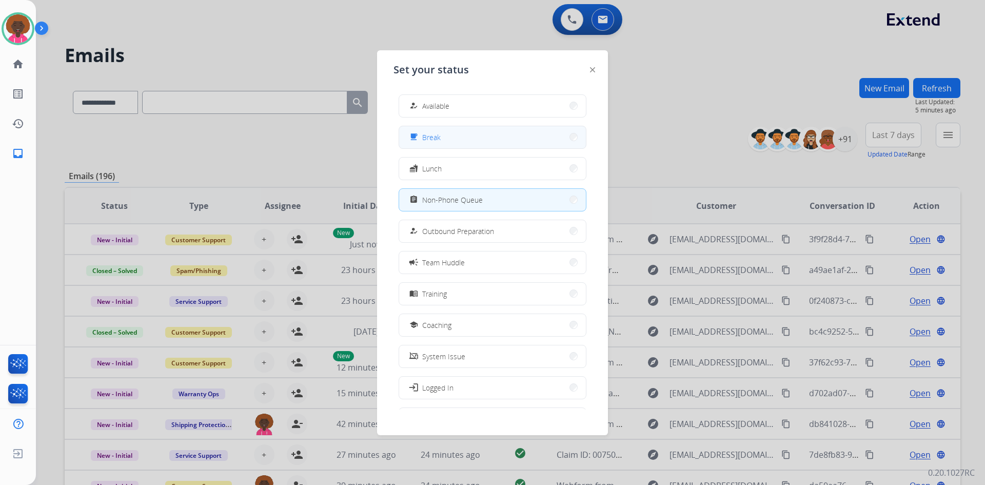
click at [456, 129] on button "free_breakfast Break" at bounding box center [492, 137] width 187 height 22
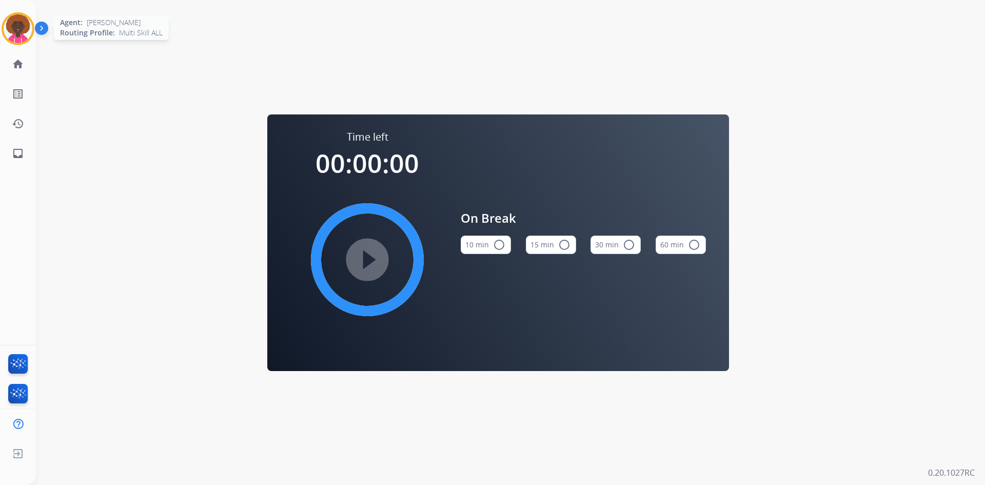
click at [13, 22] on img at bounding box center [18, 28] width 29 height 29
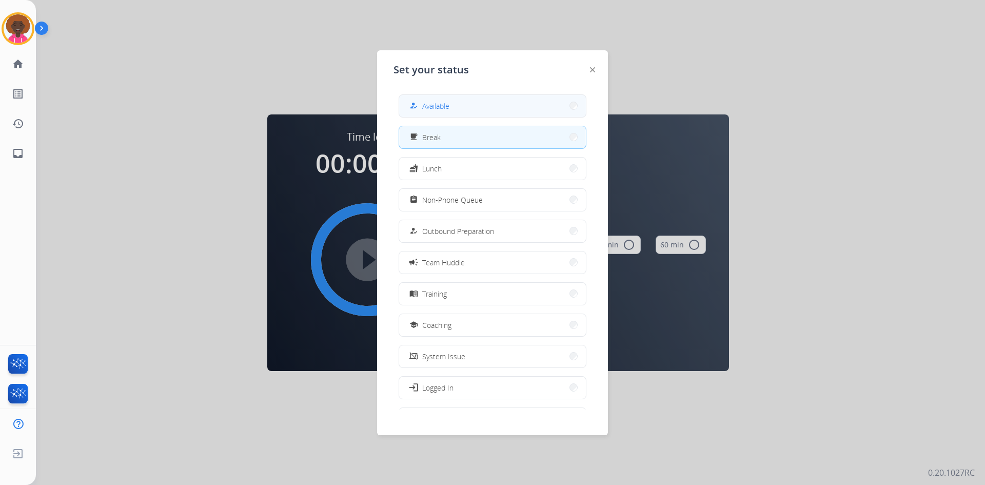
click at [459, 114] on button "how_to_reg Available" at bounding box center [492, 106] width 187 height 22
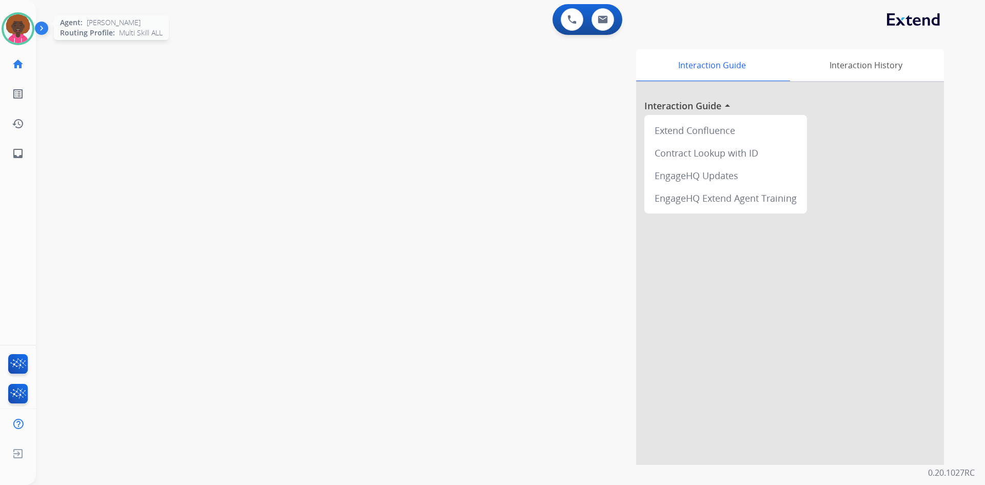
click at [19, 35] on img at bounding box center [18, 28] width 29 height 29
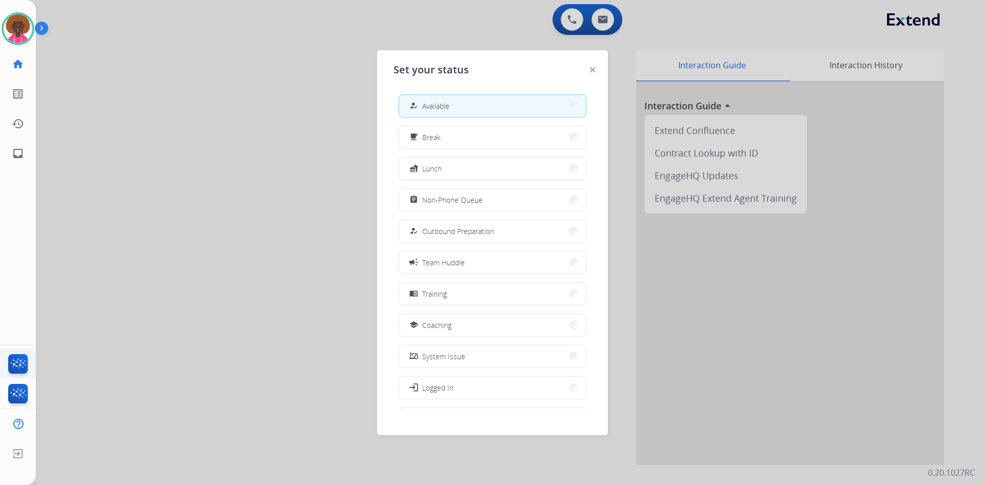
click at [35, 361] on ul "FocalPoints" at bounding box center [18, 364] width 36 height 30
click at [18, 357] on img at bounding box center [18, 366] width 24 height 24
click at [605, 7] on div at bounding box center [492, 242] width 985 height 485
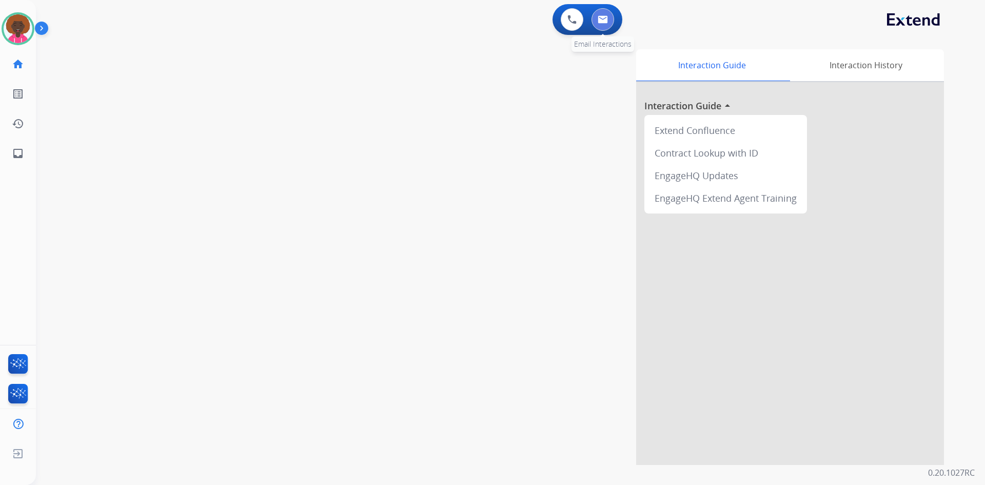
click at [605, 11] on button at bounding box center [603, 19] width 23 height 23
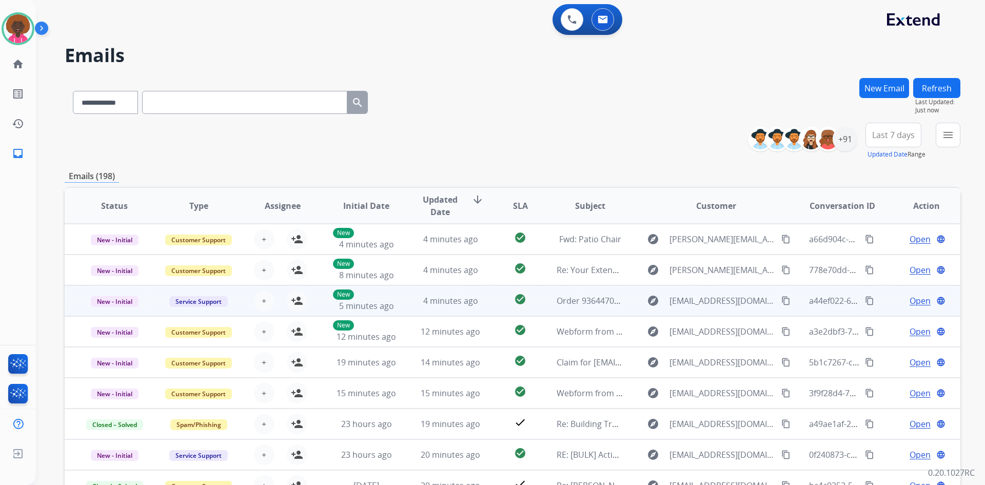
scroll to position [1, 0]
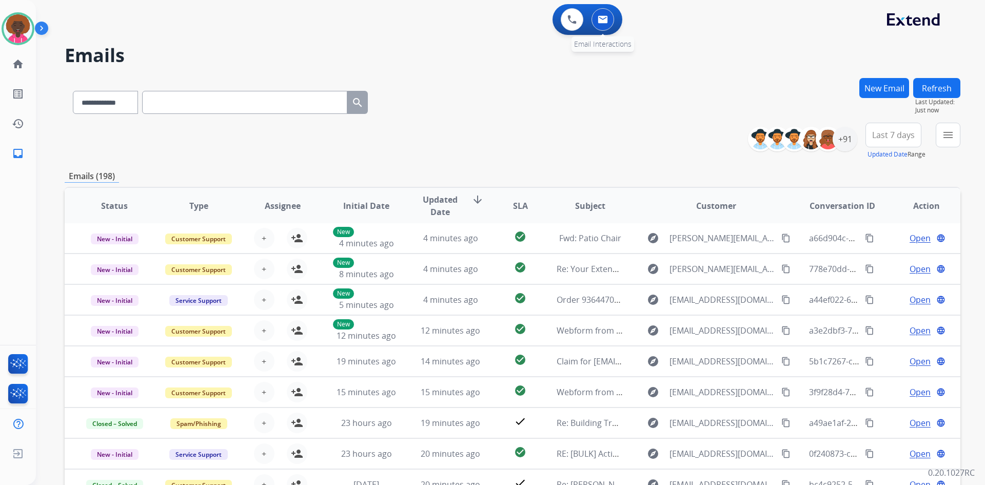
click at [606, 17] on img at bounding box center [603, 19] width 10 height 8
drag, startPoint x: 850, startPoint y: 147, endPoint x: 842, endPoint y: 152, distance: 9.7
click at [848, 147] on div "+91" at bounding box center [845, 139] width 25 height 25
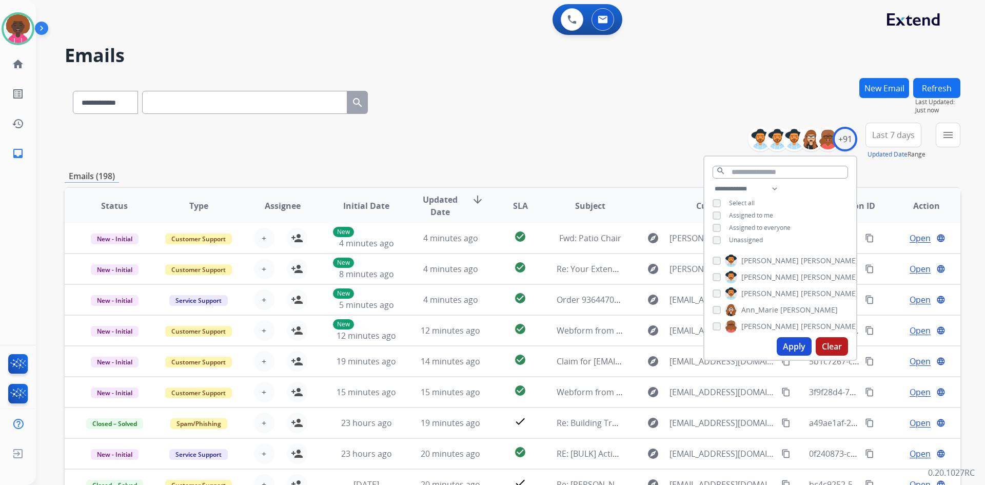
click at [708, 238] on div "**********" at bounding box center [781, 216] width 152 height 66
click at [791, 342] on button "Apply" at bounding box center [794, 346] width 35 height 18
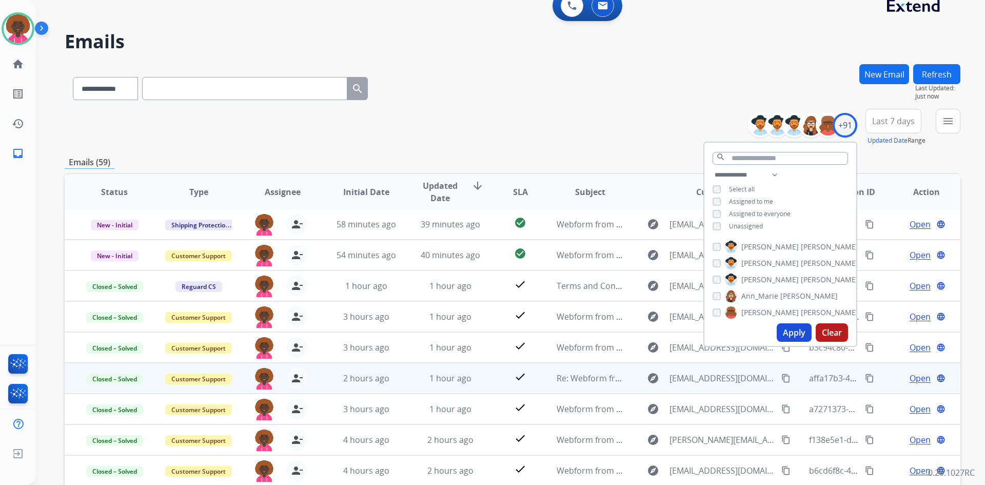
scroll to position [99, 0]
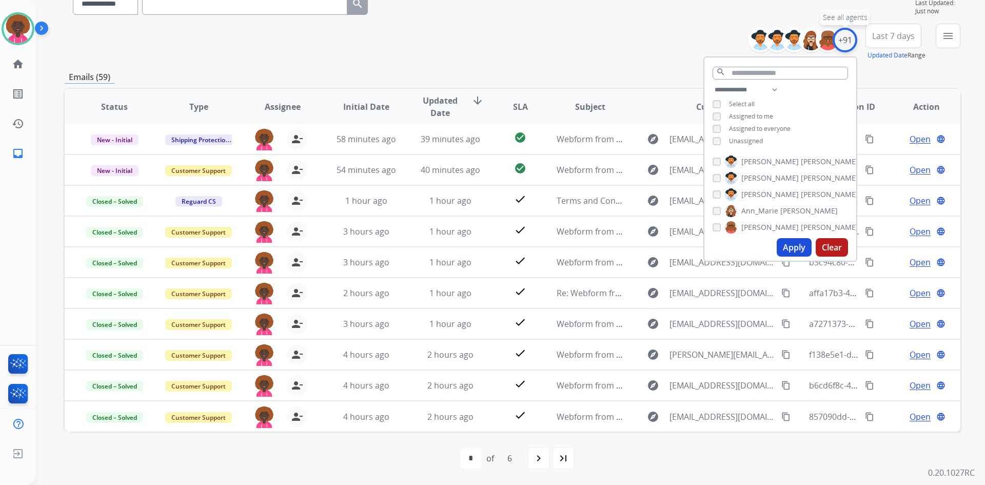
click at [840, 46] on div "+91" at bounding box center [845, 40] width 25 height 25
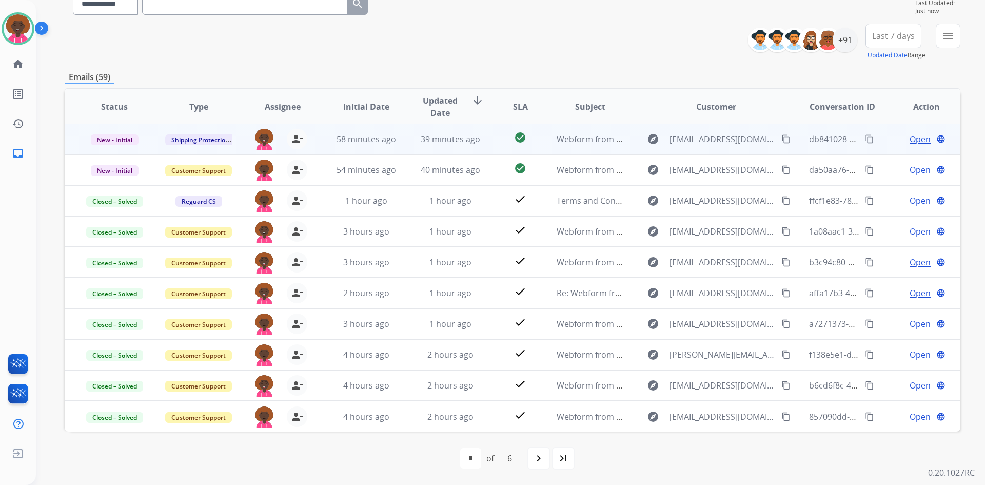
click at [625, 140] on td "explore Liliwhale482@gmail.com content_copy" at bounding box center [709, 139] width 168 height 31
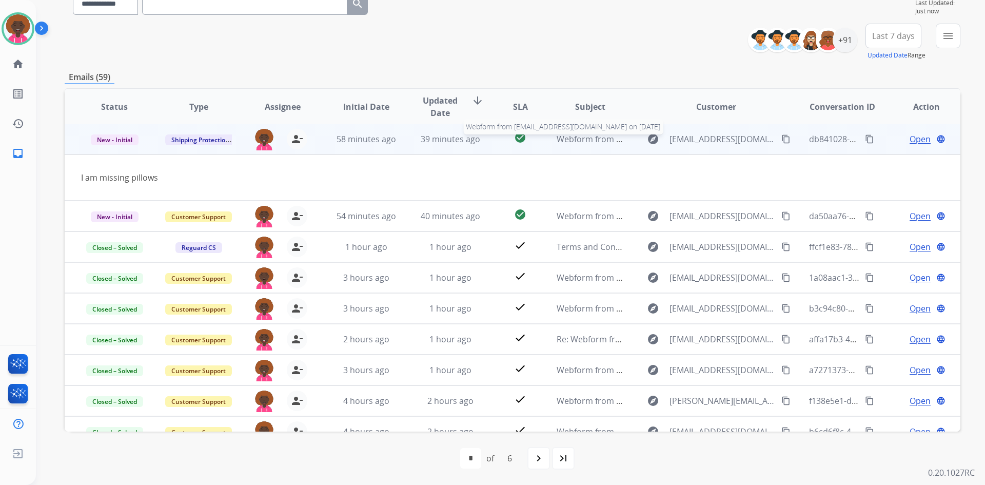
scroll to position [0, 0]
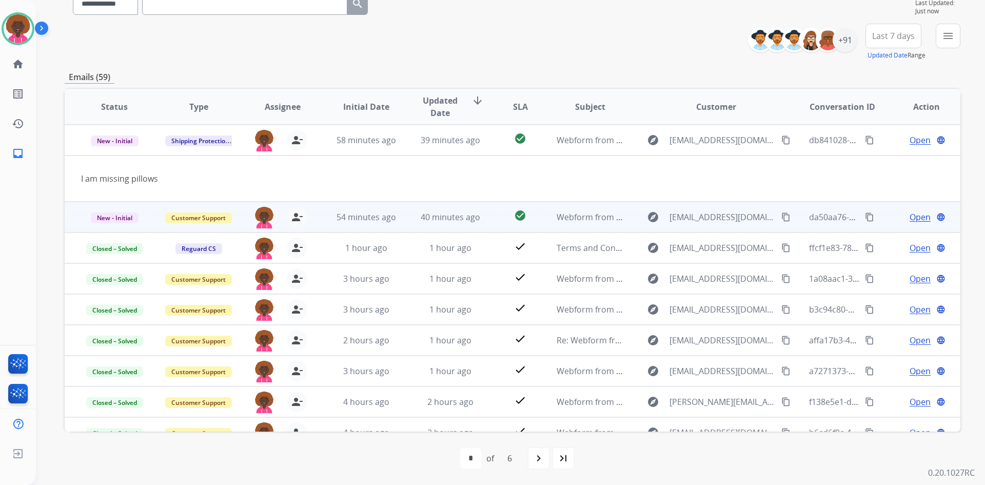
click at [485, 216] on td "check_circle" at bounding box center [513, 217] width 56 height 31
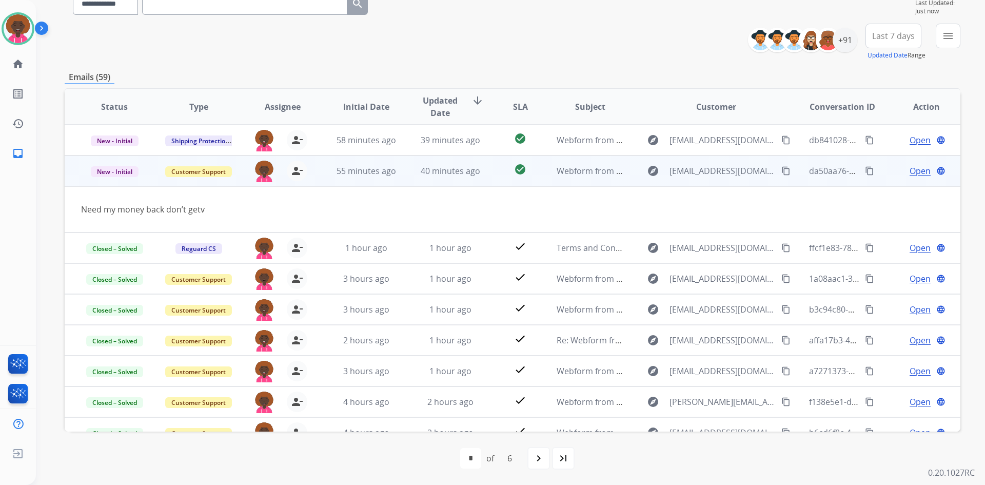
scroll to position [31, 0]
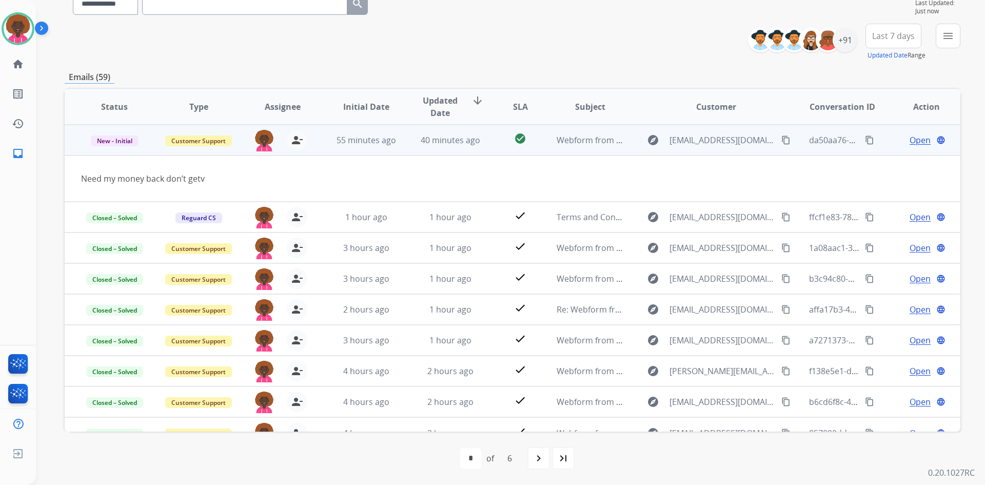
click at [782, 140] on mat-icon "content_copy" at bounding box center [786, 140] width 9 height 9
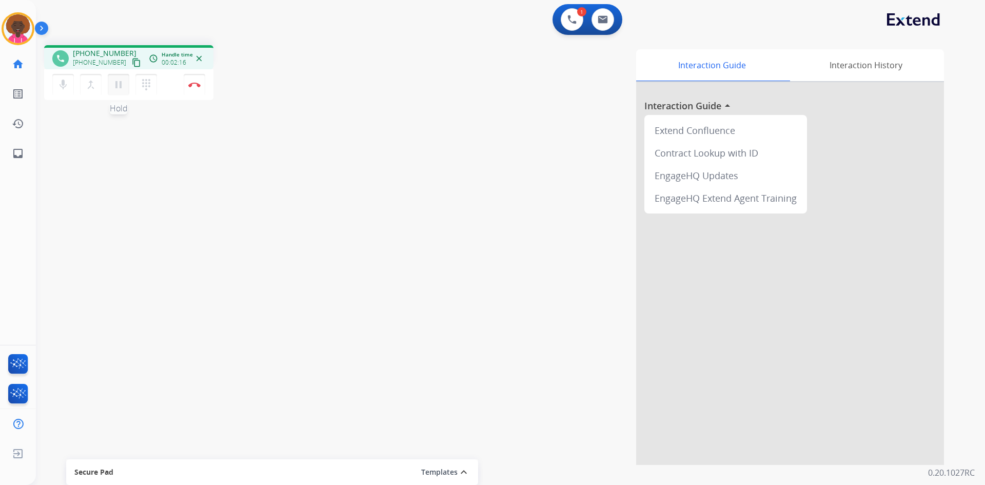
click at [123, 89] on mat-icon "pause" at bounding box center [118, 85] width 12 height 12
click at [118, 84] on mat-icon "play_arrow" at bounding box center [118, 85] width 12 height 12
click at [193, 81] on button "Disconnect" at bounding box center [195, 85] width 22 height 22
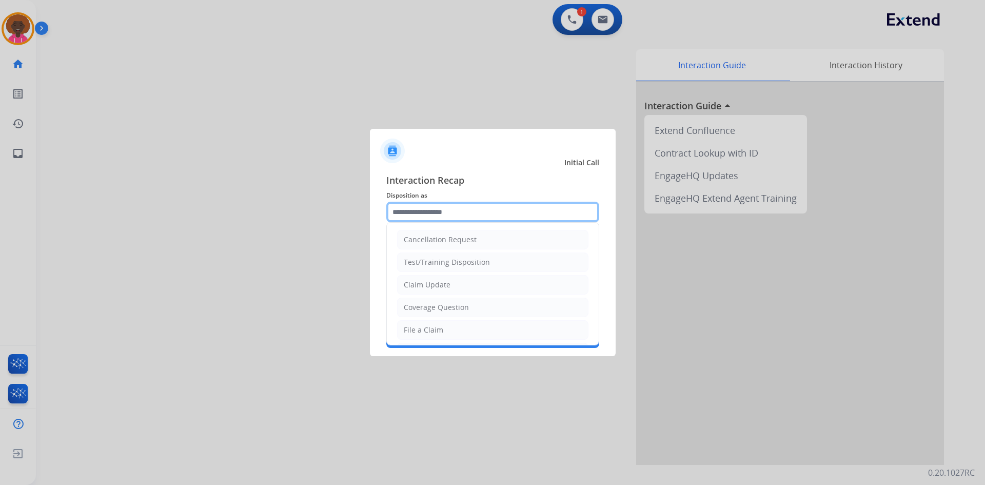
click at [480, 217] on input "text" at bounding box center [492, 212] width 213 height 21
click at [449, 336] on li "File a Claim" at bounding box center [492, 330] width 191 height 20
type input "**********"
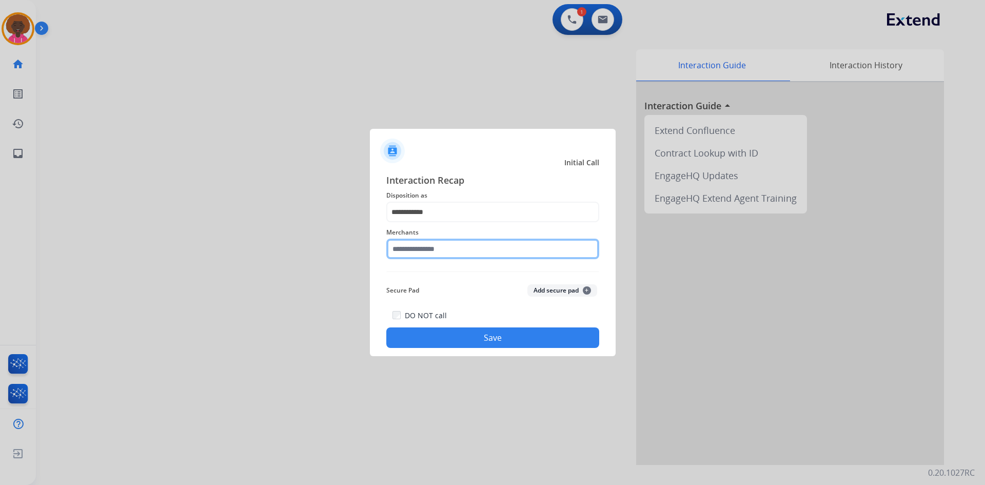
click at [456, 251] on input "text" at bounding box center [492, 249] width 213 height 21
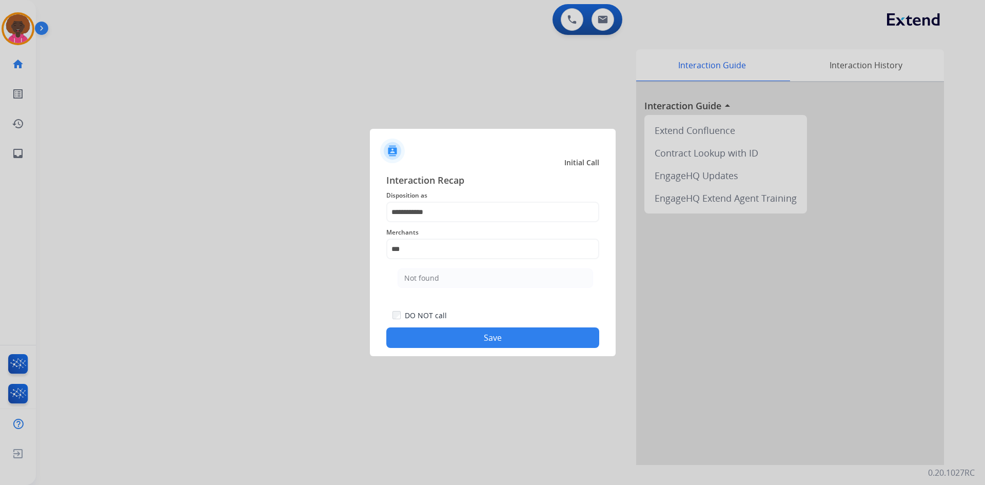
click at [450, 273] on li "Not found" at bounding box center [496, 278] width 196 height 20
type input "*********"
click at [442, 337] on button "Save" at bounding box center [492, 337] width 213 height 21
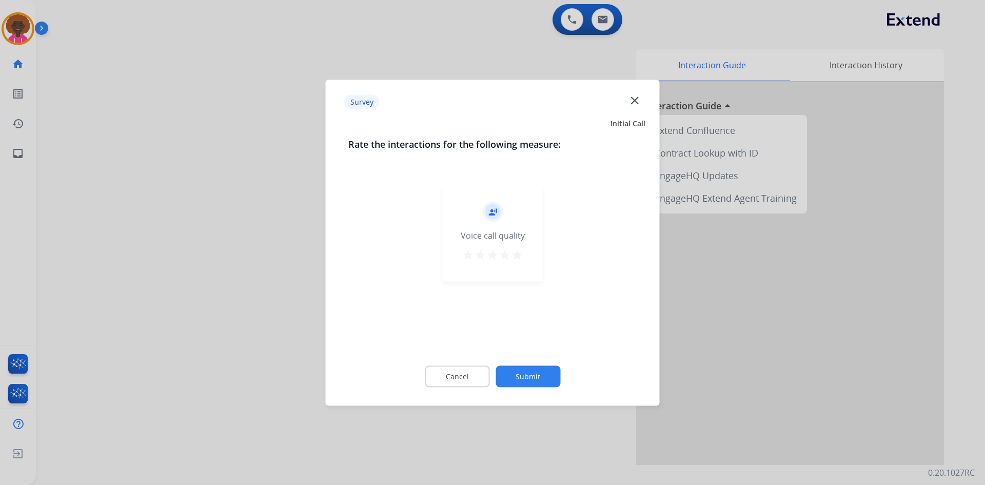
click at [518, 260] on mat-icon "star" at bounding box center [517, 254] width 12 height 12
click at [520, 388] on div "Cancel Submit" at bounding box center [493, 376] width 289 height 46
click at [536, 371] on button "Submit" at bounding box center [528, 376] width 65 height 22
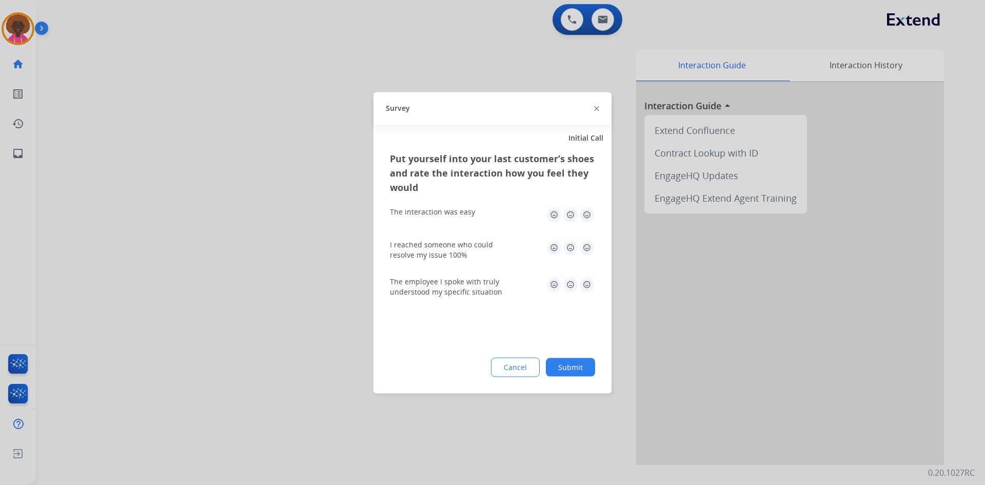
drag, startPoint x: 586, startPoint y: 229, endPoint x: 587, endPoint y: 224, distance: 5.2
click at [587, 224] on div "The interaction was easy" at bounding box center [492, 214] width 205 height 33
click at [587, 219] on img at bounding box center [587, 214] width 16 height 16
drag, startPoint x: 587, startPoint y: 248, endPoint x: 582, endPoint y: 263, distance: 15.3
click at [587, 249] on img at bounding box center [587, 247] width 16 height 16
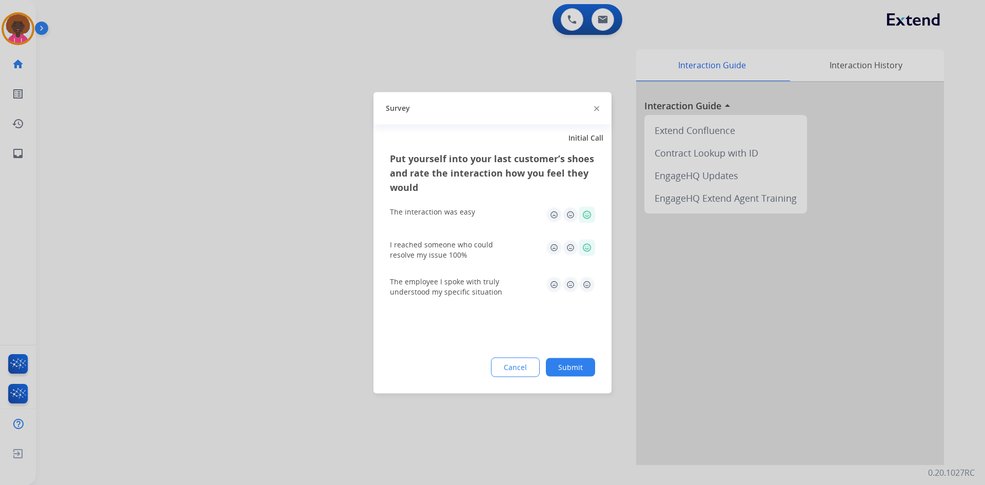
click at [582, 274] on div "The employee I spoke with truly understood my specific situation" at bounding box center [492, 286] width 205 height 37
click at [584, 293] on div "The employee I spoke with truly understood my specific situation" at bounding box center [492, 286] width 205 height 21
click at [590, 286] on img at bounding box center [587, 284] width 16 height 16
click at [583, 383] on div "Put yourself into your last customer’s shoes and rate the interaction how you f…" at bounding box center [493, 272] width 238 height 242
click at [586, 367] on button "Submit" at bounding box center [570, 367] width 49 height 18
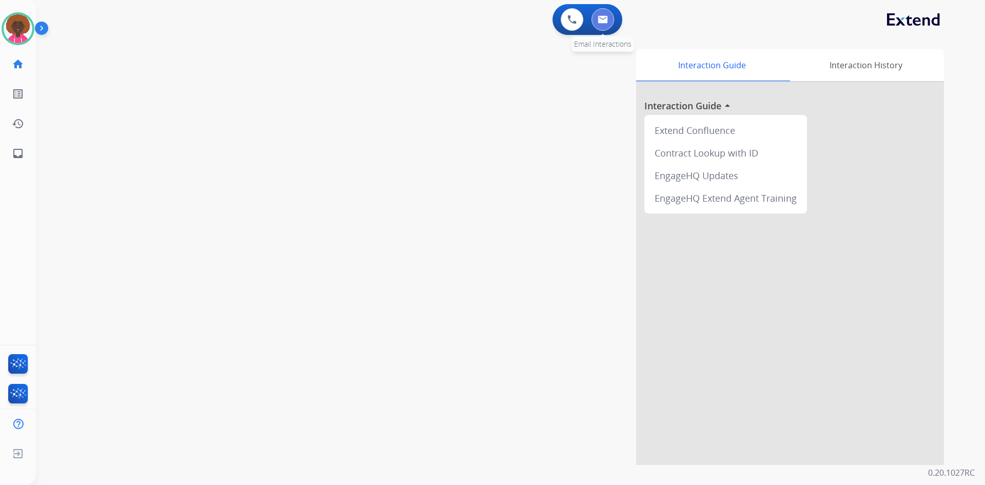
click at [606, 16] on img at bounding box center [603, 19] width 10 height 8
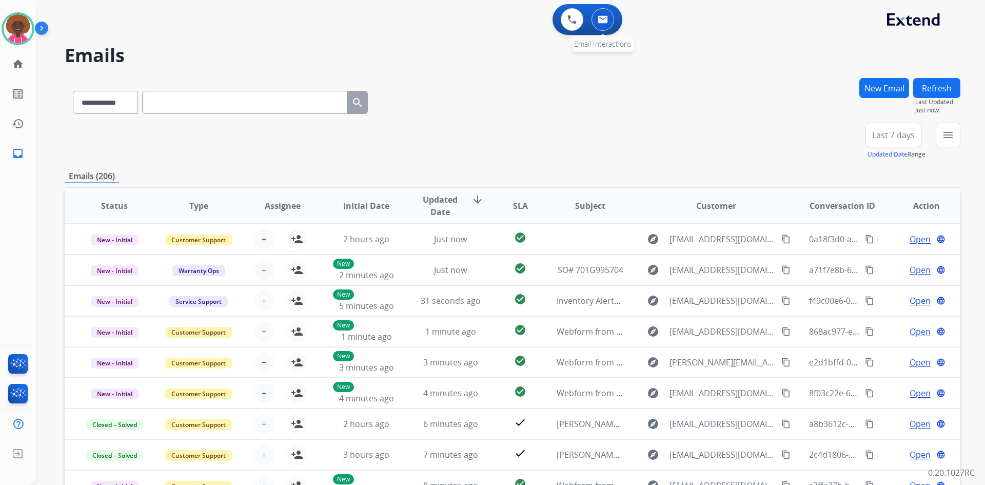
click at [609, 18] on button at bounding box center [603, 19] width 23 height 23
click at [25, 28] on img at bounding box center [18, 28] width 29 height 29
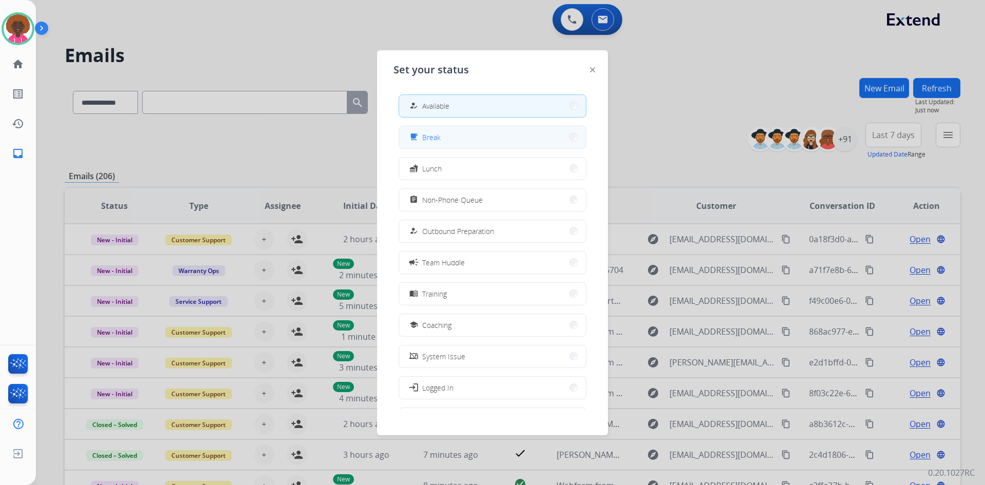
click at [511, 131] on button "free_breakfast Break" at bounding box center [492, 137] width 187 height 22
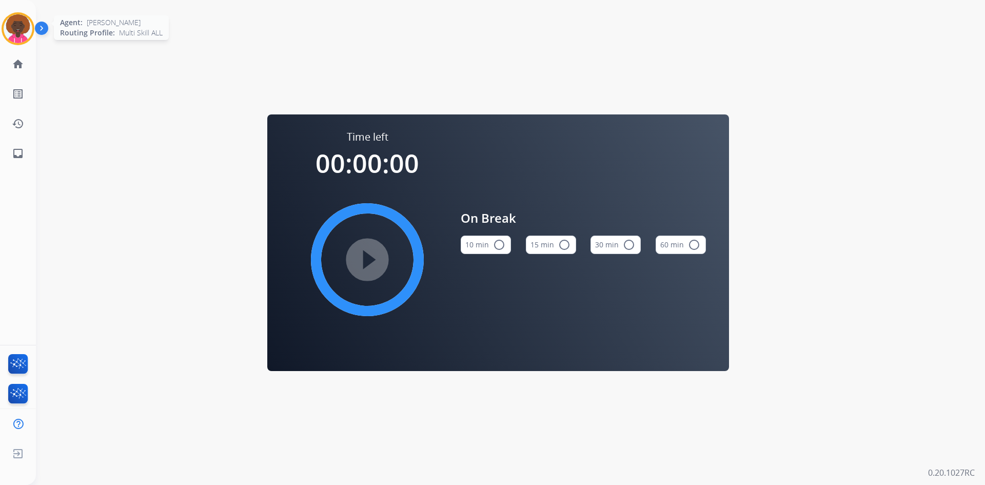
click at [8, 34] on img at bounding box center [18, 28] width 29 height 29
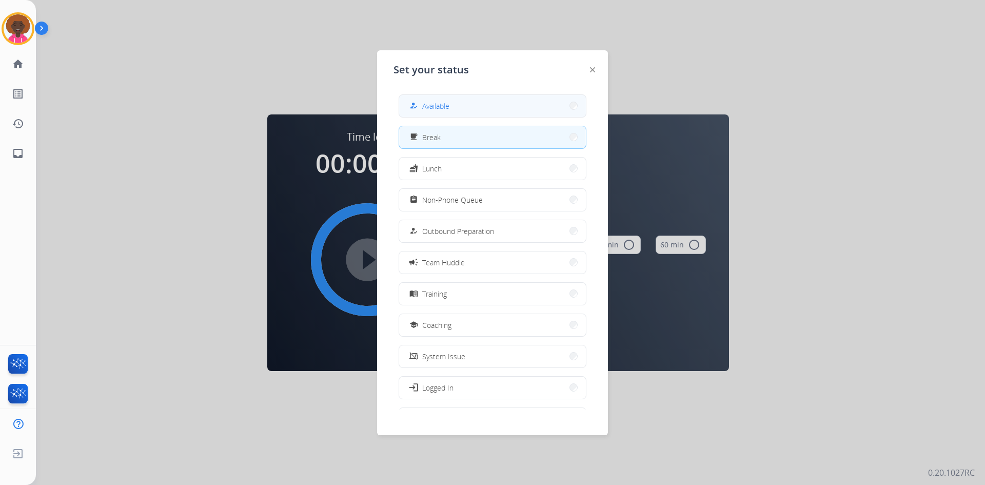
click at [437, 110] on span "Available" at bounding box center [435, 106] width 27 height 11
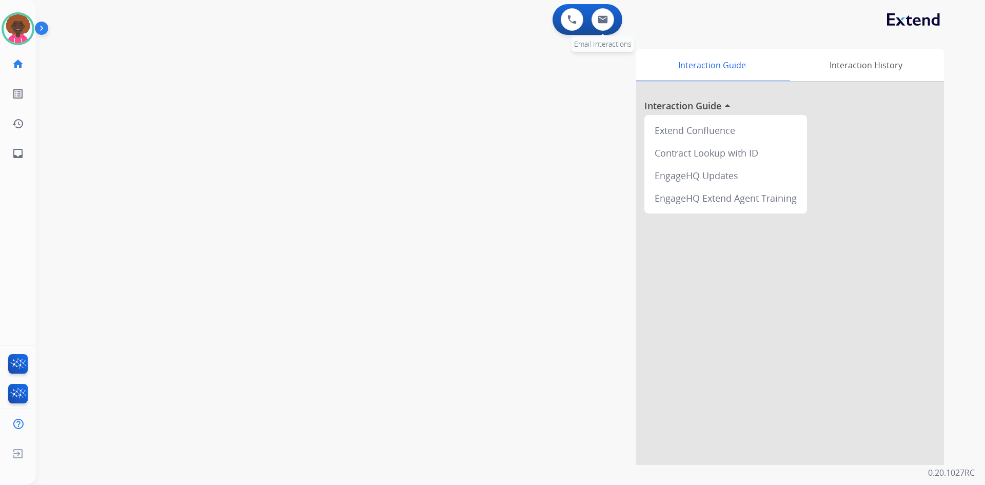
click at [614, 29] on div "0 Email Interactions" at bounding box center [603, 19] width 31 height 23
click at [606, 27] on button at bounding box center [603, 19] width 23 height 23
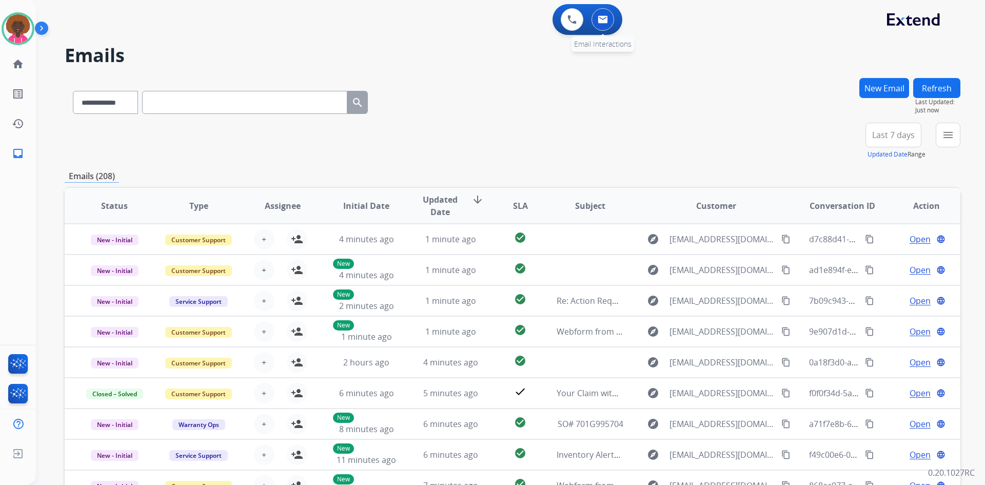
click at [614, 22] on button at bounding box center [603, 19] width 23 height 23
click at [604, 12] on button at bounding box center [603, 19] width 23 height 23
click at [838, 130] on div "+91" at bounding box center [845, 139] width 25 height 25
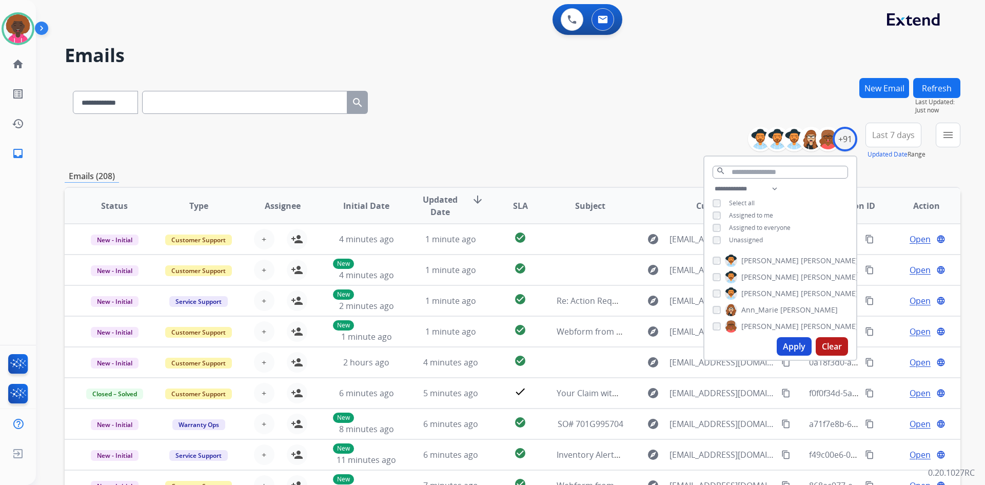
click at [789, 354] on button "Apply" at bounding box center [794, 346] width 35 height 18
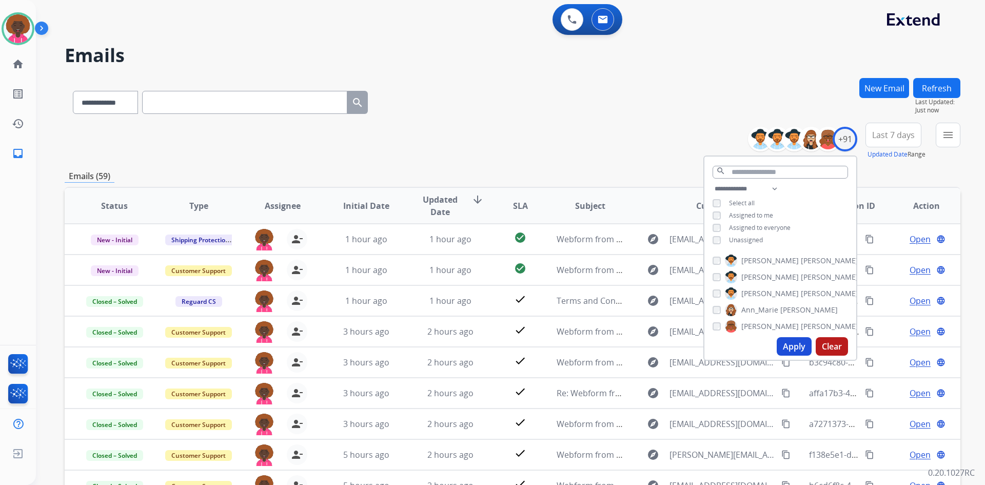
click at [533, 128] on div "**********" at bounding box center [513, 141] width 896 height 37
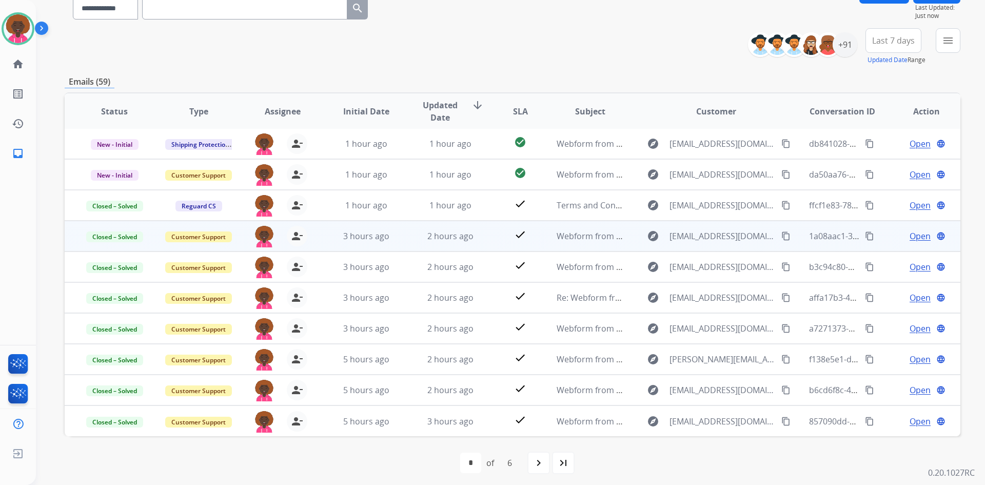
scroll to position [99, 0]
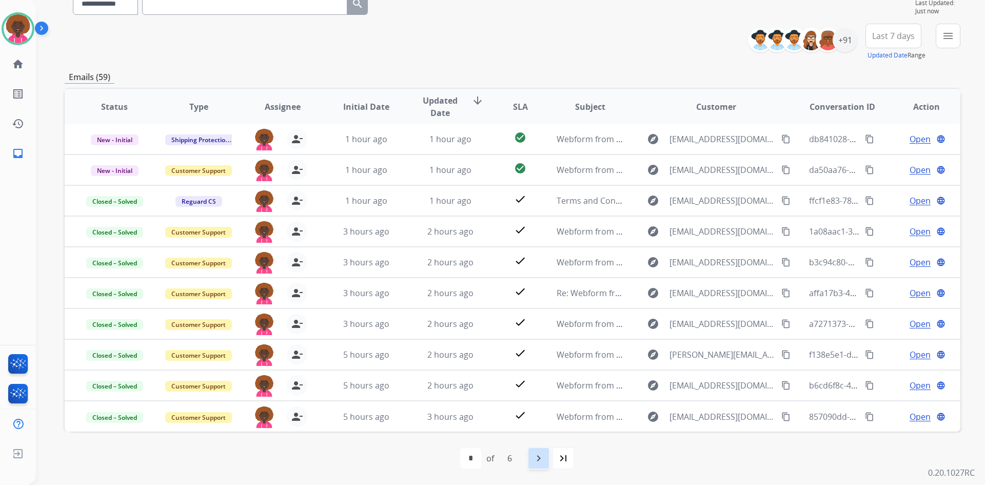
click at [530, 462] on div "navigate_next" at bounding box center [539, 458] width 23 height 23
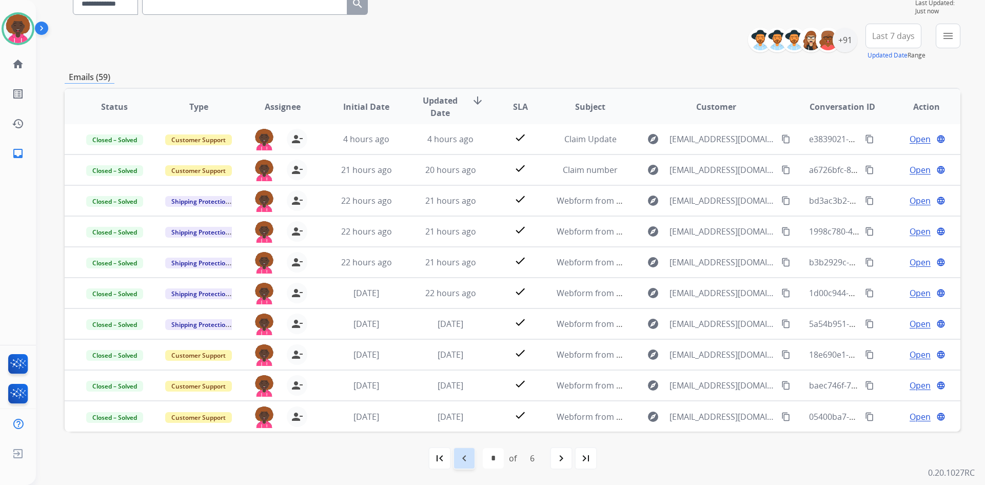
click at [465, 457] on mat-icon "navigate_before" at bounding box center [464, 458] width 12 height 12
select select "*"
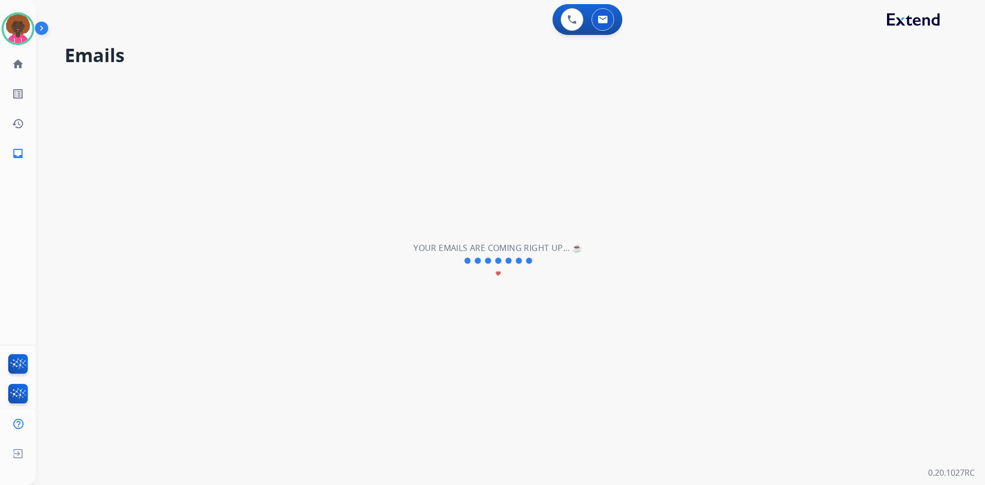
scroll to position [0, 0]
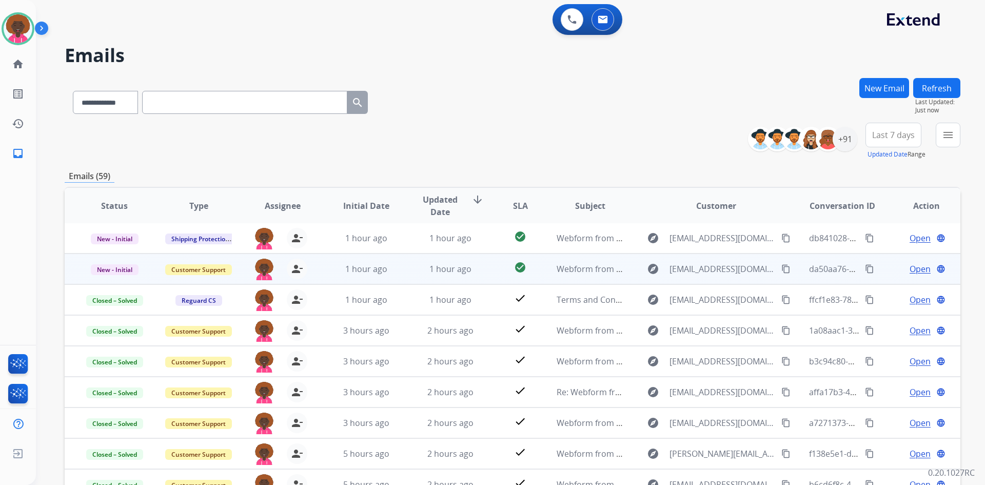
click at [921, 268] on span "Open" at bounding box center [920, 269] width 21 height 12
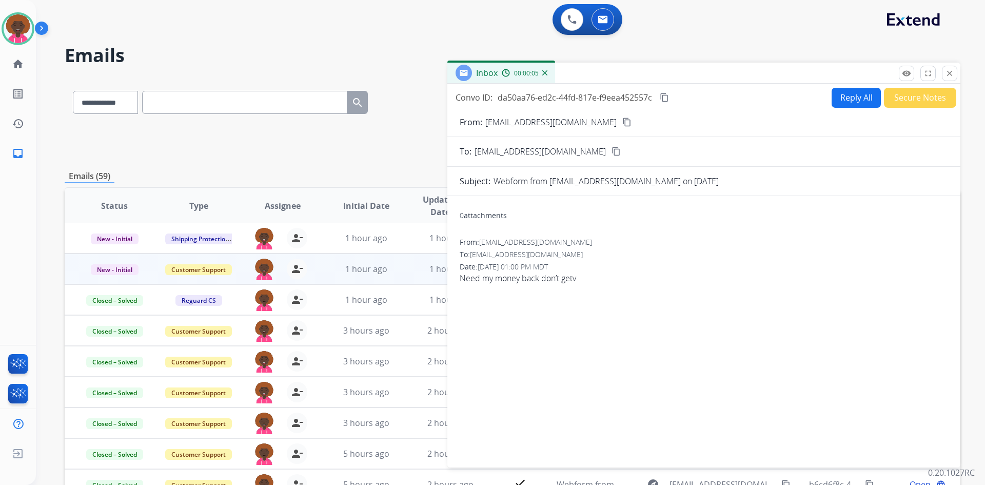
click at [623, 121] on mat-icon "content_copy" at bounding box center [627, 122] width 9 height 9
click at [840, 97] on button "Reply All" at bounding box center [856, 98] width 49 height 20
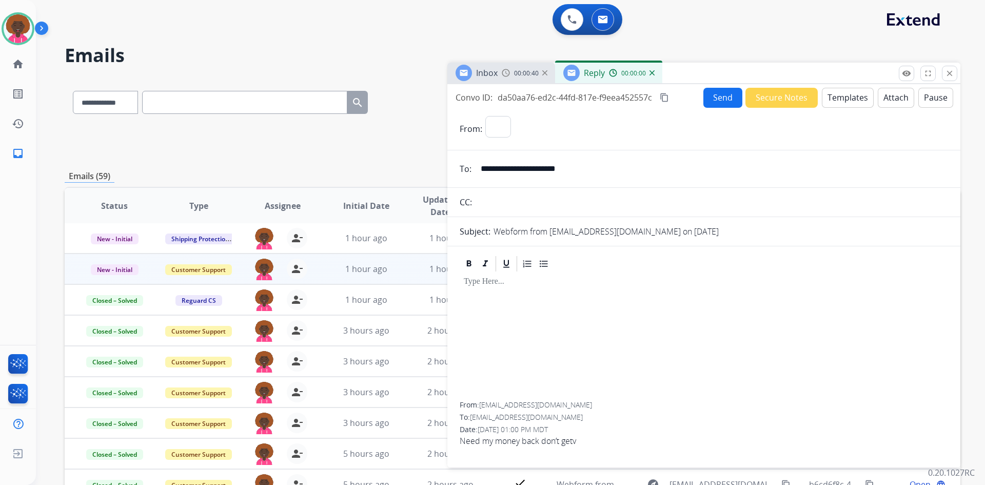
select select "**********"
click at [826, 94] on button "Templates" at bounding box center [848, 98] width 52 height 20
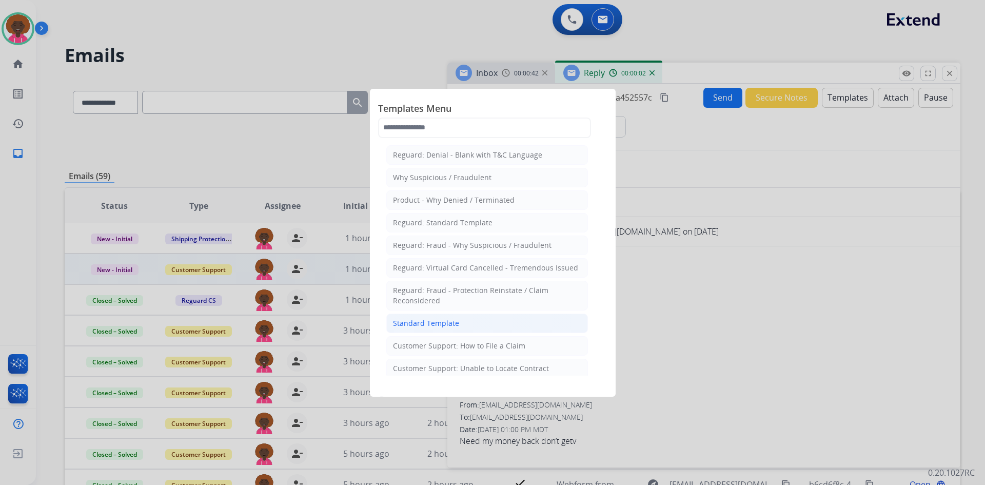
click at [462, 328] on li "Standard Template" at bounding box center [487, 324] width 202 height 20
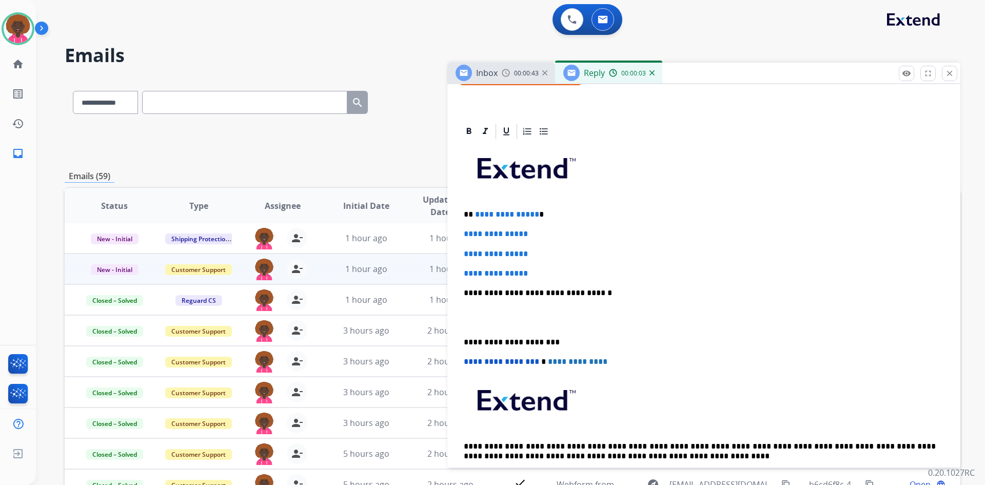
scroll to position [205, 0]
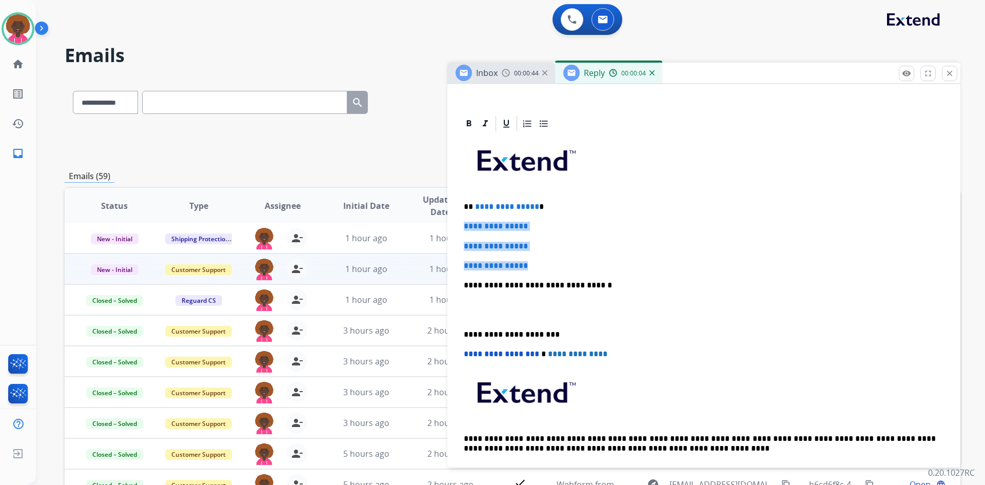
drag, startPoint x: 539, startPoint y: 263, endPoint x: 458, endPoint y: 228, distance: 88.5
click at [458, 228] on div "**********" at bounding box center [704, 326] width 513 height 425
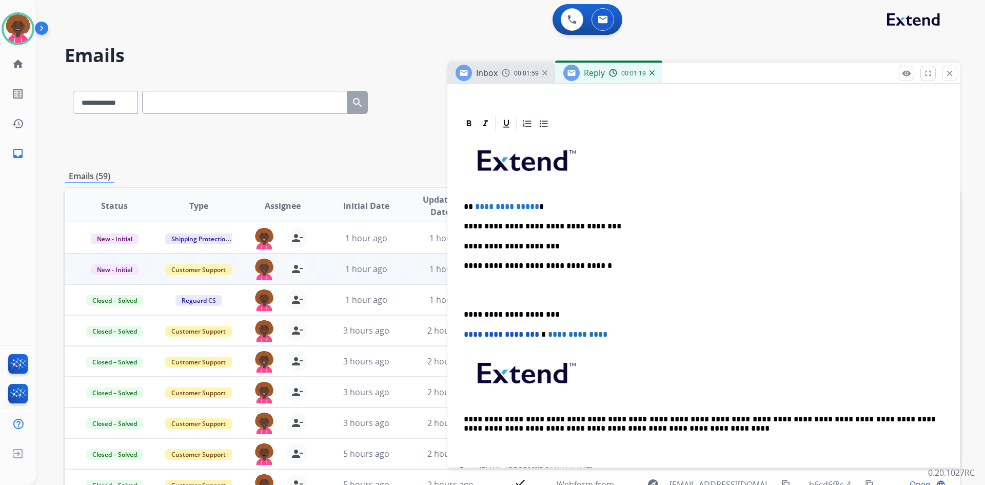
drag, startPoint x: 490, startPoint y: 288, endPoint x: 486, endPoint y: 295, distance: 7.4
click at [489, 289] on p at bounding box center [704, 290] width 480 height 19
click at [482, 301] on div "**********" at bounding box center [704, 300] width 489 height 334
click at [483, 294] on p at bounding box center [704, 290] width 480 height 19
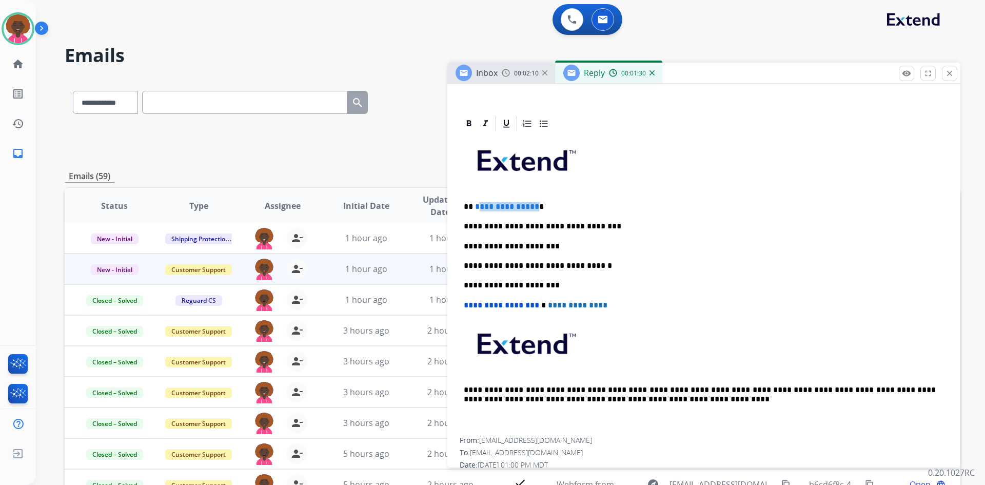
drag, startPoint x: 533, startPoint y: 207, endPoint x: 477, endPoint y: 201, distance: 56.2
click at [477, 202] on p "**********" at bounding box center [700, 206] width 472 height 9
click at [478, 205] on p "** * *******" at bounding box center [700, 206] width 472 height 9
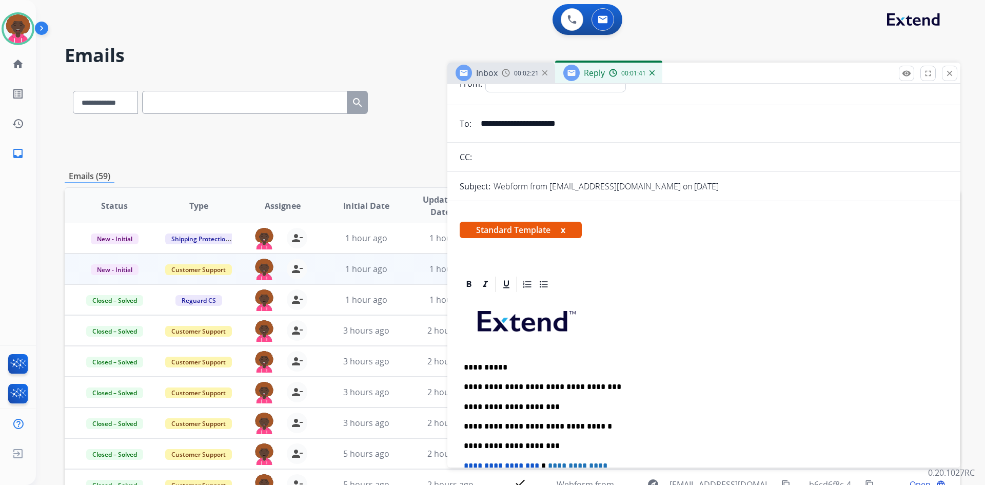
scroll to position [0, 0]
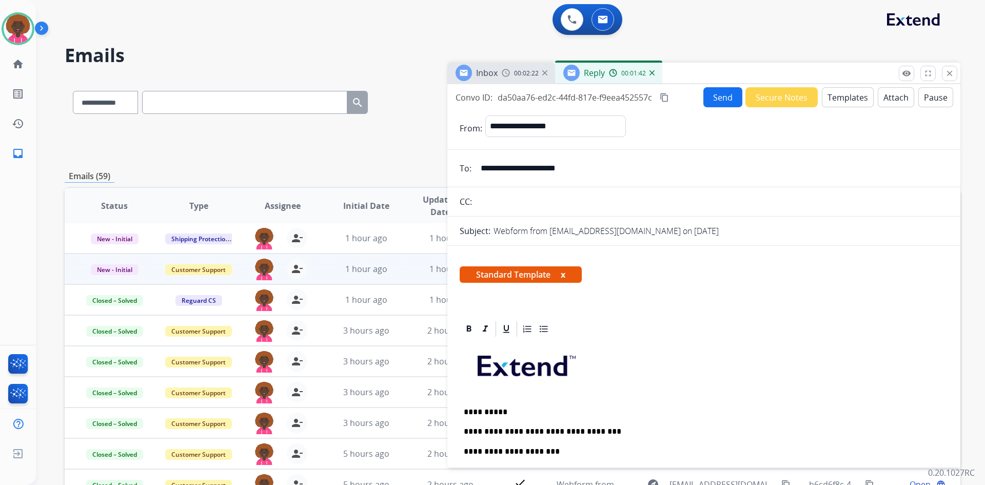
click at [726, 101] on button "Send" at bounding box center [723, 97] width 39 height 20
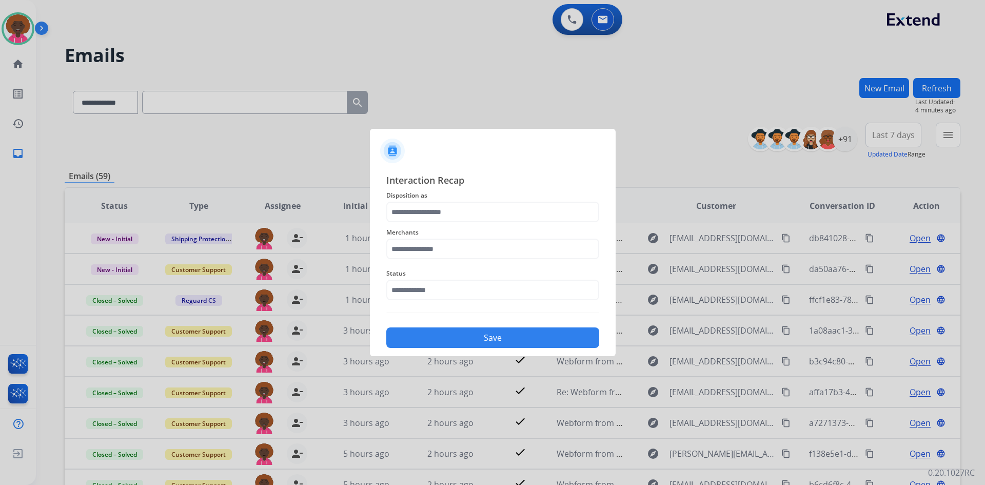
drag, startPoint x: 490, startPoint y: 306, endPoint x: 483, endPoint y: 293, distance: 14.2
click at [490, 305] on div "Interaction Recap Disposition as Merchants Status Save" at bounding box center [492, 260] width 213 height 175
click at [482, 286] on input "text" at bounding box center [492, 290] width 213 height 21
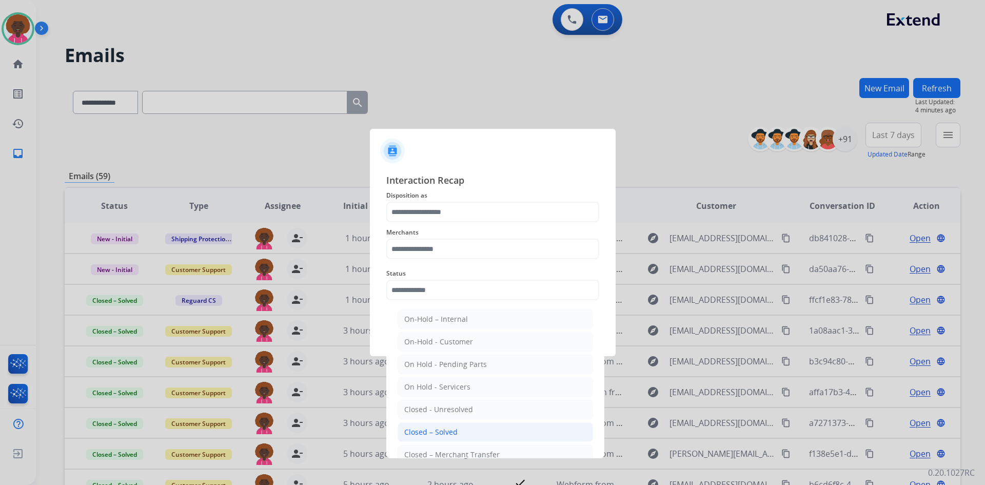
click at [441, 427] on li "Closed – Solved" at bounding box center [496, 432] width 196 height 20
type input "**********"
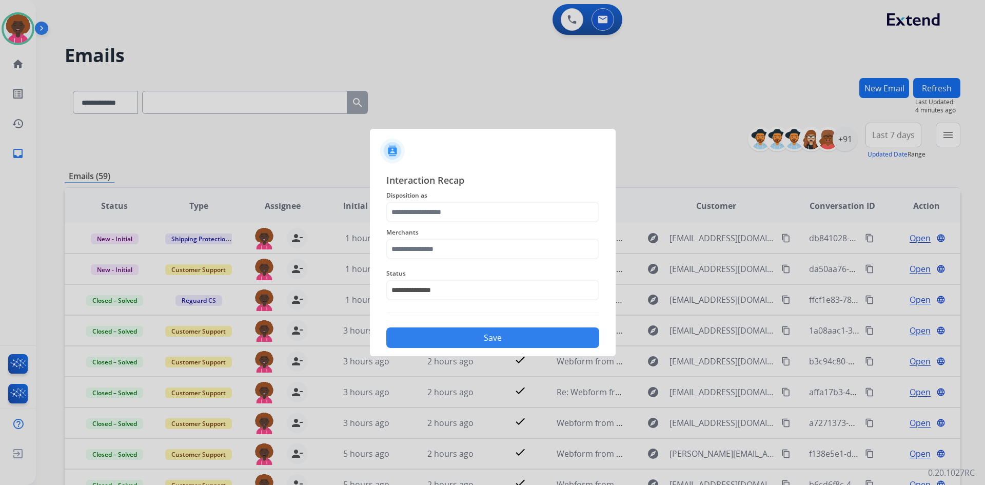
click at [455, 261] on div "Merchants" at bounding box center [492, 242] width 213 height 41
click at [462, 242] on input "text" at bounding box center [492, 249] width 213 height 21
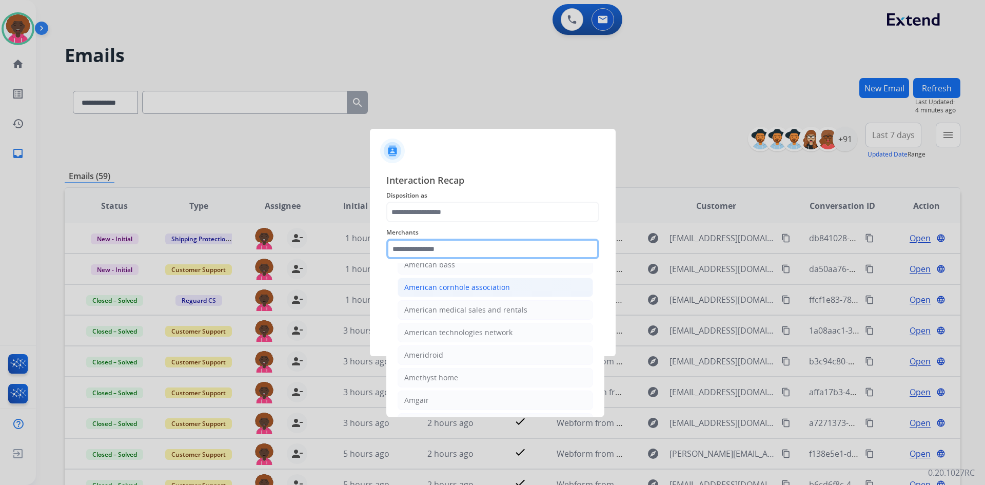
scroll to position [924, 0]
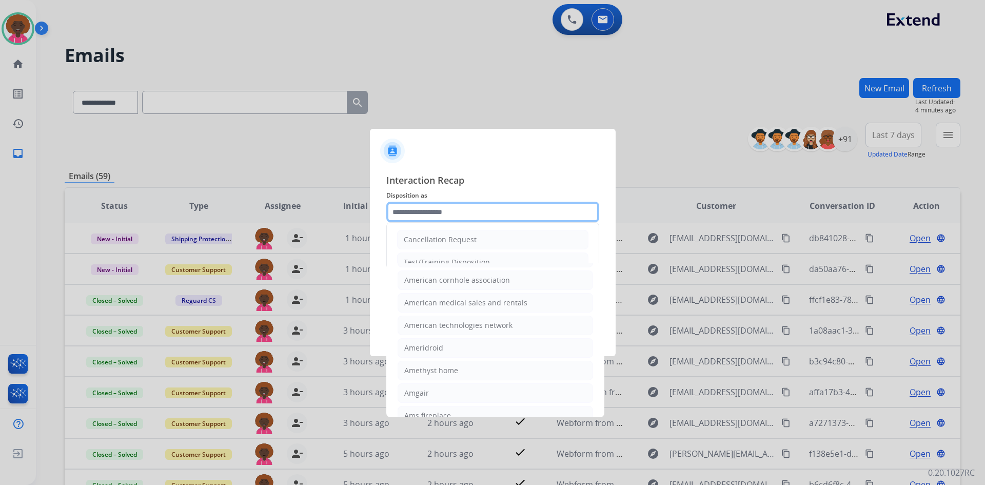
click at [448, 212] on input "text" at bounding box center [492, 212] width 213 height 21
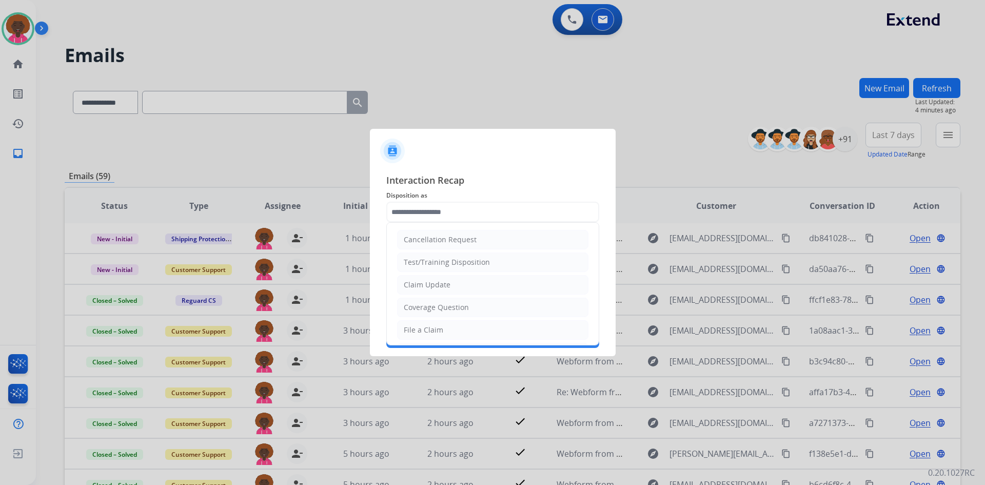
click at [494, 164] on div at bounding box center [493, 147] width 246 height 36
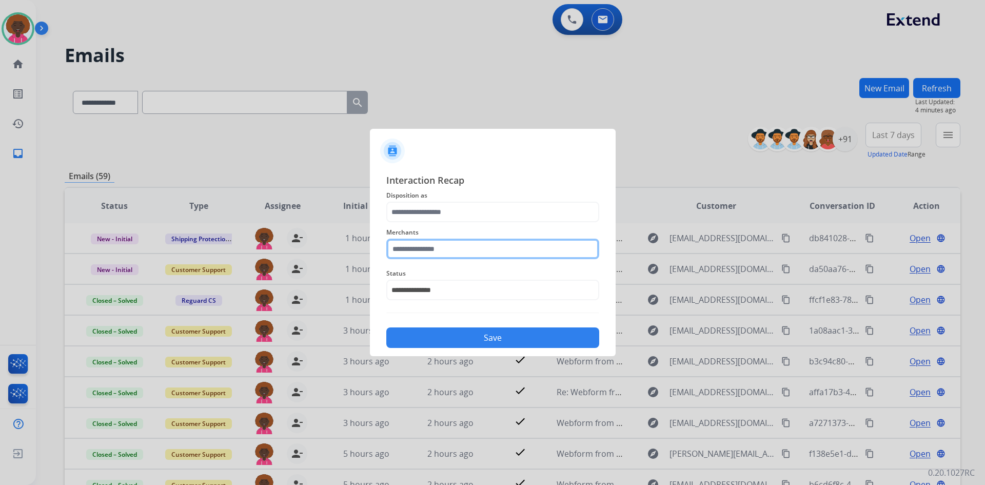
click at [454, 245] on input "text" at bounding box center [492, 249] width 213 height 21
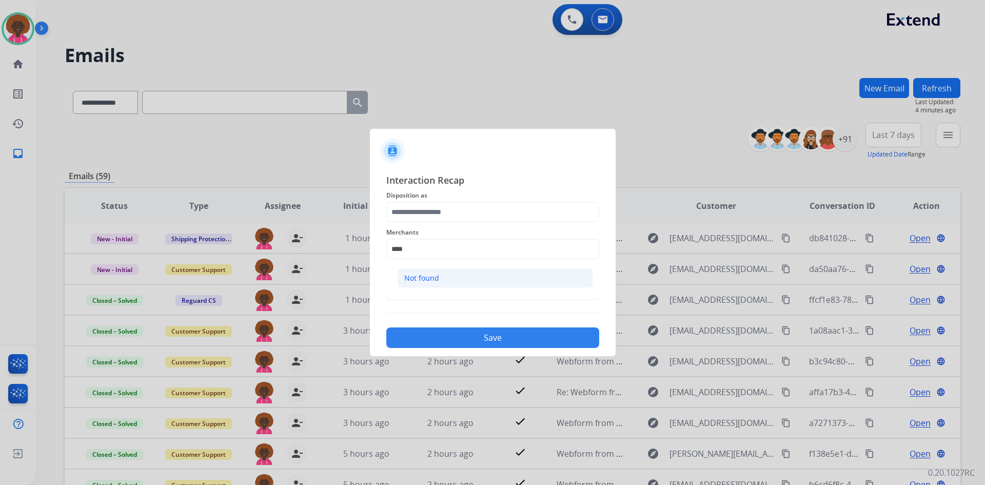
click at [508, 277] on li "Not found" at bounding box center [496, 278] width 196 height 20
type input "*********"
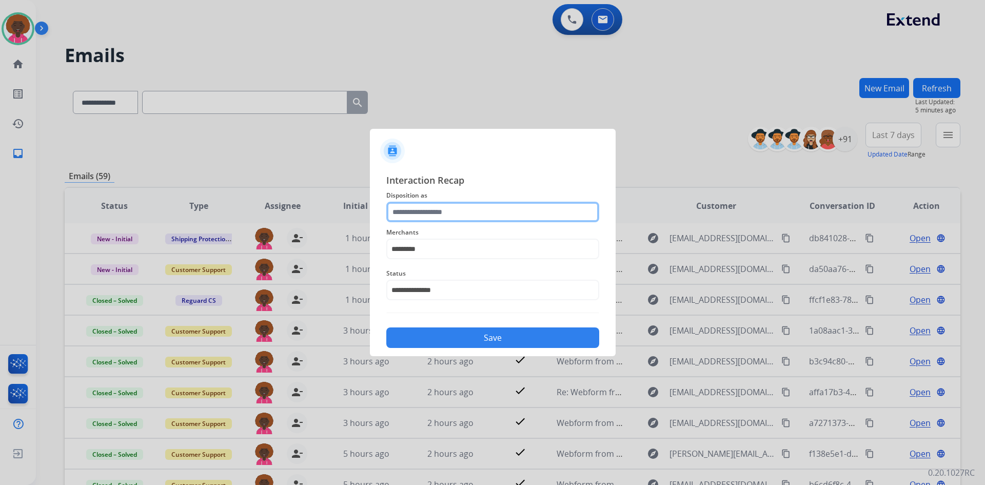
click at [457, 217] on input "text" at bounding box center [492, 212] width 213 height 21
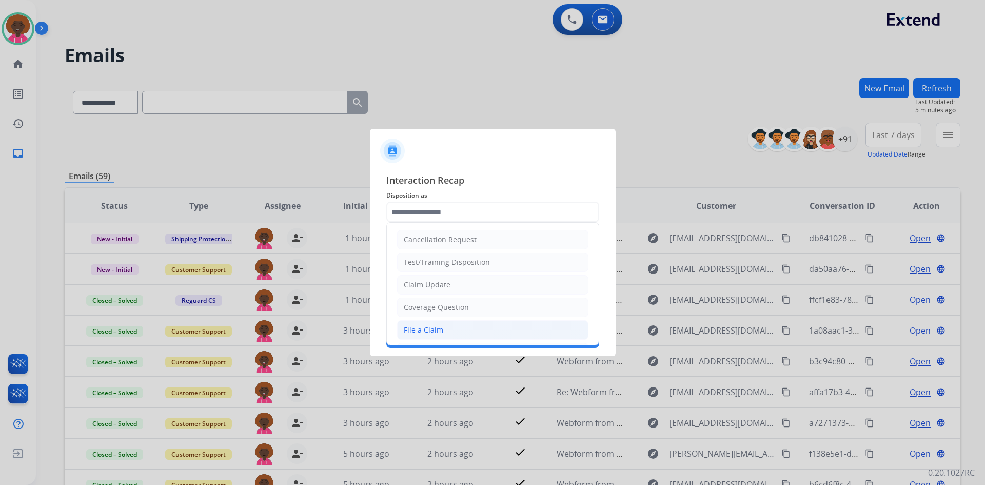
click at [441, 324] on li "File a Claim" at bounding box center [492, 330] width 191 height 20
type input "**********"
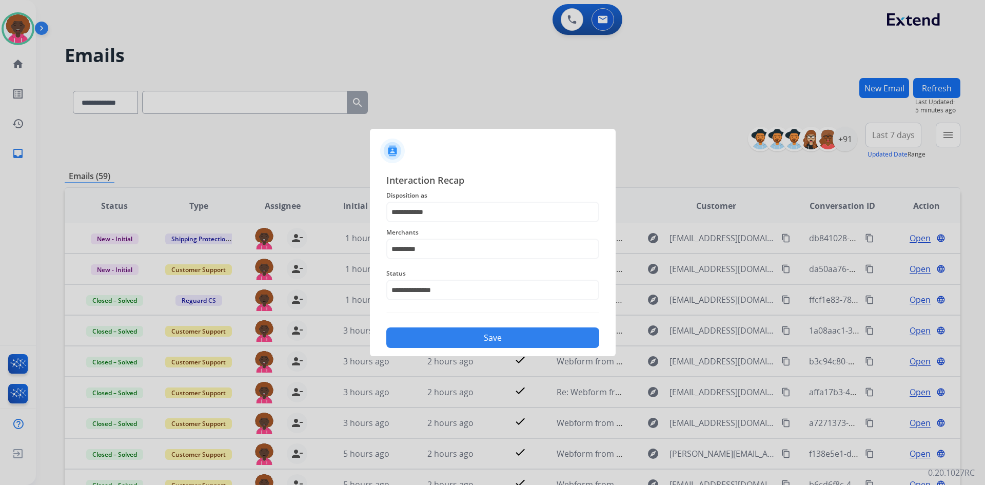
click at [571, 330] on button "Save" at bounding box center [492, 337] width 213 height 21
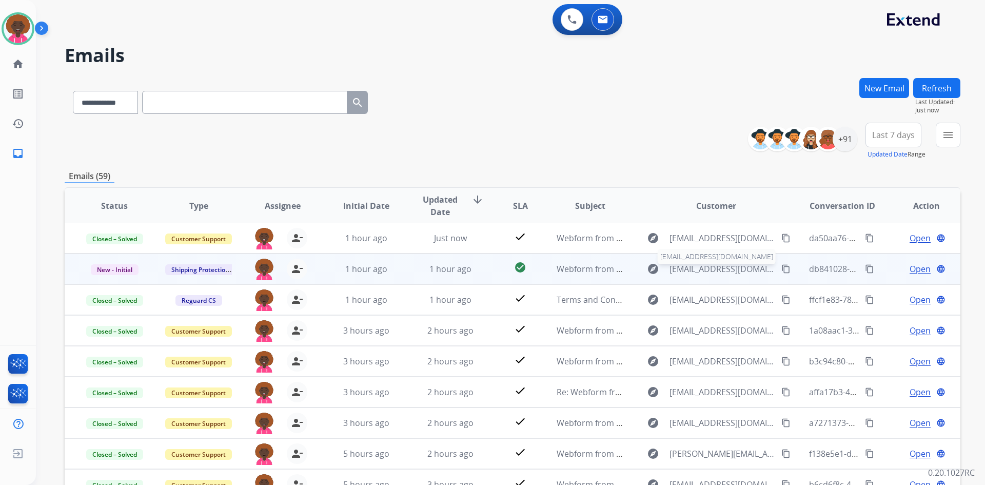
click at [705, 268] on span "[EMAIL_ADDRESS][DOMAIN_NAME]" at bounding box center [723, 269] width 106 height 12
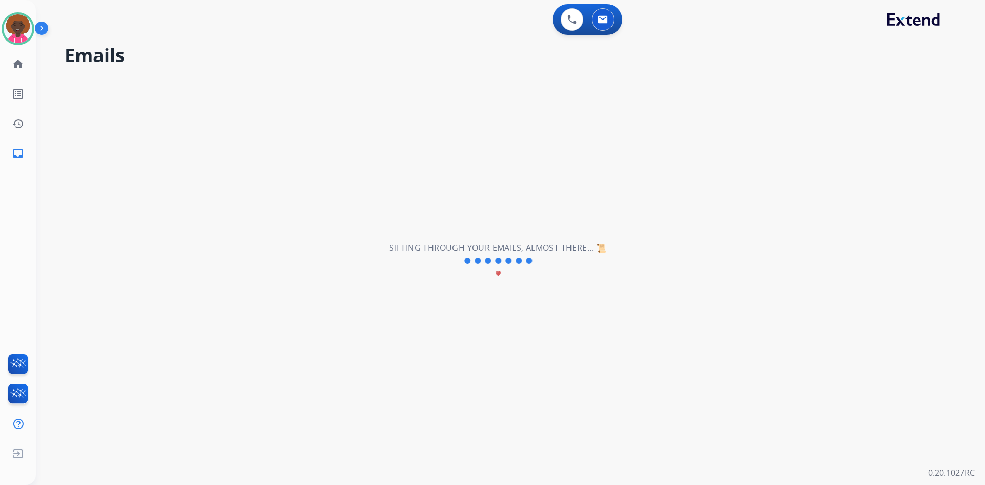
scroll to position [0, 0]
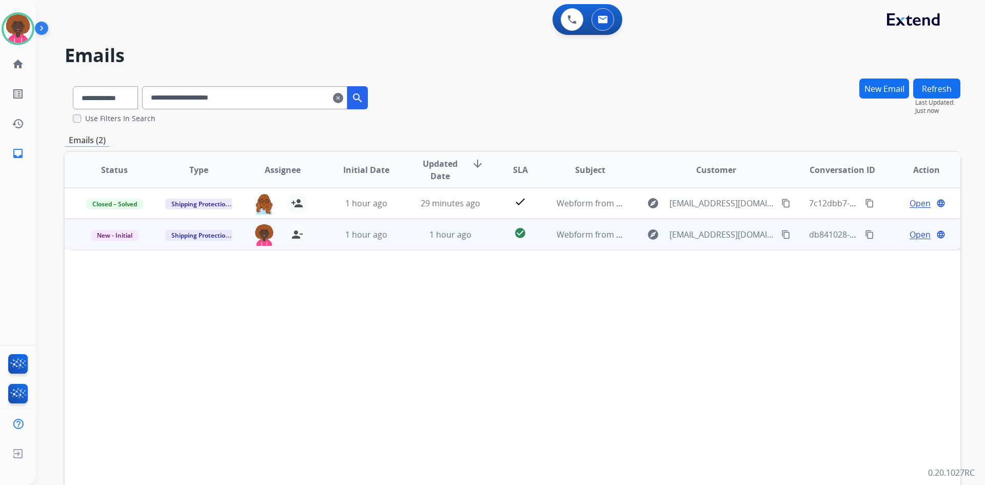
click at [910, 235] on span "Open" at bounding box center [920, 234] width 21 height 12
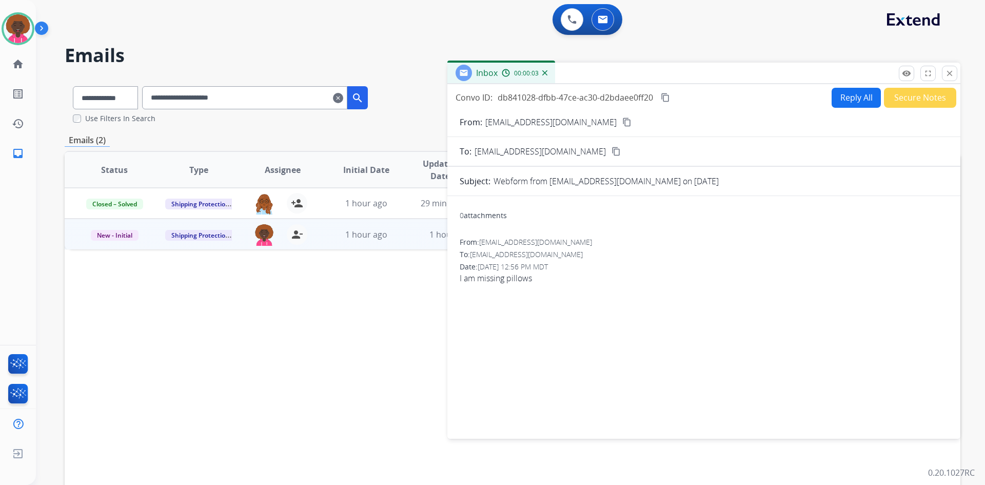
click at [621, 123] on button "content_copy" at bounding box center [627, 122] width 12 height 12
click at [15, 30] on img at bounding box center [18, 28] width 29 height 29
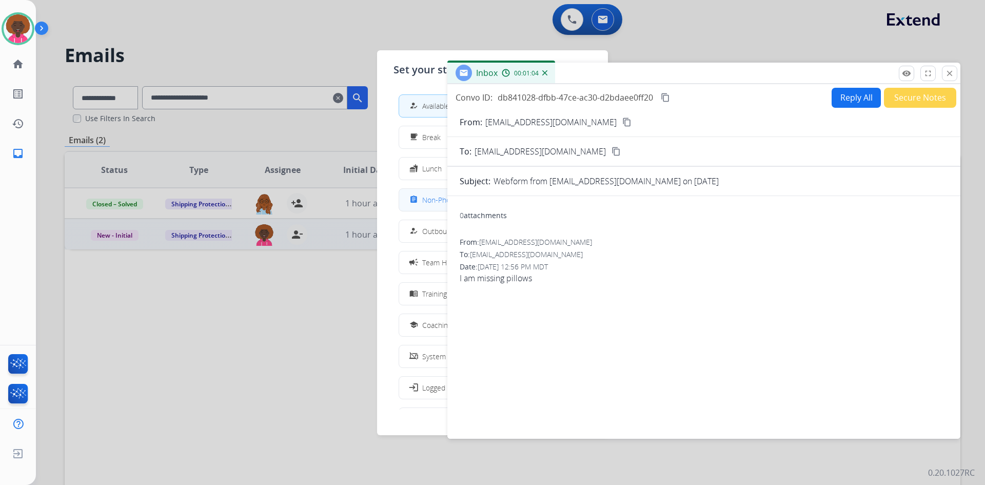
click at [413, 209] on button "assignment Non-Phone Queue" at bounding box center [492, 200] width 187 height 22
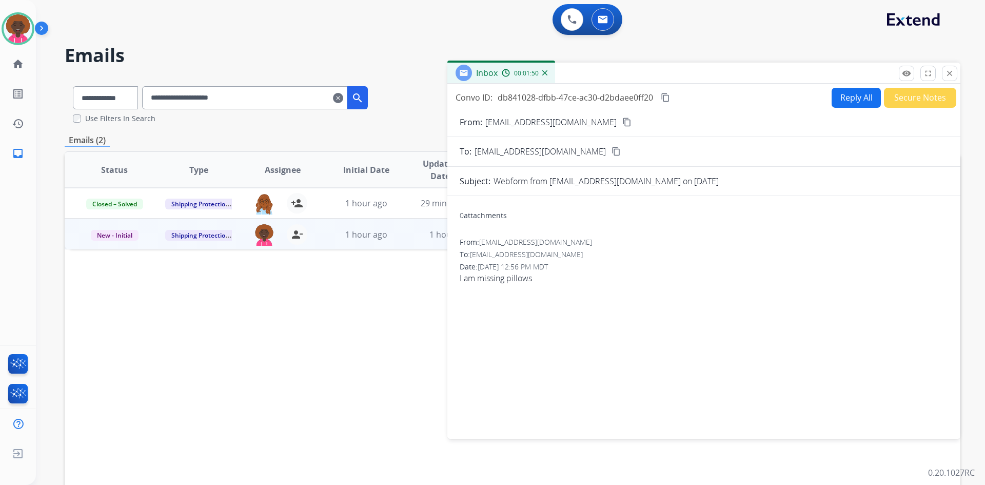
click at [623, 125] on mat-icon "content_copy" at bounding box center [627, 122] width 9 height 9
click at [914, 102] on button "Secure Notes" at bounding box center [920, 98] width 72 height 20
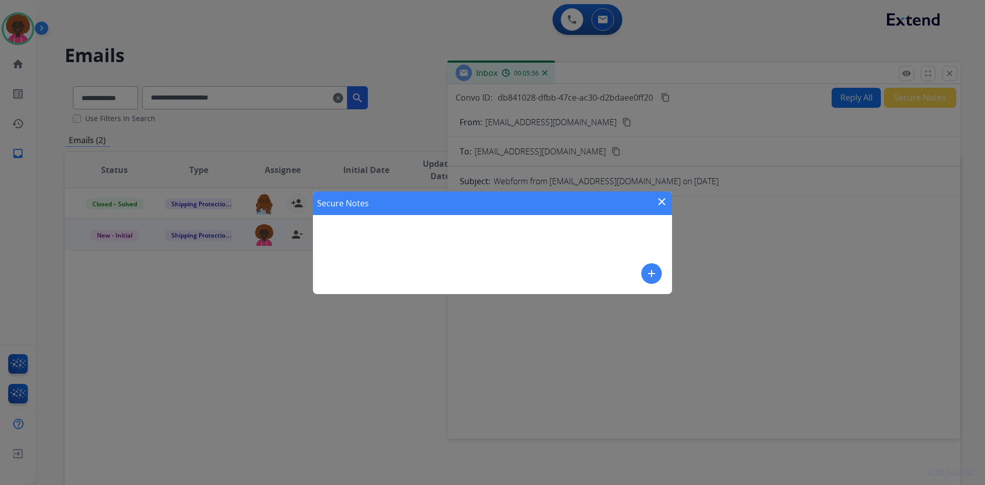
click at [641, 287] on div "Secure Notes close add" at bounding box center [492, 242] width 359 height 103
click at [653, 265] on button "add" at bounding box center [652, 273] width 21 height 21
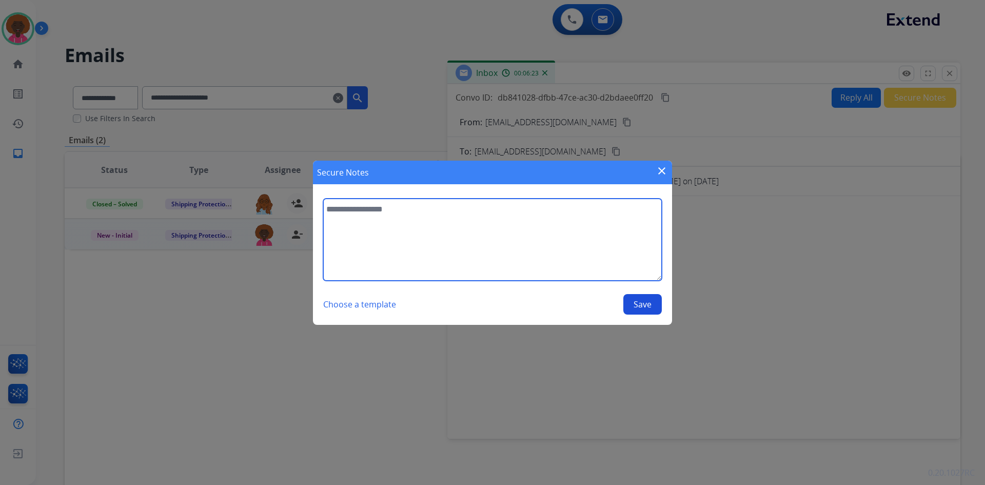
click at [556, 260] on textarea at bounding box center [492, 240] width 339 height 82
click at [548, 264] on textarea at bounding box center [492, 240] width 339 height 82
type textarea "**********"
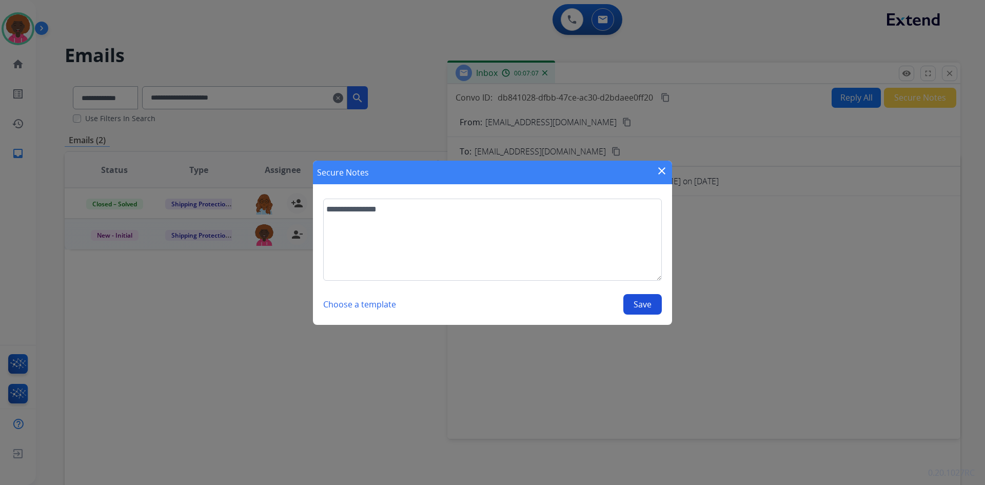
click at [644, 305] on button "Save" at bounding box center [643, 304] width 38 height 21
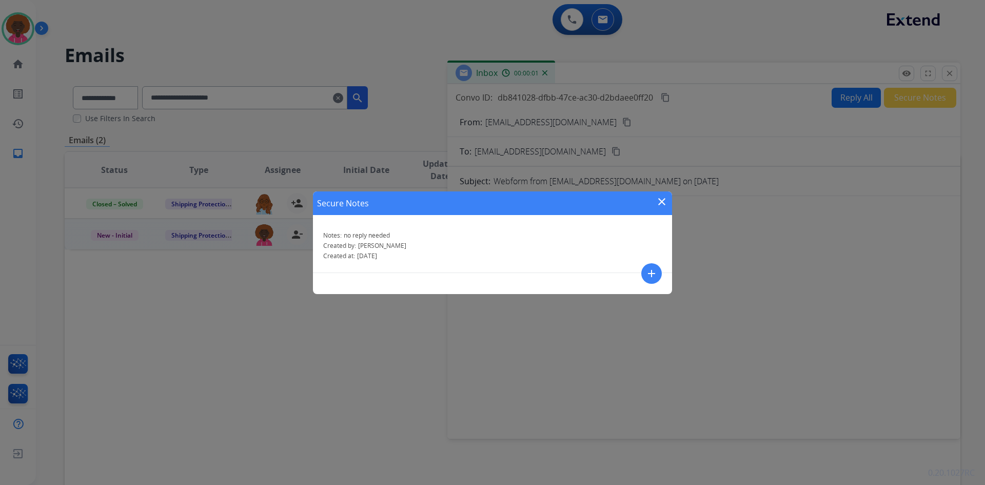
drag, startPoint x: 660, startPoint y: 208, endPoint x: 654, endPoint y: 208, distance: 5.7
click at [660, 208] on button "close" at bounding box center [662, 203] width 12 height 15
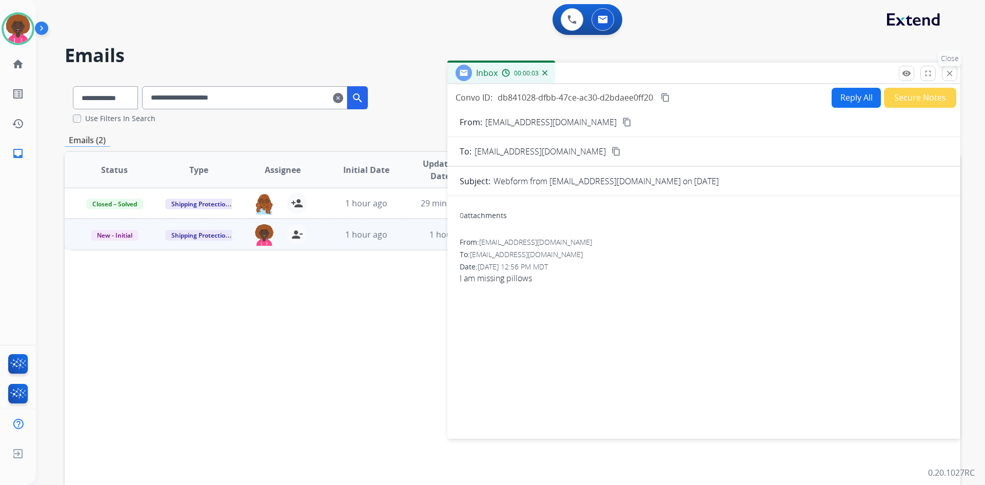
click at [947, 73] on mat-icon "close" at bounding box center [949, 73] width 9 height 9
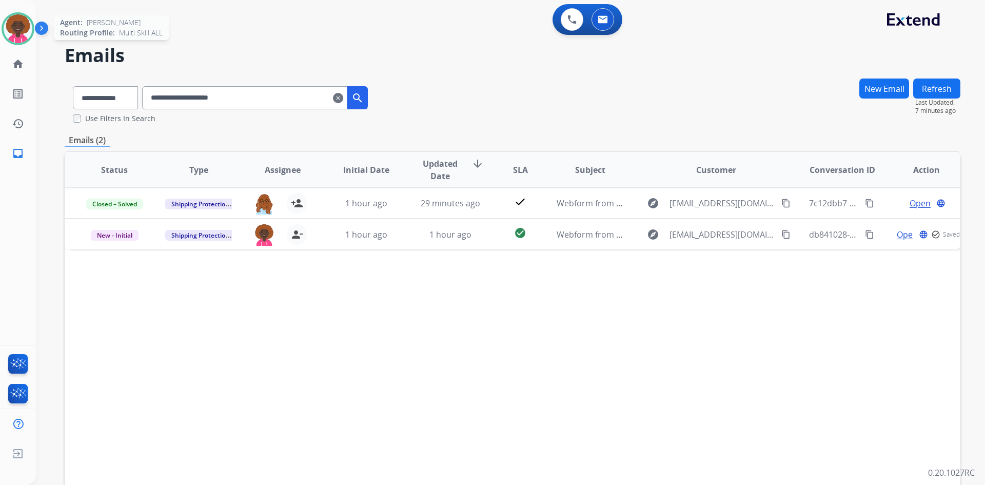
click at [10, 44] on div "Agent: Stephanie Routing Profile: Multi Skill ALL" at bounding box center [18, 28] width 33 height 33
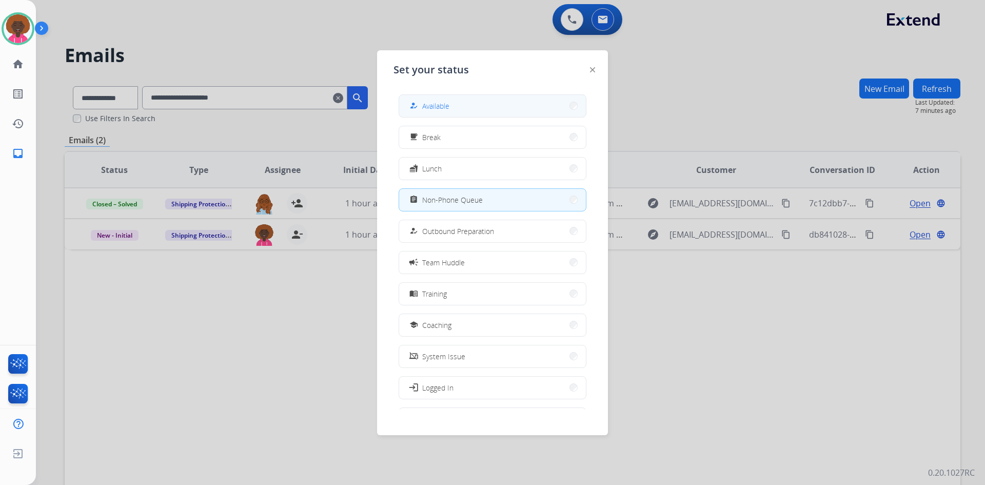
click at [483, 106] on button "how_to_reg Available" at bounding box center [492, 106] width 187 height 22
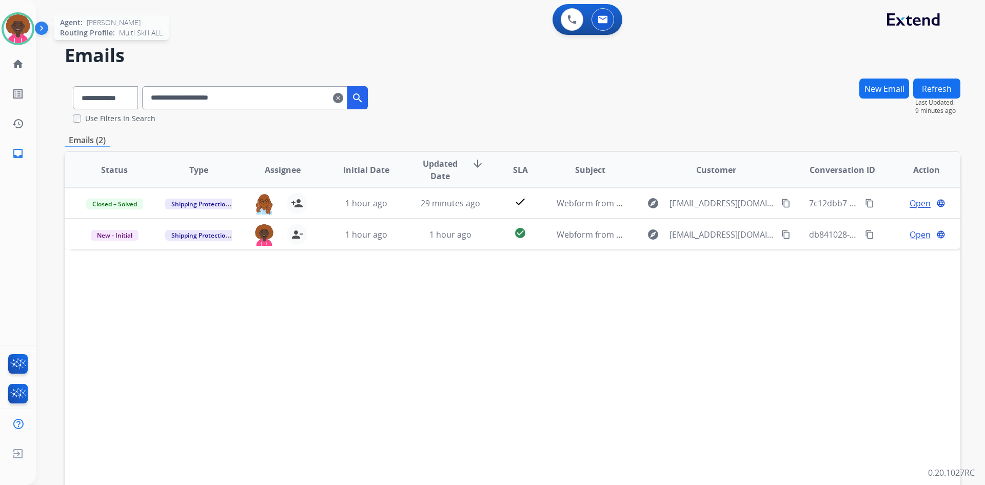
click at [15, 28] on img at bounding box center [18, 28] width 29 height 29
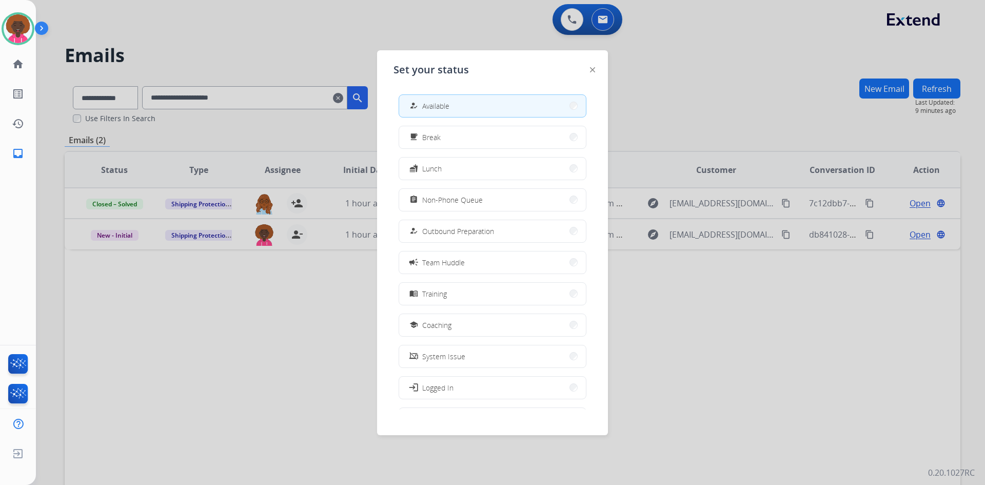
click at [615, 31] on div at bounding box center [492, 242] width 985 height 485
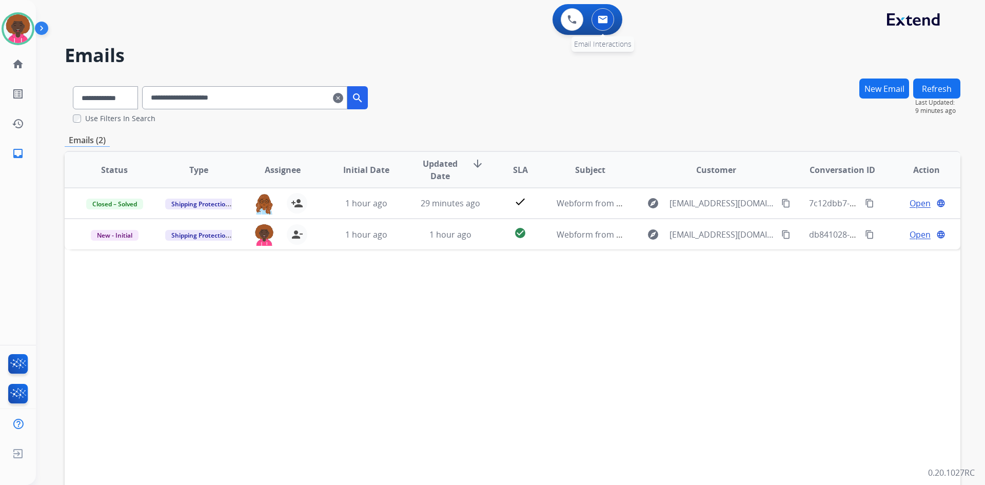
click at [602, 10] on button at bounding box center [603, 19] width 23 height 23
click at [617, 27] on div "0 Email Interactions" at bounding box center [603, 19] width 31 height 23
click at [601, 22] on img at bounding box center [603, 19] width 10 height 8
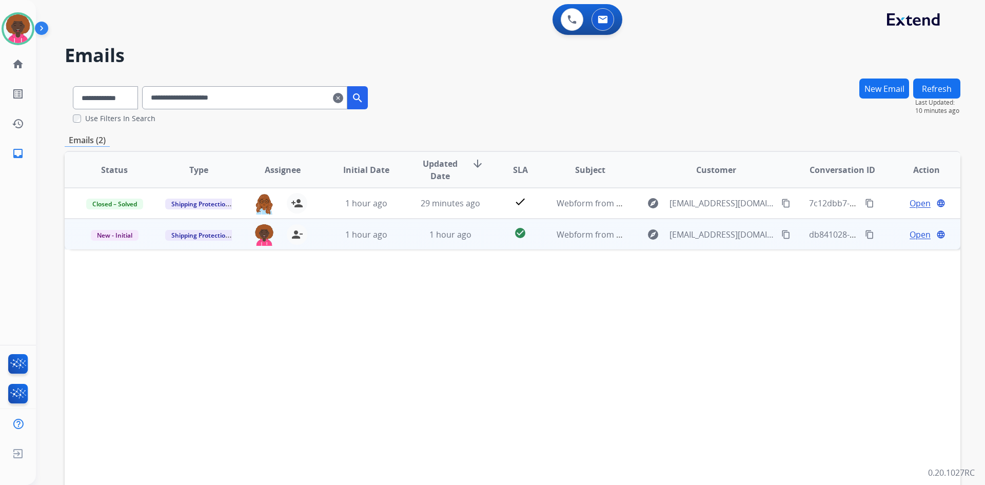
click at [910, 233] on span "Open" at bounding box center [920, 234] width 21 height 12
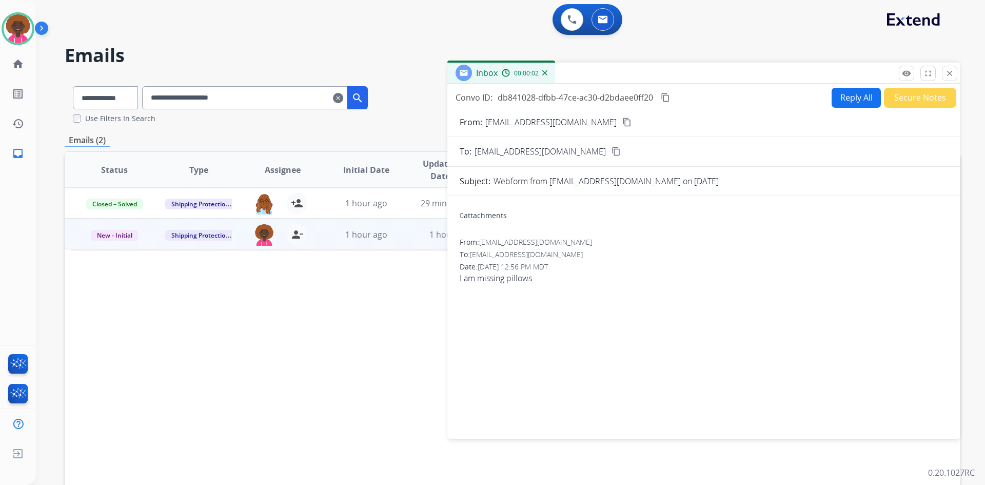
click at [385, 340] on div "Status Type Assignee Initial Date Updated Date arrow_downward SLA Subject Custo…" at bounding box center [513, 323] width 896 height 344
click at [126, 234] on span "New - Initial" at bounding box center [115, 235] width 48 height 11
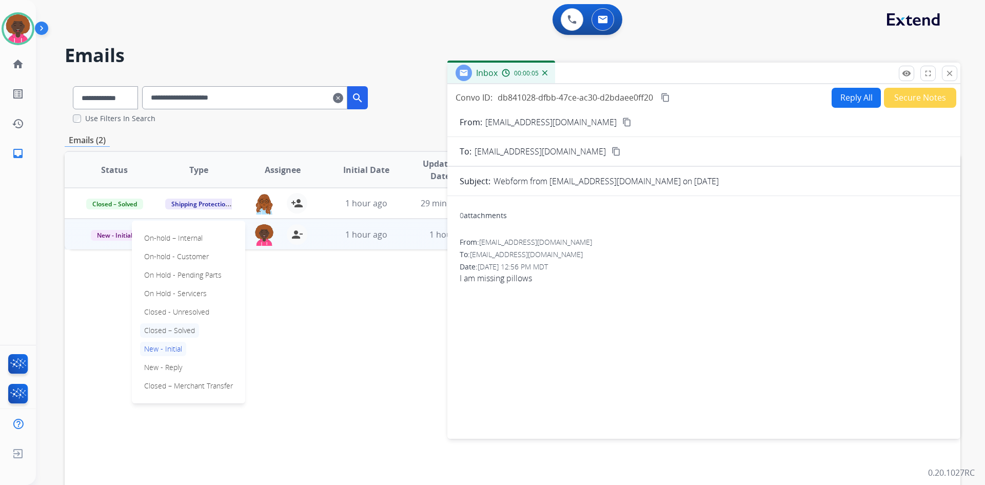
click at [184, 327] on p "Closed – Solved" at bounding box center [169, 330] width 59 height 14
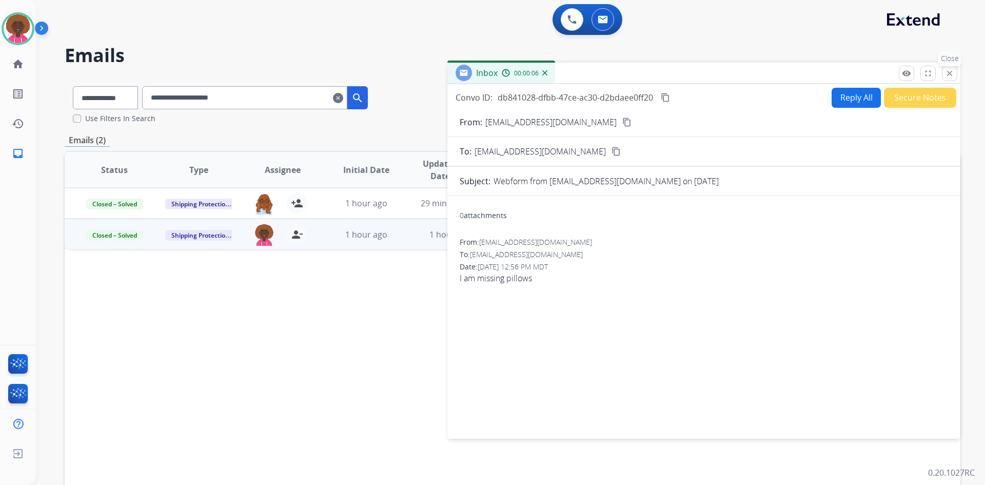
click at [950, 71] on mat-icon "close" at bounding box center [949, 73] width 9 height 9
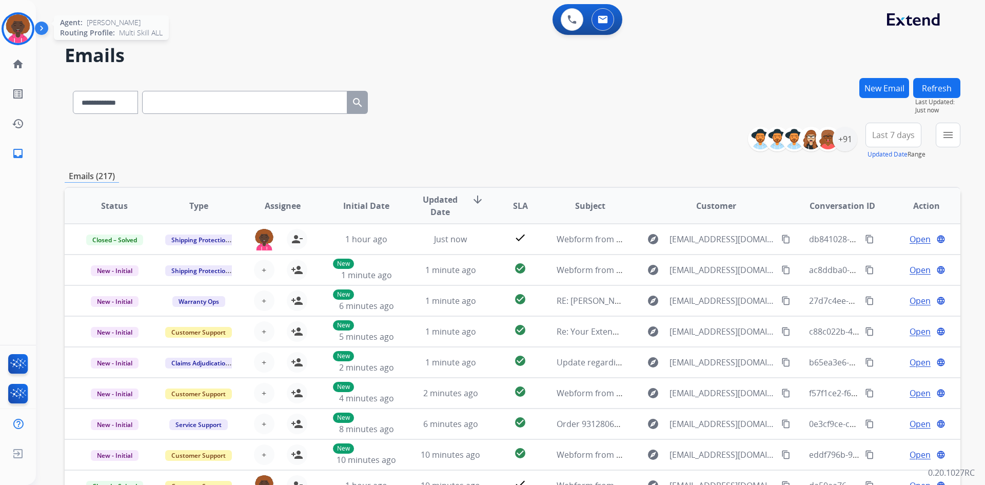
click at [10, 21] on img at bounding box center [18, 28] width 29 height 29
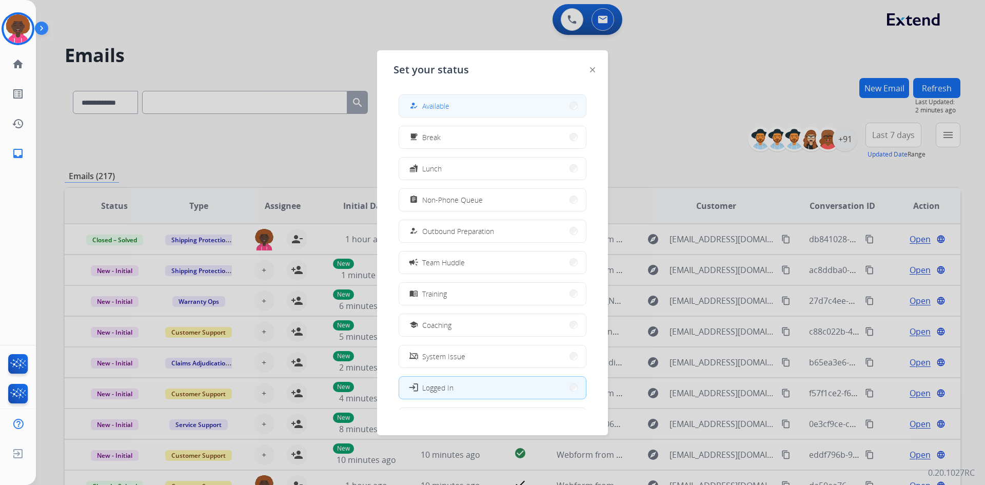
click at [492, 114] on button "how_to_reg Available" at bounding box center [492, 106] width 187 height 22
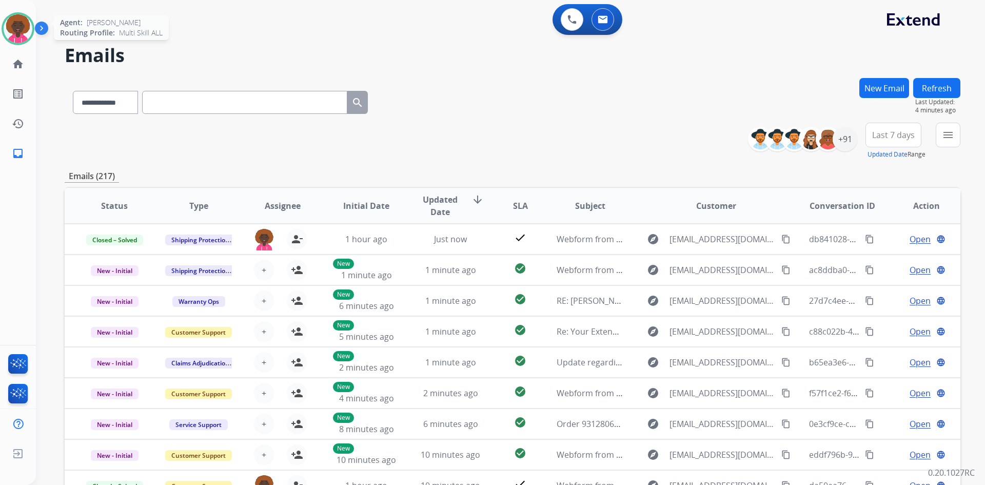
click at [22, 25] on img at bounding box center [18, 28] width 29 height 29
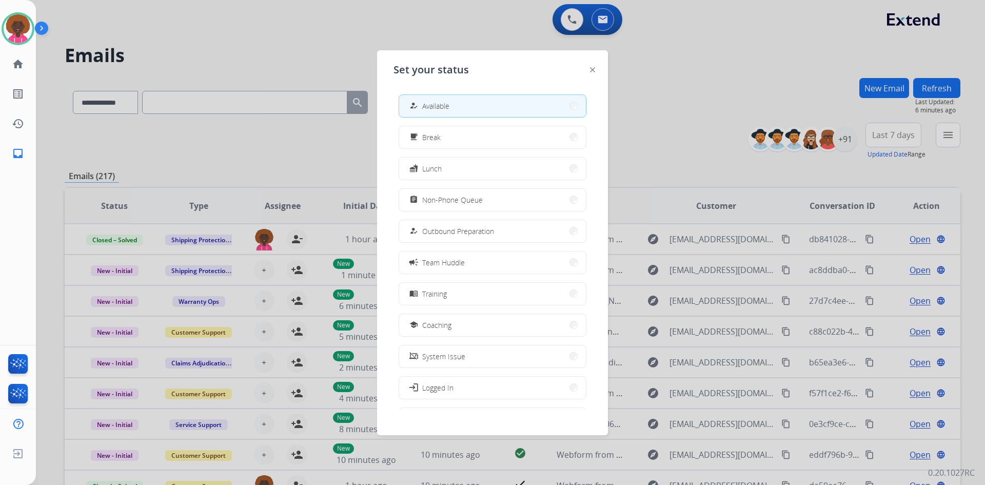
drag, startPoint x: 592, startPoint y: 66, endPoint x: 565, endPoint y: 97, distance: 40.8
click at [592, 67] on div at bounding box center [592, 69] width 5 height 12
click at [596, 67] on div "Set your status how_to_reg Available free_breakfast Break fastfood Lunch assign…" at bounding box center [492, 242] width 231 height 385
click at [591, 75] on div "Set your status how_to_reg Available free_breakfast Break fastfood Lunch assign…" at bounding box center [492, 242] width 231 height 385
drag, startPoint x: 589, startPoint y: 67, endPoint x: 589, endPoint y: 76, distance: 8.7
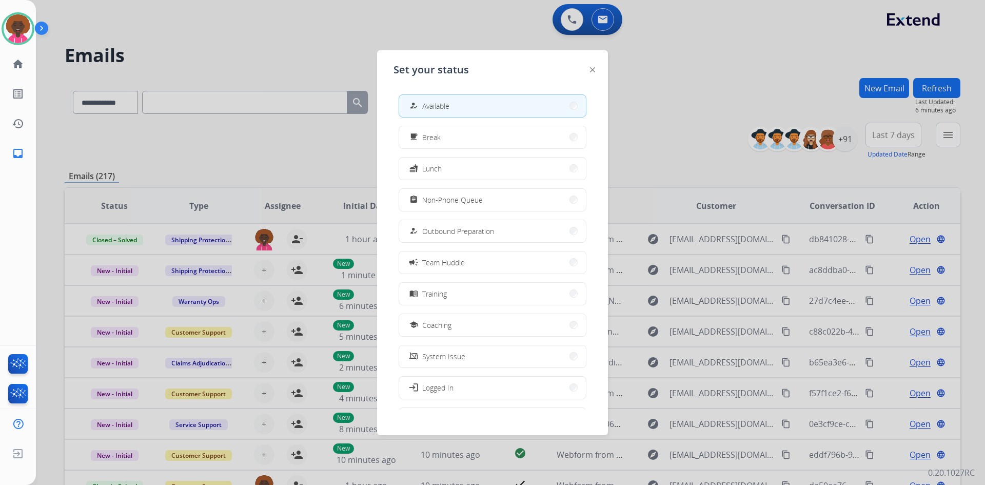
click at [589, 69] on div "Set your status how_to_reg Available free_breakfast Break fastfood Lunch assign…" at bounding box center [492, 242] width 231 height 385
click at [589, 76] on div "Set your status how_to_reg Available free_breakfast Break fastfood Lunch assign…" at bounding box center [492, 242] width 231 height 385
click at [593, 70] on img at bounding box center [592, 69] width 5 height 5
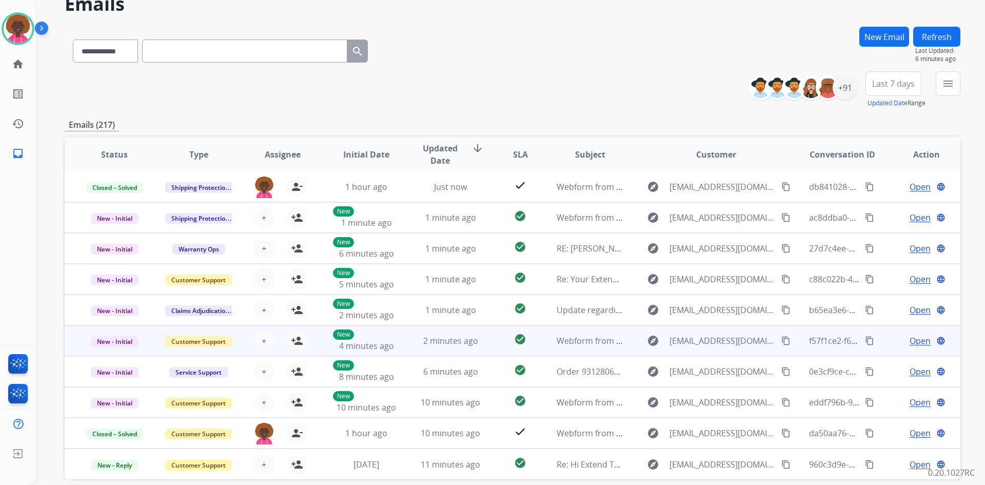
scroll to position [99, 0]
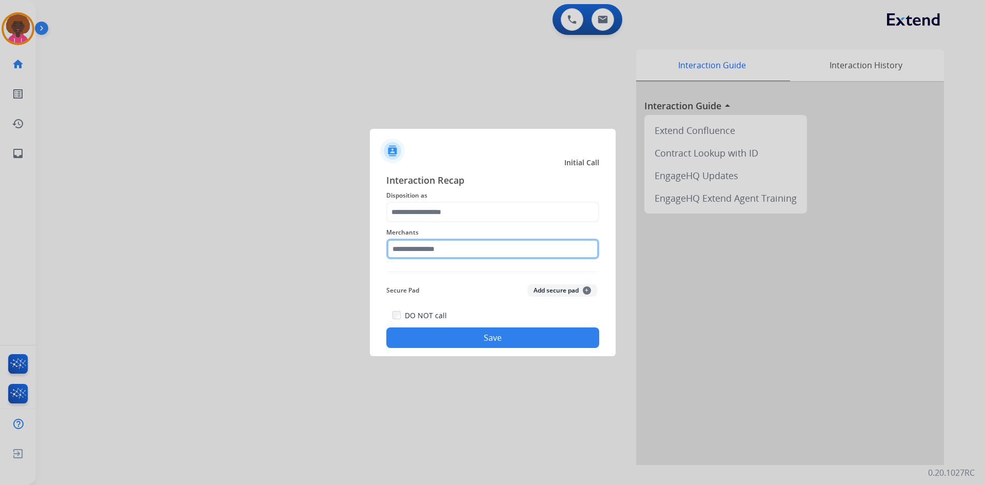
click at [471, 251] on input "text" at bounding box center [492, 249] width 213 height 21
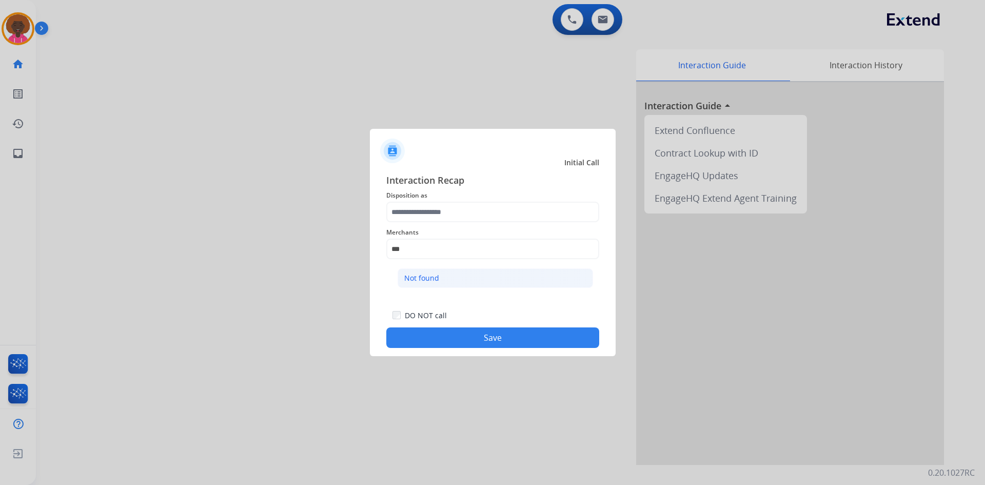
drag, startPoint x: 498, startPoint y: 266, endPoint x: 497, endPoint y: 273, distance: 7.3
click at [498, 266] on ul "Not found" at bounding box center [496, 280] width 202 height 35
click at [494, 280] on li "Not found" at bounding box center [496, 278] width 196 height 20
type input "*********"
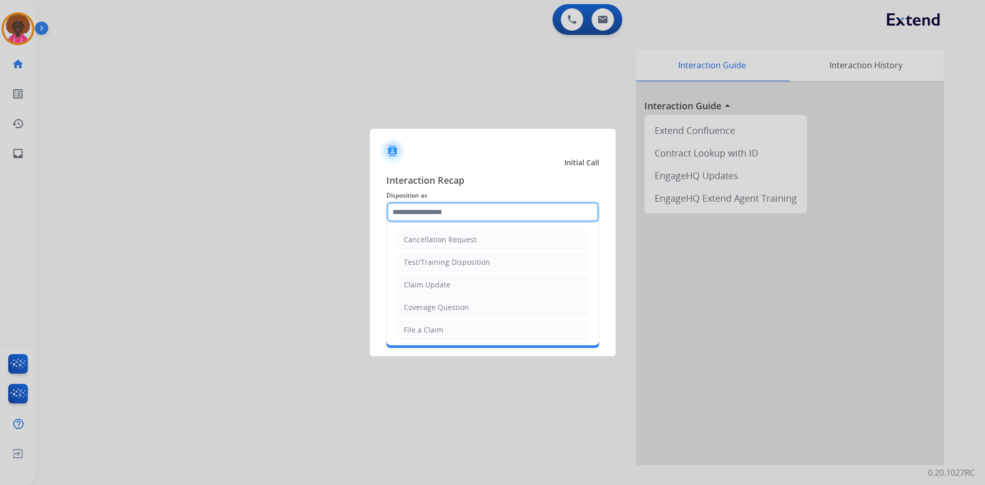
click at [496, 218] on input "text" at bounding box center [492, 212] width 213 height 21
click at [442, 334] on li "File a Claim" at bounding box center [492, 330] width 191 height 20
type input "**********"
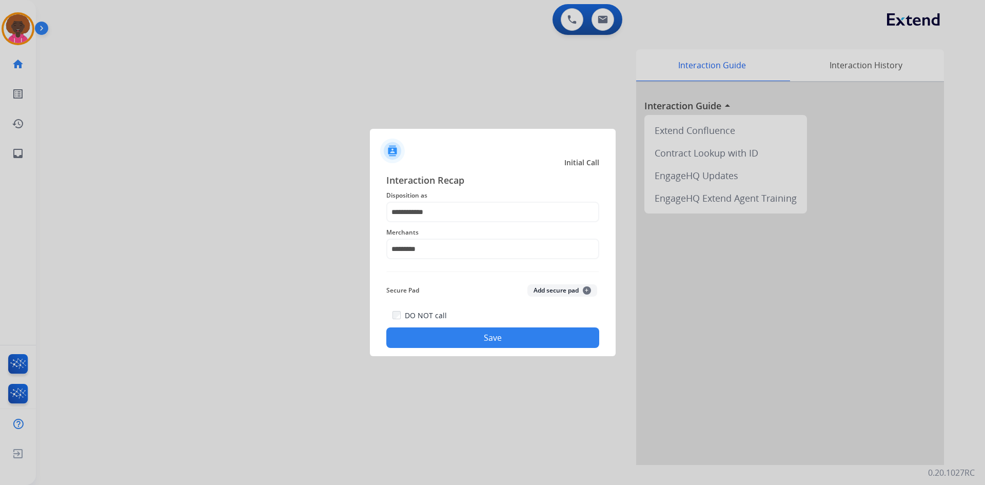
click at [475, 332] on button "Save" at bounding box center [492, 337] width 213 height 21
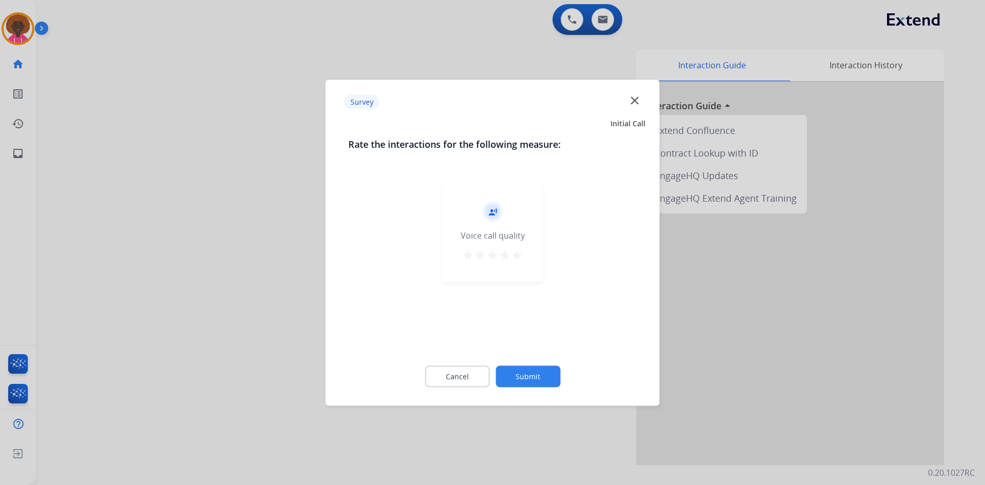
click at [523, 251] on div "record_voice_over Voice call quality star star star star star" at bounding box center [493, 233] width 100 height 98
click at [523, 251] on mat-icon "star" at bounding box center [517, 254] width 12 height 12
click at [534, 377] on button "Submit" at bounding box center [528, 376] width 65 height 22
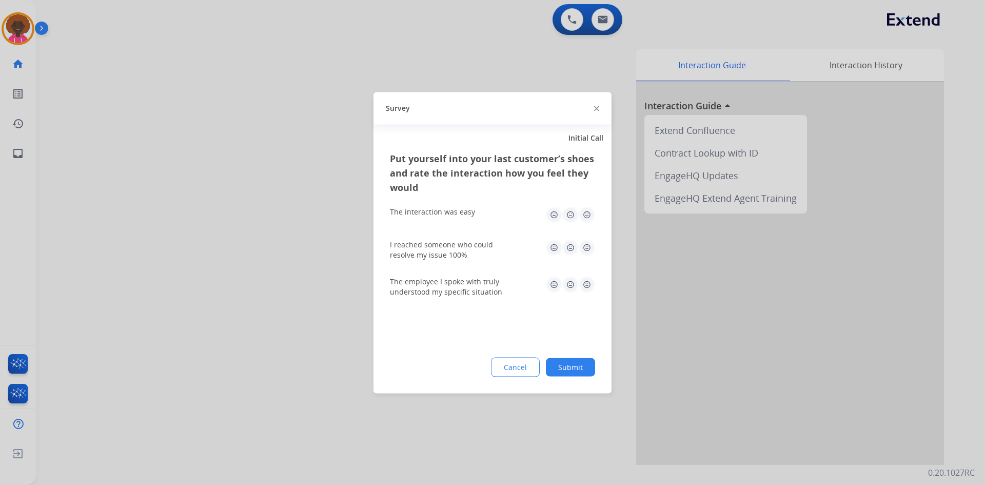
click at [586, 216] on img at bounding box center [587, 214] width 16 height 16
click at [583, 254] on img at bounding box center [587, 247] width 16 height 16
click at [587, 250] on img at bounding box center [587, 247] width 16 height 16
click at [593, 290] on img at bounding box center [587, 284] width 16 height 16
click at [569, 376] on div "Cancel Submit" at bounding box center [492, 367] width 205 height 20
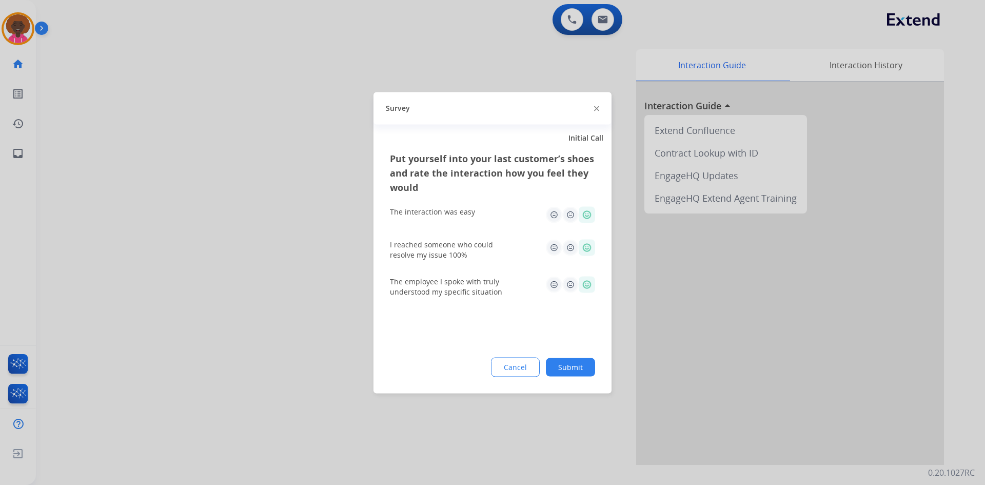
click at [577, 369] on button "Submit" at bounding box center [570, 367] width 49 height 18
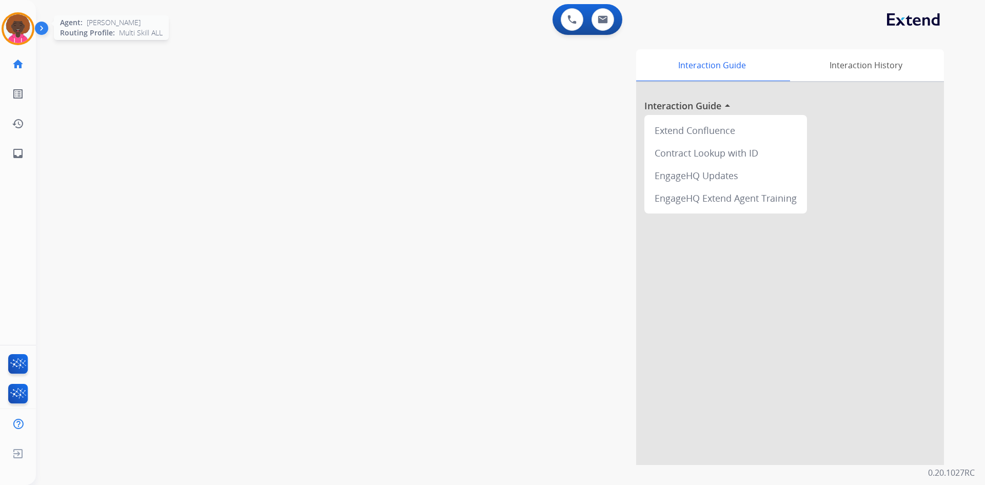
click at [14, 32] on img at bounding box center [18, 28] width 29 height 29
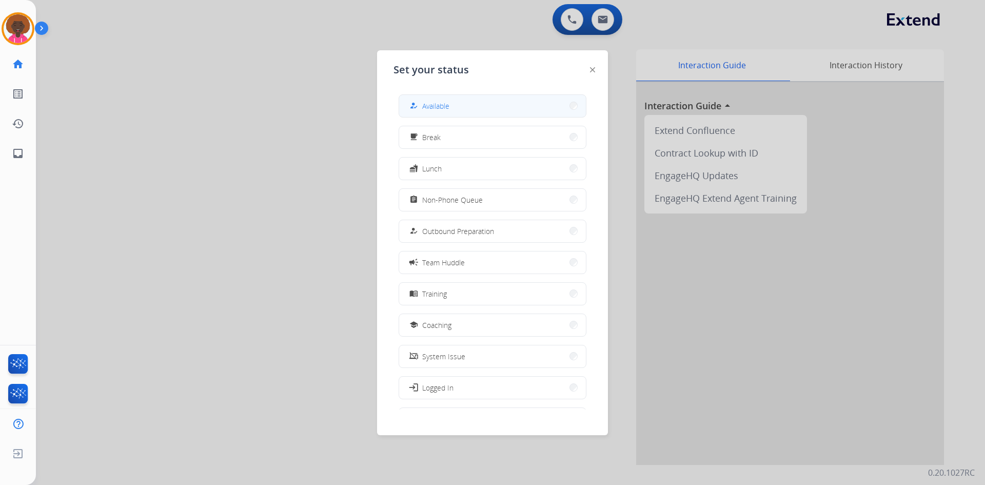
click at [413, 101] on div "how_to_reg" at bounding box center [415, 106] width 15 height 12
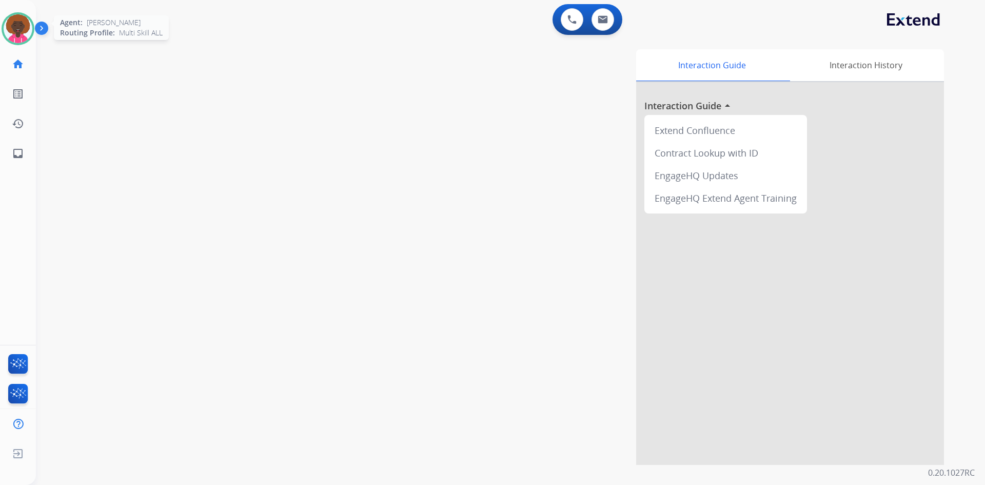
drag, startPoint x: 22, startPoint y: 29, endPoint x: 27, endPoint y: 29, distance: 5.6
click at [22, 29] on img at bounding box center [18, 28] width 29 height 29
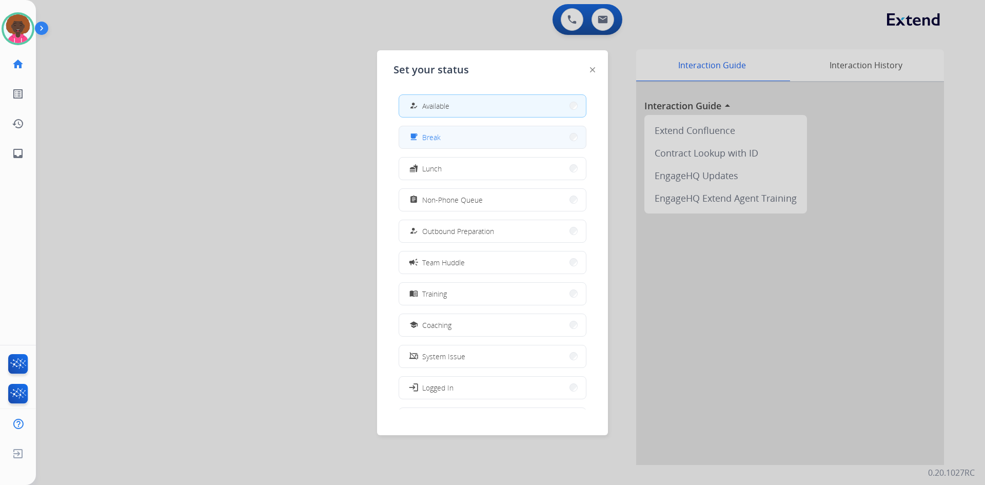
click at [417, 138] on mat-icon "free_breakfast" at bounding box center [414, 137] width 9 height 9
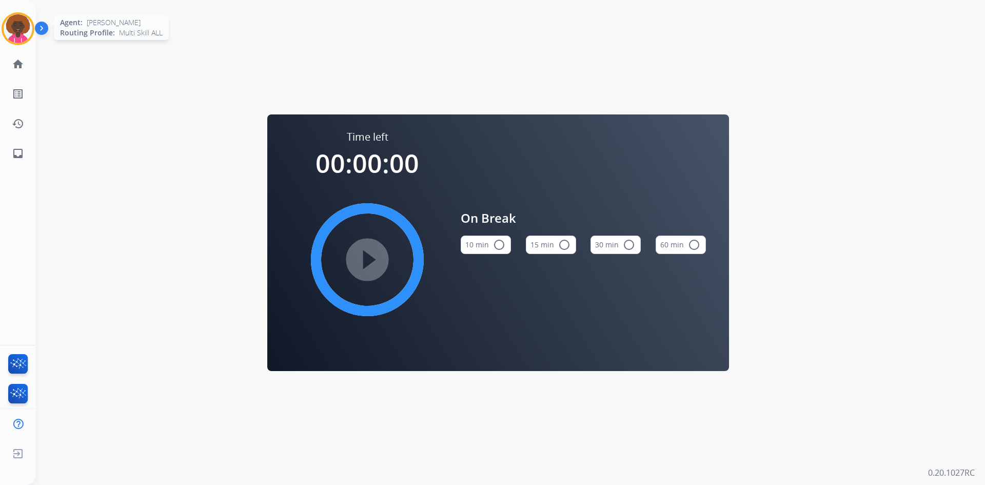
click at [22, 26] on img at bounding box center [18, 28] width 29 height 29
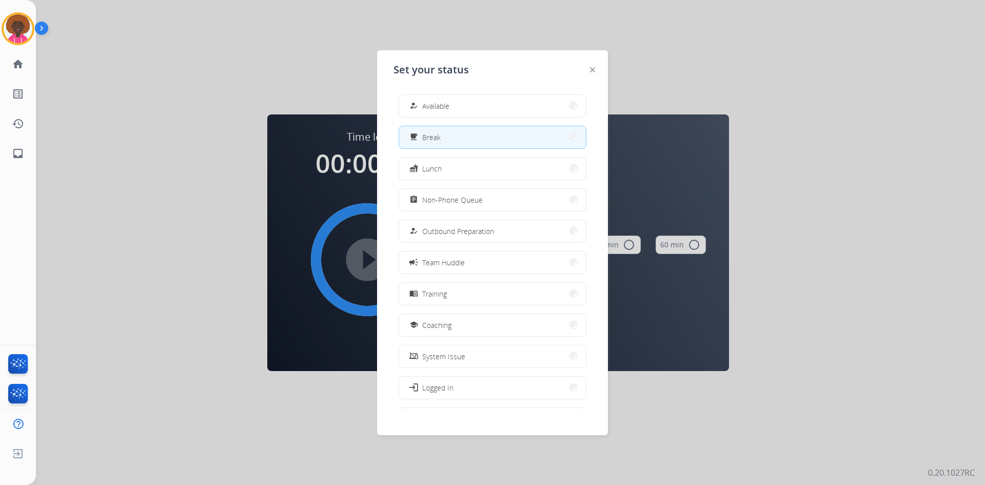
click at [528, 122] on div "how_to_reg Available free_breakfast Break fastfood Lunch assignment Non-Phone Q…" at bounding box center [493, 247] width 198 height 323
click at [508, 100] on button "how_to_reg Available" at bounding box center [492, 106] width 187 height 22
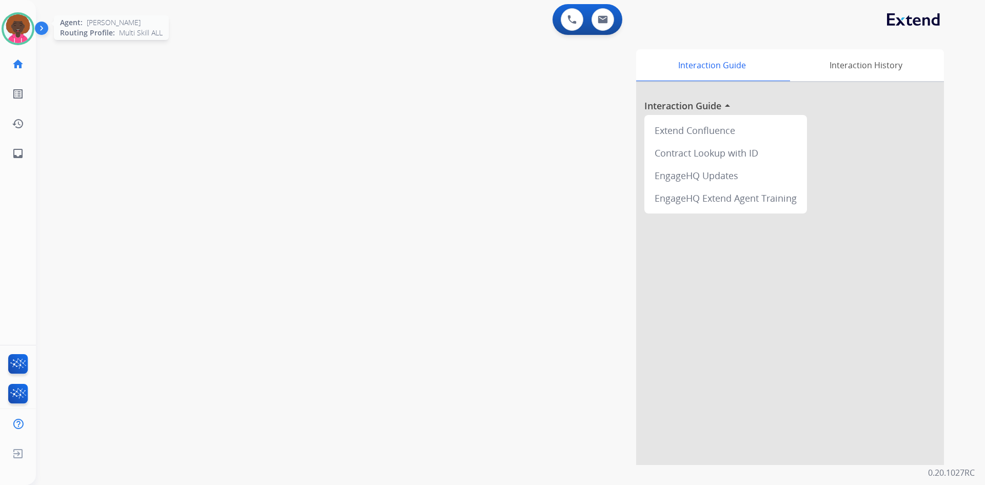
click at [15, 22] on img at bounding box center [18, 28] width 29 height 29
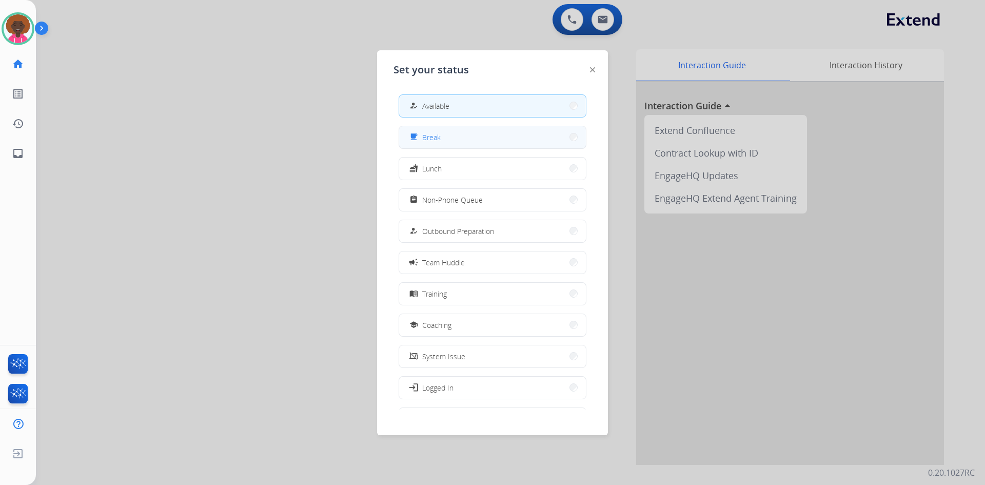
click at [530, 143] on button "free_breakfast Break" at bounding box center [492, 137] width 187 height 22
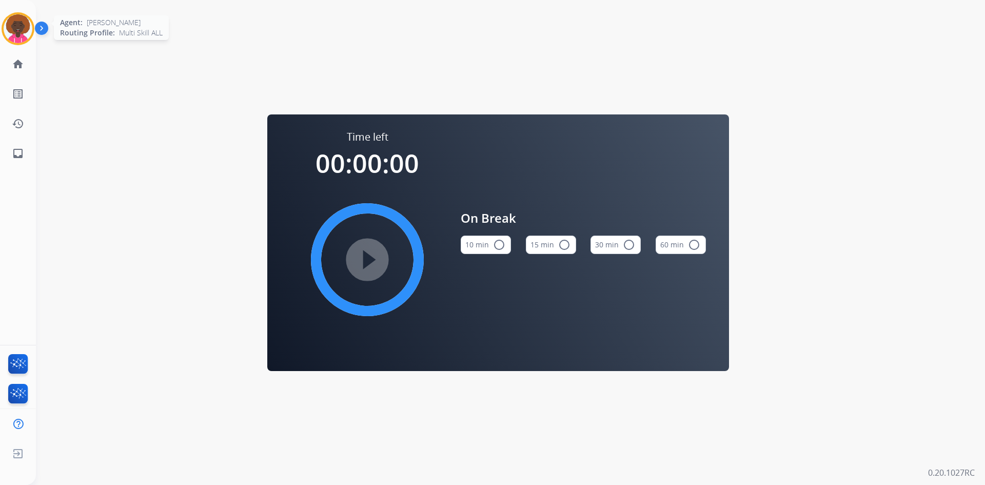
click at [22, 28] on img at bounding box center [18, 28] width 29 height 29
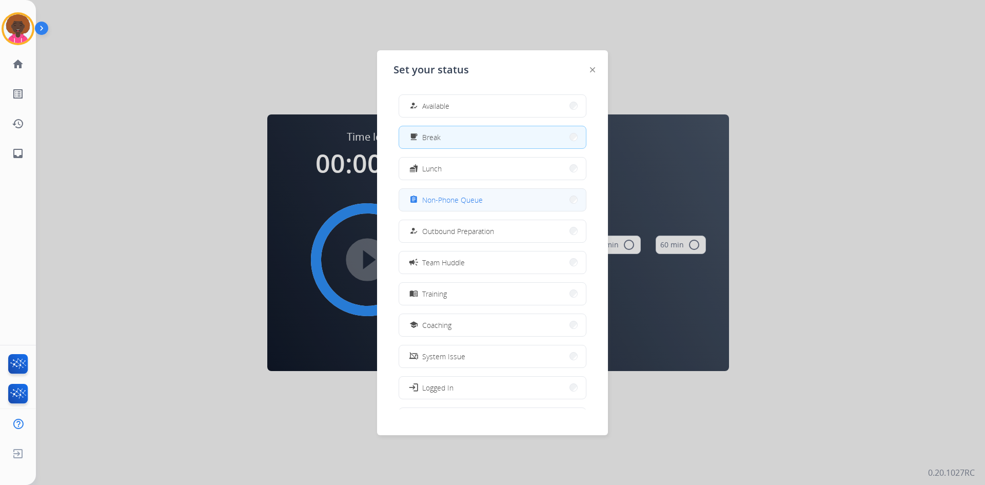
click at [516, 205] on button "assignment Non-Phone Queue" at bounding box center [492, 200] width 187 height 22
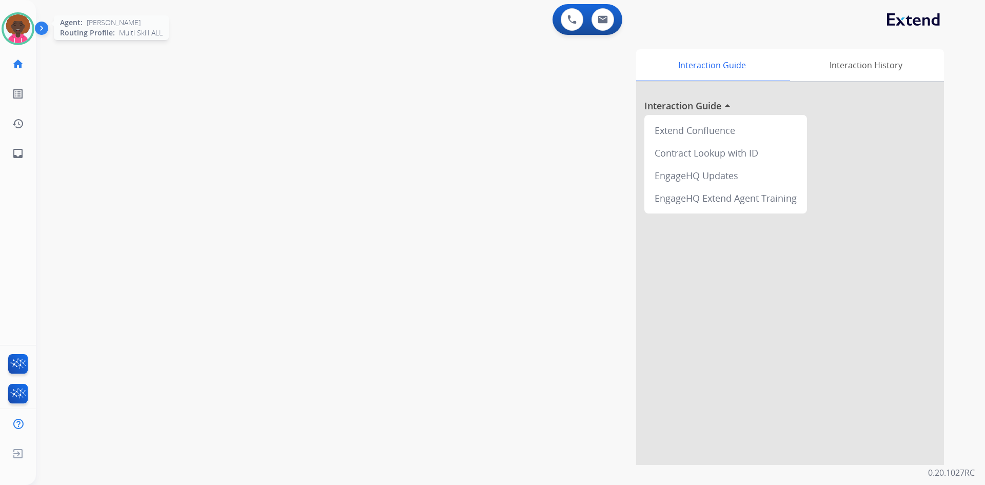
click at [17, 30] on img at bounding box center [18, 28] width 29 height 29
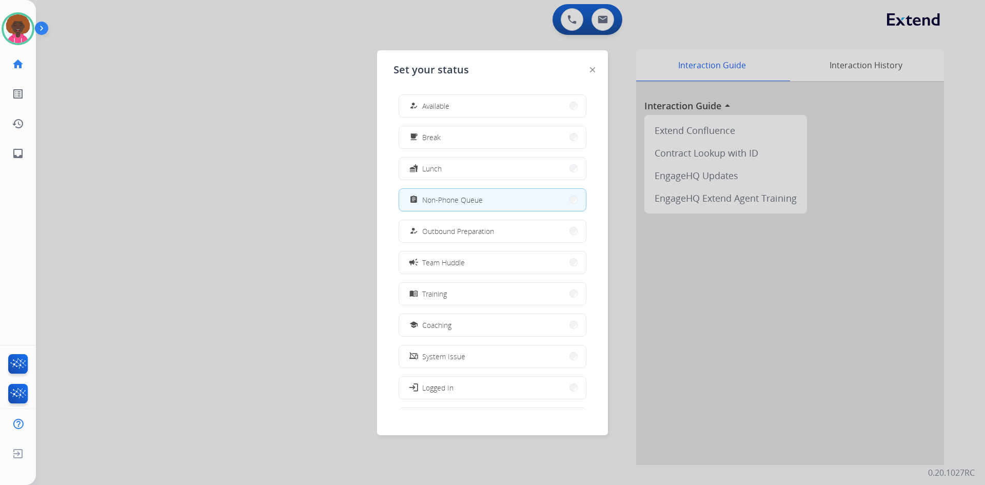
click at [603, 16] on div at bounding box center [492, 242] width 985 height 485
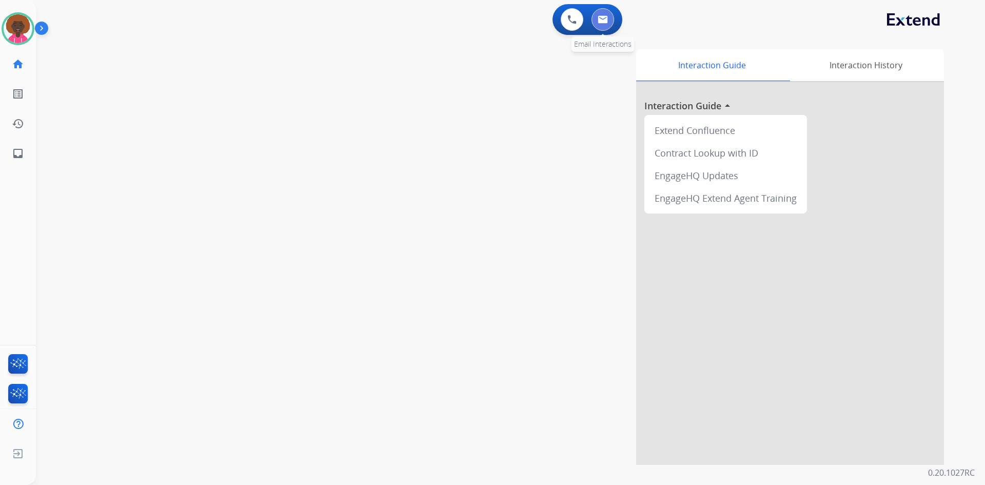
click at [602, 18] on img at bounding box center [603, 19] width 10 height 8
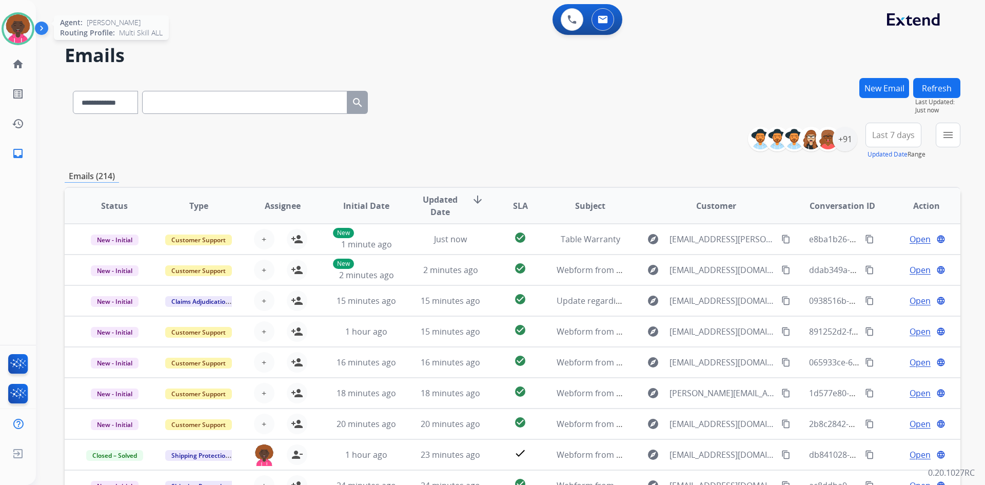
click at [15, 25] on img at bounding box center [18, 28] width 29 height 29
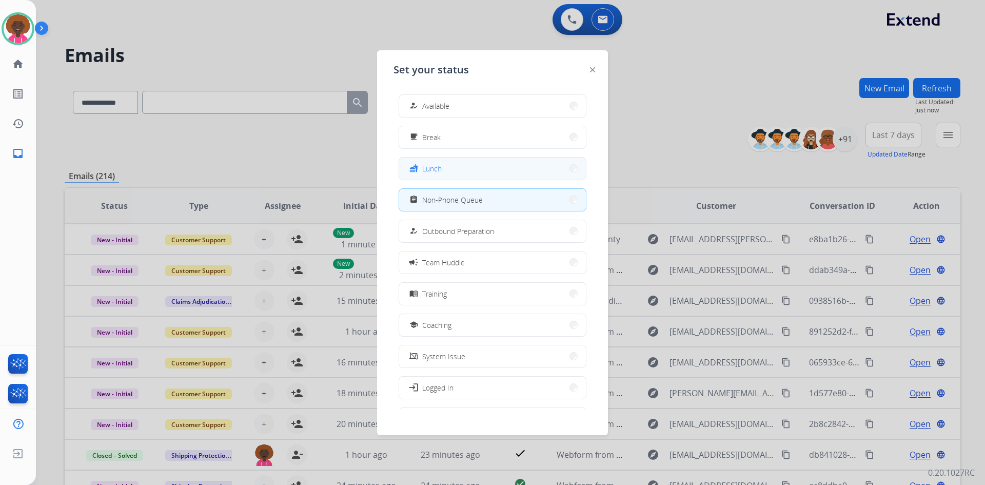
click at [489, 175] on button "fastfood Lunch" at bounding box center [492, 169] width 187 height 22
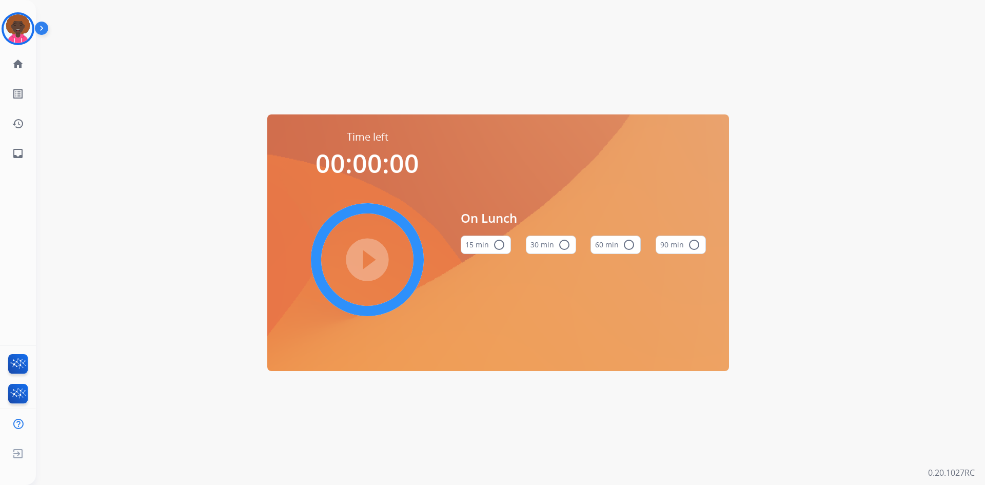
drag, startPoint x: 609, startPoint y: 237, endPoint x: 615, endPoint y: 239, distance: 6.2
click at [611, 237] on button "60 min radio_button_unchecked" at bounding box center [616, 245] width 50 height 18
click at [622, 243] on button "60 min check_circle" at bounding box center [616, 245] width 50 height 18
click at [361, 254] on mat-icon "play_circle_filled" at bounding box center [367, 260] width 12 height 12
